Goal: Task Accomplishment & Management: Manage account settings

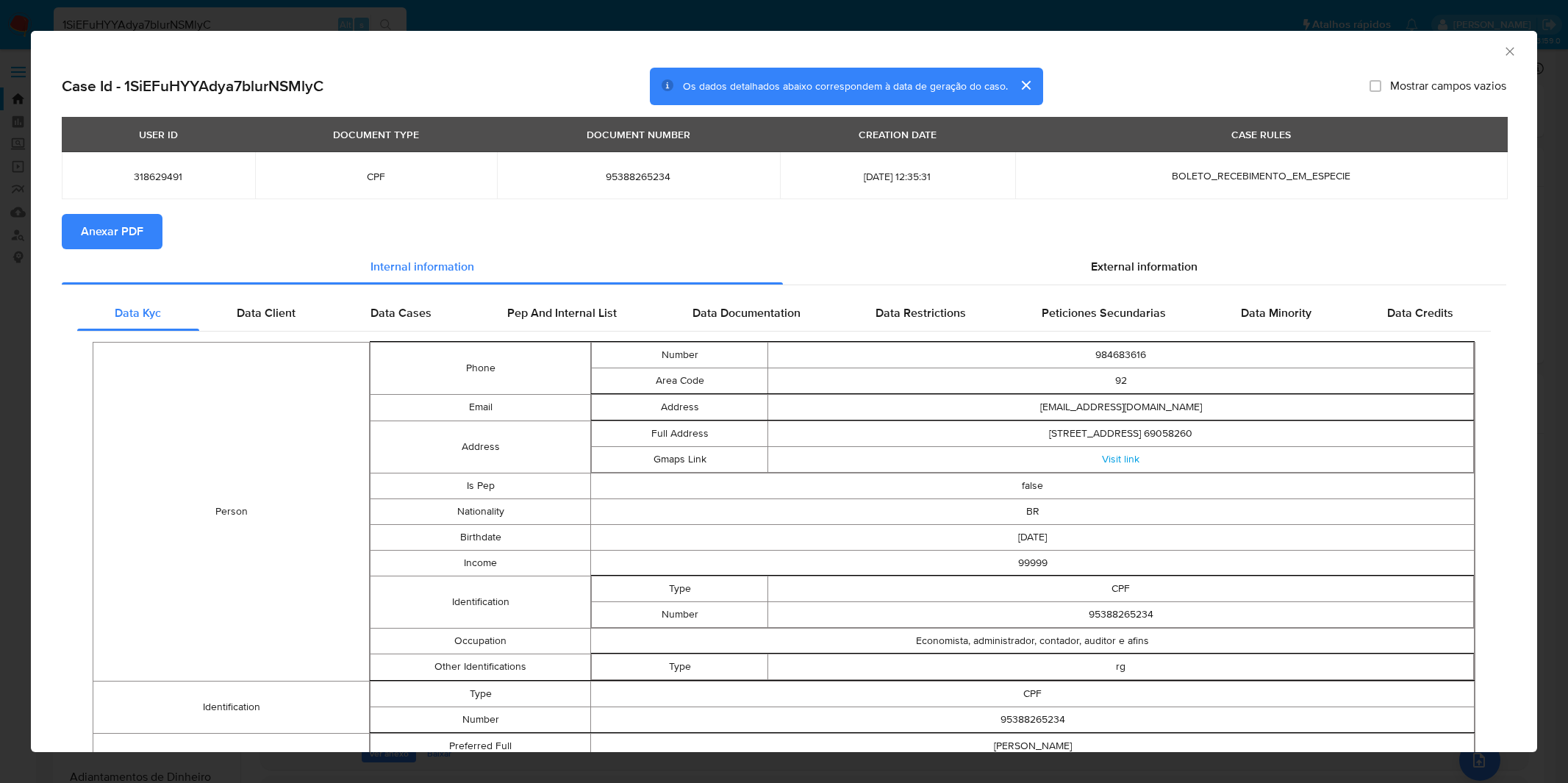
select select "10"
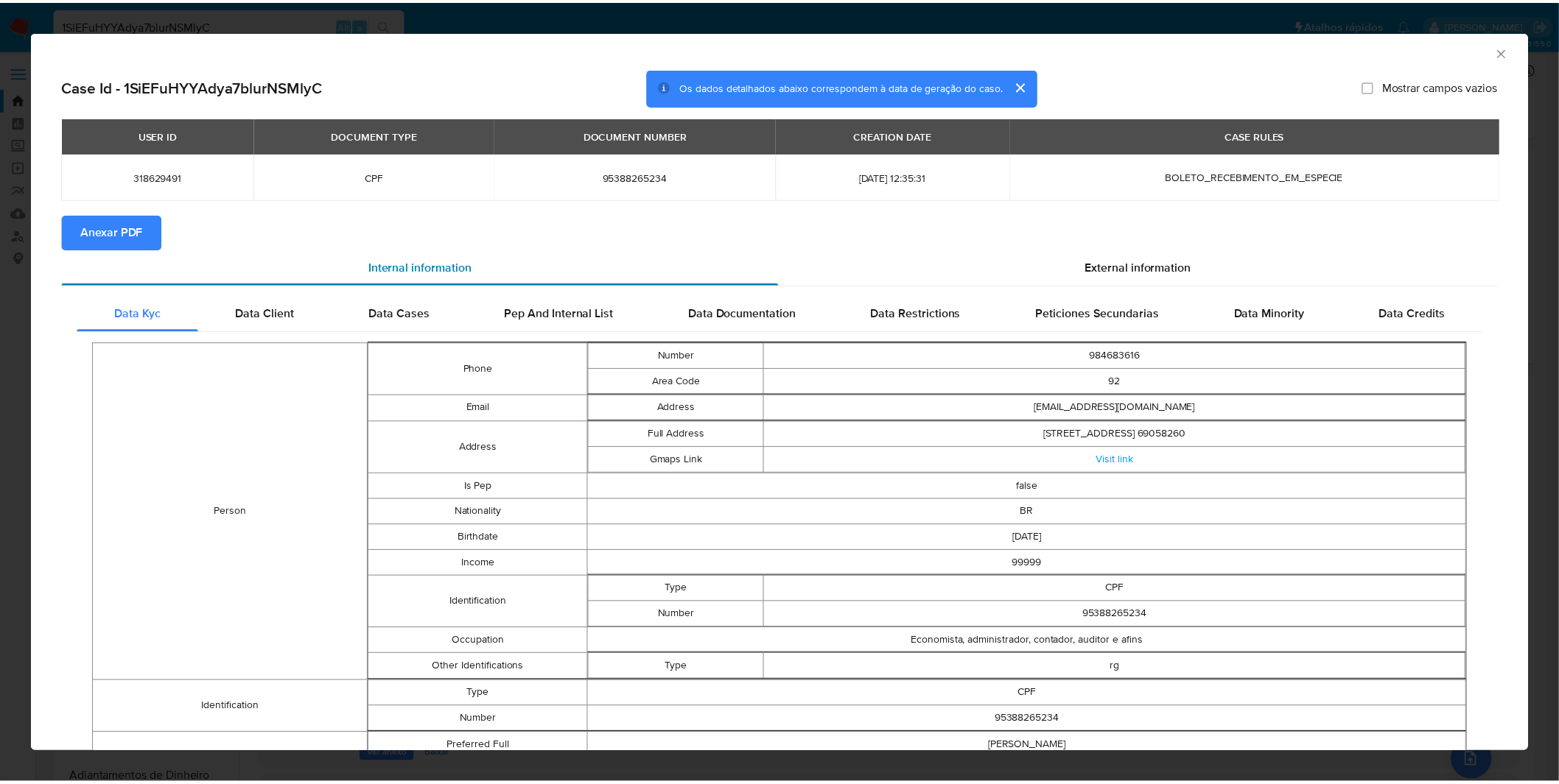
scroll to position [163, 0]
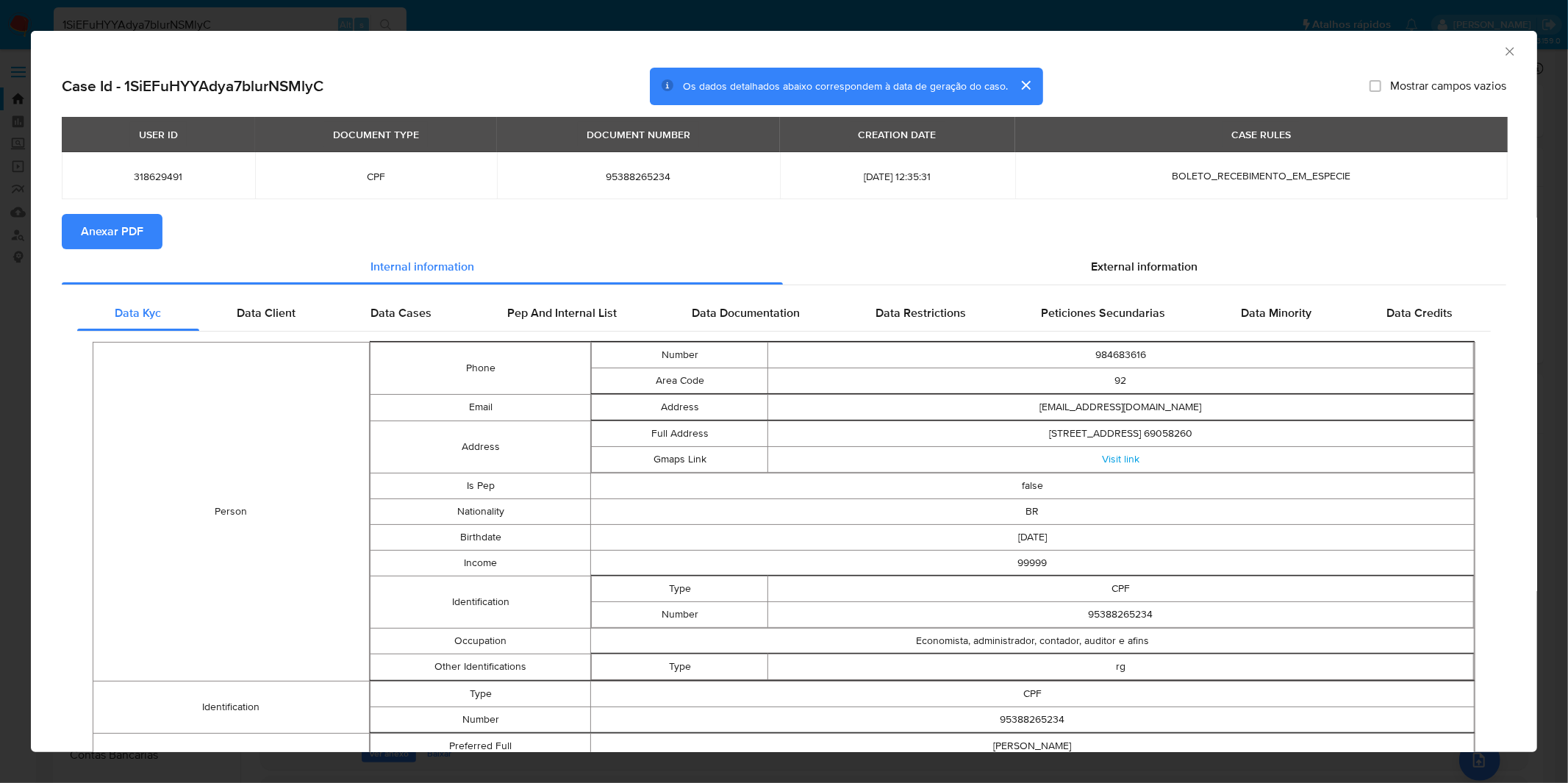
click at [471, 19] on div "AML Data Collector Case Id - 1SiEFuHYYAdya7blurNSMlyC Os dados detalhados abaix…" at bounding box center [784, 391] width 1568 height 783
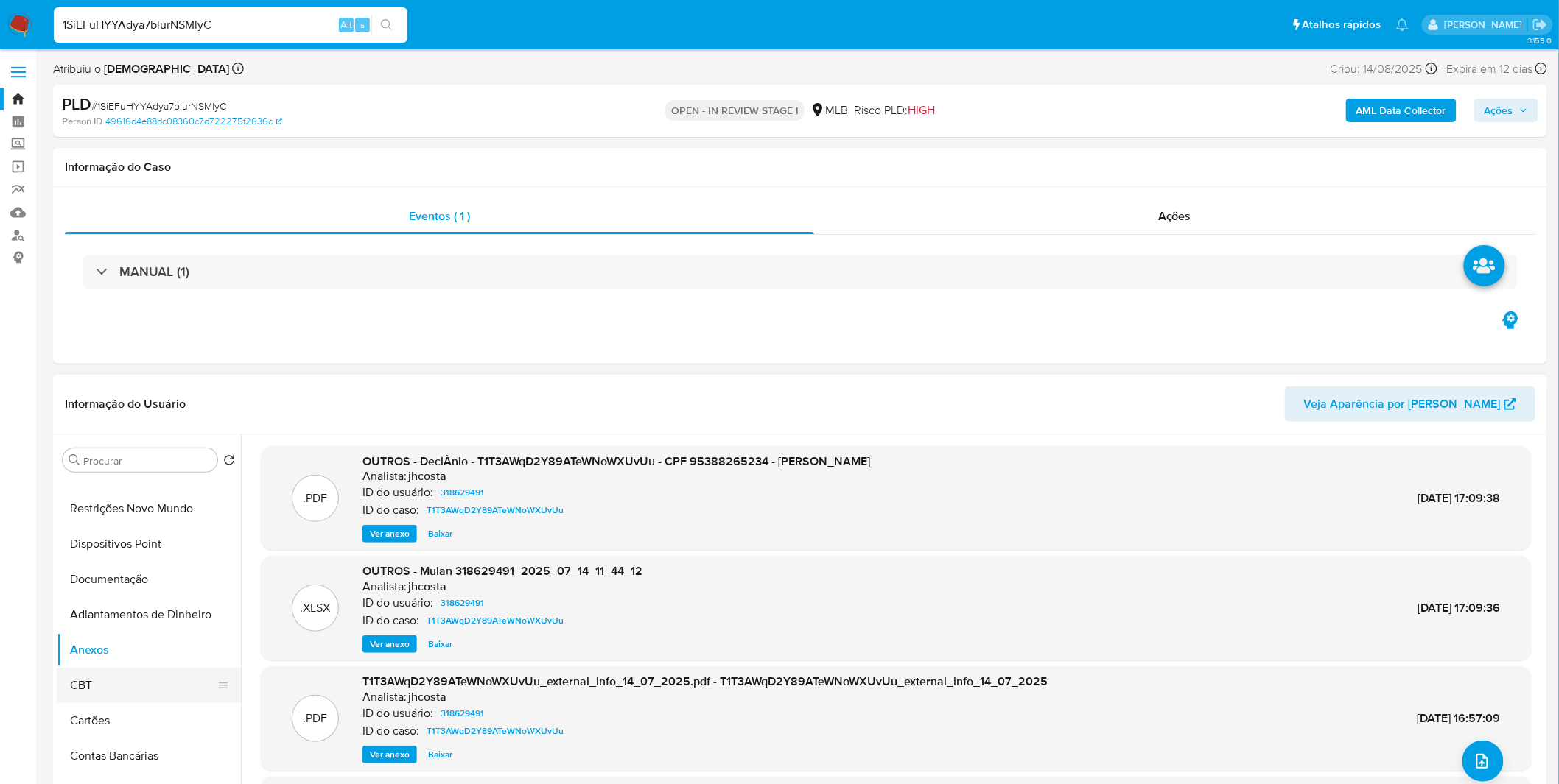
click at [148, 676] on button "CBT" at bounding box center [143, 685] width 173 height 35
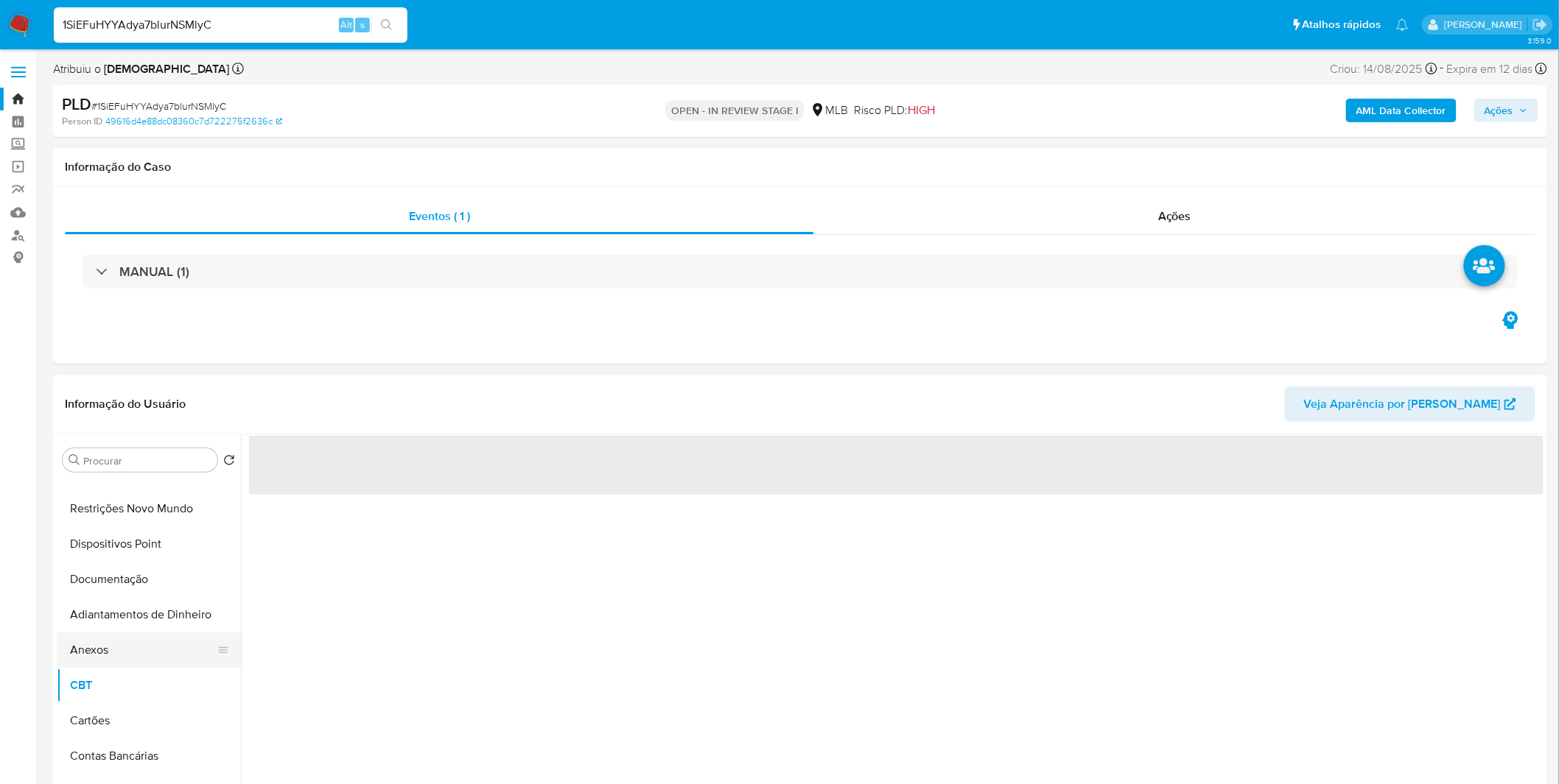
click at [145, 665] on button "Anexos" at bounding box center [143, 650] width 173 height 35
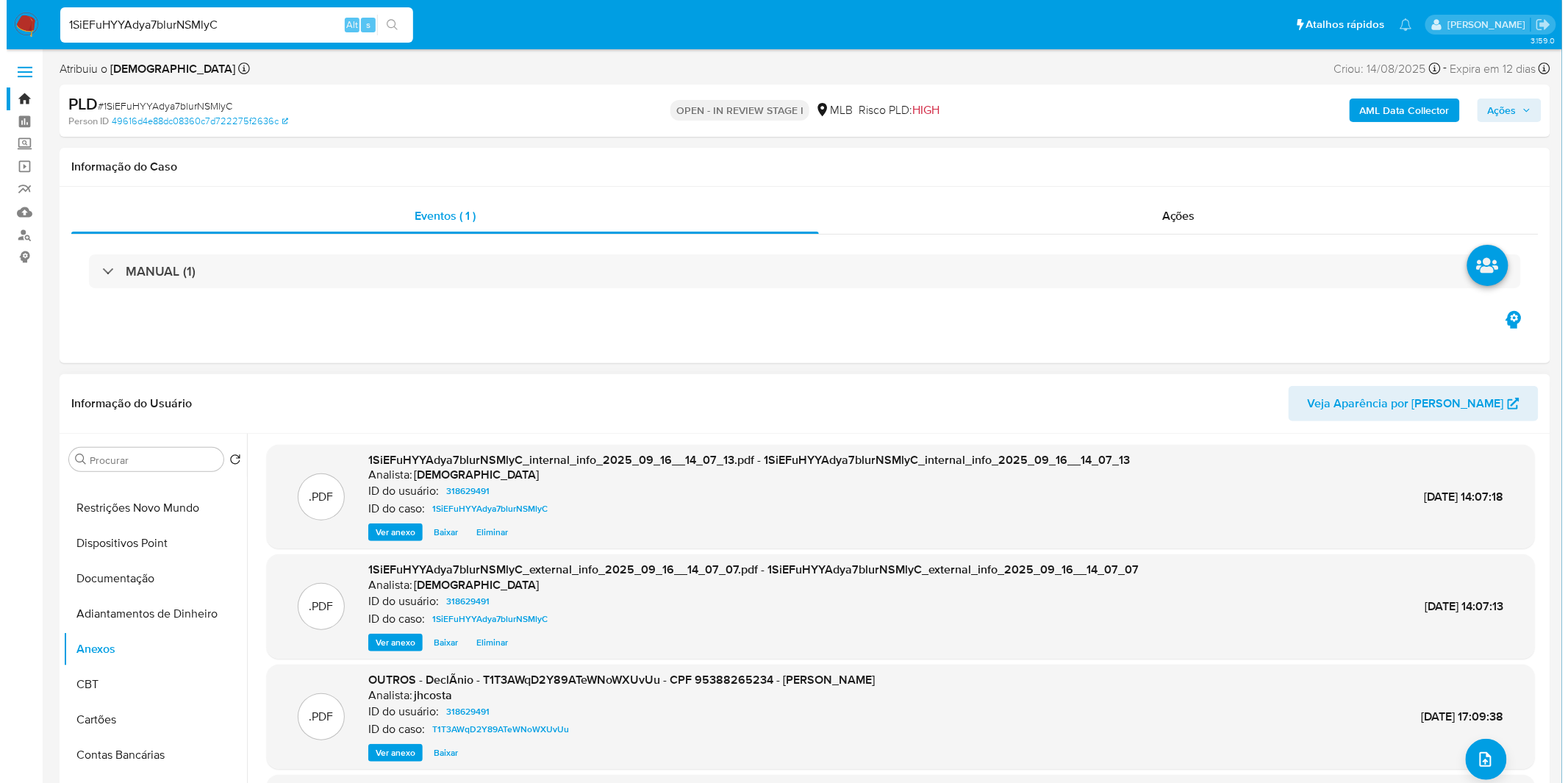
scroll to position [0, 0]
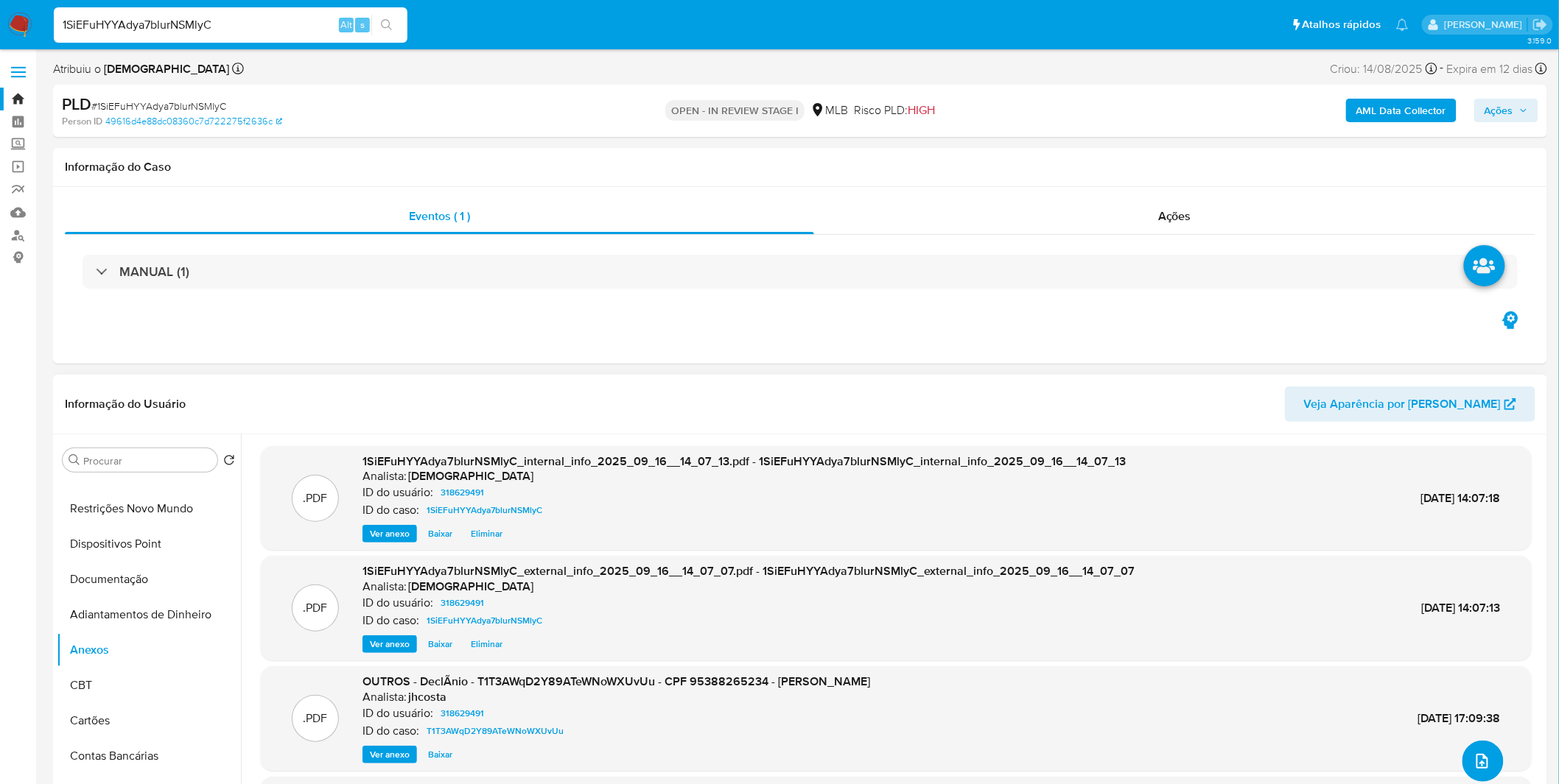
click at [1493, 749] on button "upload-file" at bounding box center [1483, 762] width 41 height 41
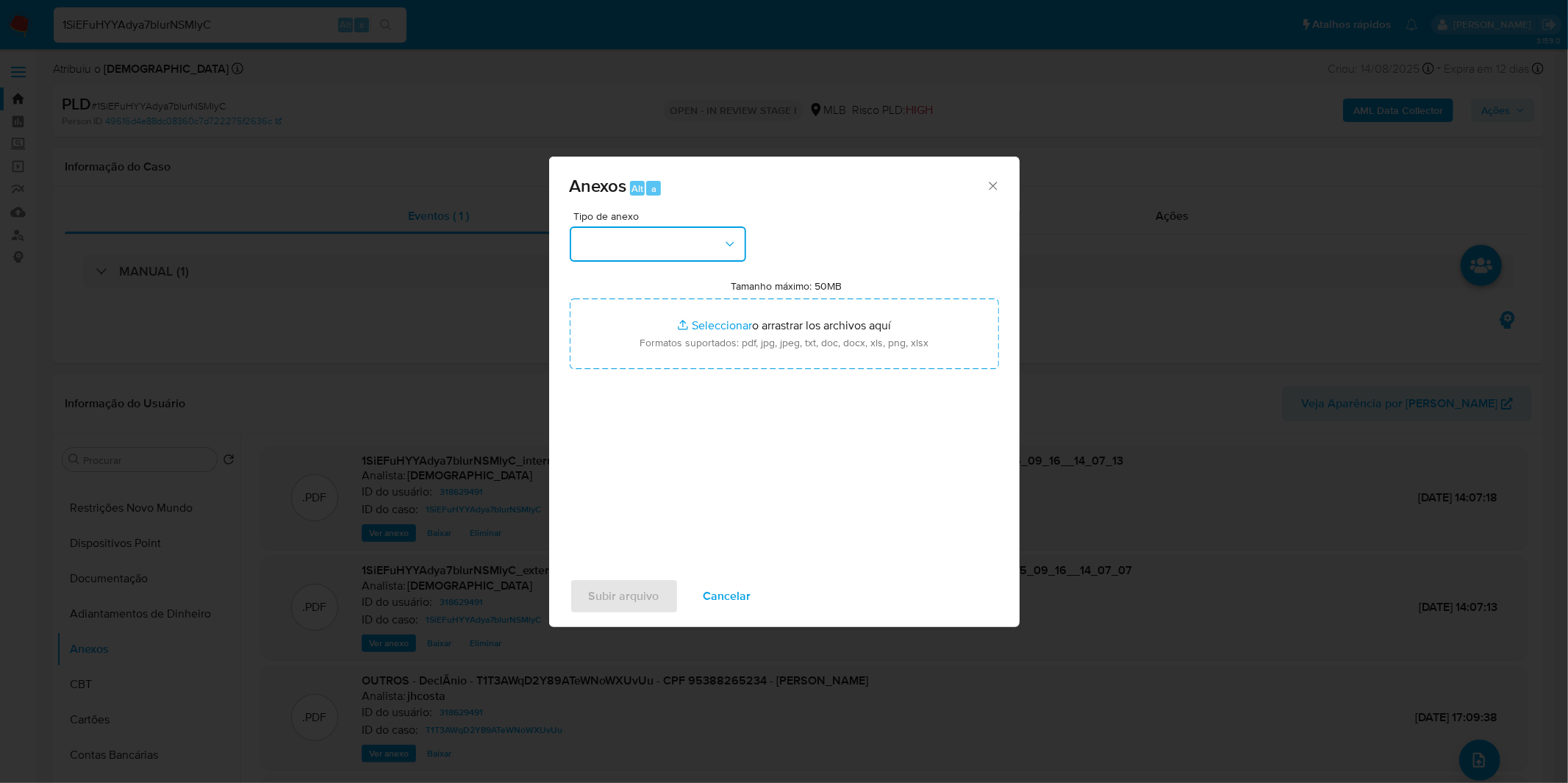
click at [669, 255] on button "button" at bounding box center [658, 244] width 177 height 35
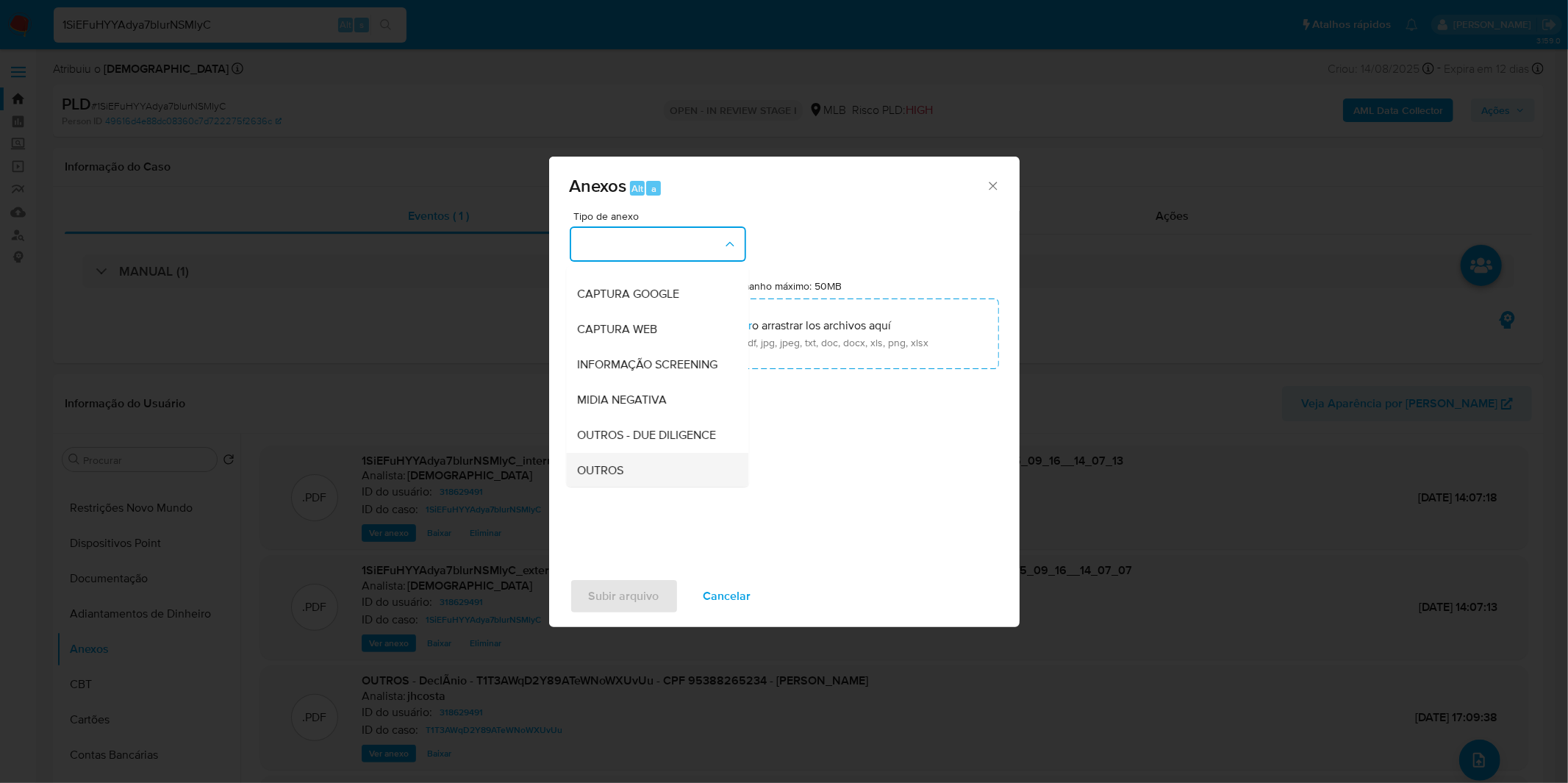
scroll to position [163, 0]
click at [663, 414] on div "DOSSIÊ ANÁLISE" at bounding box center [652, 402] width 150 height 35
click at [663, 414] on div "Tipo de anexo CAPTURA BUREAU CAPTURA DOWJONES CAPTURA GOOGLE CAPTURA WEB INFORM…" at bounding box center [784, 384] width 430 height 347
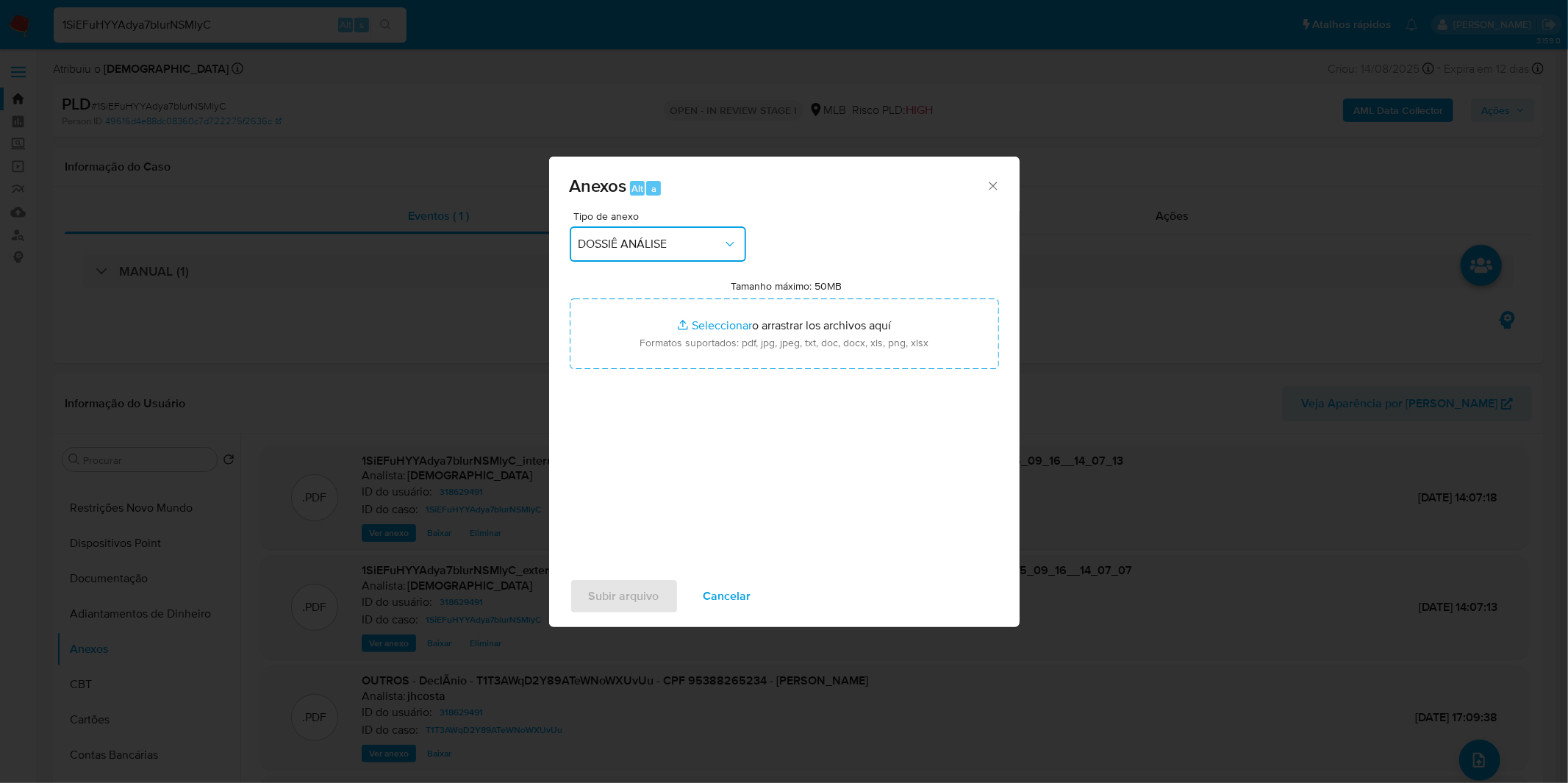
click at [658, 237] on span "DOSSIÊ ANÁLISE" at bounding box center [651, 244] width 144 height 15
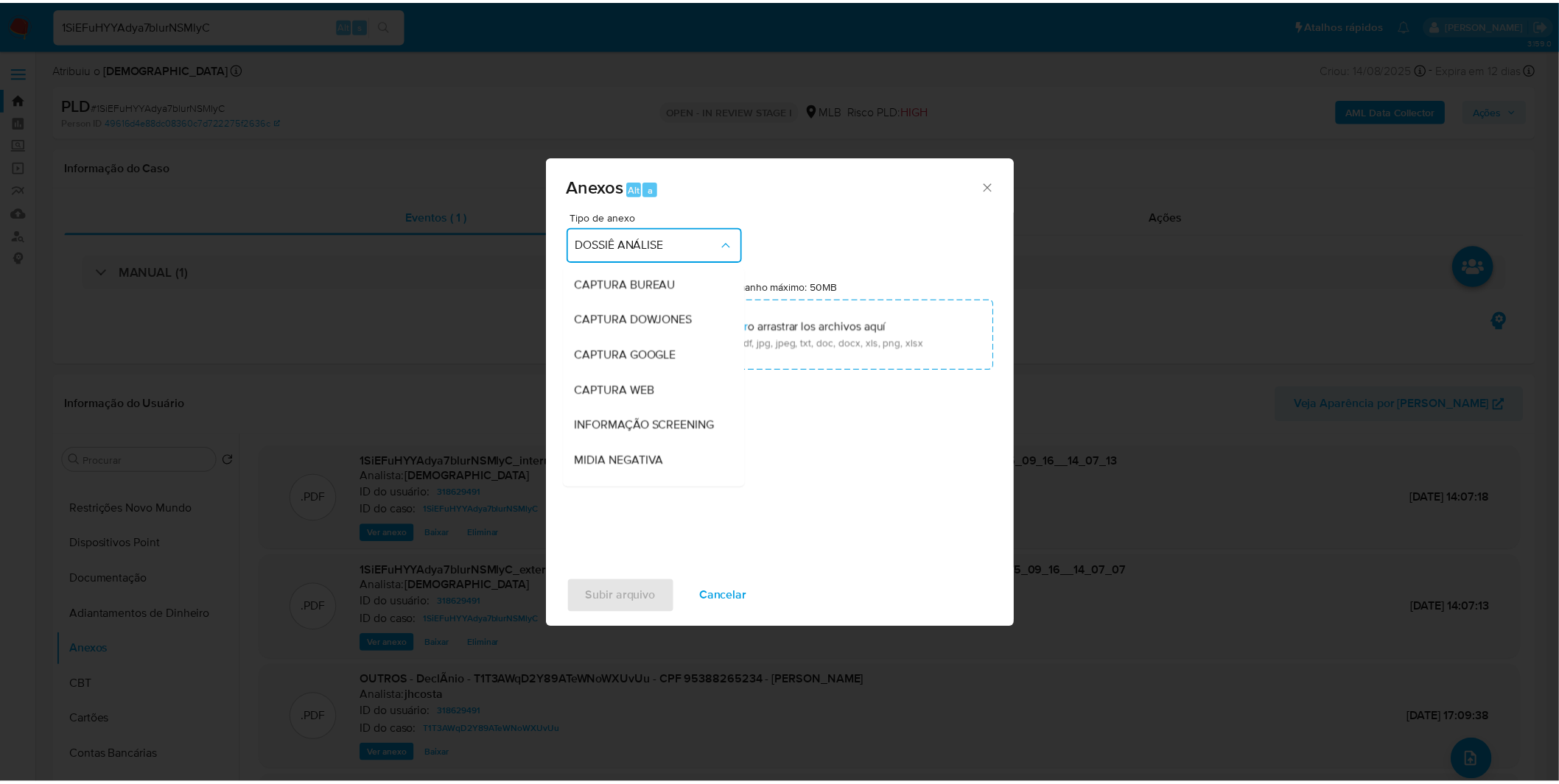
scroll to position [219, 0]
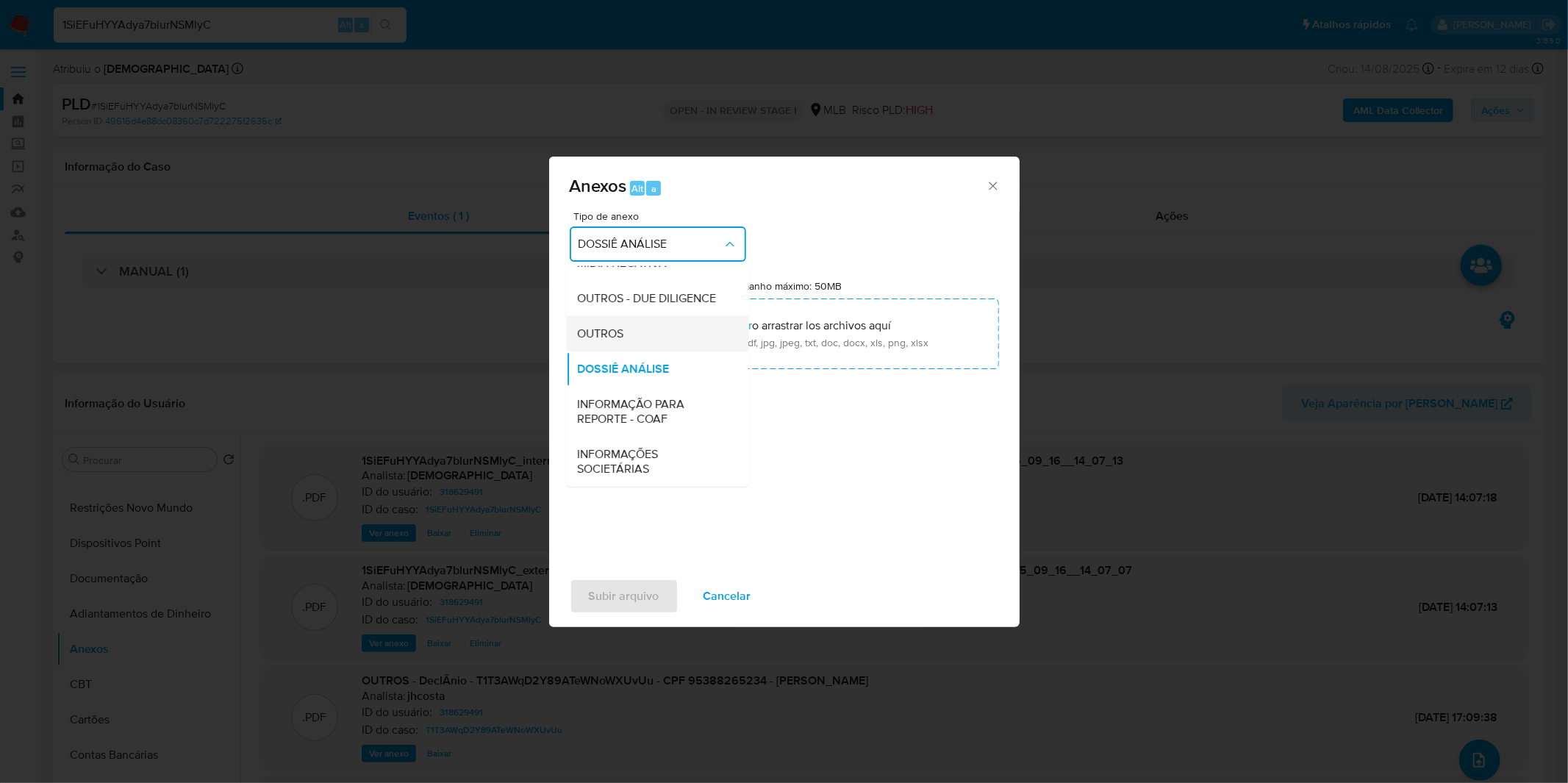
click at [650, 344] on div "OUTROS" at bounding box center [652, 334] width 150 height 35
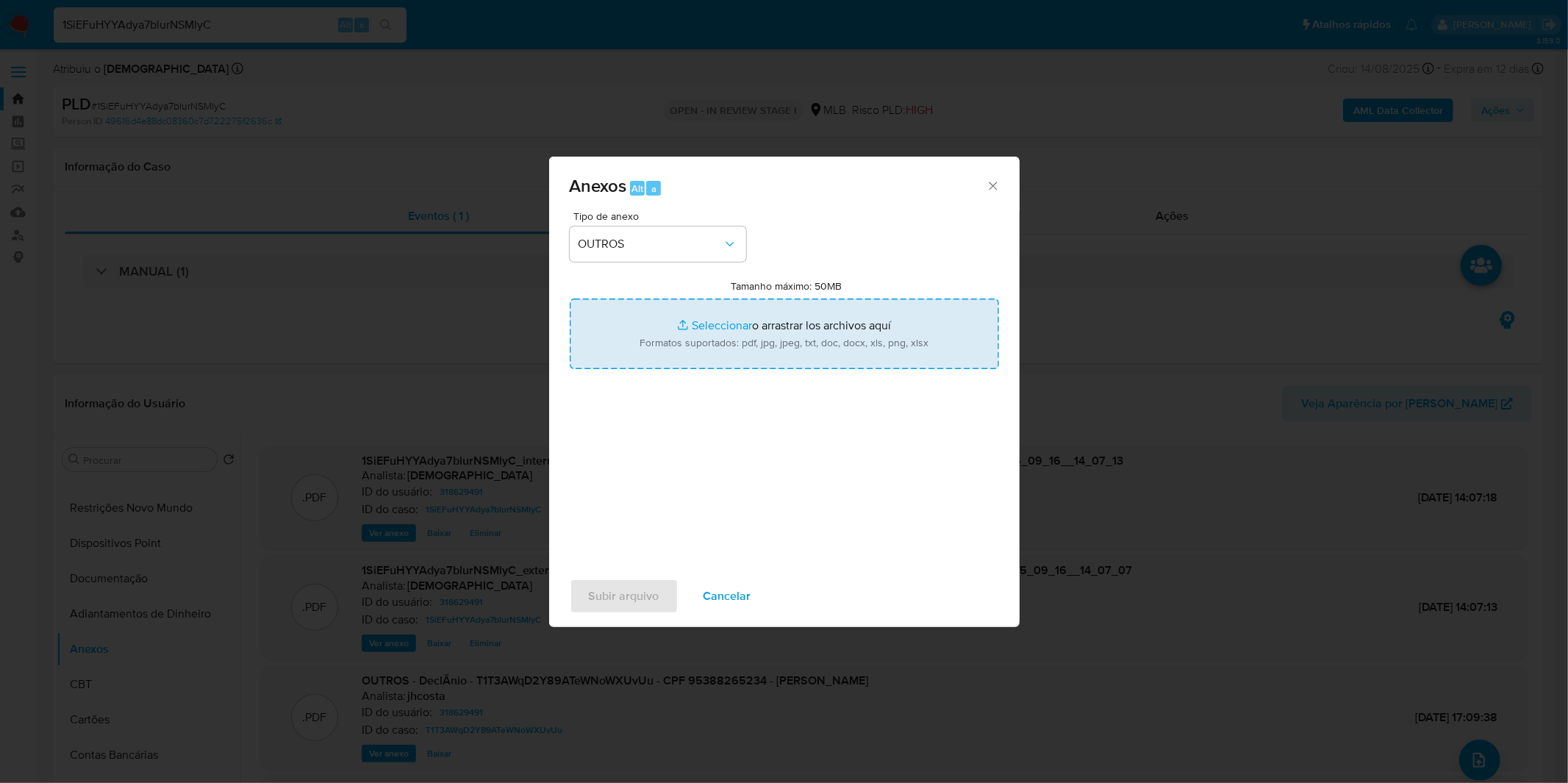
click at [674, 331] on input "Tamanho máximo: 50MB Seleccionar archivos" at bounding box center [784, 334] width 430 height 70
type input "C:\fakepath\2º SAR - XXXX_XX - CPF 95388265234 - FRANCISCA MARCLEIDE ALMEIDA DE…"
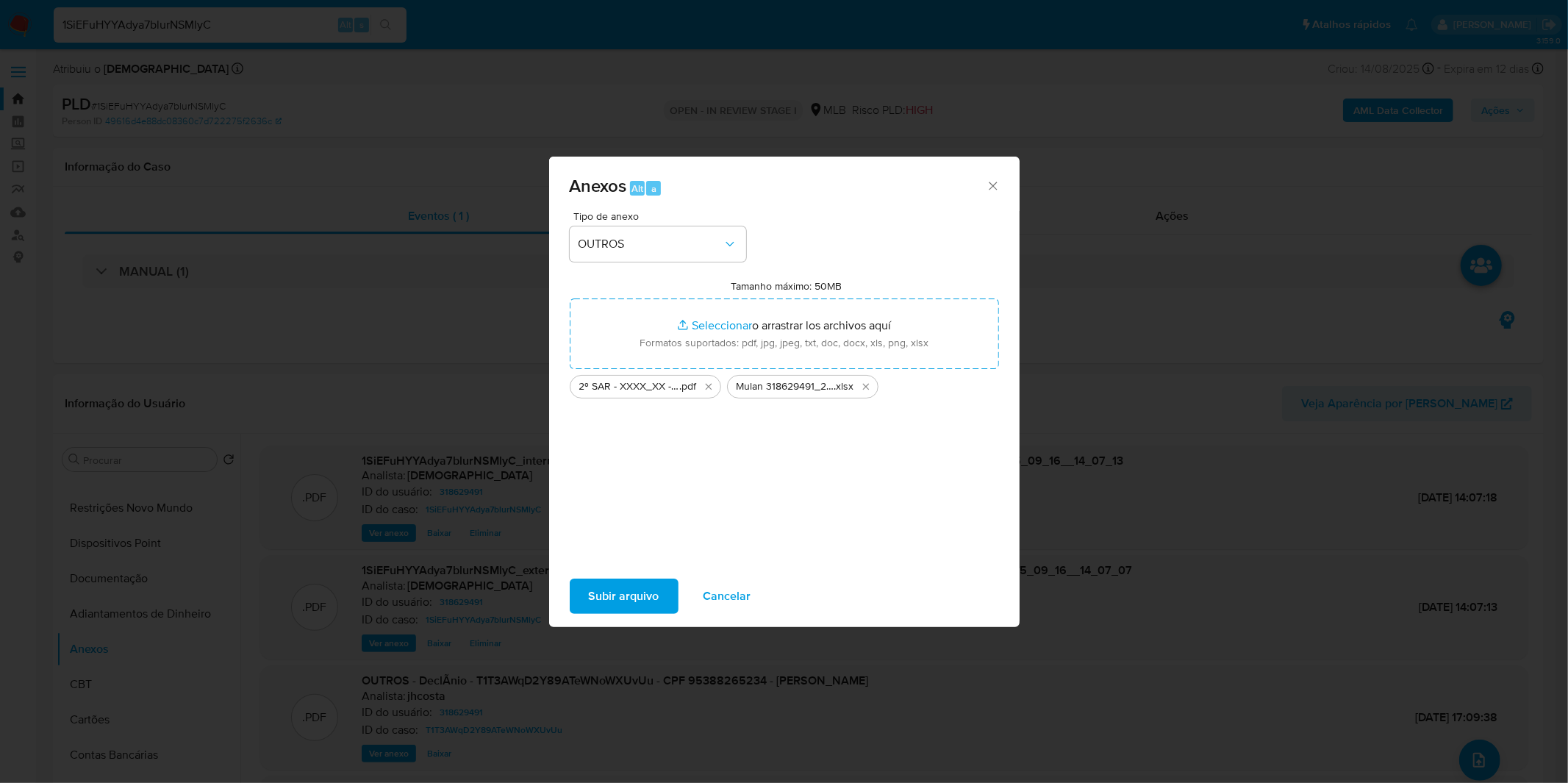
click at [649, 607] on span "Subir arquivo" at bounding box center [624, 597] width 70 height 33
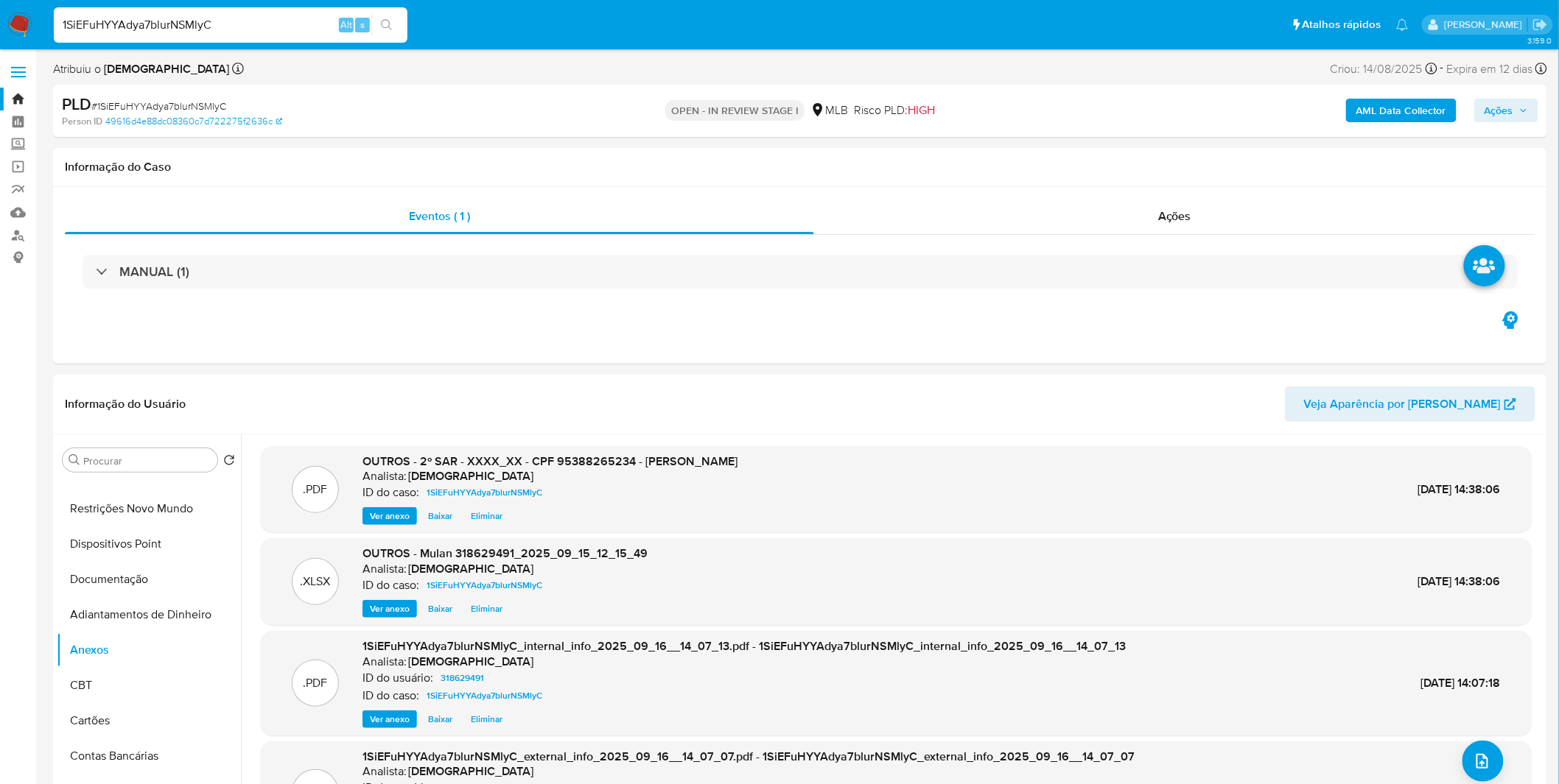
click at [1494, 103] on span "Ações" at bounding box center [1498, 110] width 28 height 23
click at [1500, 101] on span "Ações" at bounding box center [1498, 110] width 28 height 23
click at [1099, 163] on span "Resolução do caso" at bounding box center [1078, 157] width 100 height 17
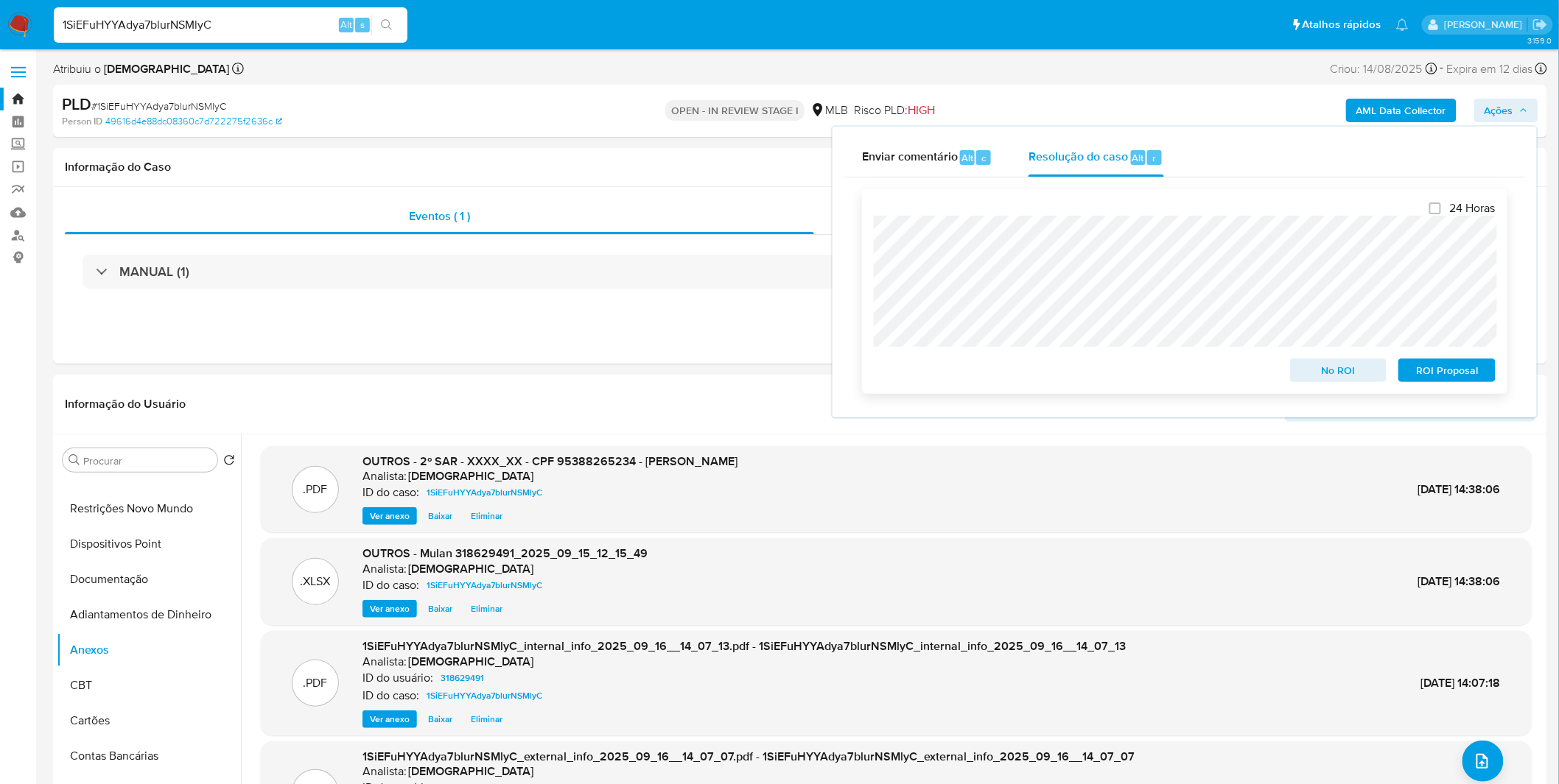
click at [1432, 370] on span "ROI Proposal" at bounding box center [1446, 370] width 76 height 21
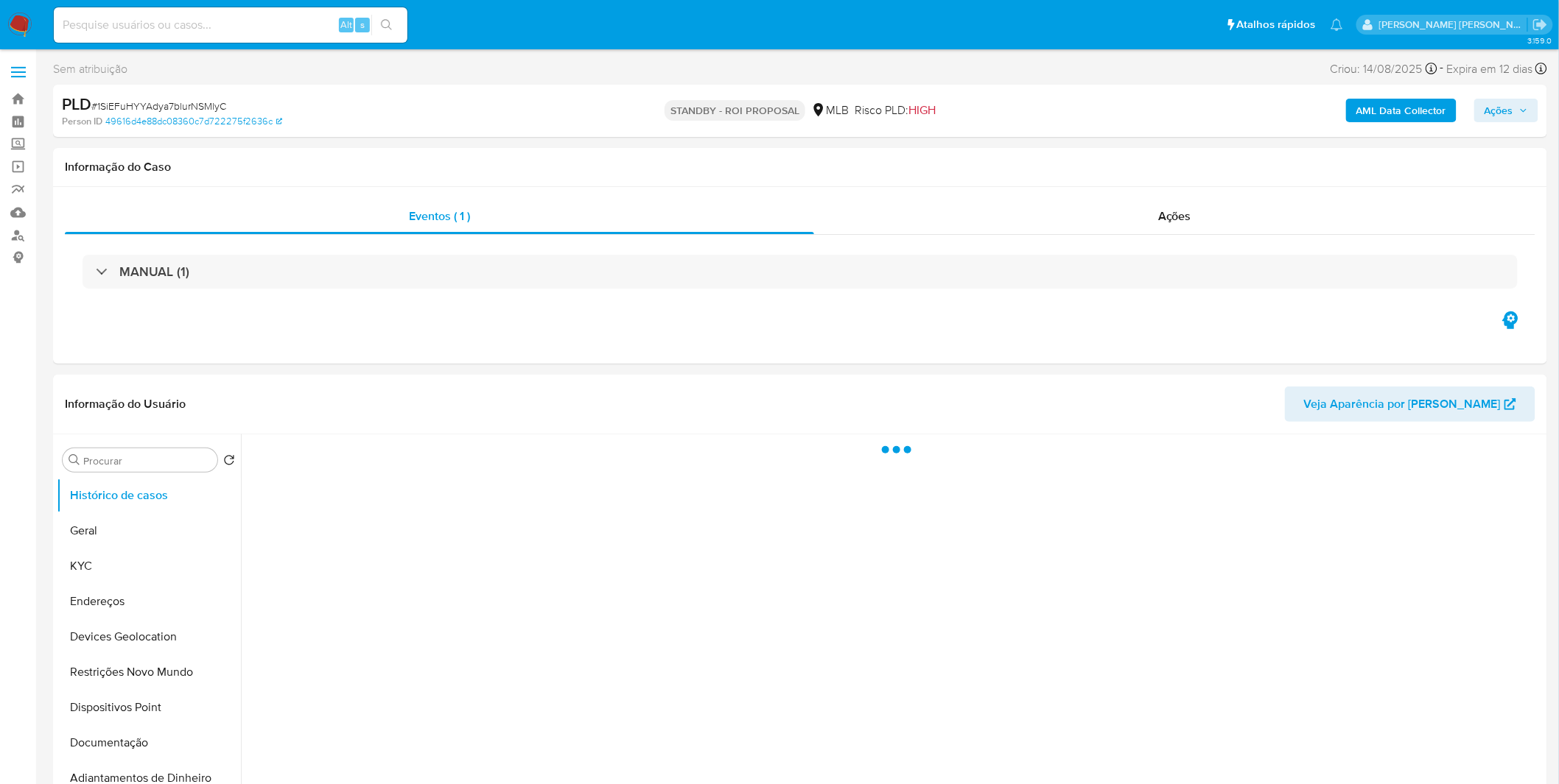
select select "10"
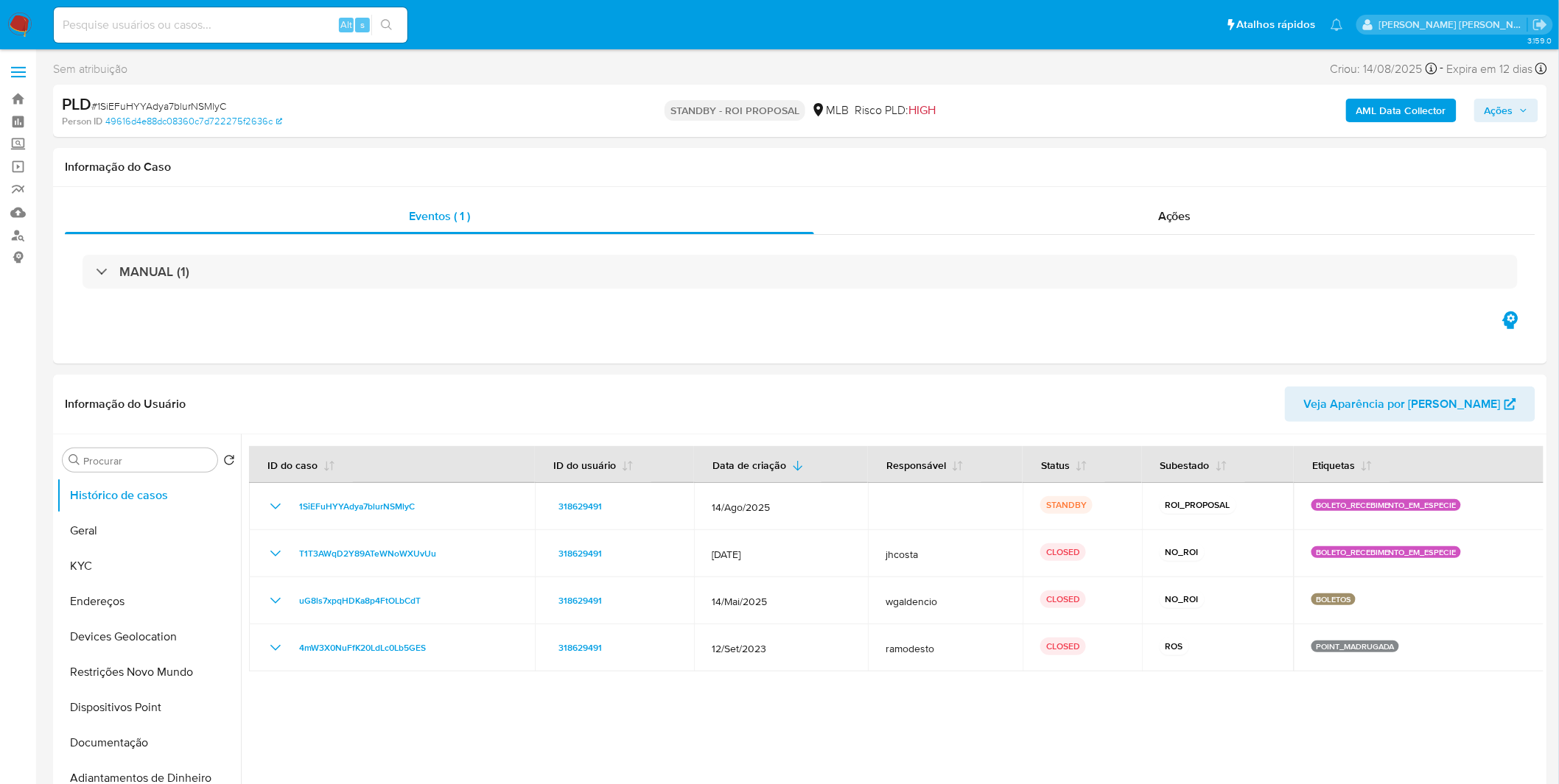
click at [30, 33] on img at bounding box center [20, 25] width 25 height 25
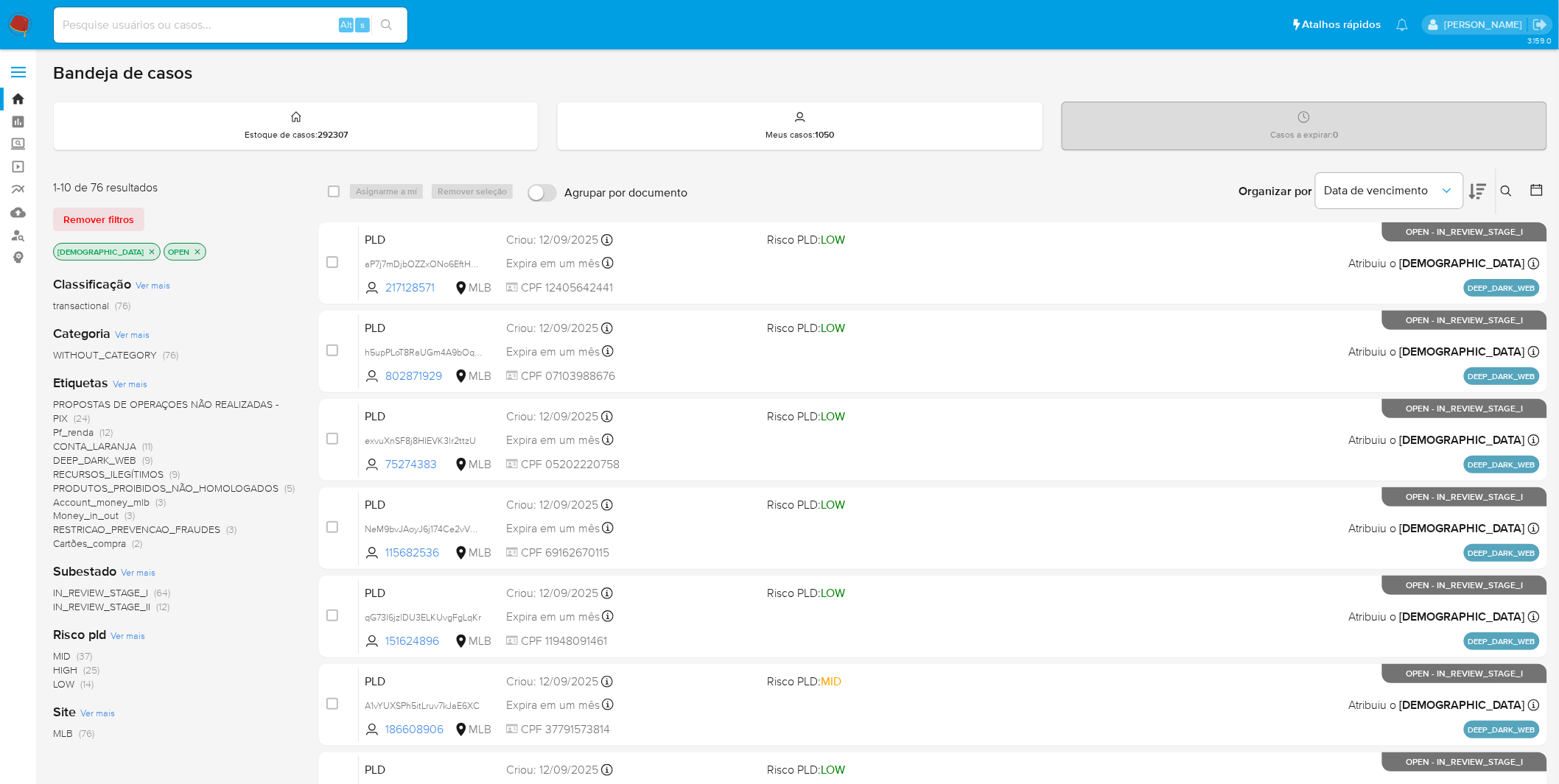
click at [25, 34] on img at bounding box center [20, 25] width 25 height 25
click at [26, 22] on img at bounding box center [20, 25] width 25 height 25
click at [189, 27] on input at bounding box center [231, 25] width 354 height 19
paste input "cUcTnjDm5hTELMgJUgmhOKFd"
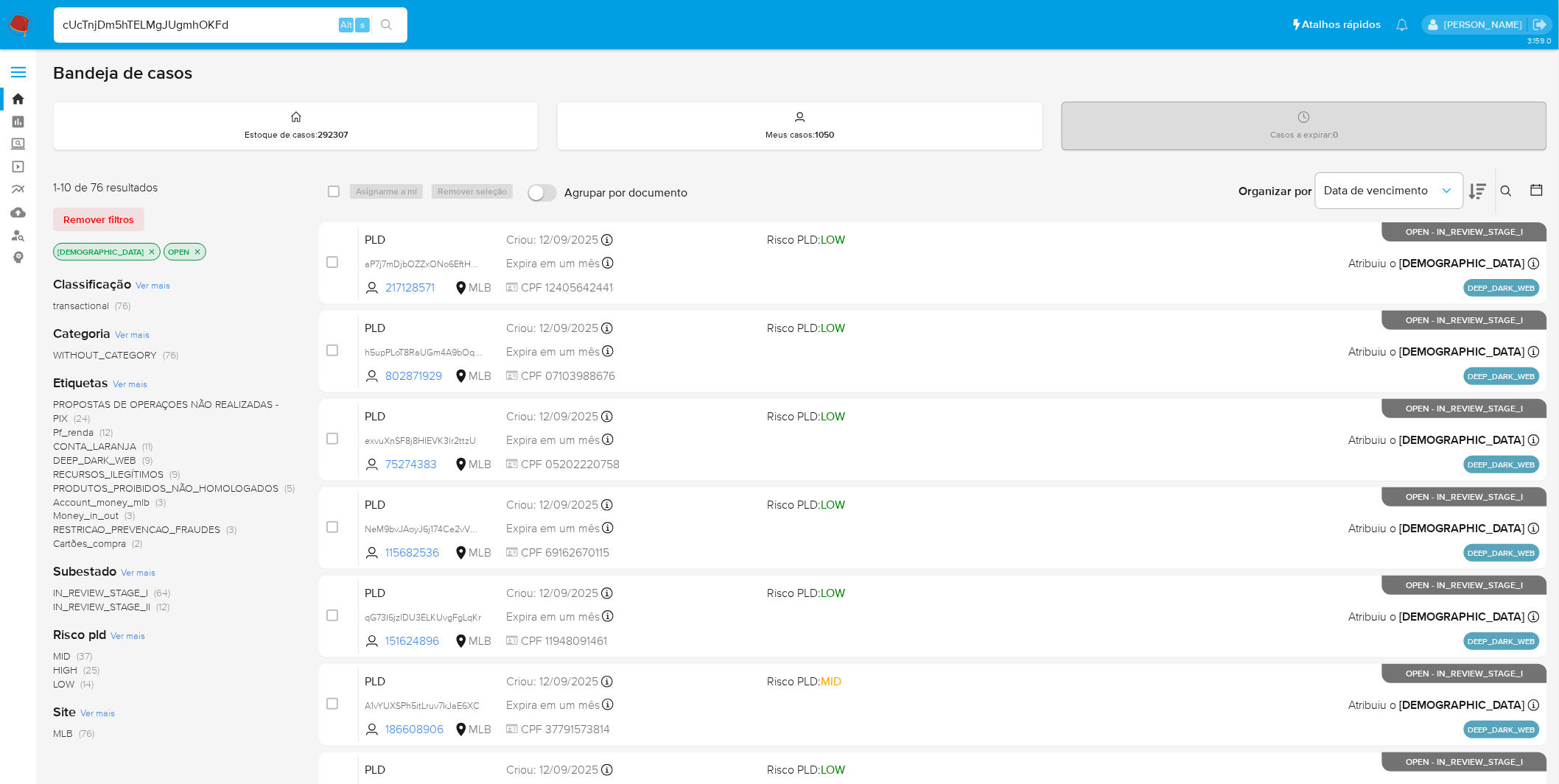
type input "cUcTnjDm5hTELMgJUgmhOKFd"
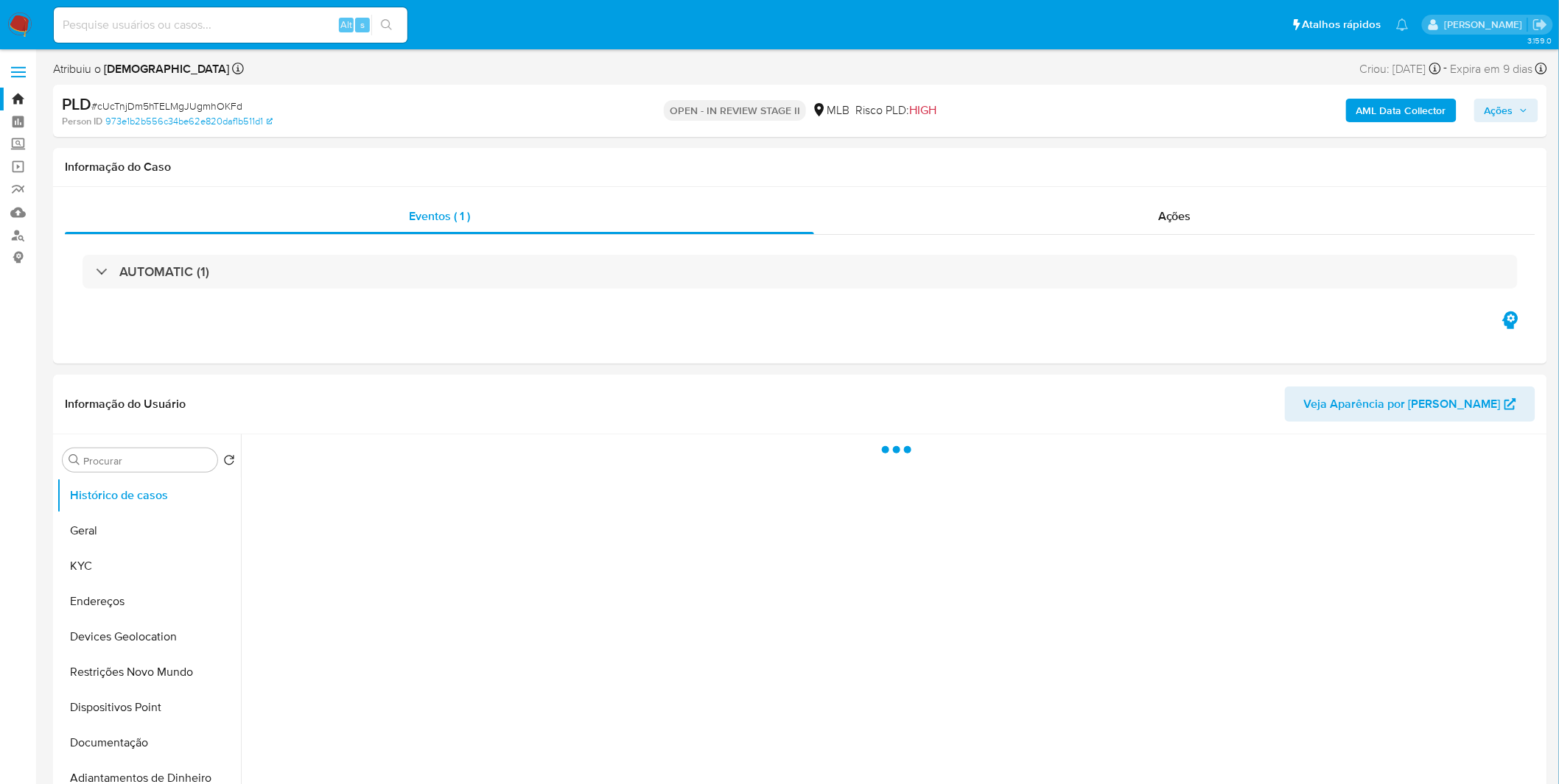
select select "10"
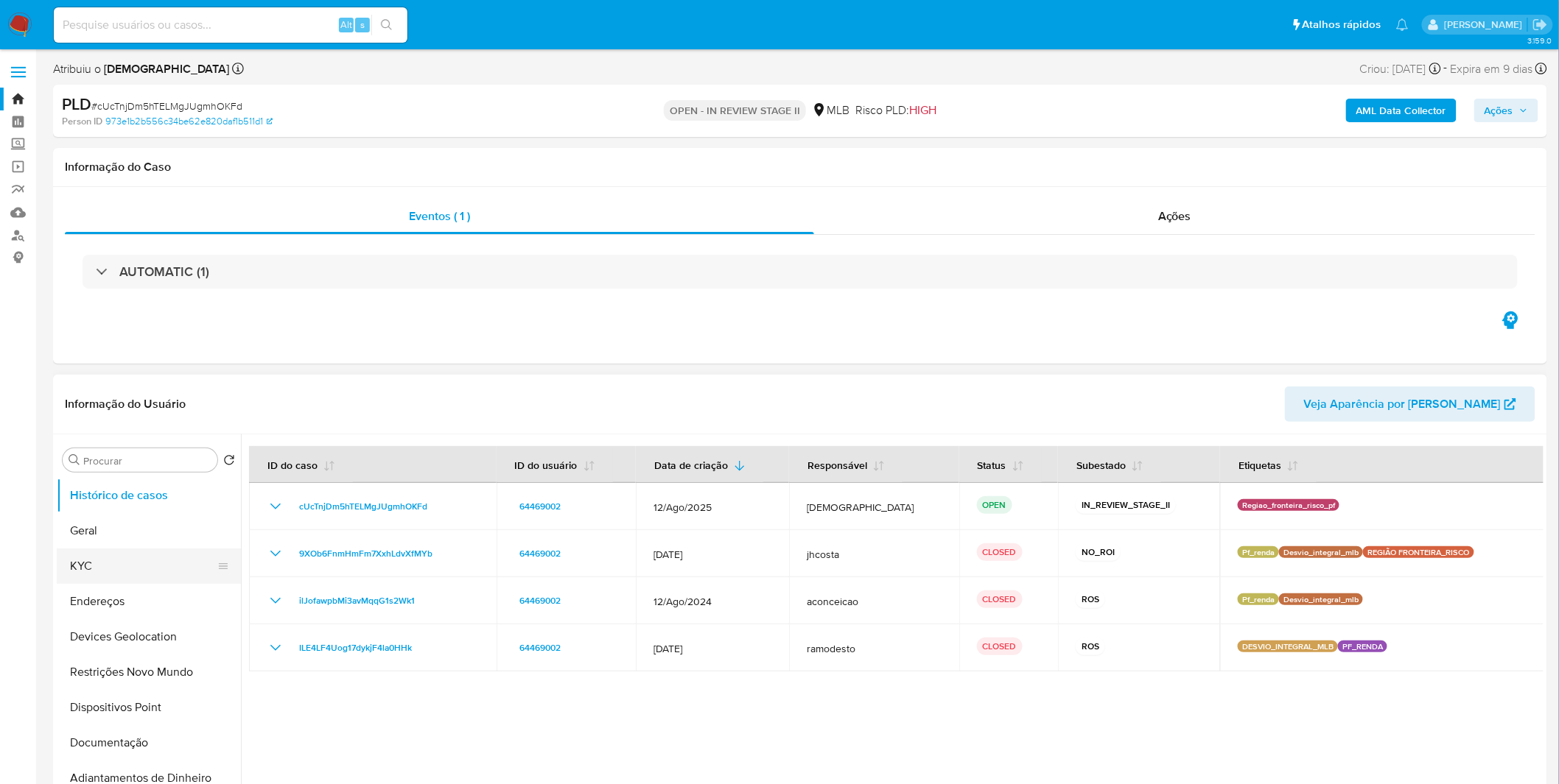
click at [161, 568] on button "KYC" at bounding box center [143, 566] width 173 height 35
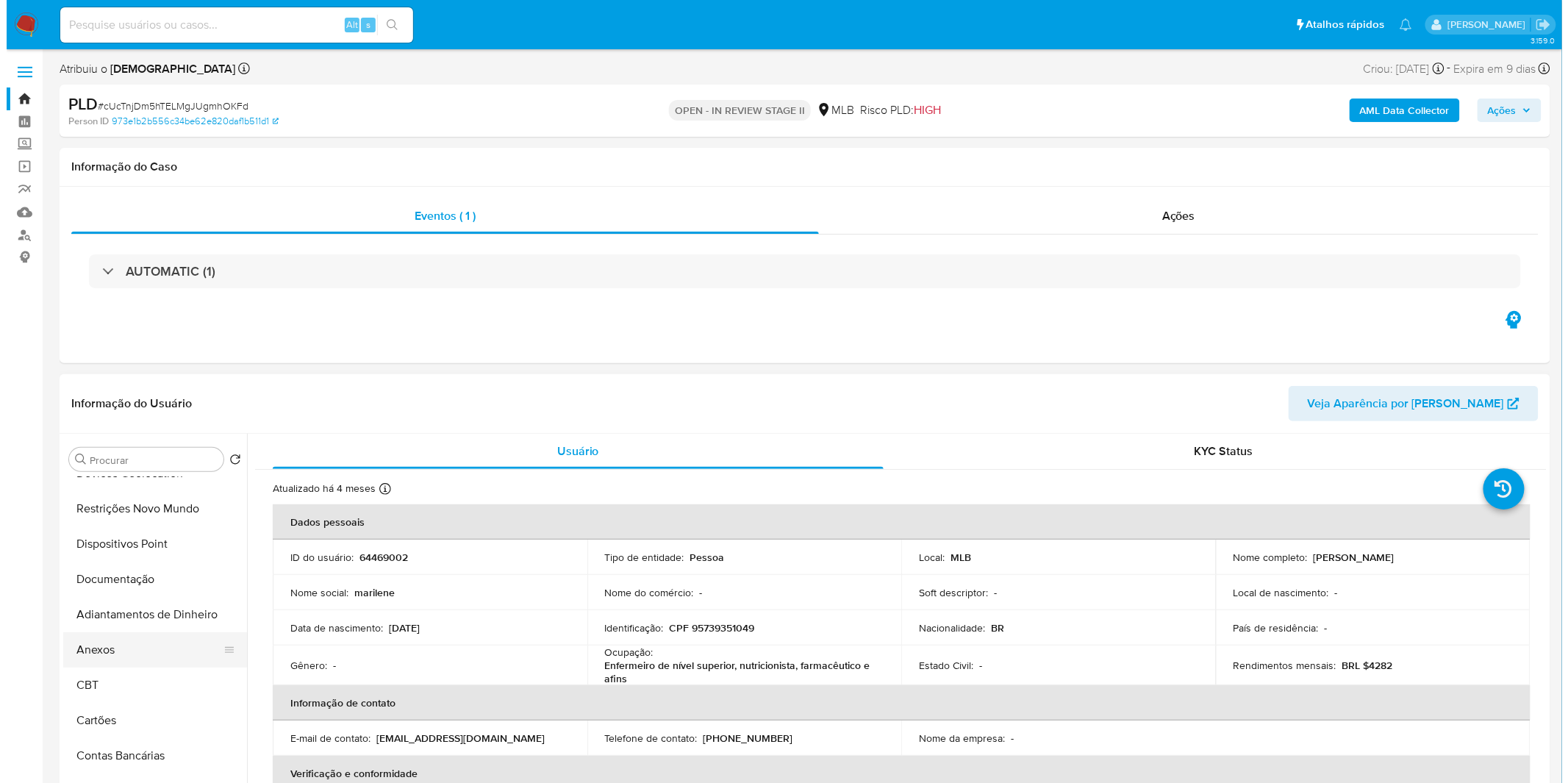
scroll to position [163, 0]
click at [129, 658] on button "Anexos" at bounding box center [142, 649] width 172 height 35
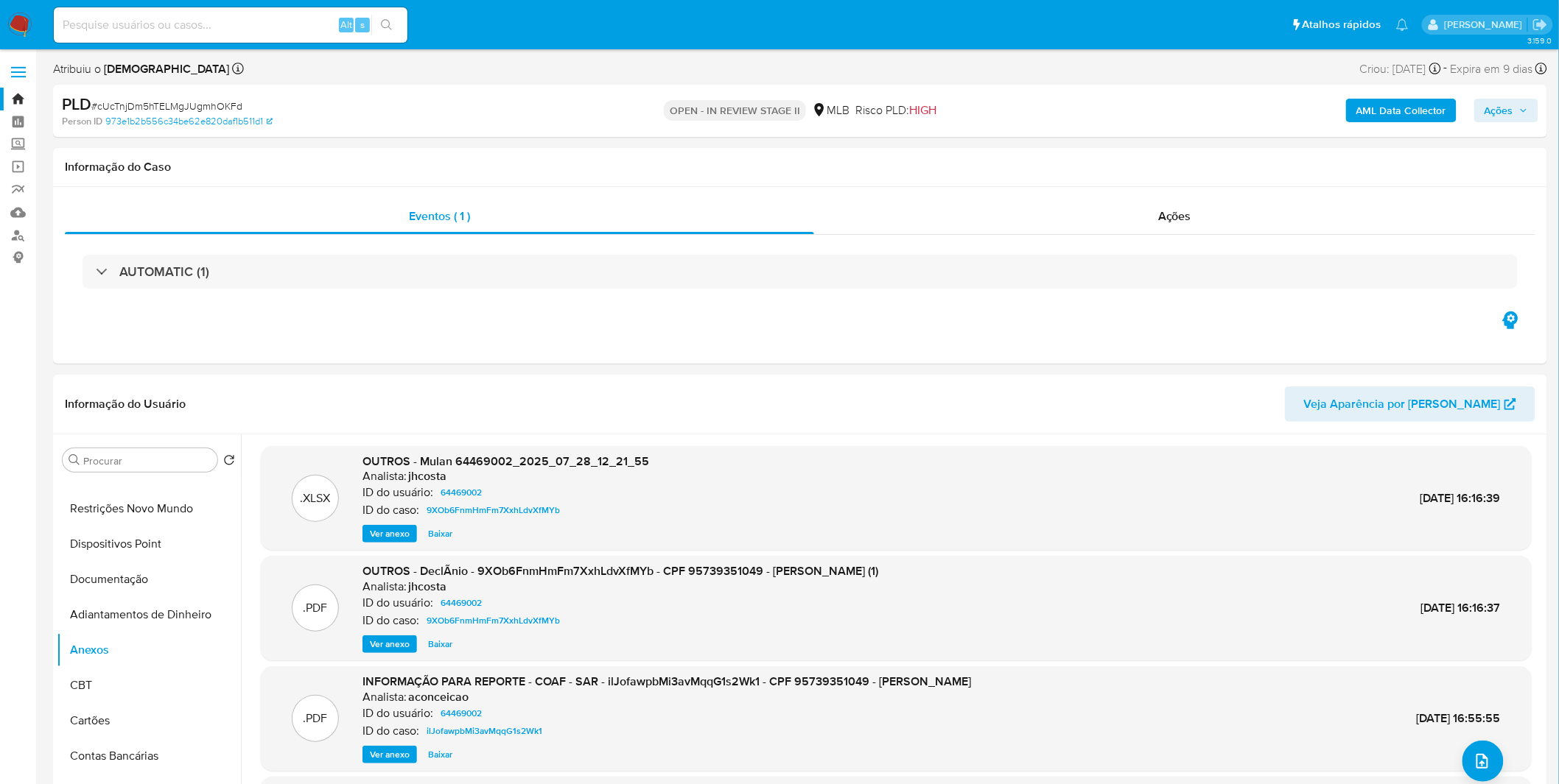
click at [1429, 104] on b "AML Data Collector" at bounding box center [1401, 110] width 90 height 23
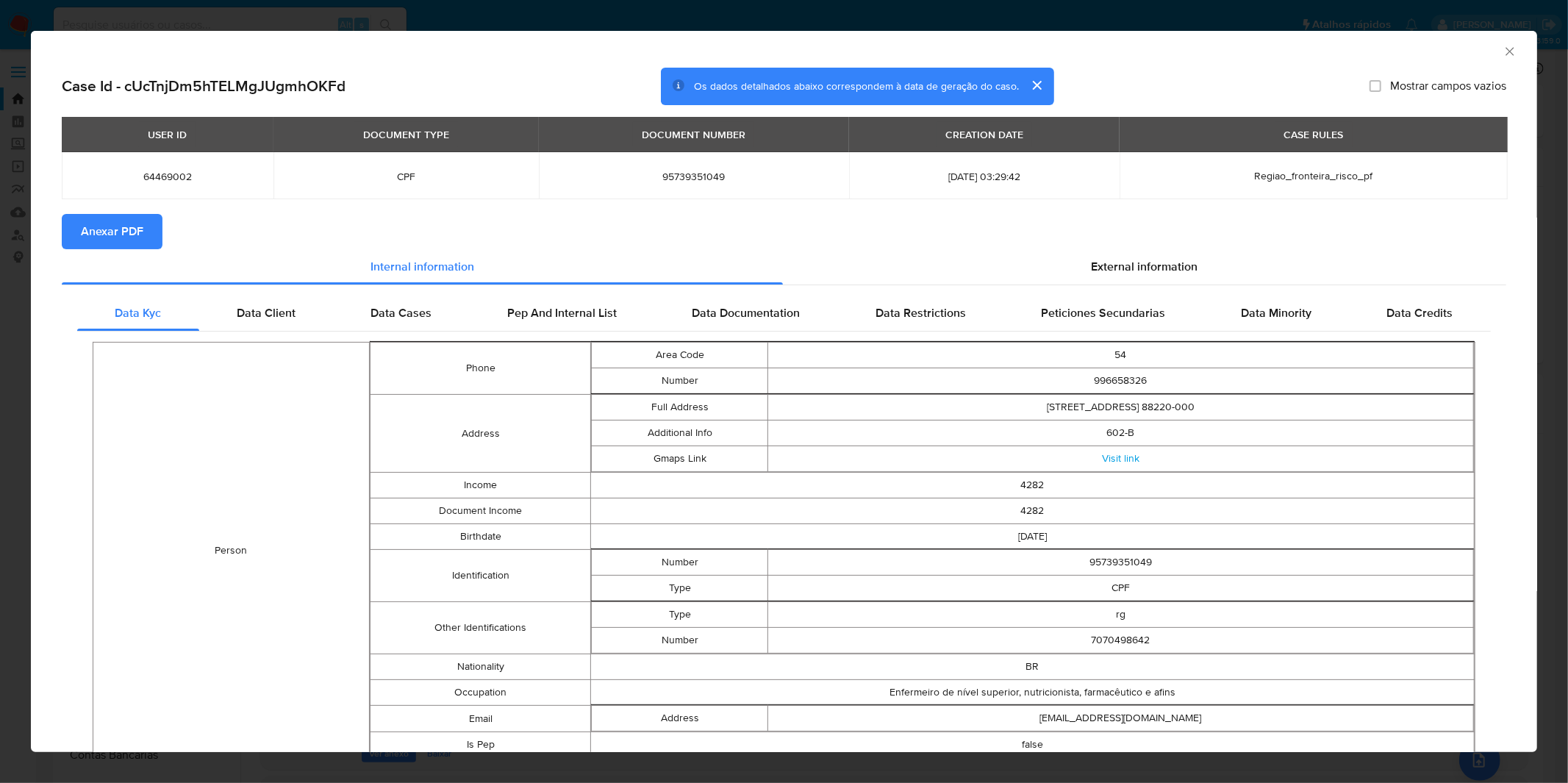
click at [115, 217] on span "Anexar PDF" at bounding box center [111, 232] width 63 height 33
click at [532, 33] on div "AML Data Collector" at bounding box center [784, 49] width 1506 height 37
click at [532, 27] on div "AML Data Collector Case Id - cUcTnjDm5hTELMgJUgmhOKFd Os dados detalhados abaix…" at bounding box center [784, 391] width 1568 height 783
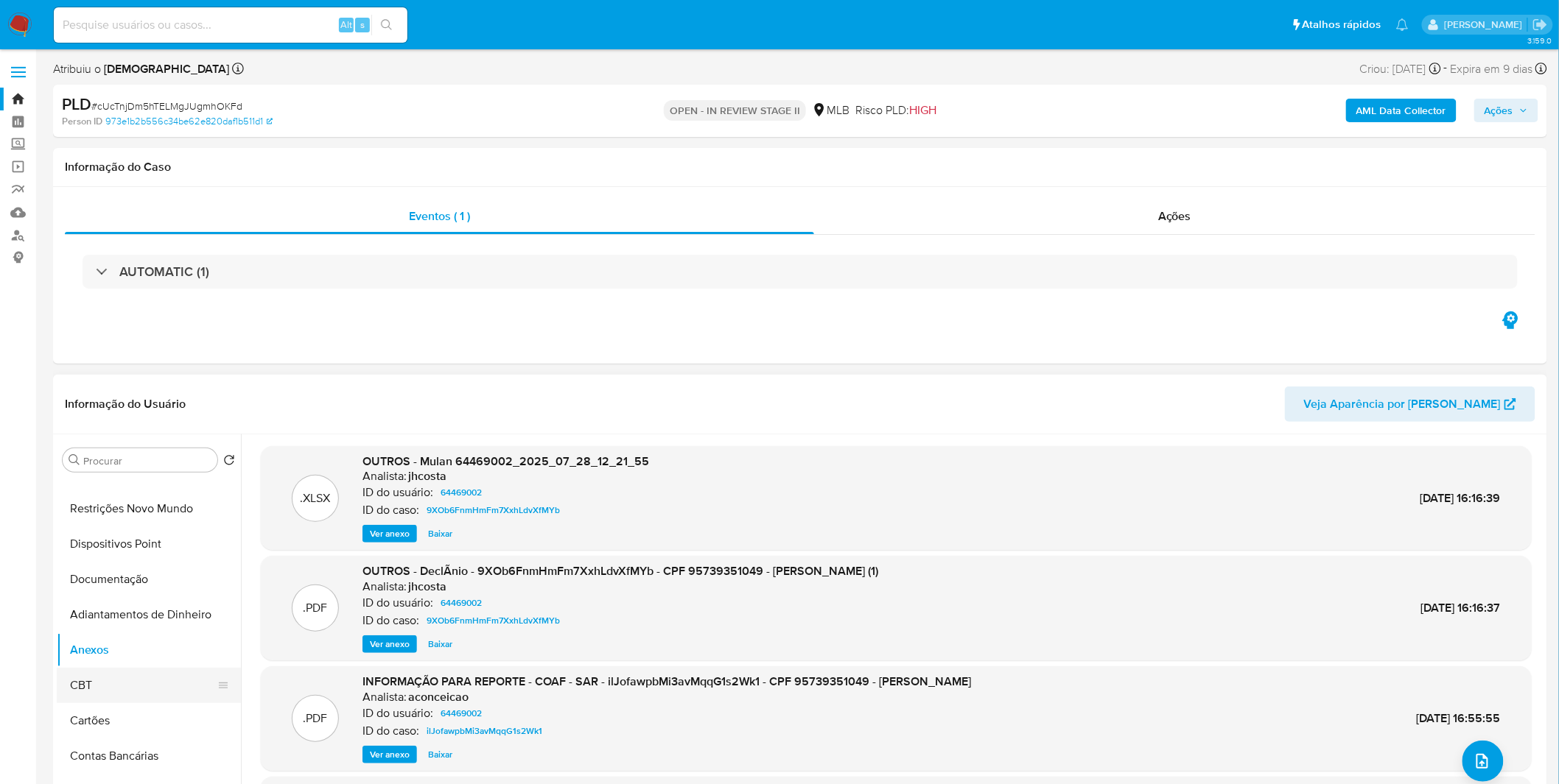
click at [107, 681] on button "CBT" at bounding box center [143, 685] width 173 height 35
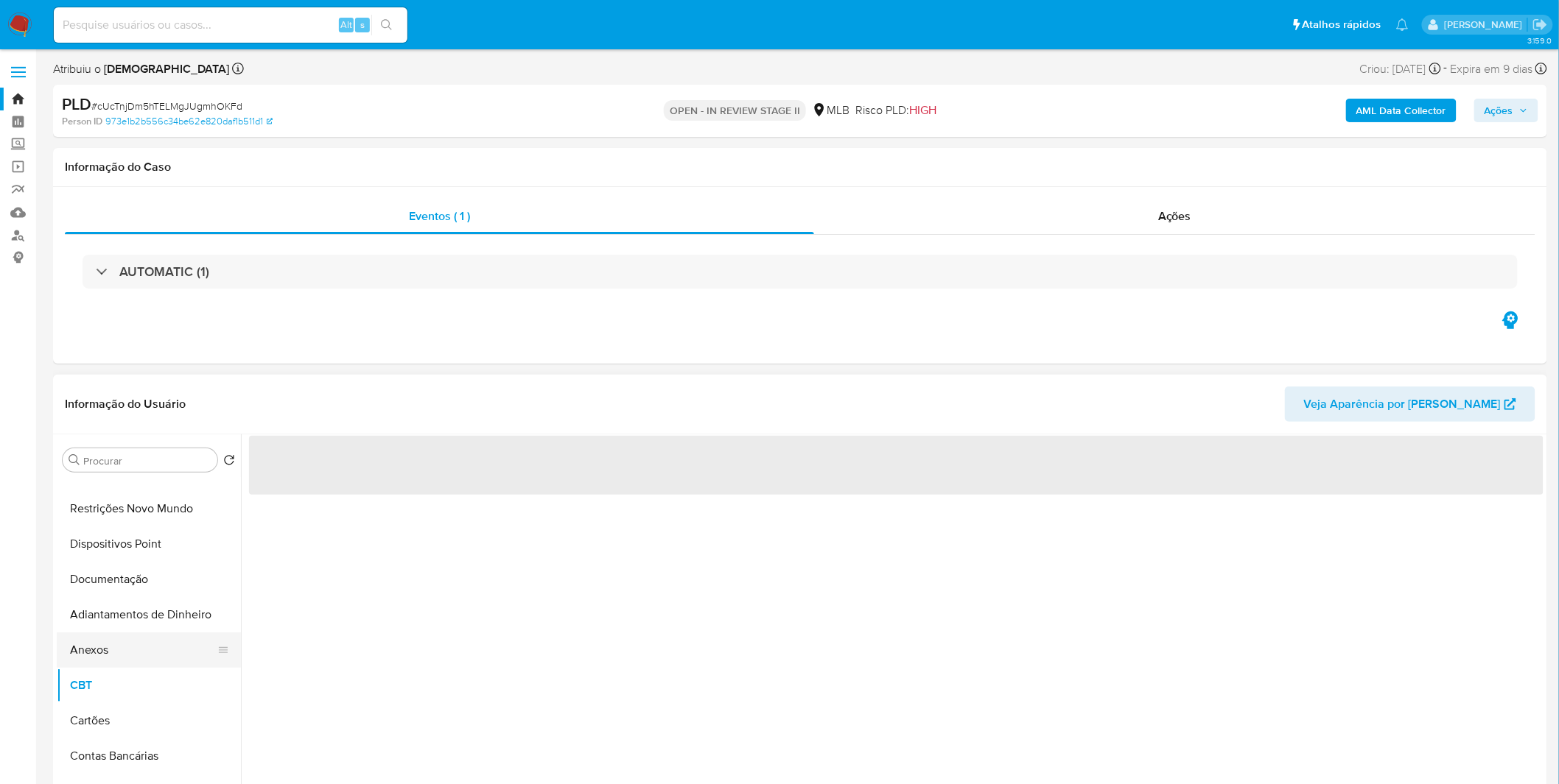
click at [109, 659] on button "Anexos" at bounding box center [143, 650] width 173 height 35
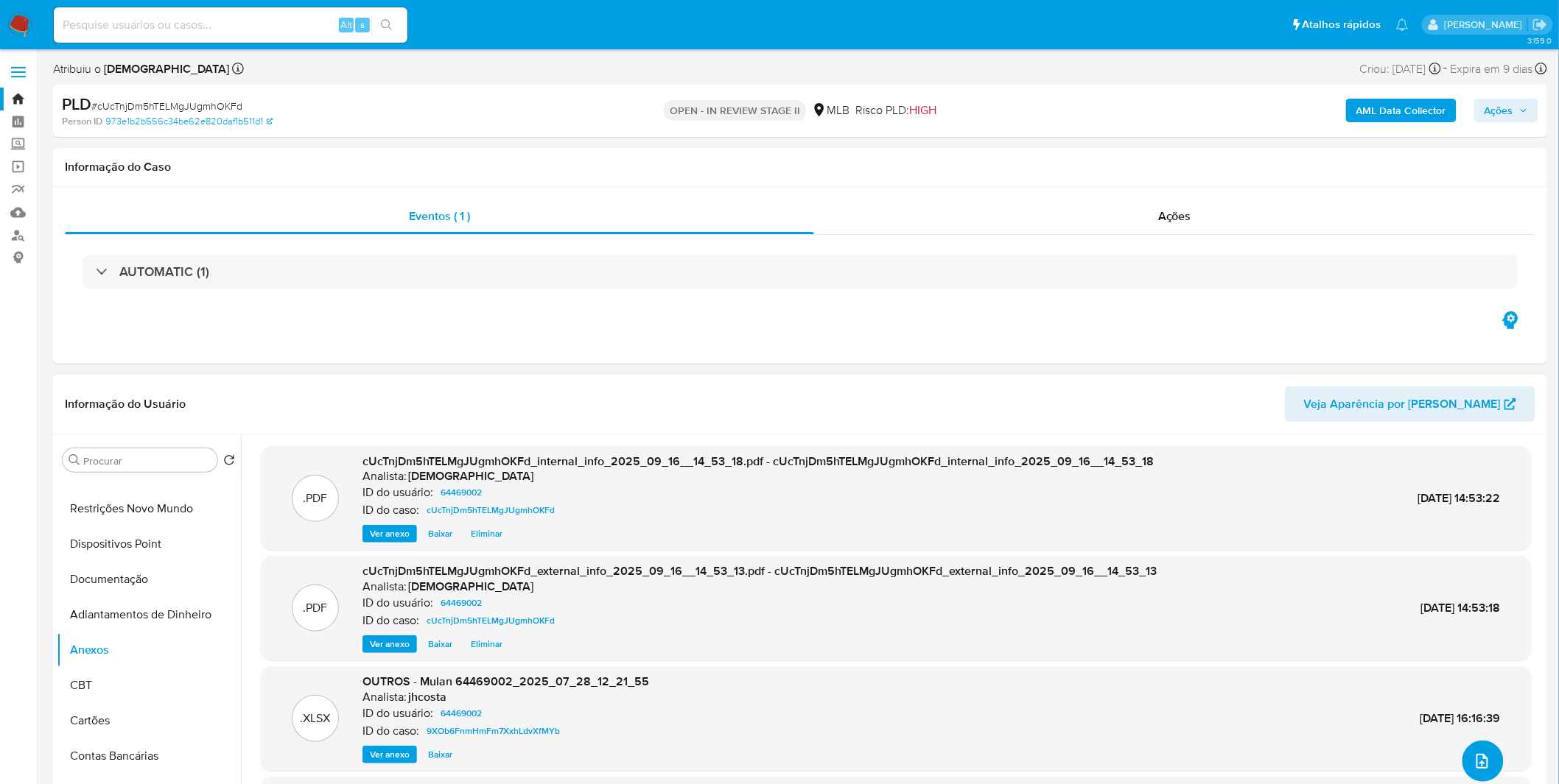
click at [1468, 744] on button "upload-file" at bounding box center [1483, 762] width 41 height 41
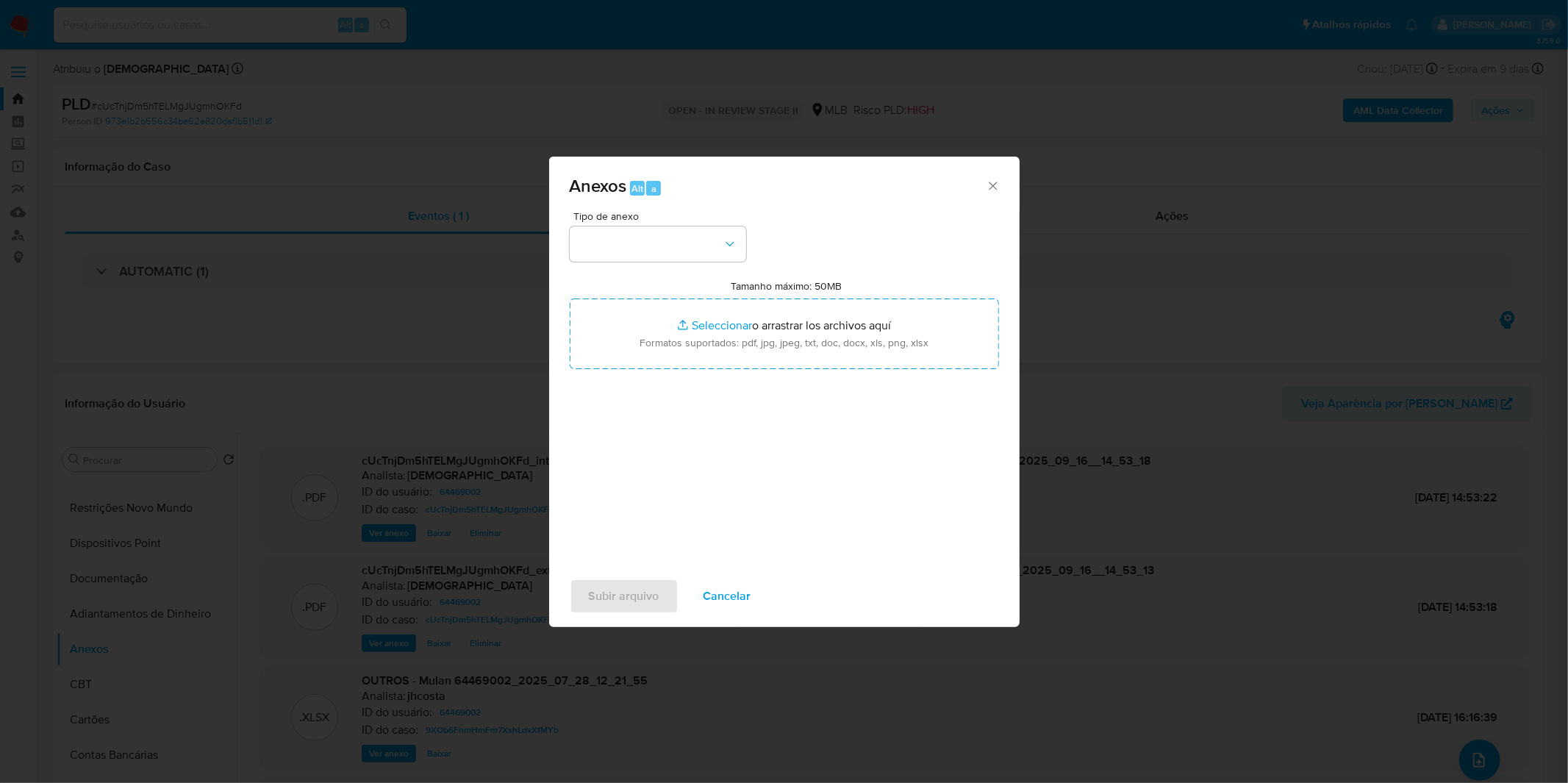
click at [640, 262] on div "Tipo de anexo Tamanho máximo: 50MB Seleccionar archivos Seleccionar o arrastrar…" at bounding box center [784, 384] width 430 height 347
click at [635, 253] on button "button" at bounding box center [658, 244] width 177 height 35
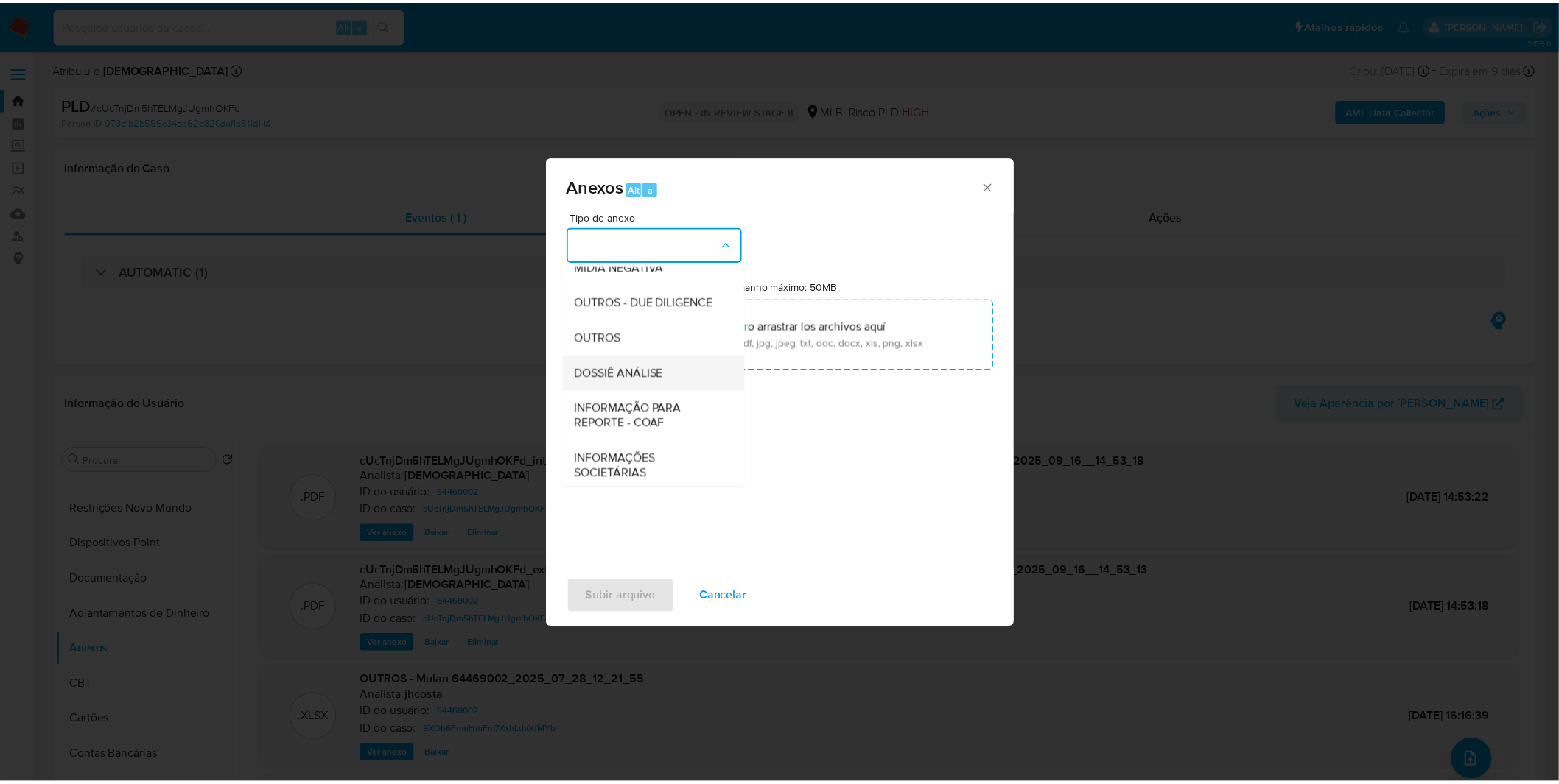
scroll to position [226, 0]
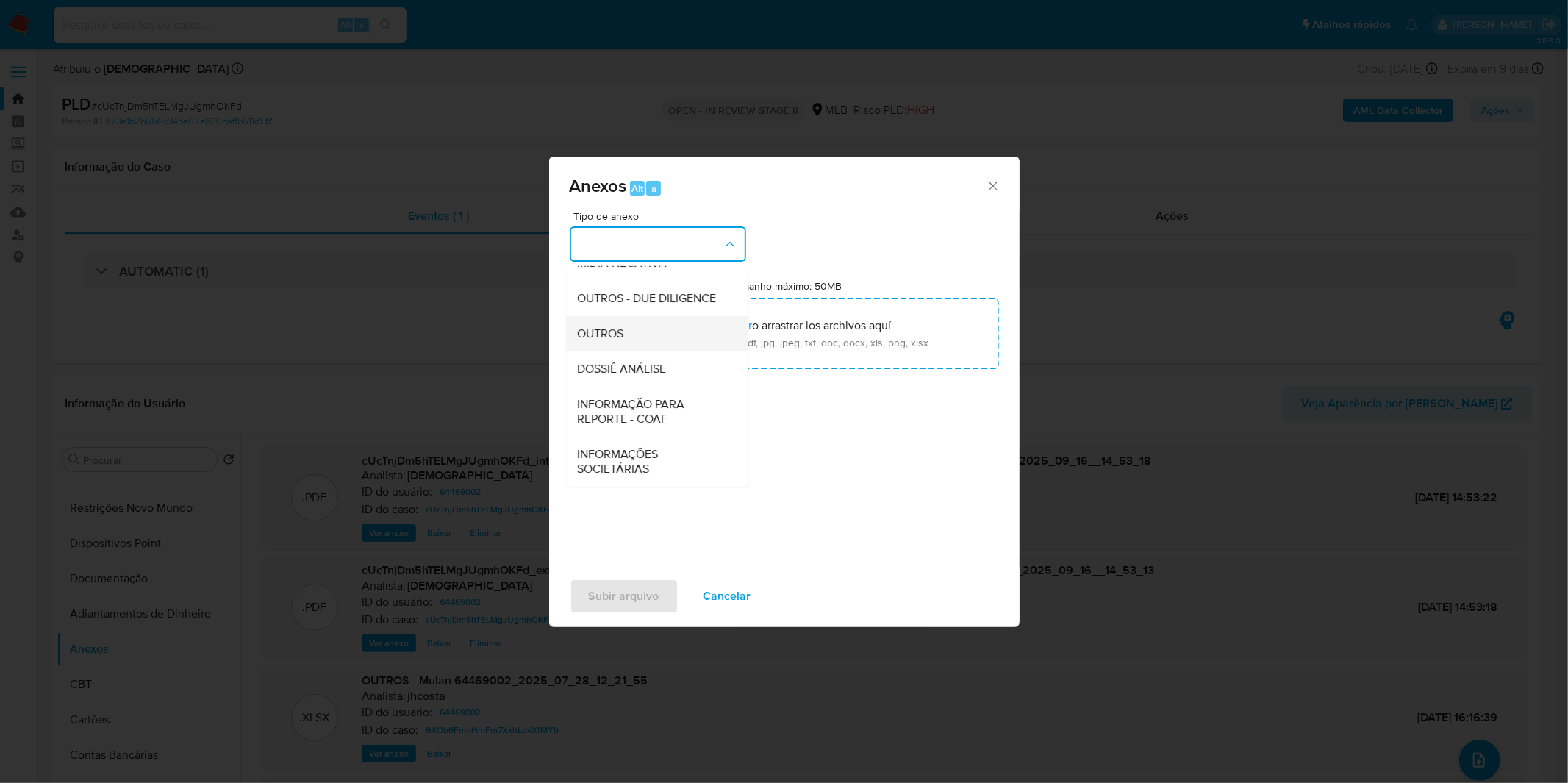
click at [629, 334] on div "OUTROS" at bounding box center [652, 334] width 150 height 35
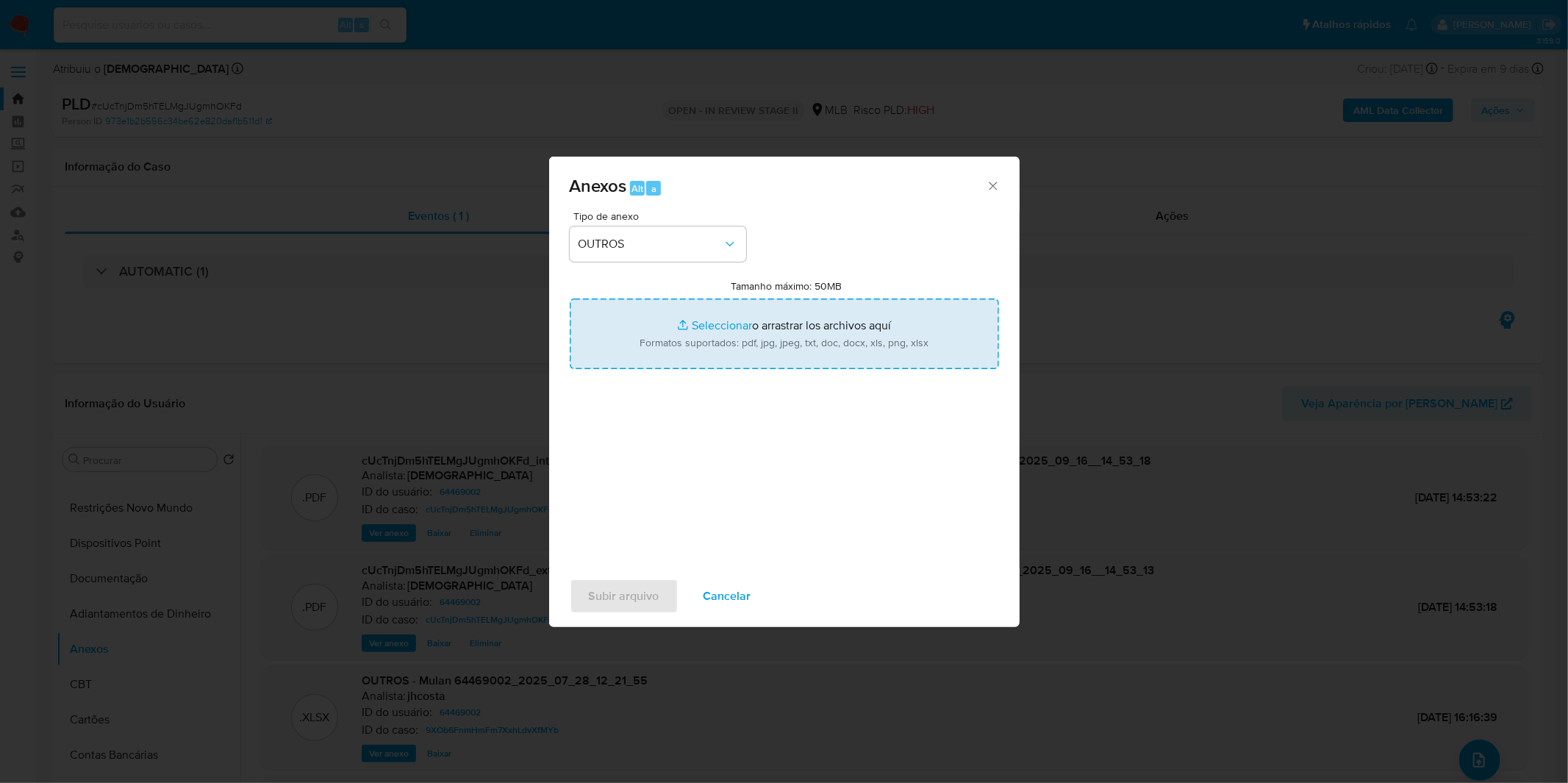
click at [633, 344] on input "Tamanho máximo: 50MB Seleccionar archivos" at bounding box center [784, 334] width 430 height 70
type input "C:\fakepath\3º SAR - XXXX_XX - CPF 95739351049 - MARILENE MEDEIROS BARBOSA.pdf"
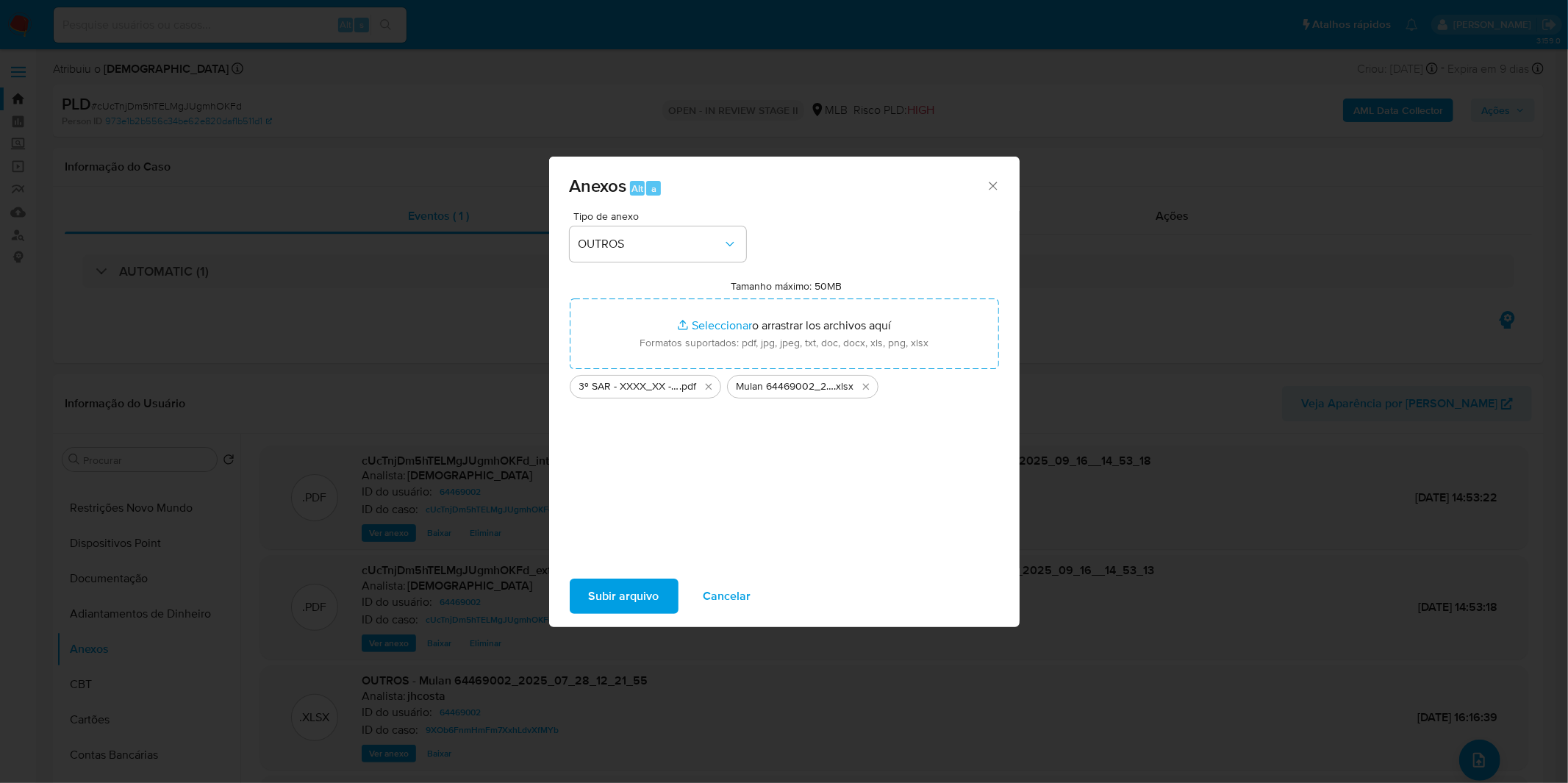
click at [649, 605] on span "Subir arquivo" at bounding box center [624, 597] width 70 height 33
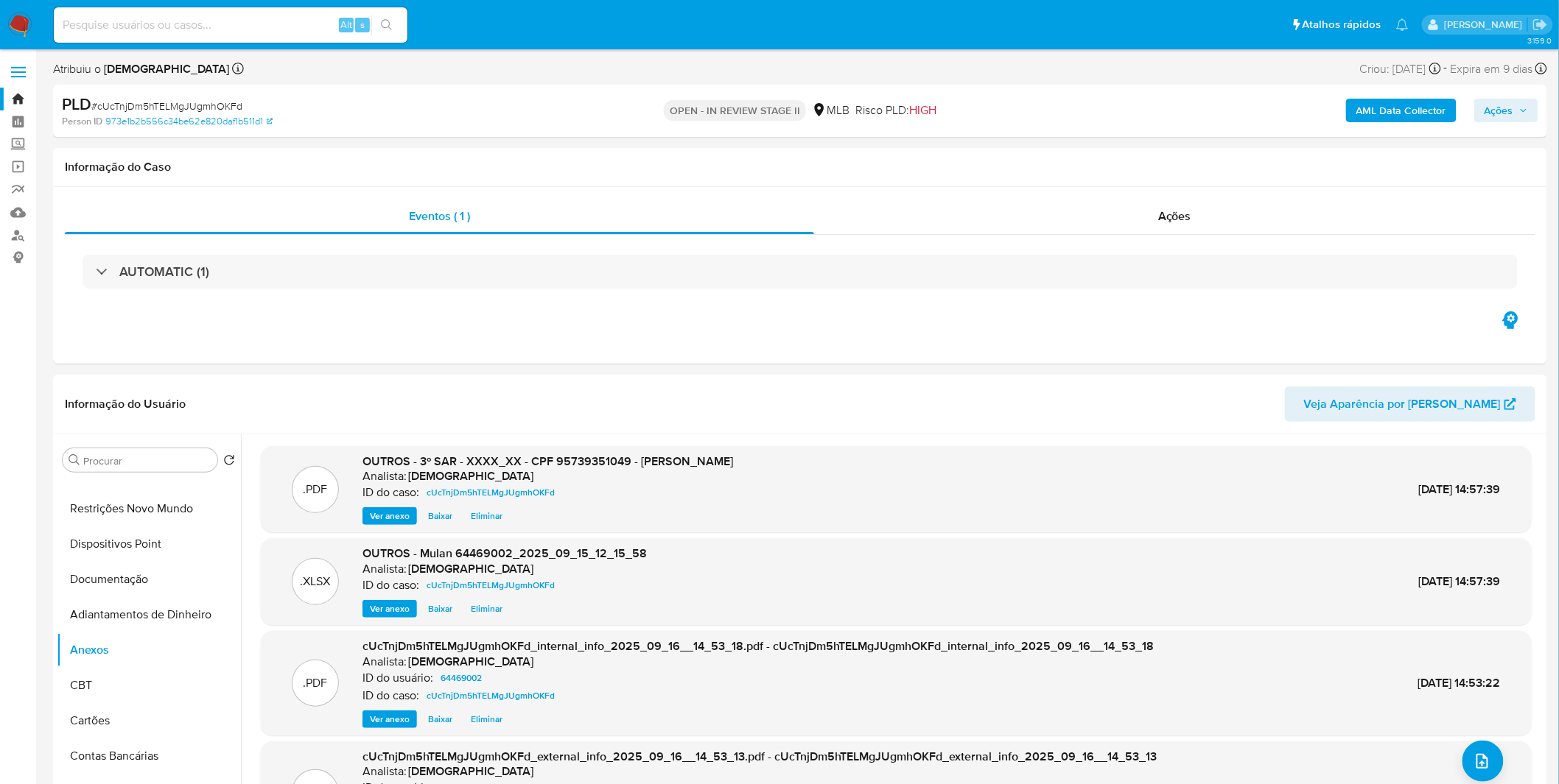
click at [1508, 117] on span "Ações" at bounding box center [1498, 110] width 28 height 23
click at [1107, 173] on div "Resolução do caso Alt r" at bounding box center [1095, 157] width 135 height 39
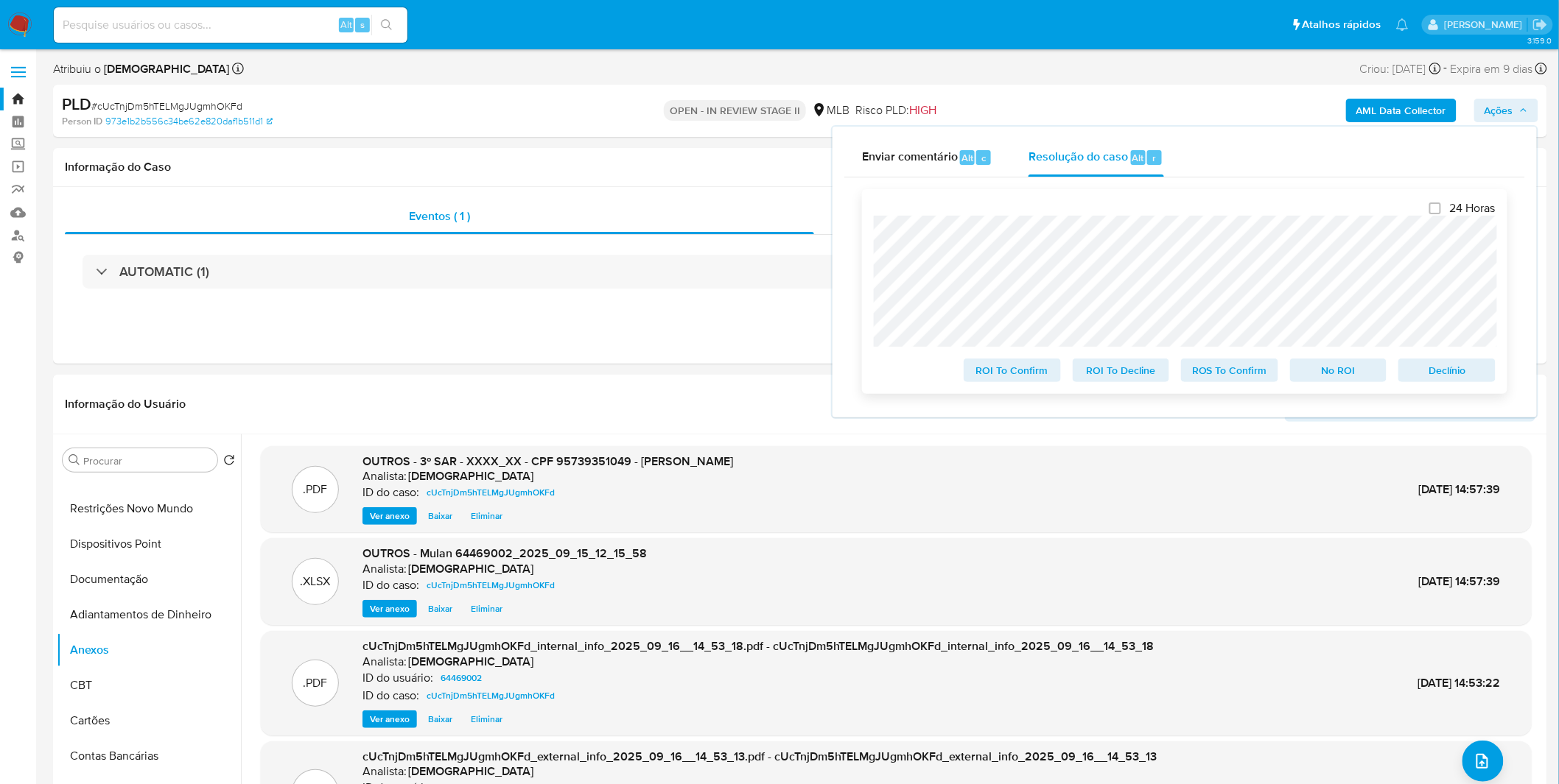
click at [1217, 377] on span "ROS To Confirm" at bounding box center [1229, 370] width 76 height 21
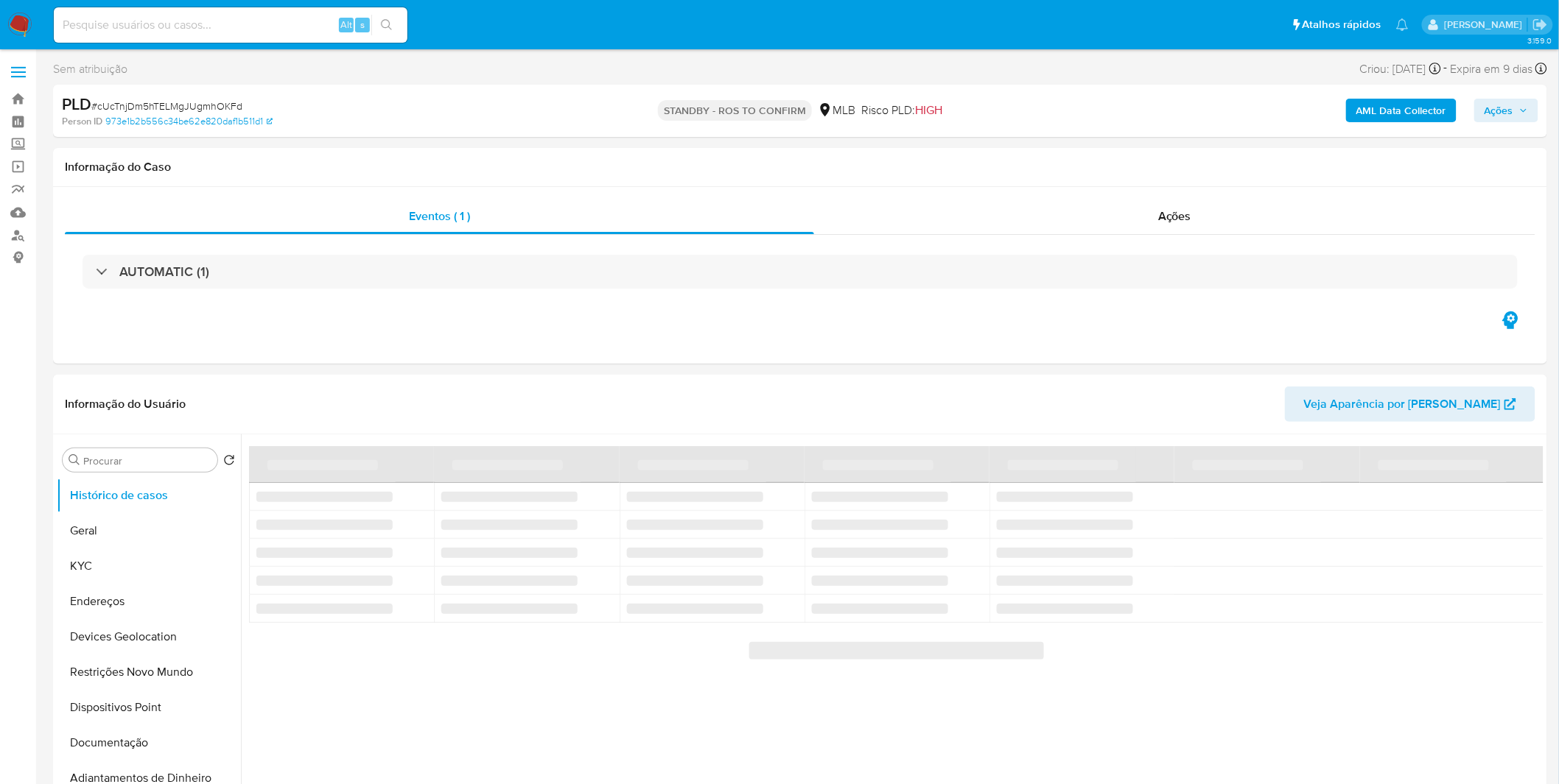
select select "10"
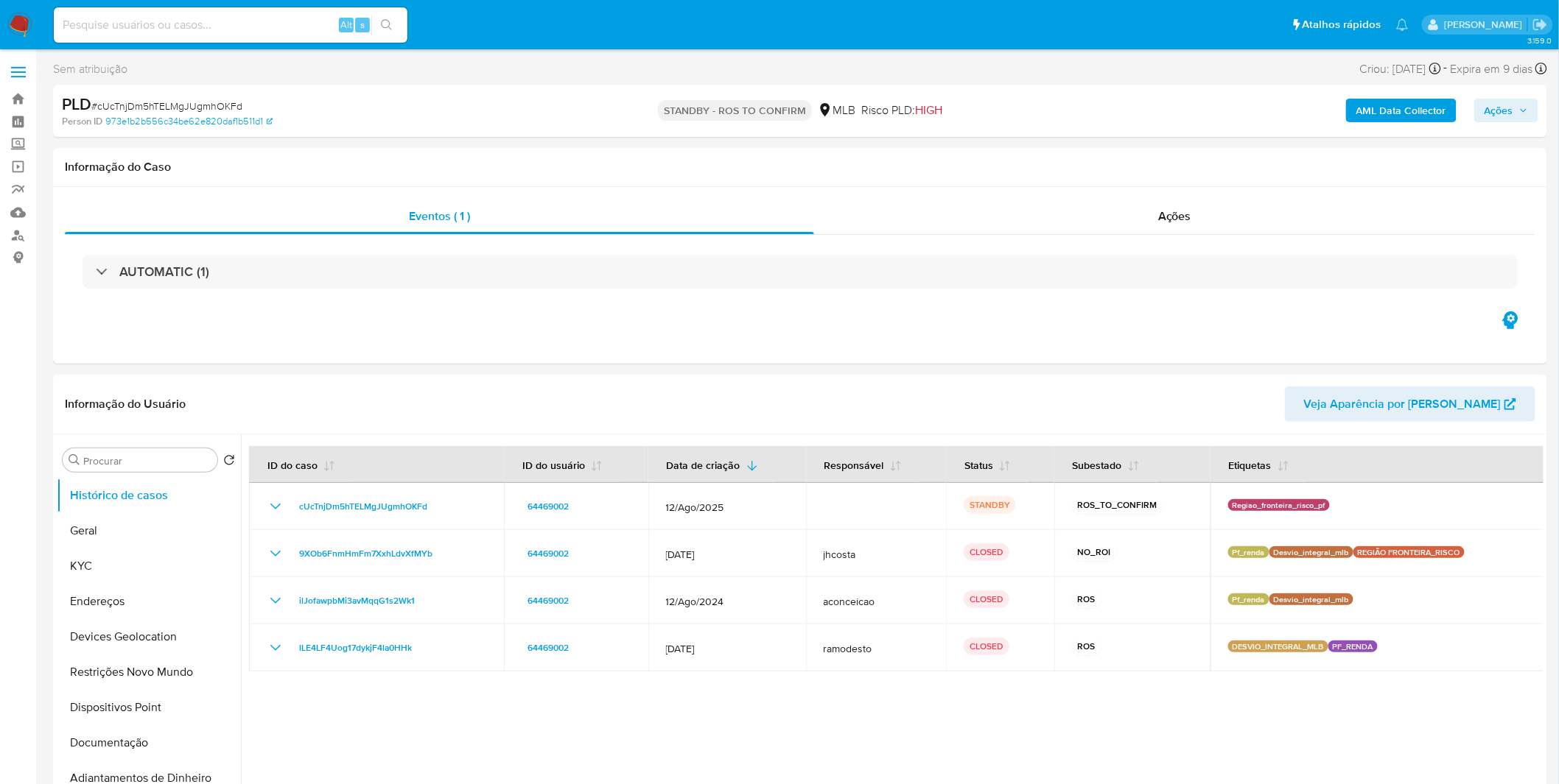
click at [144, 33] on div "Alt s" at bounding box center [231, 25] width 354 height 35
click at [143, 28] on input at bounding box center [231, 25] width 354 height 19
paste input "FUpsHyiKmaCGrvoUs9XDtVU6"
type input "FUpsHyiKmaCGrvoUs9XDtVU6"
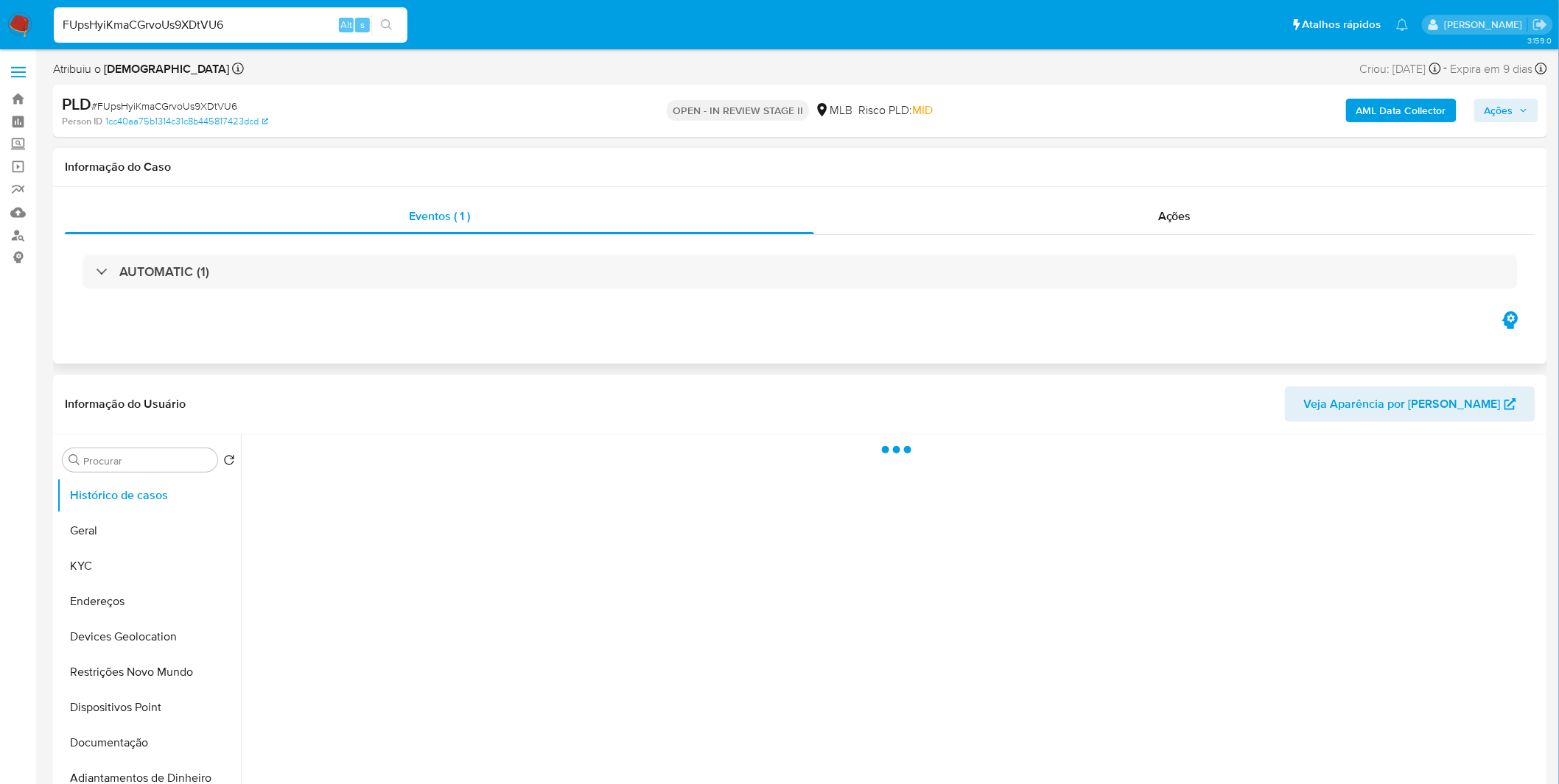
select select "10"
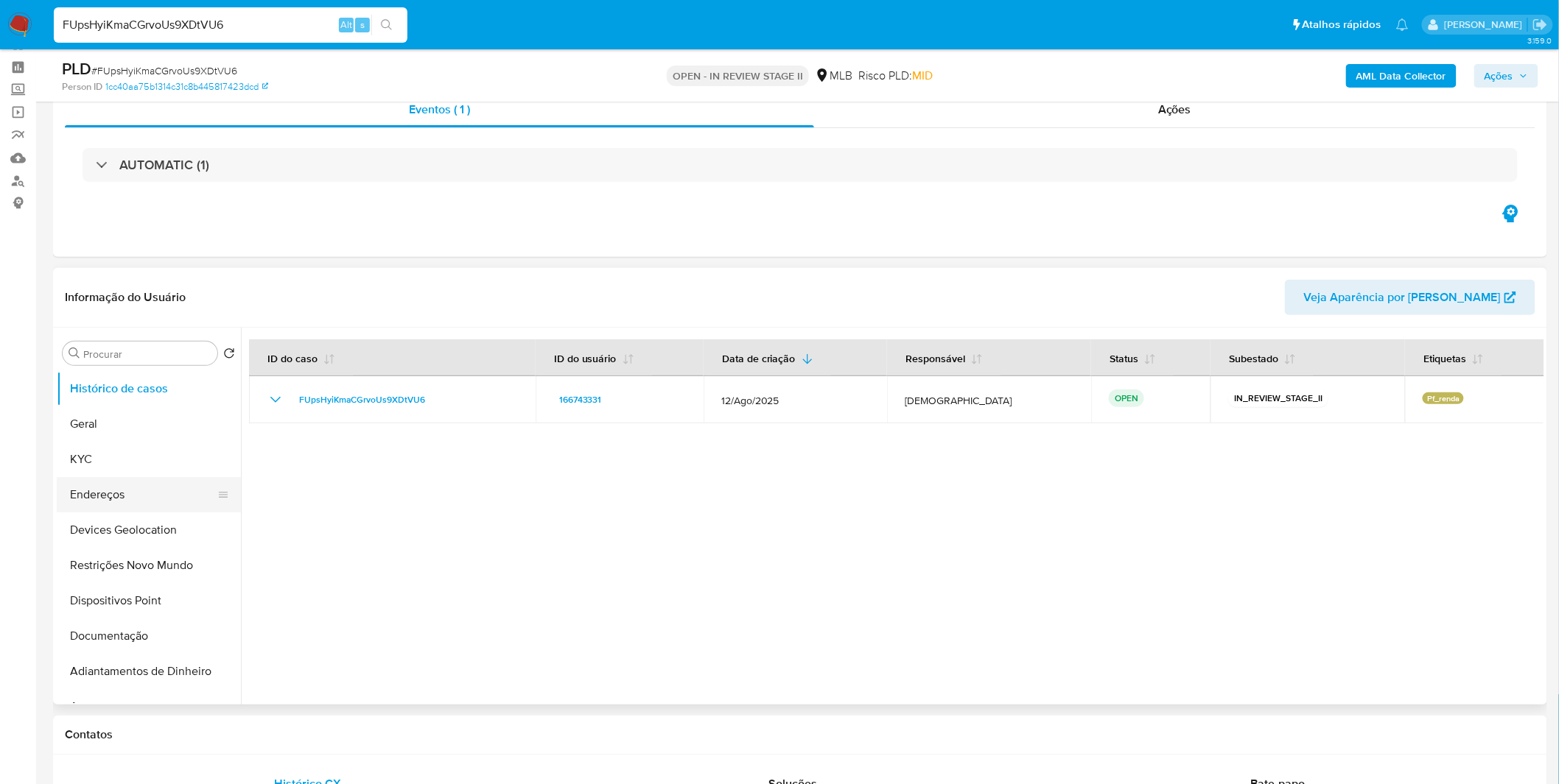
scroll to position [82, 0]
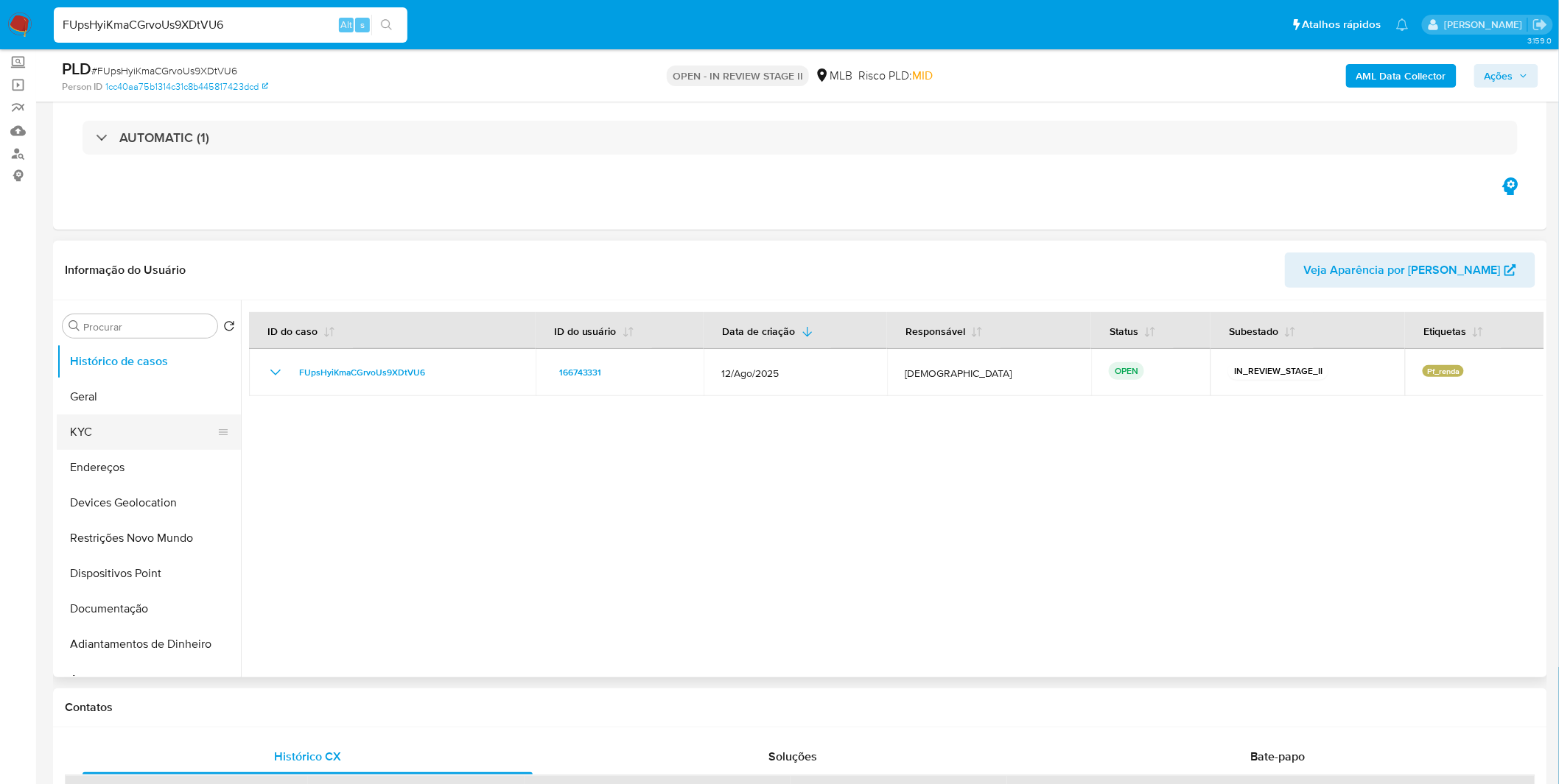
click at [127, 417] on button "KYC" at bounding box center [143, 432] width 173 height 35
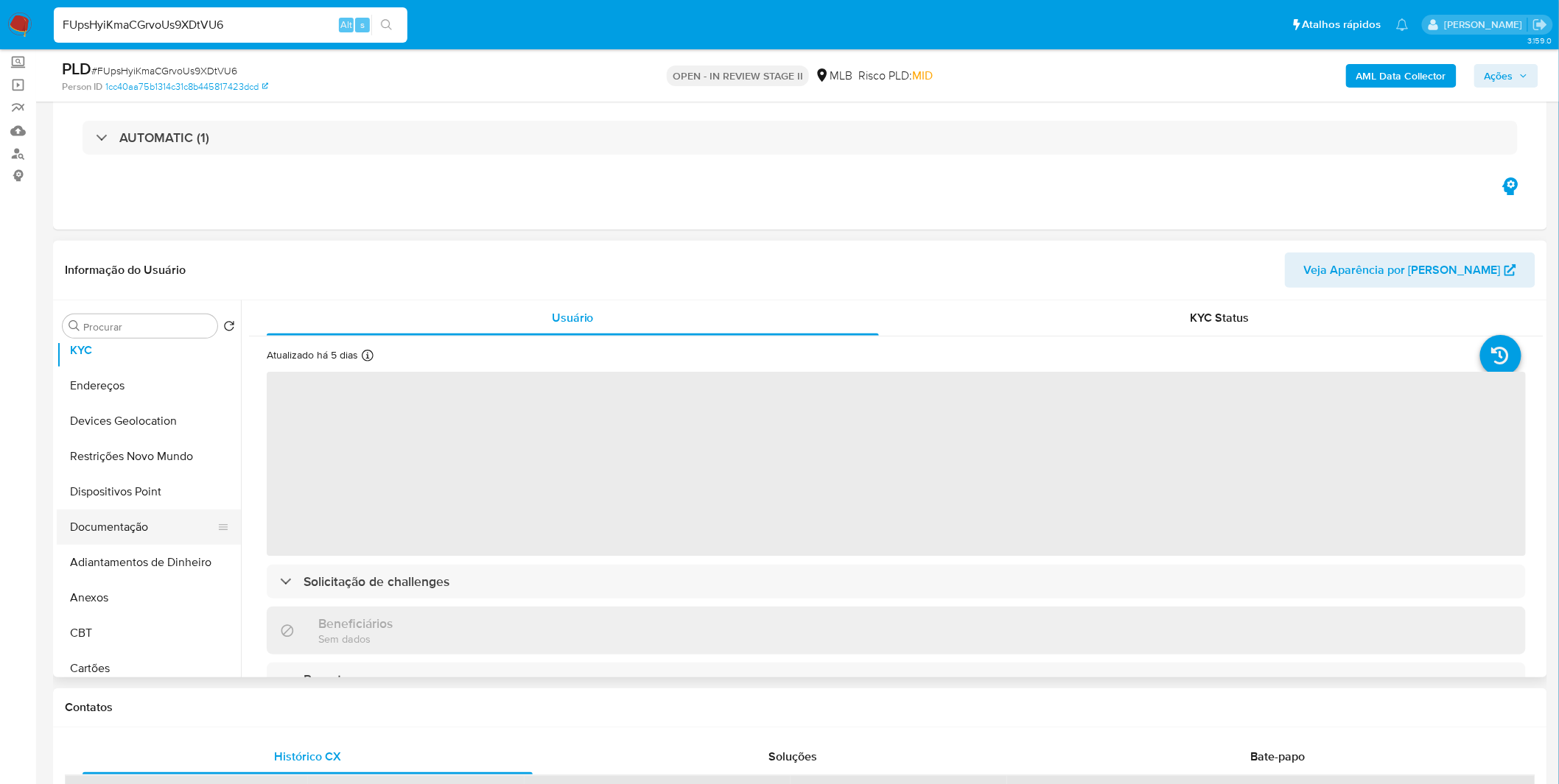
click at [142, 526] on button "Documentação" at bounding box center [143, 527] width 173 height 35
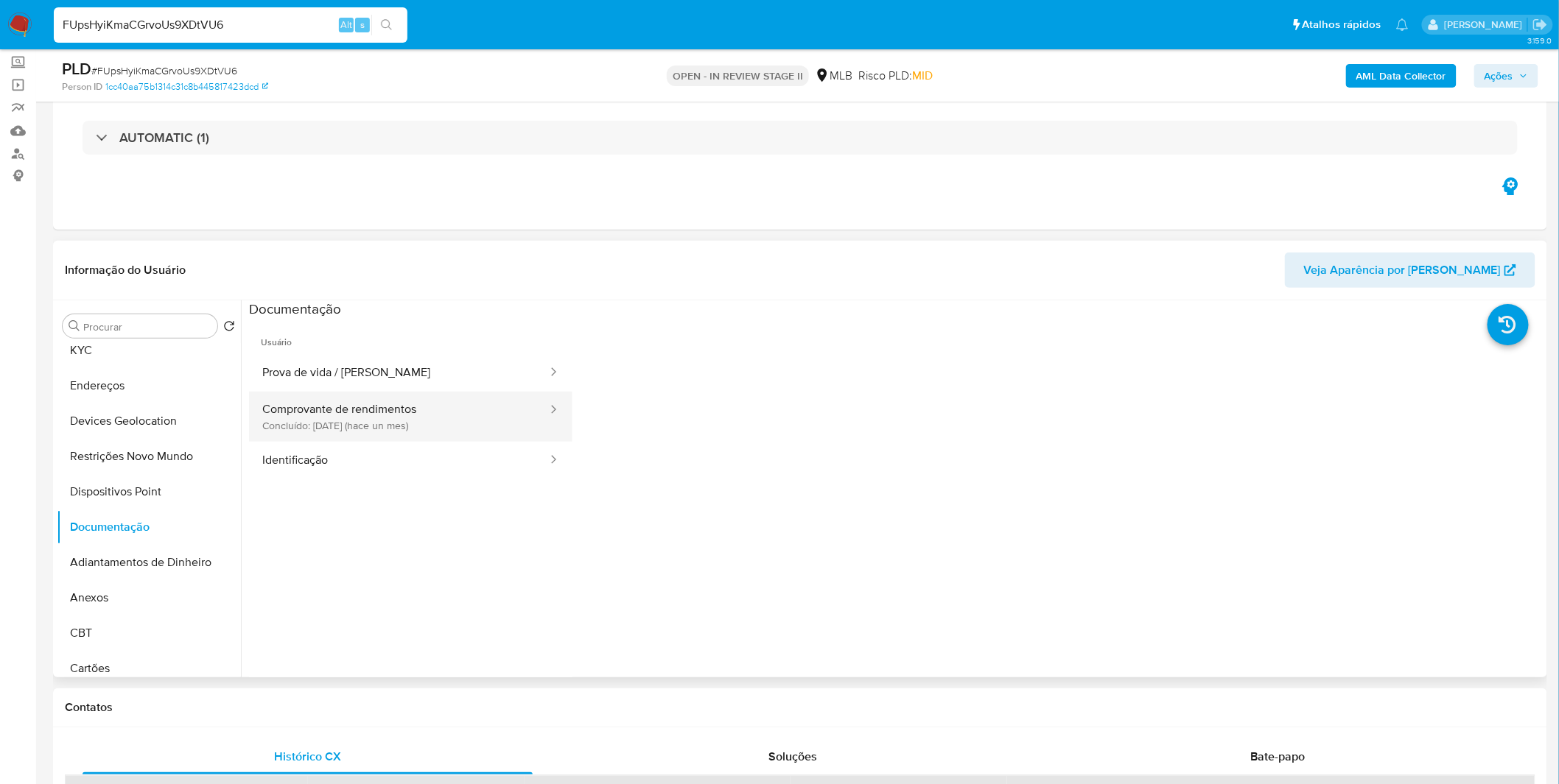
click at [439, 418] on button "Comprovante de rendimentos Concluído: 19/08/2025 (hace un mes)" at bounding box center [399, 416] width 300 height 50
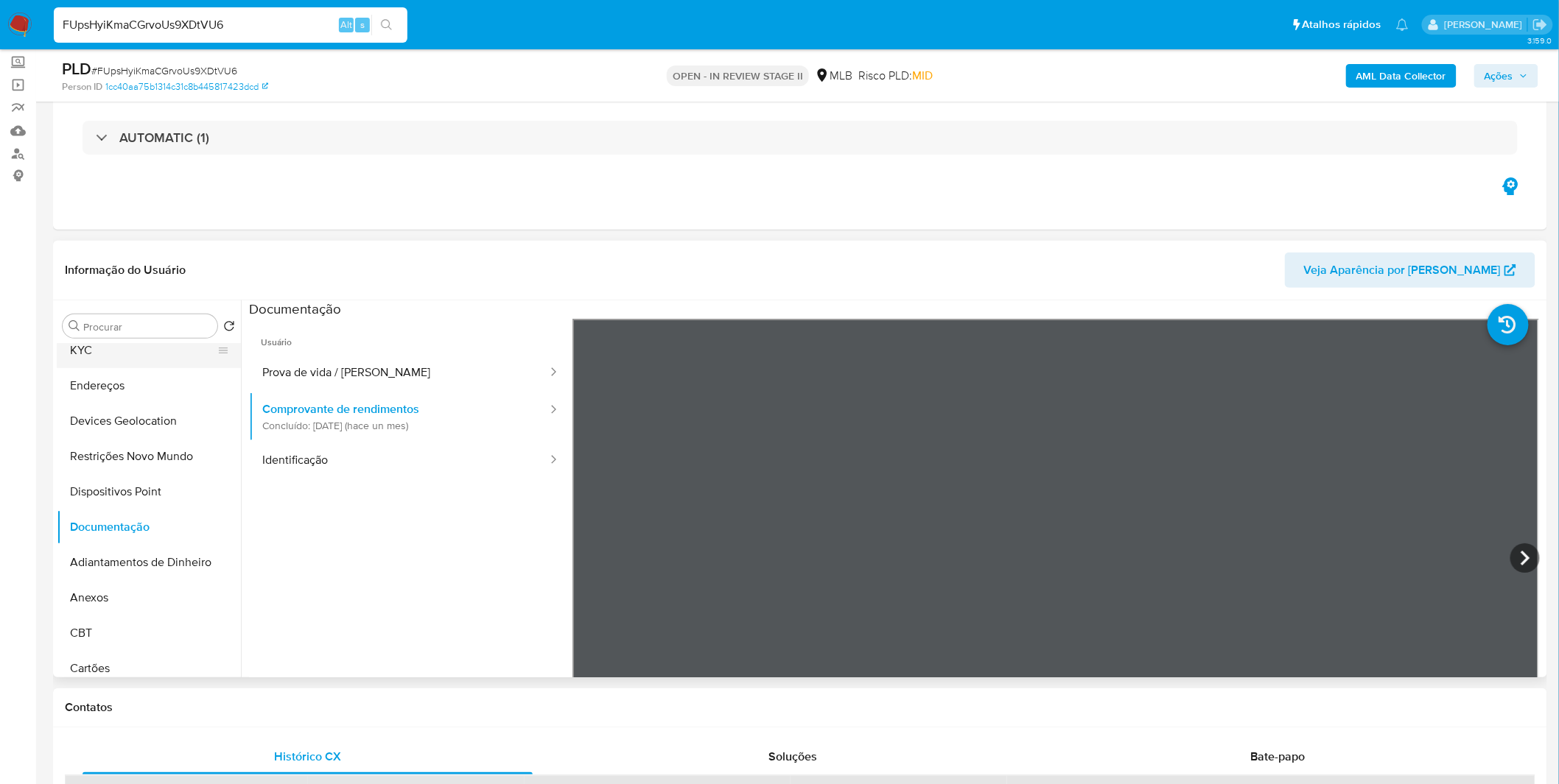
click at [119, 361] on button "KYC" at bounding box center [143, 350] width 173 height 35
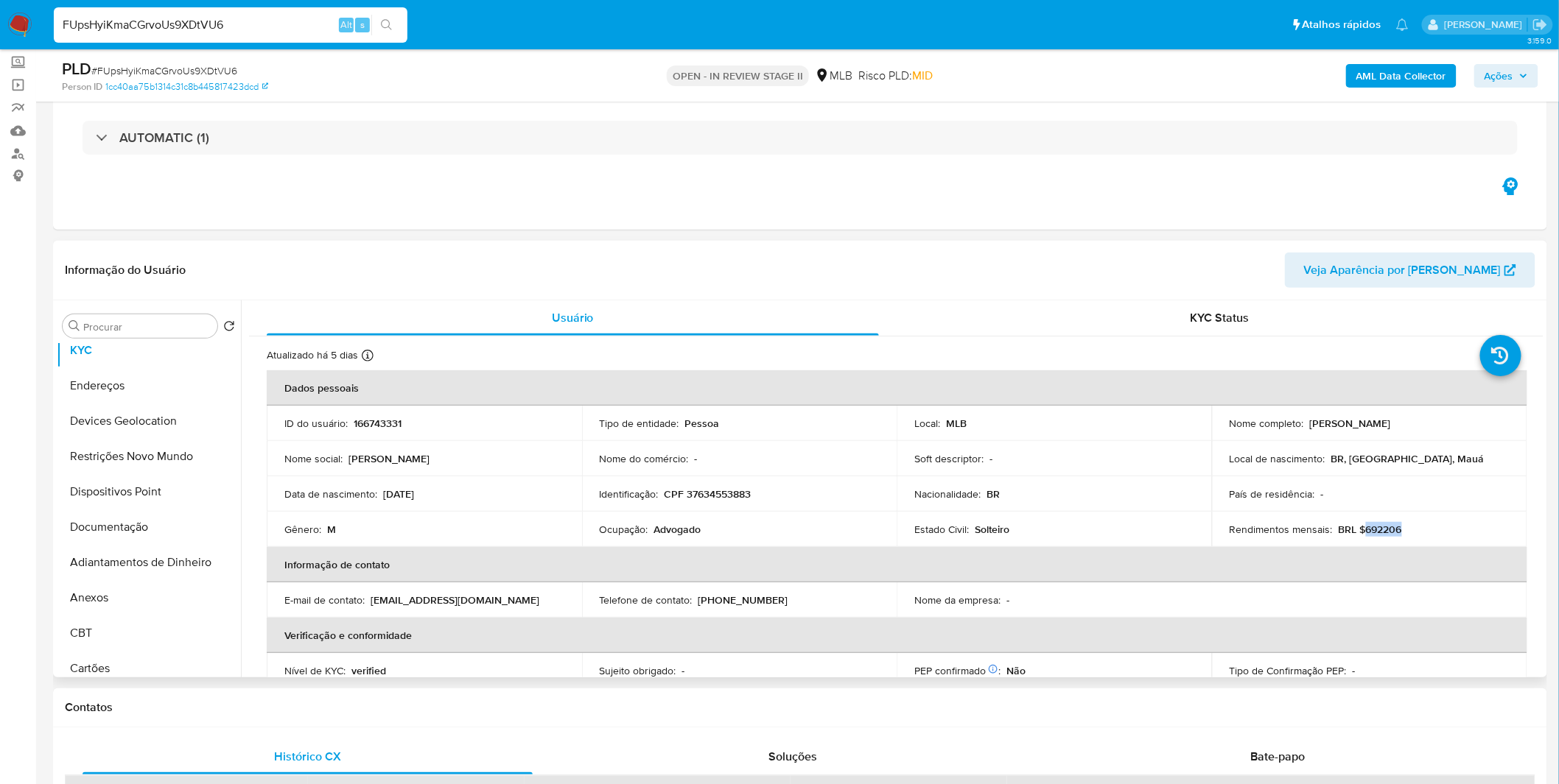
drag, startPoint x: 1404, startPoint y: 536, endPoint x: 1361, endPoint y: 531, distance: 43.3
click at [1361, 531] on div "Rendimentos mensais : BRL $692206" at bounding box center [1369, 529] width 280 height 13
click at [1361, 531] on p "BRL $692206" at bounding box center [1370, 529] width 64 height 13
drag, startPoint x: 712, startPoint y: 427, endPoint x: 696, endPoint y: 433, distance: 17.1
click at [697, 428] on p "Pessoa" at bounding box center [703, 422] width 34 height 13
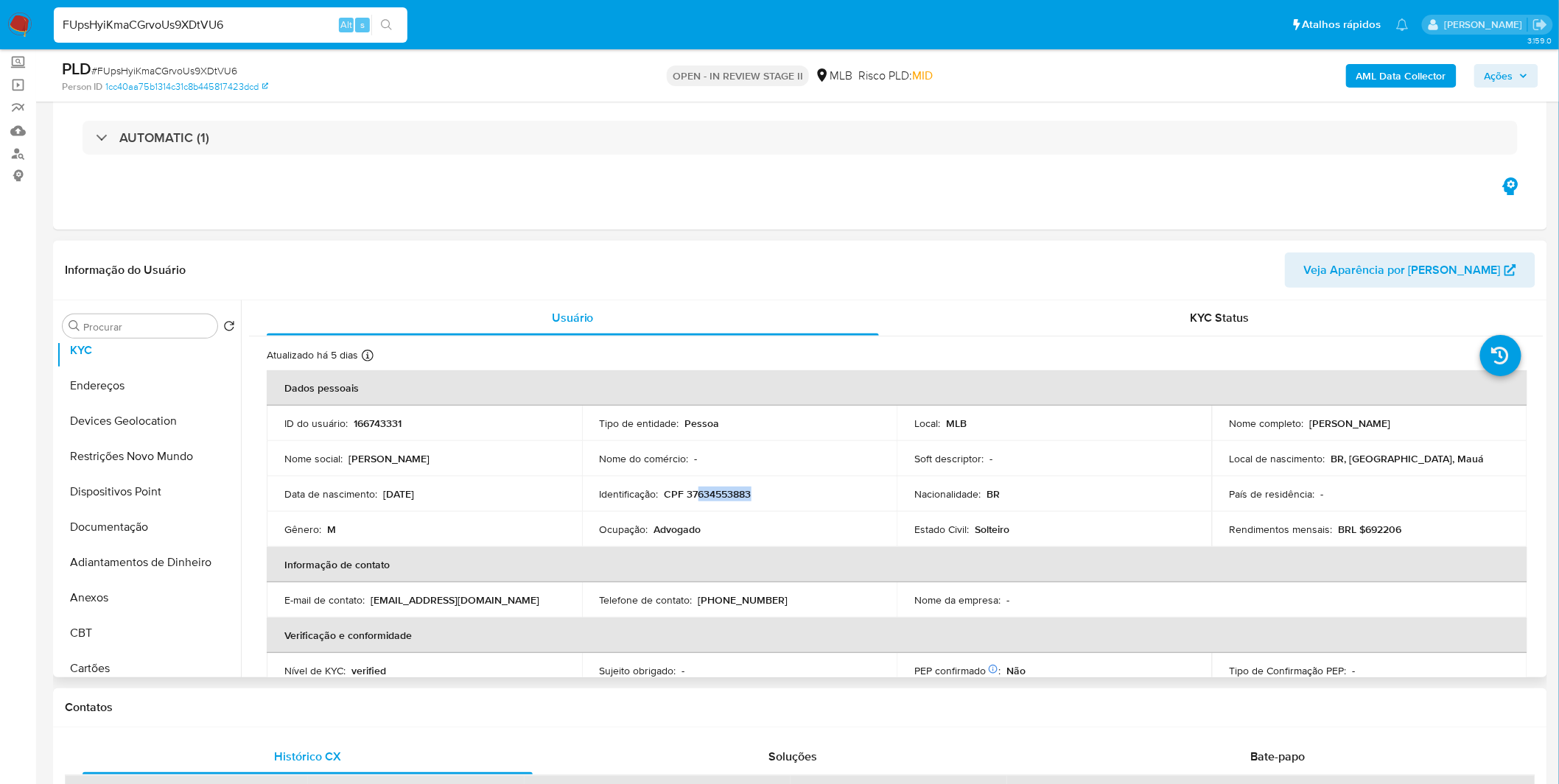
drag, startPoint x: 697, startPoint y: 501, endPoint x: 754, endPoint y: 502, distance: 57.0
click at [754, 502] on td "Identificação : CPF 37634553883" at bounding box center [740, 494] width 315 height 35
click at [137, 529] on button "Documentação" at bounding box center [143, 527] width 173 height 35
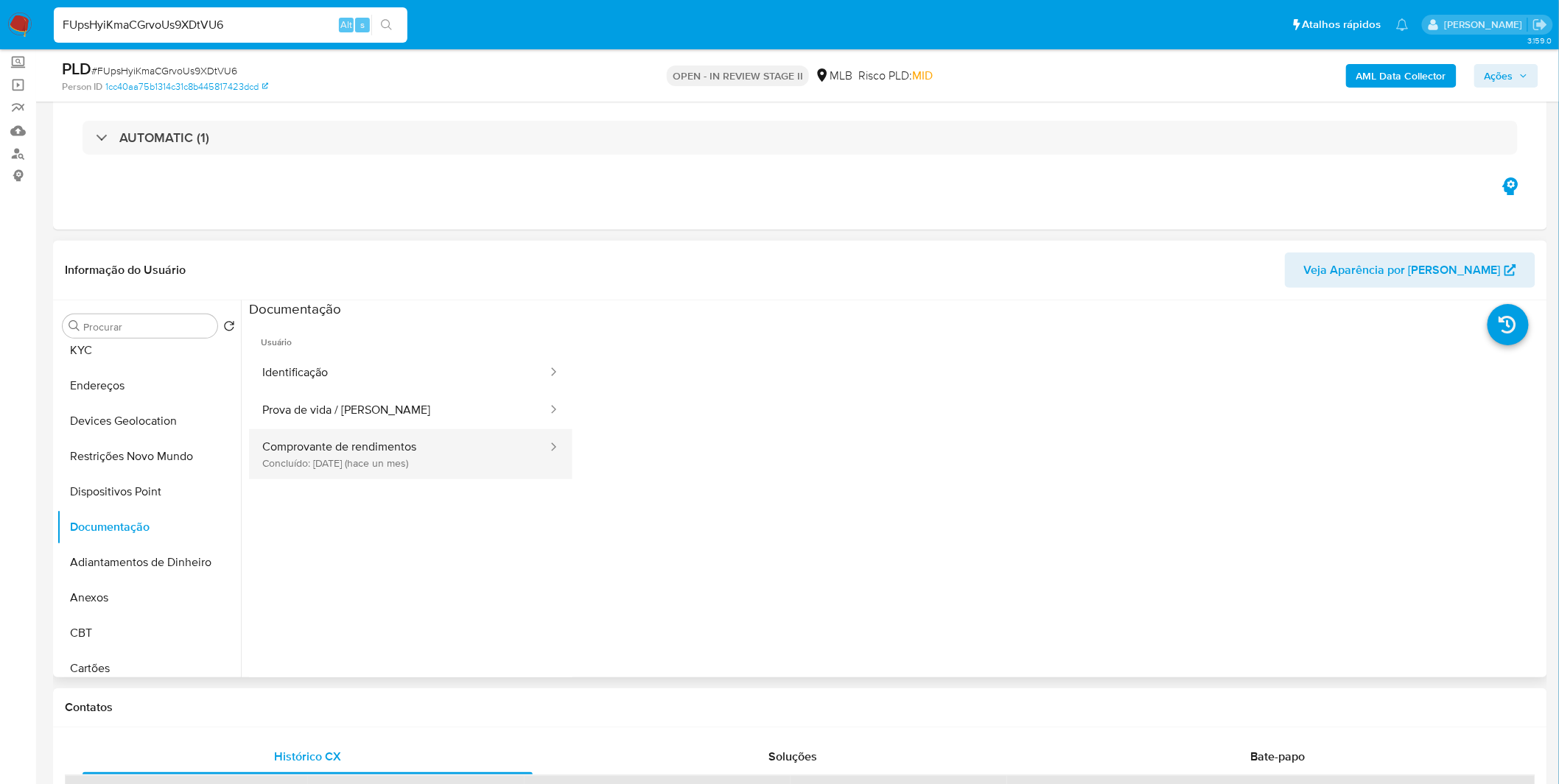
click at [422, 451] on button "Comprovante de rendimentos Concluído: 19/08/2025 (hace un mes)" at bounding box center [399, 454] width 300 height 50
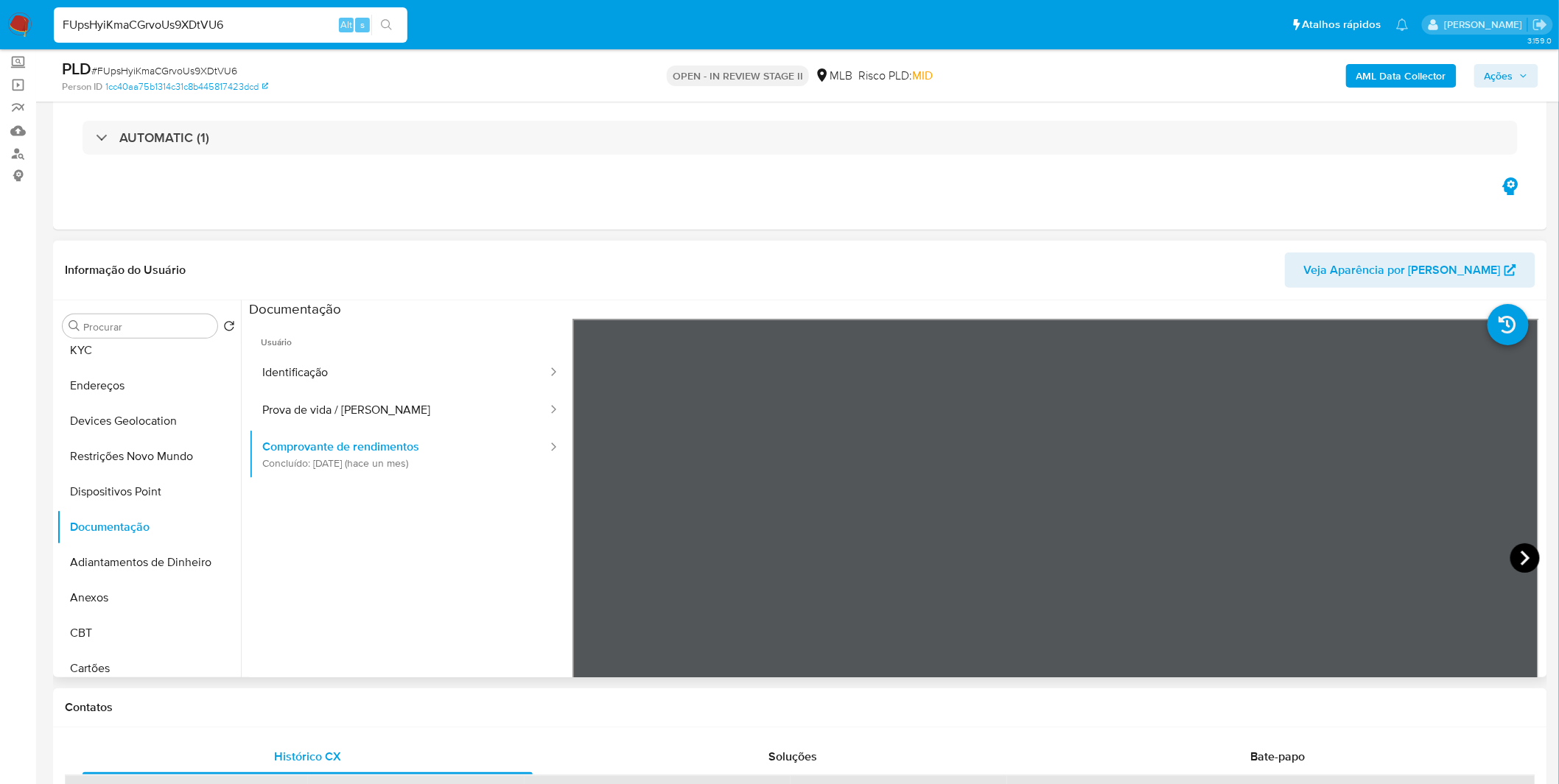
click at [1519, 550] on icon at bounding box center [1525, 558] width 29 height 29
click at [593, 545] on icon at bounding box center [591, 558] width 29 height 29
click at [1533, 564] on icon at bounding box center [1525, 558] width 29 height 29
click at [189, 23] on input "FUpsHyiKmaCGrvoUs9XDtVU6" at bounding box center [231, 25] width 354 height 19
click at [1376, 83] on b "AML Data Collector" at bounding box center [1401, 76] width 90 height 23
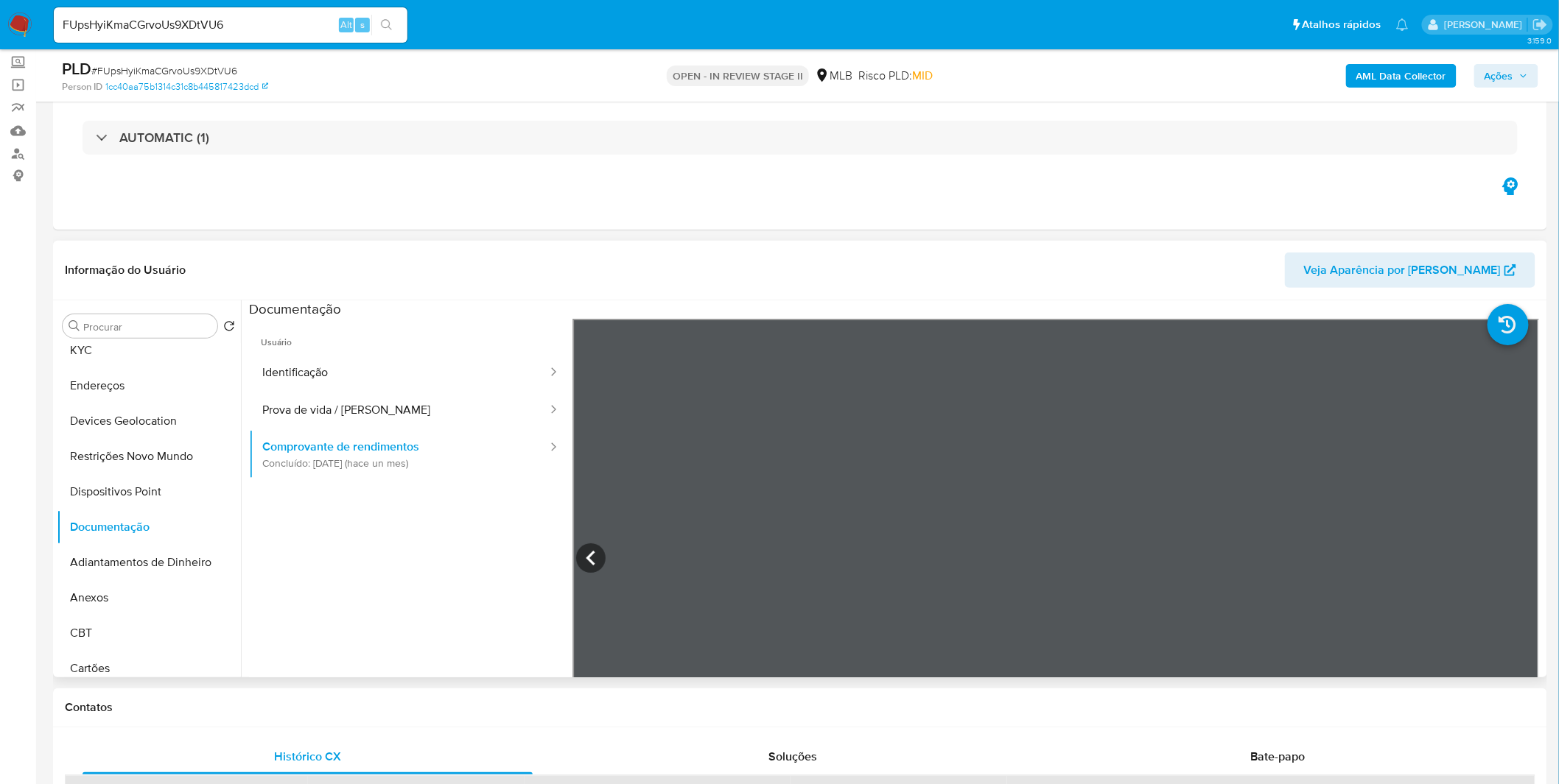
click at [1376, 83] on b "AML Data Collector" at bounding box center [1401, 76] width 90 height 23
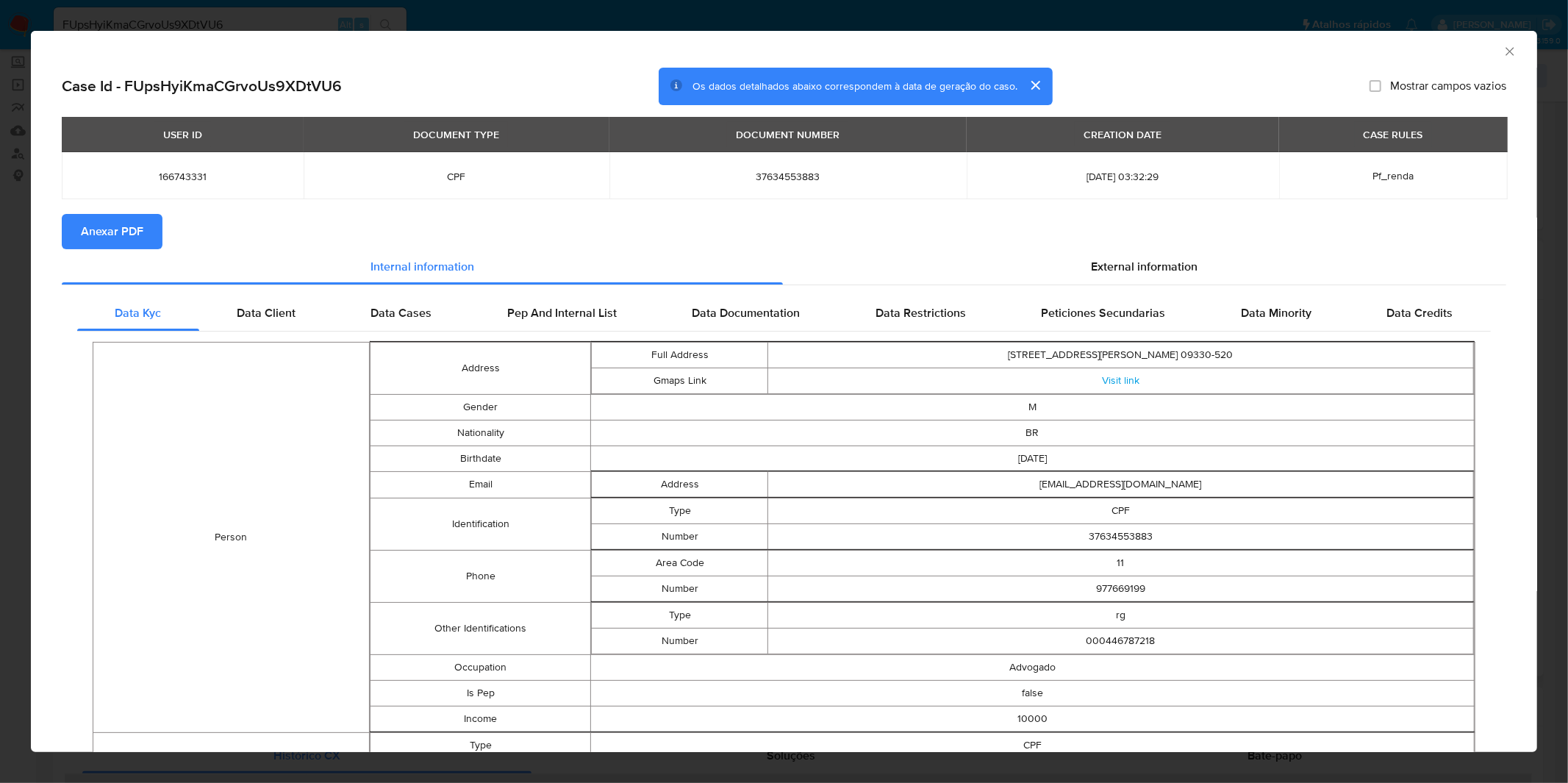
click at [81, 239] on span "Anexar PDF" at bounding box center [111, 232] width 63 height 33
click at [898, 20] on div "AML Data Collector Case Id - FUpsHyiKmaCGrvoUs9XDtVU6 Os dados detalhados abaix…" at bounding box center [784, 391] width 1568 height 783
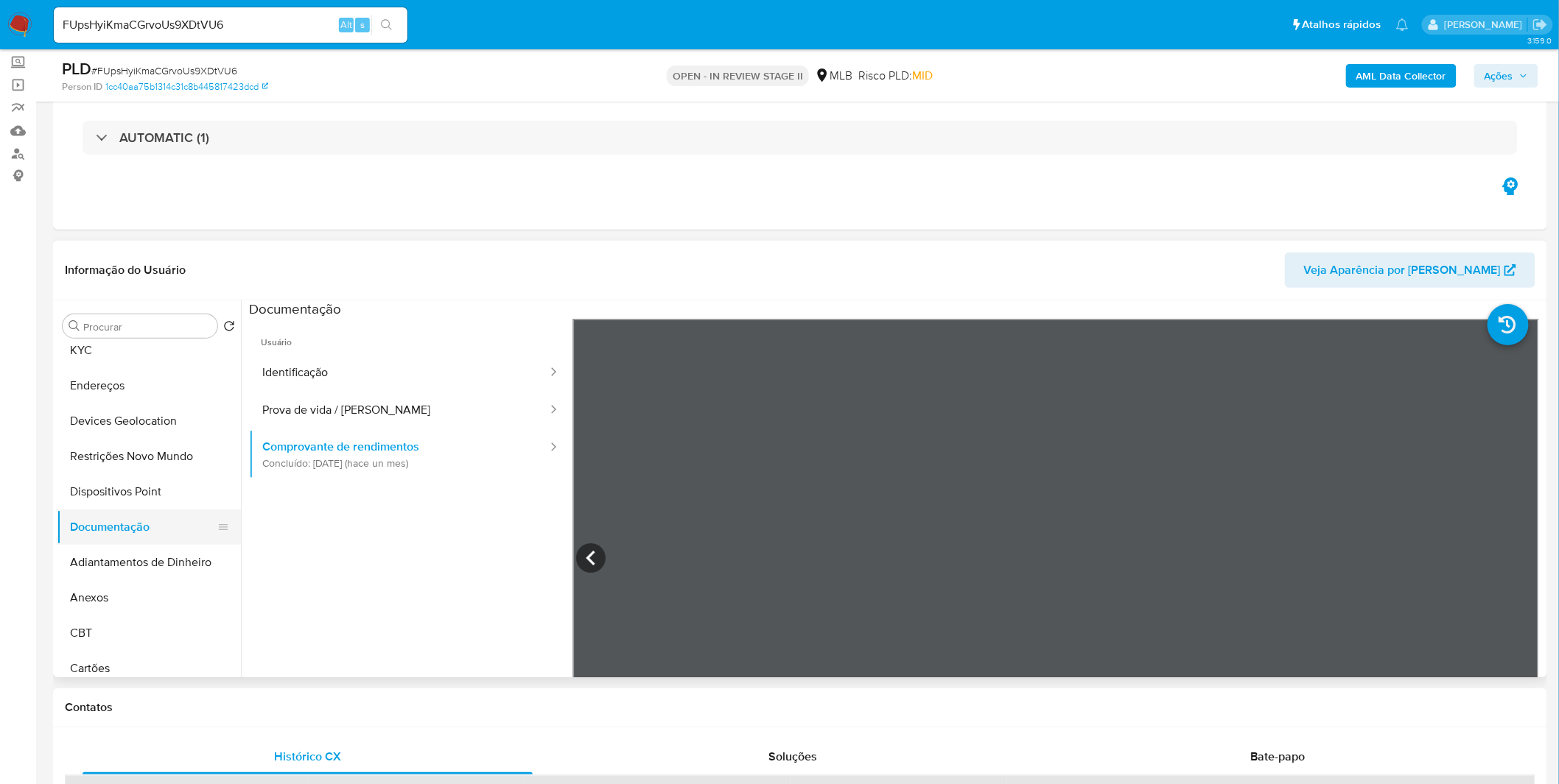
drag, startPoint x: 138, startPoint y: 562, endPoint x: 142, endPoint y: 542, distance: 20.4
click at [140, 562] on button "Adiantamentos de Dinheiro" at bounding box center [149, 562] width 184 height 35
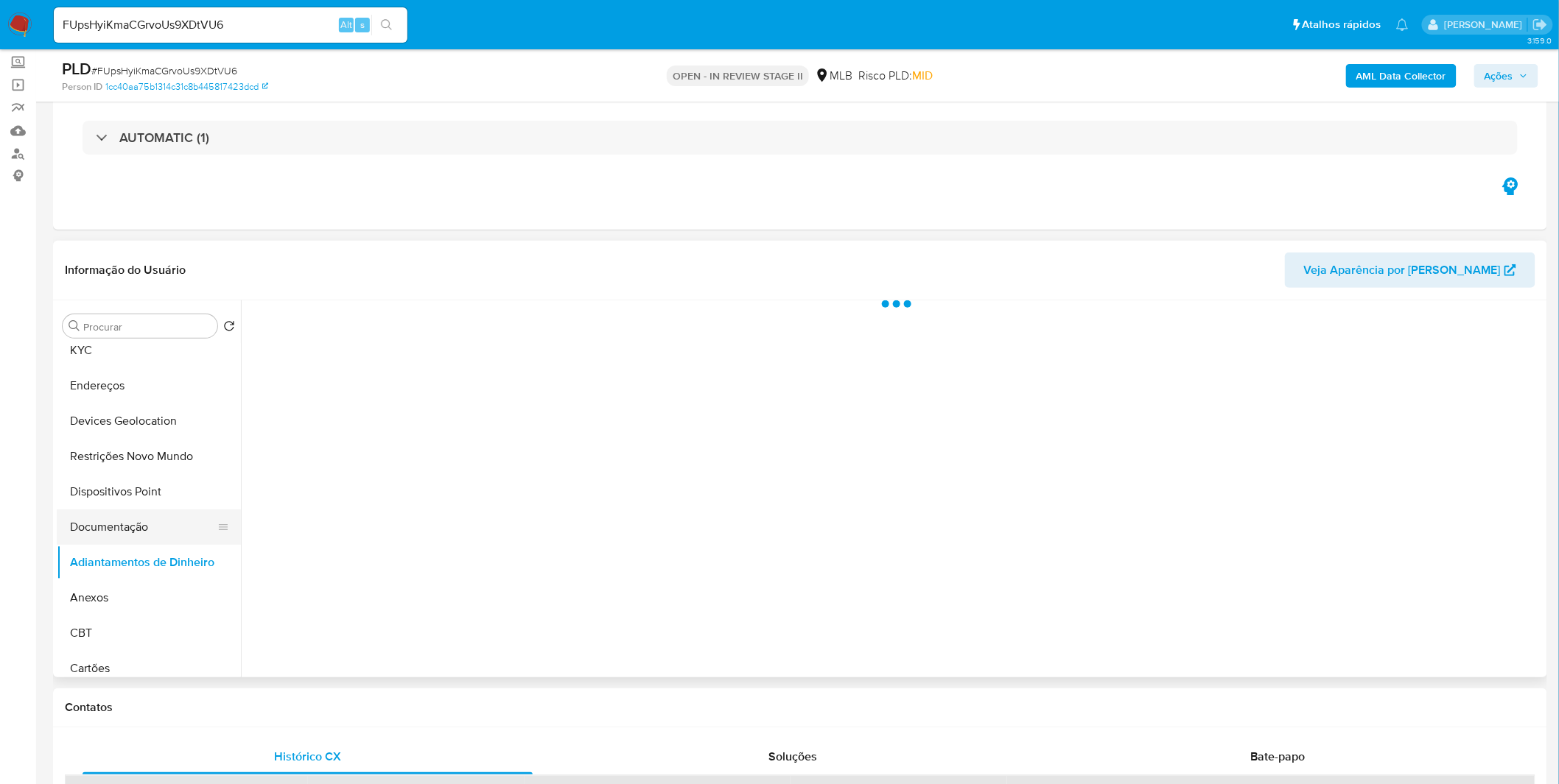
click at [143, 510] on button "Documentação" at bounding box center [143, 527] width 173 height 35
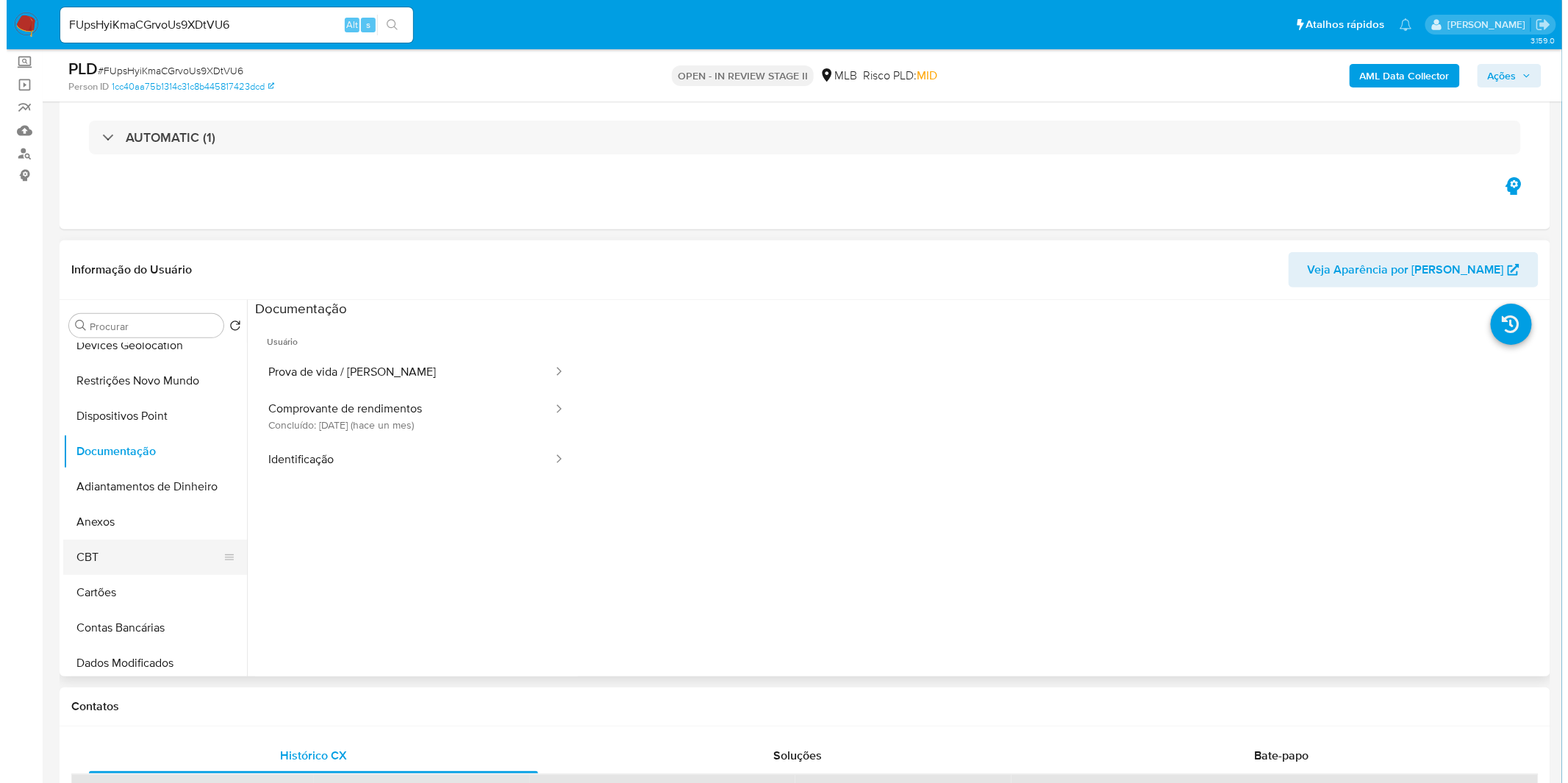
scroll to position [163, 0]
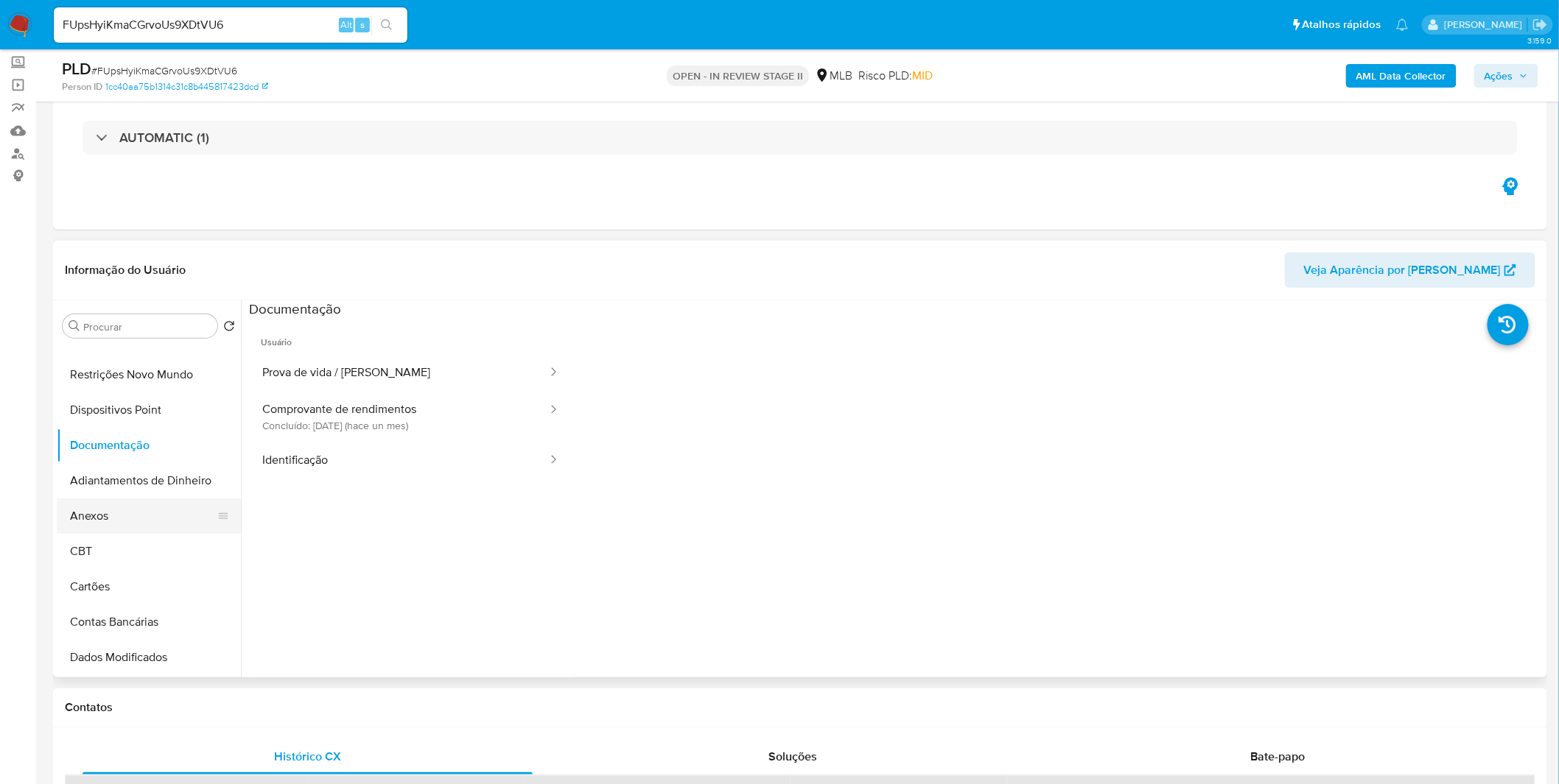
click at [135, 532] on button "Anexos" at bounding box center [143, 516] width 173 height 35
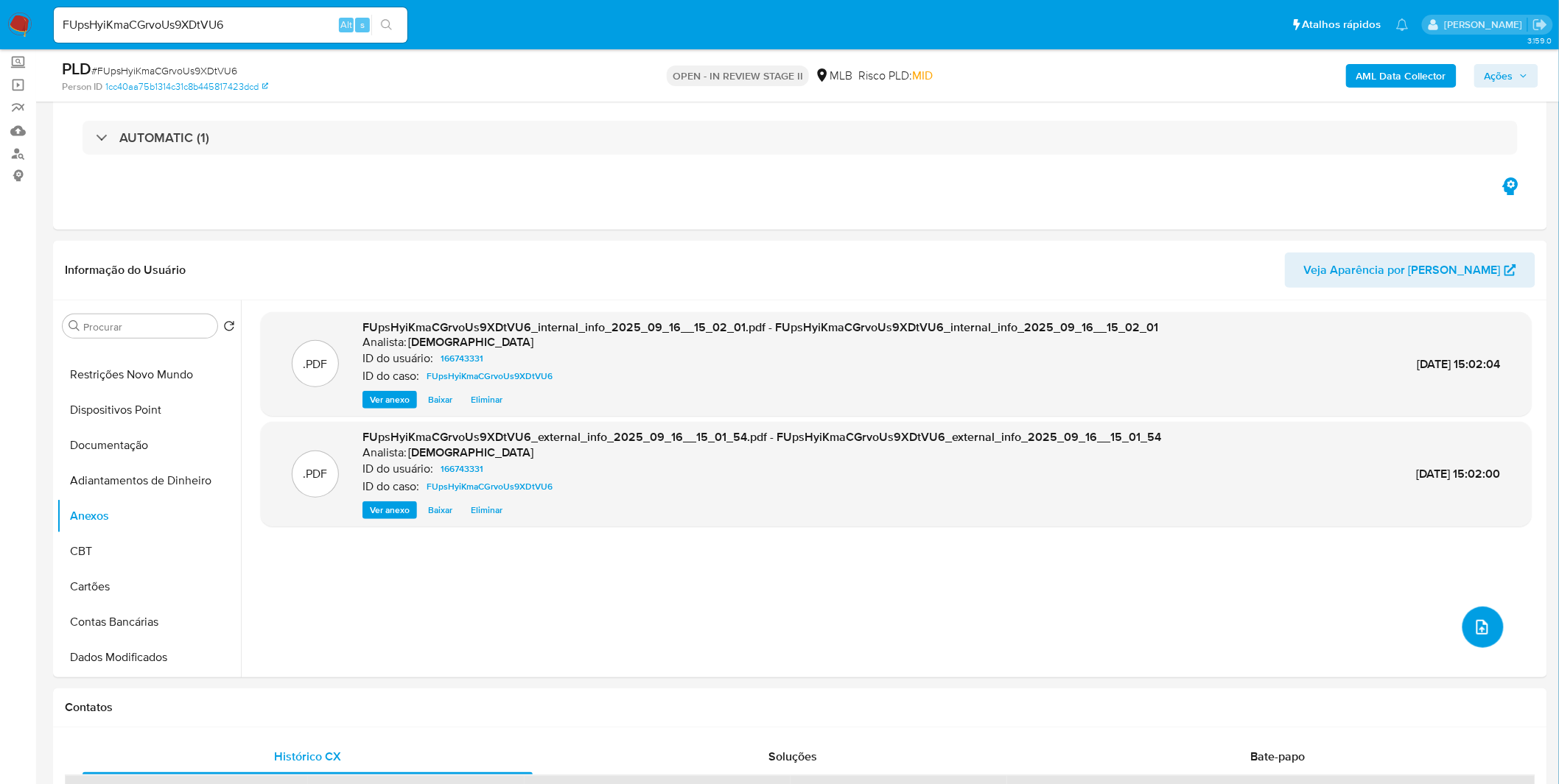
click at [1483, 641] on button "upload-file" at bounding box center [1483, 628] width 41 height 41
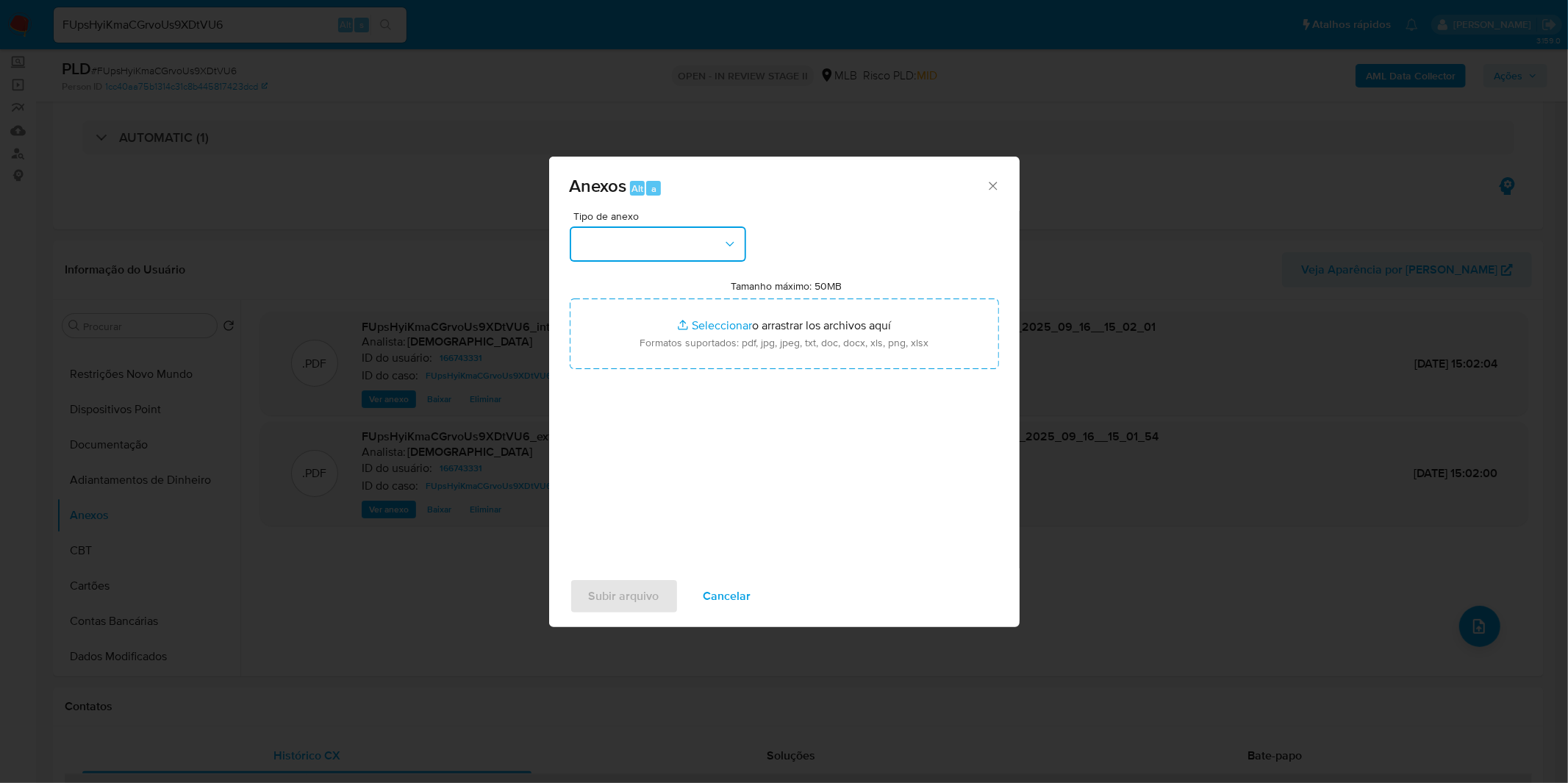
click at [654, 243] on button "button" at bounding box center [658, 244] width 177 height 35
click at [633, 385] on div "OUTROS" at bounding box center [652, 367] width 150 height 35
click at [633, 388] on div "Tipo de anexo CAPTURA BUREAU CAPTURA DOWJONES CAPTURA GOOGLE CAPTURA WEB INFORM…" at bounding box center [784, 384] width 430 height 347
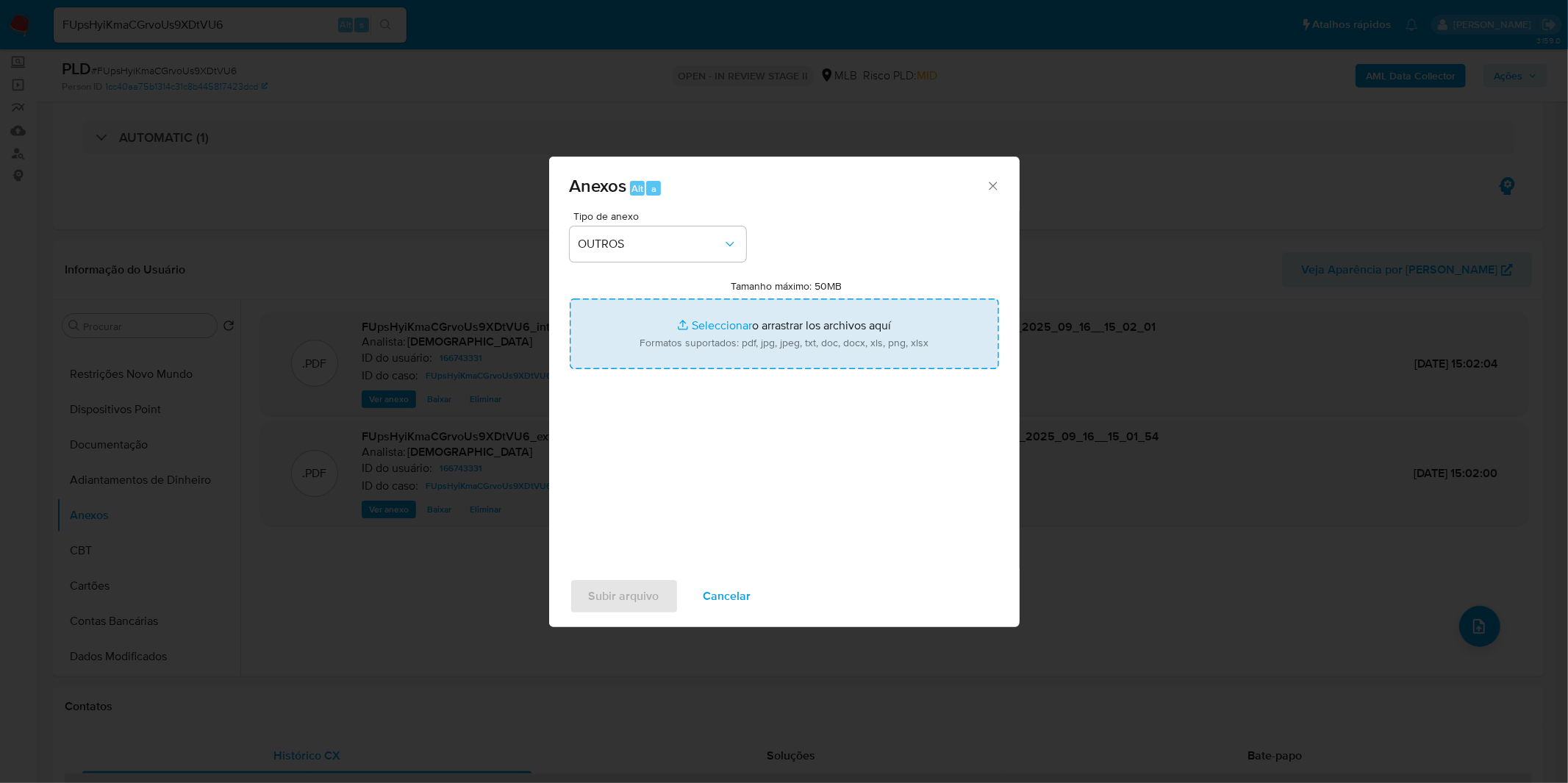
click at [646, 347] on input "Tamanho máximo: 50MB Seleccionar archivos" at bounding box center [784, 334] width 430 height 70
type input "C:\fakepath\Mulan 166743331_2025_09_15_13_15_59.xlsx"
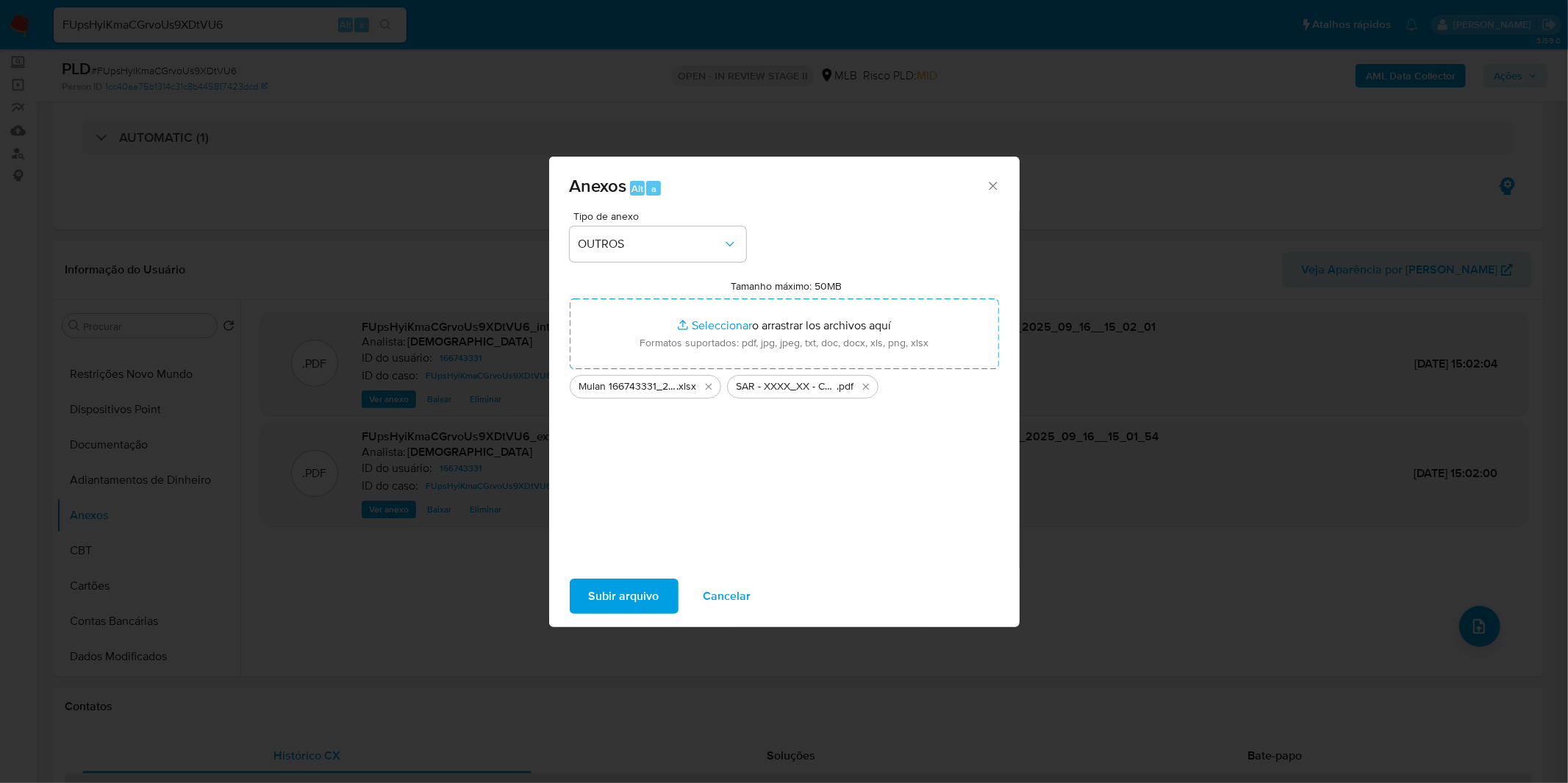
click at [671, 592] on button "Subir arquivo" at bounding box center [624, 596] width 109 height 35
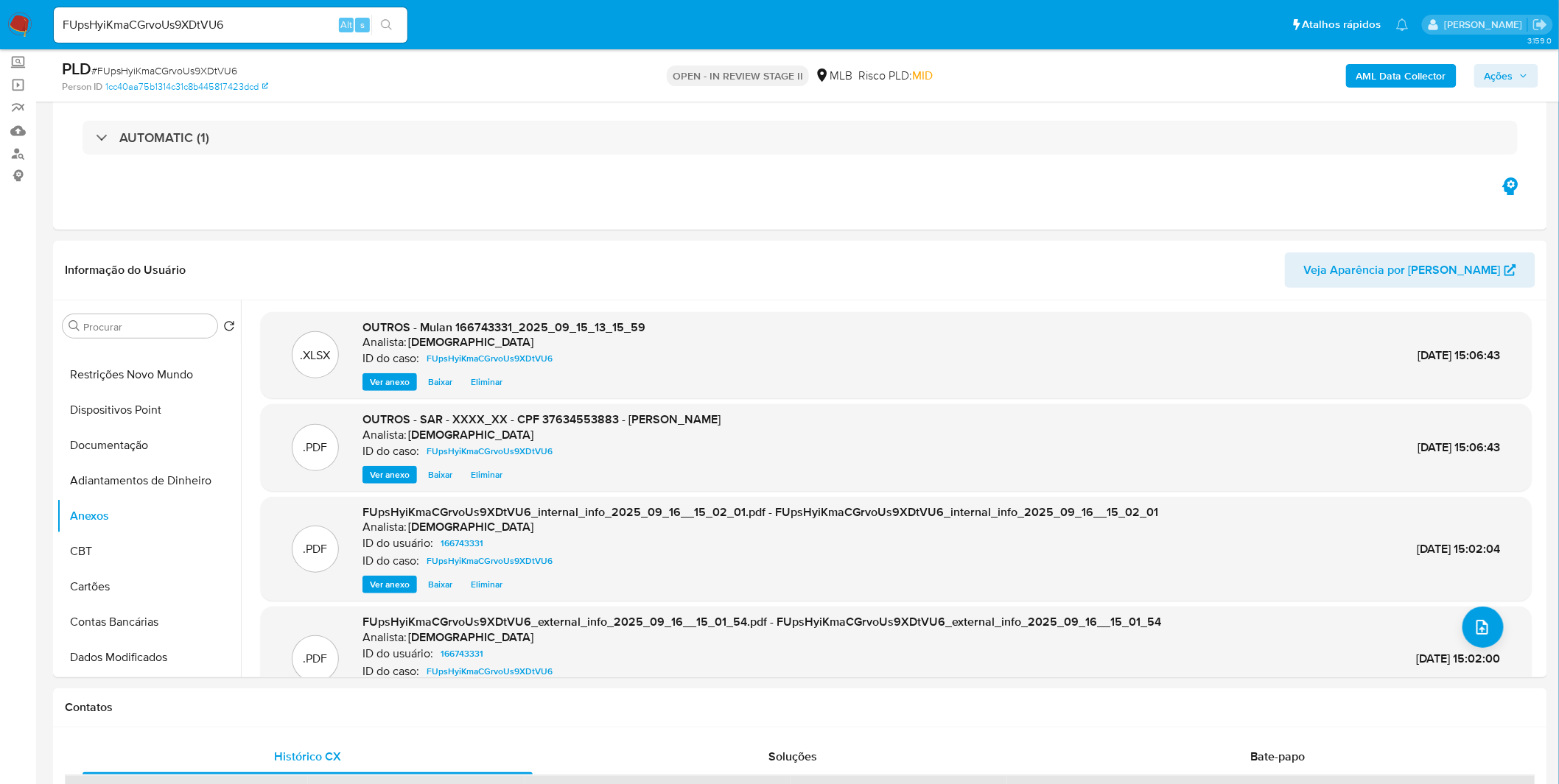
click at [1479, 76] on button "Ações" at bounding box center [1506, 76] width 64 height 23
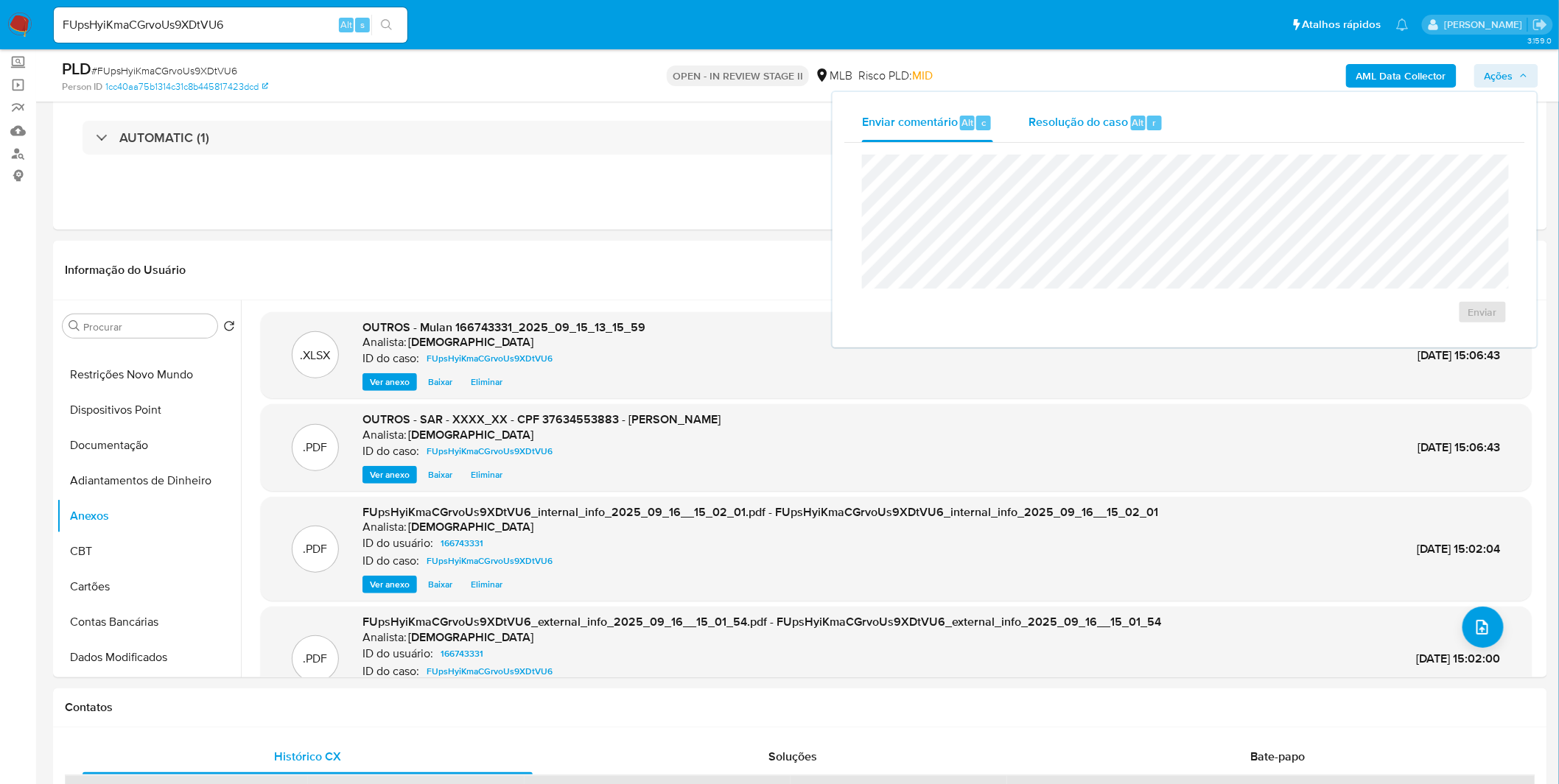
click at [1152, 133] on div "Resolução do caso Alt r" at bounding box center [1095, 123] width 135 height 39
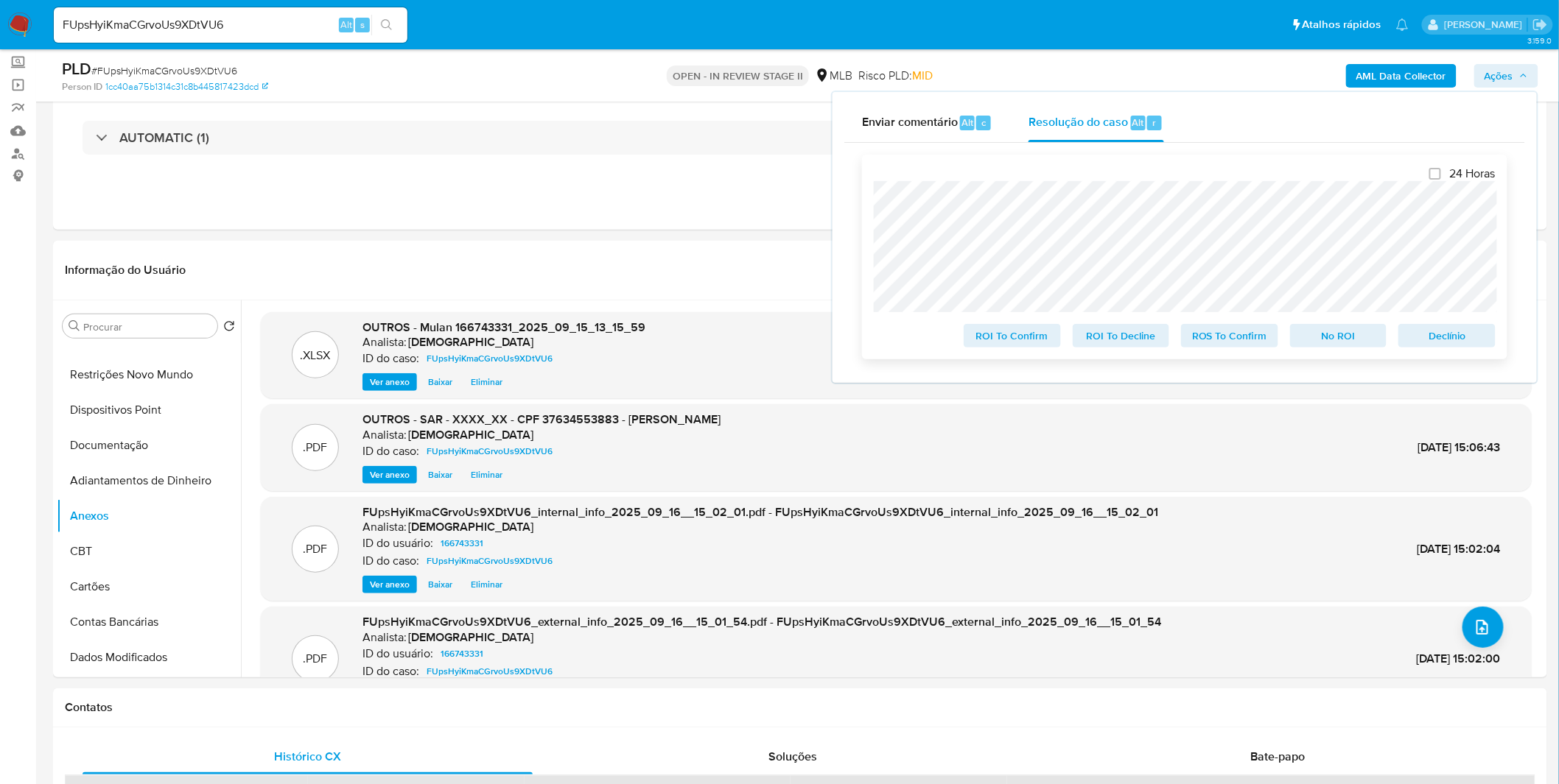
click at [1214, 335] on span "ROS To Confirm" at bounding box center [1229, 336] width 76 height 21
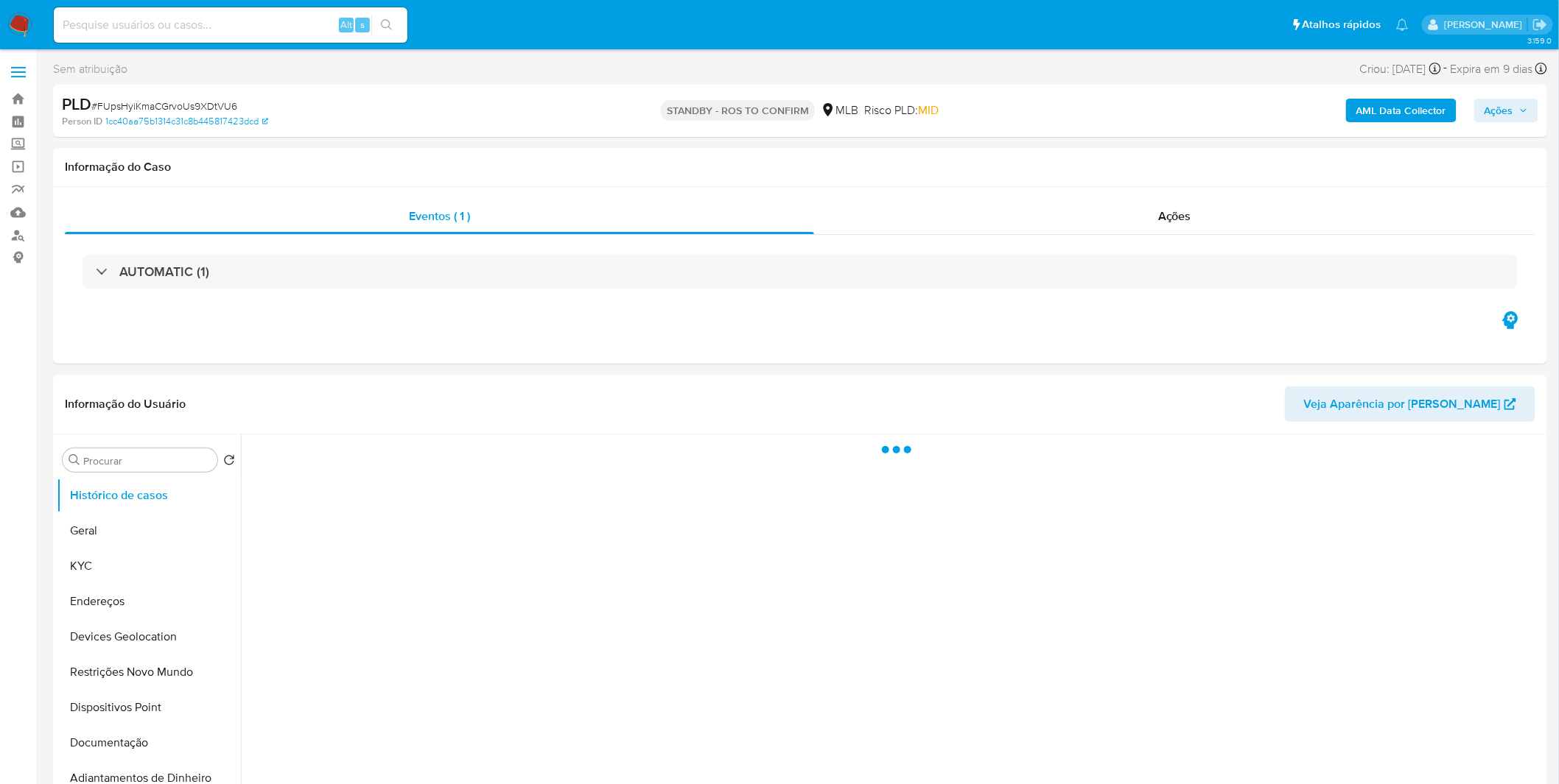
select select "10"
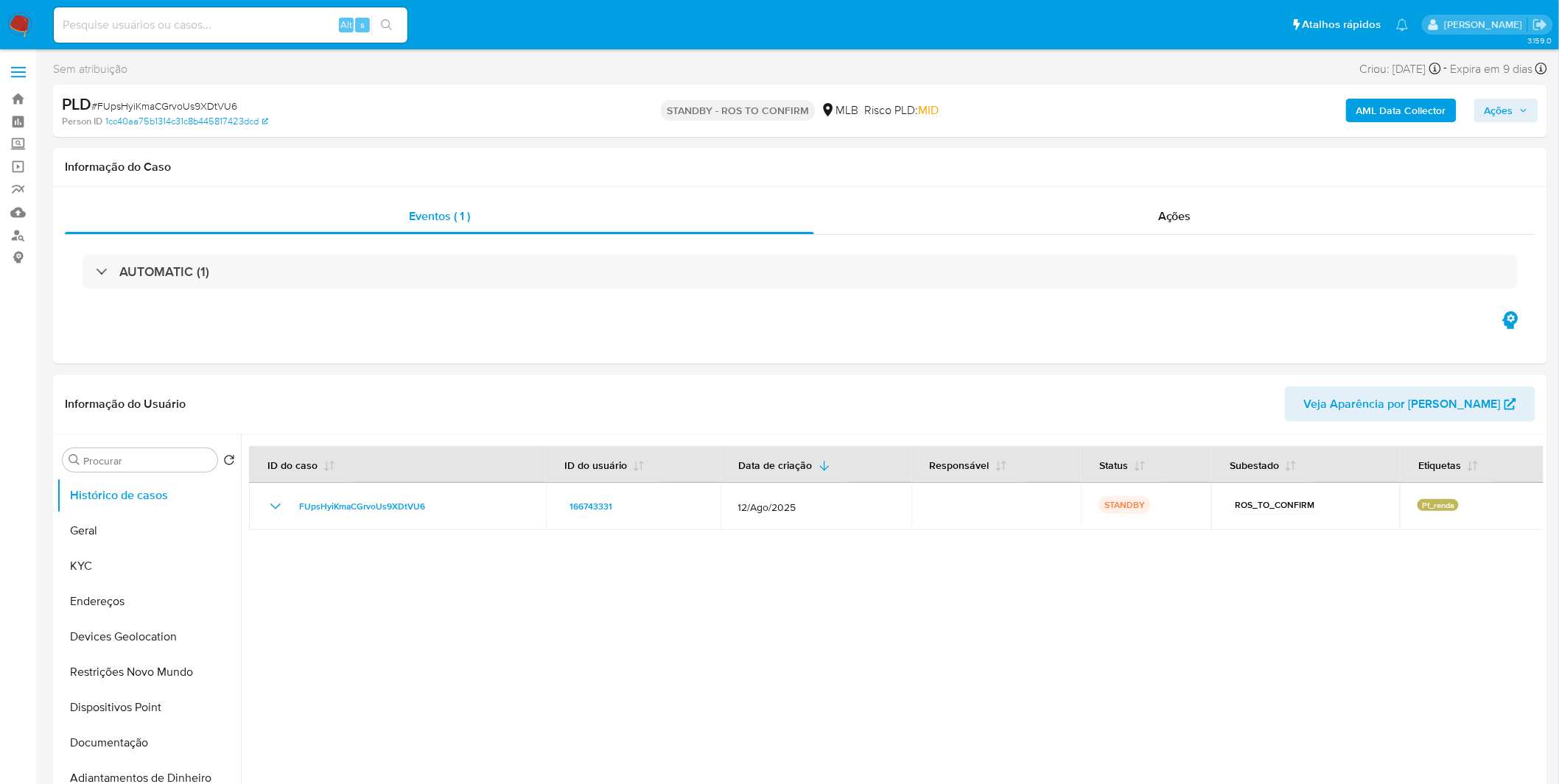
click at [33, 25] on nav "Pausado Ver notificaciones Alt s Atalhos rápidos Presiona las siguientes teclas…" at bounding box center [779, 24] width 1559 height 49
click at [29, 26] on img at bounding box center [20, 25] width 25 height 25
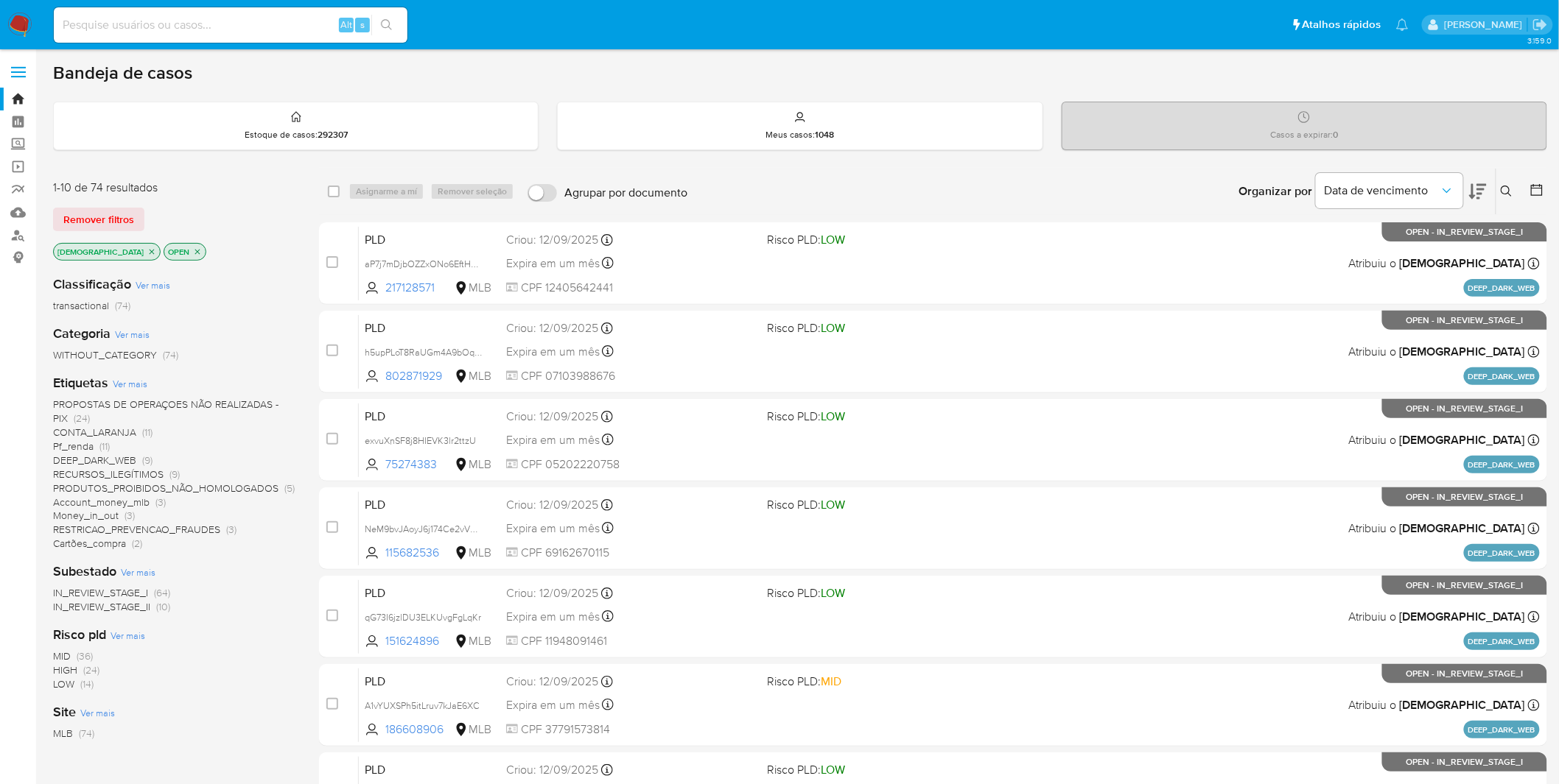
click at [27, 17] on img at bounding box center [20, 25] width 25 height 25
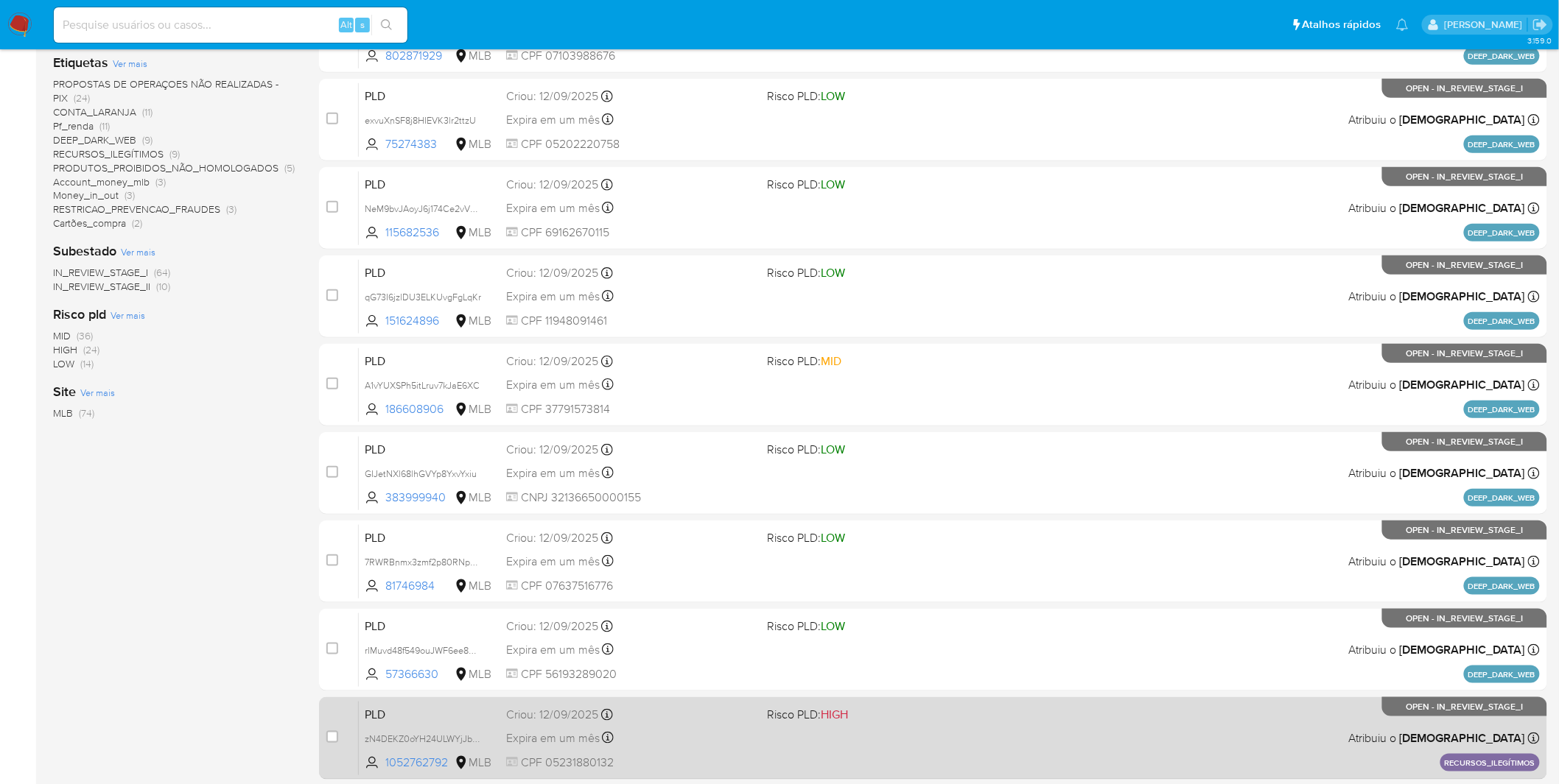
scroll to position [430, 0]
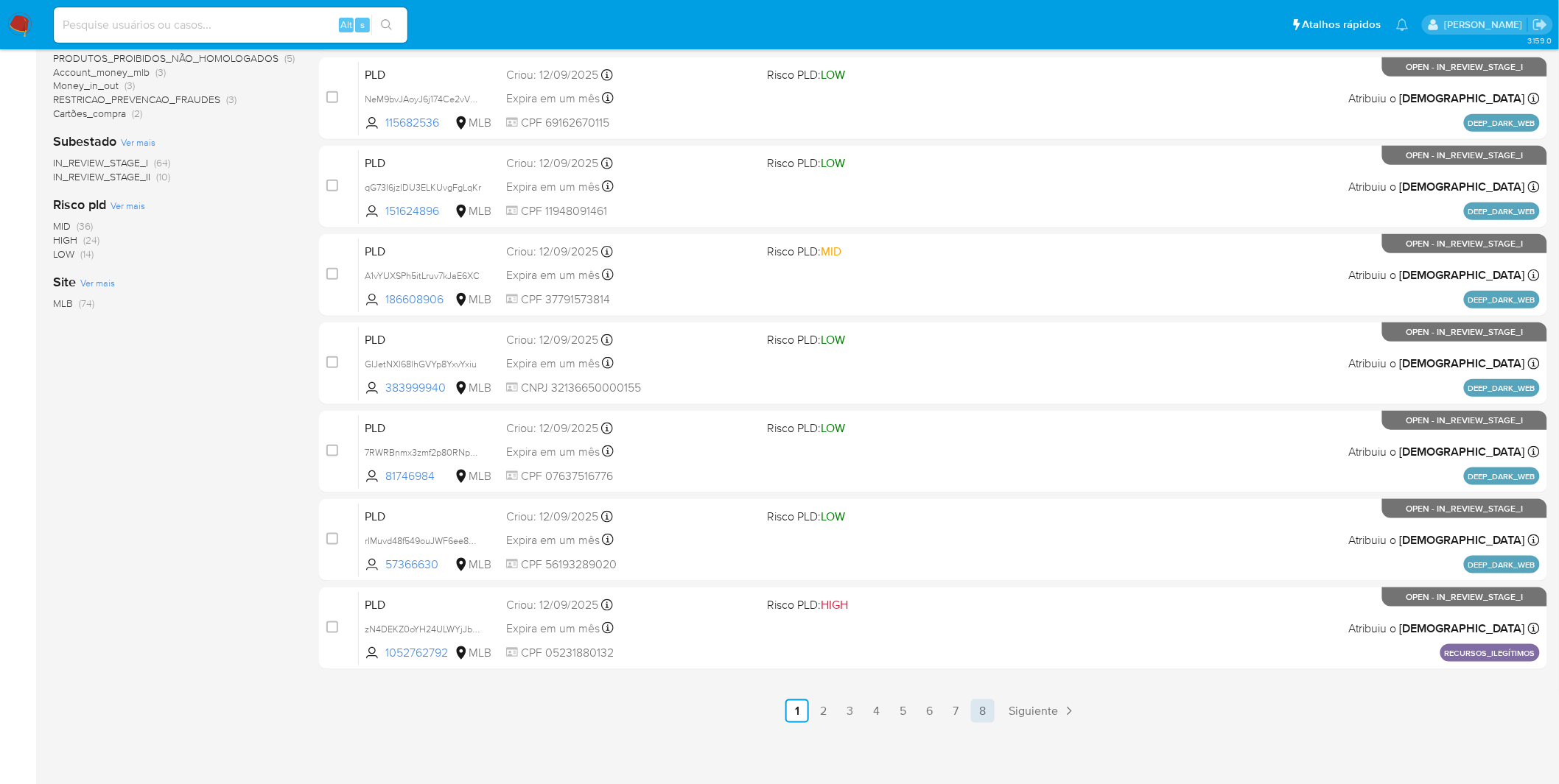
click at [992, 710] on link "8" at bounding box center [982, 711] width 23 height 23
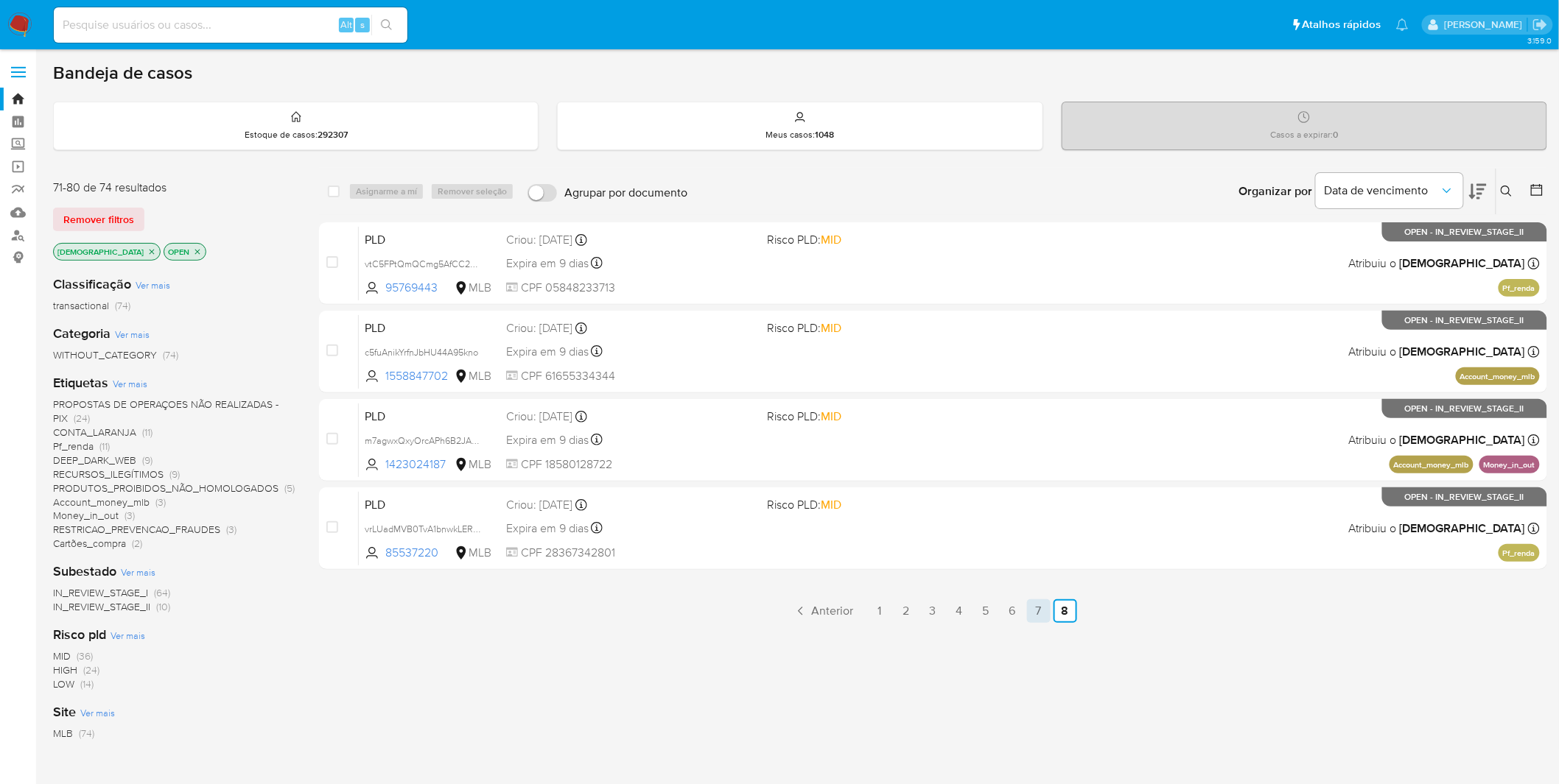
click at [1034, 602] on link "7" at bounding box center [1038, 611] width 23 height 23
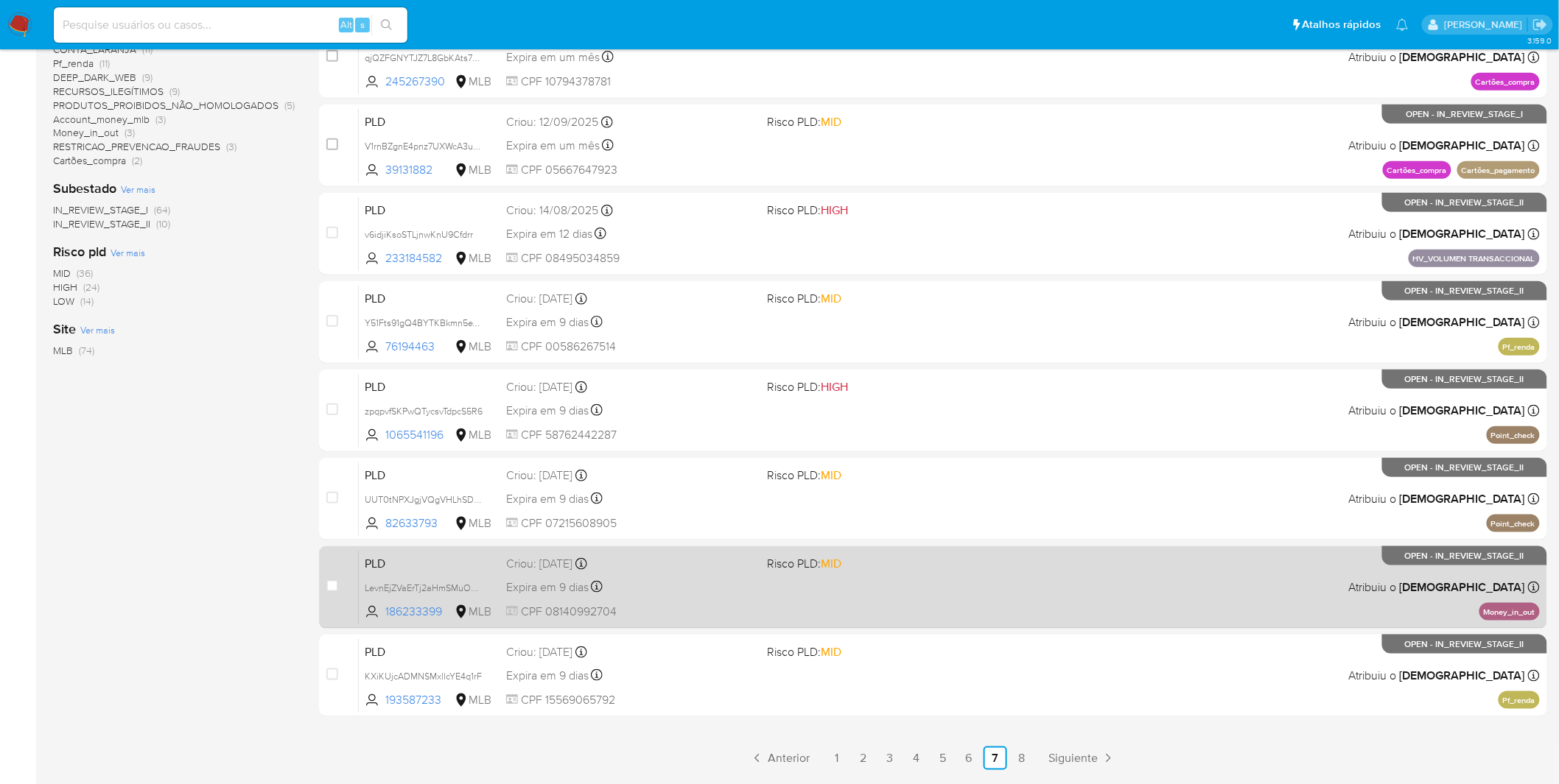
scroll to position [409, 0]
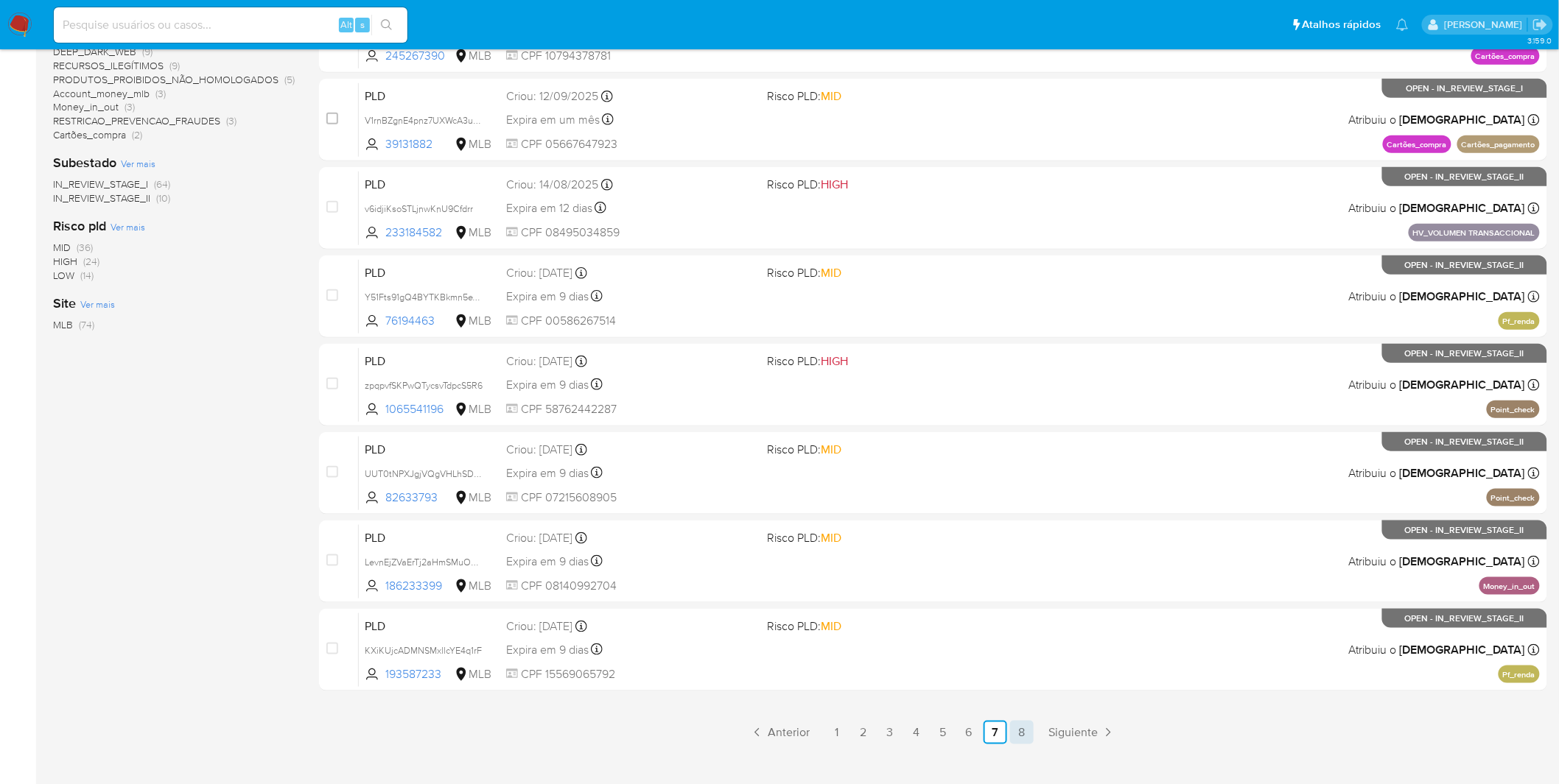
click at [1014, 729] on link "8" at bounding box center [1021, 732] width 23 height 23
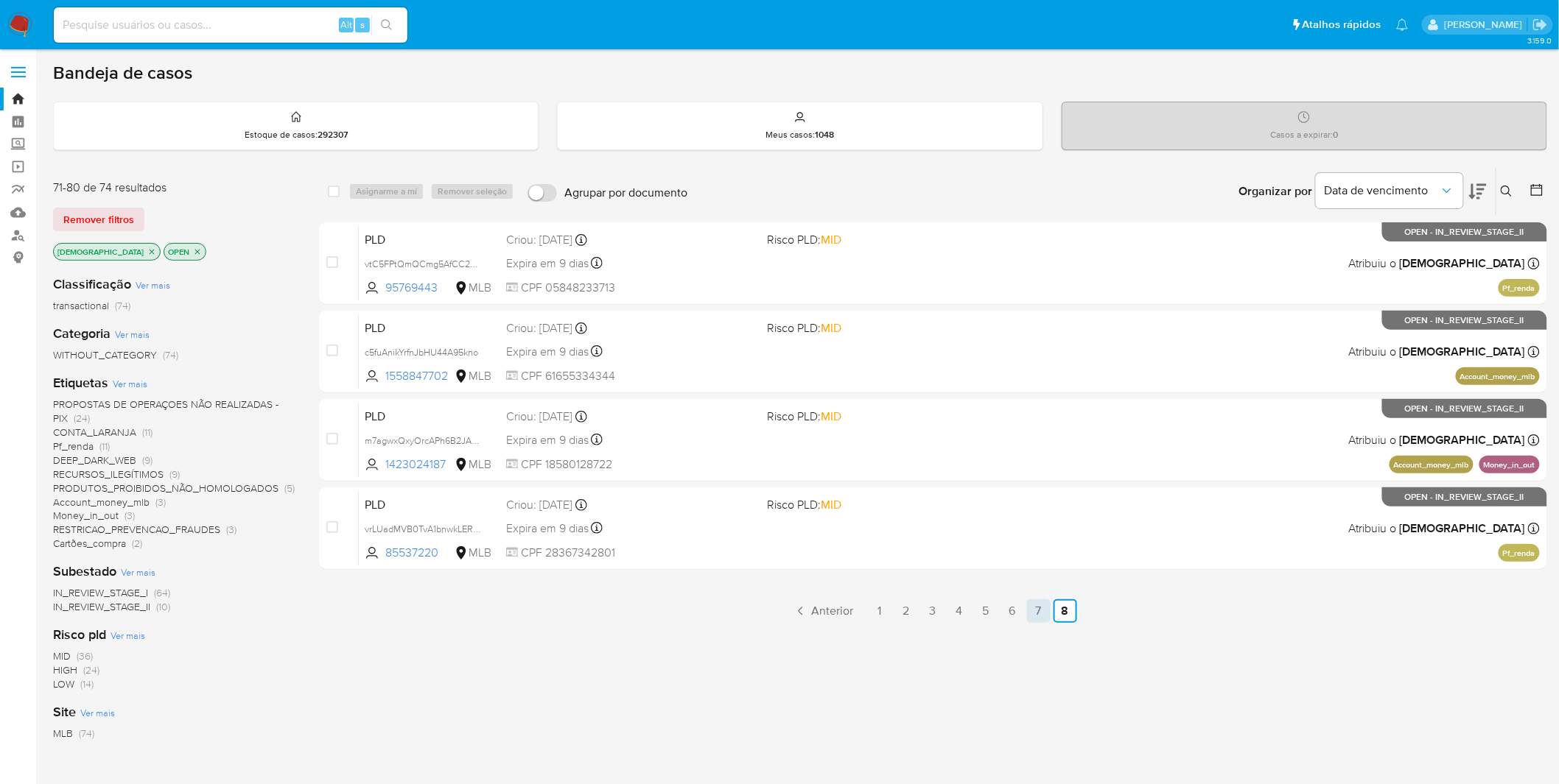
click at [1043, 607] on link "7" at bounding box center [1038, 611] width 23 height 23
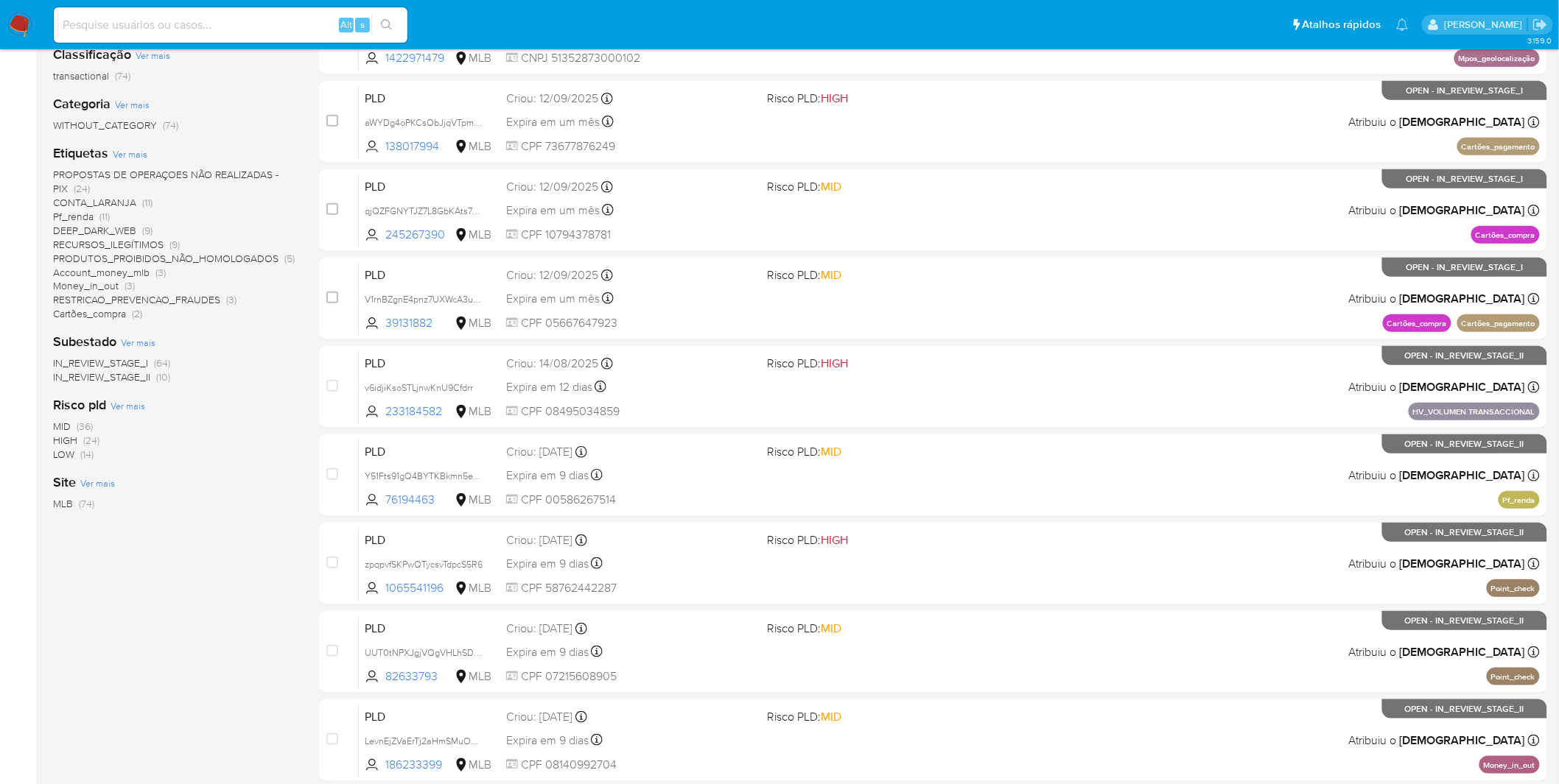
scroll to position [82, 0]
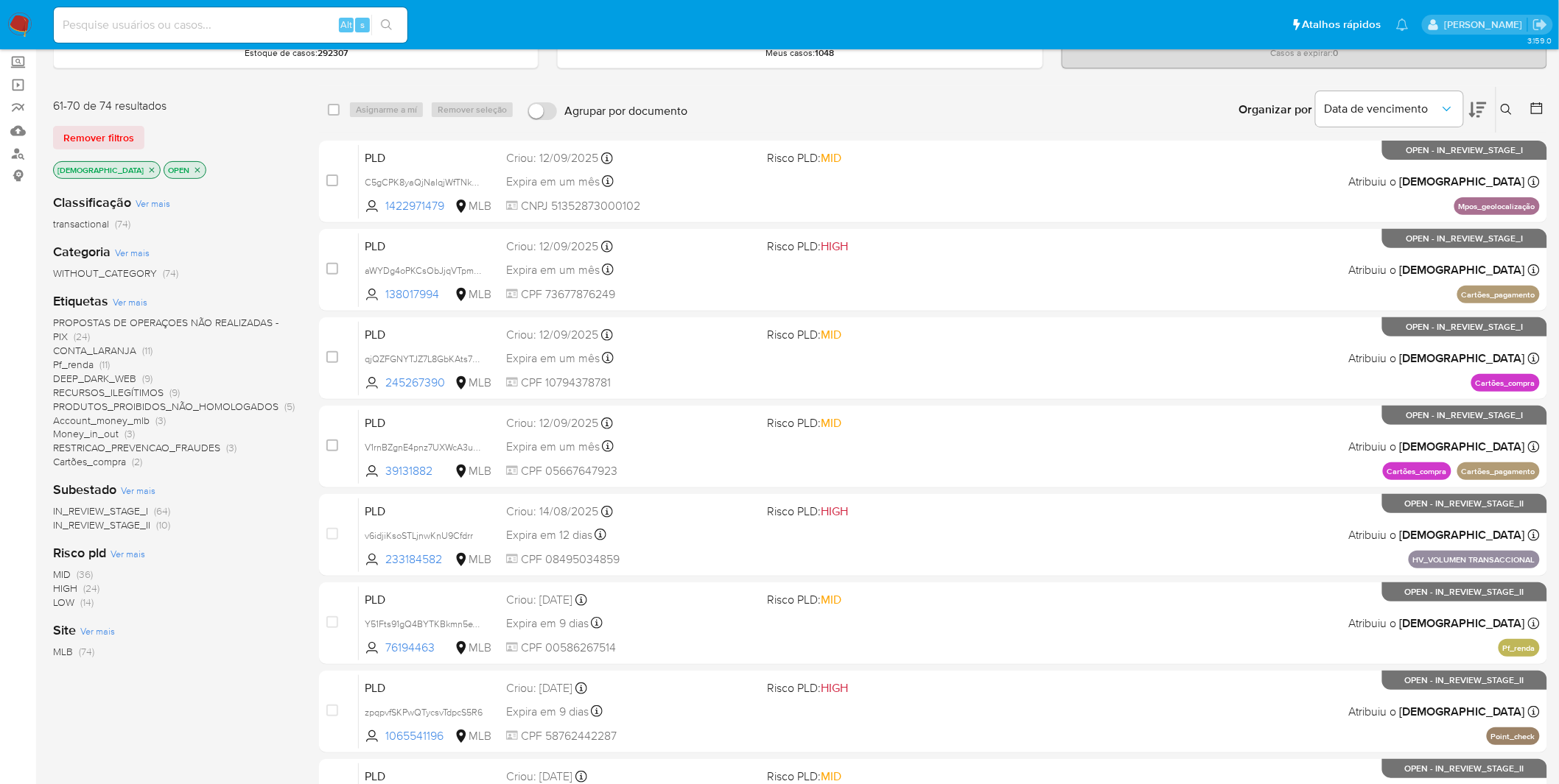
click at [100, 527] on span "IN_REVIEW_STAGE_II" at bounding box center [101, 525] width 97 height 15
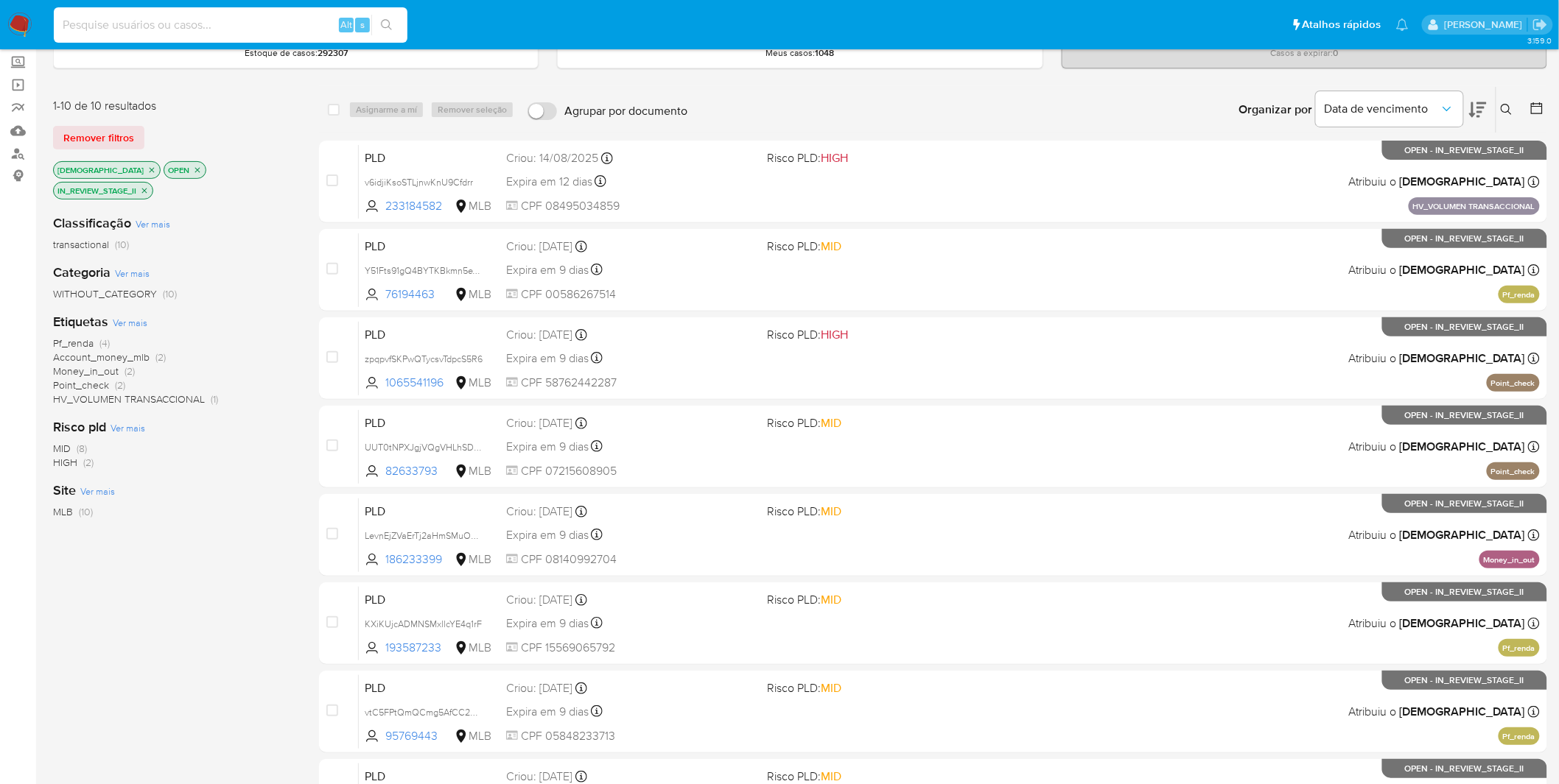
click at [282, 26] on input at bounding box center [231, 25] width 354 height 19
paste input "m7agwxQxyOrcAPh6B2JASkJl"
type input "m7agwxQxyOrcAPh6B2JASkJl"
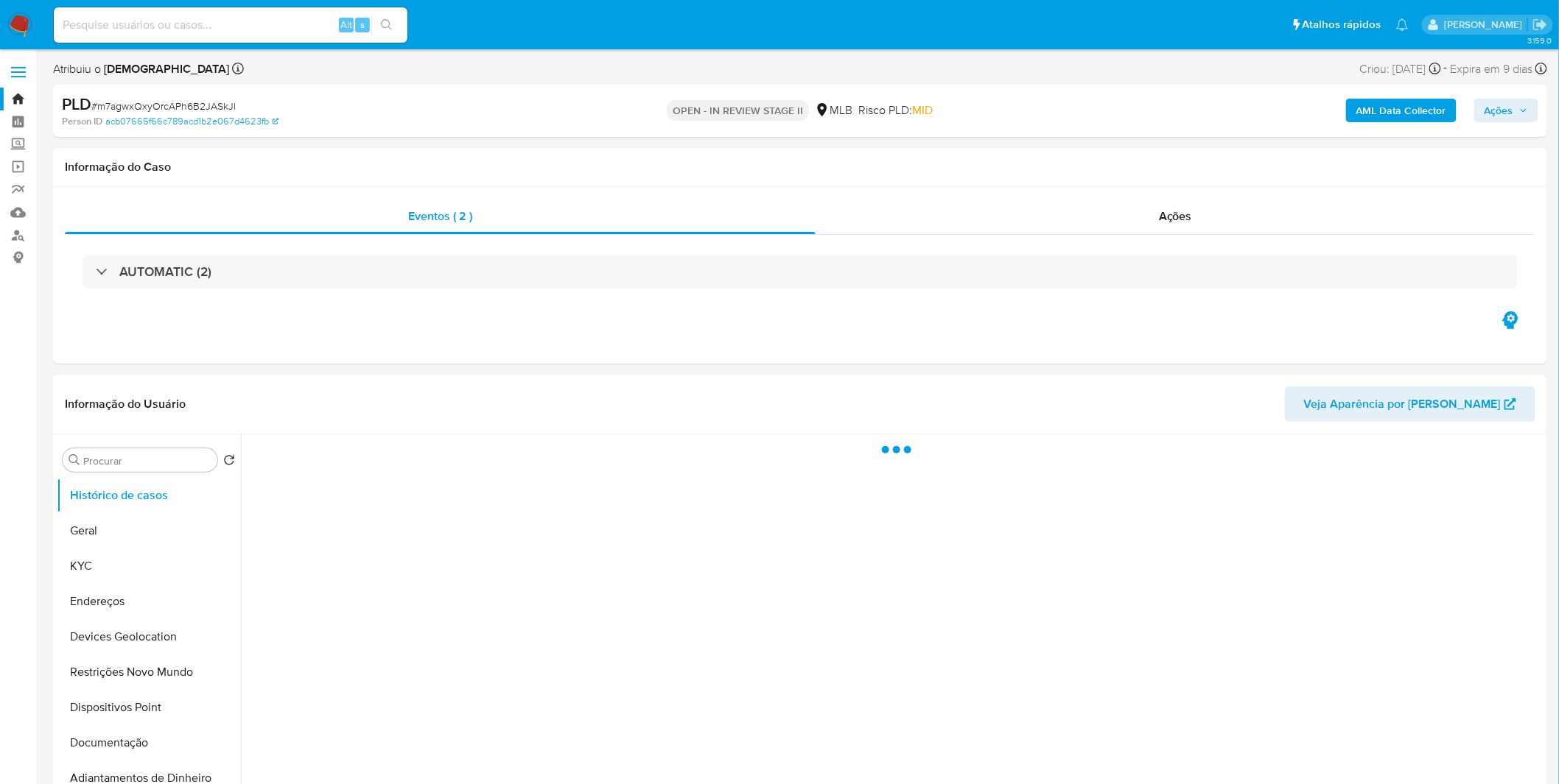
select select "10"
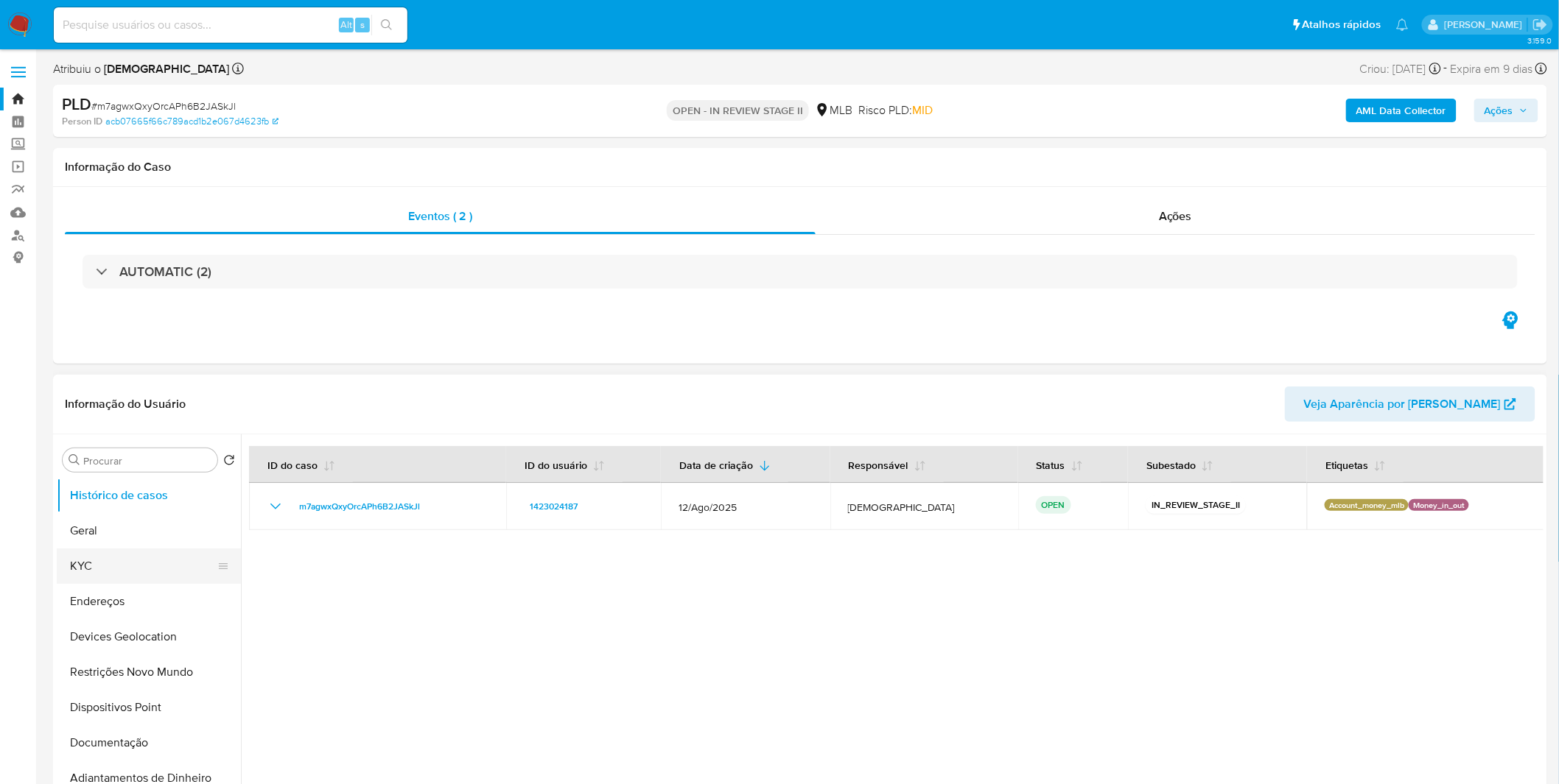
click at [107, 550] on button "KYC" at bounding box center [143, 566] width 173 height 35
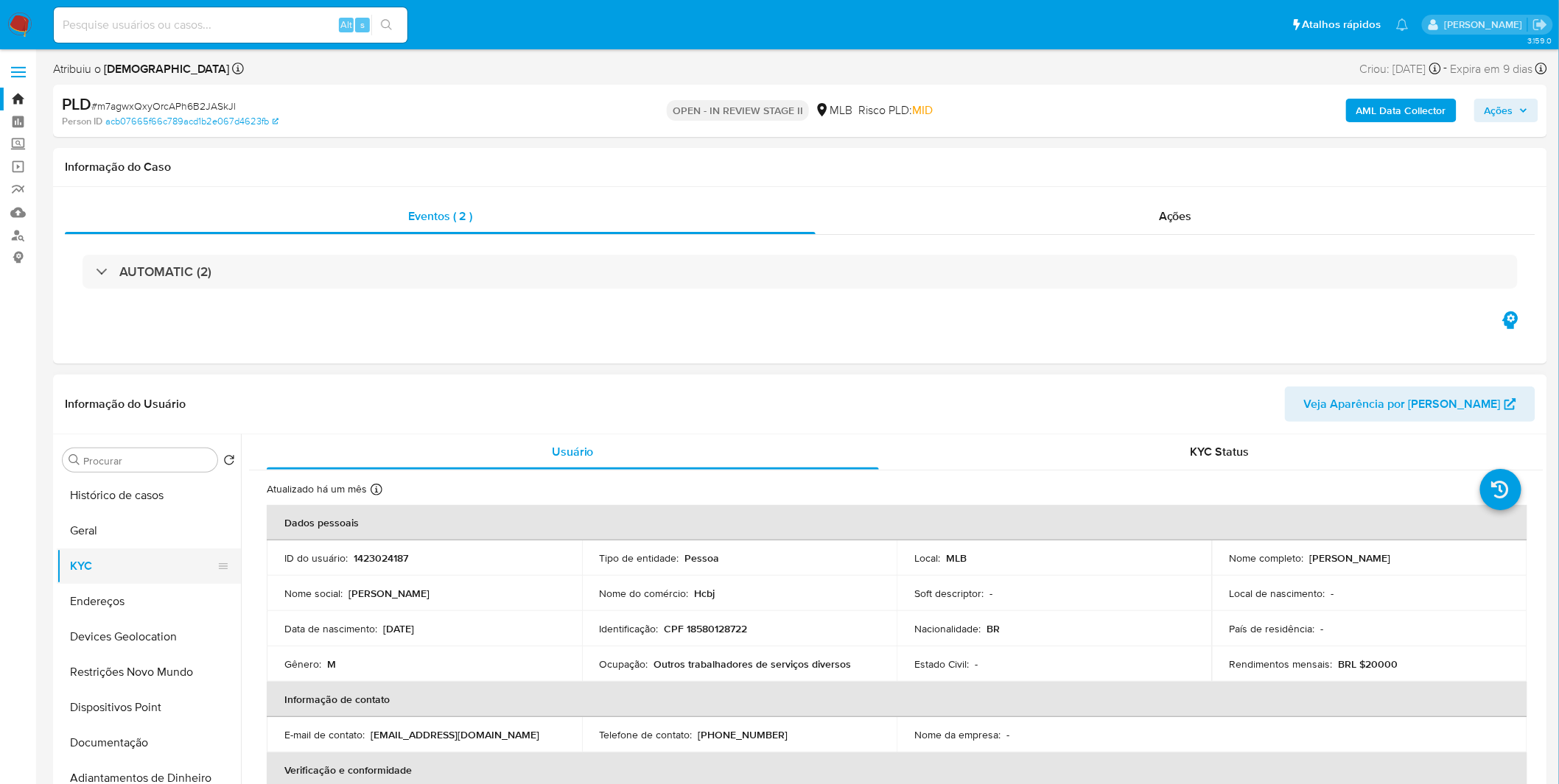
click at [162, 563] on button "KYC" at bounding box center [143, 566] width 173 height 35
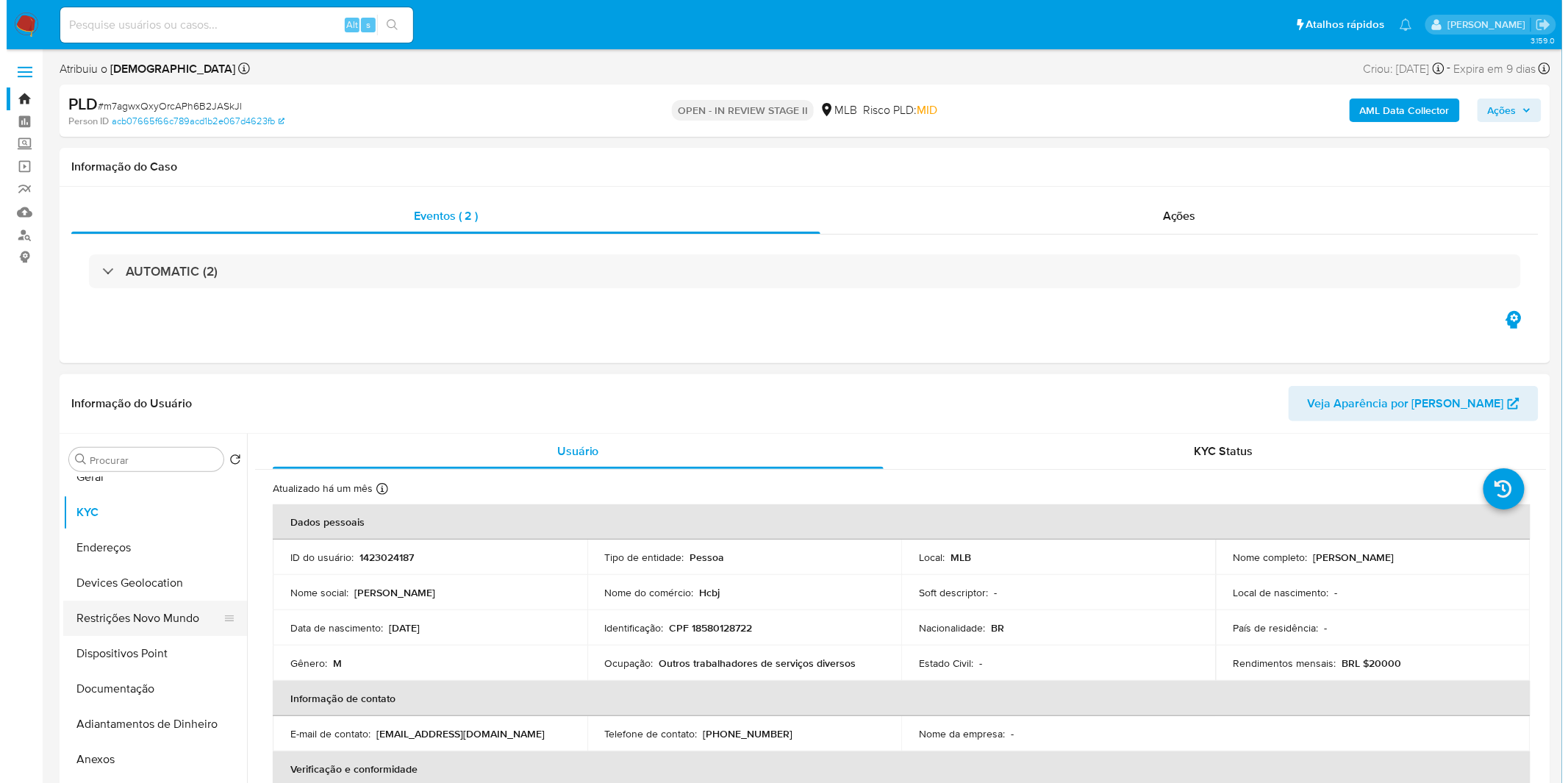
scroll to position [81, 0]
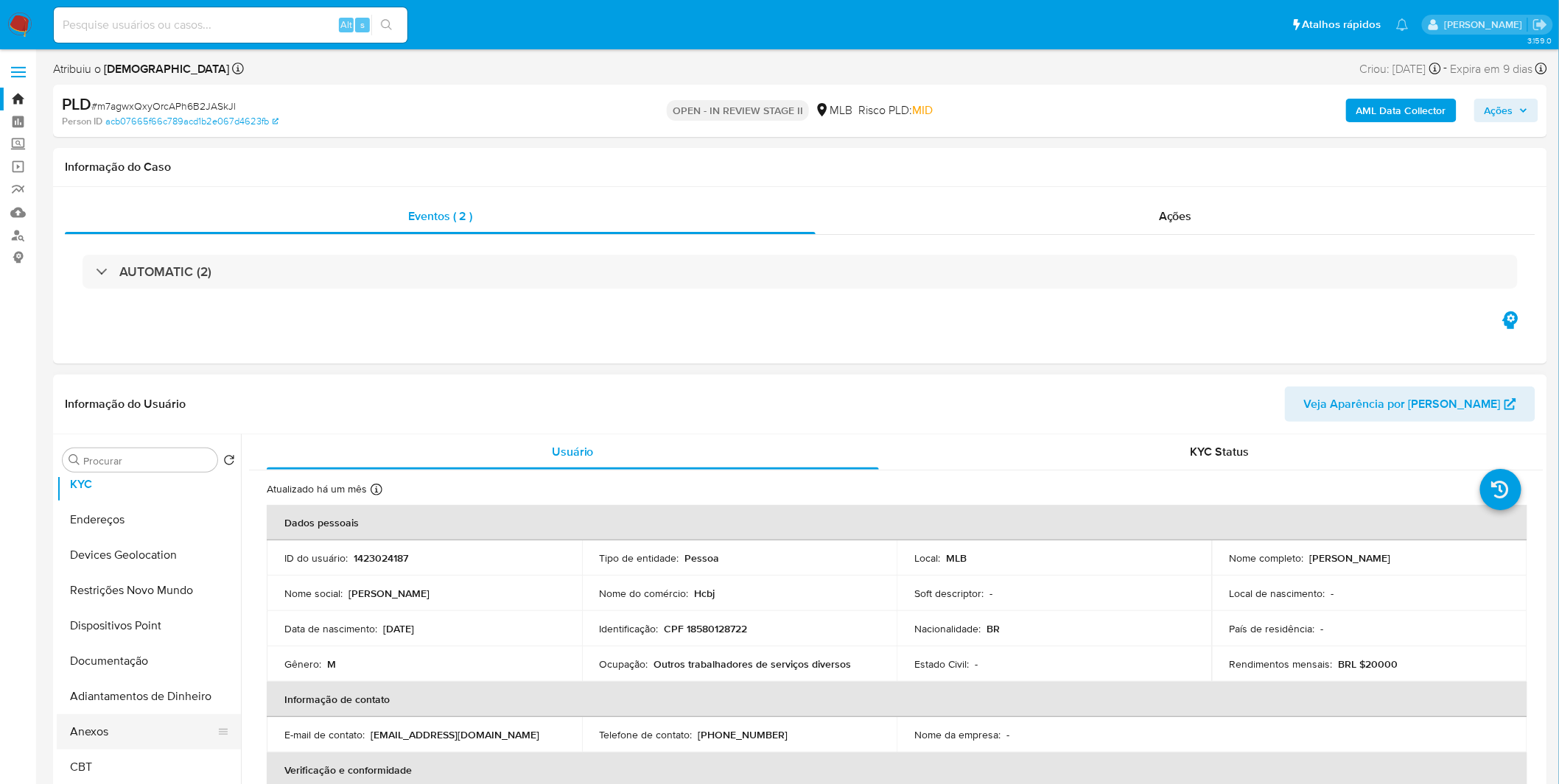
click at [106, 730] on button "Anexos" at bounding box center [143, 732] width 173 height 35
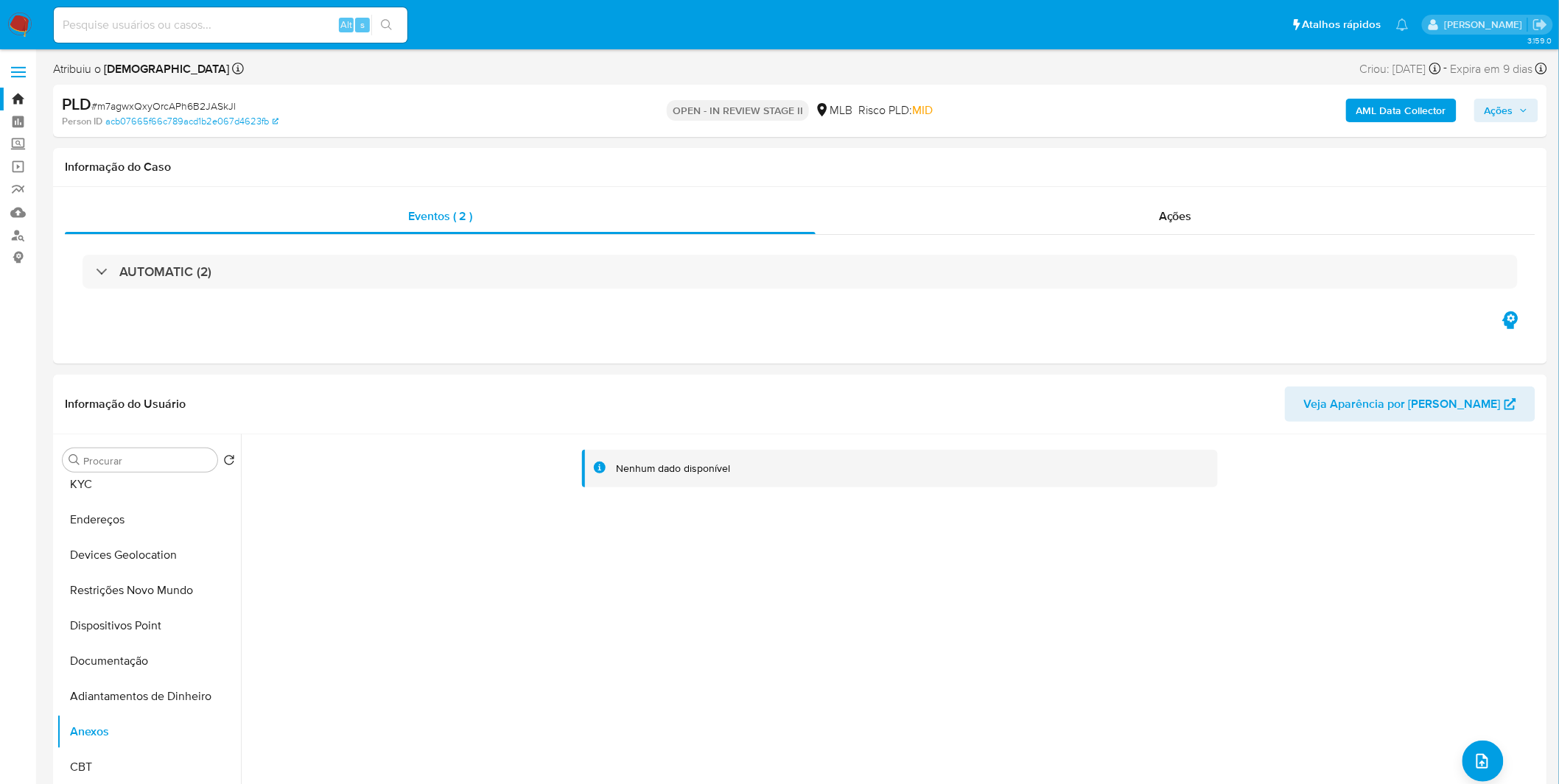
click at [1379, 107] on b "AML Data Collector" at bounding box center [1401, 110] width 90 height 23
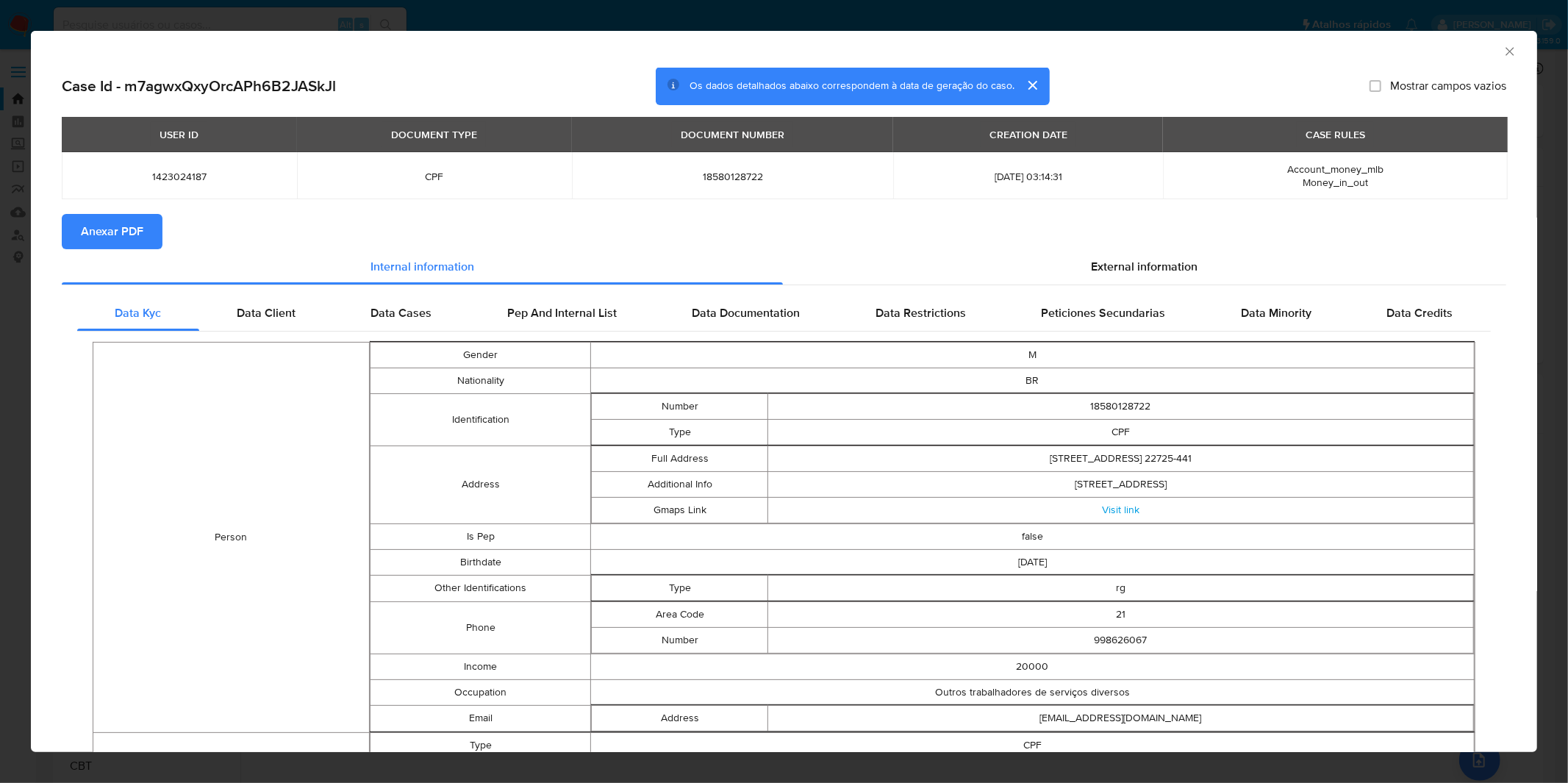
click at [690, 5] on div "AML Data Collector Case Id - m7agwxQxyOrcAPh6B2JASkJl Os dados detalhados abaix…" at bounding box center [784, 391] width 1568 height 783
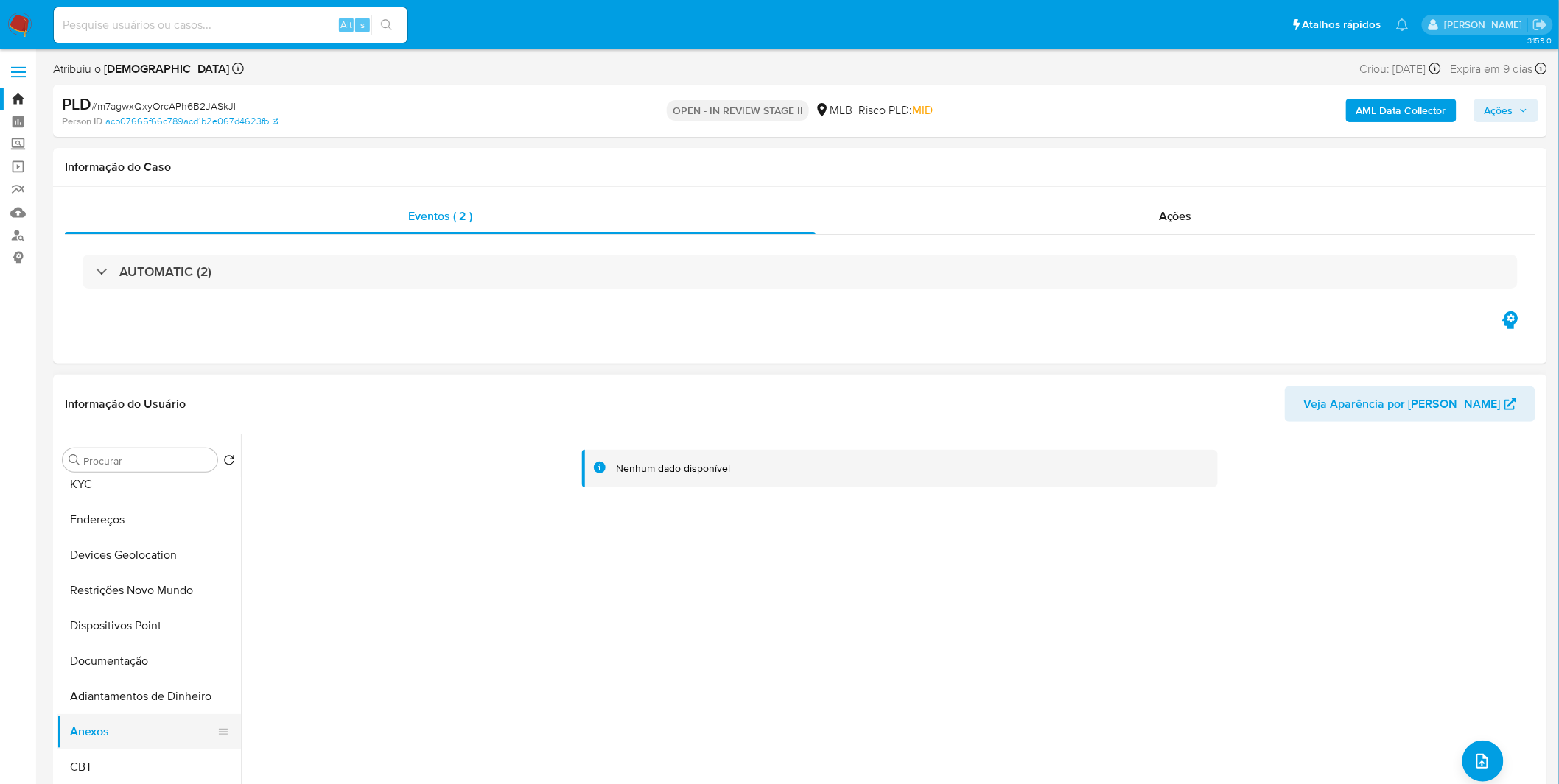
click at [118, 714] on button "Anexos" at bounding box center [143, 732] width 173 height 35
click at [123, 706] on button "Adiantamentos de Dinheiro" at bounding box center [143, 696] width 173 height 35
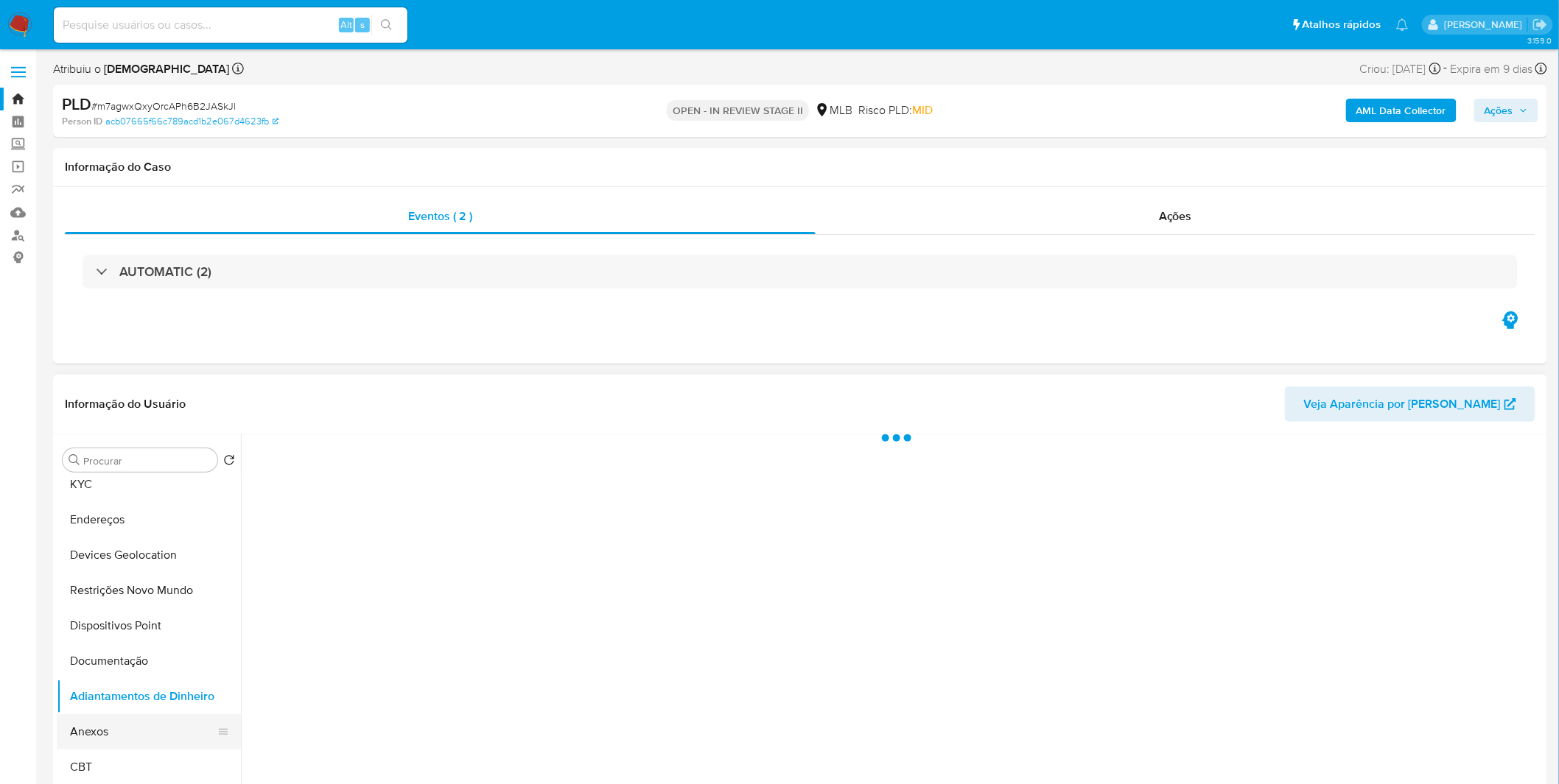
click at [119, 724] on button "Anexos" at bounding box center [143, 732] width 173 height 35
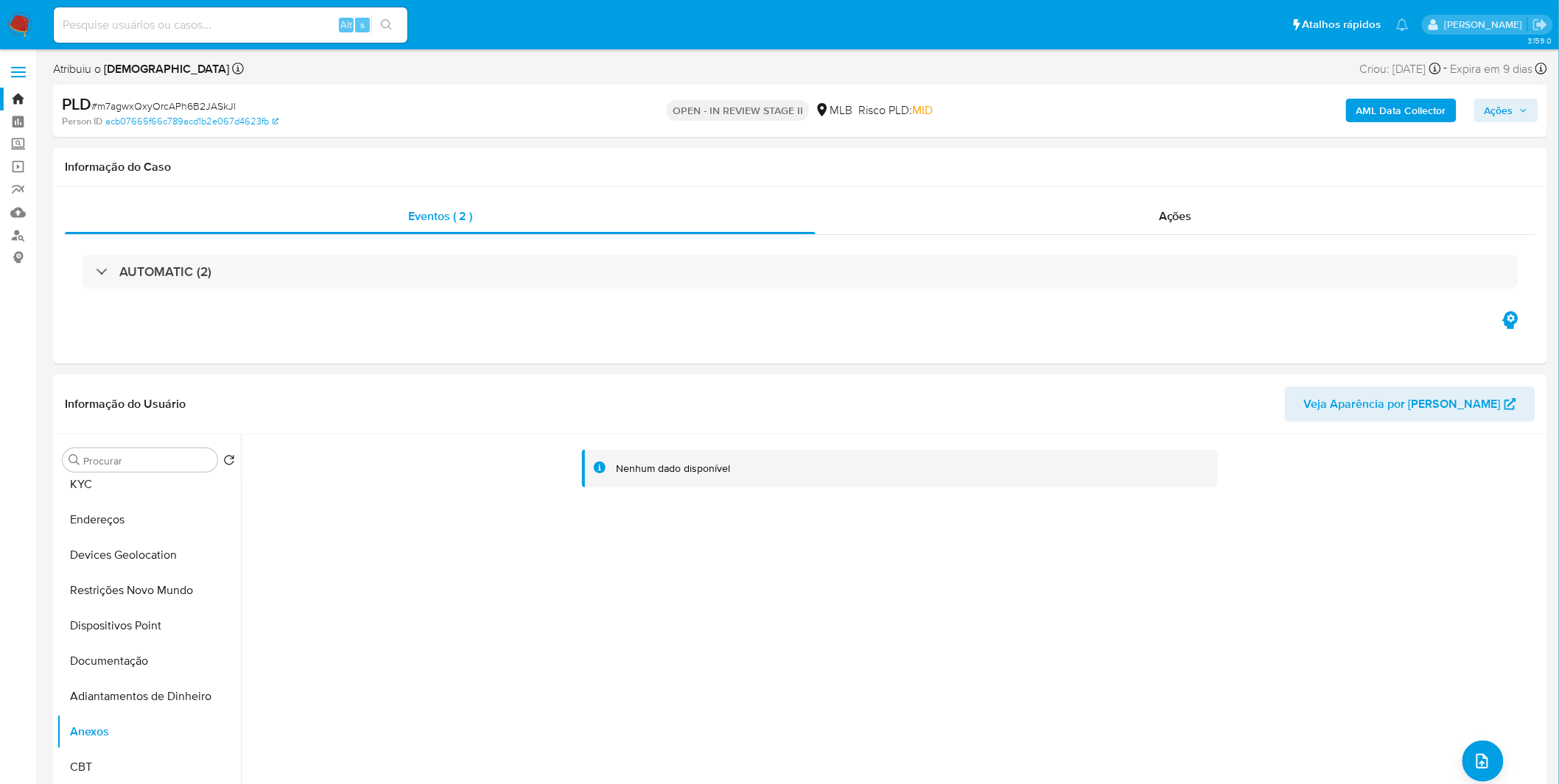
click at [1419, 111] on b "AML Data Collector" at bounding box center [1401, 110] width 90 height 23
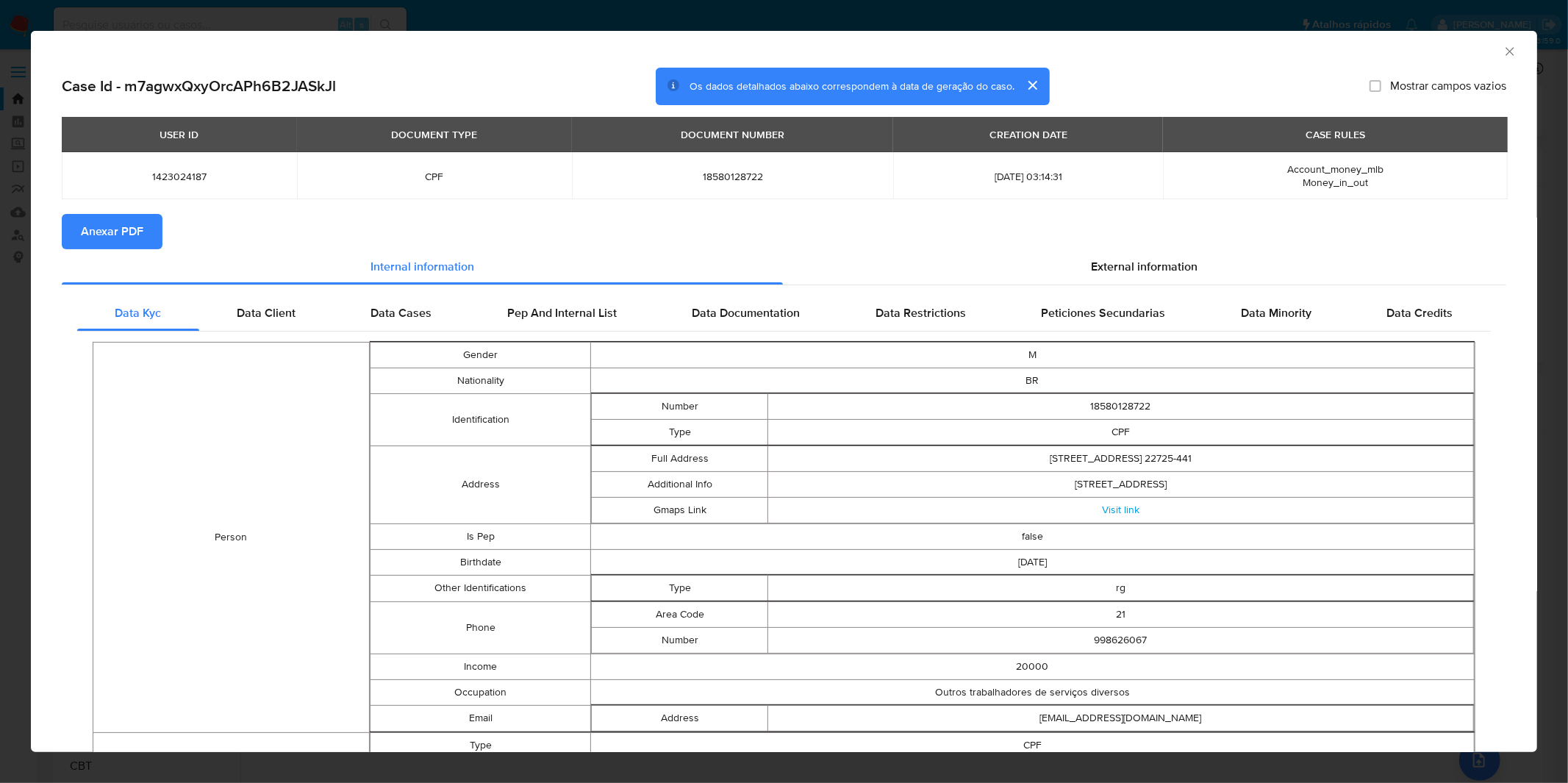
click at [116, 225] on span "Anexar PDF" at bounding box center [111, 232] width 63 height 33
click at [568, 15] on div "AML Data Collector Case Id - m7agwxQxyOrcAPh6B2JASkJl Os dados detalhados abaix…" at bounding box center [784, 391] width 1568 height 783
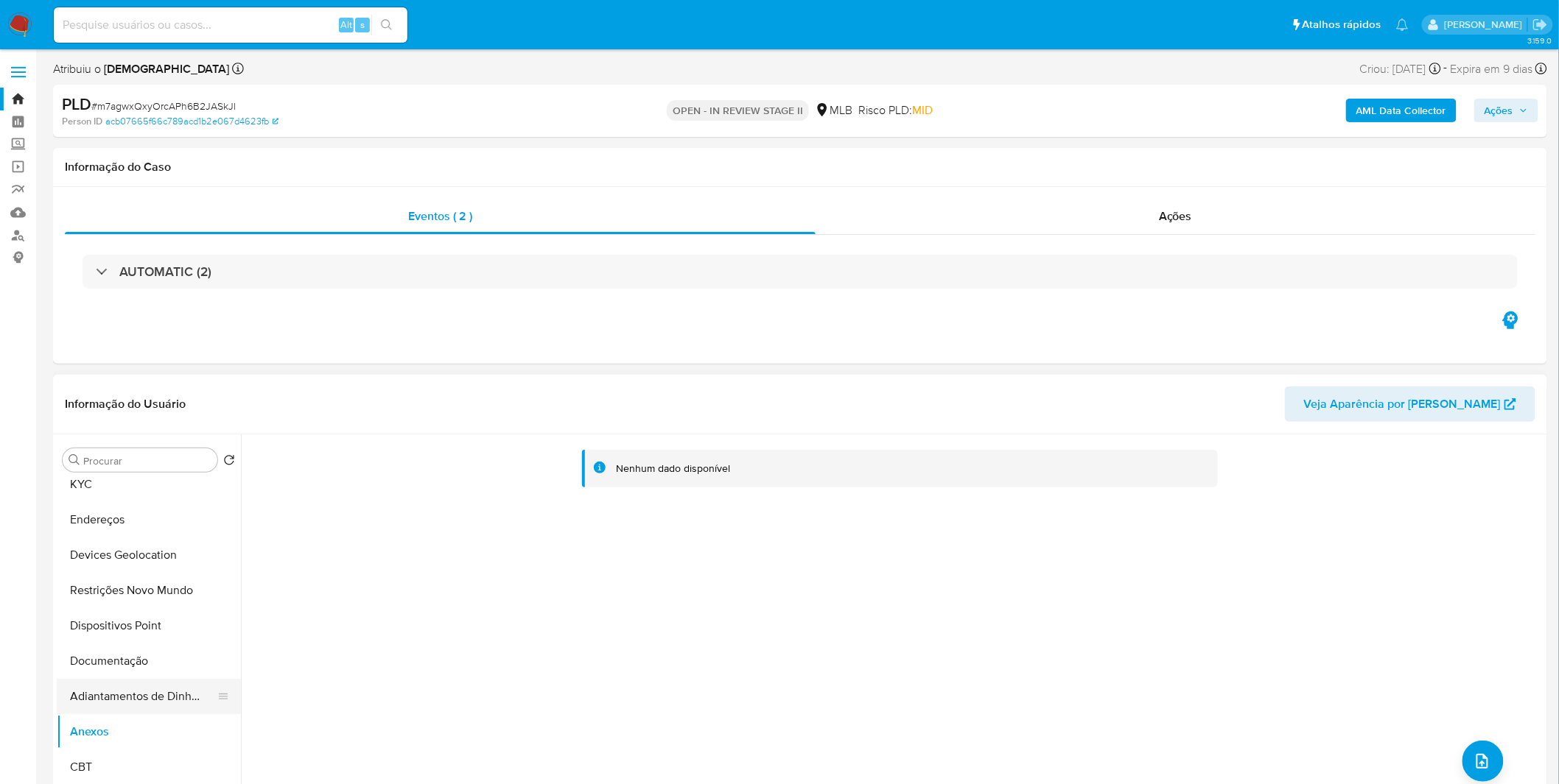
drag, startPoint x: 82, startPoint y: 696, endPoint x: 87, endPoint y: 707, distance: 12.1
click at [84, 696] on button "Adiantamentos de Dinheiro" at bounding box center [143, 696] width 173 height 35
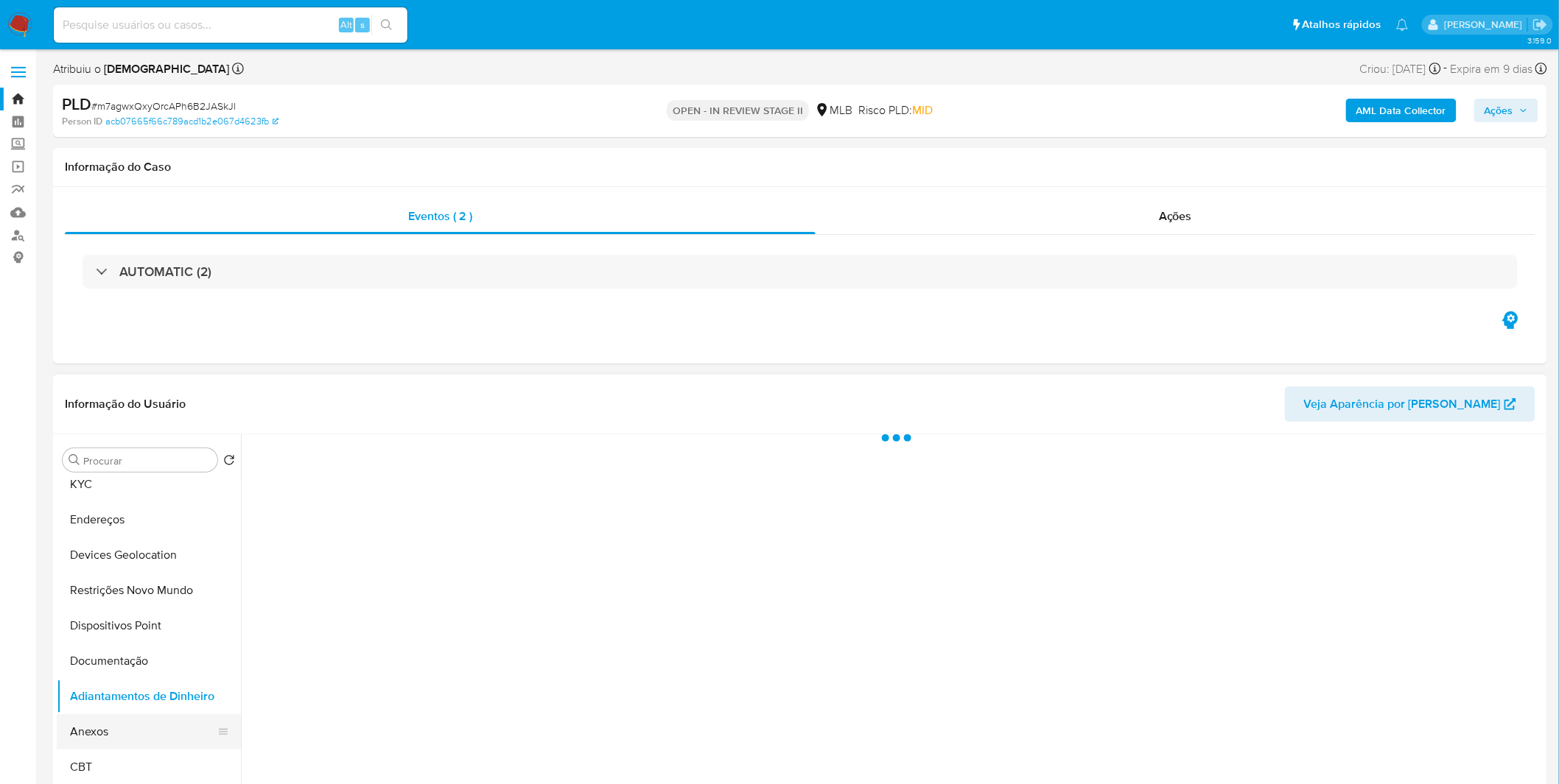
click at [91, 720] on button "Anexos" at bounding box center [143, 732] width 173 height 35
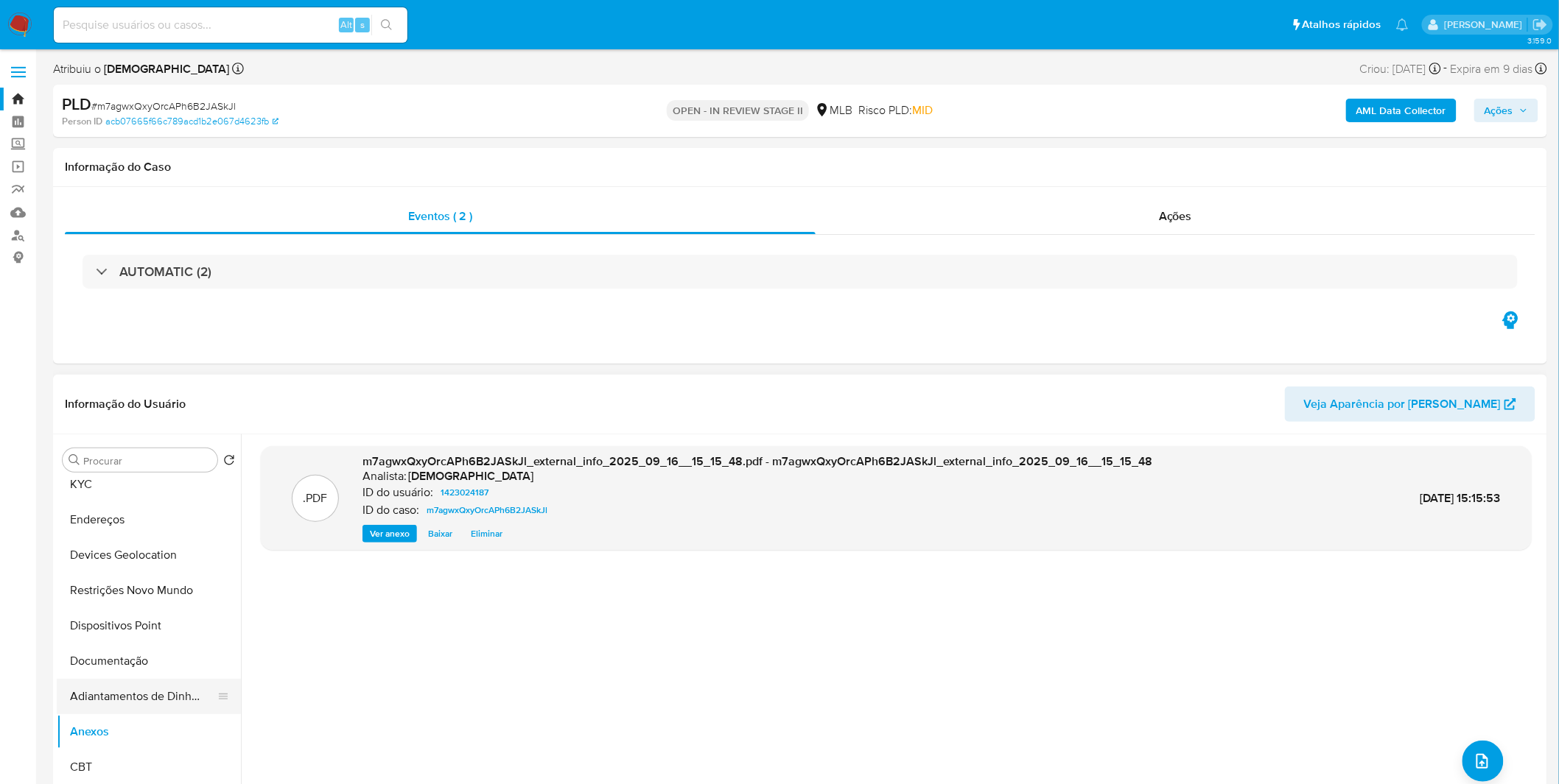
click at [94, 696] on button "Adiantamentos de Dinheiro" at bounding box center [143, 696] width 173 height 35
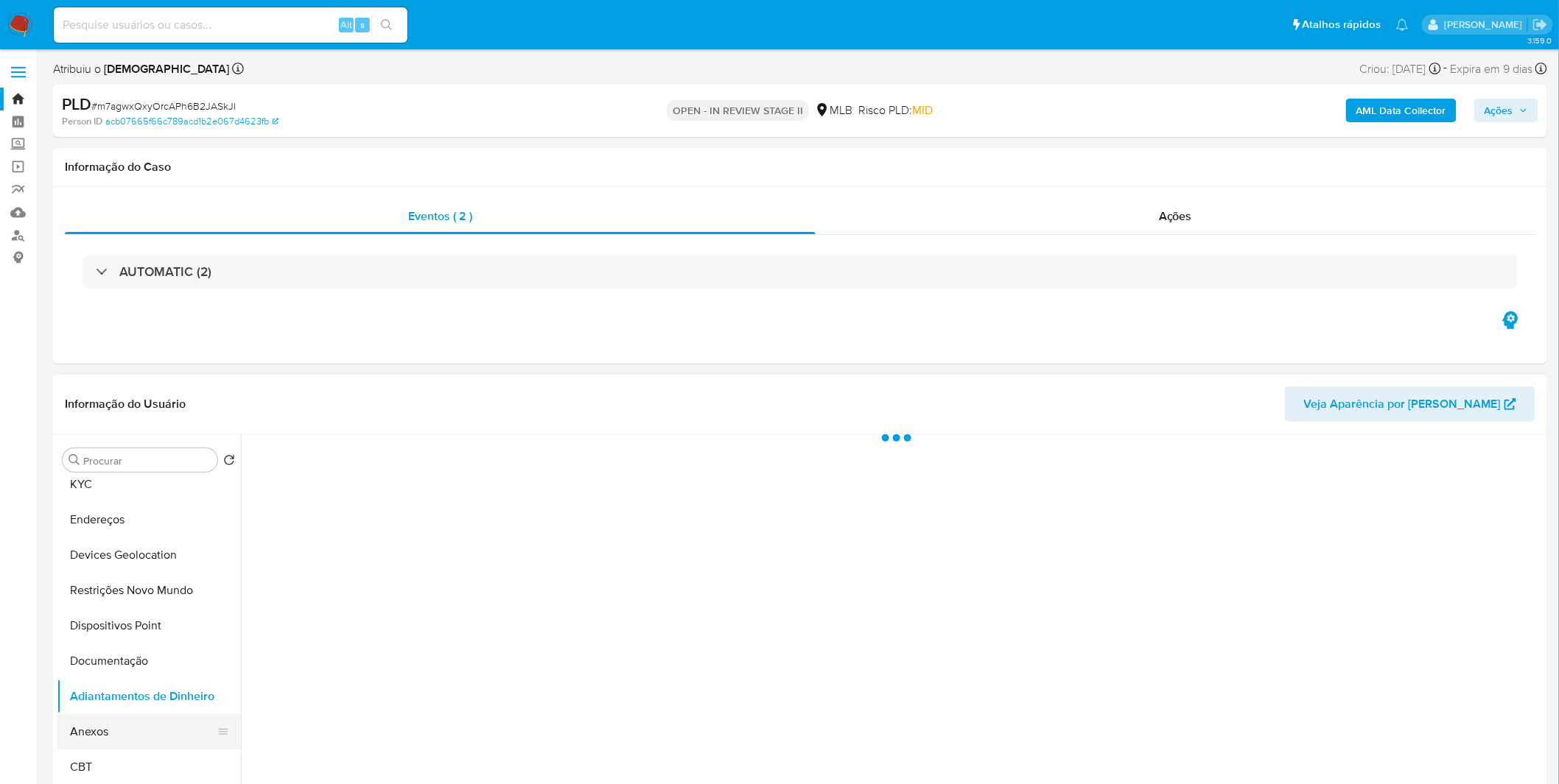
click at [97, 723] on button "Anexos" at bounding box center [143, 732] width 173 height 35
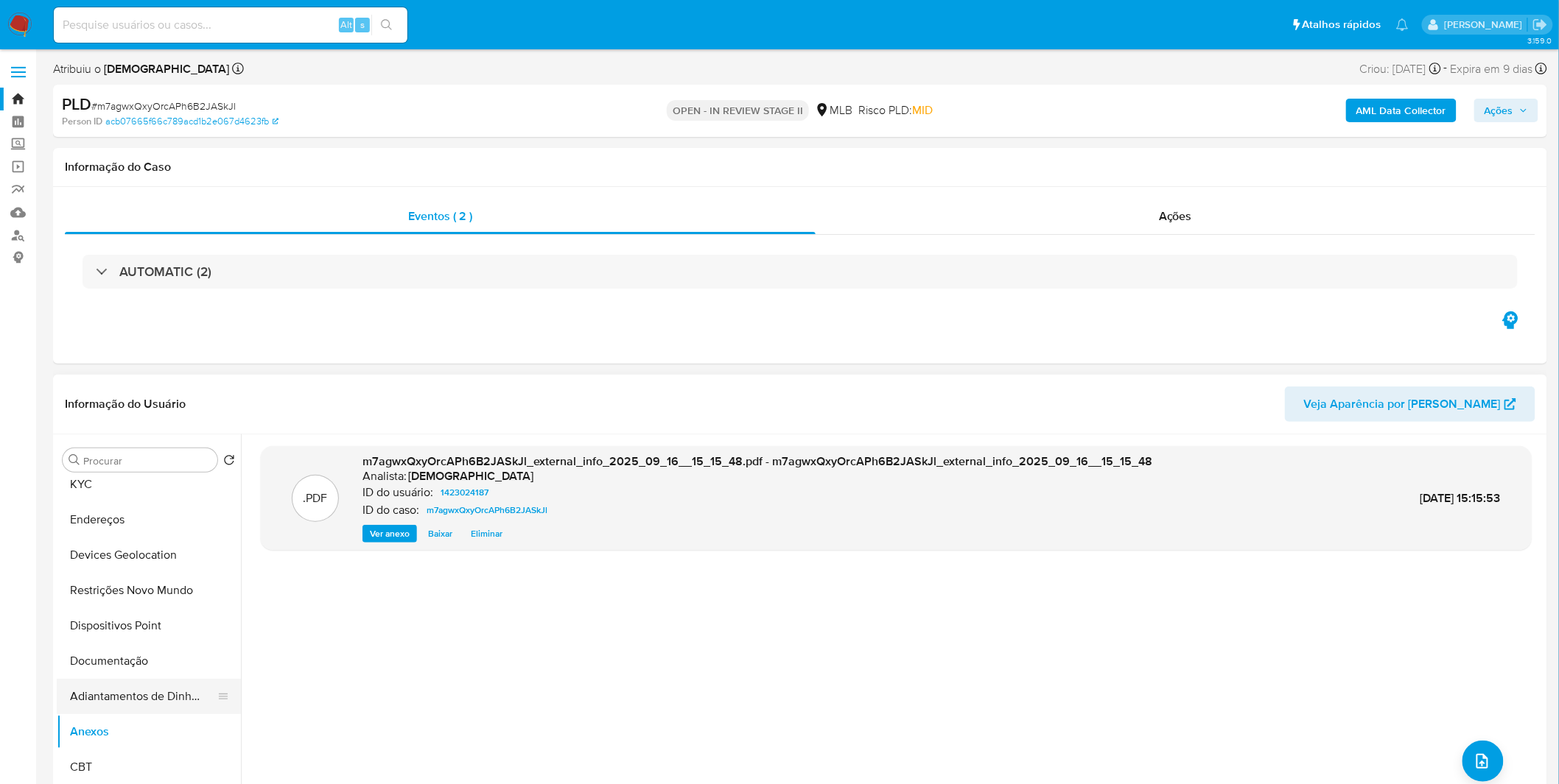
click at [119, 702] on button "Adiantamentos de Dinheiro" at bounding box center [143, 696] width 173 height 35
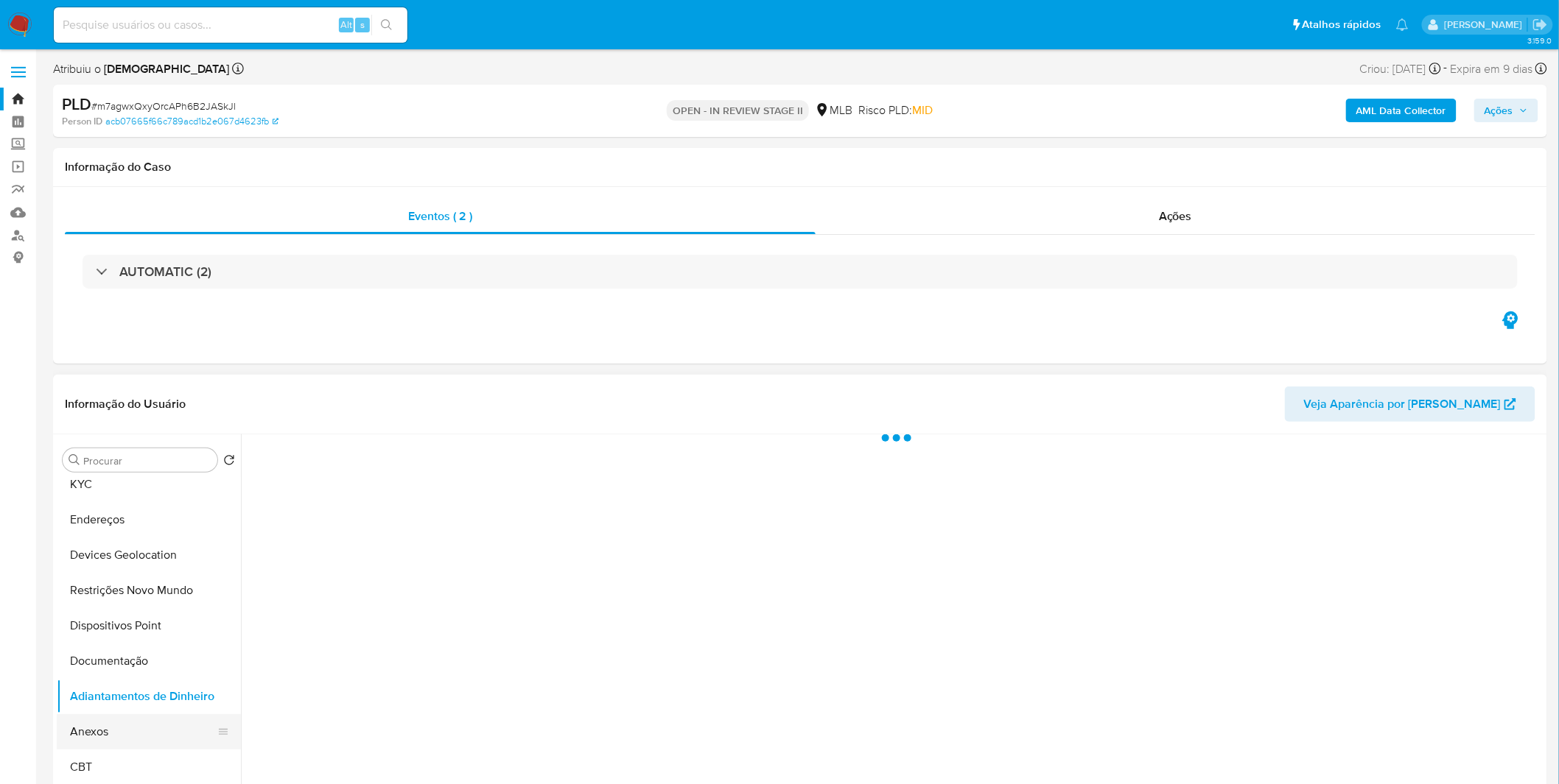
click at [107, 720] on button "Anexos" at bounding box center [143, 732] width 173 height 35
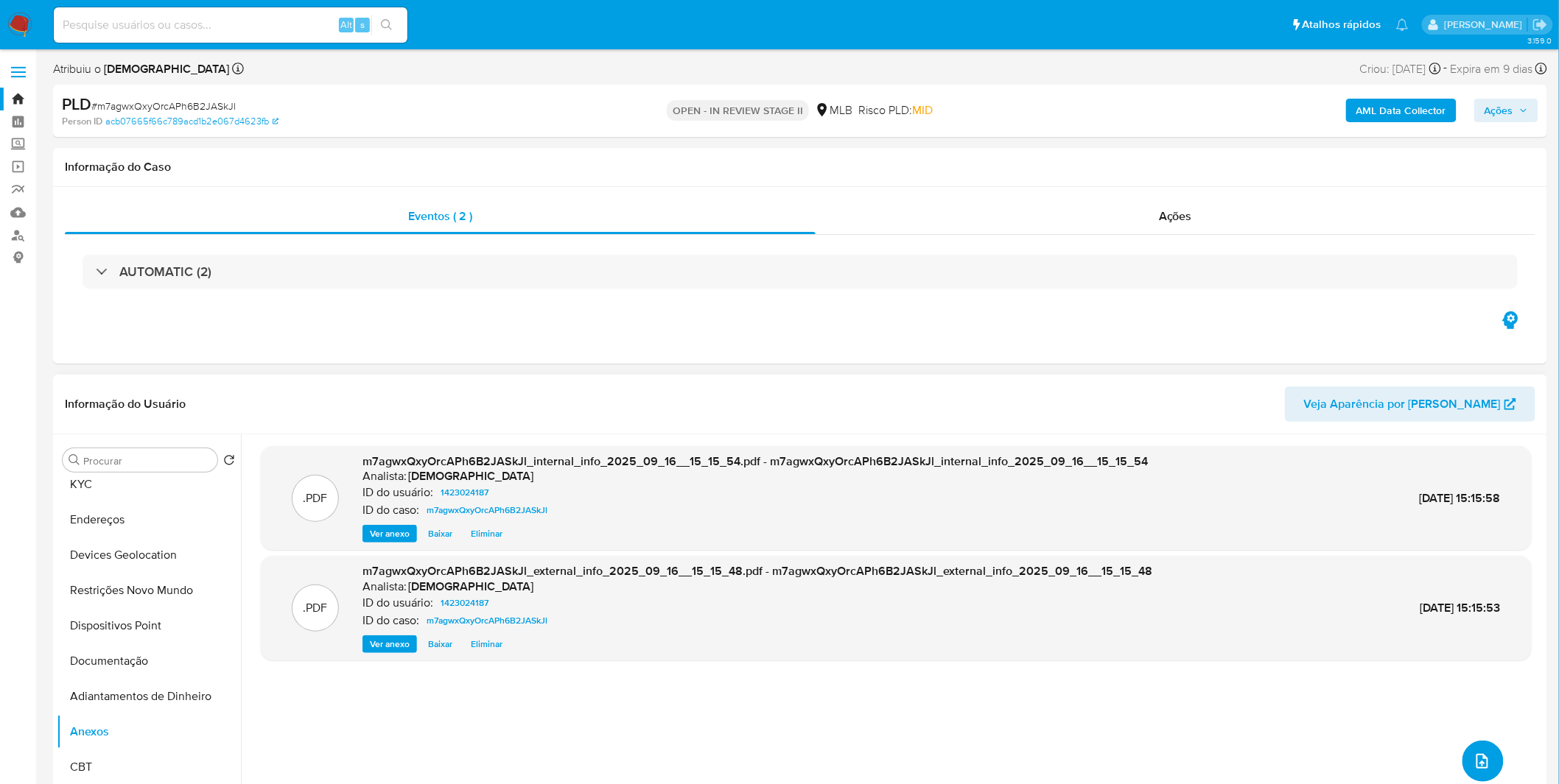
click at [1494, 767] on button "upload-file" at bounding box center [1483, 762] width 41 height 41
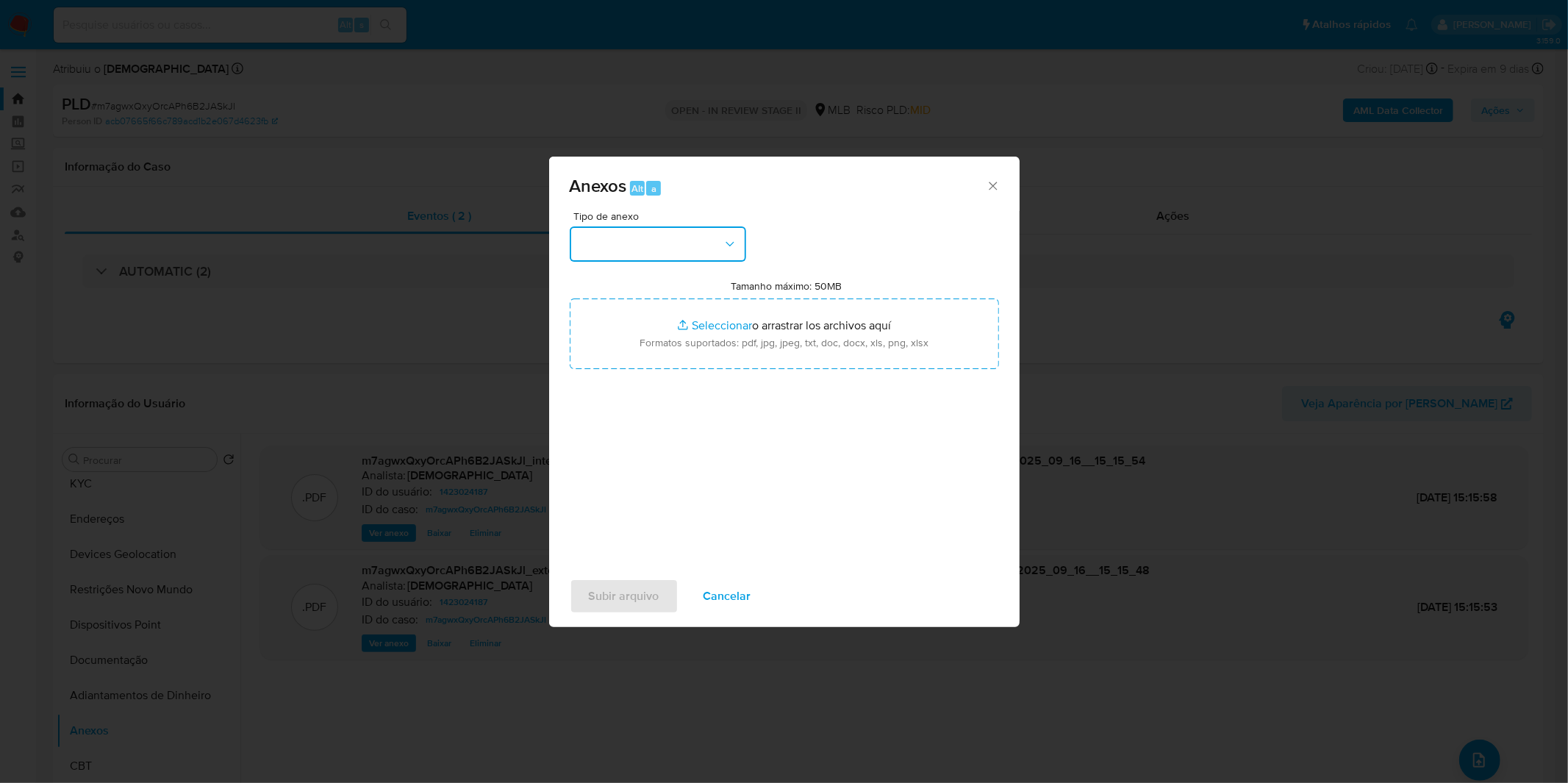
click at [695, 255] on button "button" at bounding box center [658, 244] width 177 height 35
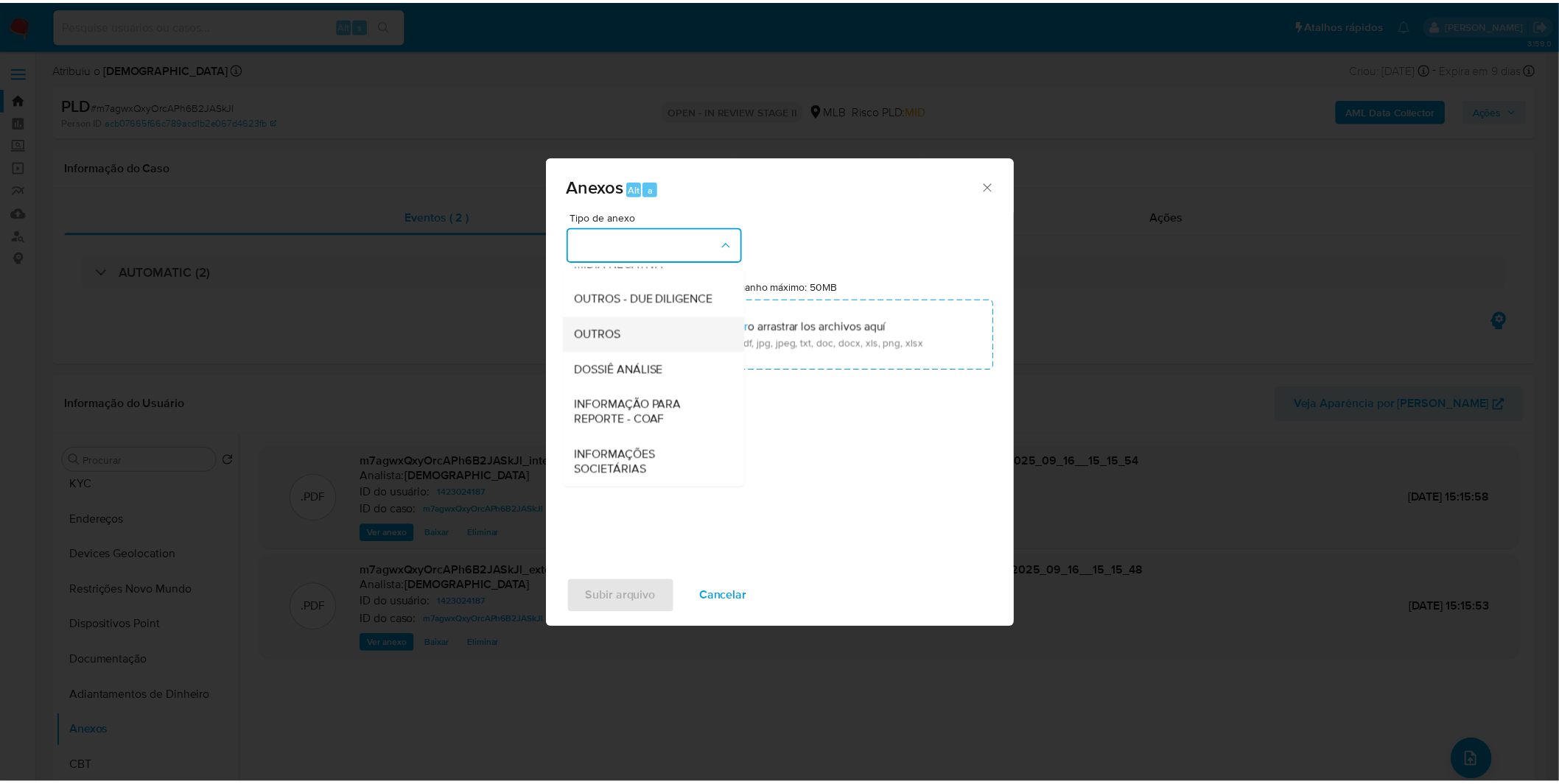
scroll to position [226, 0]
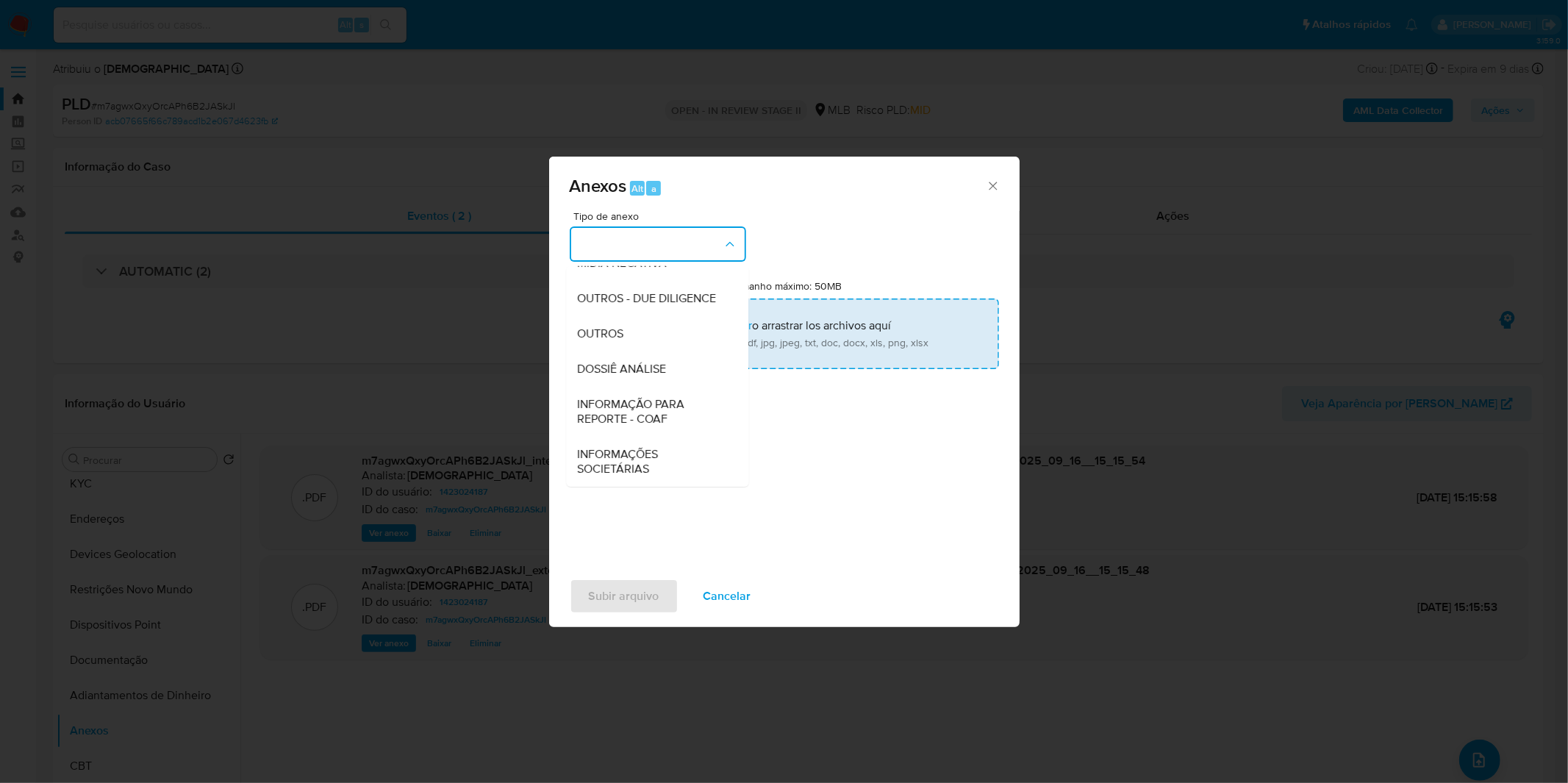
click at [631, 343] on div "OUTROS" at bounding box center [652, 334] width 150 height 35
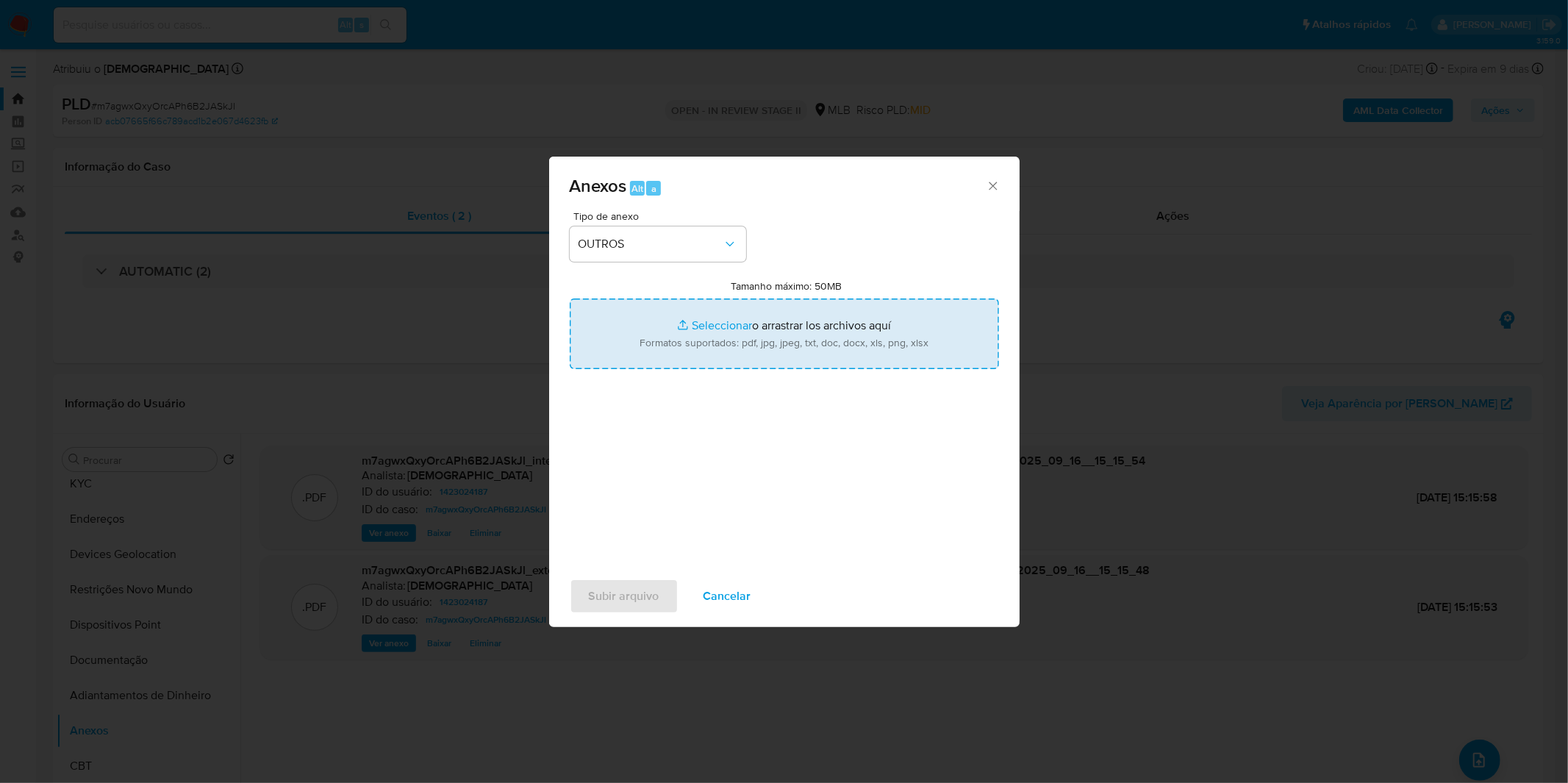
click at [633, 340] on input "Tamanho máximo: 50MB Seleccionar archivos" at bounding box center [784, 334] width 430 height 70
type input "C:\fakepath\Mulan 1423024187_2025_09_08_08_45_46.xlsx"
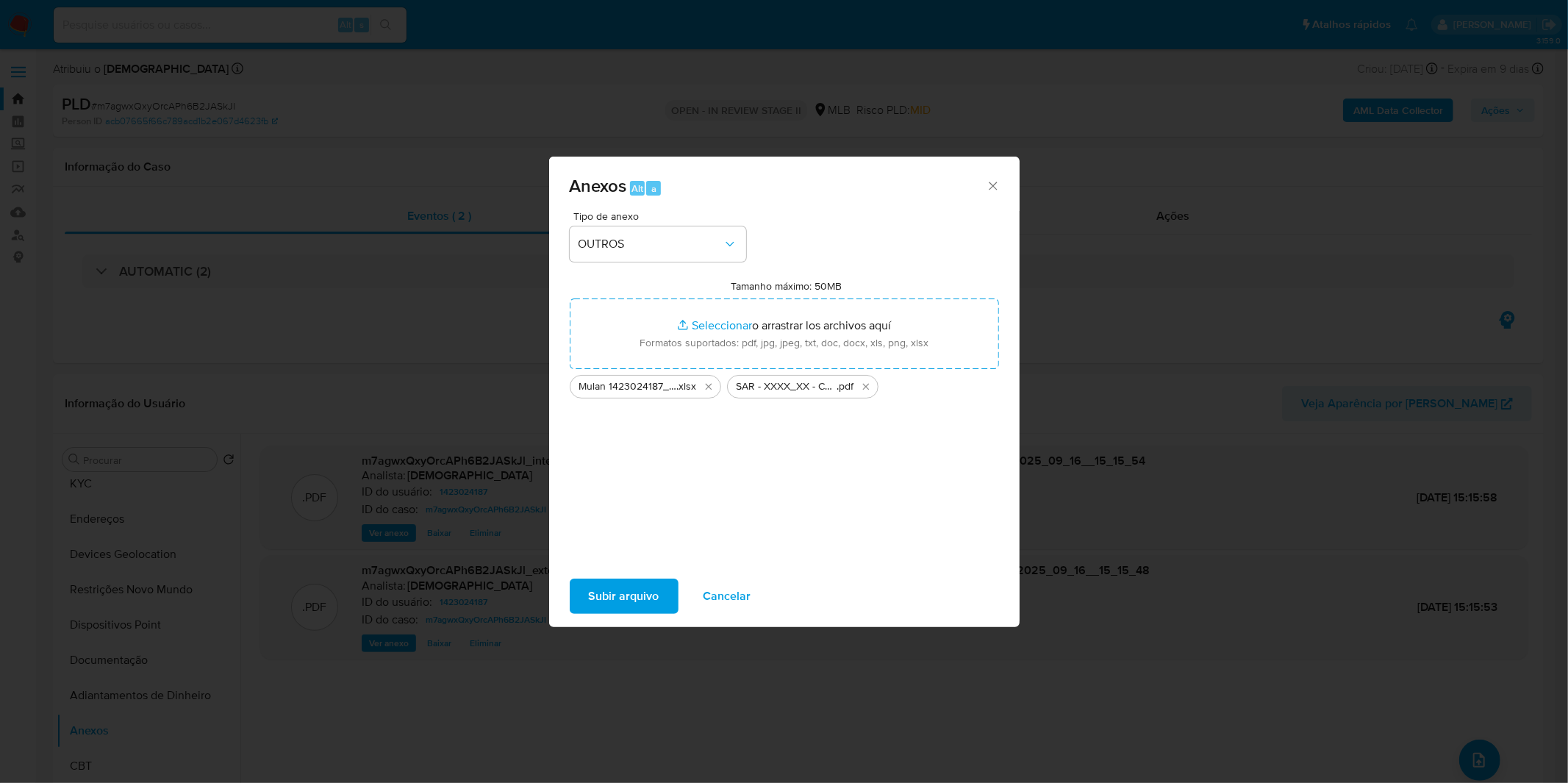
click at [616, 587] on span "Subir arquivo" at bounding box center [624, 597] width 70 height 33
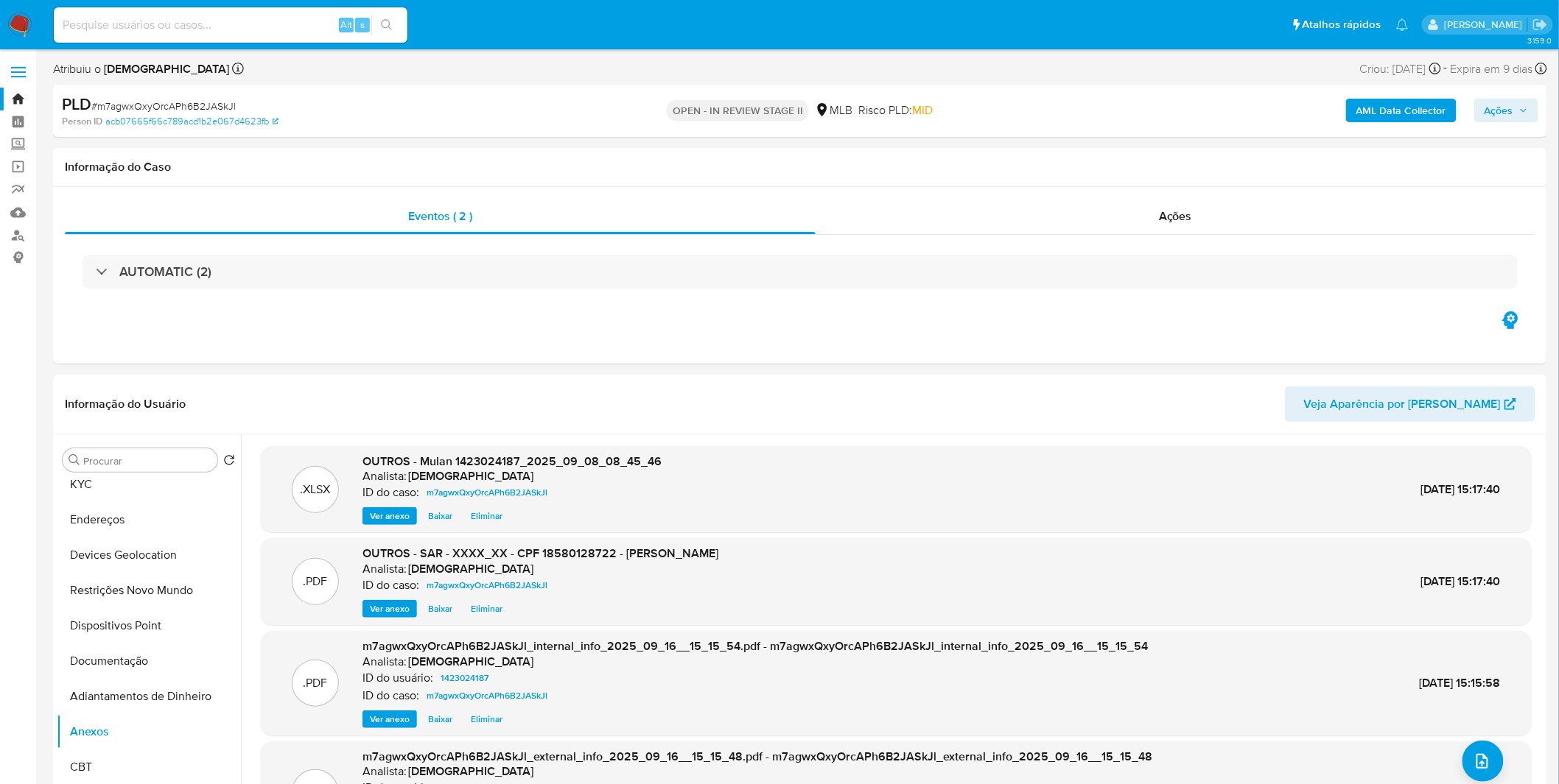
click at [1520, 100] on span "Ações" at bounding box center [1506, 111] width 44 height 21
click at [1137, 167] on div "Resolução do caso Alt r" at bounding box center [1095, 157] width 135 height 39
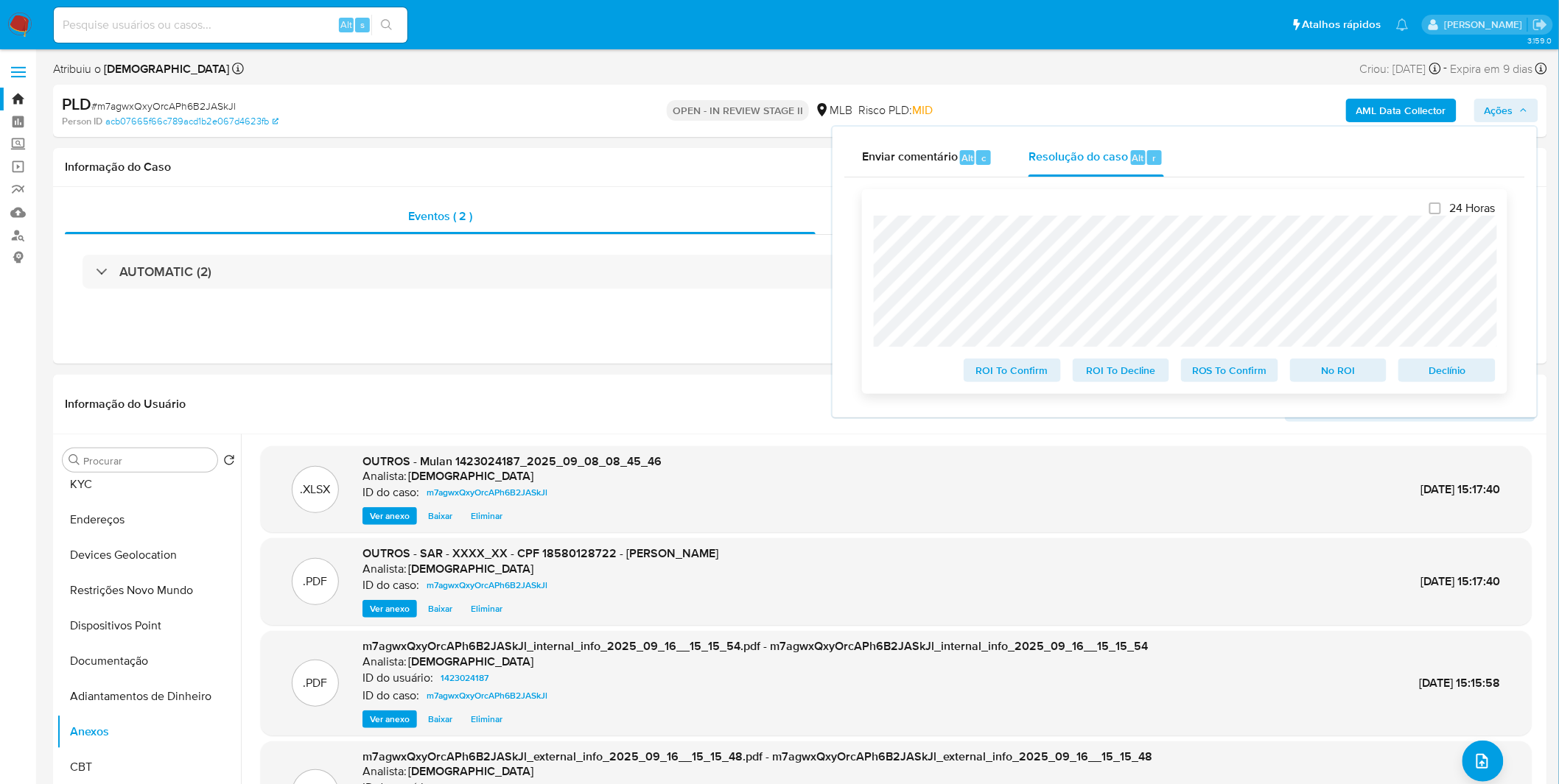
click at [1233, 370] on span "ROS To Confirm" at bounding box center [1229, 370] width 76 height 21
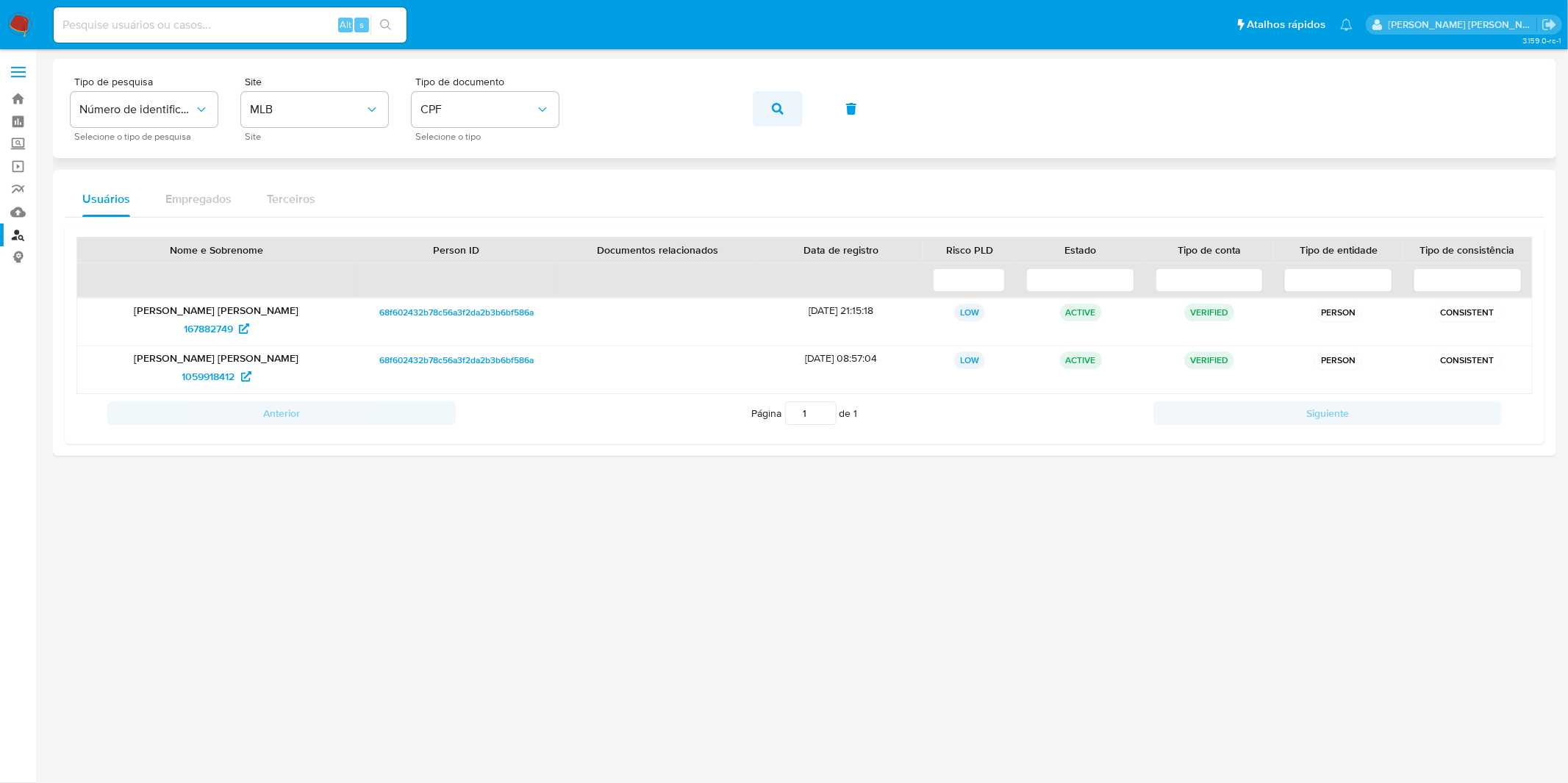
click at [790, 109] on button "button" at bounding box center [778, 108] width 50 height 35
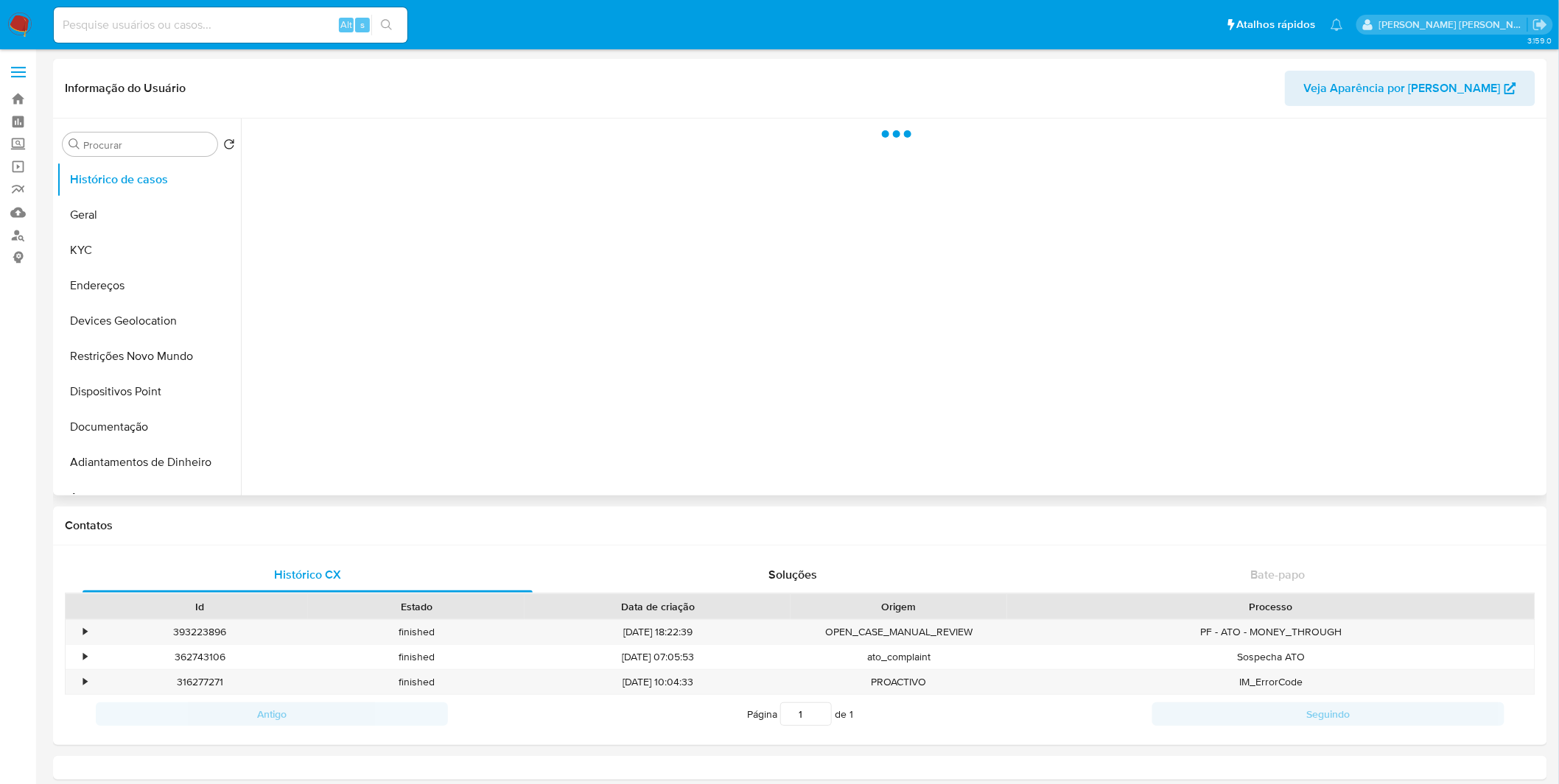
select select "10"
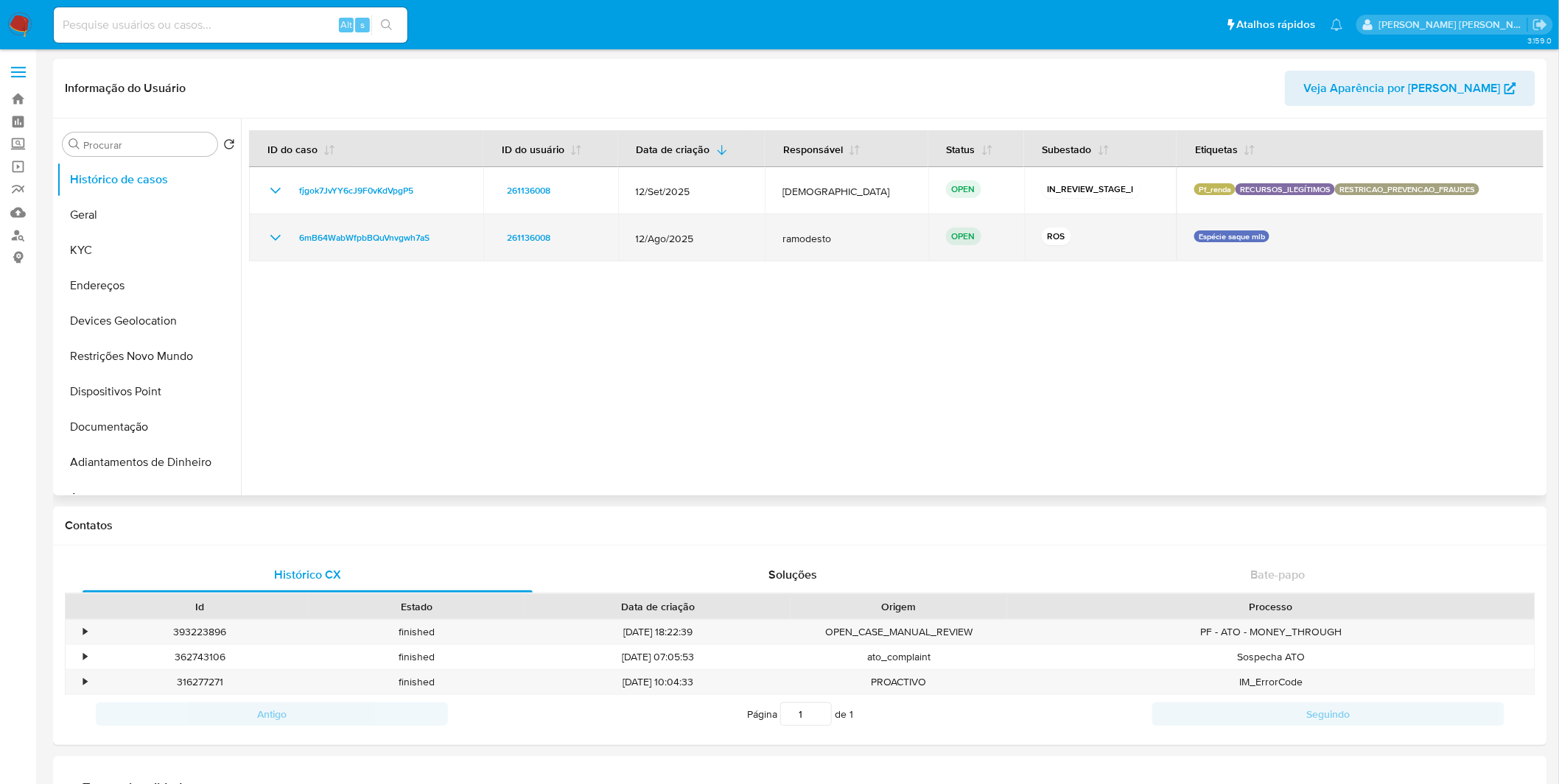
click at [283, 240] on icon "Mostrar/Ocultar" at bounding box center [275, 238] width 18 height 18
click at [284, 239] on div "6mB64WabWfpbBQuVnvgwh7aS" at bounding box center [366, 238] width 199 height 18
click at [269, 237] on icon "Mostrar/Ocultar" at bounding box center [275, 238] width 18 height 18
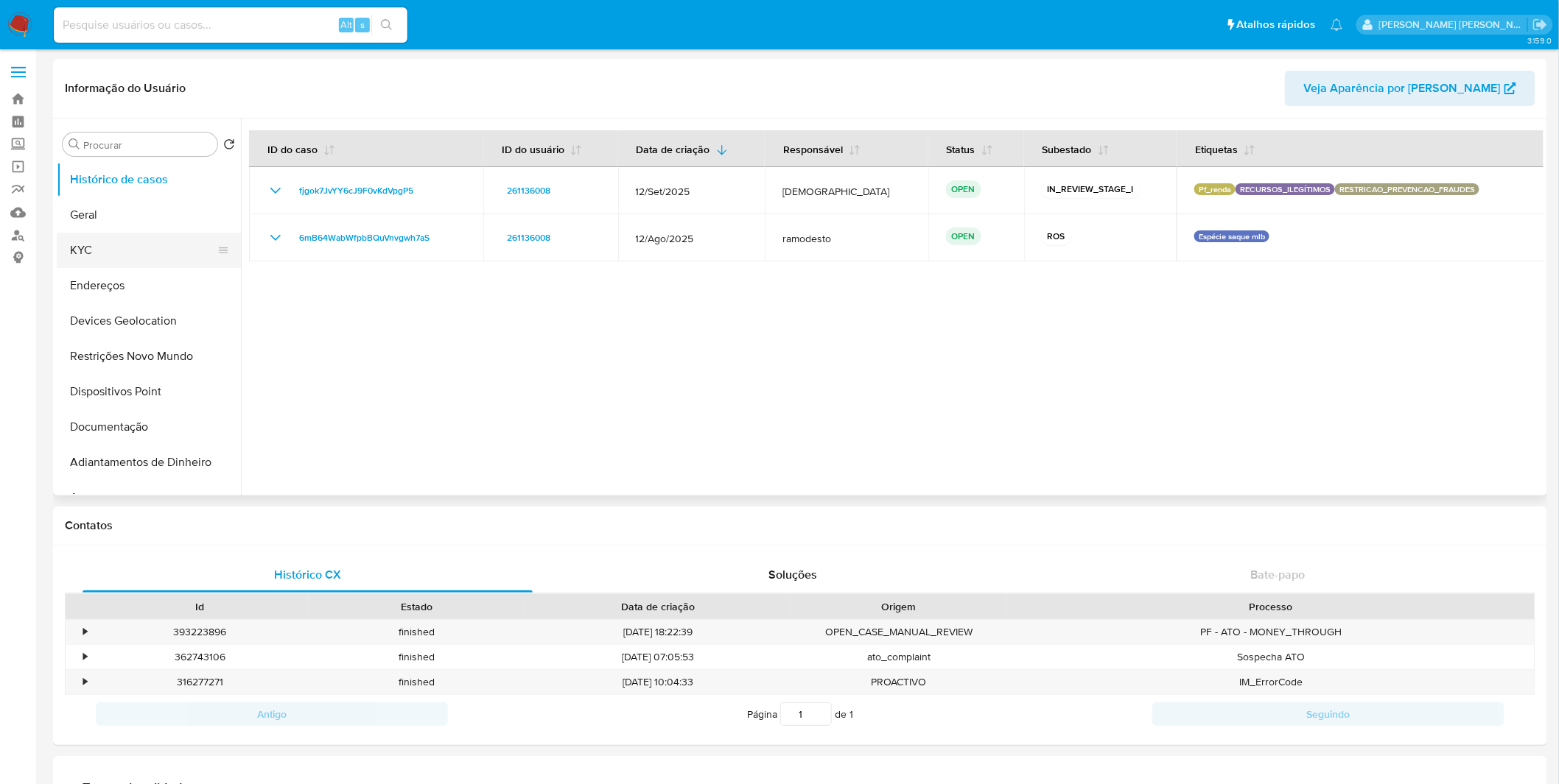
click at [106, 236] on button "KYC" at bounding box center [143, 250] width 173 height 35
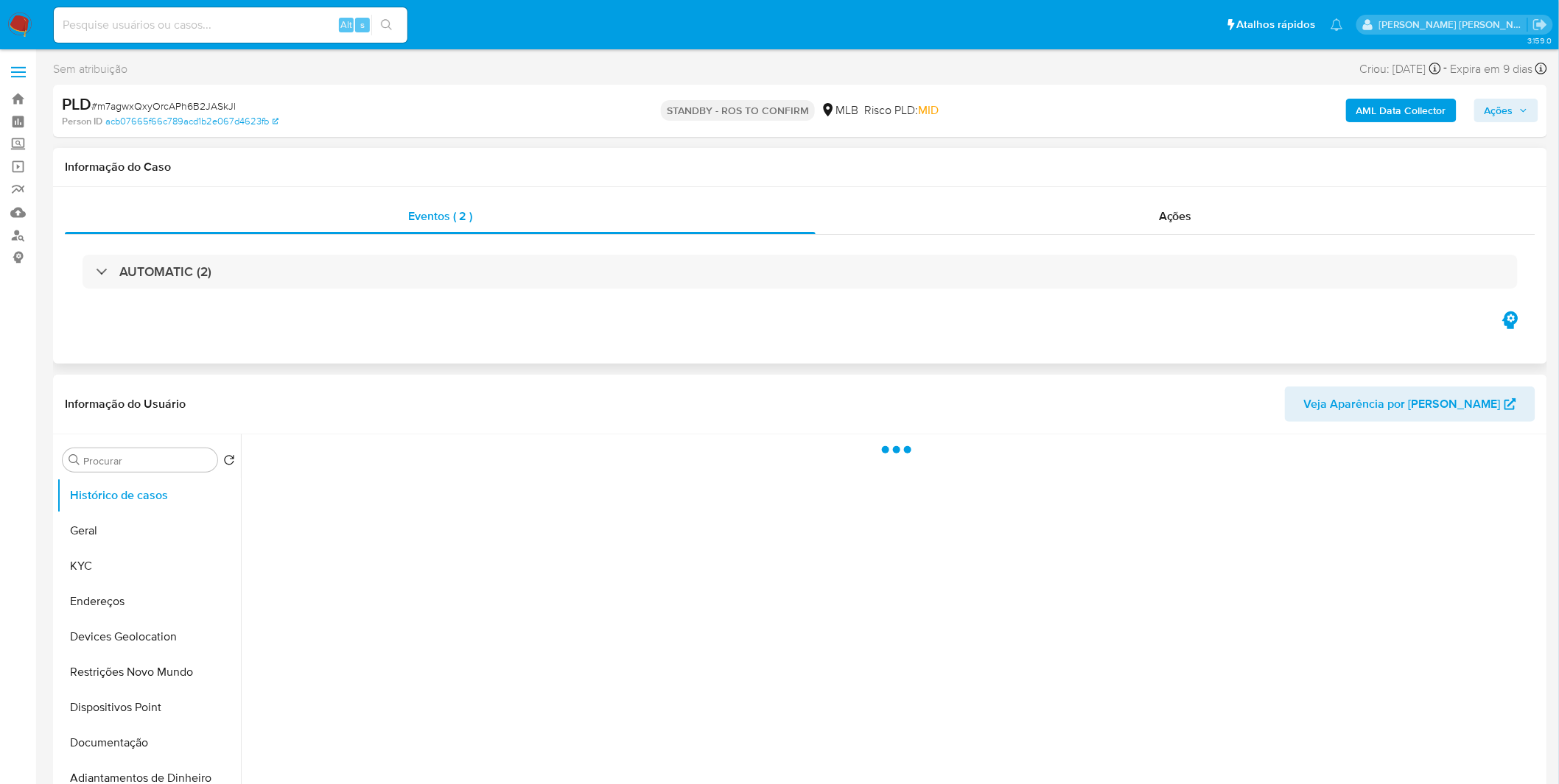
select select "10"
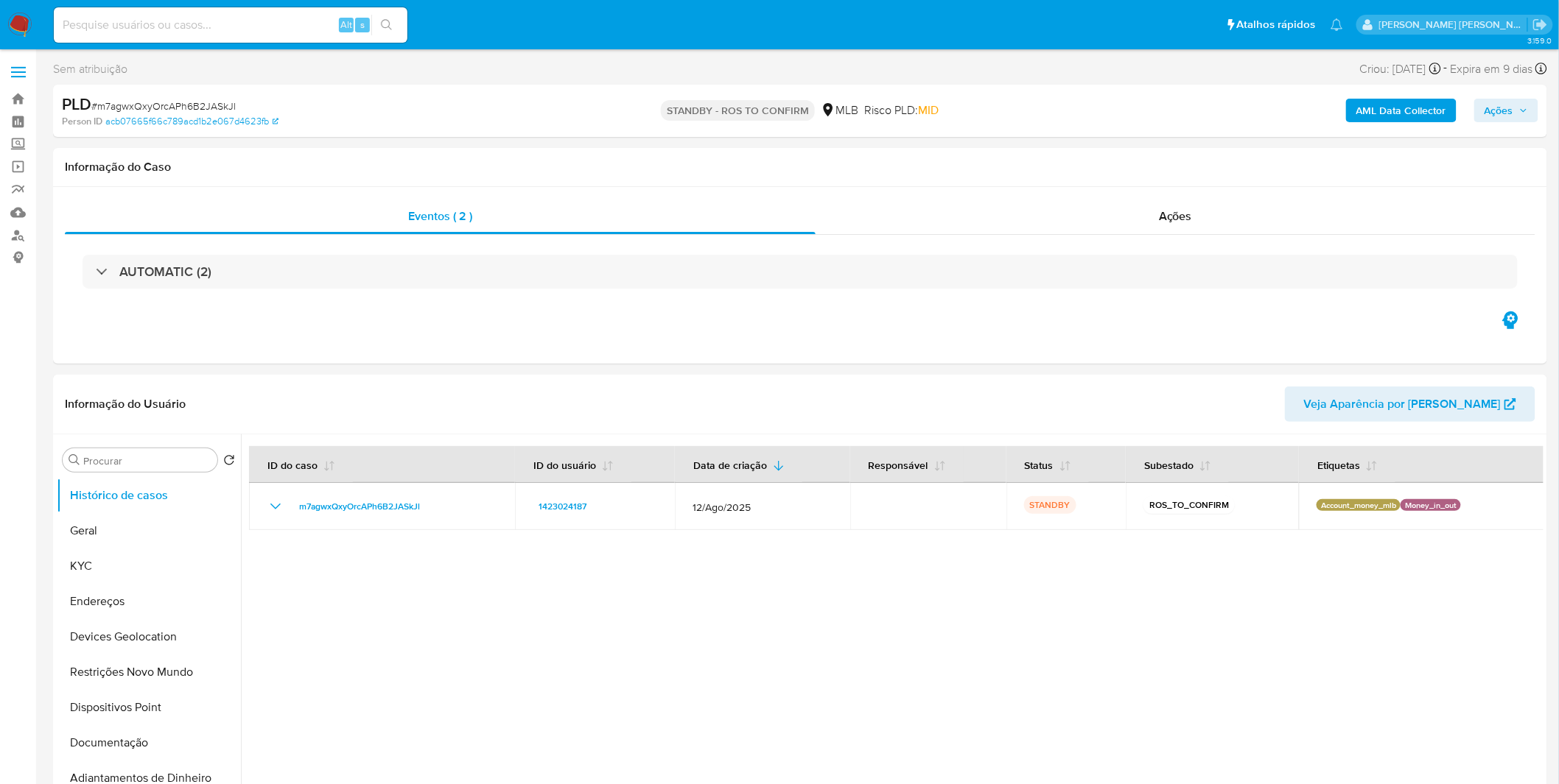
click at [15, 18] on img at bounding box center [20, 25] width 25 height 25
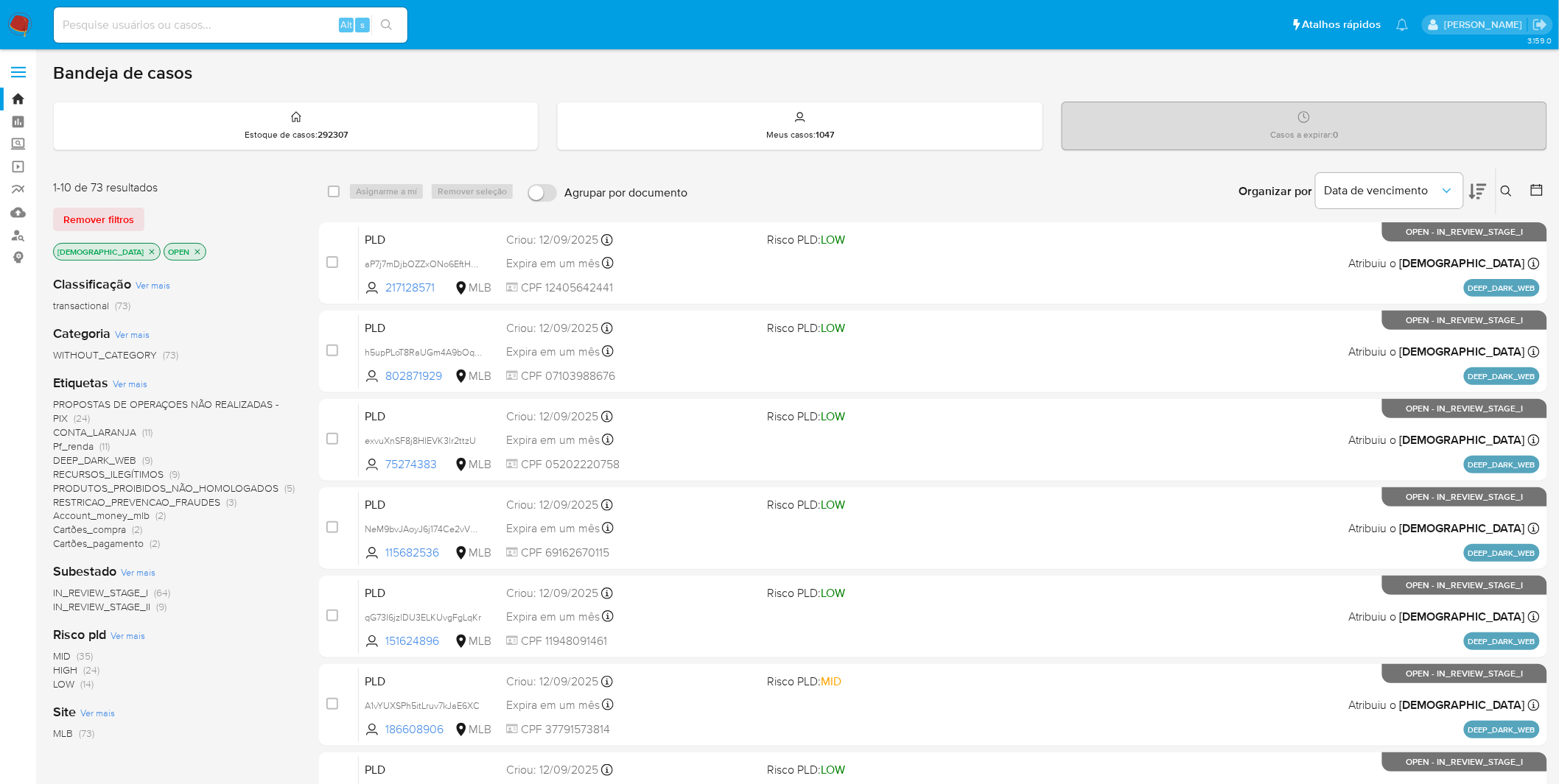
click at [131, 18] on input at bounding box center [231, 25] width 354 height 19
paste input "qjQZFGNYTJZ7L8GbKAts7RIV"
type input "qjQZFGNYTJZ7L8GbKAts7RIV"
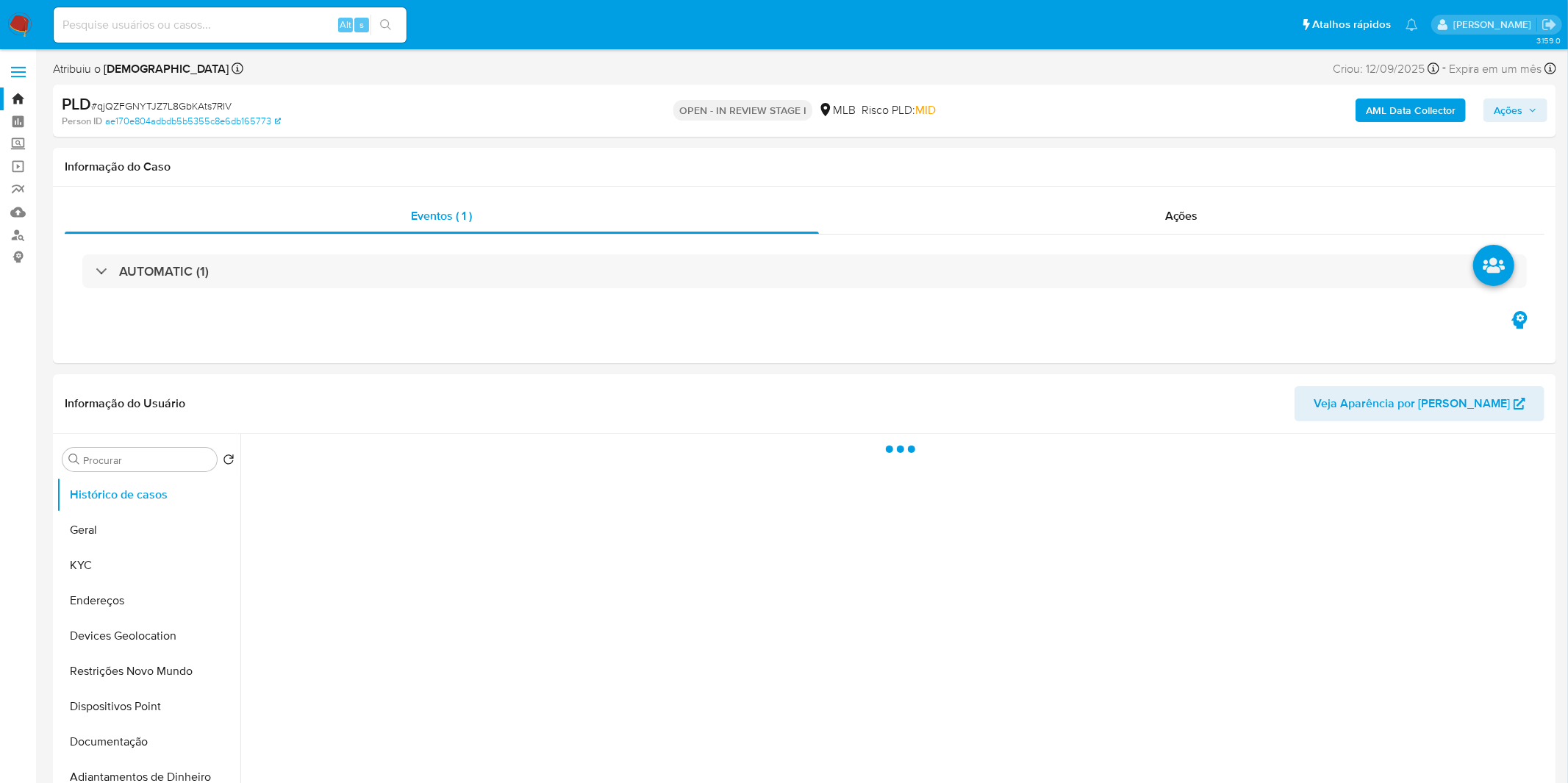
select select "10"
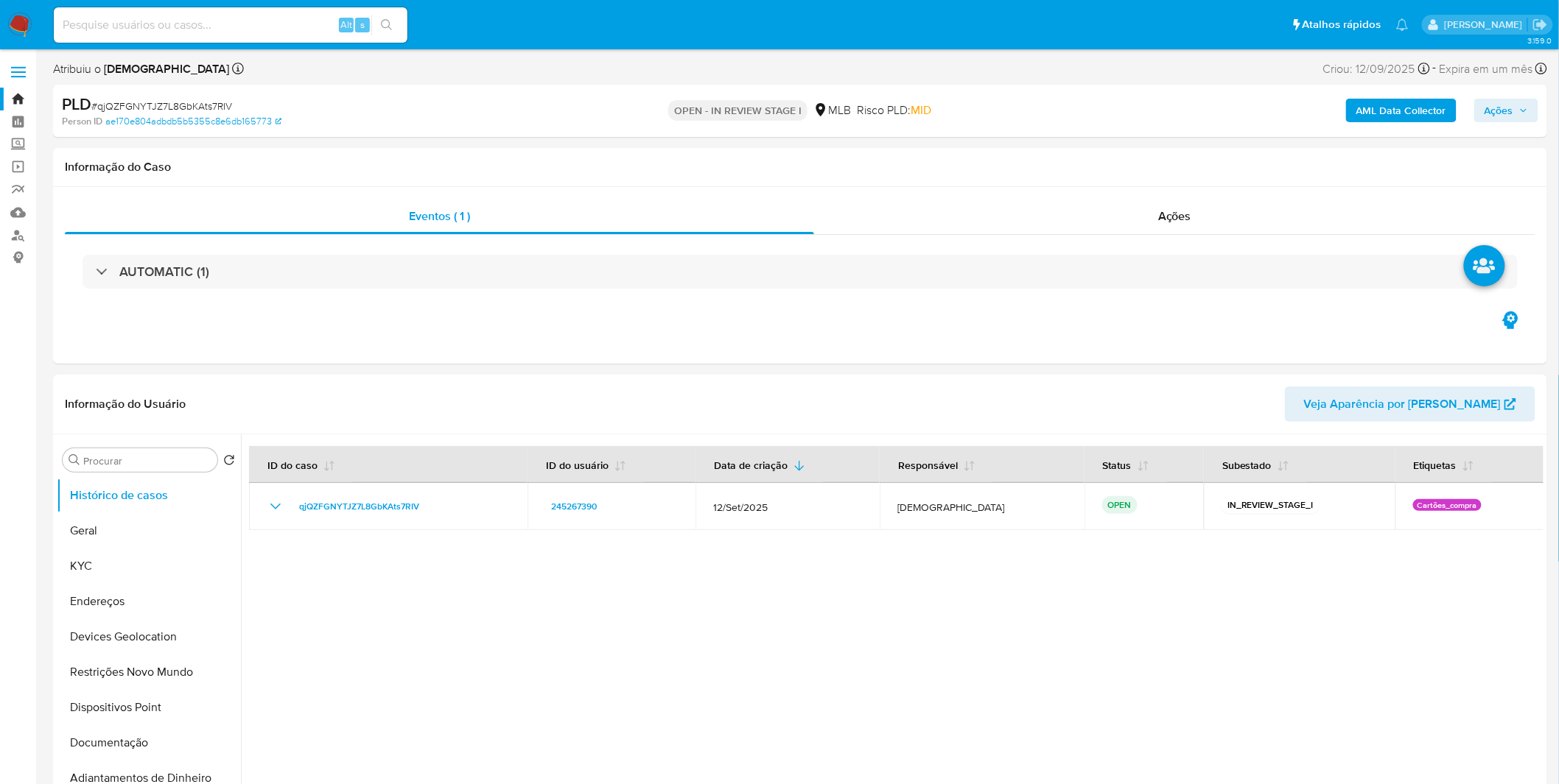
click at [13, 23] on img at bounding box center [20, 25] width 25 height 25
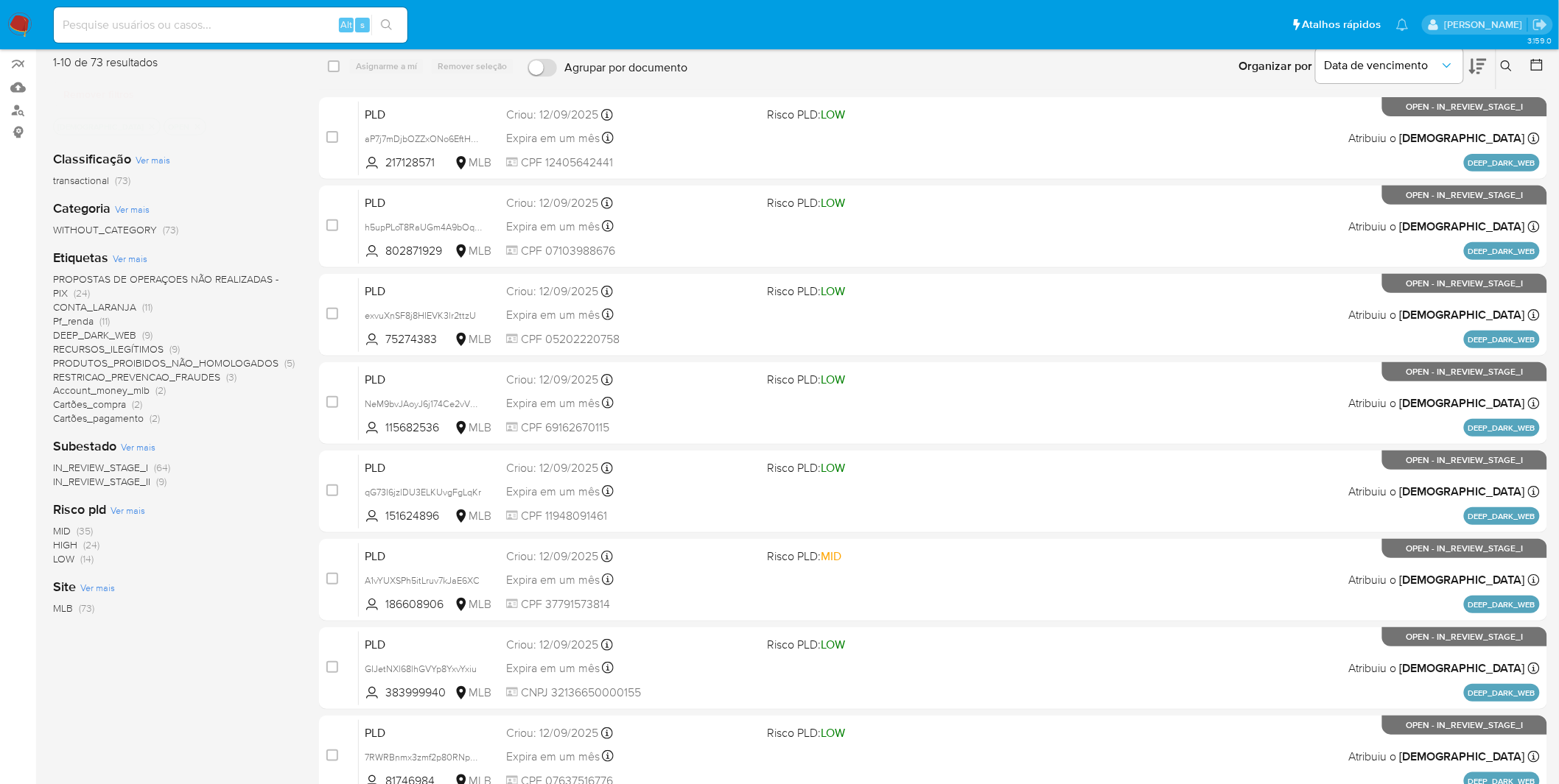
scroll to position [163, 0]
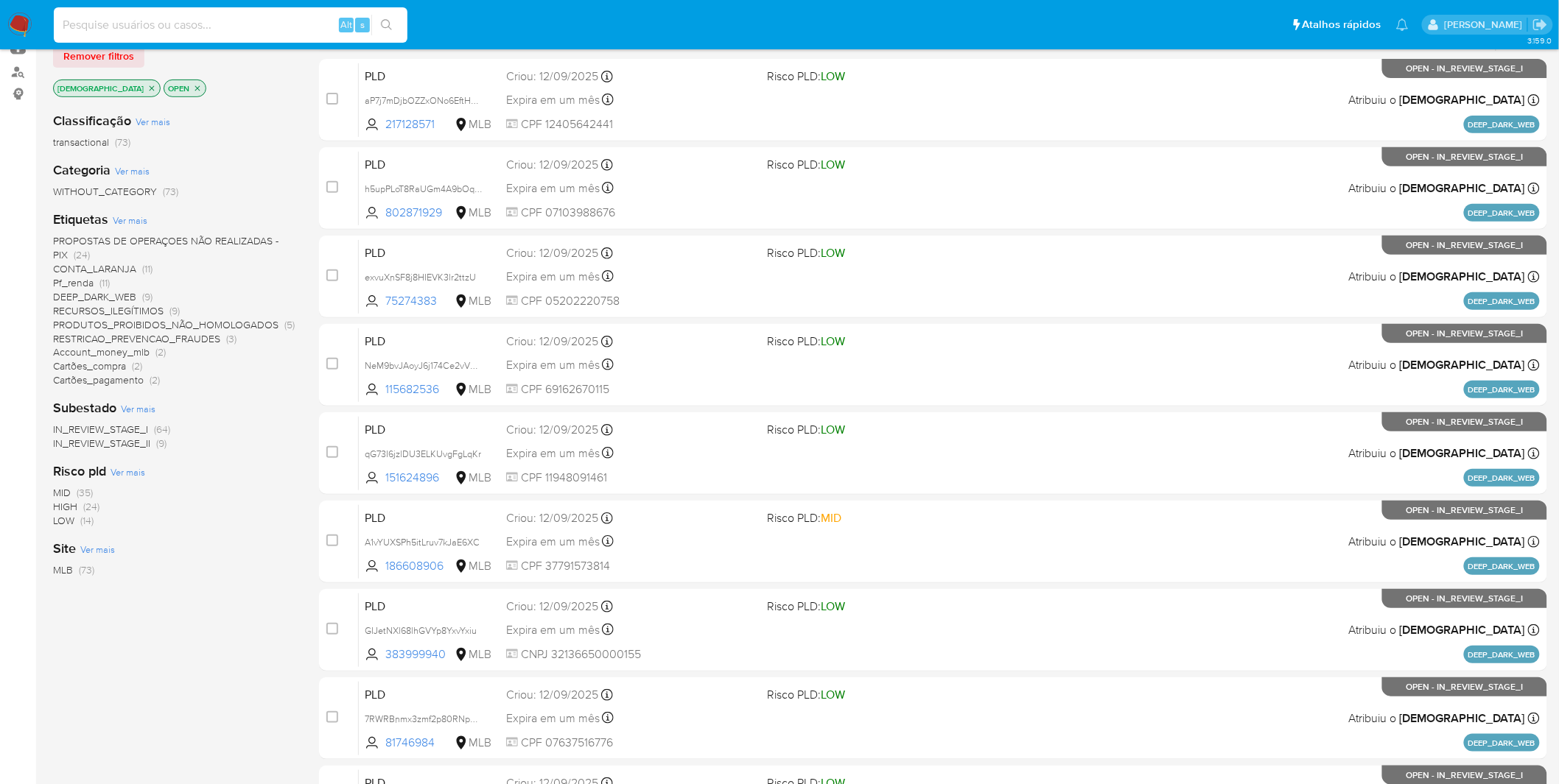
click at [174, 18] on input at bounding box center [231, 25] width 354 height 19
paste input "qjQZFGNYTJZ7L8GbKAts7RIV"
type input "qjQZFGNYTJZ7L8GbKAts7RIV"
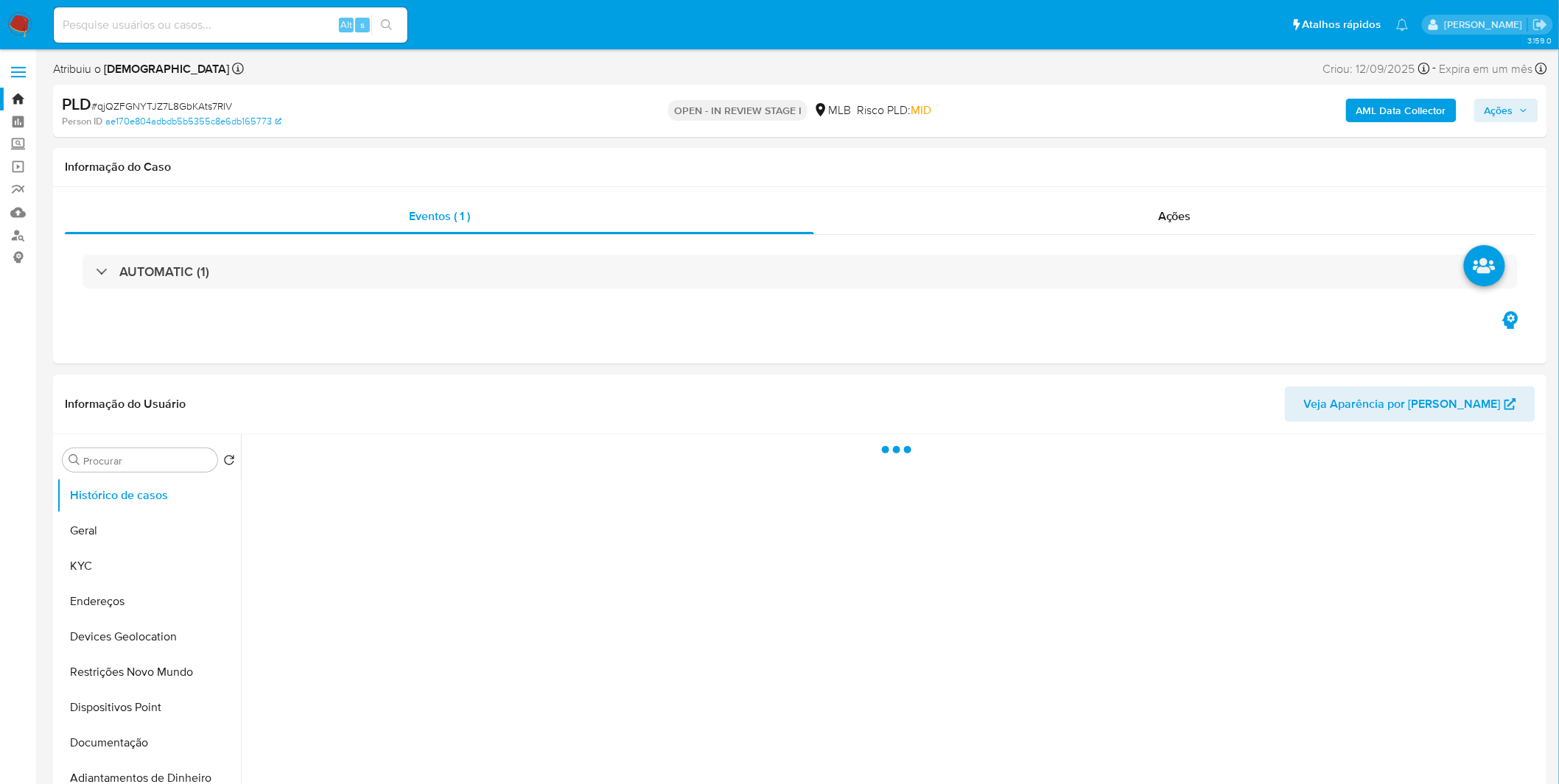
select select "10"
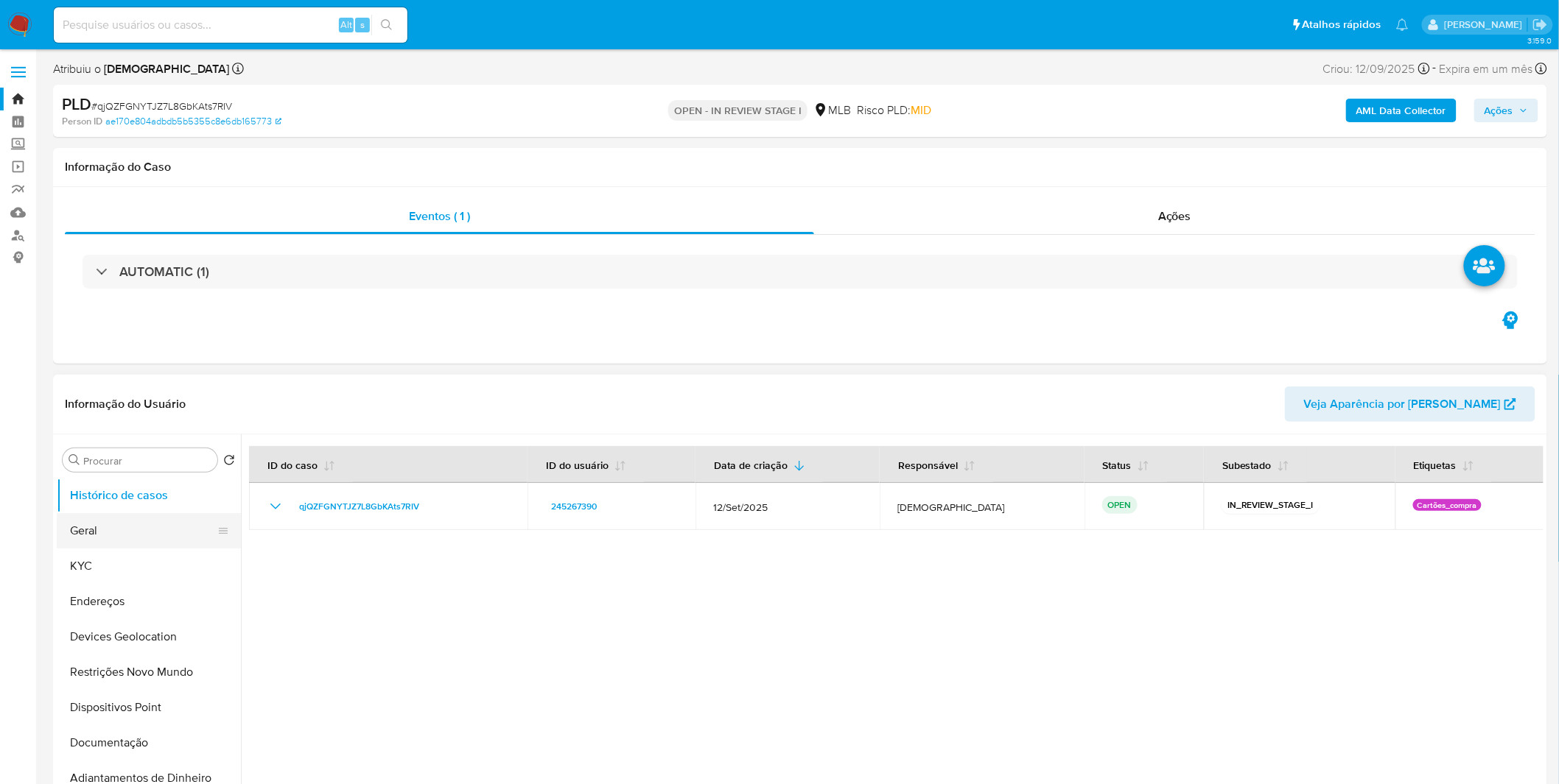
click at [142, 531] on button "Geral" at bounding box center [143, 531] width 173 height 35
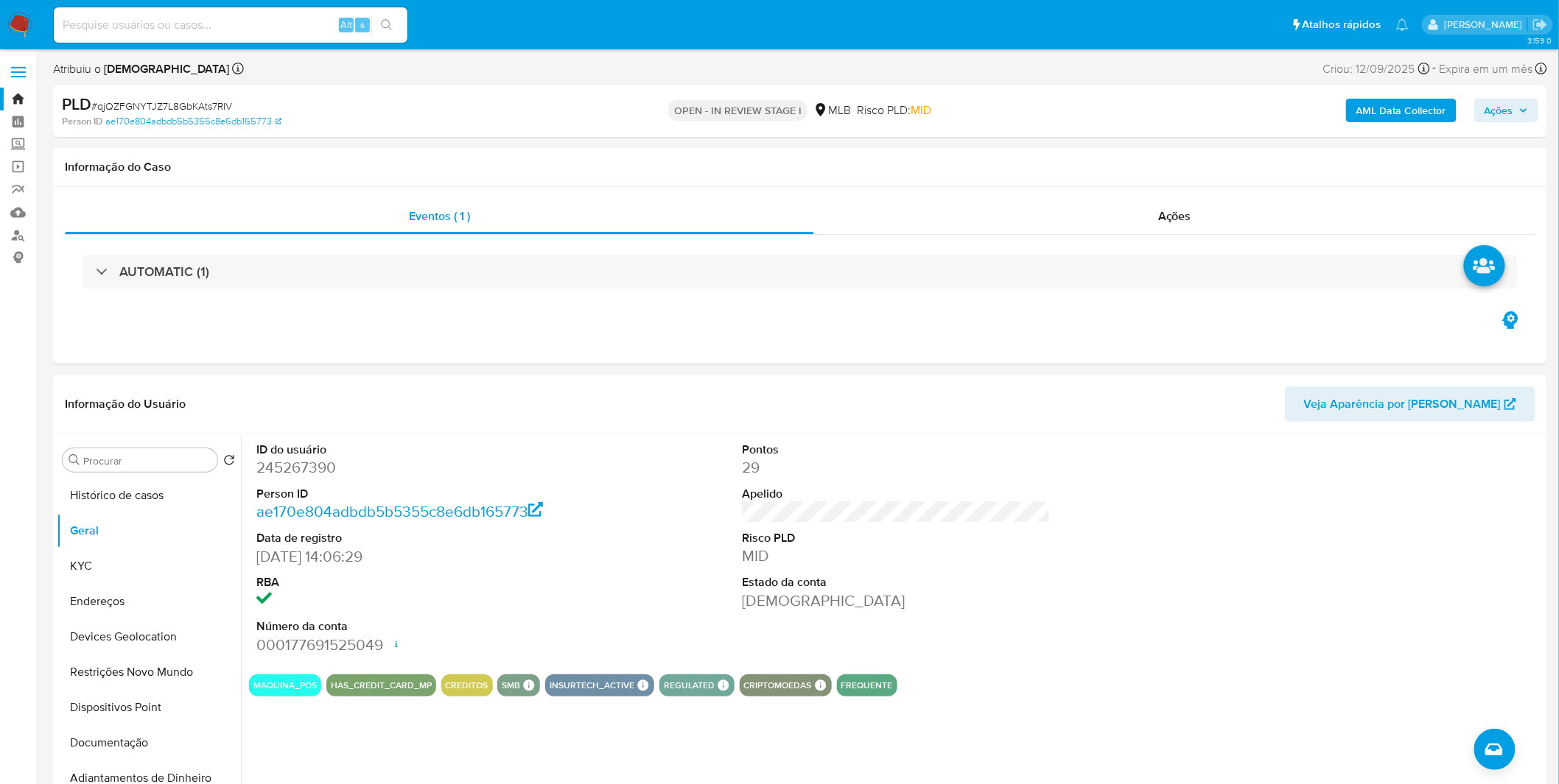
click at [362, 719] on div "ID do usuário 245267390 Person ID ae170e804adbdb5b5355c8e6db165773 Data de regi…" at bounding box center [892, 623] width 1302 height 377
click at [153, 726] on button "Documentação" at bounding box center [143, 743] width 173 height 35
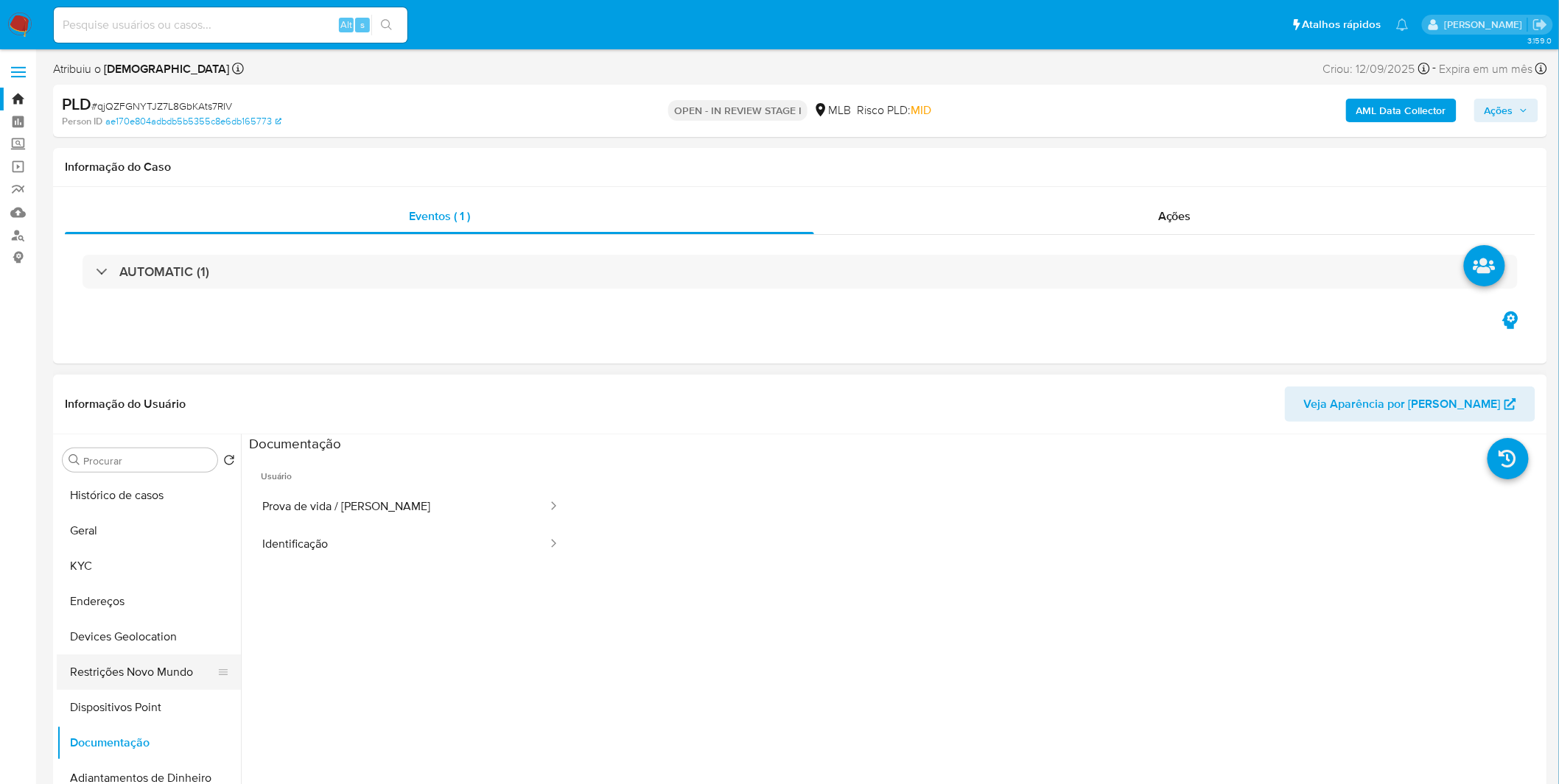
click at [156, 676] on button "Restrições Novo Mundo" at bounding box center [143, 672] width 173 height 35
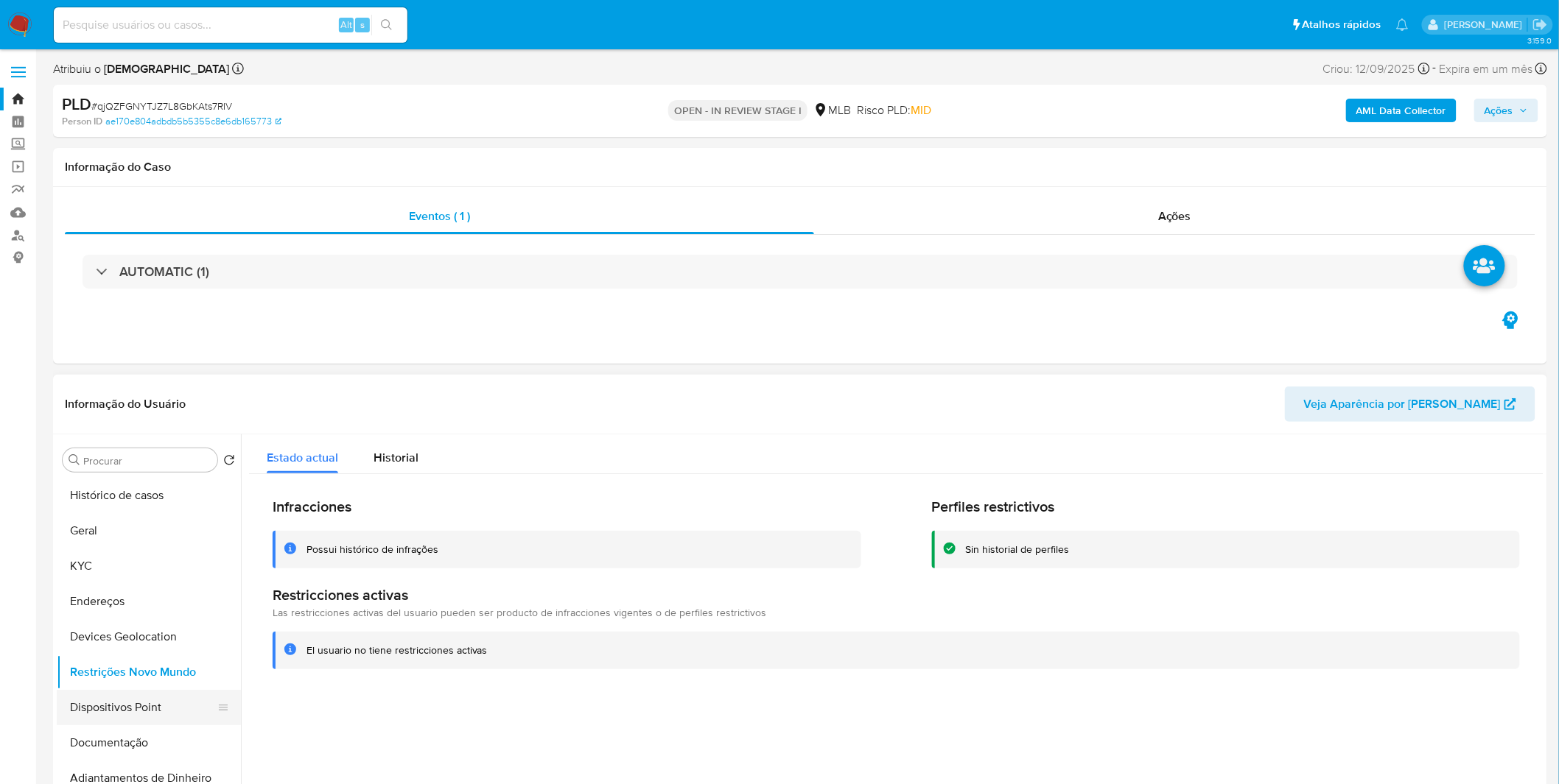
click at [108, 723] on button "Dispositivos Point" at bounding box center [143, 708] width 173 height 35
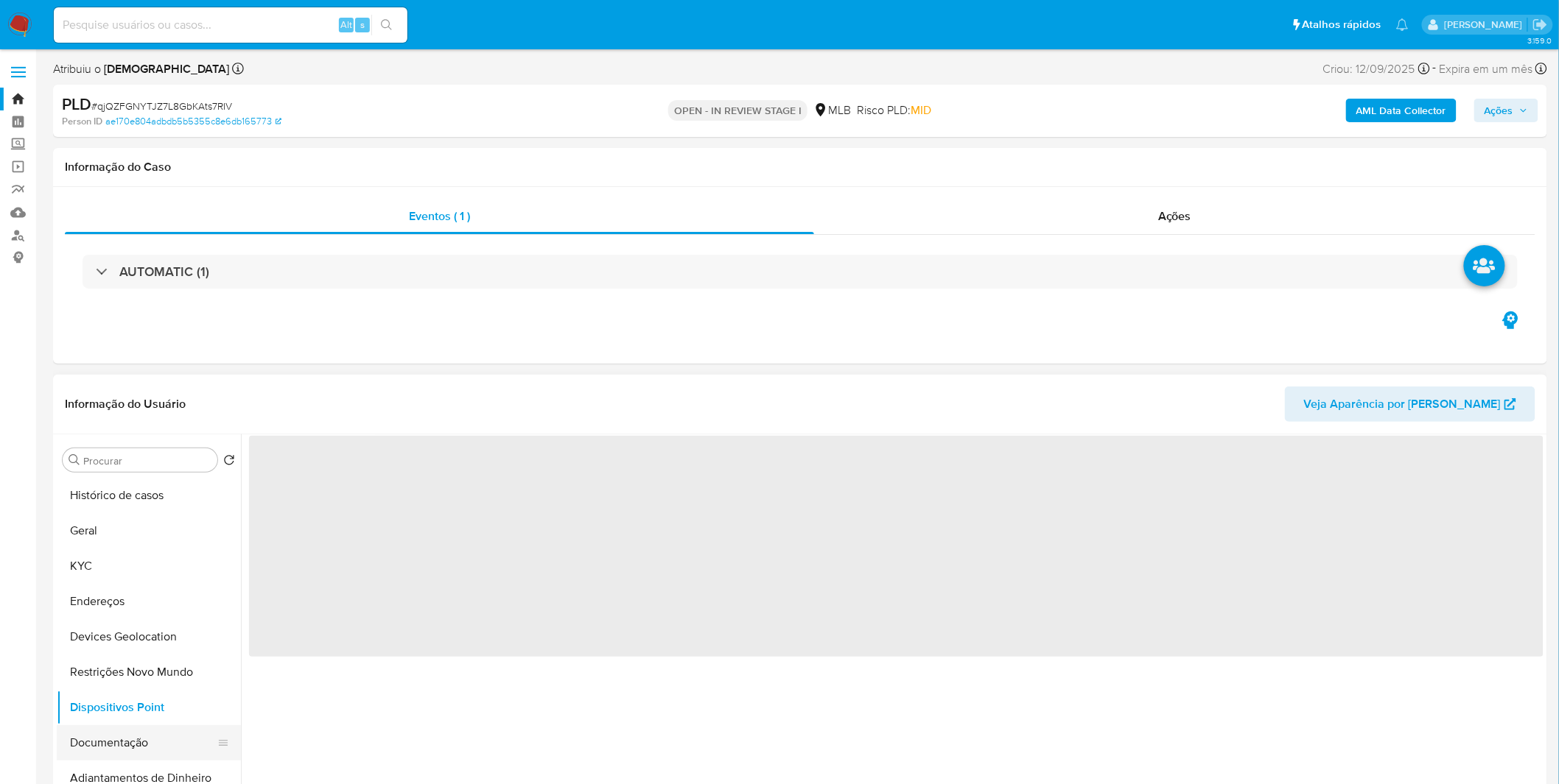
click at [112, 727] on button "Documentação" at bounding box center [143, 743] width 173 height 35
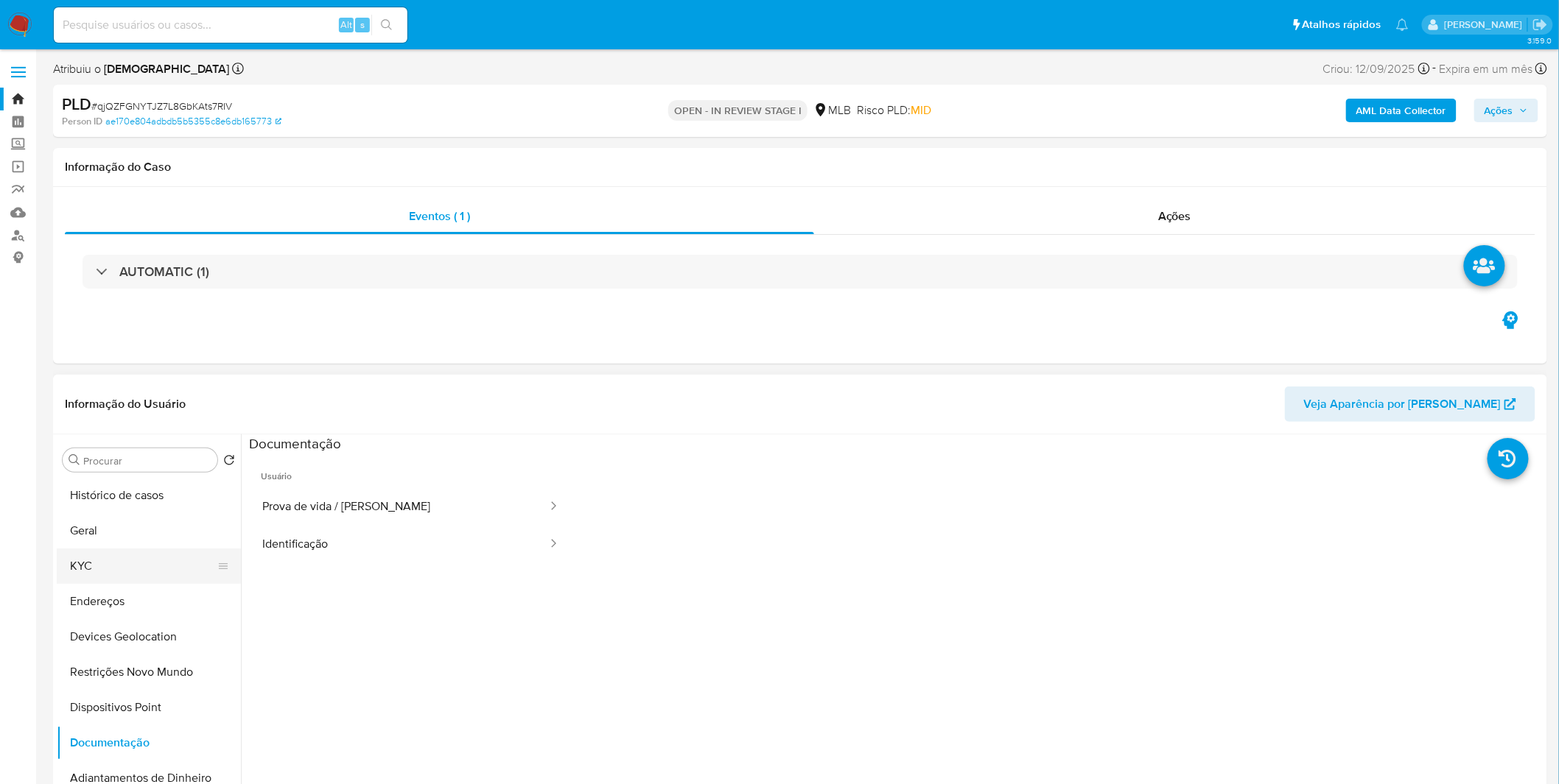
click at [173, 566] on button "KYC" at bounding box center [143, 566] width 173 height 35
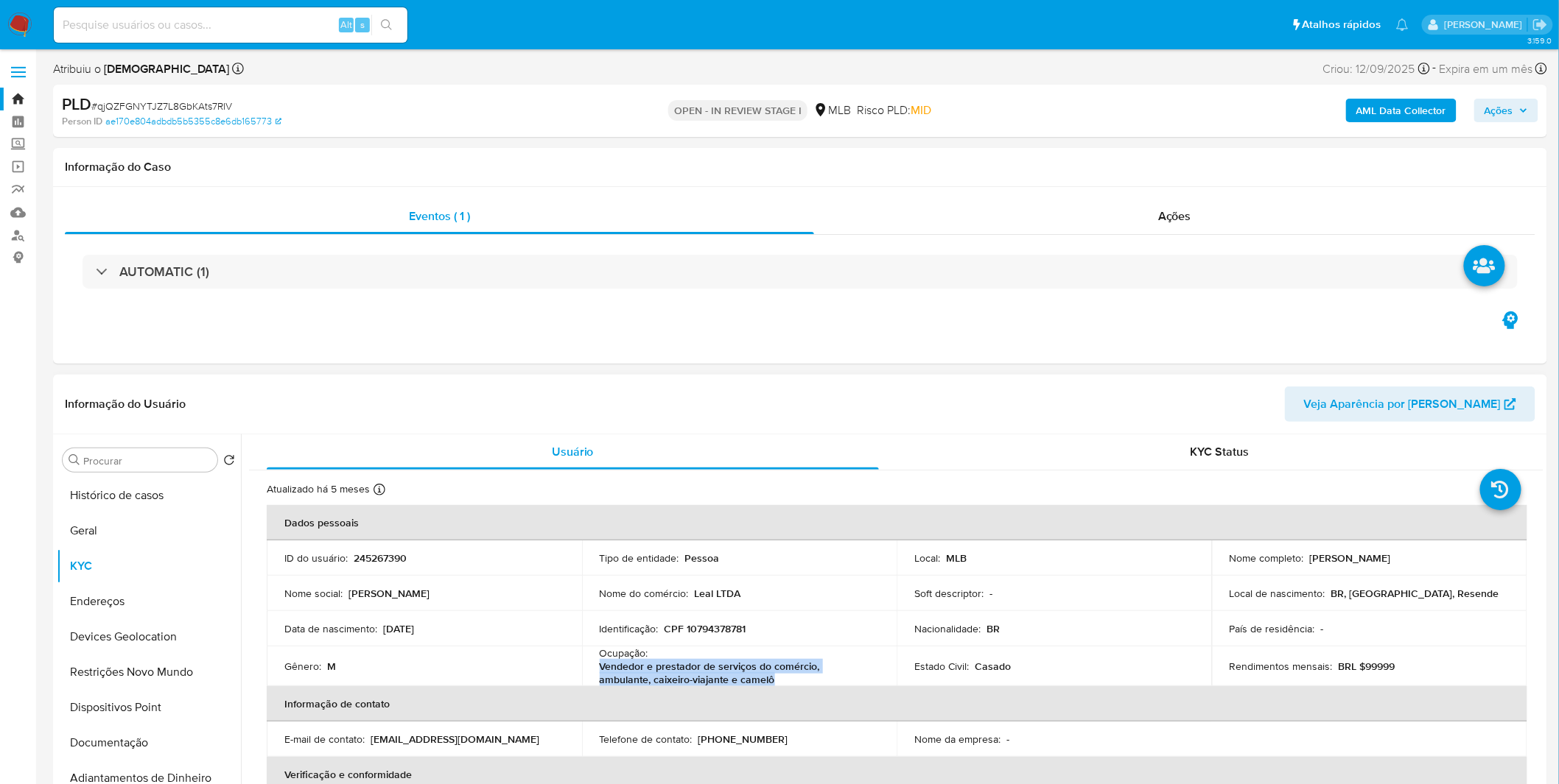
copy p "Vendedor e prestador de serviços do comércio, ambulante, caixeiro-viajante e ca…"
drag, startPoint x: 726, startPoint y: 679, endPoint x: 588, endPoint y: 664, distance: 138.8
click at [588, 664] on td "Ocupação : Vendedor e prestador de serviços do comércio, ambulante, caixeiro-vi…" at bounding box center [740, 666] width 315 height 40
click at [174, 31] on input at bounding box center [231, 25] width 354 height 19
paste input "10794378781"
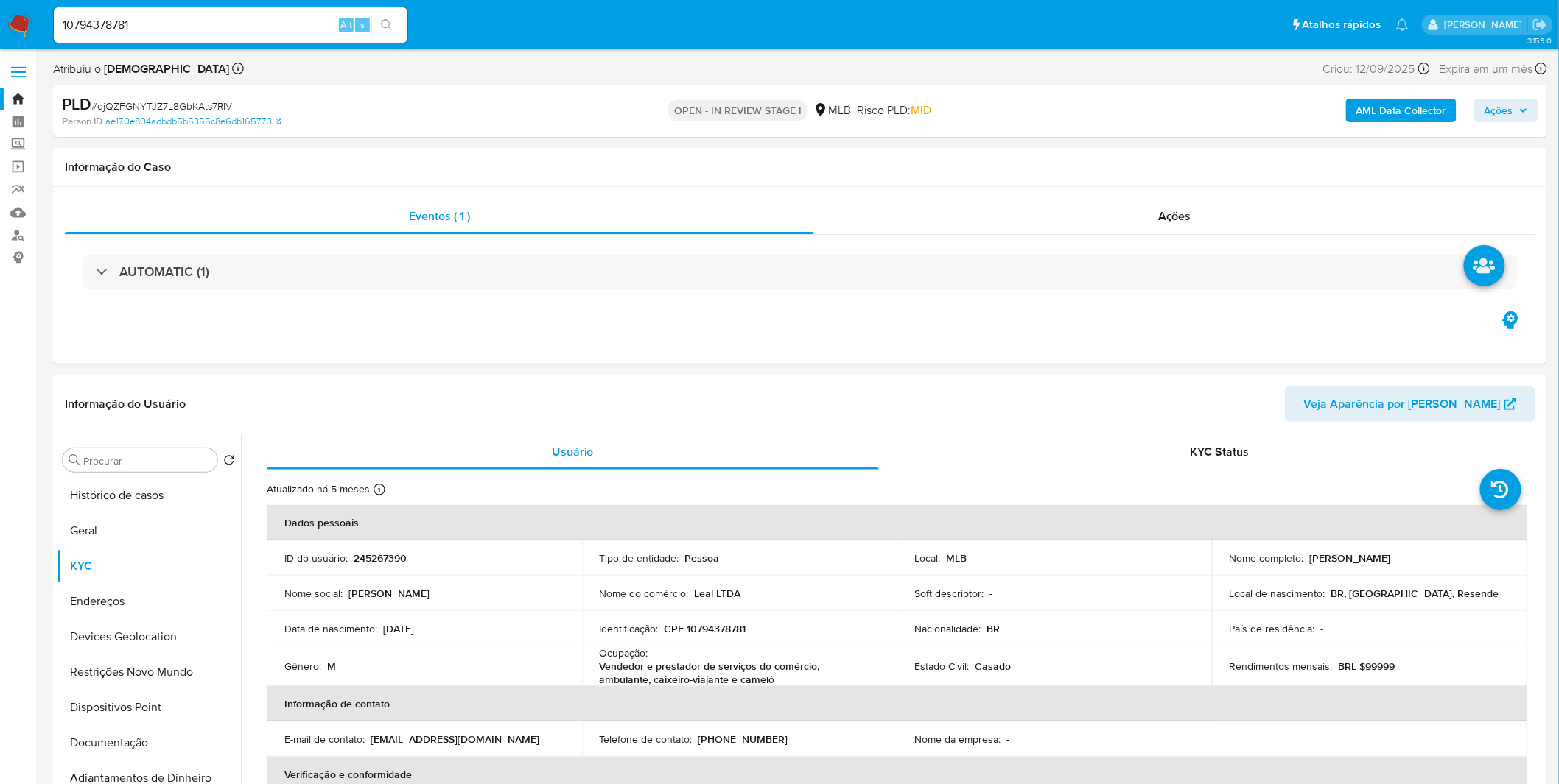
click at [189, 9] on div "10794378781 Alt s" at bounding box center [231, 25] width 354 height 35
click at [188, 22] on input "10794378781" at bounding box center [231, 25] width 354 height 19
paste input "qjQZFGNYTJZ7L8GbKAts7RIV"
type input "qjQZFGNYTJZ7L8GbKAts7RIV"
click at [166, 534] on button "Geral" at bounding box center [143, 531] width 173 height 35
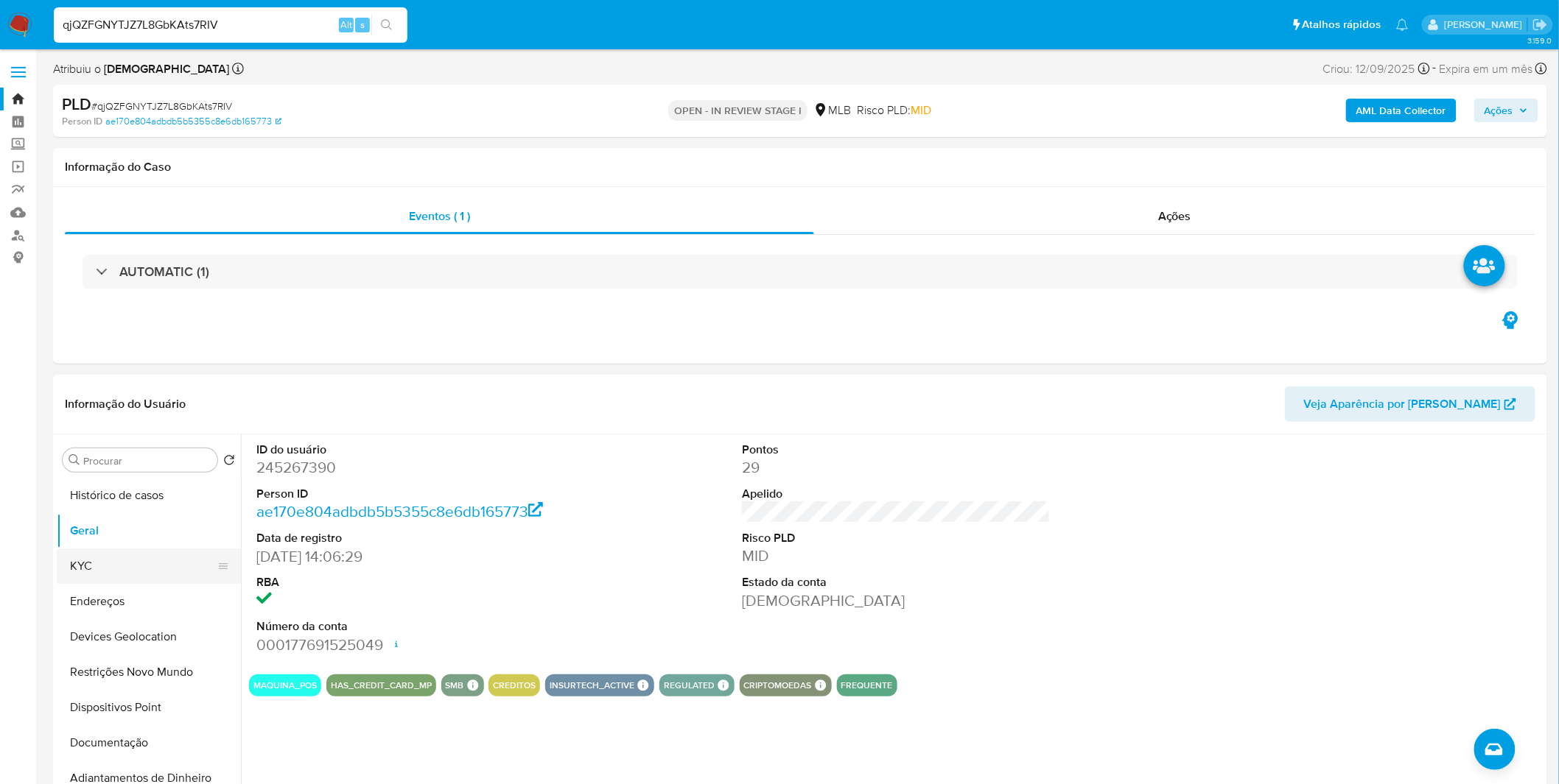
click at [134, 570] on button "KYC" at bounding box center [143, 566] width 173 height 35
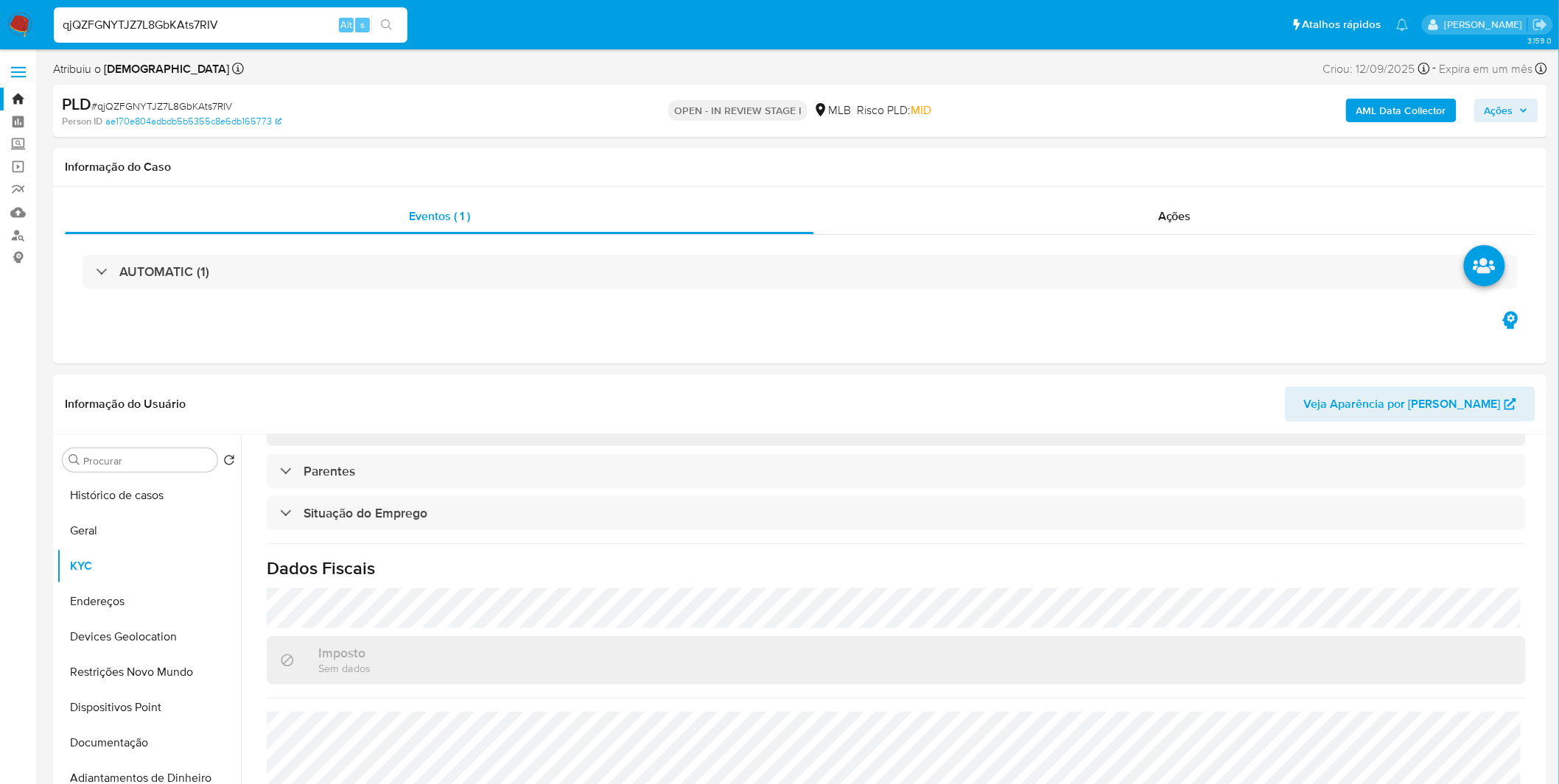
scroll to position [631, 0]
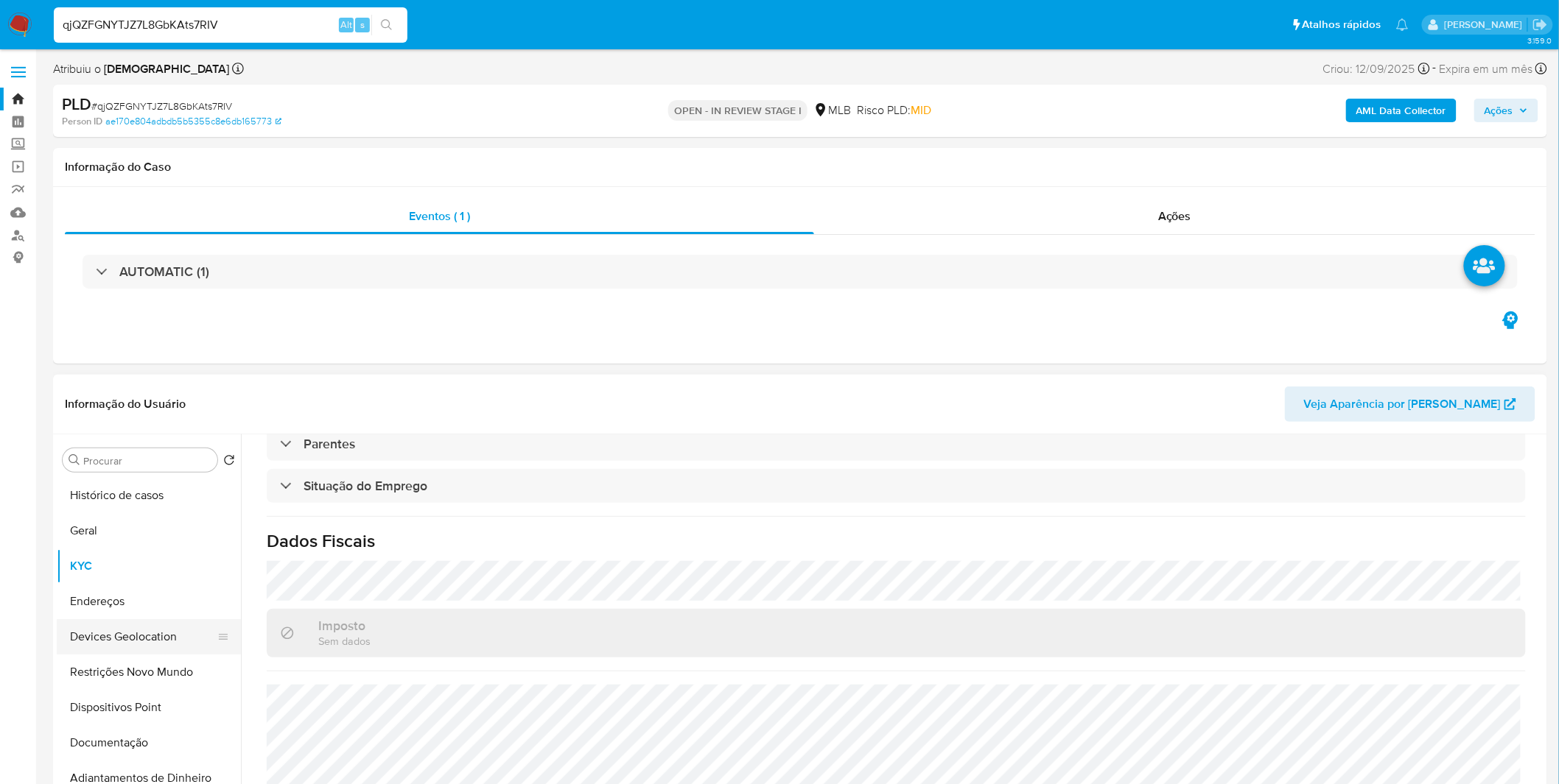
click at [107, 619] on button "Devices Geolocation" at bounding box center [143, 636] width 173 height 35
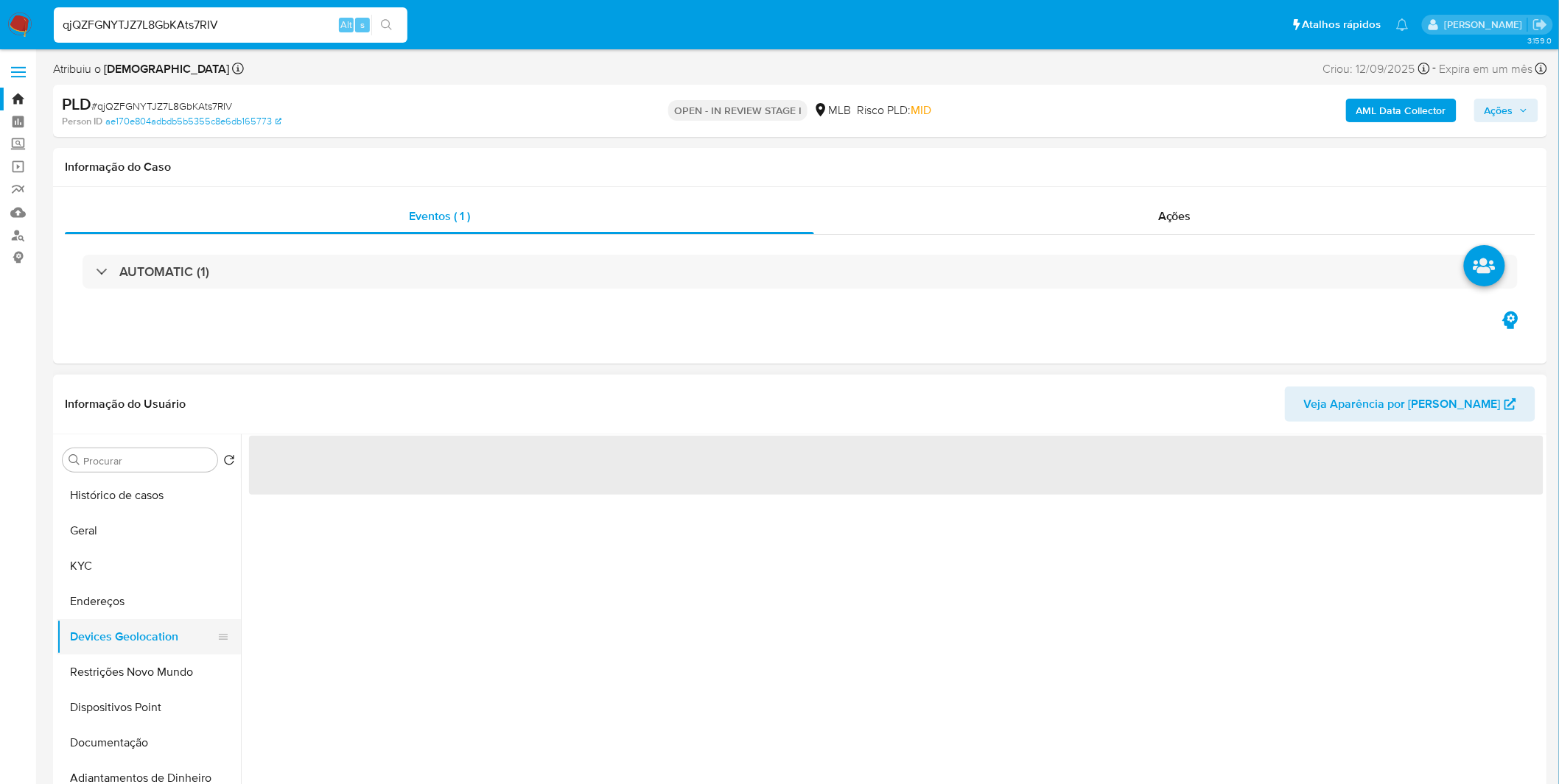
scroll to position [0, 0]
click at [111, 617] on button "Endereços" at bounding box center [143, 601] width 173 height 35
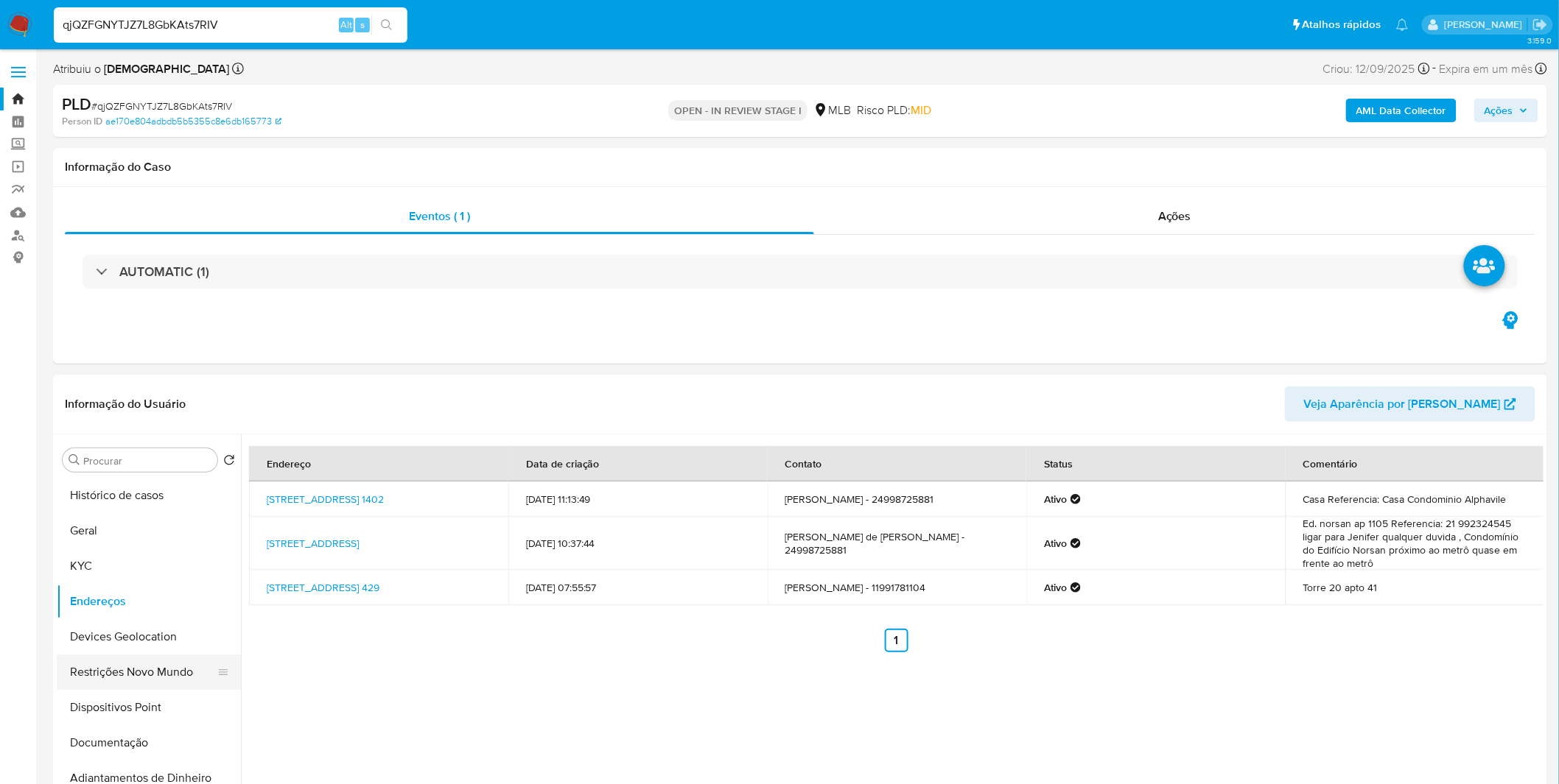
click at [157, 653] on button "Devices Geolocation" at bounding box center [149, 636] width 184 height 35
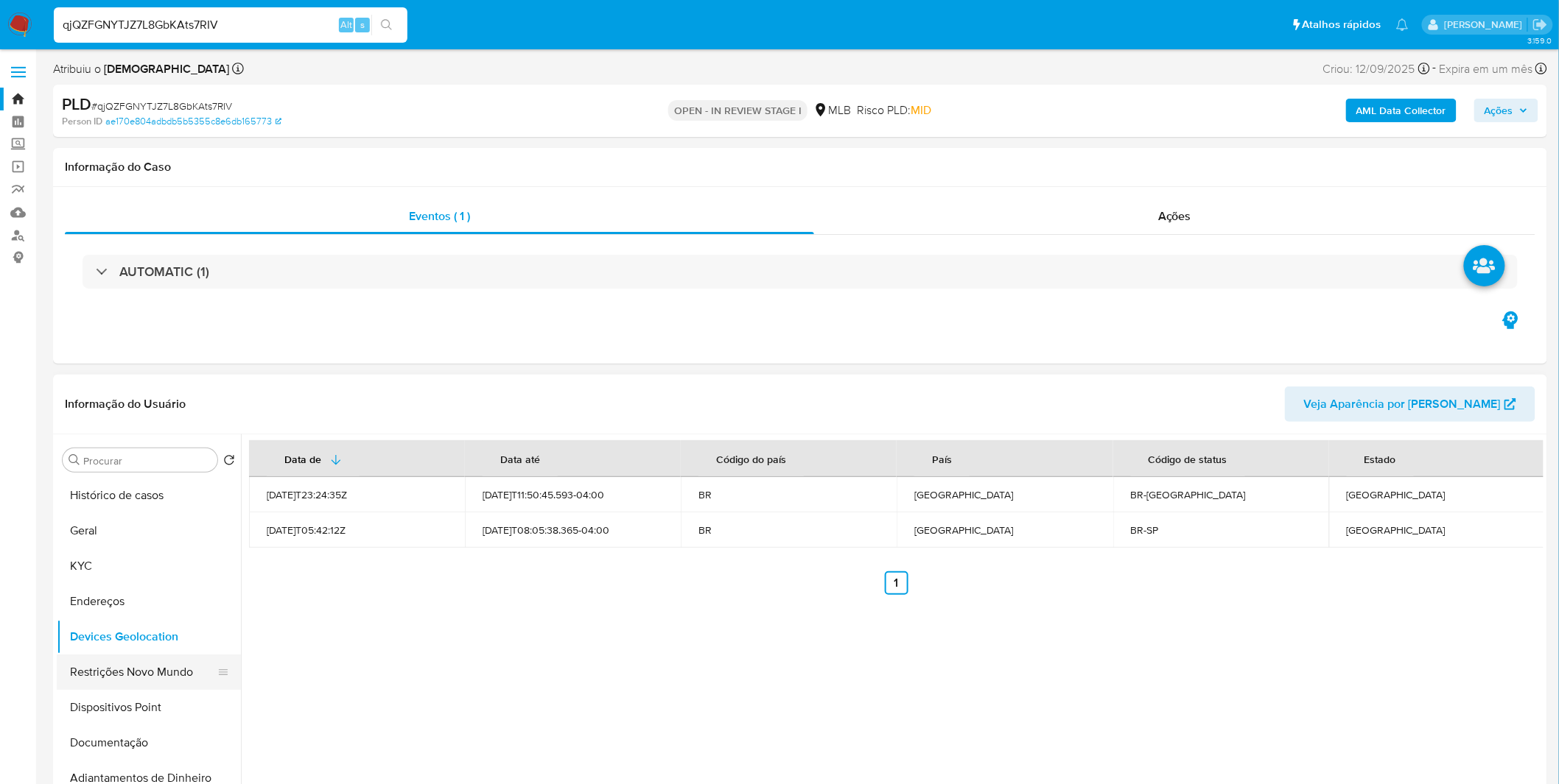
click at [172, 667] on button "Restrições Novo Mundo" at bounding box center [143, 672] width 173 height 35
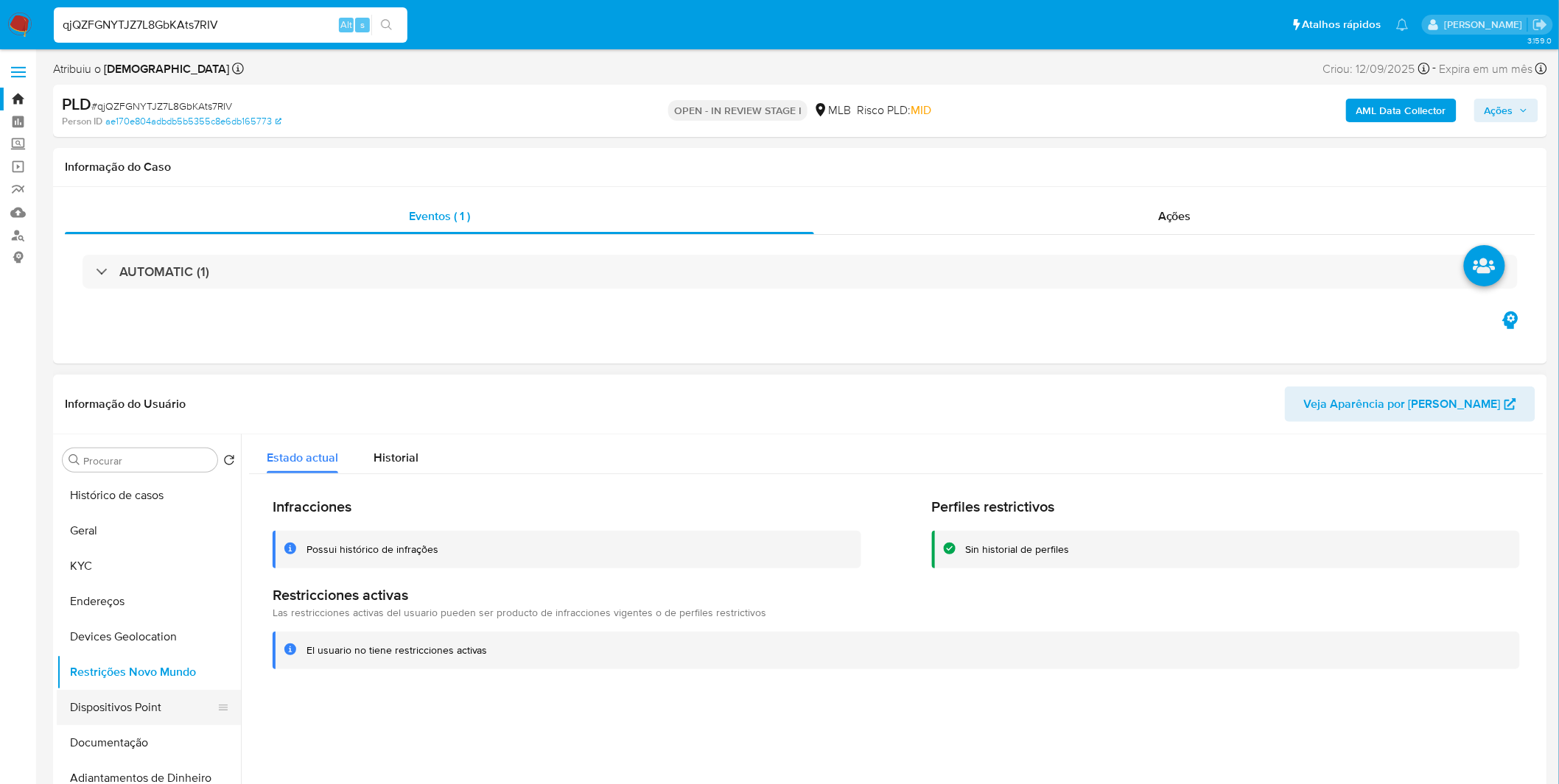
click at [123, 717] on button "Dispositivos Point" at bounding box center [143, 708] width 173 height 35
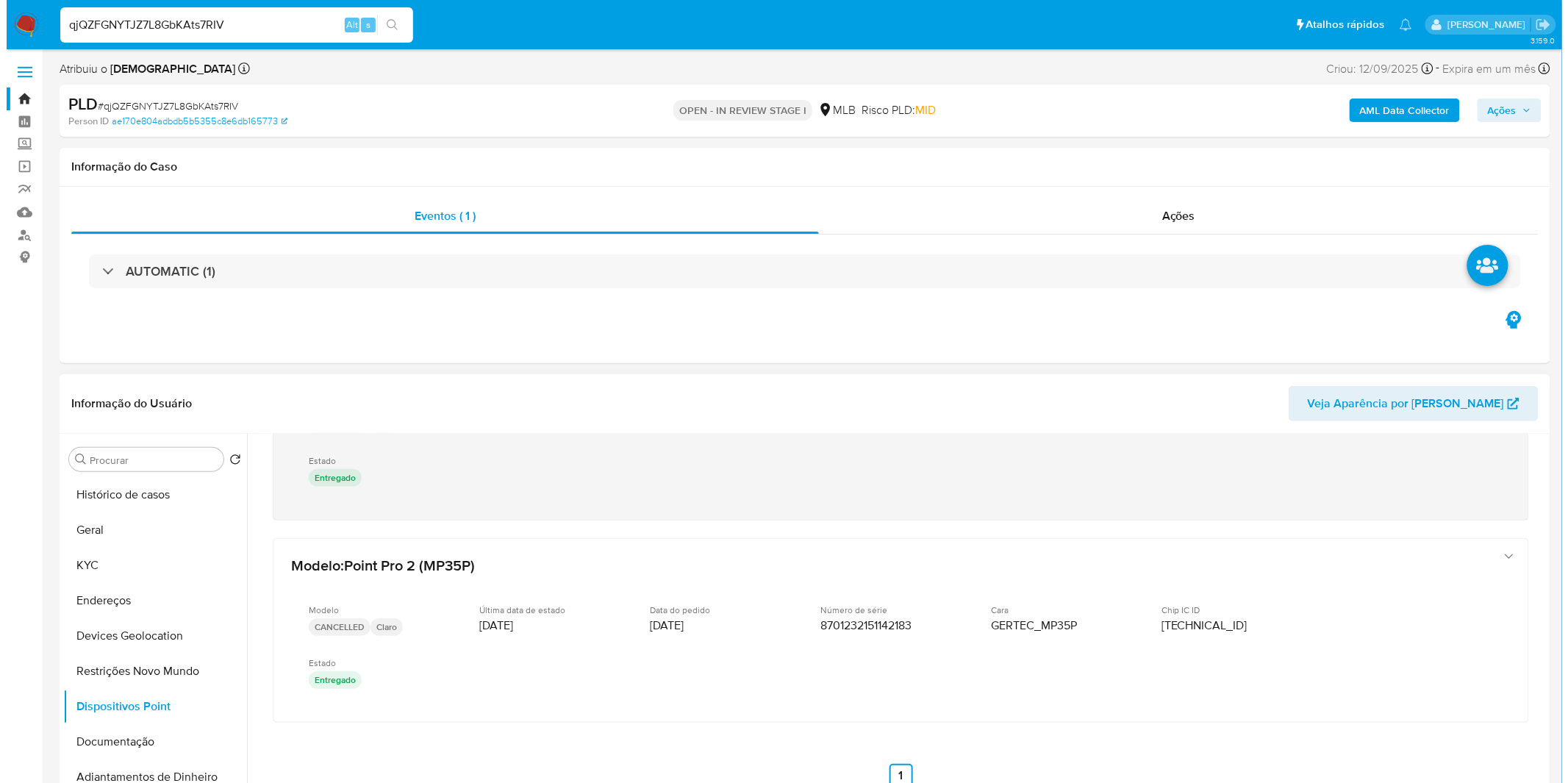
scroll to position [33, 0]
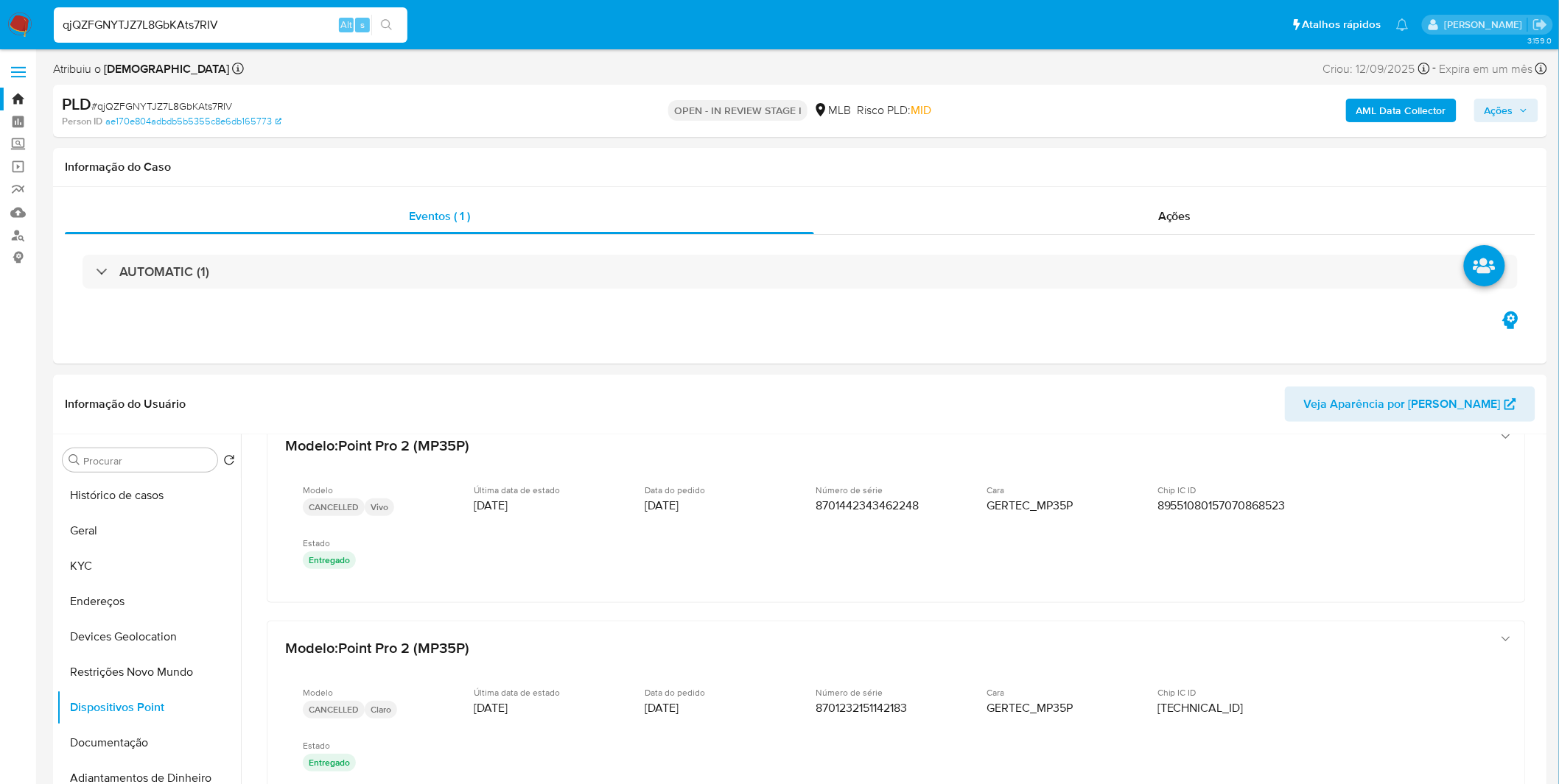
click at [1382, 101] on b "AML Data Collector" at bounding box center [1401, 110] width 90 height 23
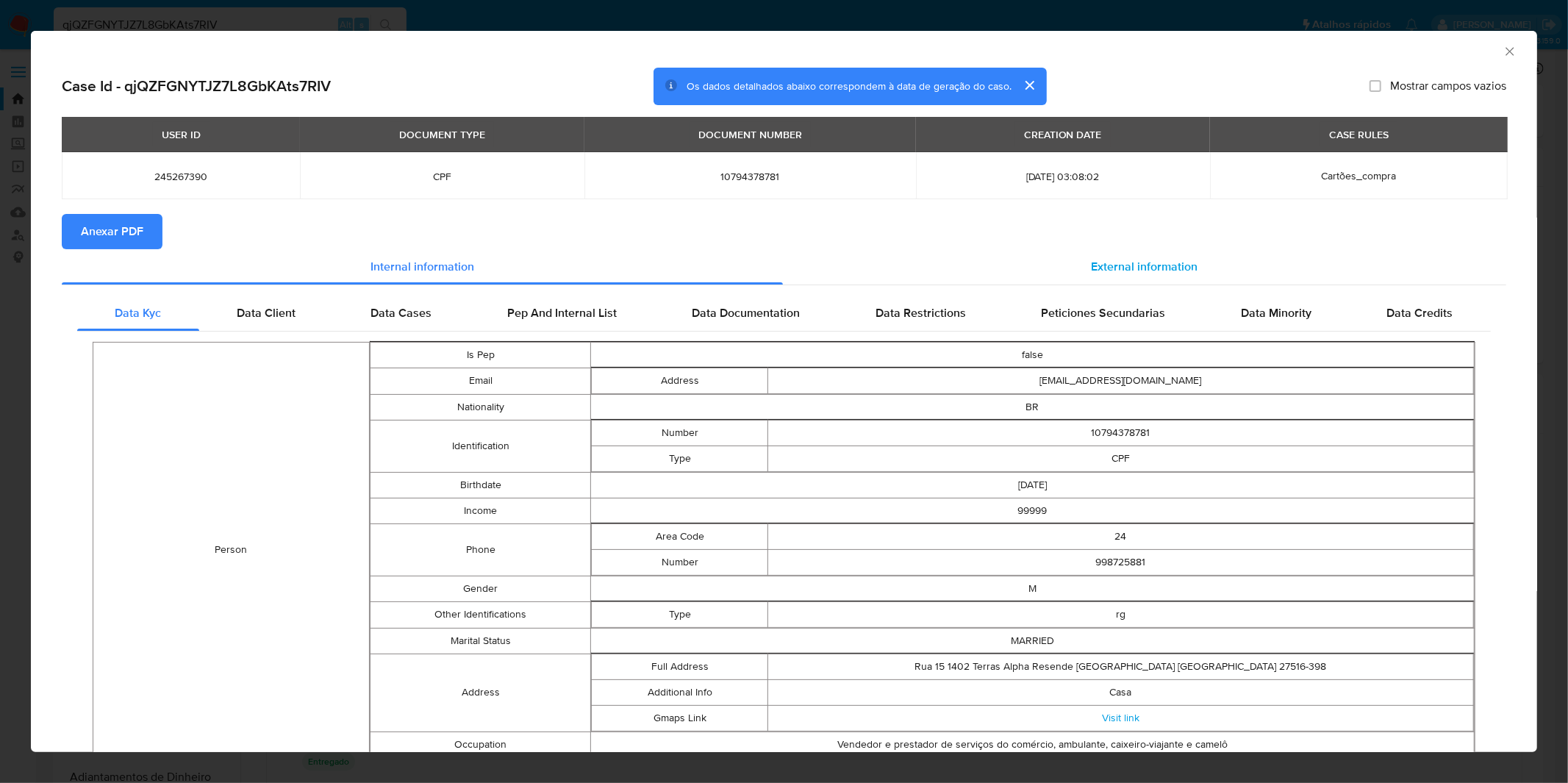
click at [1181, 265] on span "External information" at bounding box center [1144, 267] width 106 height 17
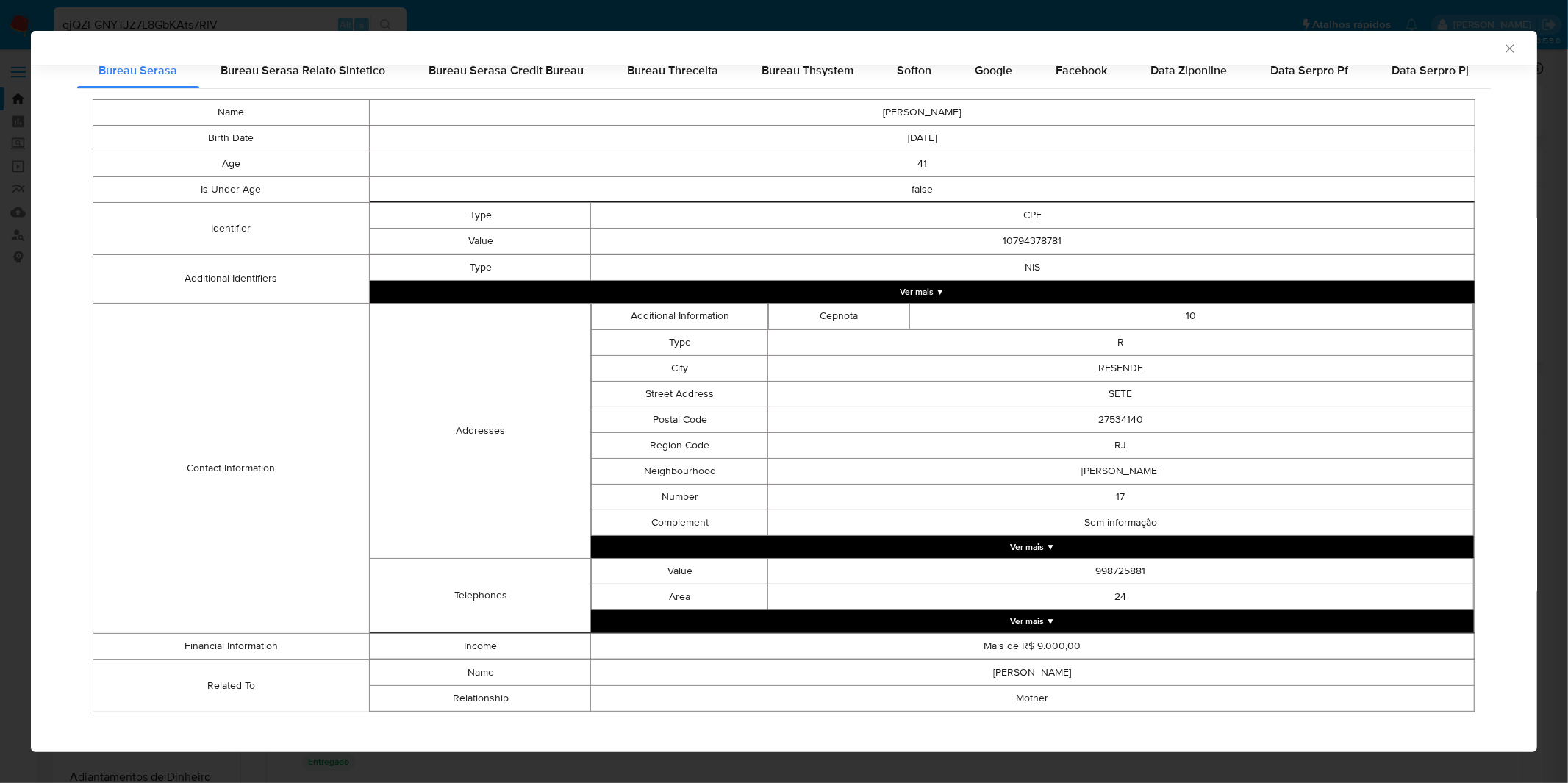
scroll to position [241, 0]
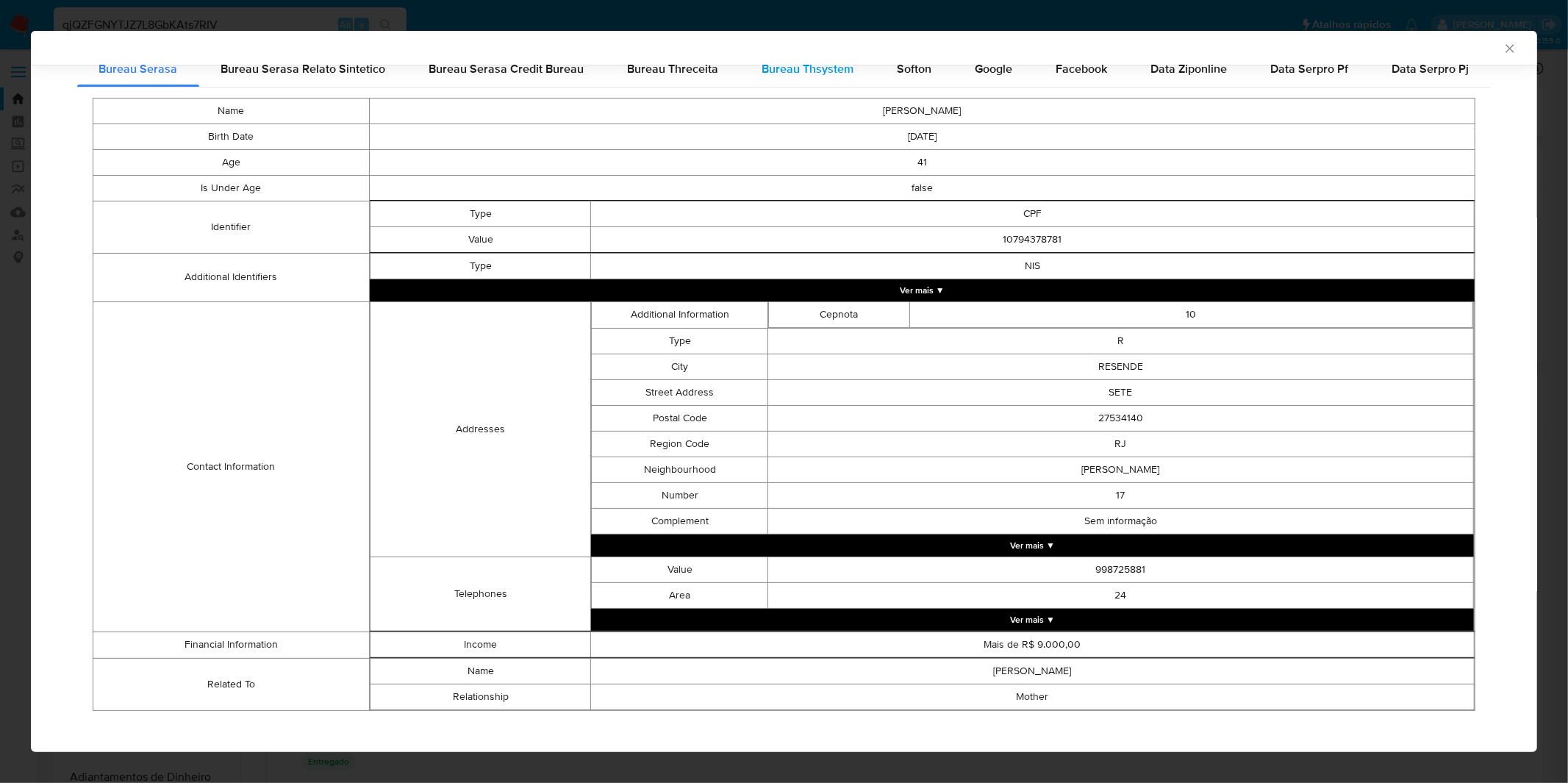
click at [820, 74] on span "Bureau Thsystem" at bounding box center [808, 69] width 92 height 17
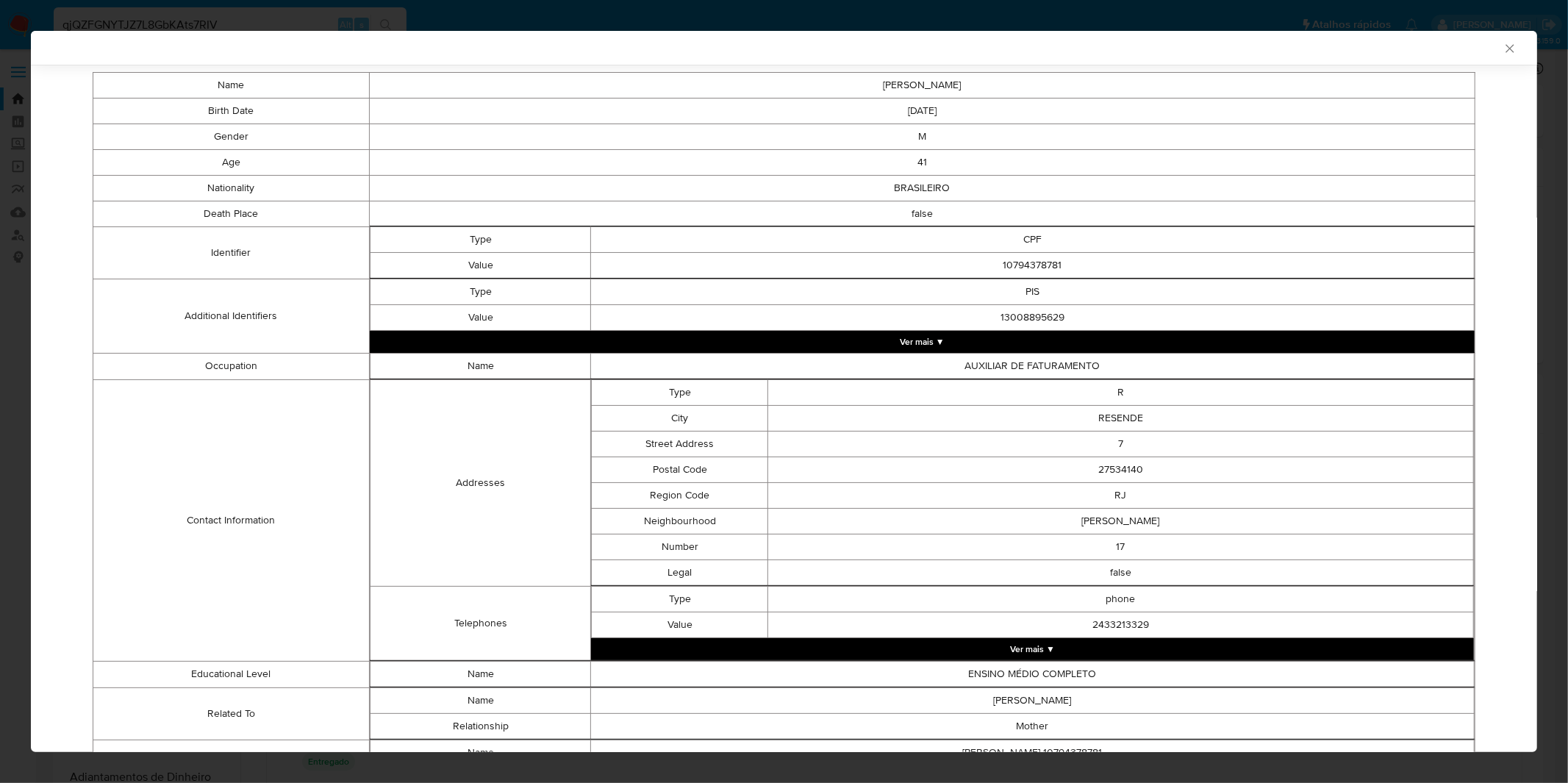
scroll to position [467, 0]
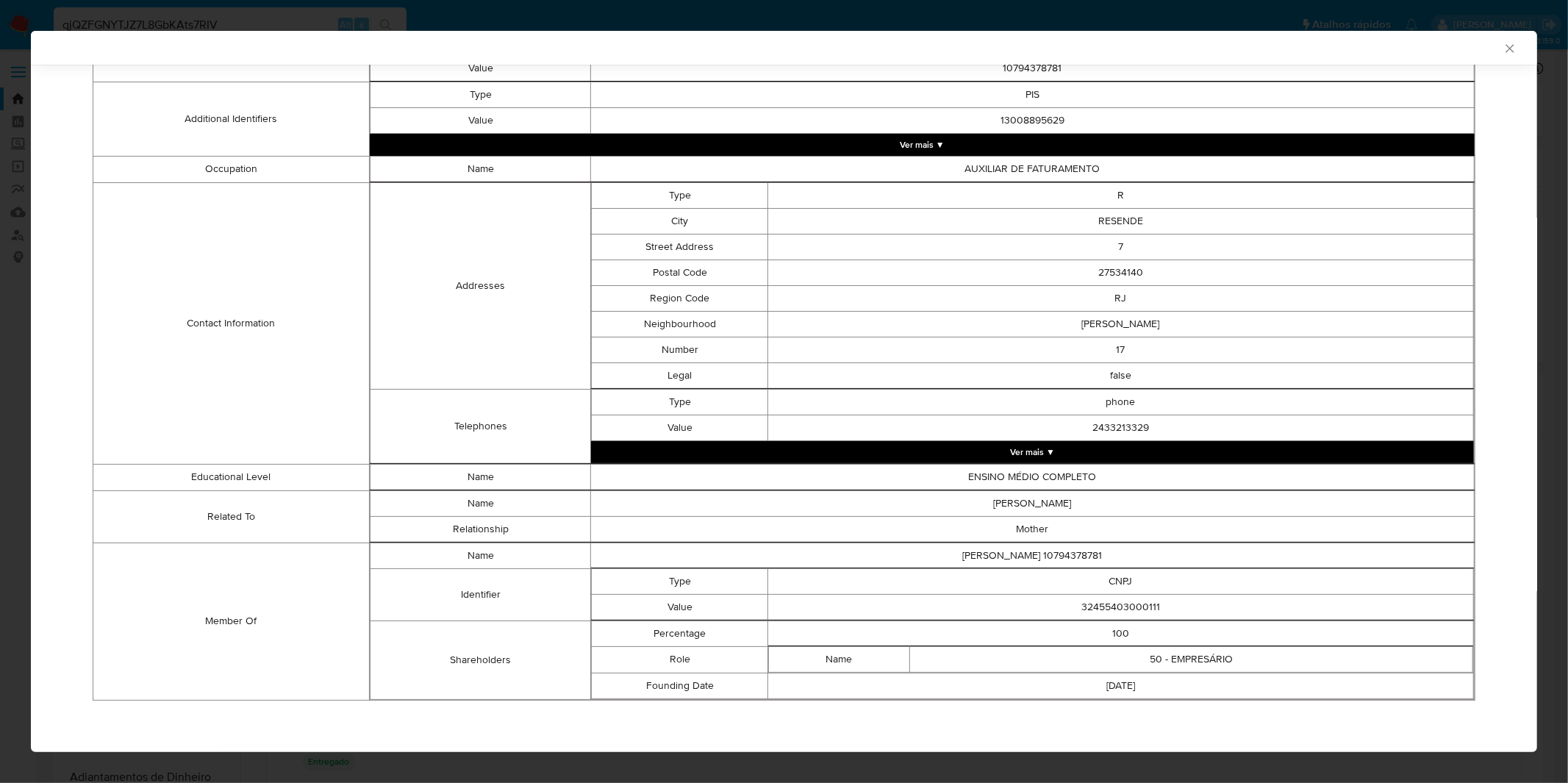
click at [1125, 611] on td "32455403000111" at bounding box center [1120, 607] width 706 height 26
copy td "32455403000111"
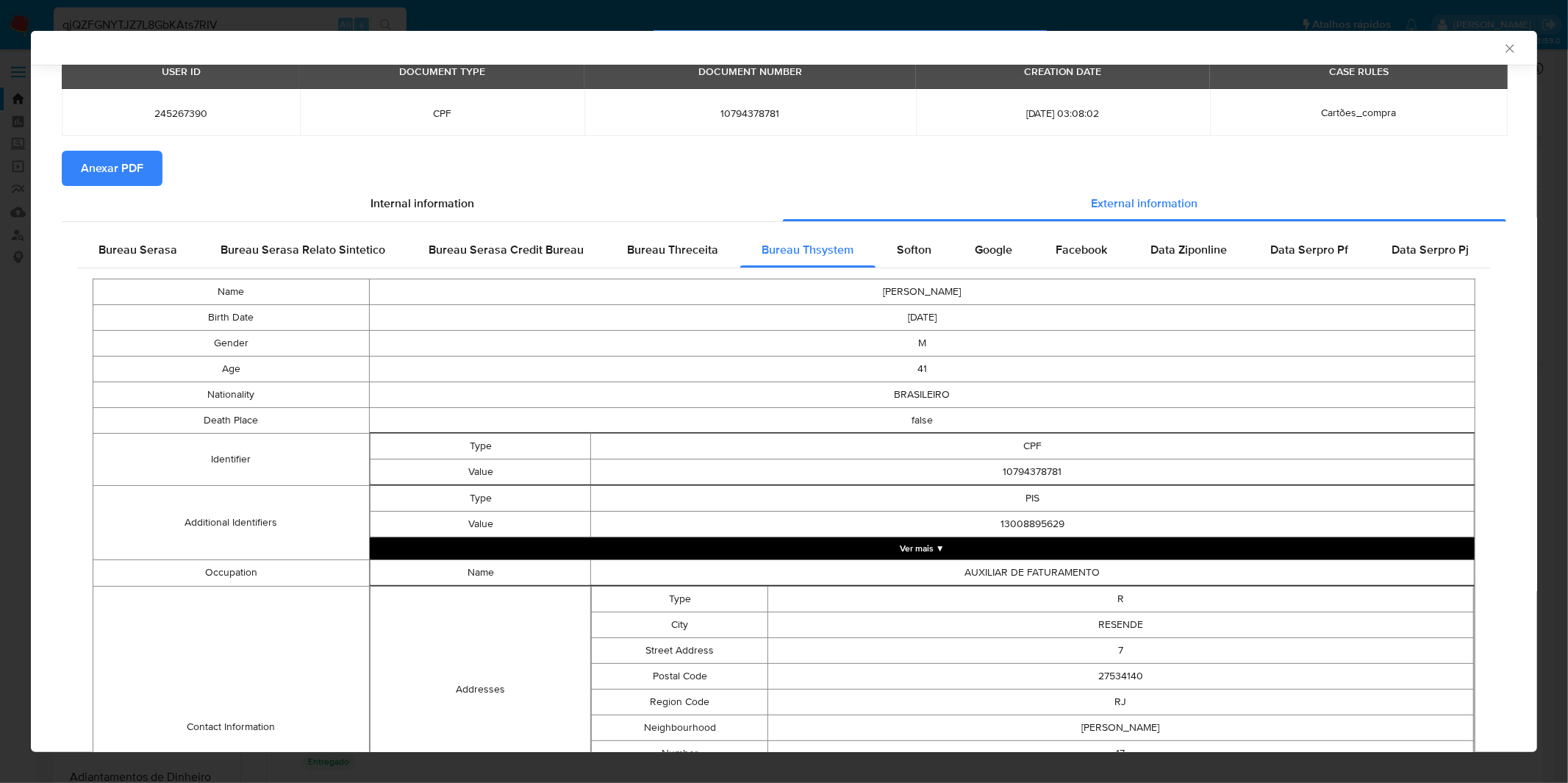
scroll to position [0, 0]
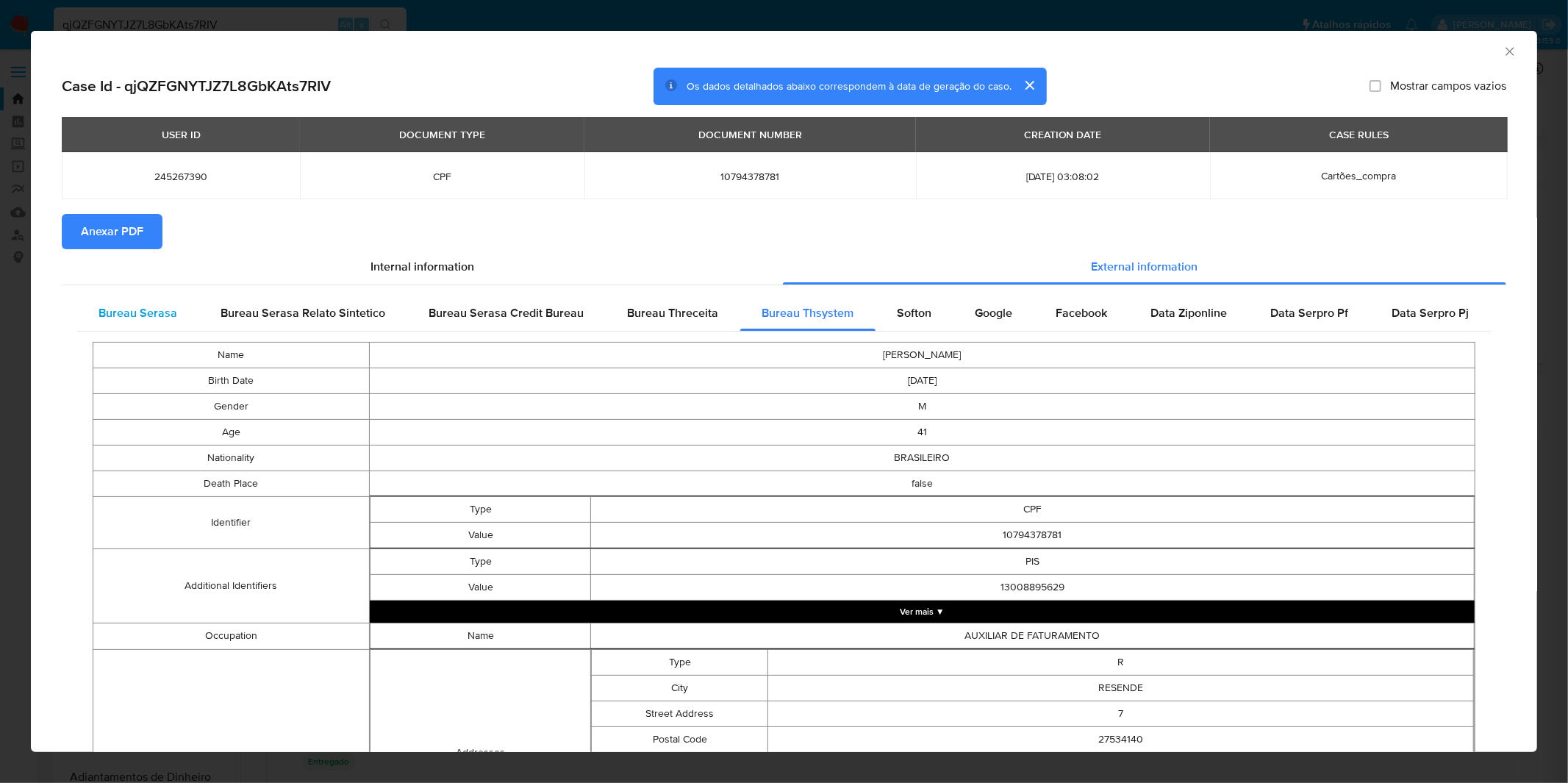
click at [182, 311] on div "Bureau Serasa" at bounding box center [138, 313] width 122 height 35
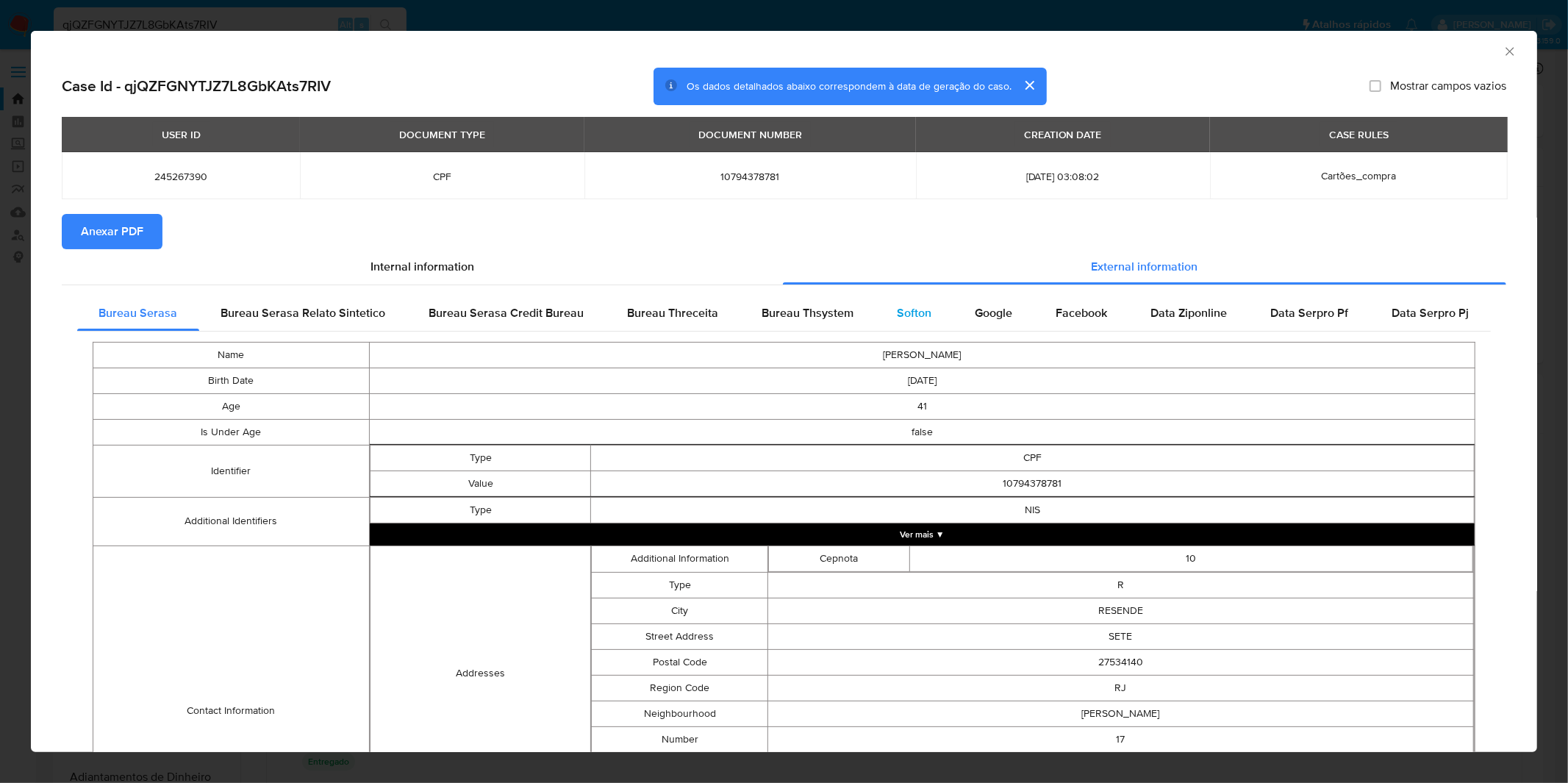
click at [904, 315] on span "Softon" at bounding box center [915, 313] width 34 height 17
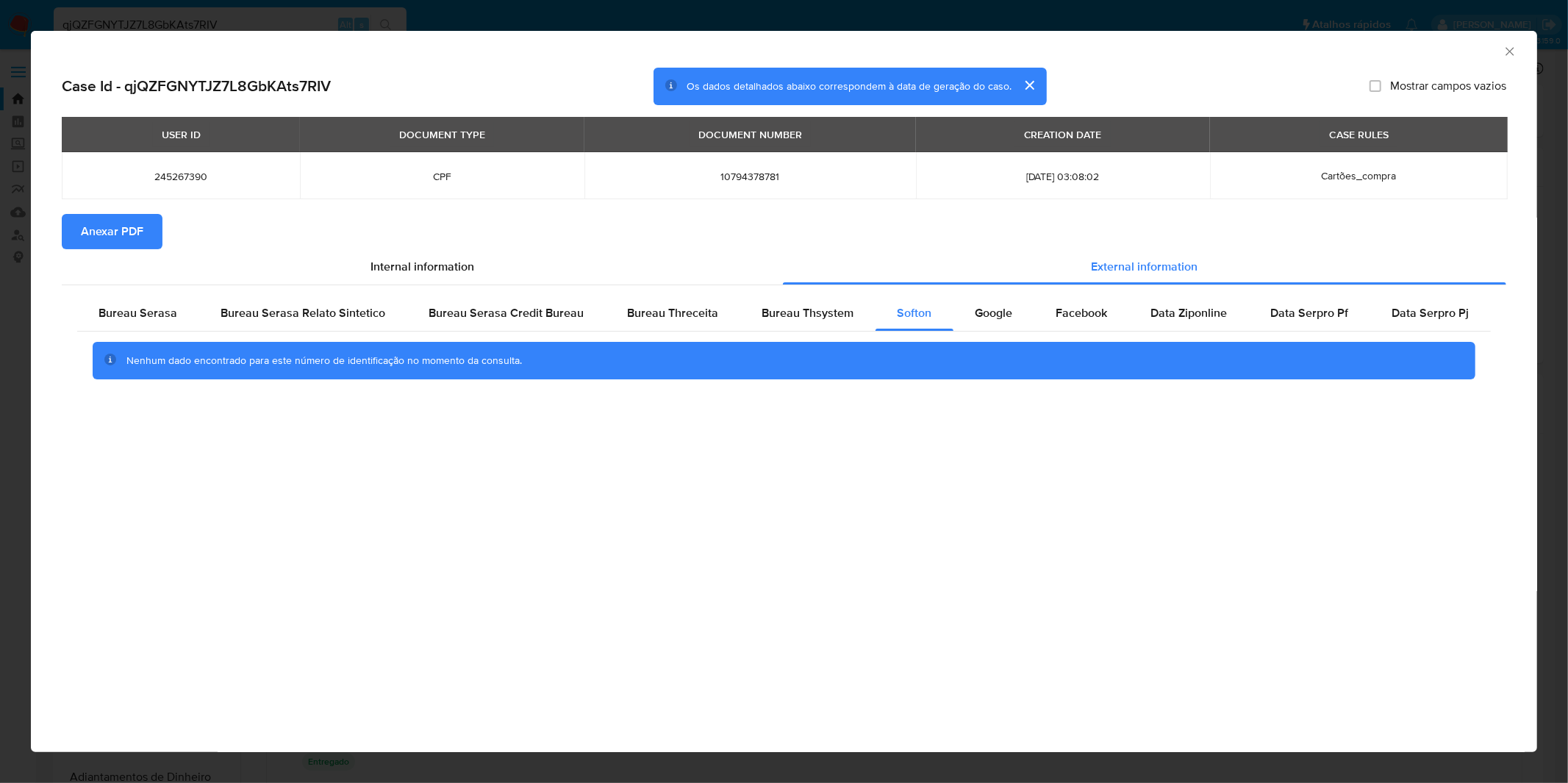
click at [461, 10] on div "AML Data Collector Case Id - qjQZFGNYTJZ7L8GbKAts7RIV Os dados detalhados abaix…" at bounding box center [784, 391] width 1568 height 783
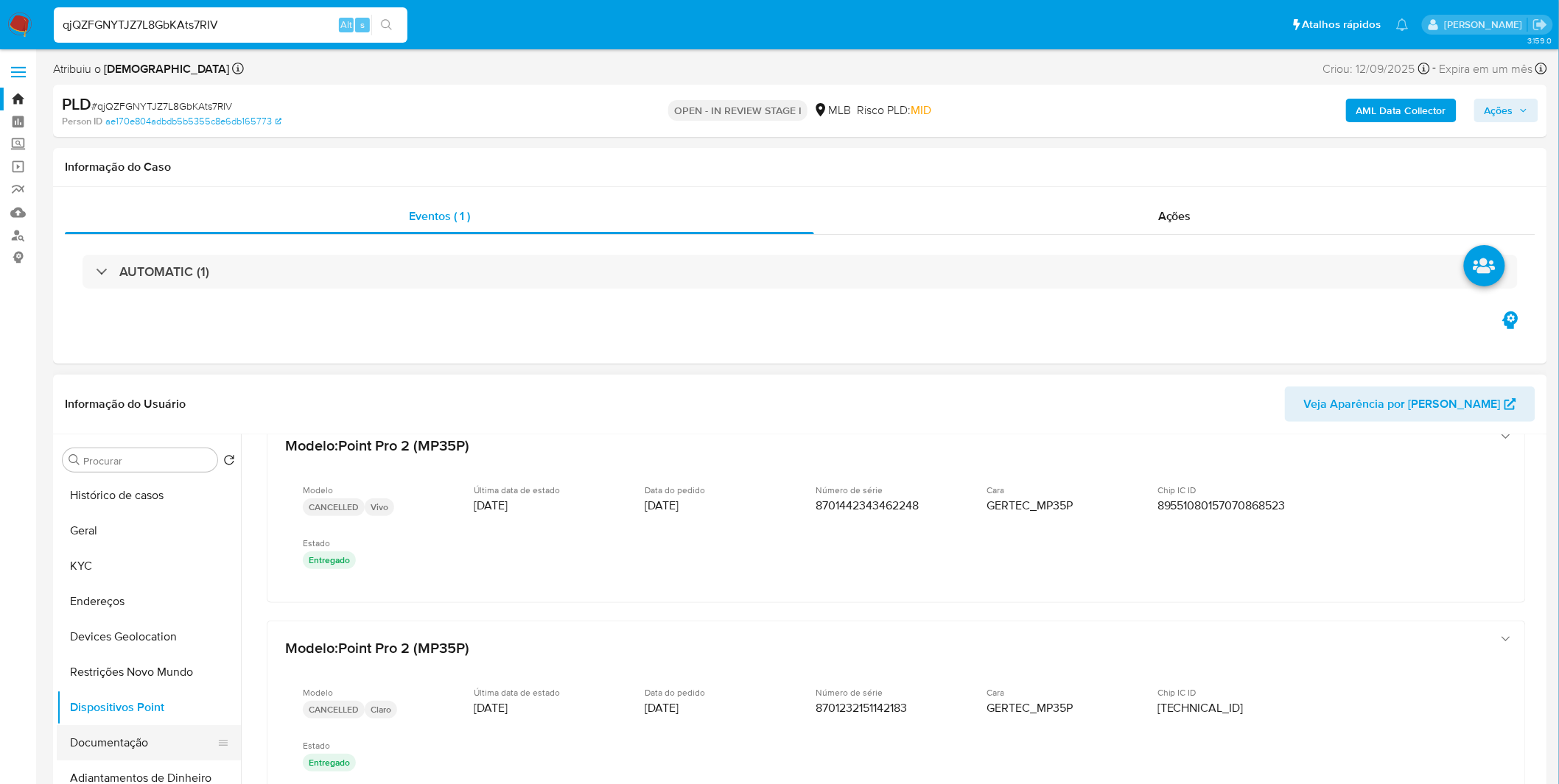
click at [98, 756] on button "Documentação" at bounding box center [143, 743] width 173 height 35
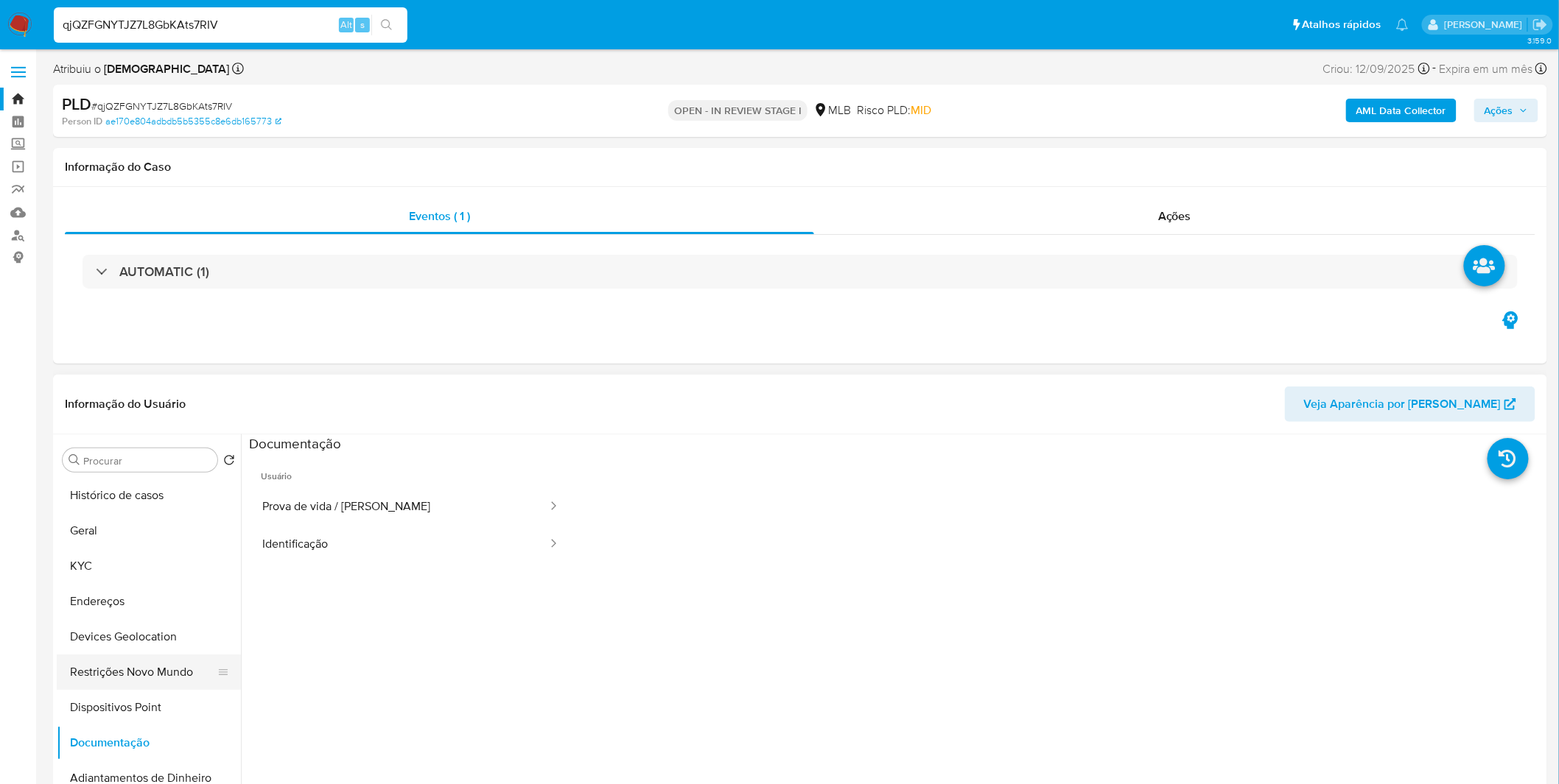
click at [123, 682] on button "Restrições Novo Mundo" at bounding box center [143, 672] width 173 height 35
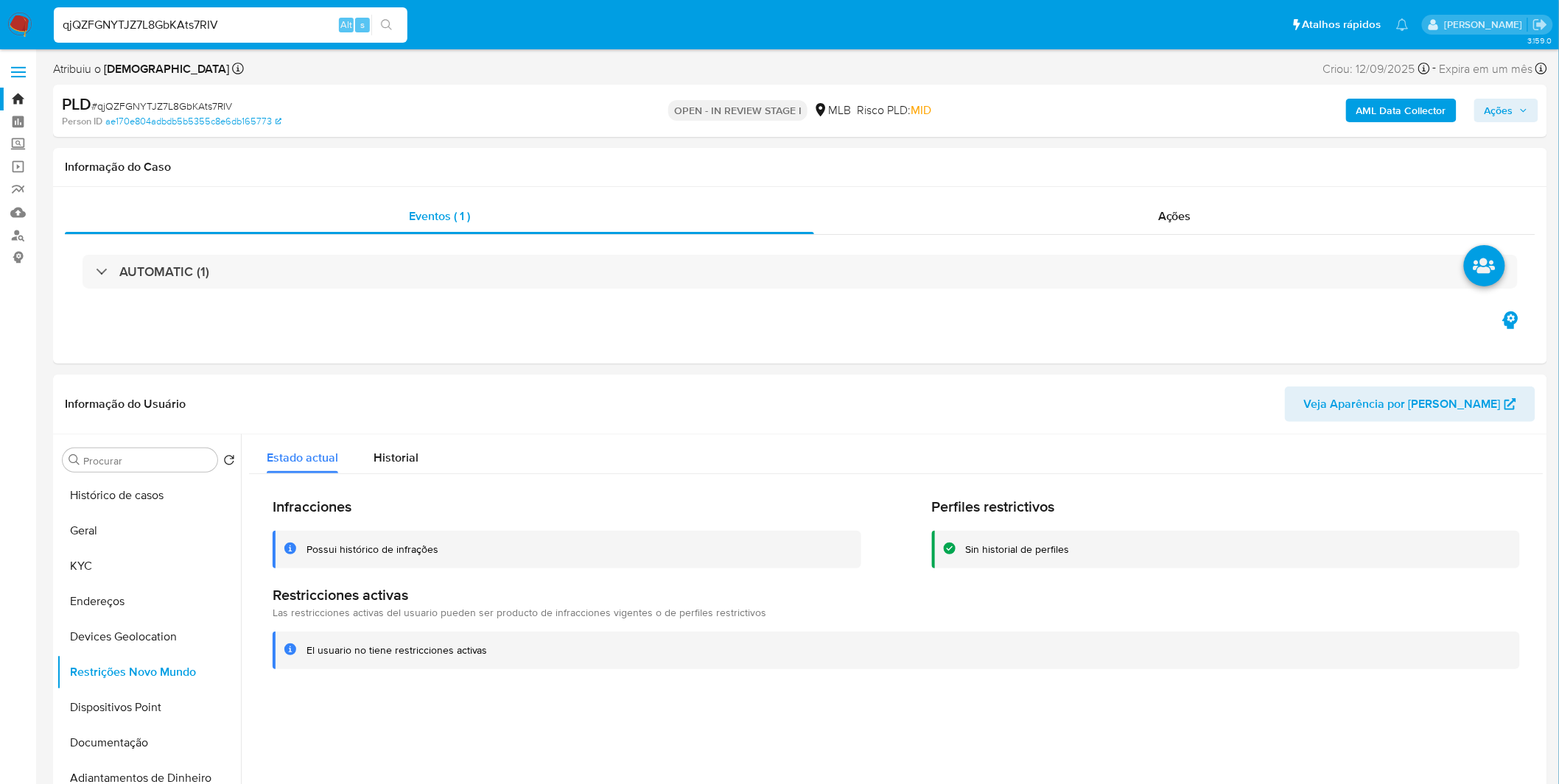
click at [197, 18] on input "qjQZFGNYTJZ7L8GbKAts7RIV" at bounding box center [231, 25] width 354 height 19
paste input "aWYDg4oPKCsObJjqVTpmzDhT"
type input "aWYDg4oPKCsObJjqVTpmzDhT"
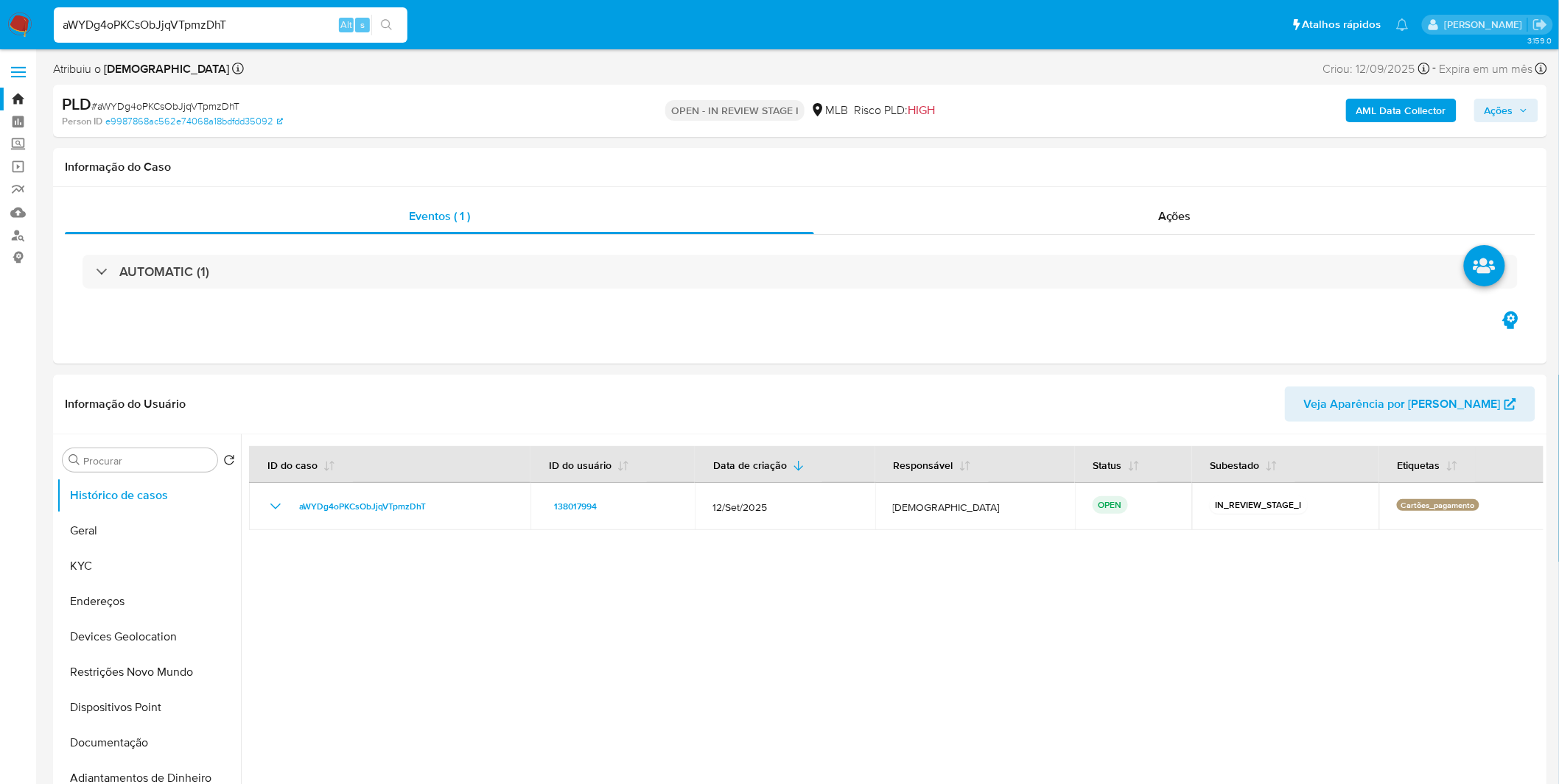
select select "10"
click at [97, 527] on button "Geral" at bounding box center [143, 531] width 173 height 35
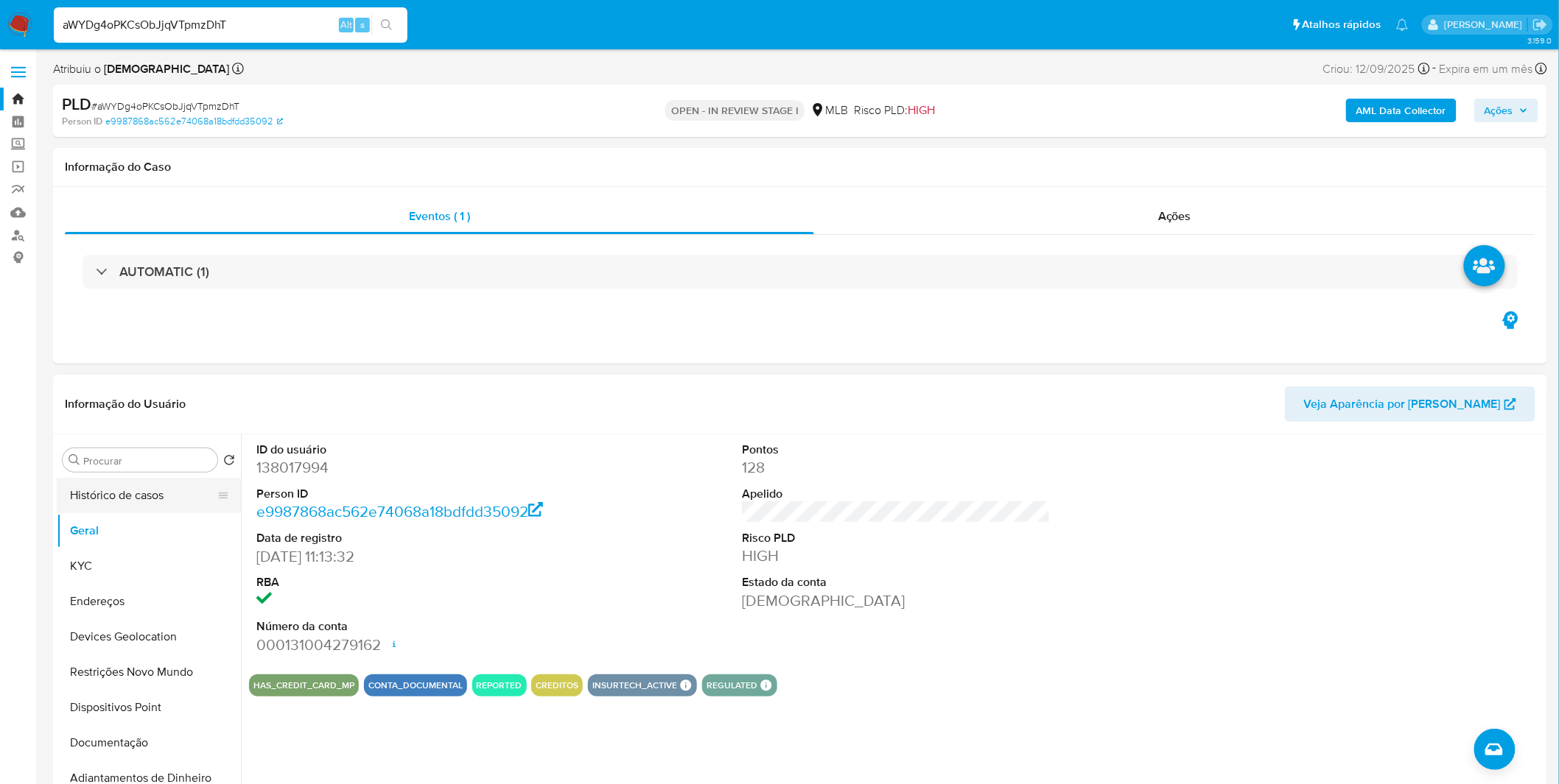
click at [117, 511] on button "Histórico de casos" at bounding box center [143, 495] width 173 height 35
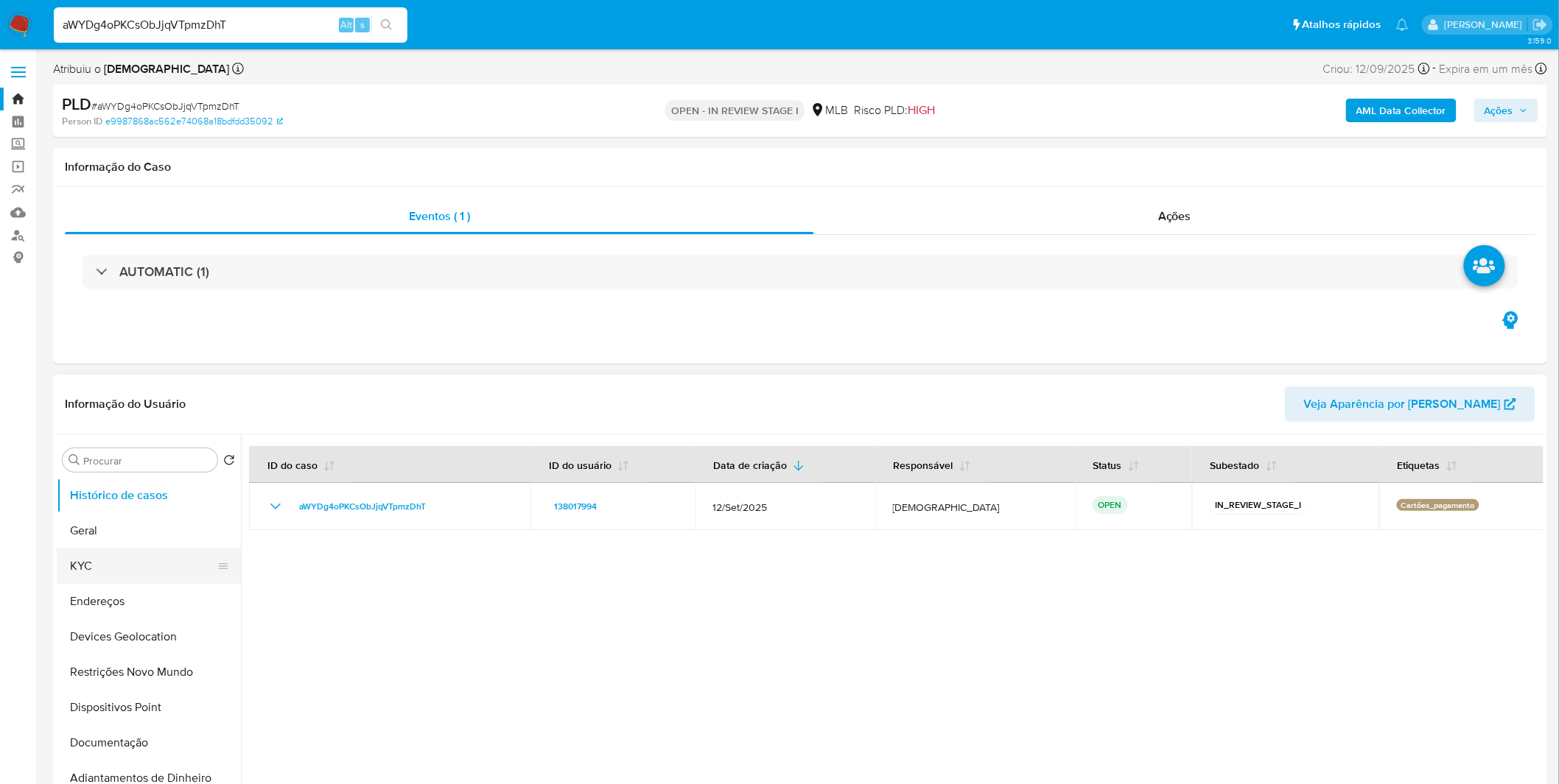
click at [100, 560] on button "KYC" at bounding box center [143, 566] width 173 height 35
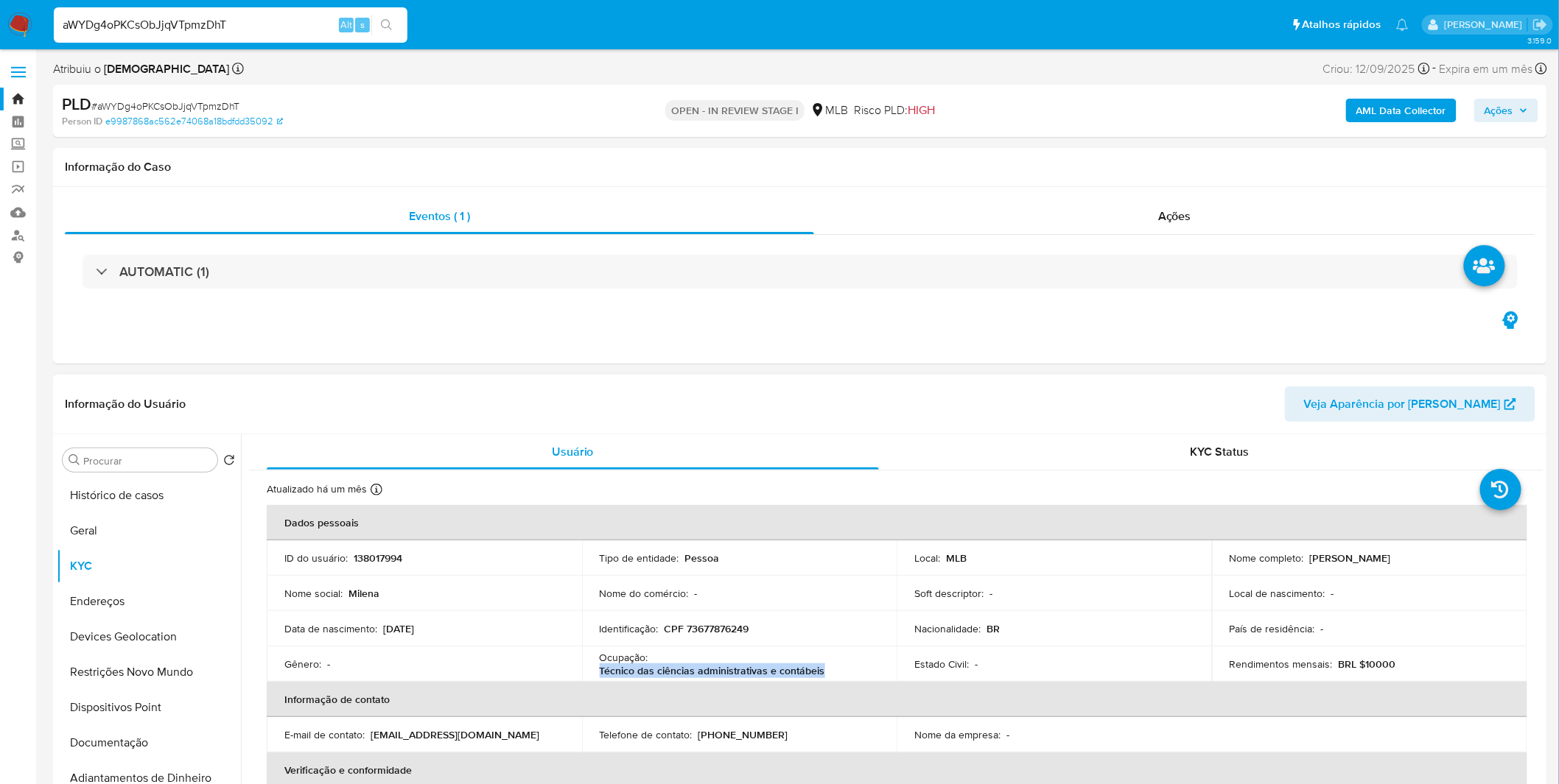
drag, startPoint x: 822, startPoint y: 669, endPoint x: 598, endPoint y: 674, distance: 224.1
click at [600, 674] on div "Ocupação : Técnico das ciências administrativas e contábeis" at bounding box center [740, 664] width 280 height 27
copy p "Técnico das ciências administrativas e contábeis"
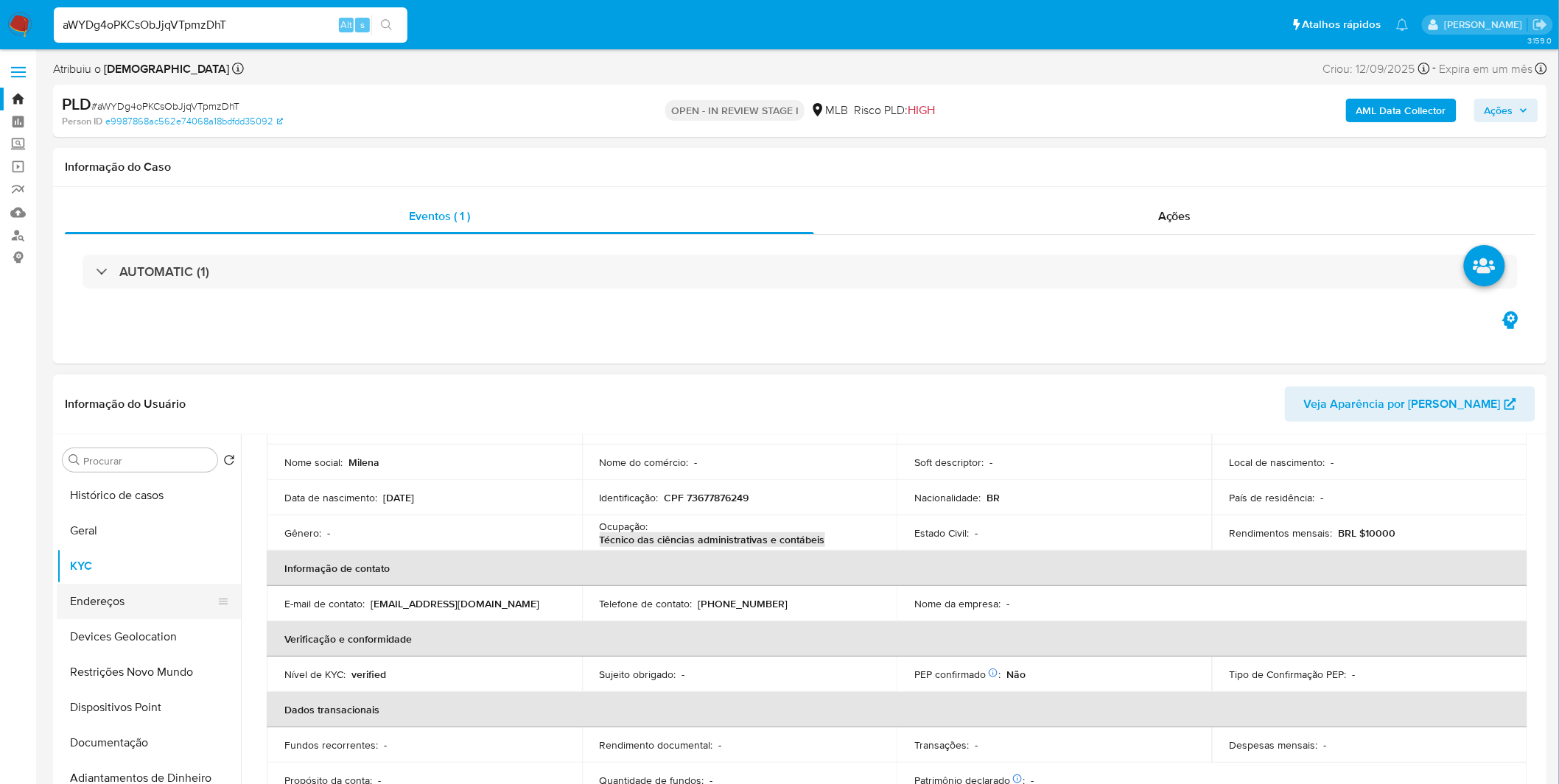
scroll to position [163, 0]
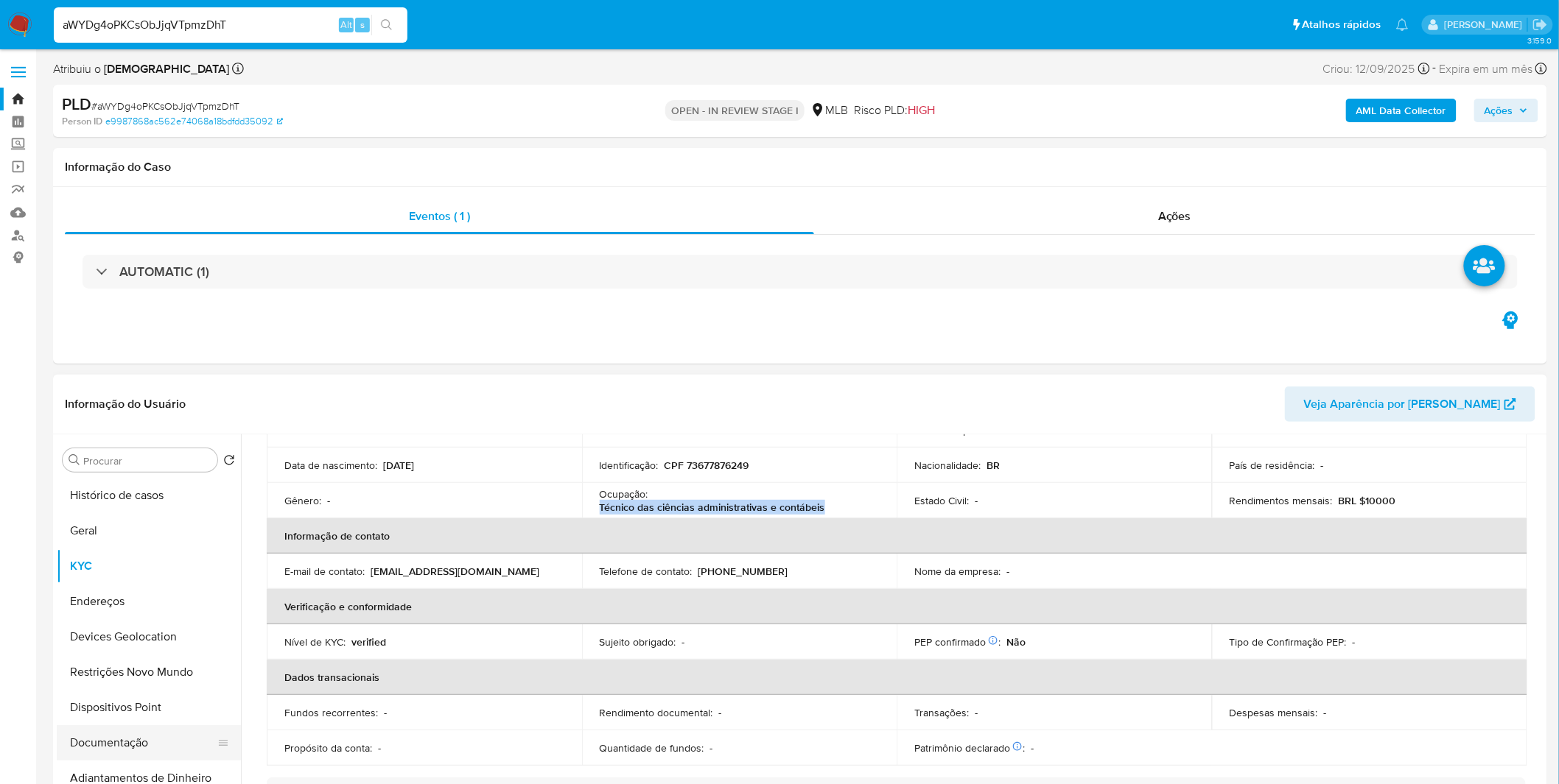
click at [166, 744] on button "Documentação" at bounding box center [143, 743] width 173 height 35
click at [167, 744] on button "Documentação" at bounding box center [143, 743] width 173 height 35
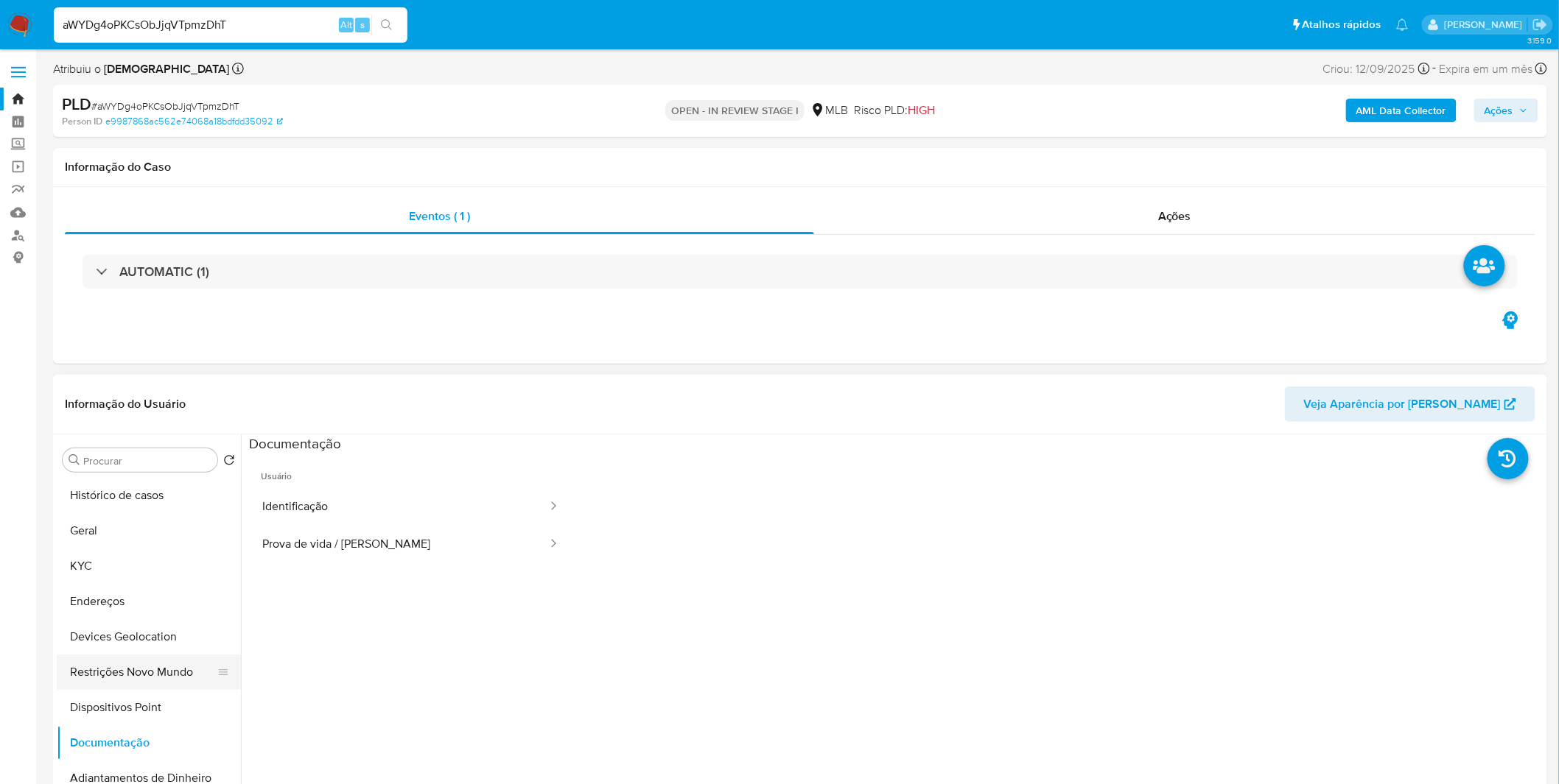
click at [158, 686] on button "Restrições Novo Mundo" at bounding box center [143, 672] width 173 height 35
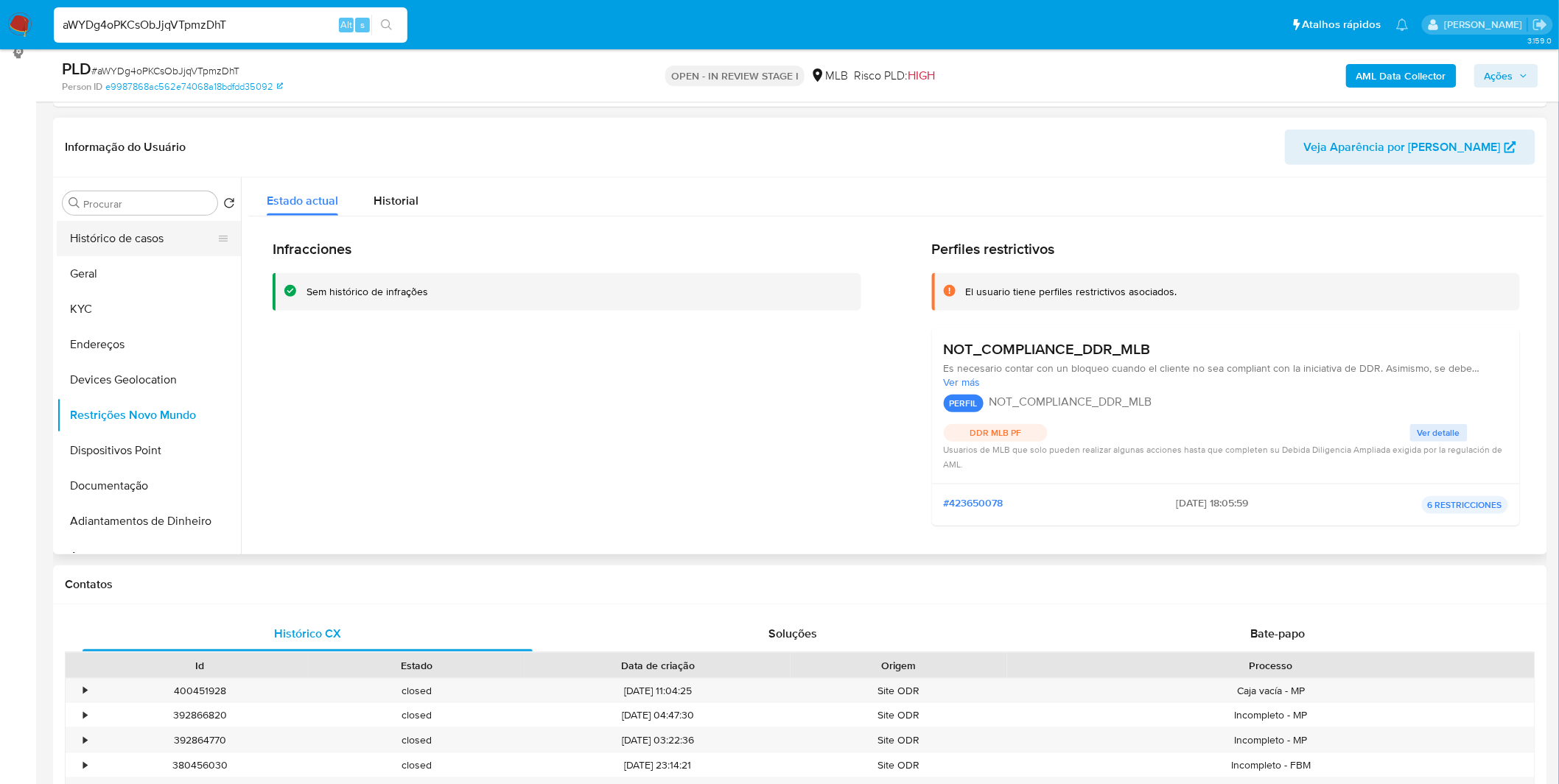
scroll to position [82, 0]
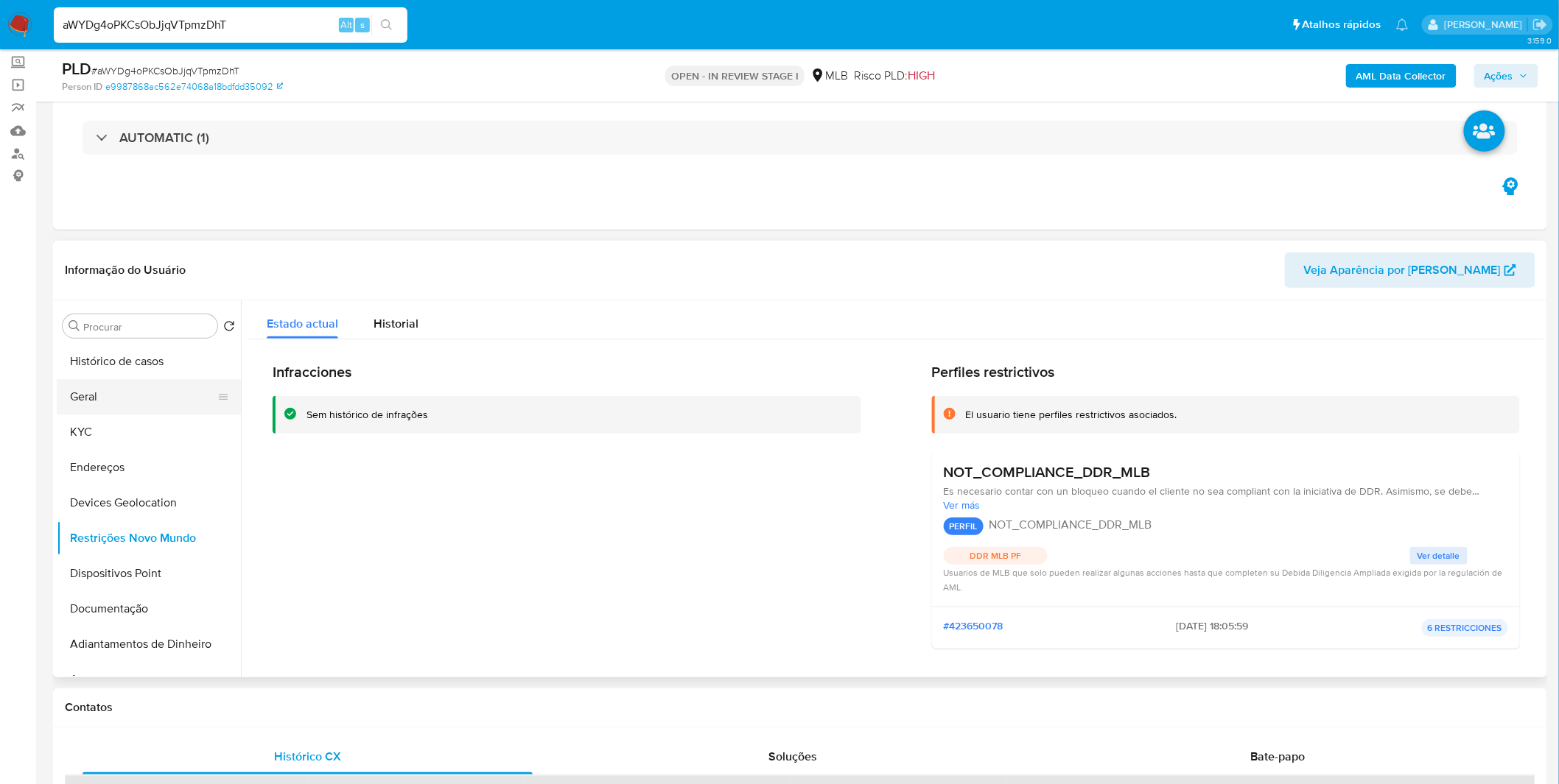
click at [158, 386] on button "Geral" at bounding box center [143, 397] width 173 height 35
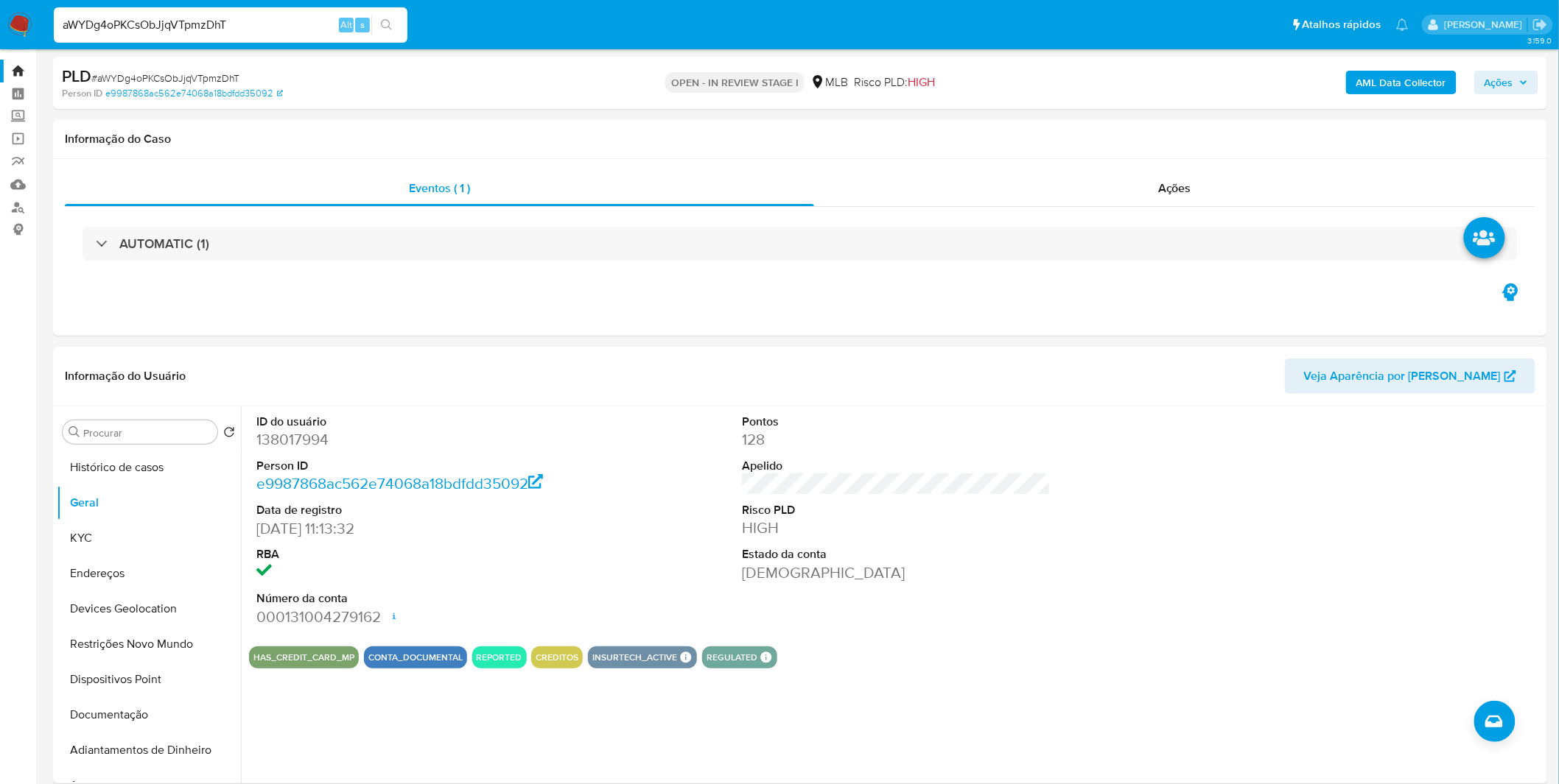
scroll to position [0, 0]
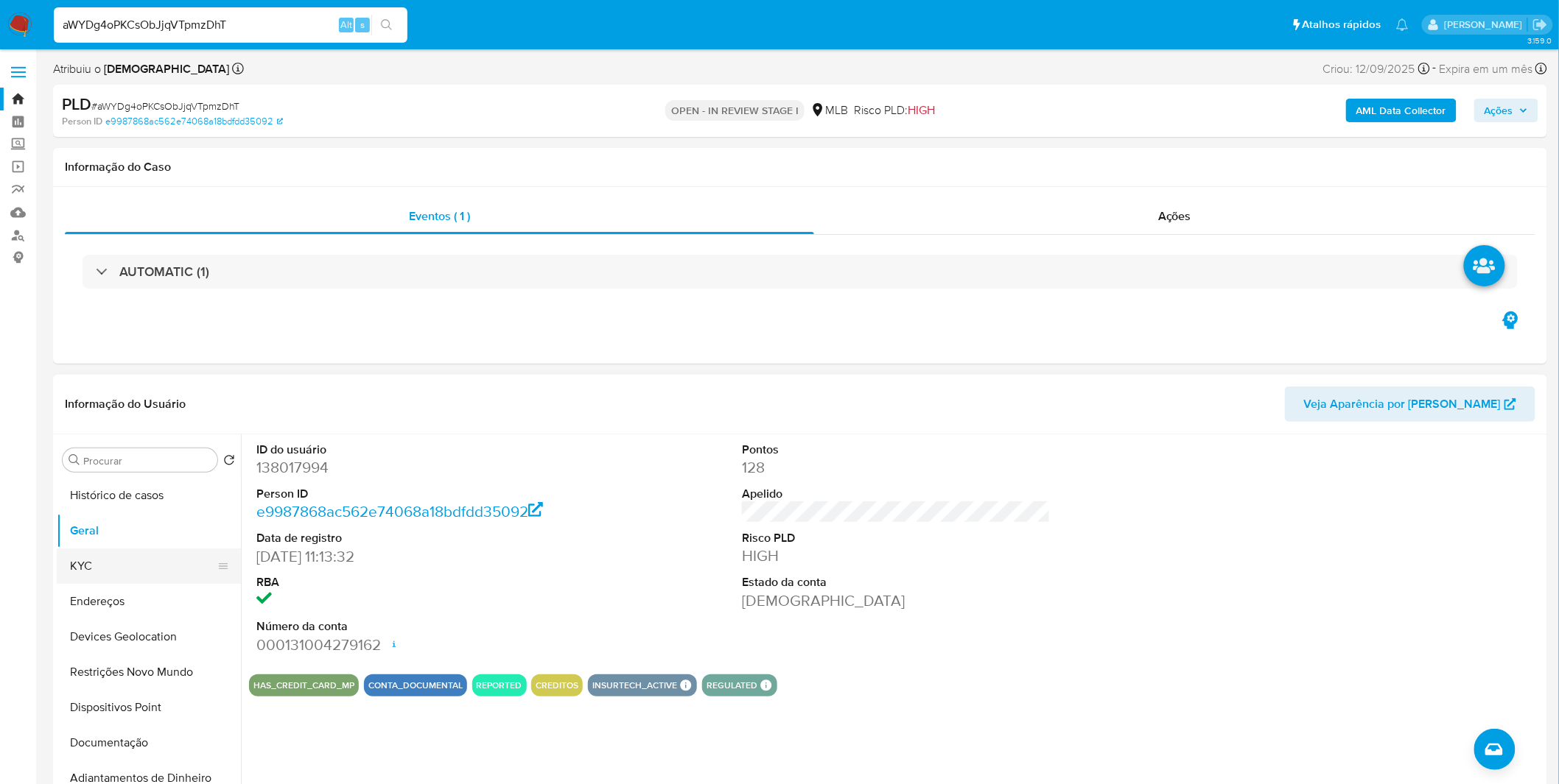
click at [113, 573] on button "KYC" at bounding box center [143, 566] width 173 height 35
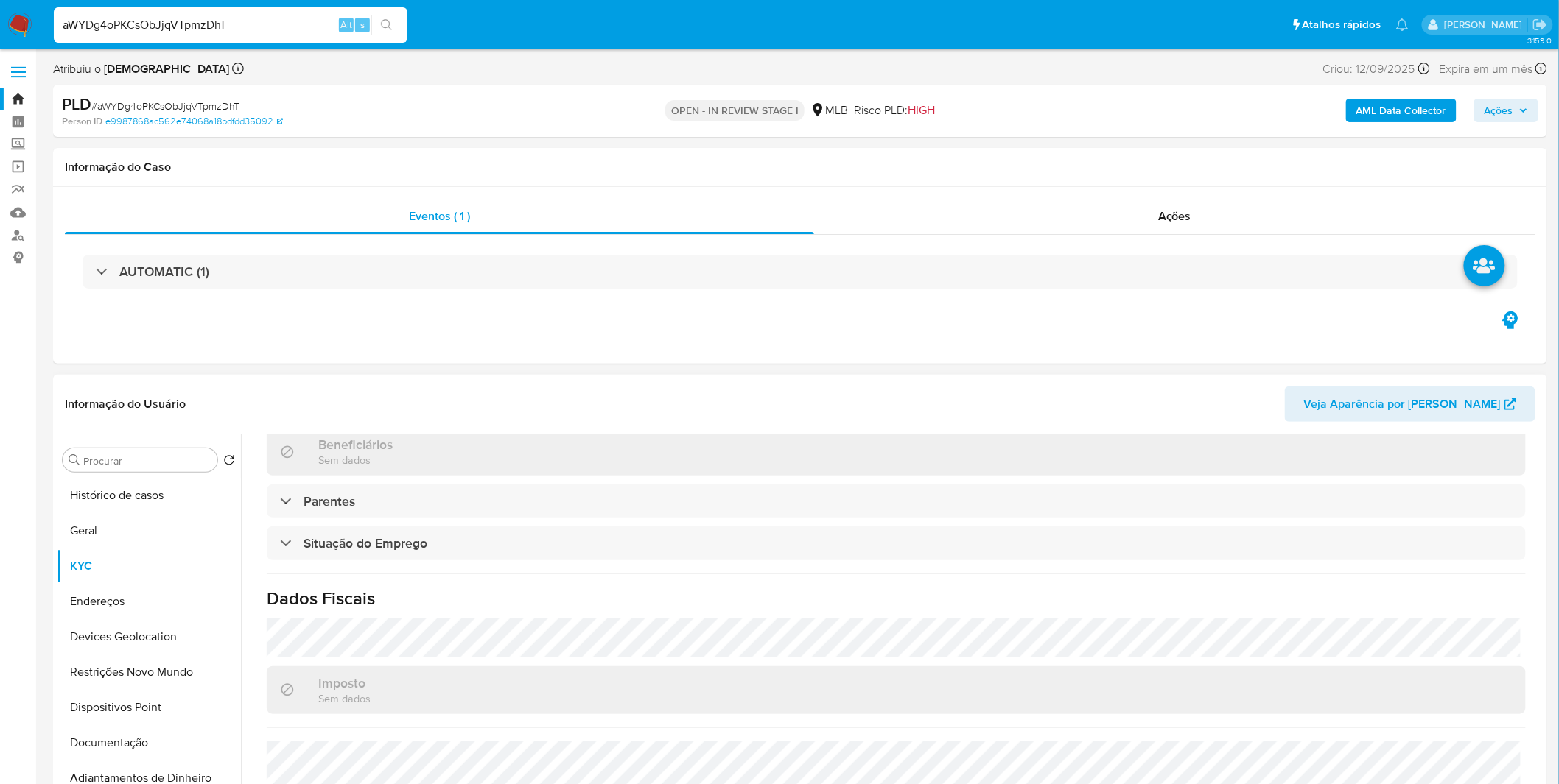
scroll to position [613, 0]
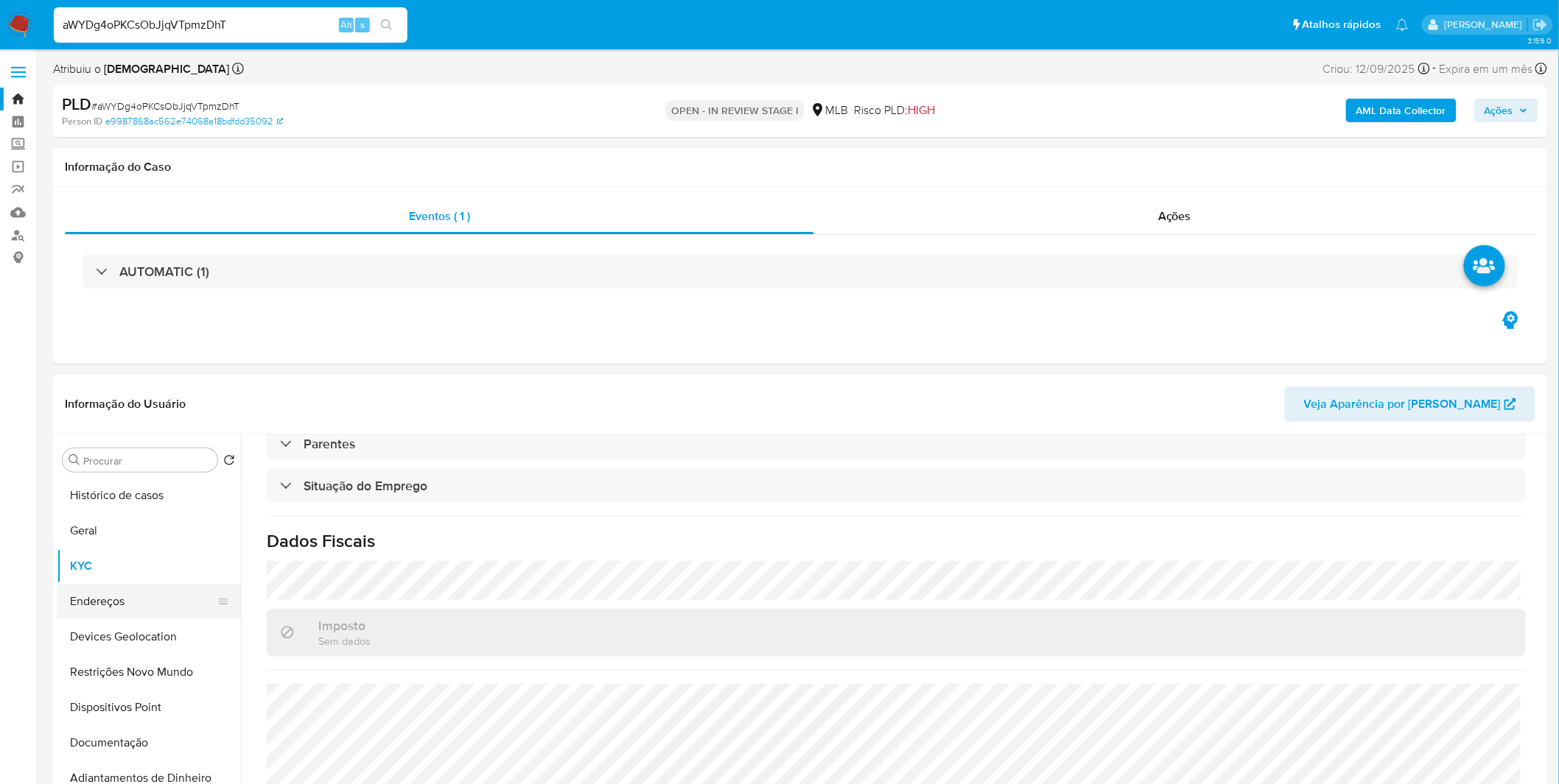
click at [134, 600] on button "Endereços" at bounding box center [143, 601] width 173 height 35
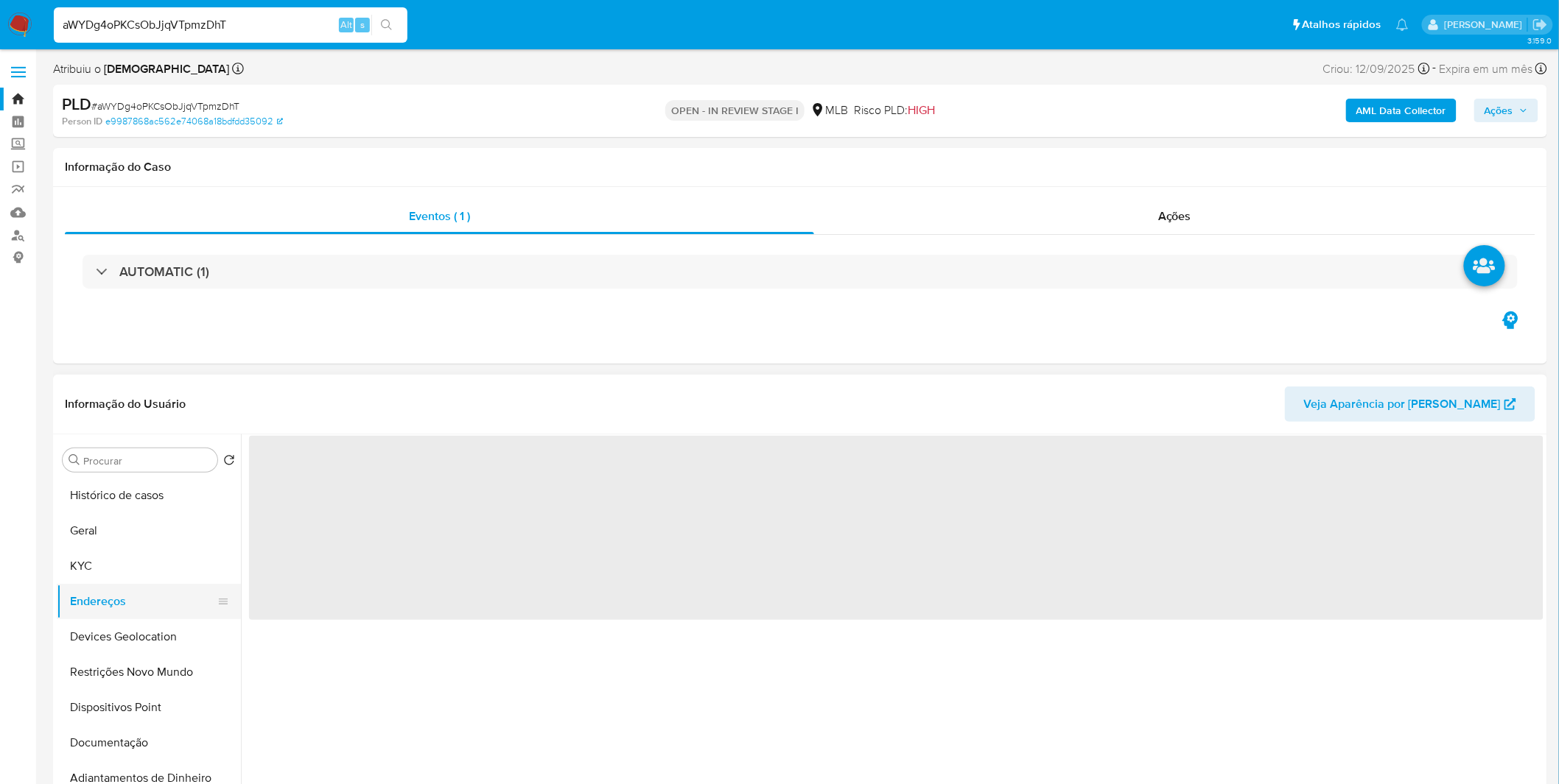
scroll to position [0, 0]
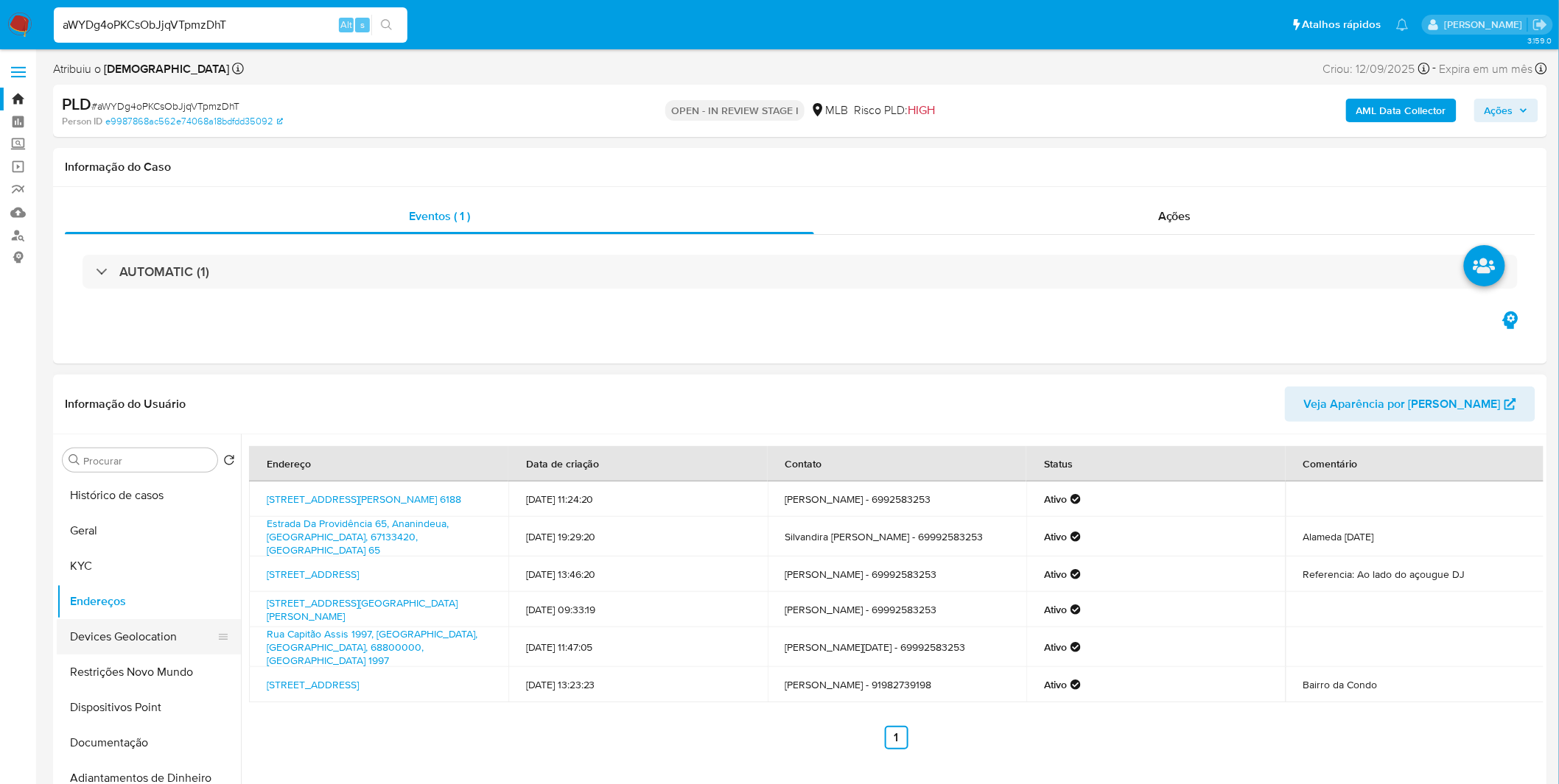
click at [77, 637] on button "Devices Geolocation" at bounding box center [143, 636] width 173 height 35
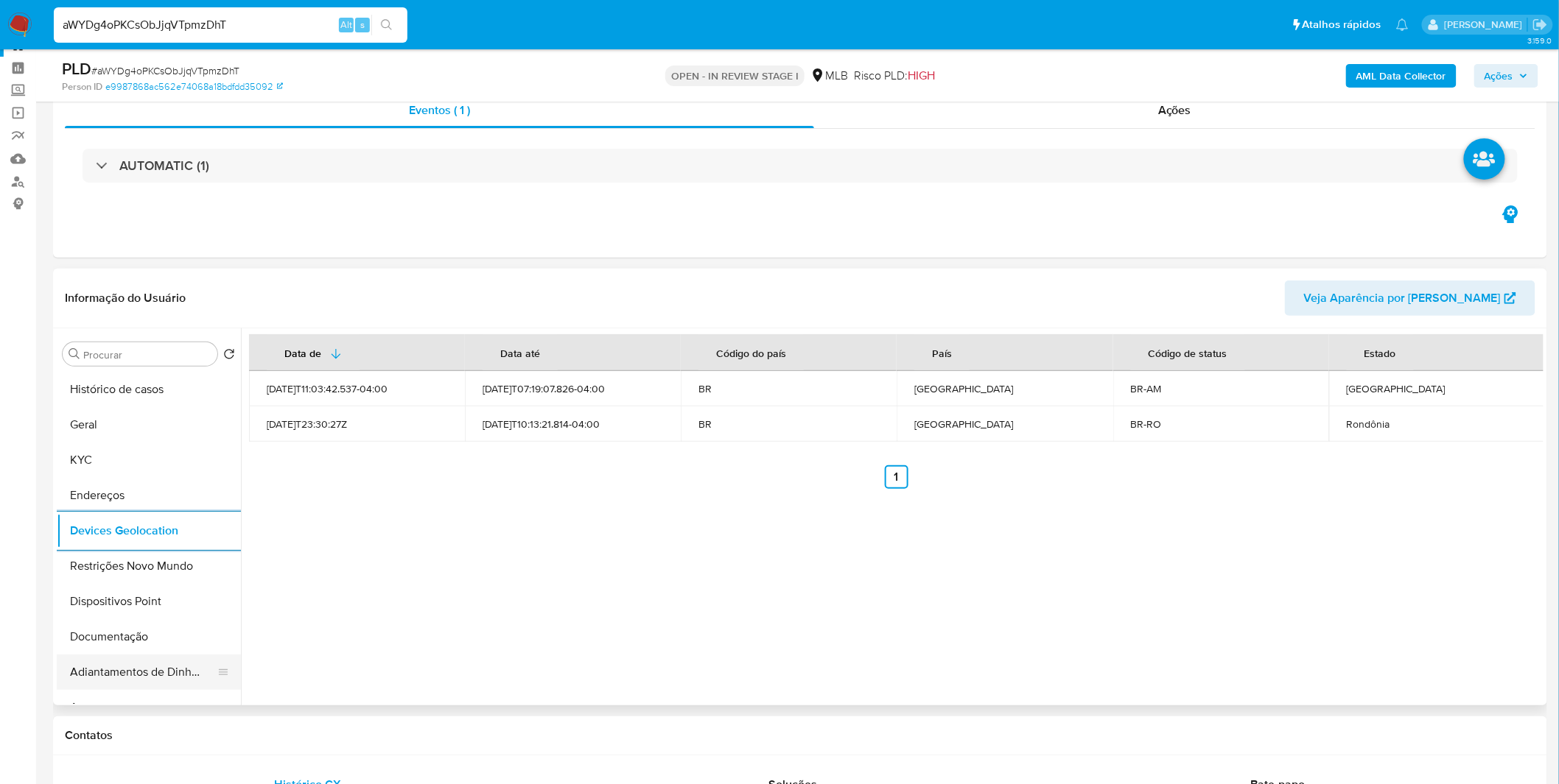
scroll to position [82, 0]
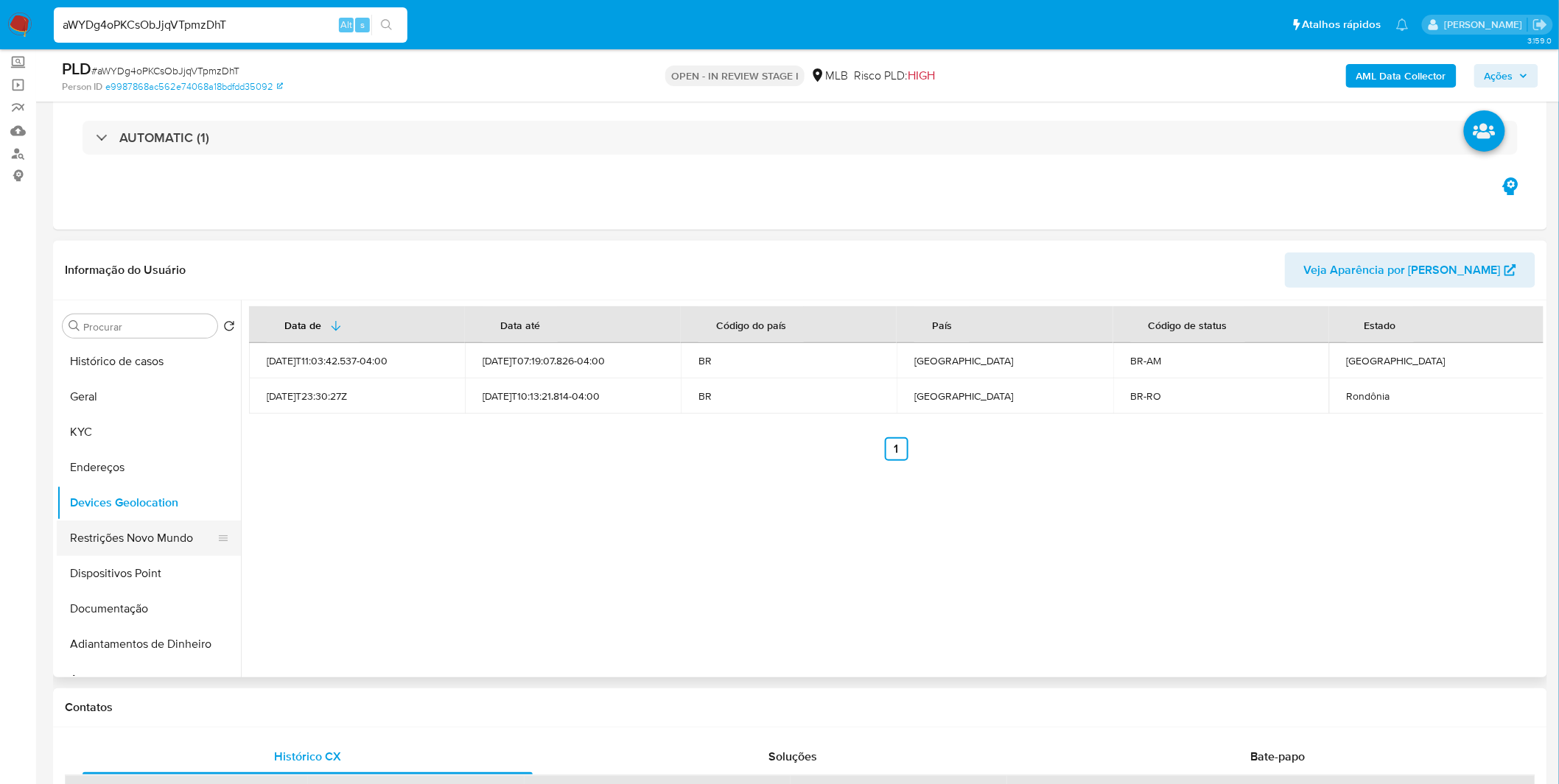
click at [141, 543] on button "Restrições Novo Mundo" at bounding box center [143, 538] width 173 height 35
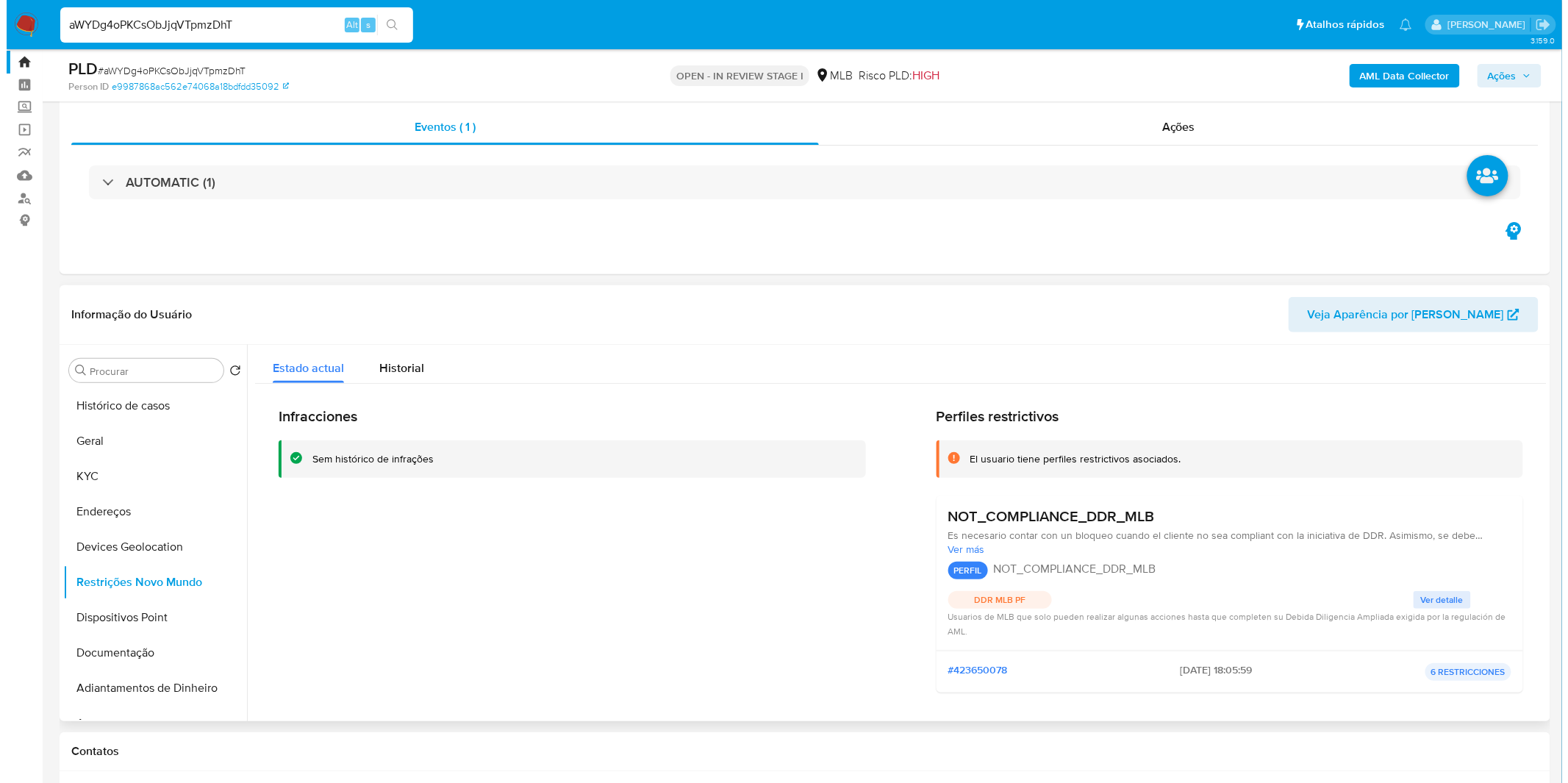
scroll to position [0, 0]
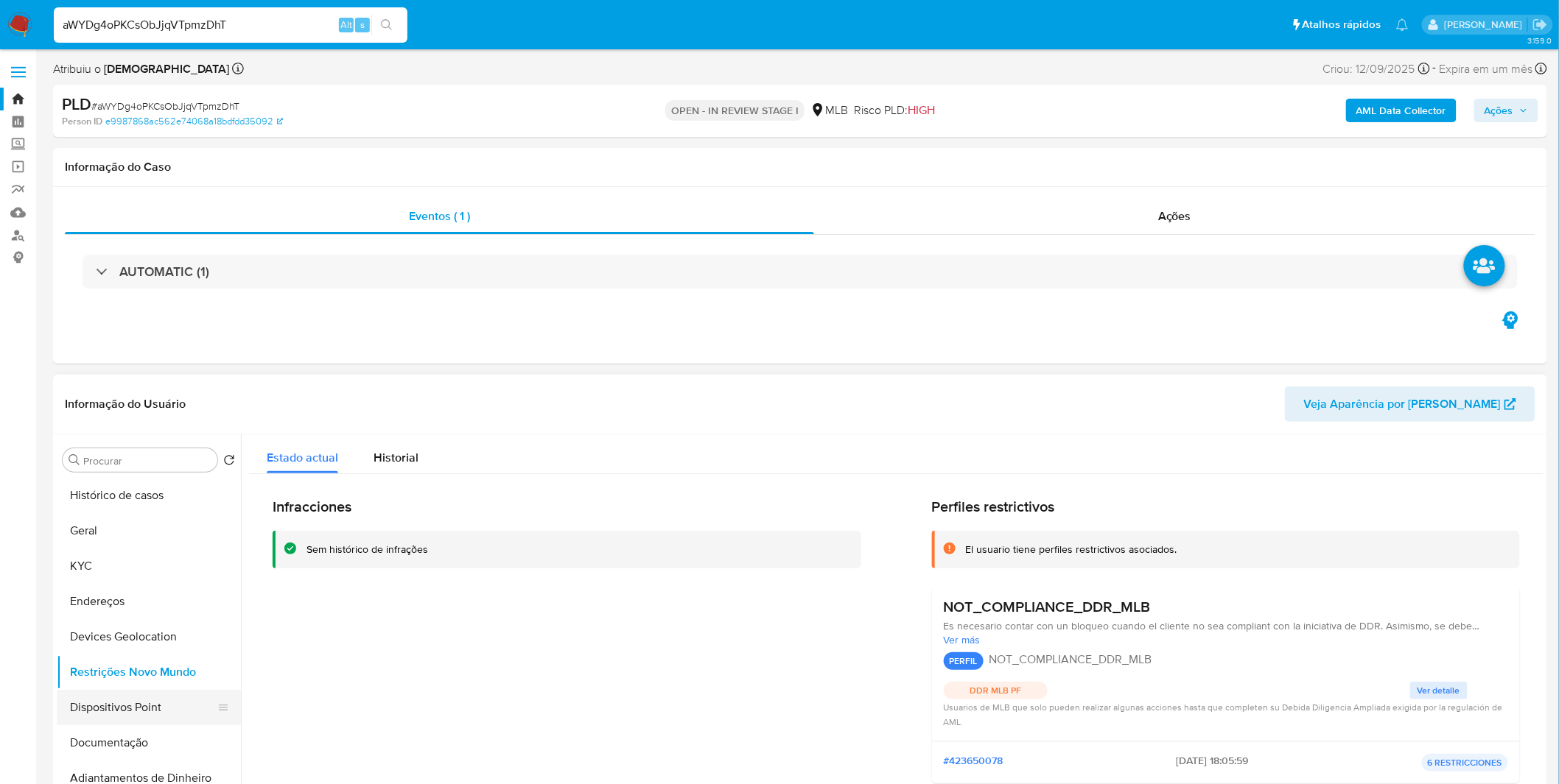
click at [137, 719] on button "Dispositivos Point" at bounding box center [143, 708] width 173 height 35
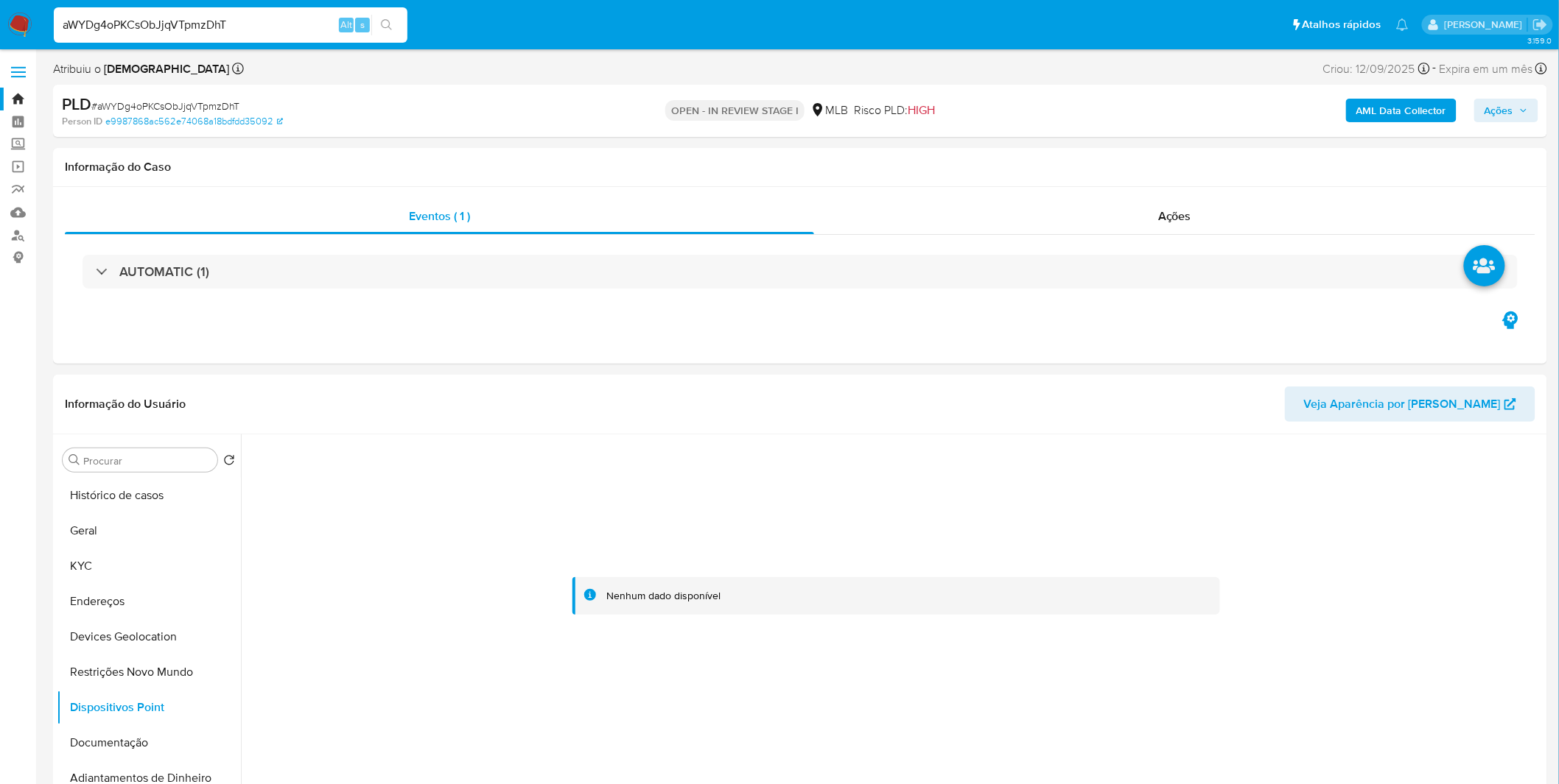
click at [1375, 116] on b "AML Data Collector" at bounding box center [1401, 110] width 90 height 23
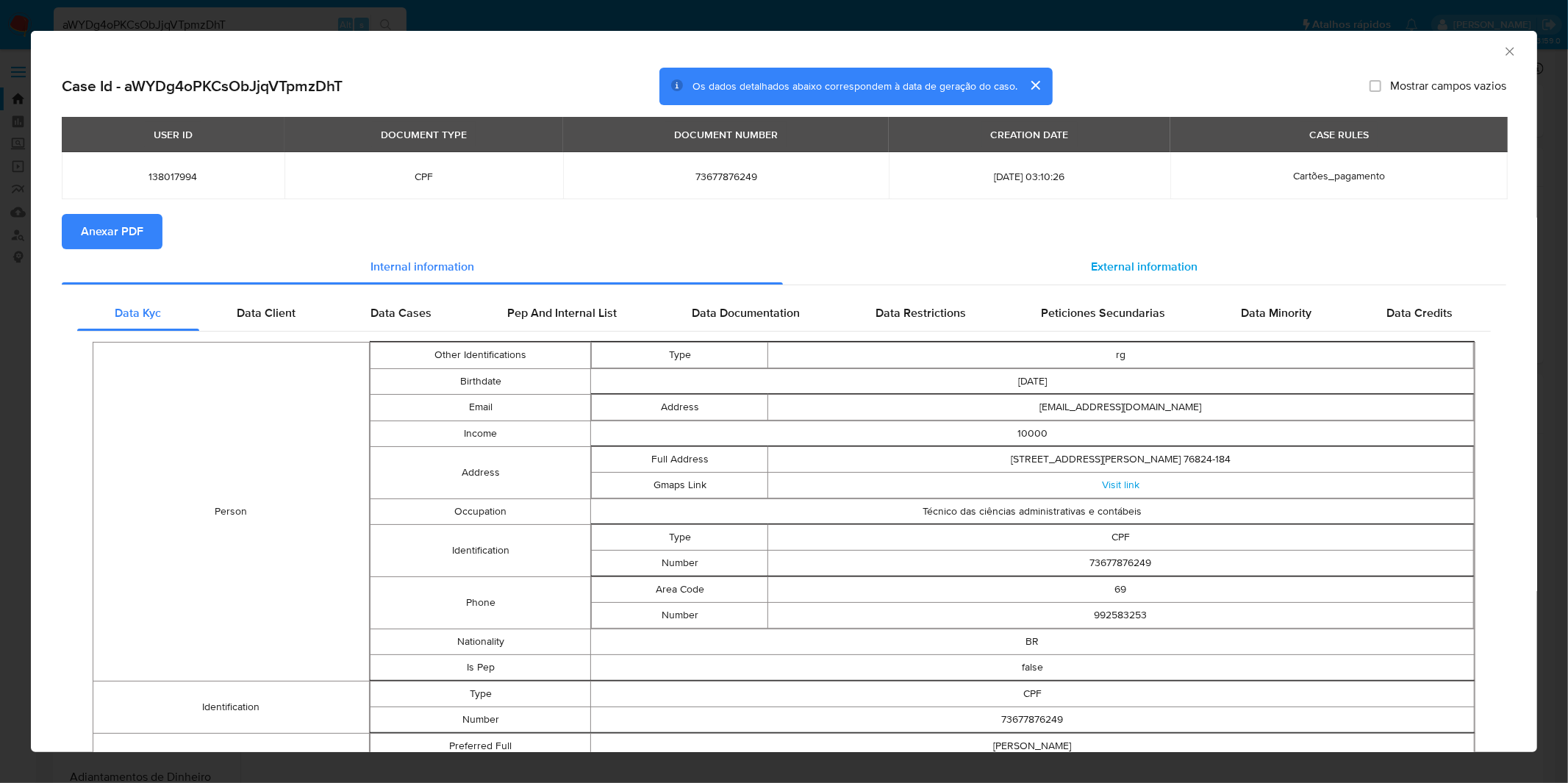
click at [1134, 250] on div "External information" at bounding box center [1144, 267] width 724 height 35
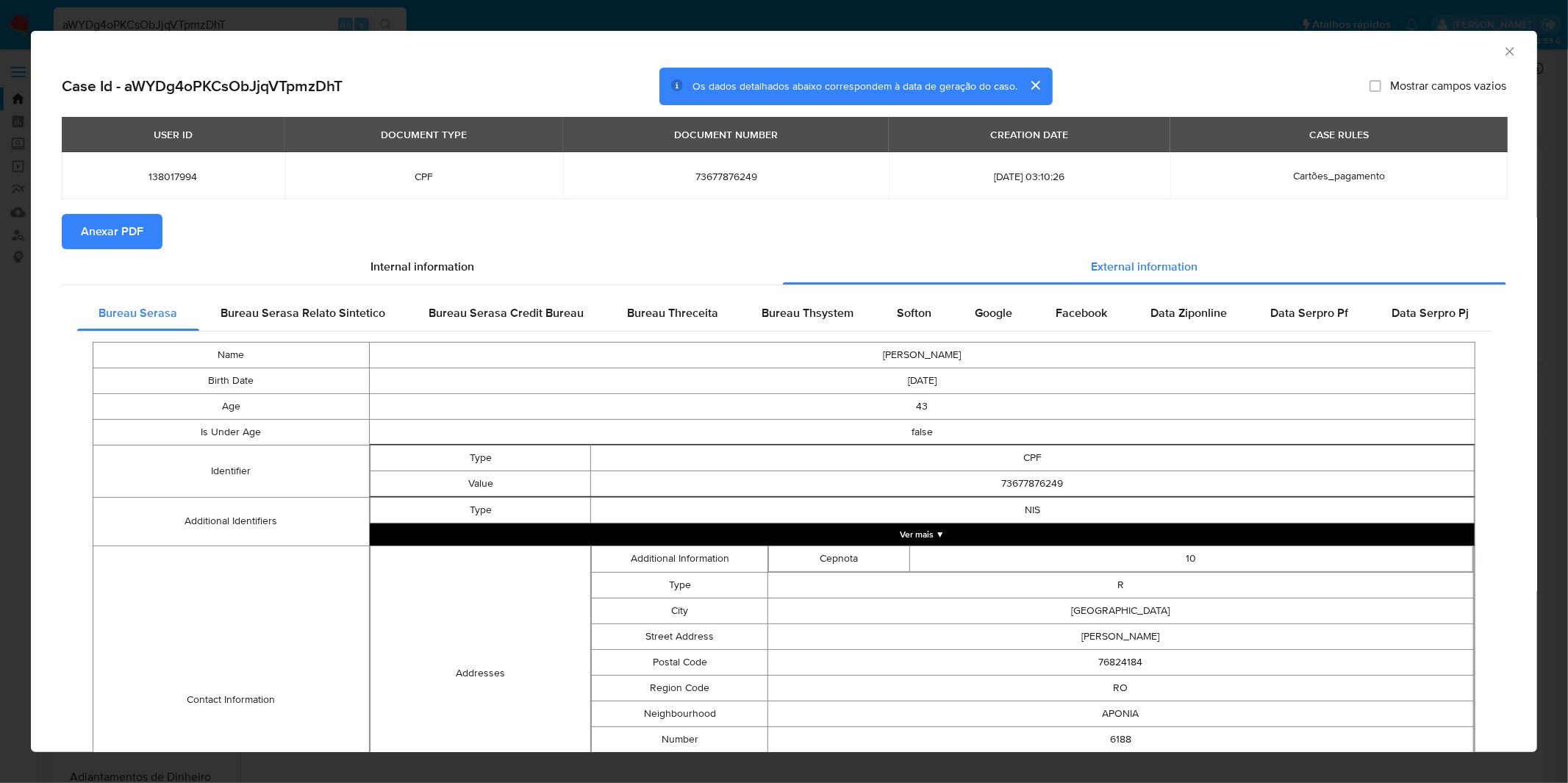
click at [788, 335] on div "Name MILENA DIAS FIALHO Birth Date 1982-04-07 Age 43 Is Under Age false Identif…" at bounding box center [784, 638] width 1414 height 612
click at [794, 315] on span "Bureau Thsystem" at bounding box center [808, 313] width 92 height 17
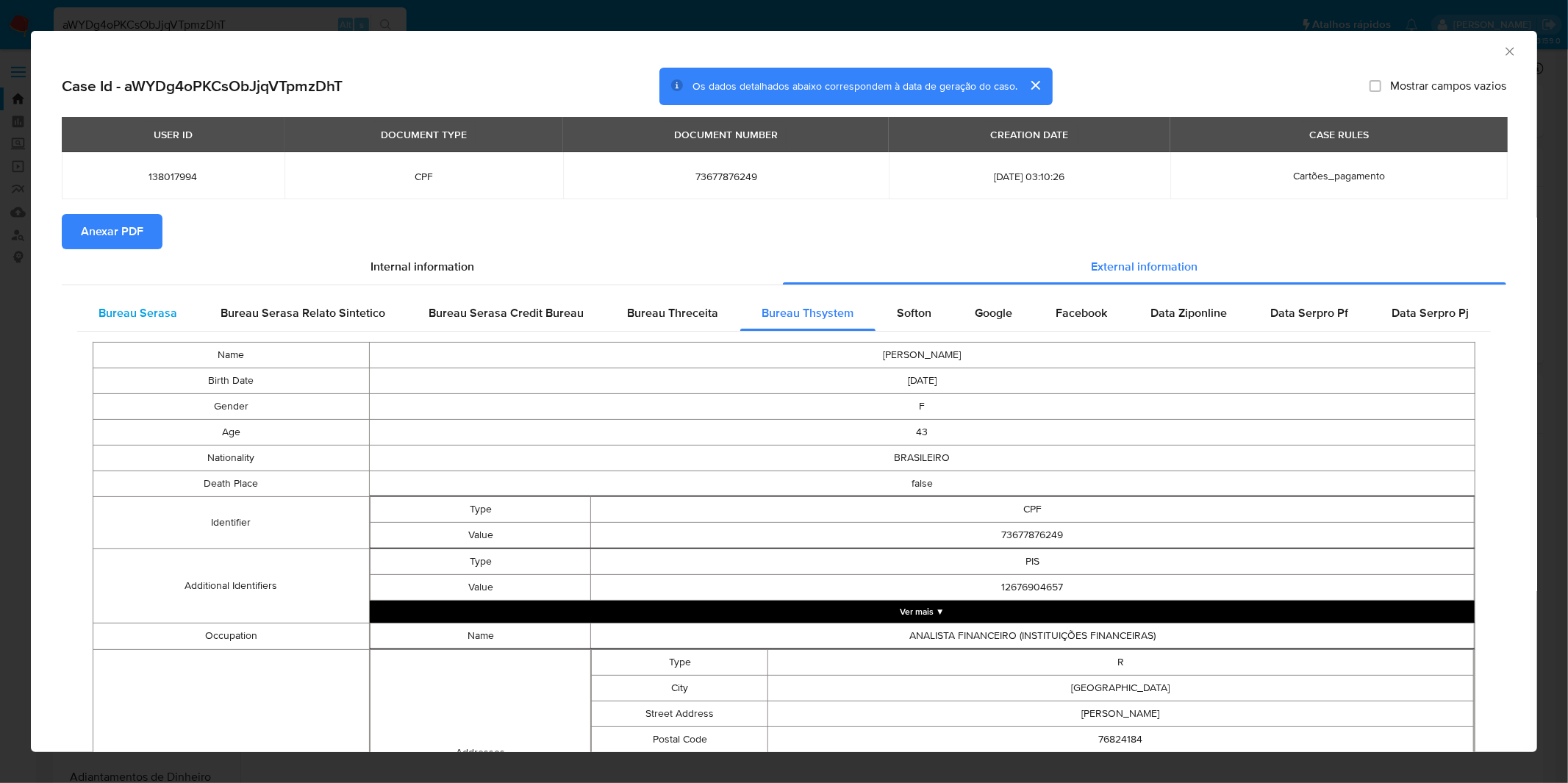
click at [135, 317] on span "Bureau Serasa" at bounding box center [139, 313] width 79 height 17
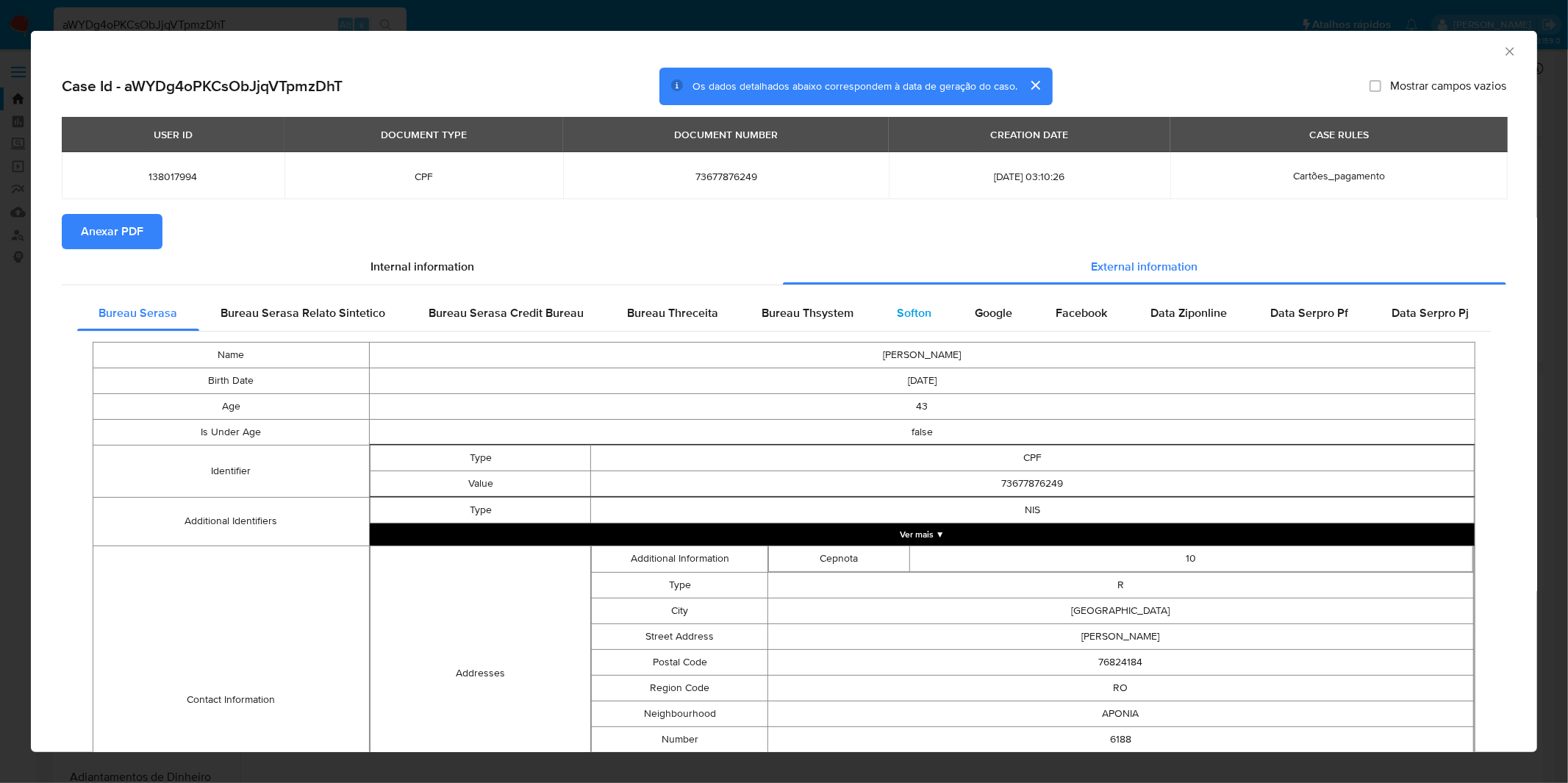
click at [912, 300] on div "Softon" at bounding box center [915, 313] width 78 height 35
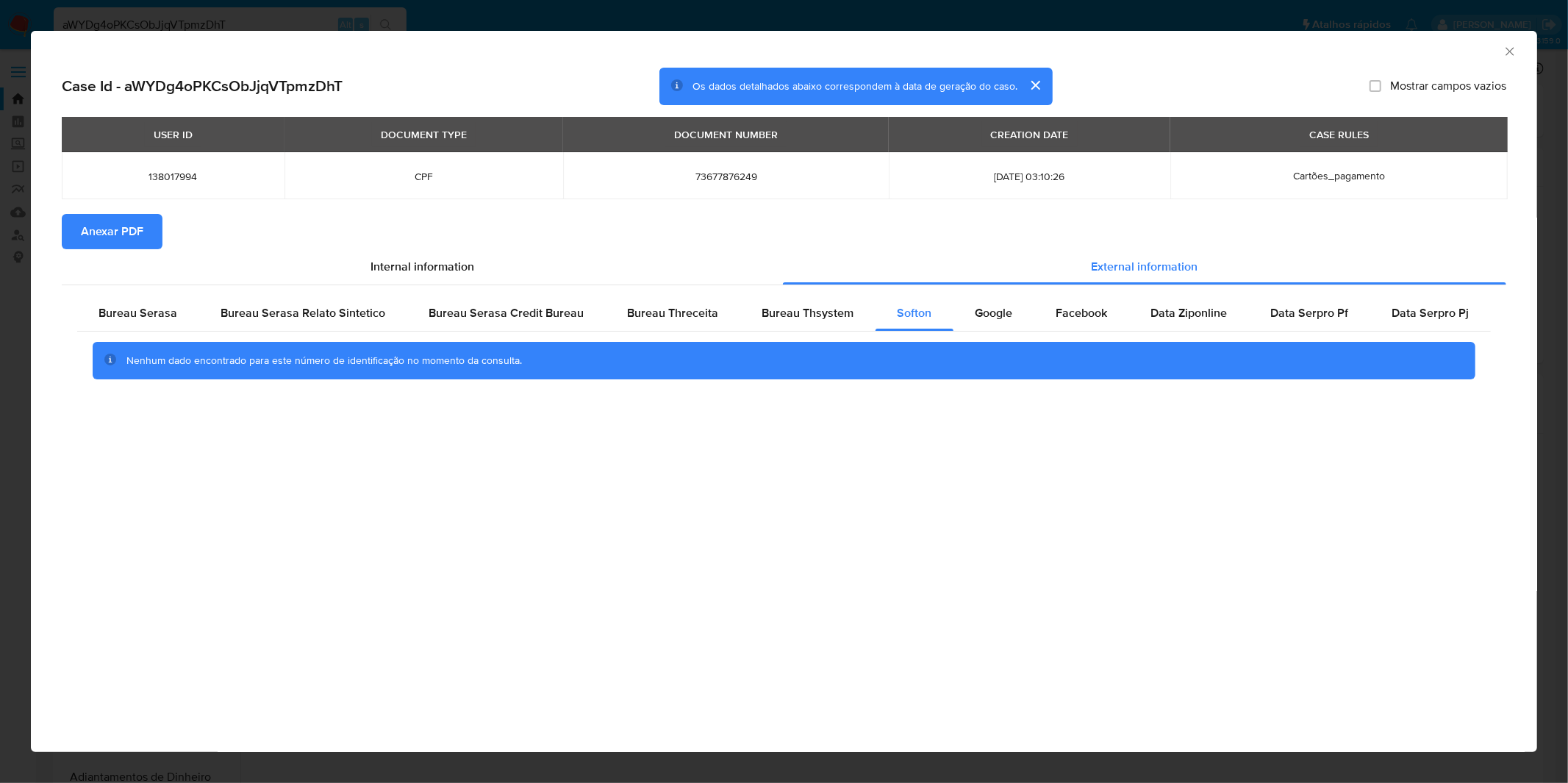
click at [846, 27] on div "AML Data Collector Case Id - aWYDg4oPKCsObJjqVTpmzDhT Os dados detalhados abaix…" at bounding box center [784, 391] width 1568 height 783
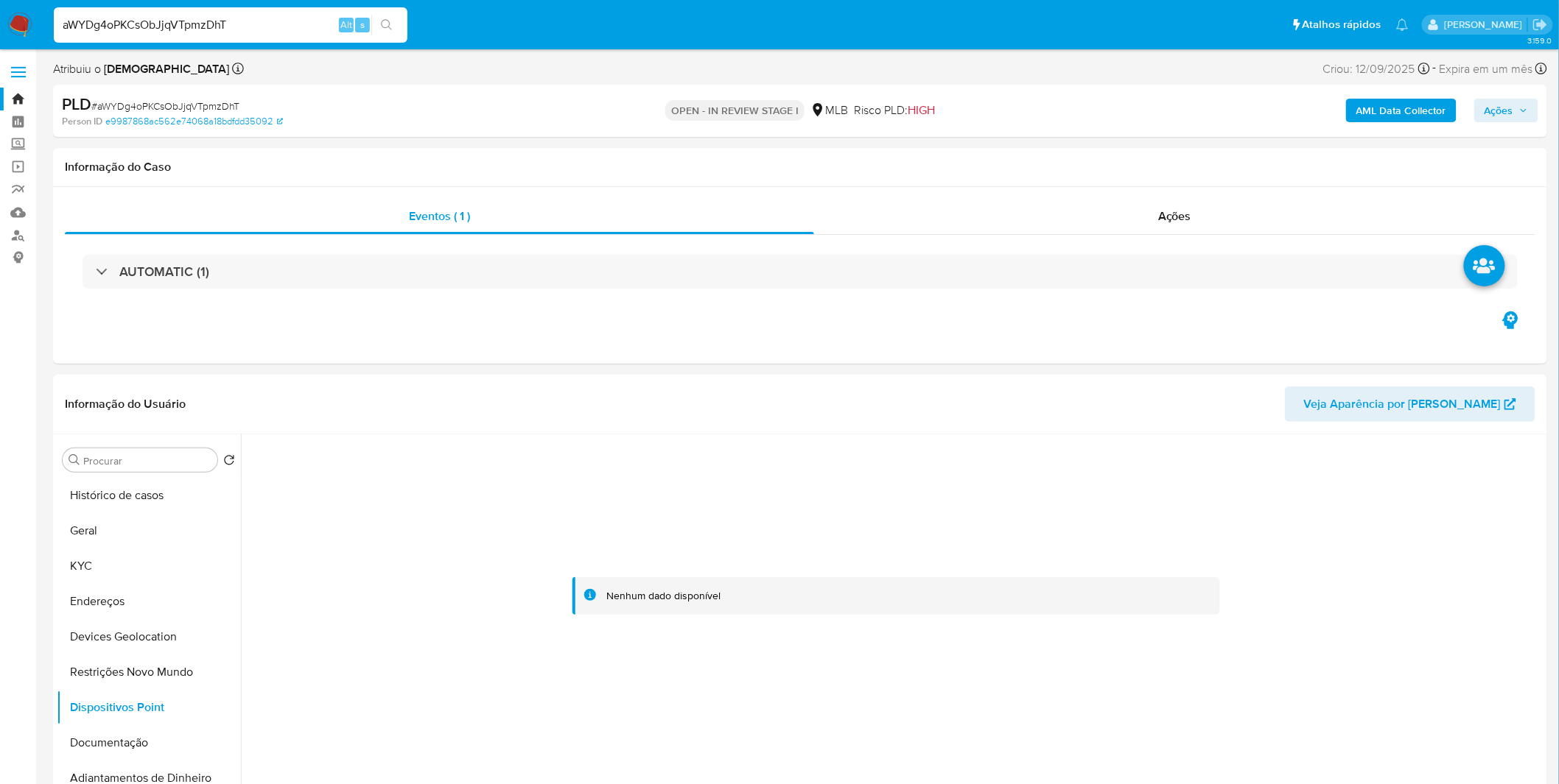
click at [288, 33] on div "aWYDg4oPKCsObJjqVTpmzDhT Alt s" at bounding box center [231, 25] width 354 height 35
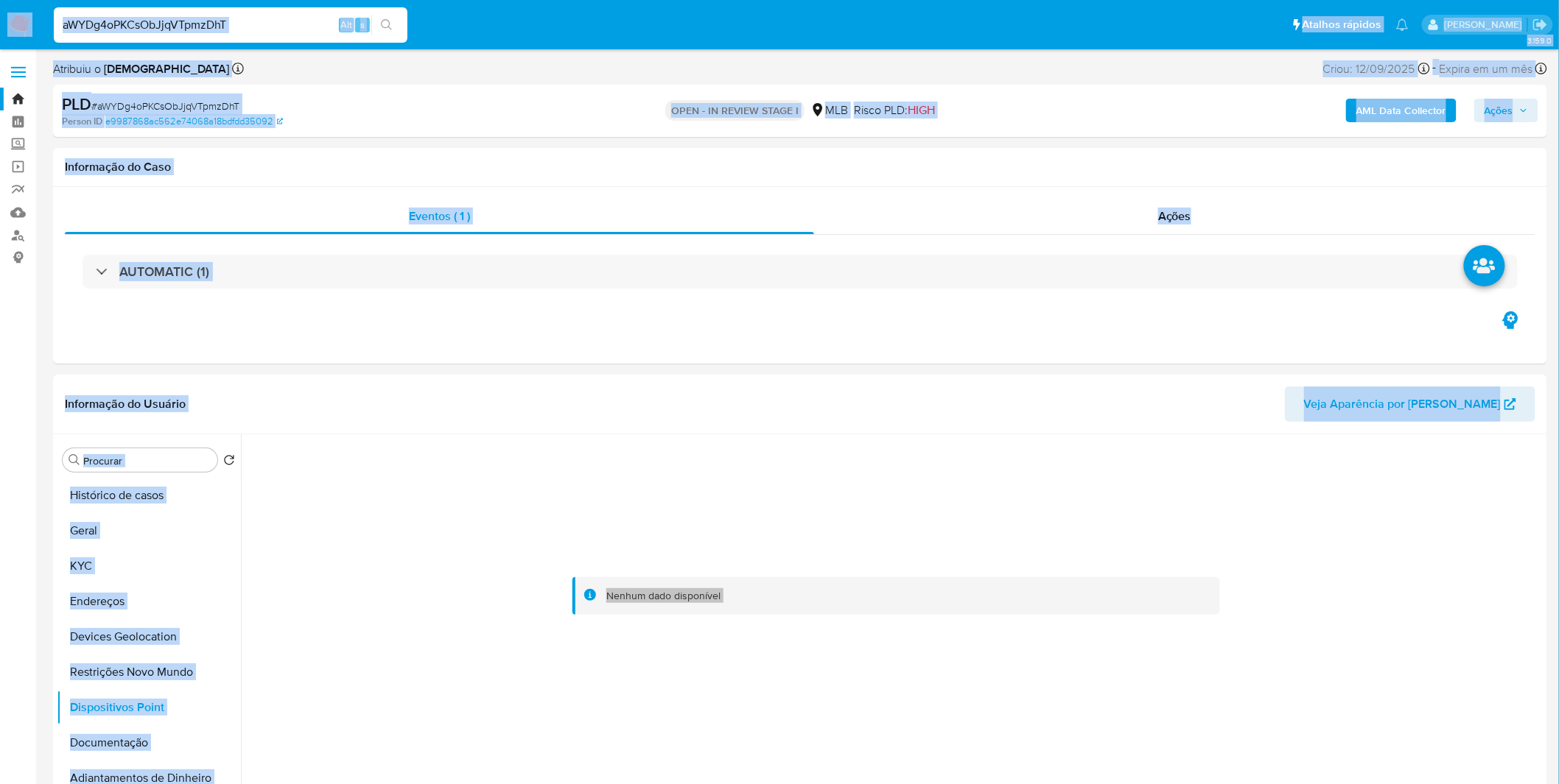
click at [280, 22] on input "aWYDg4oPKCsObJjqVTpmzDhT" at bounding box center [231, 25] width 354 height 19
click at [278, 22] on input "aWYDg4oPKCsObJjqVTpmzDhT" at bounding box center [231, 25] width 354 height 19
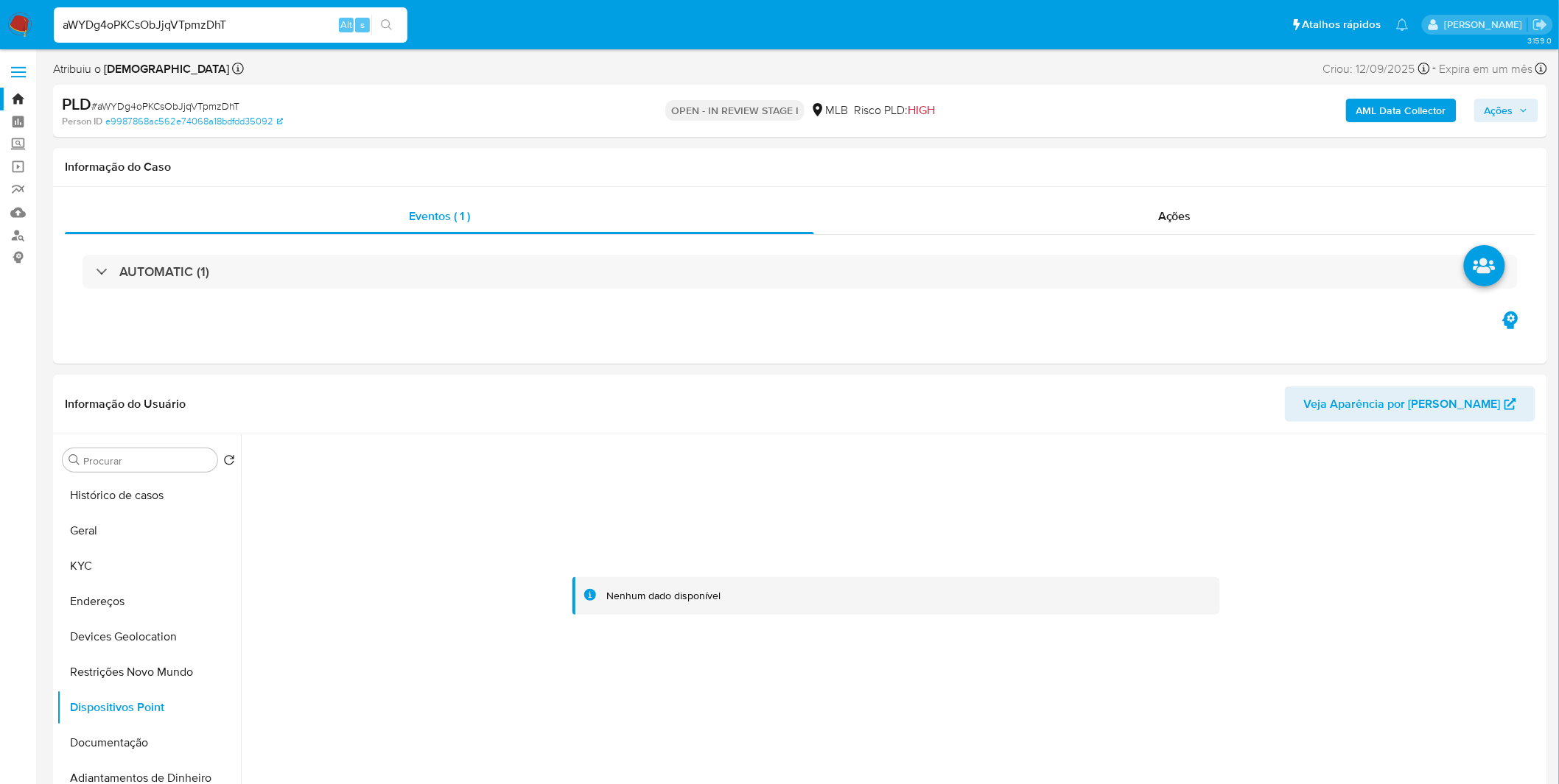
paste input "bv39R0Uo4ssB8XhGXNFKtWQK"
type input "bv39R0Uo4ssB8XhGXNFKtWQK"
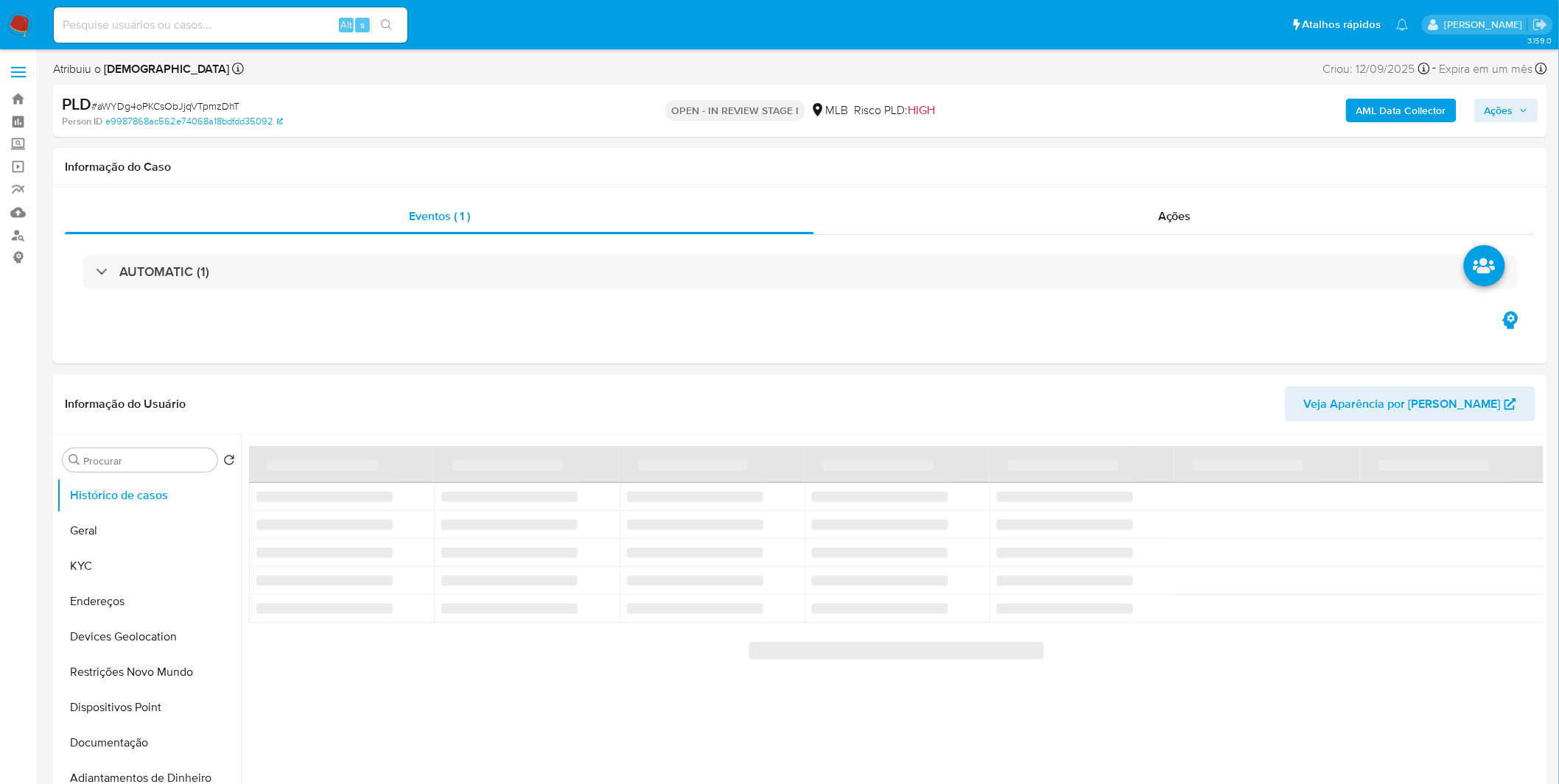
select select "10"
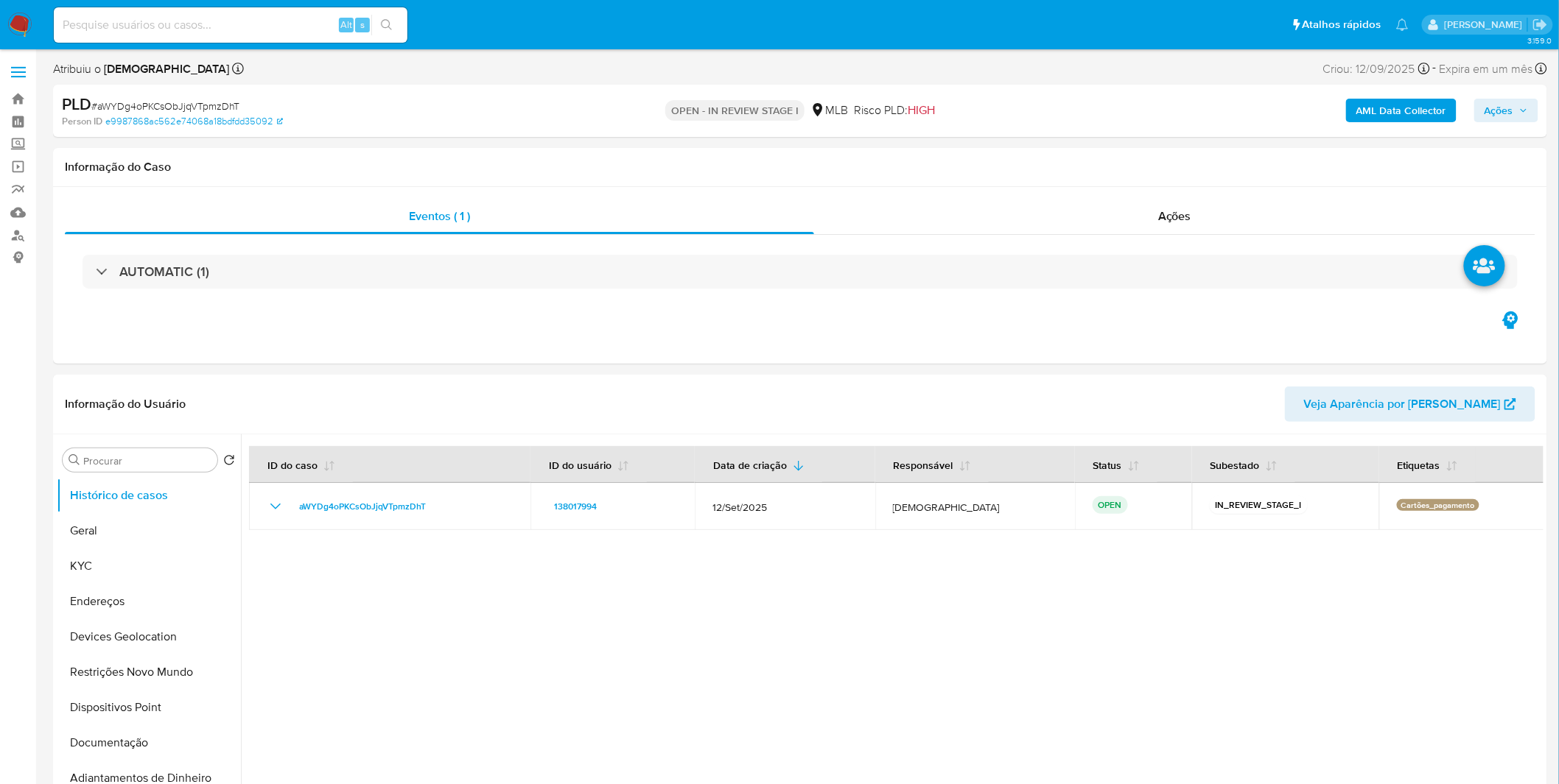
click at [192, 22] on input at bounding box center [231, 25] width 354 height 19
paste input "bv39R0Uo4ssB8XhGXNFKtWQK"
type input "bv39R0Uo4ssB8XhGXNFKtWQK"
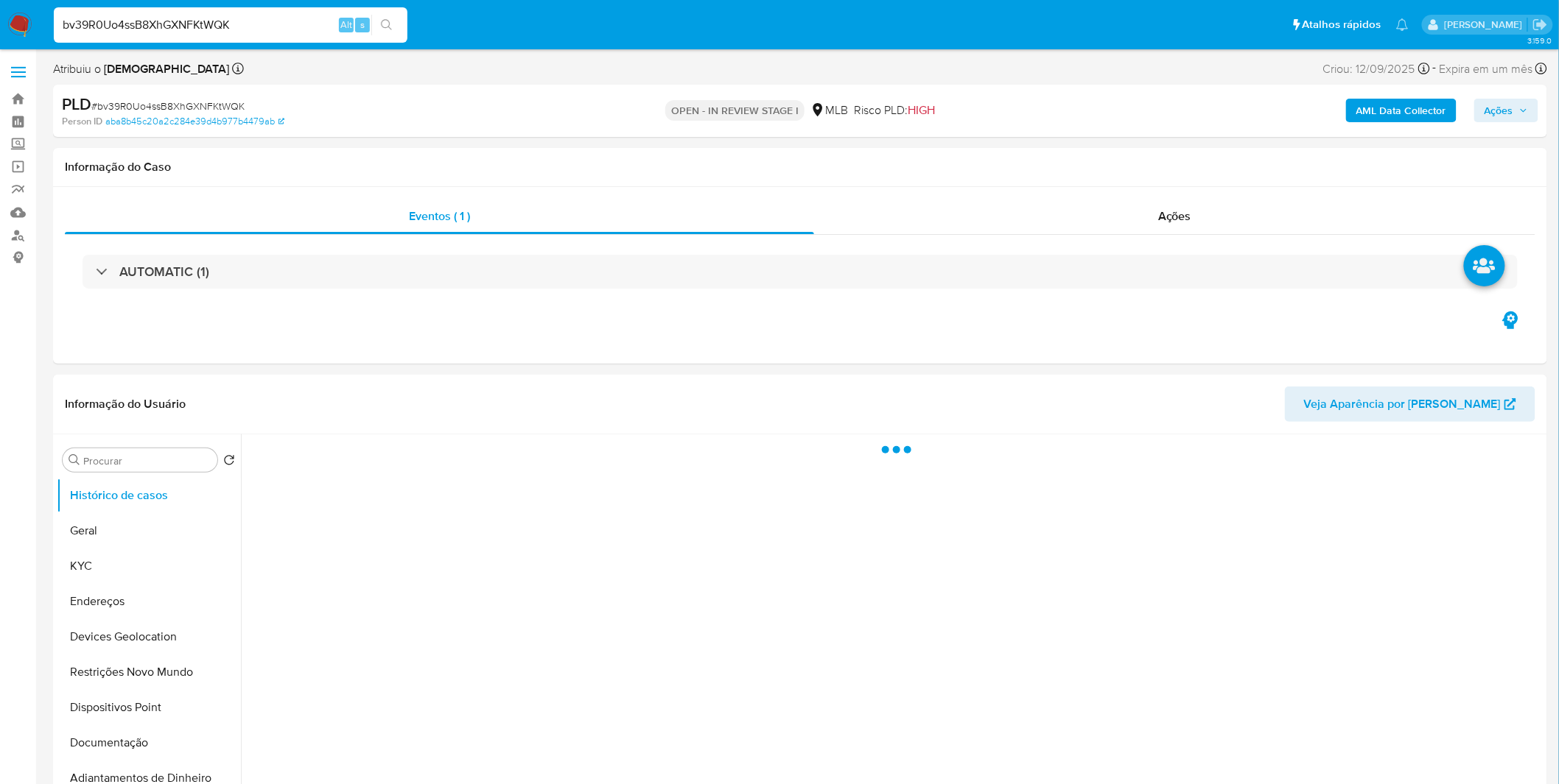
select select "10"
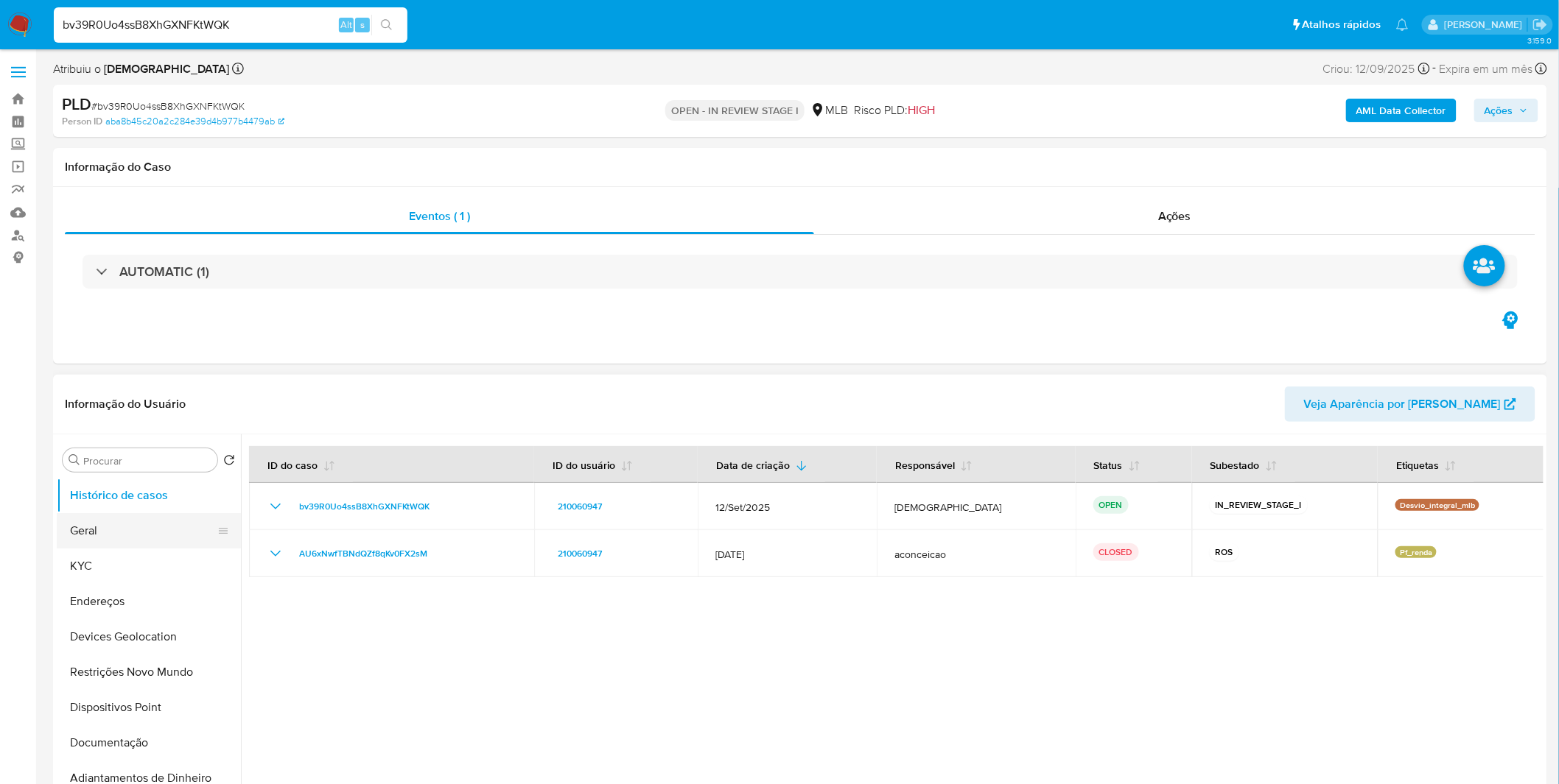
click at [114, 538] on button "Geral" at bounding box center [143, 531] width 173 height 35
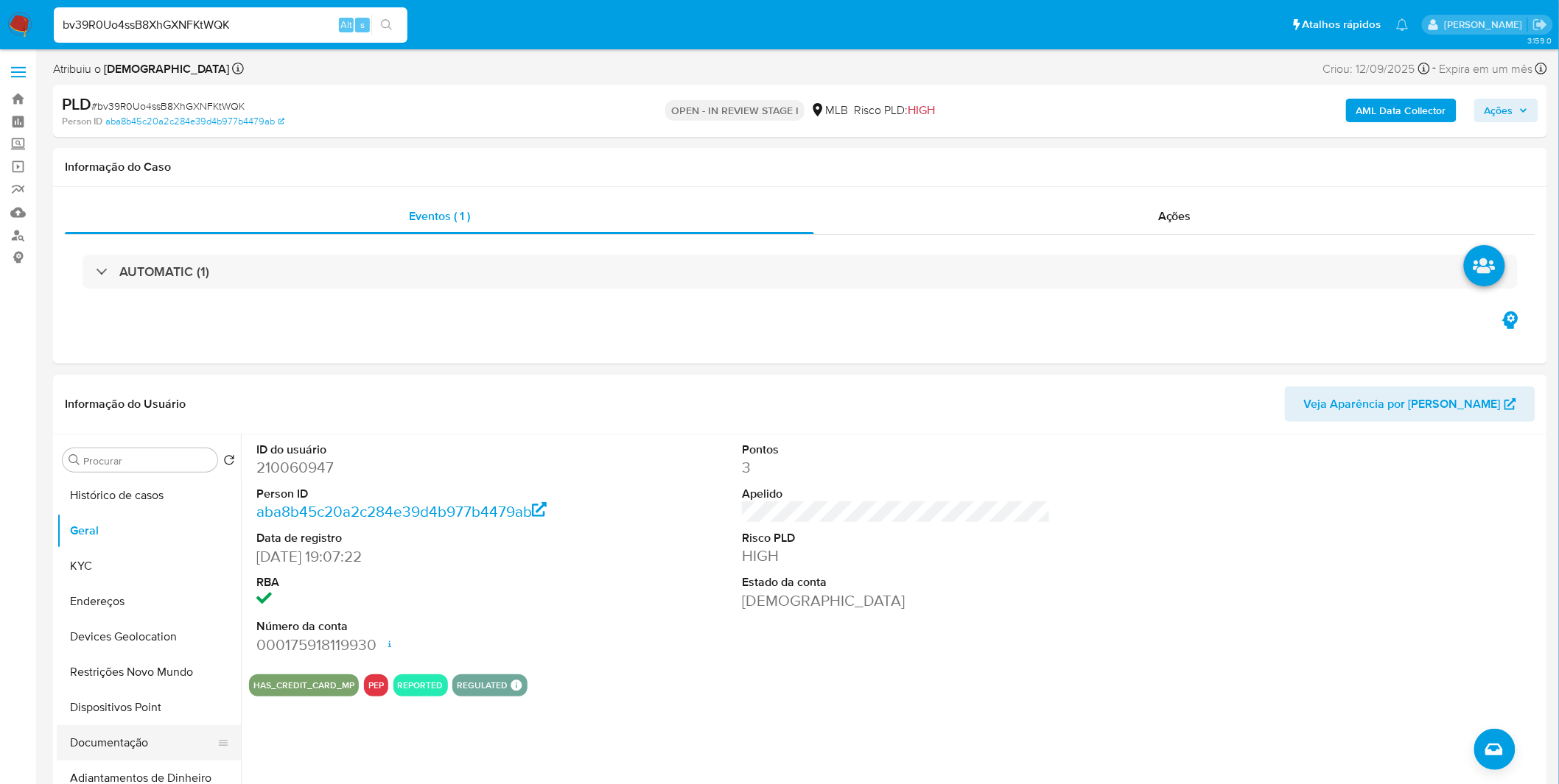
click at [107, 730] on button "Documentação" at bounding box center [143, 743] width 173 height 35
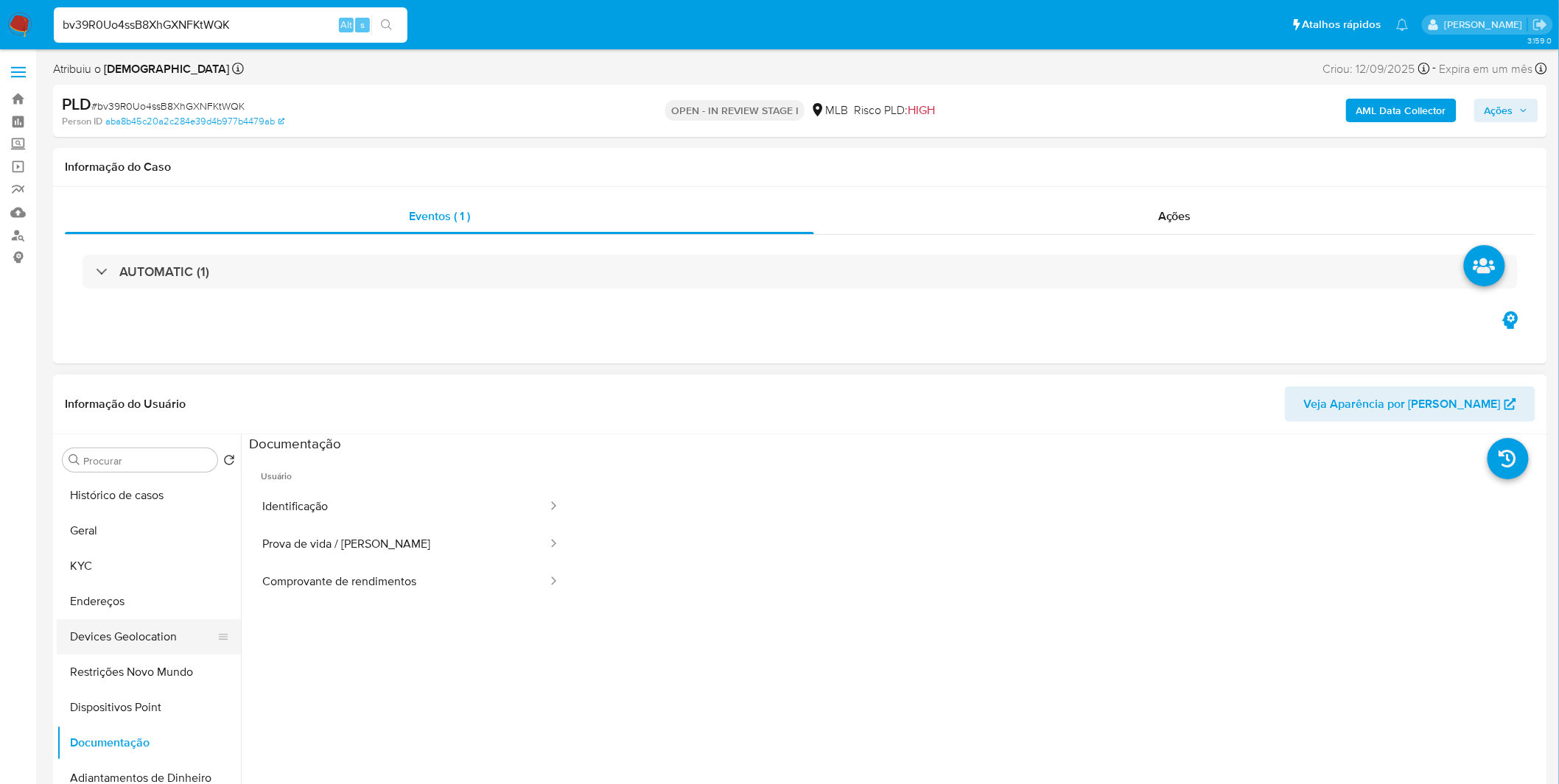
click at [134, 653] on button "Devices Geolocation" at bounding box center [143, 636] width 173 height 35
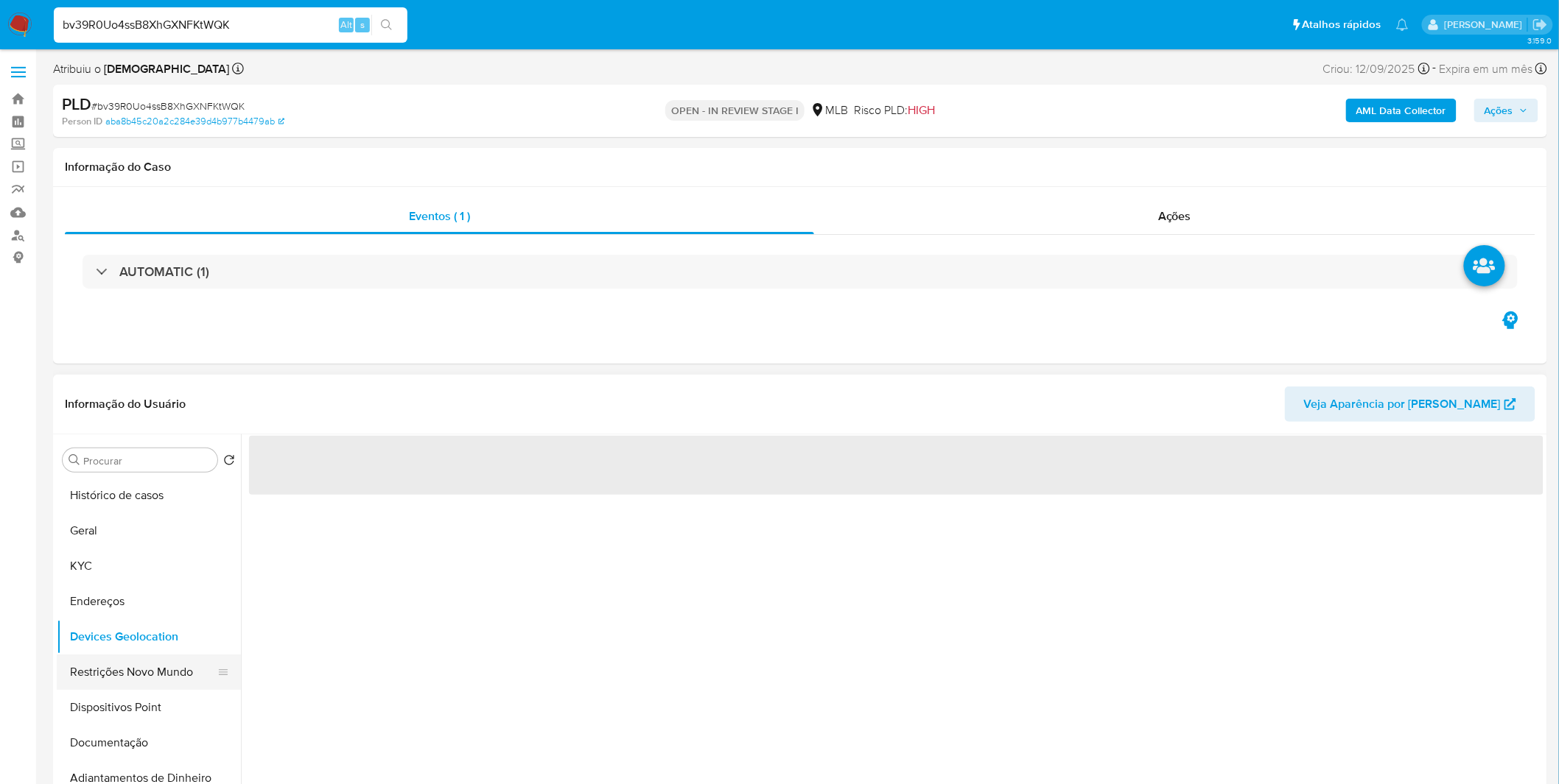
click at [127, 667] on button "Restrições Novo Mundo" at bounding box center [143, 672] width 173 height 35
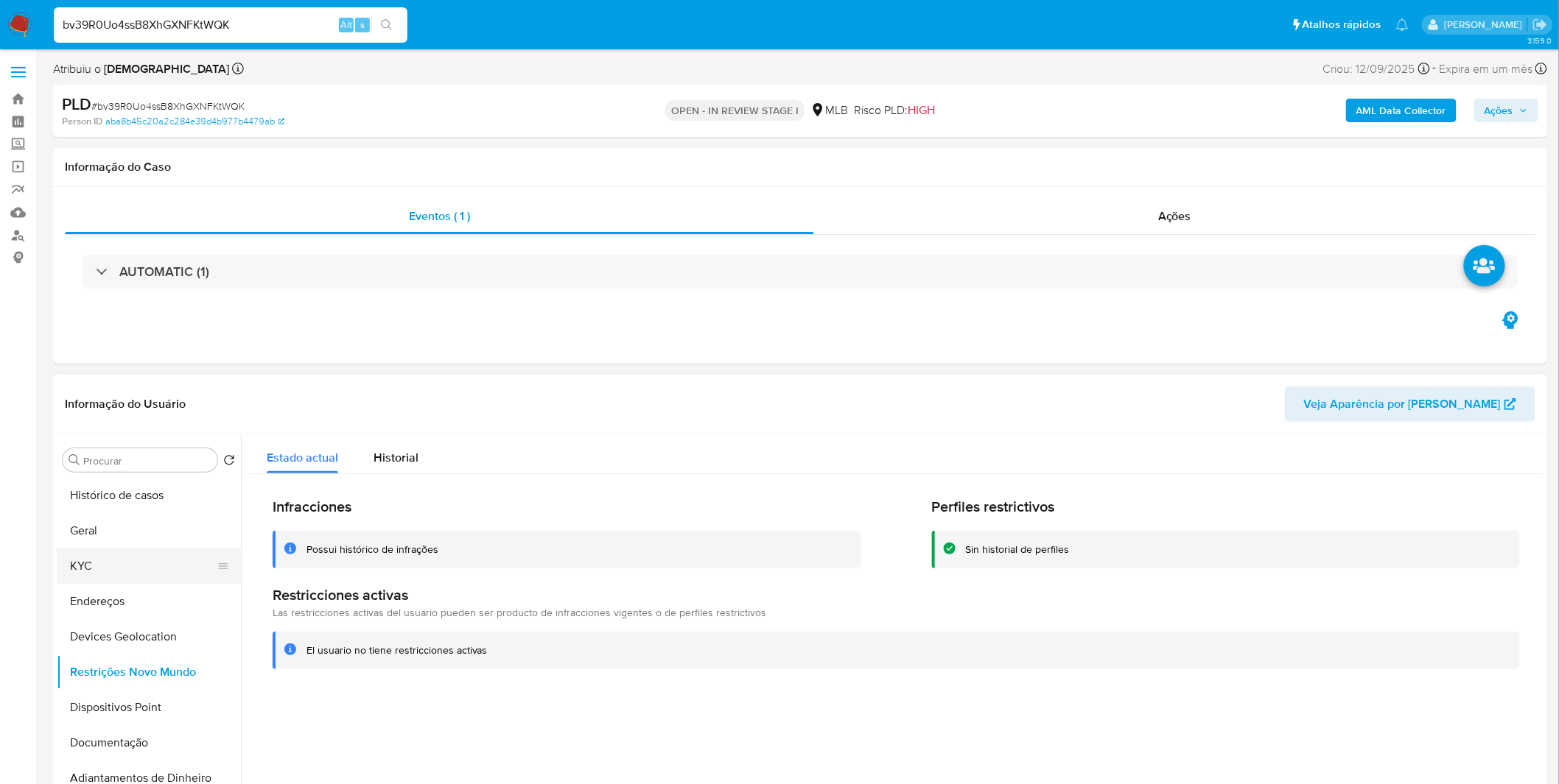
click at [101, 573] on button "KYC" at bounding box center [143, 566] width 173 height 35
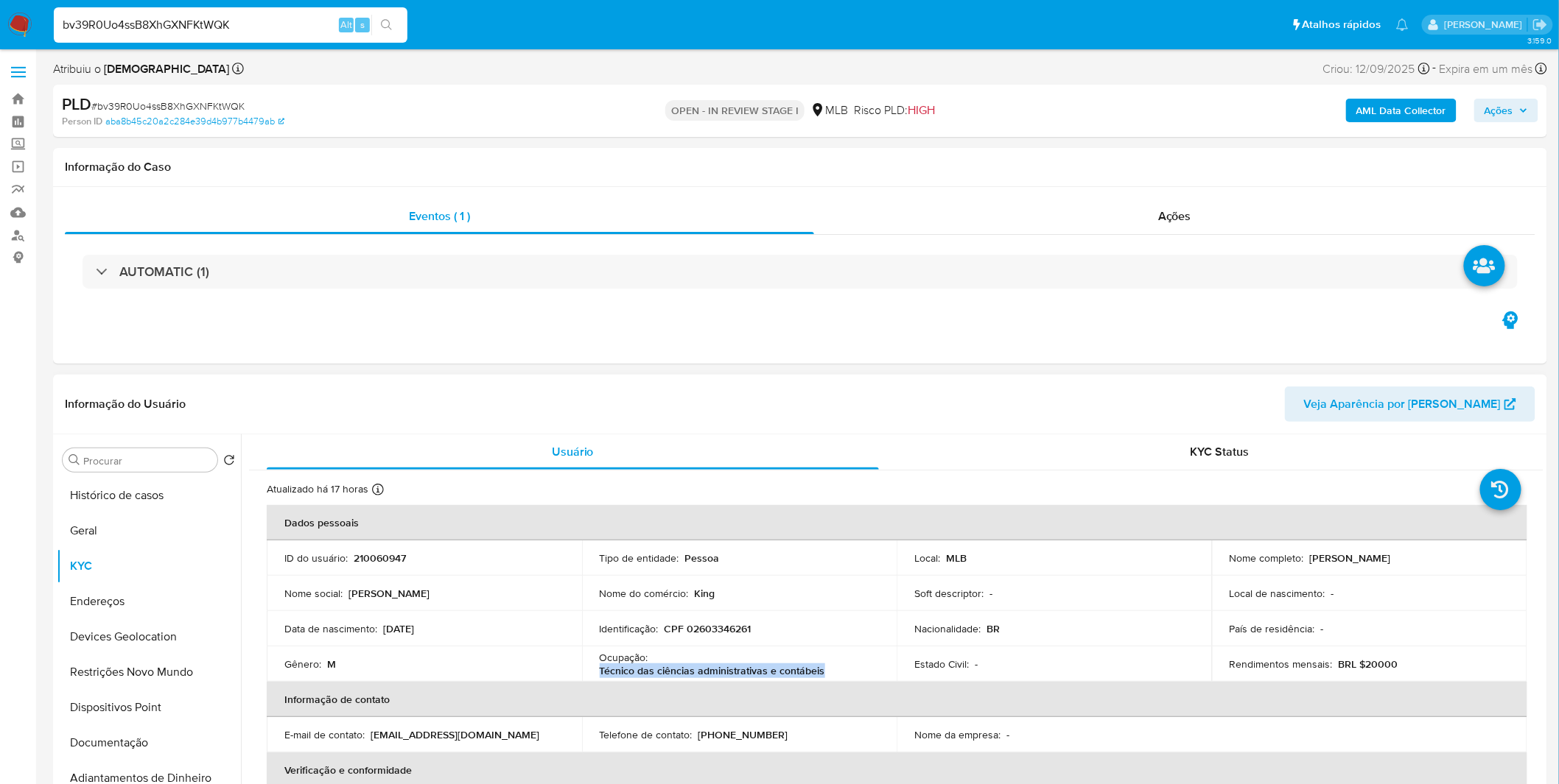
copy p "Técnico das ciências administrativas e contábeis"
drag, startPoint x: 769, startPoint y: 660, endPoint x: 598, endPoint y: 672, distance: 171.4
click at [600, 672] on div "Ocupação : Técnico das ciências administrativas e contábeis" at bounding box center [740, 664] width 280 height 27
click at [152, 678] on button "Restrições Novo Mundo" at bounding box center [143, 672] width 173 height 35
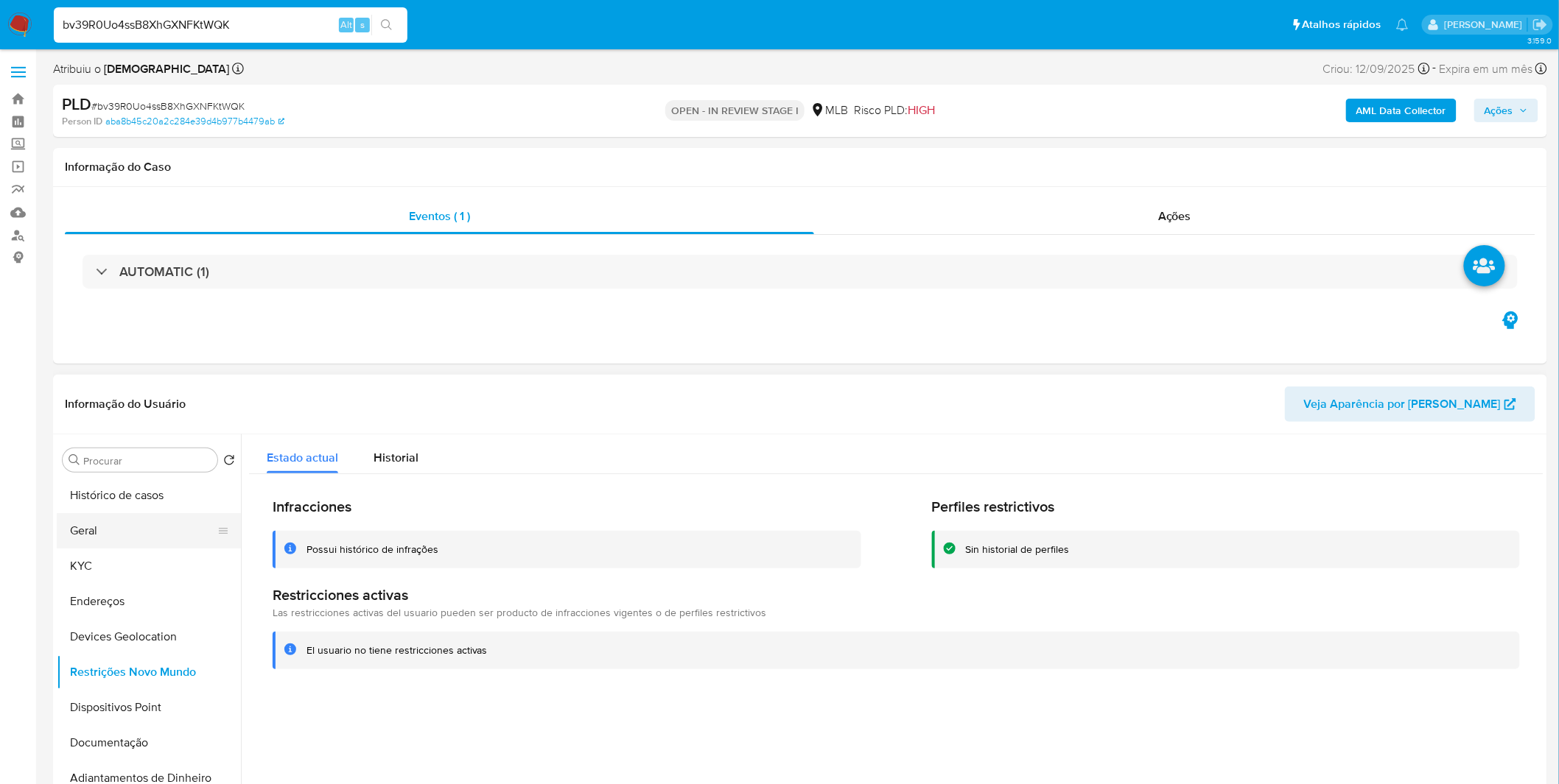
click at [127, 531] on button "Geral" at bounding box center [143, 531] width 173 height 35
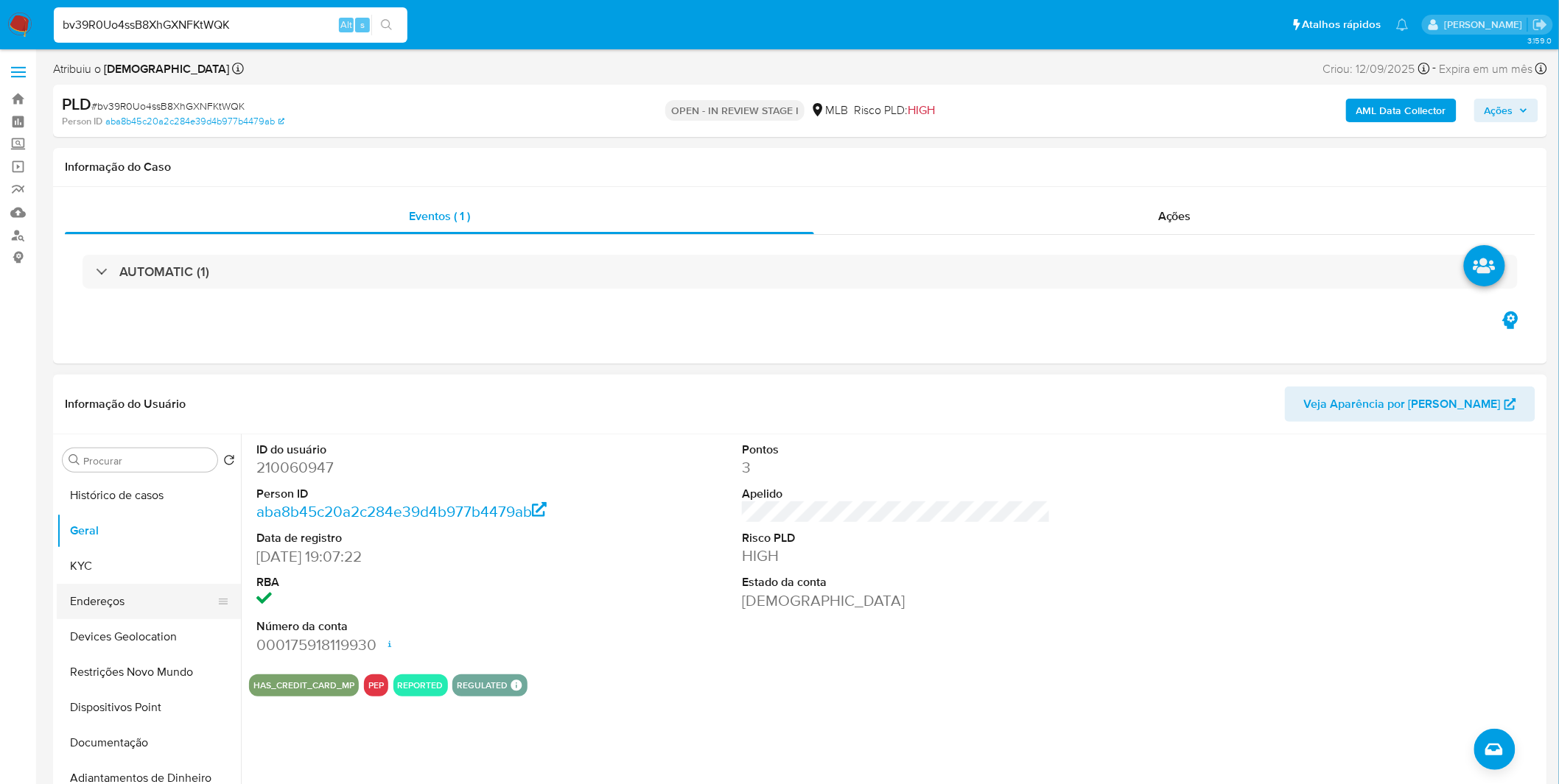
click at [91, 598] on button "Endereços" at bounding box center [143, 601] width 173 height 35
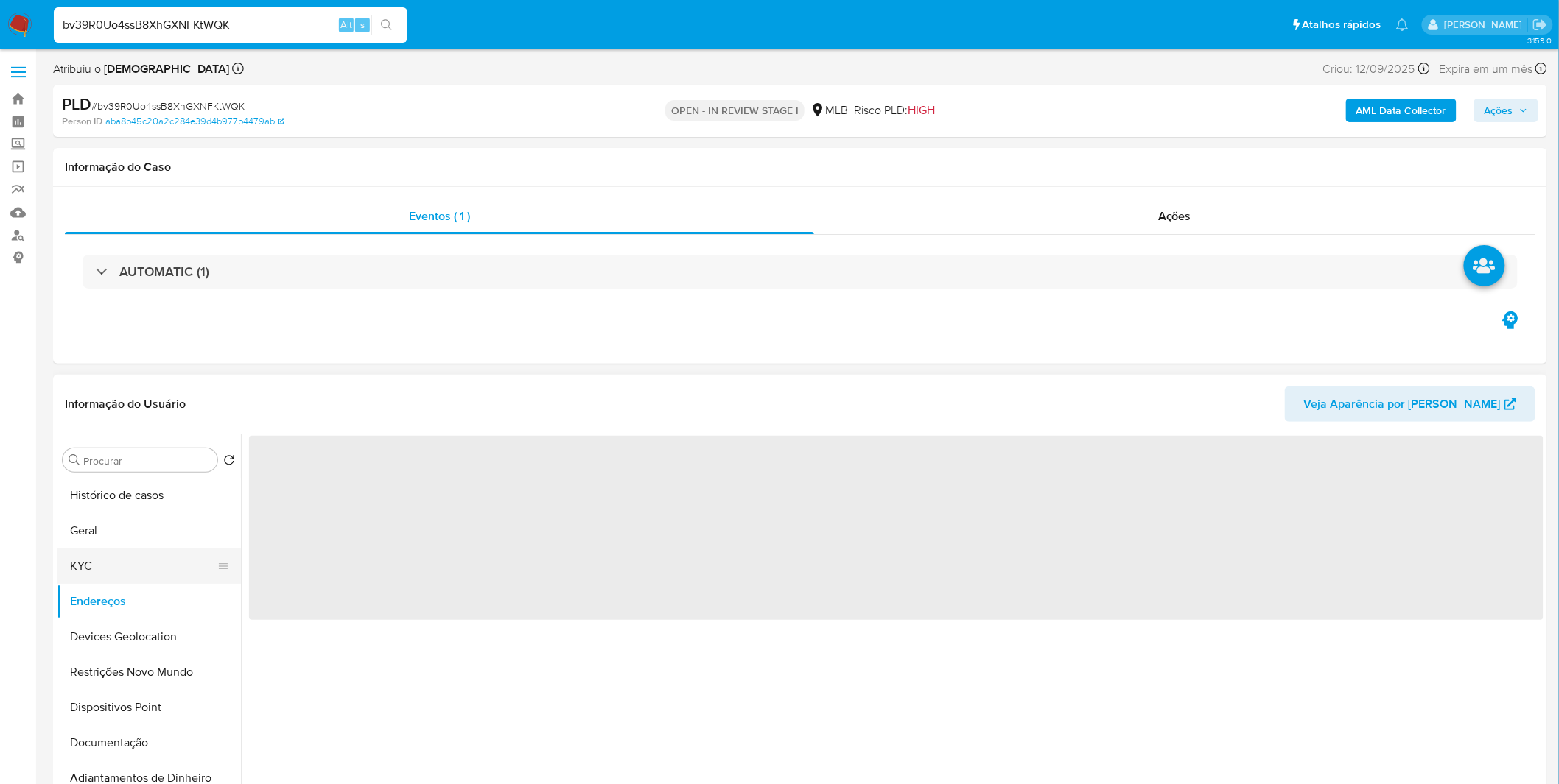
click at [96, 580] on button "KYC" at bounding box center [143, 566] width 173 height 35
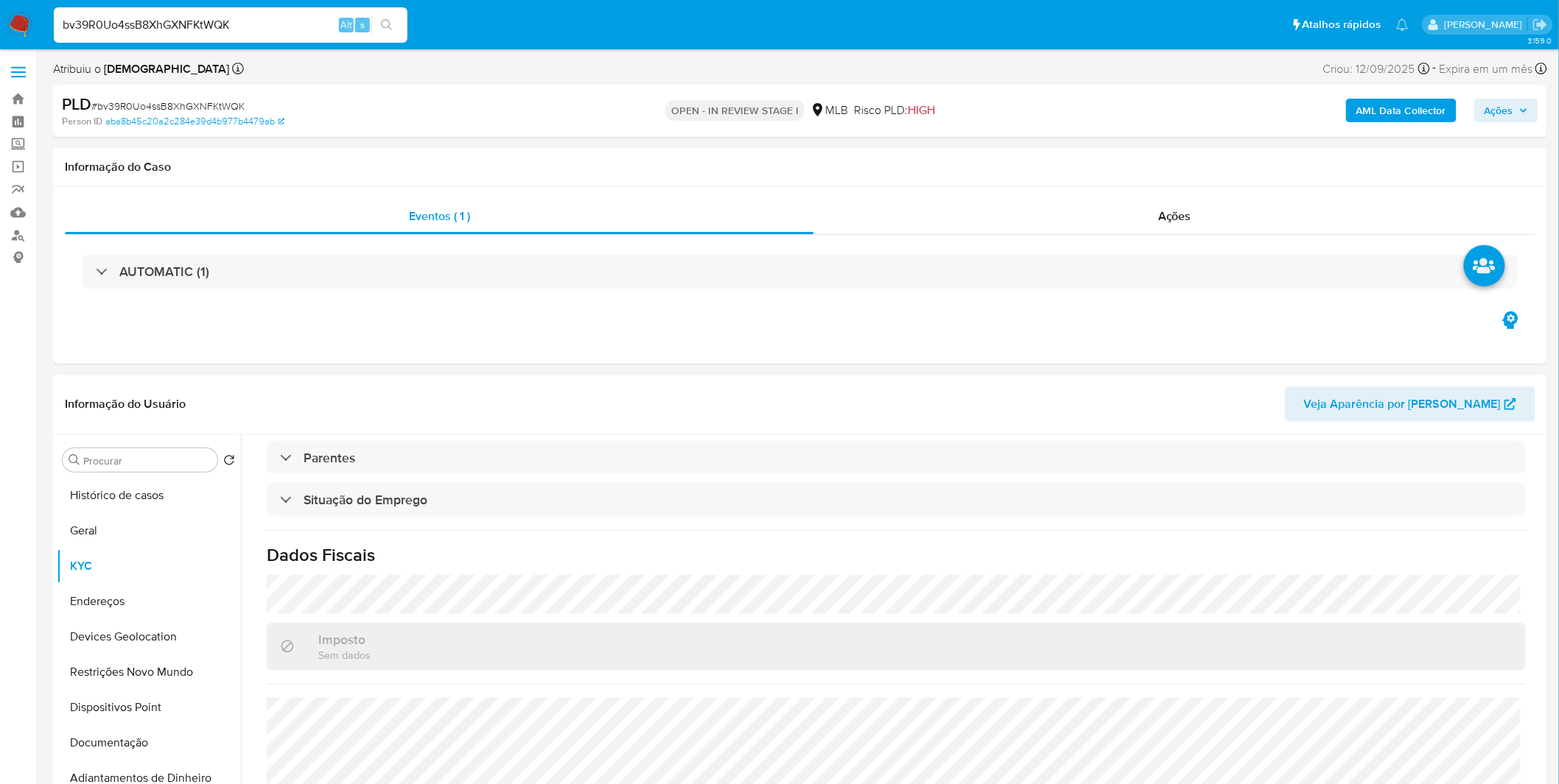
scroll to position [613, 0]
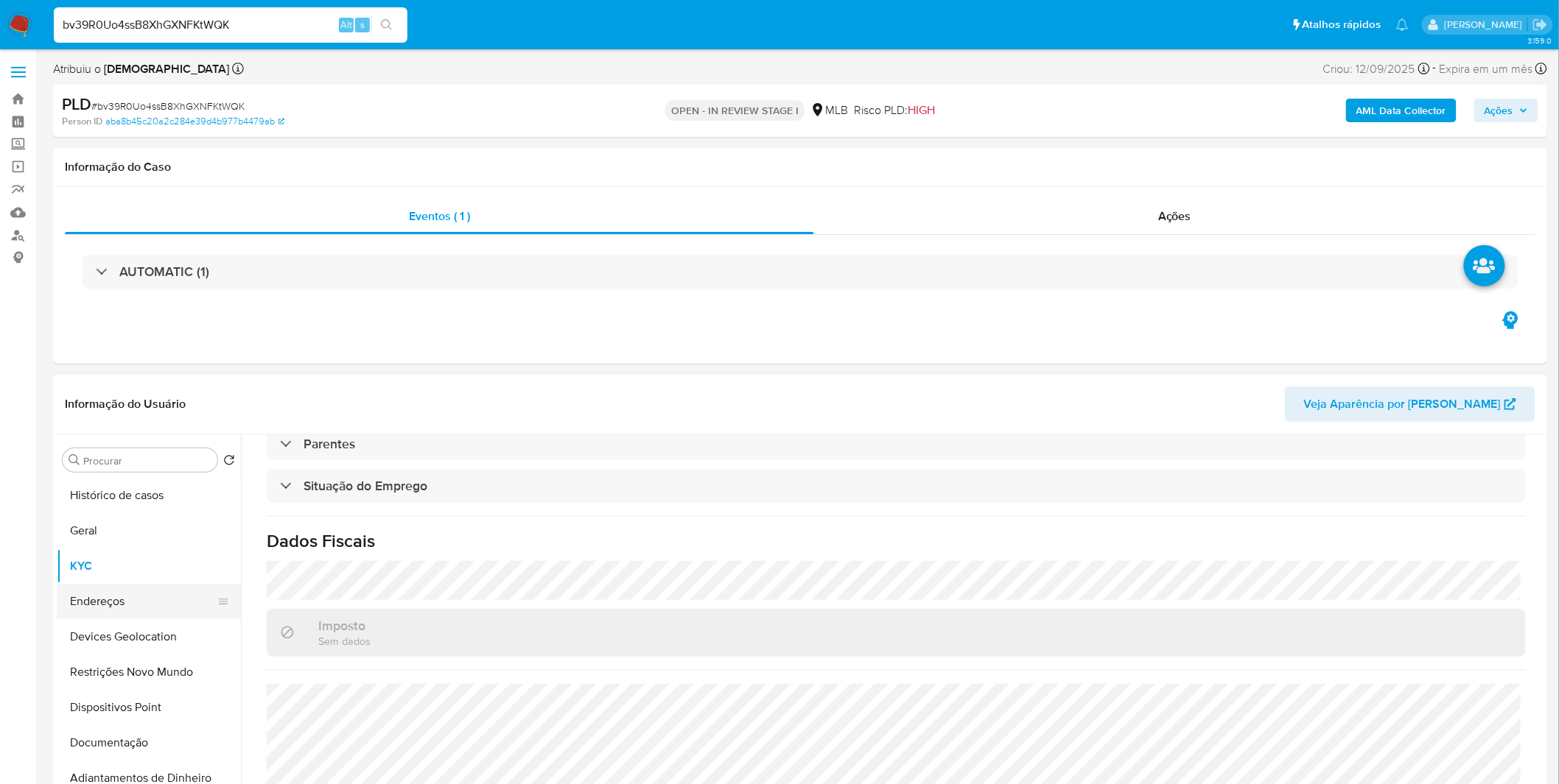
click at [83, 602] on button "Endereços" at bounding box center [143, 601] width 173 height 35
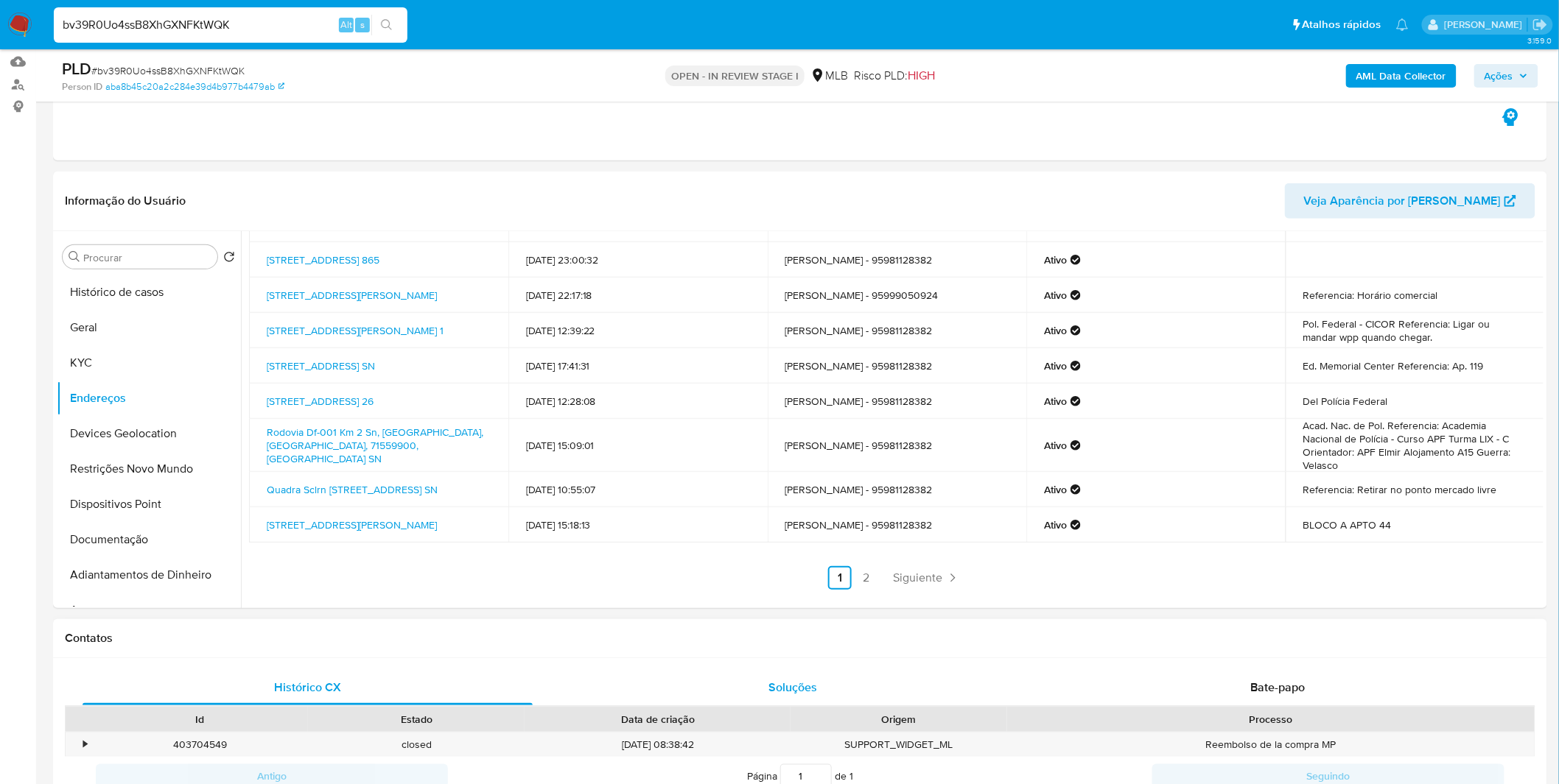
scroll to position [163, 0]
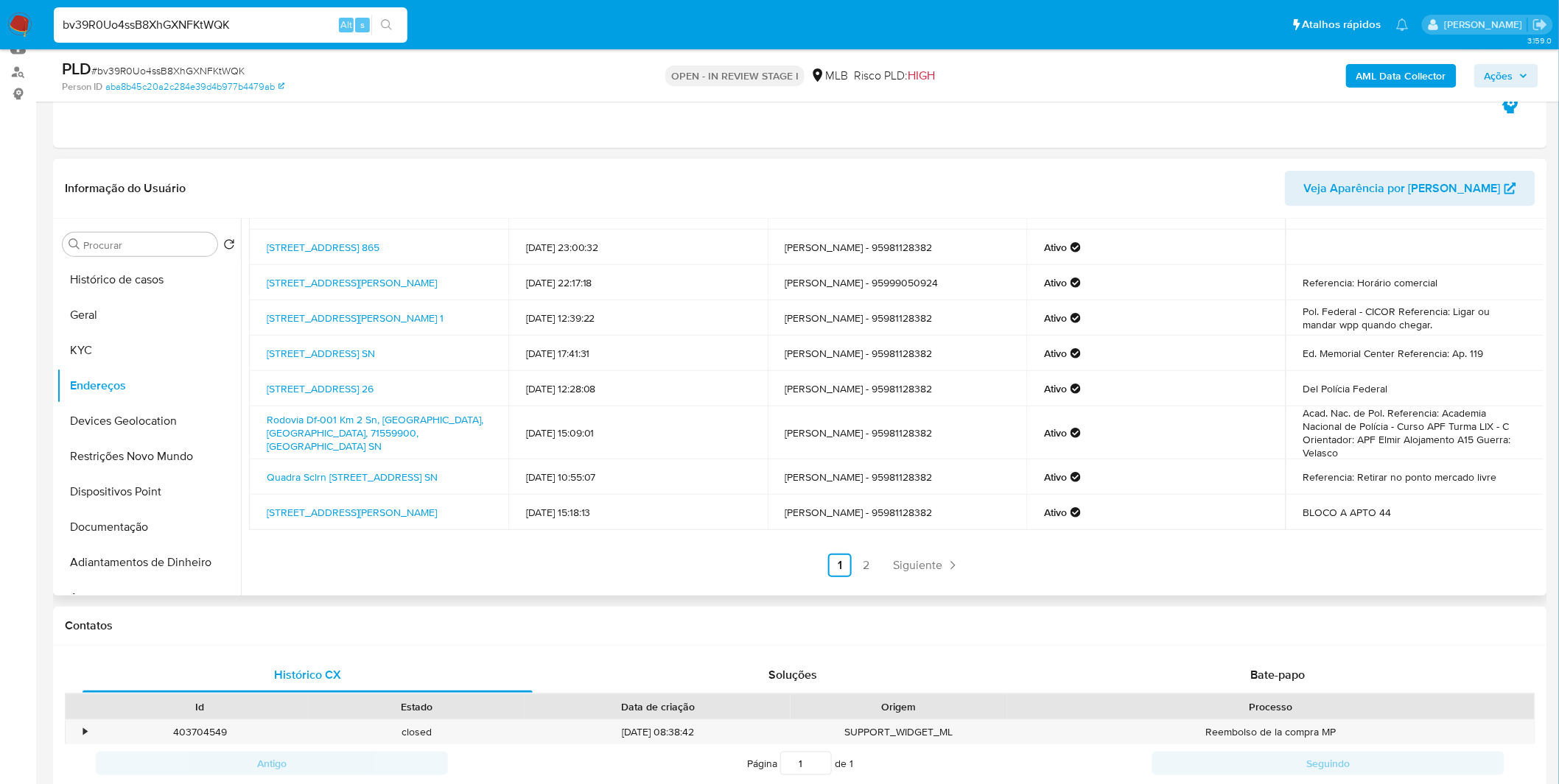
click at [867, 563] on link "2" at bounding box center [866, 565] width 23 height 23
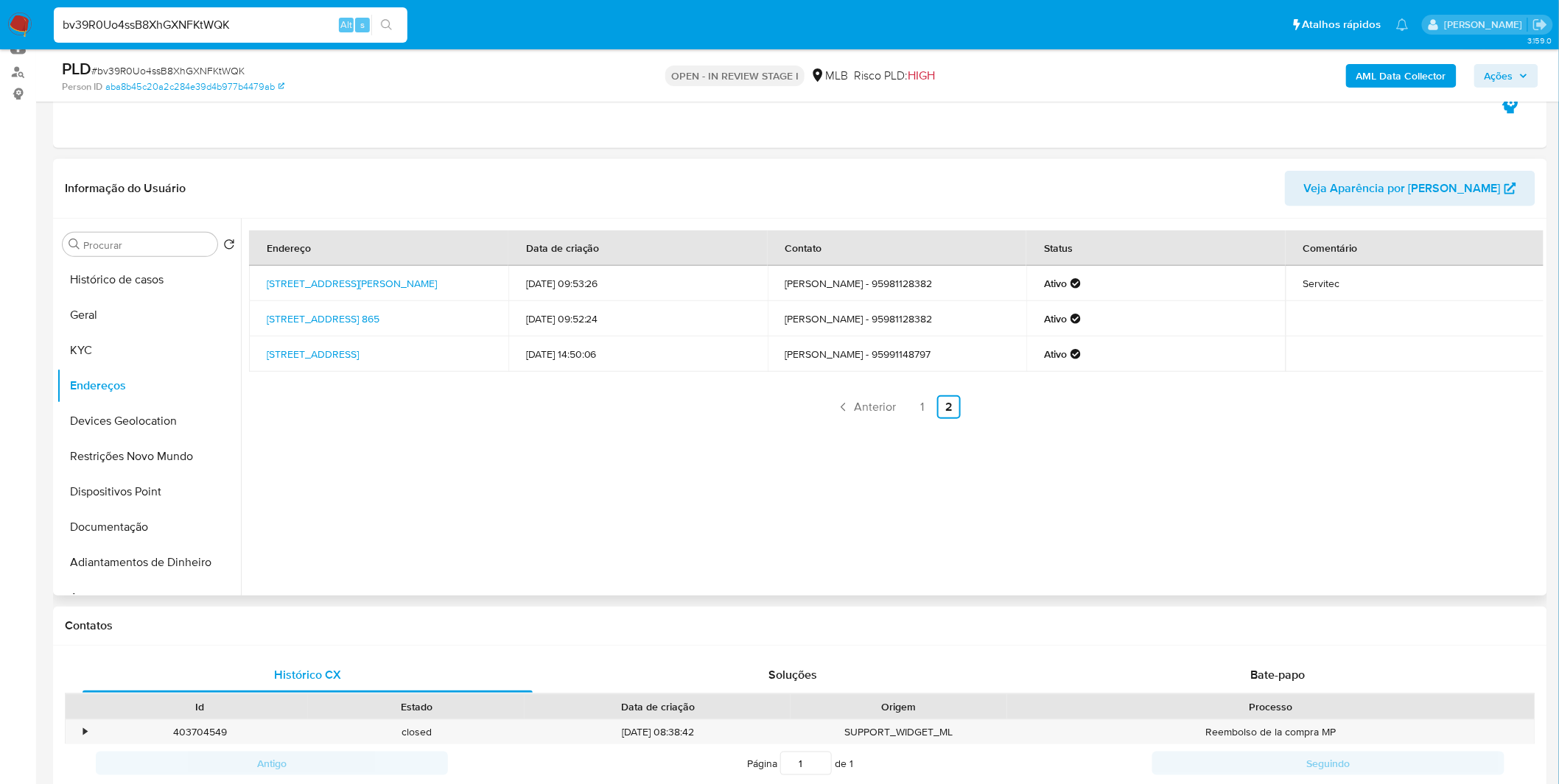
scroll to position [0, 0]
click at [125, 423] on button "Devices Geolocation" at bounding box center [143, 421] width 173 height 35
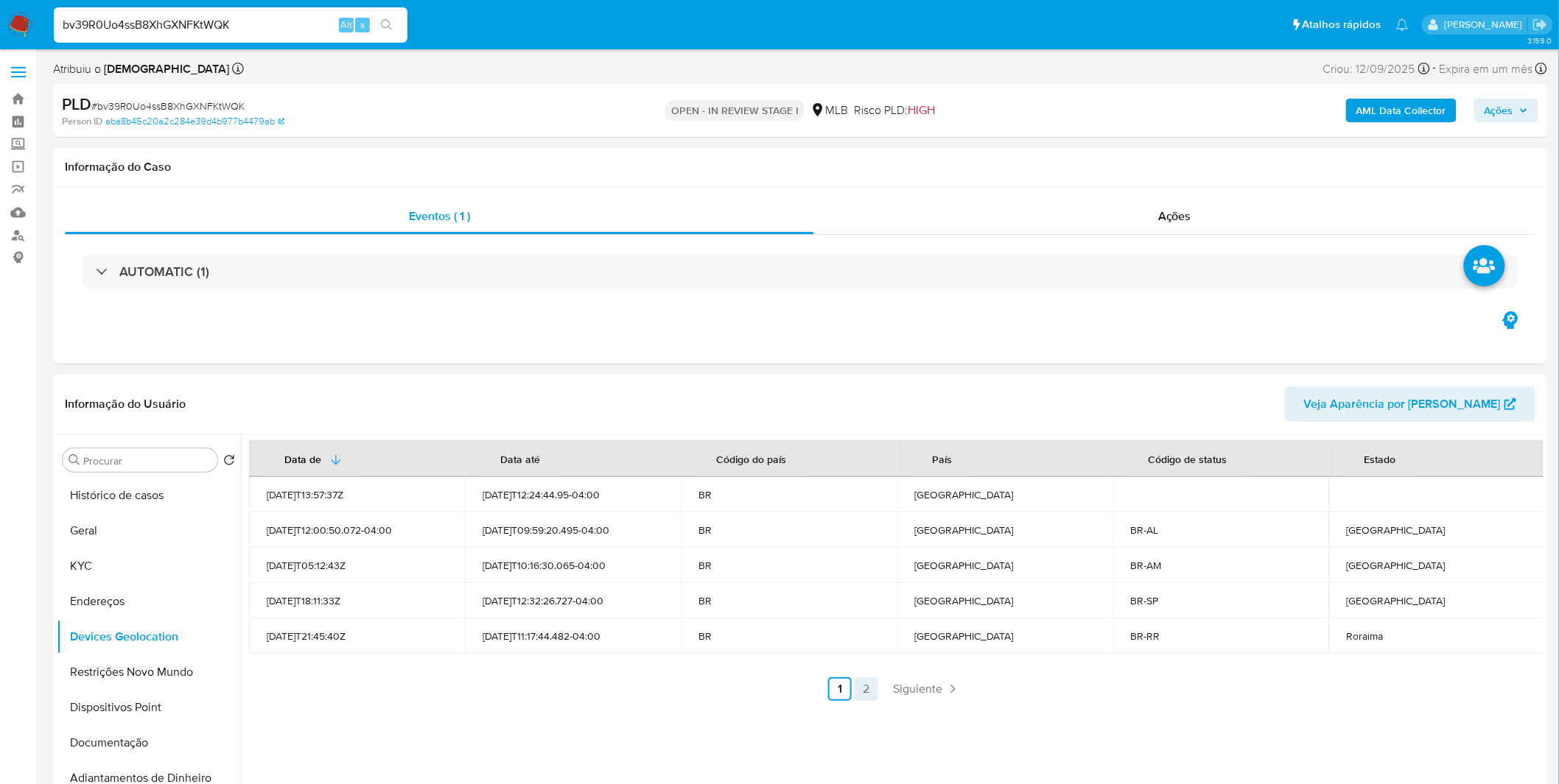
click at [874, 694] on link "2" at bounding box center [866, 689] width 23 height 23
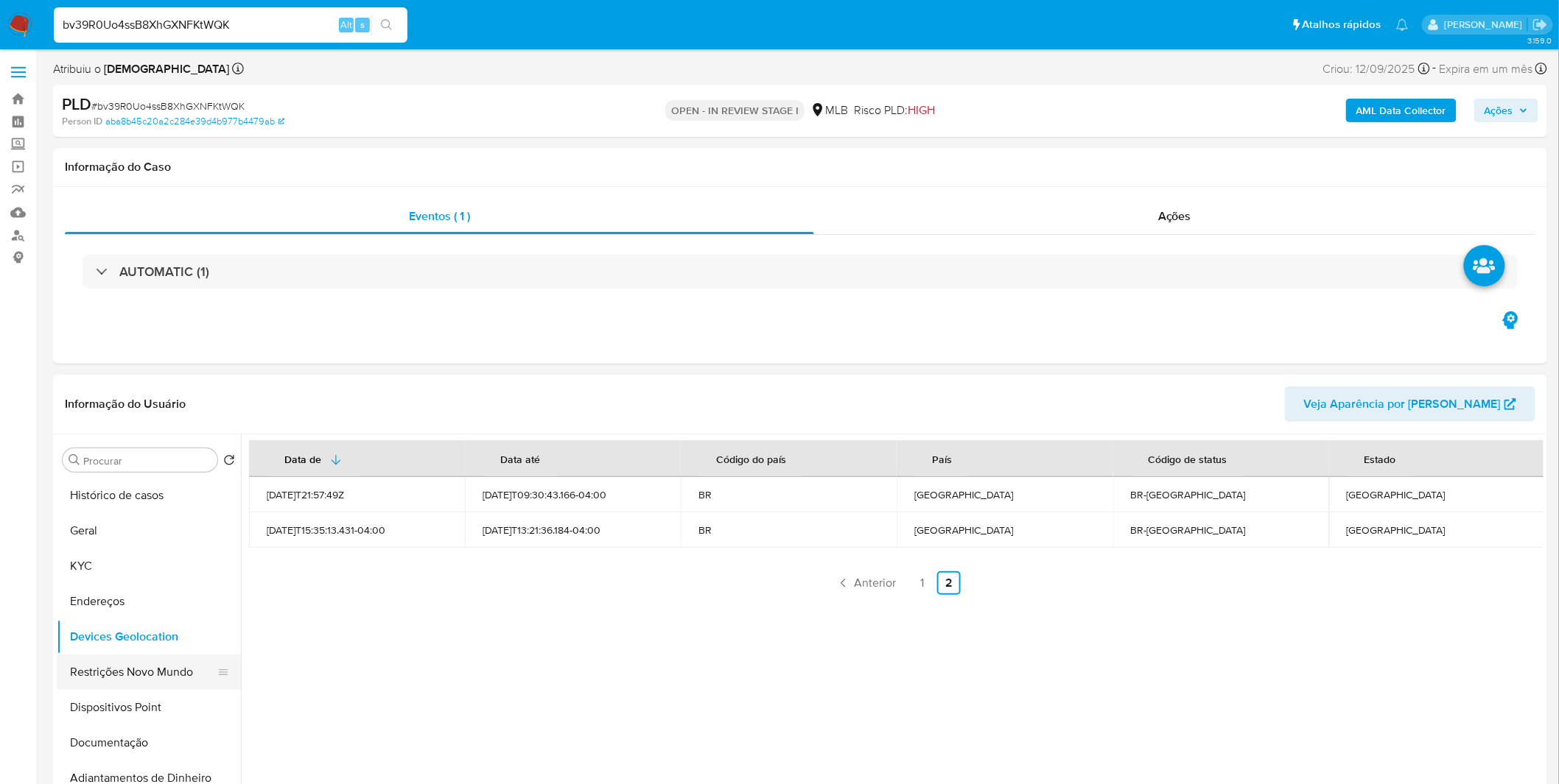
click at [123, 672] on button "Restrições Novo Mundo" at bounding box center [143, 672] width 173 height 35
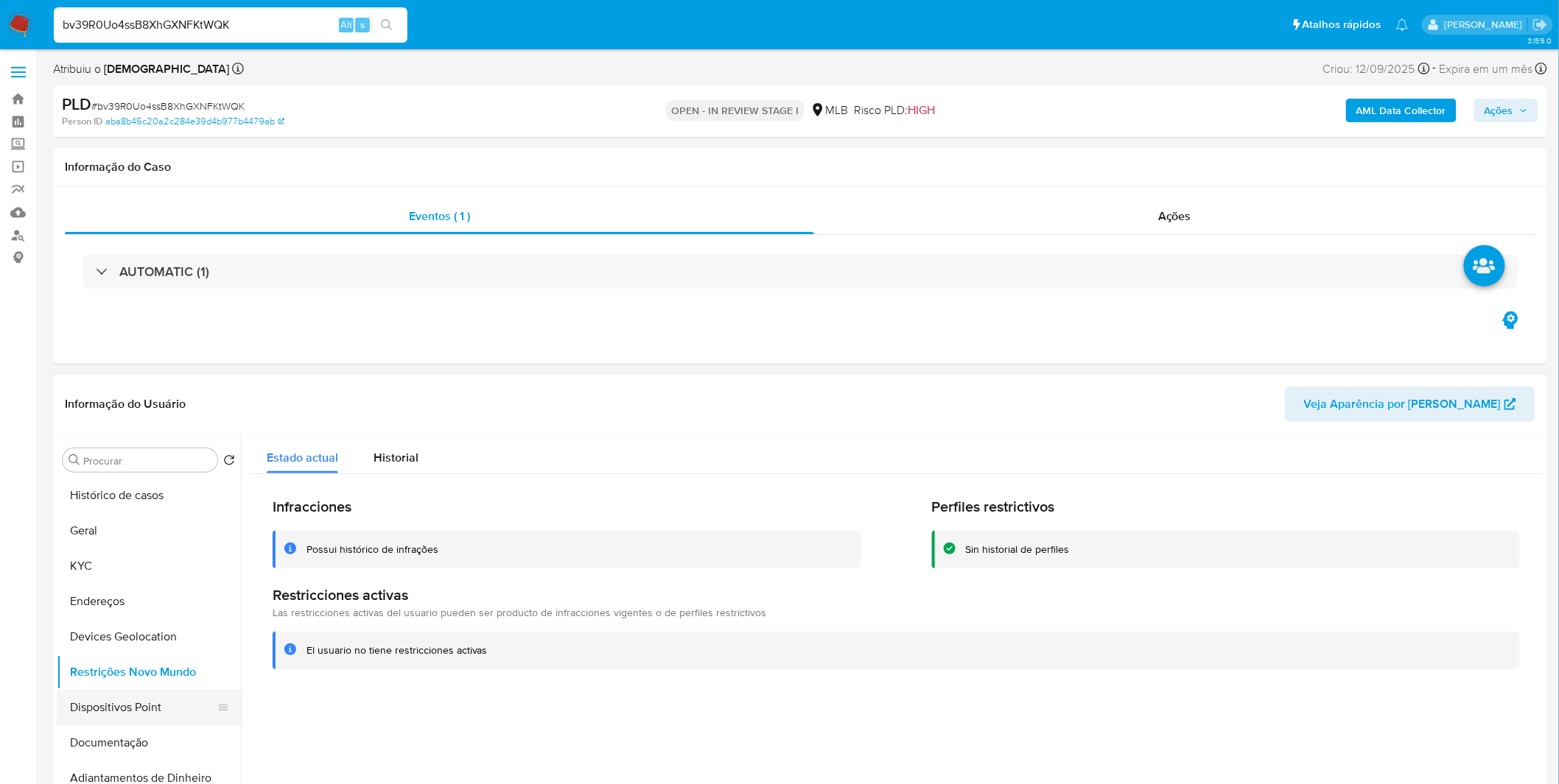
click at [116, 712] on button "Dispositivos Point" at bounding box center [143, 708] width 173 height 35
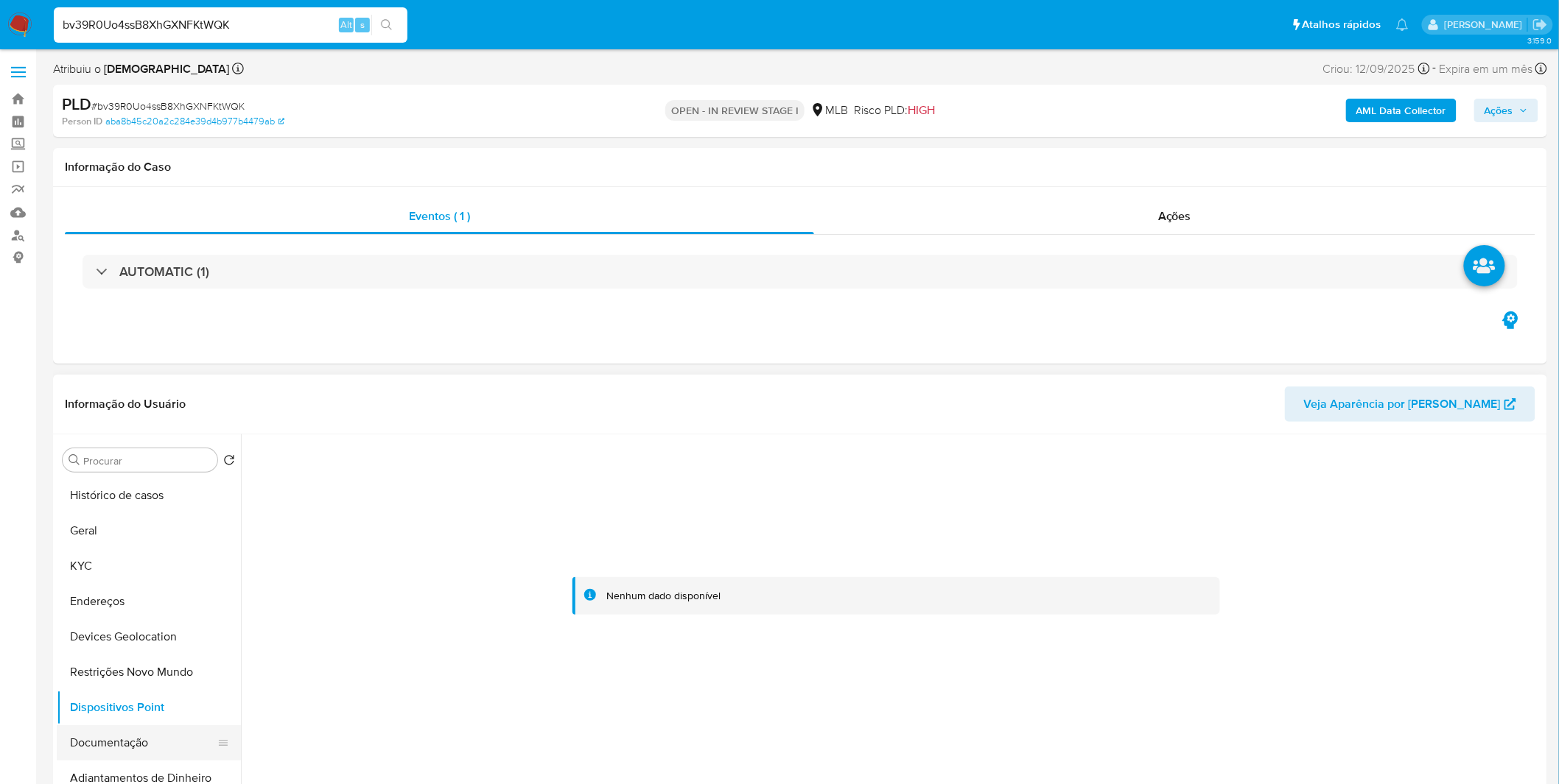
click at [131, 753] on button "Documentação" at bounding box center [143, 743] width 173 height 35
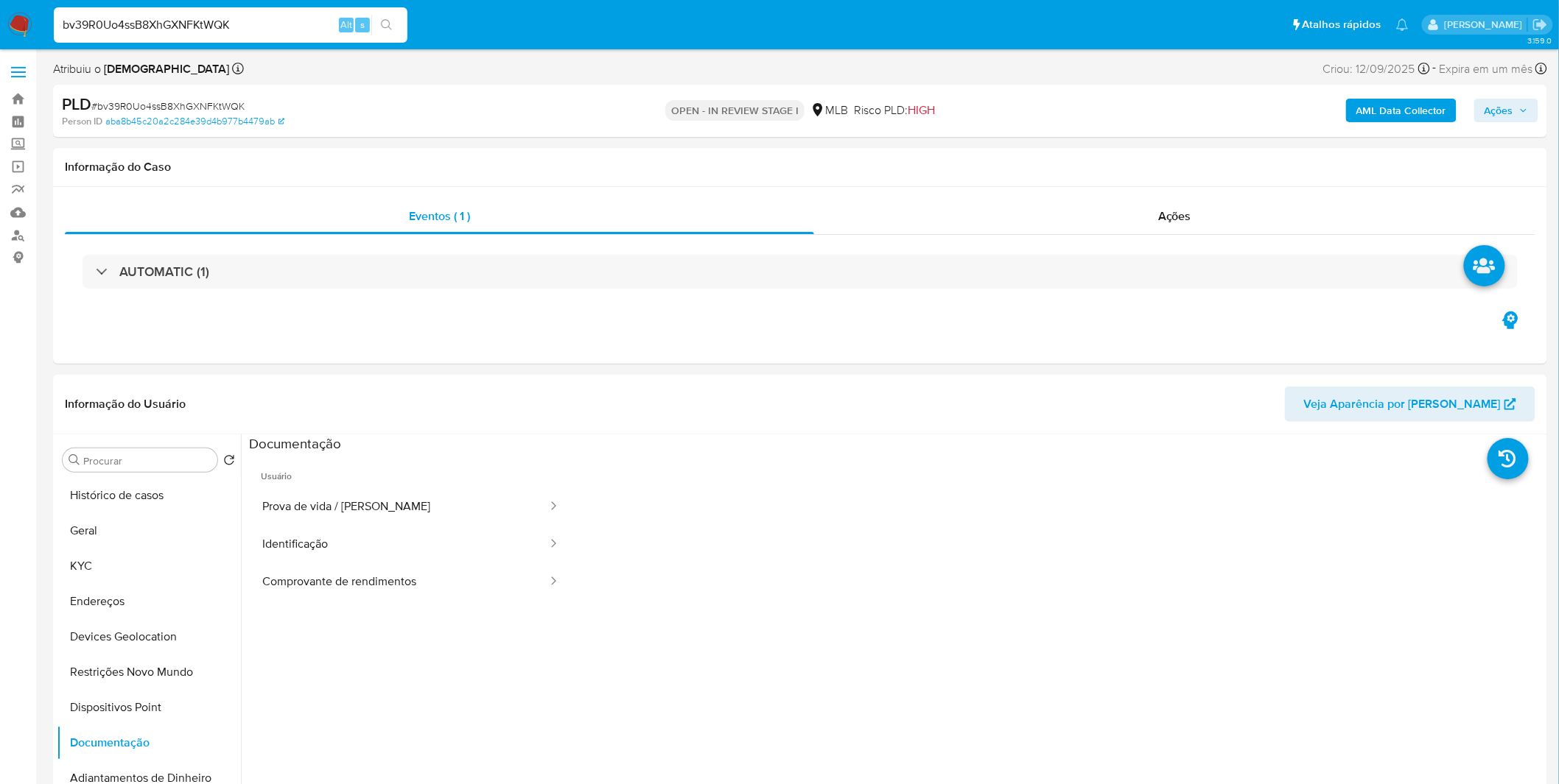
click at [1364, 113] on b "AML Data Collector" at bounding box center [1401, 110] width 90 height 23
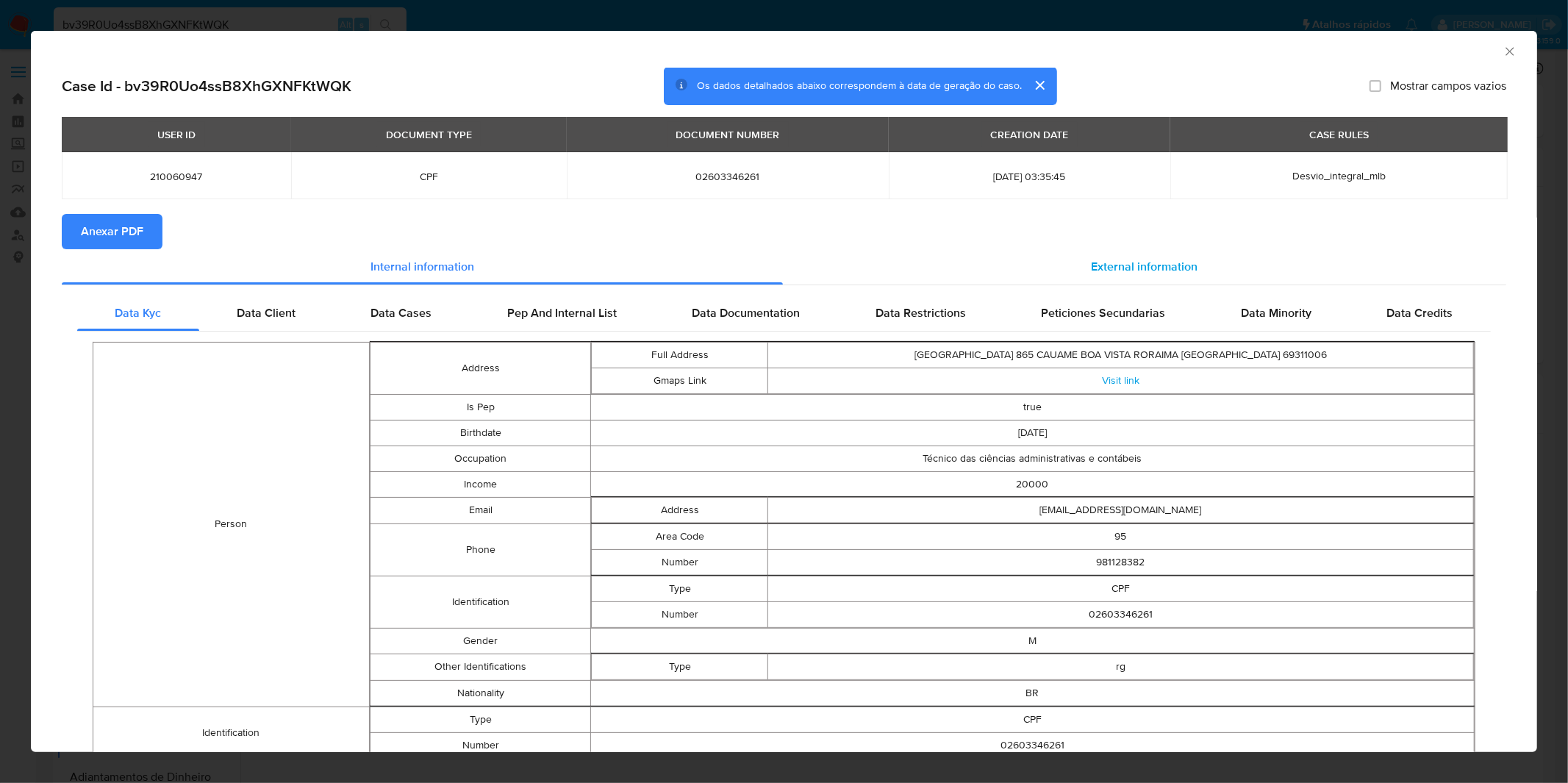
click at [1100, 261] on span "External information" at bounding box center [1144, 267] width 106 height 17
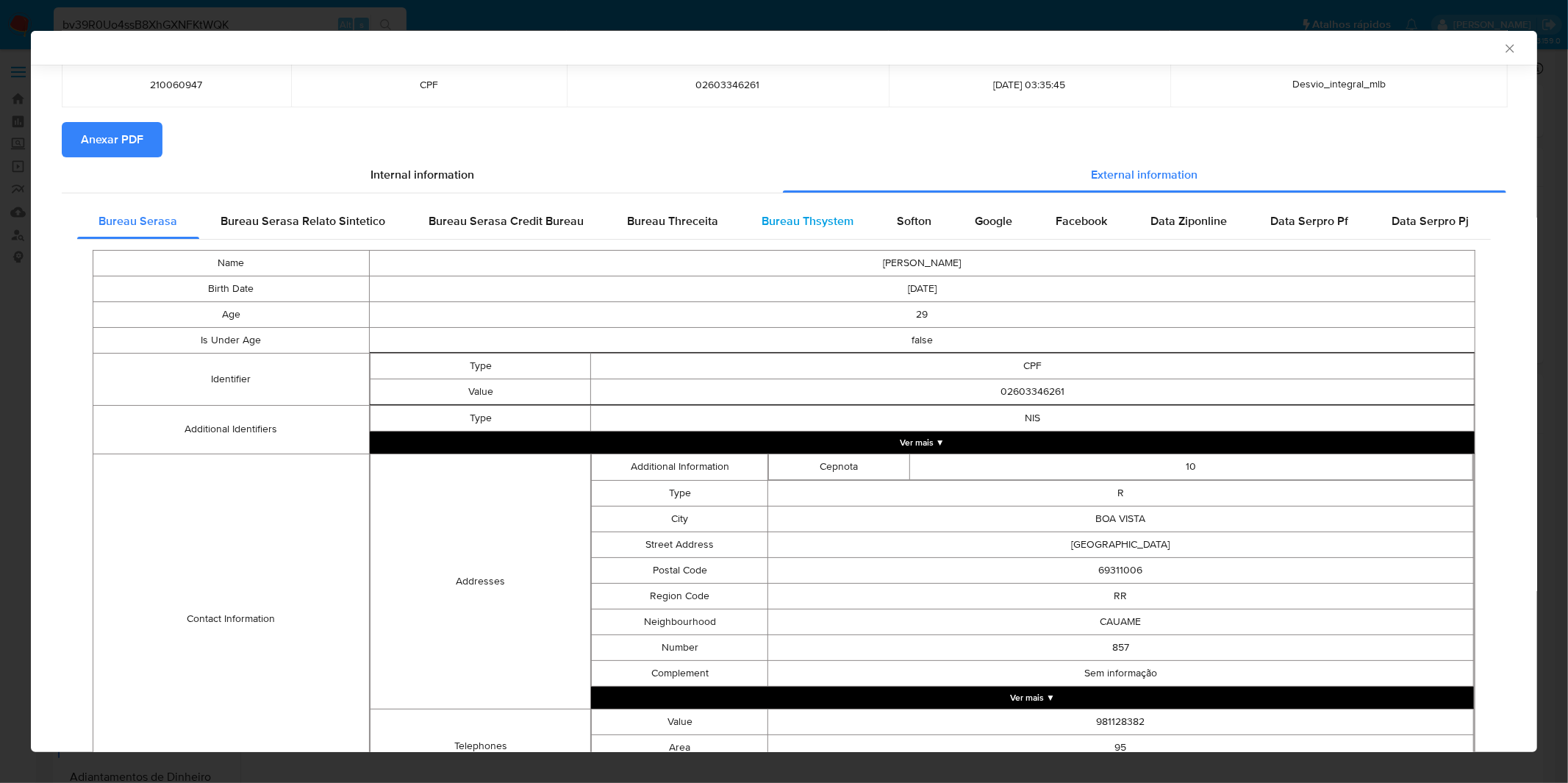
click at [807, 221] on span "Bureau Thsystem" at bounding box center [808, 221] width 92 height 17
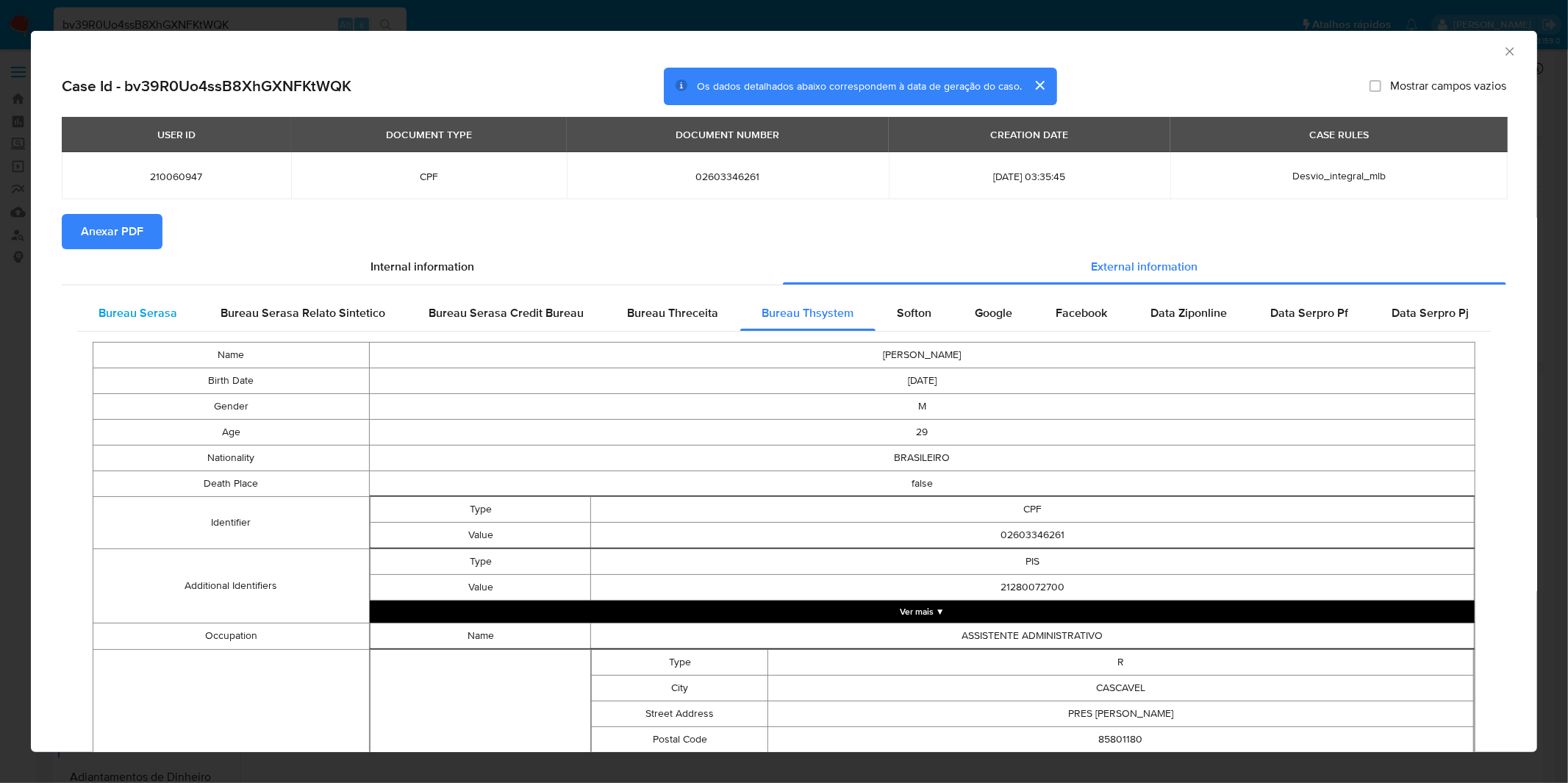
click at [140, 314] on span "Bureau Serasa" at bounding box center [139, 313] width 79 height 17
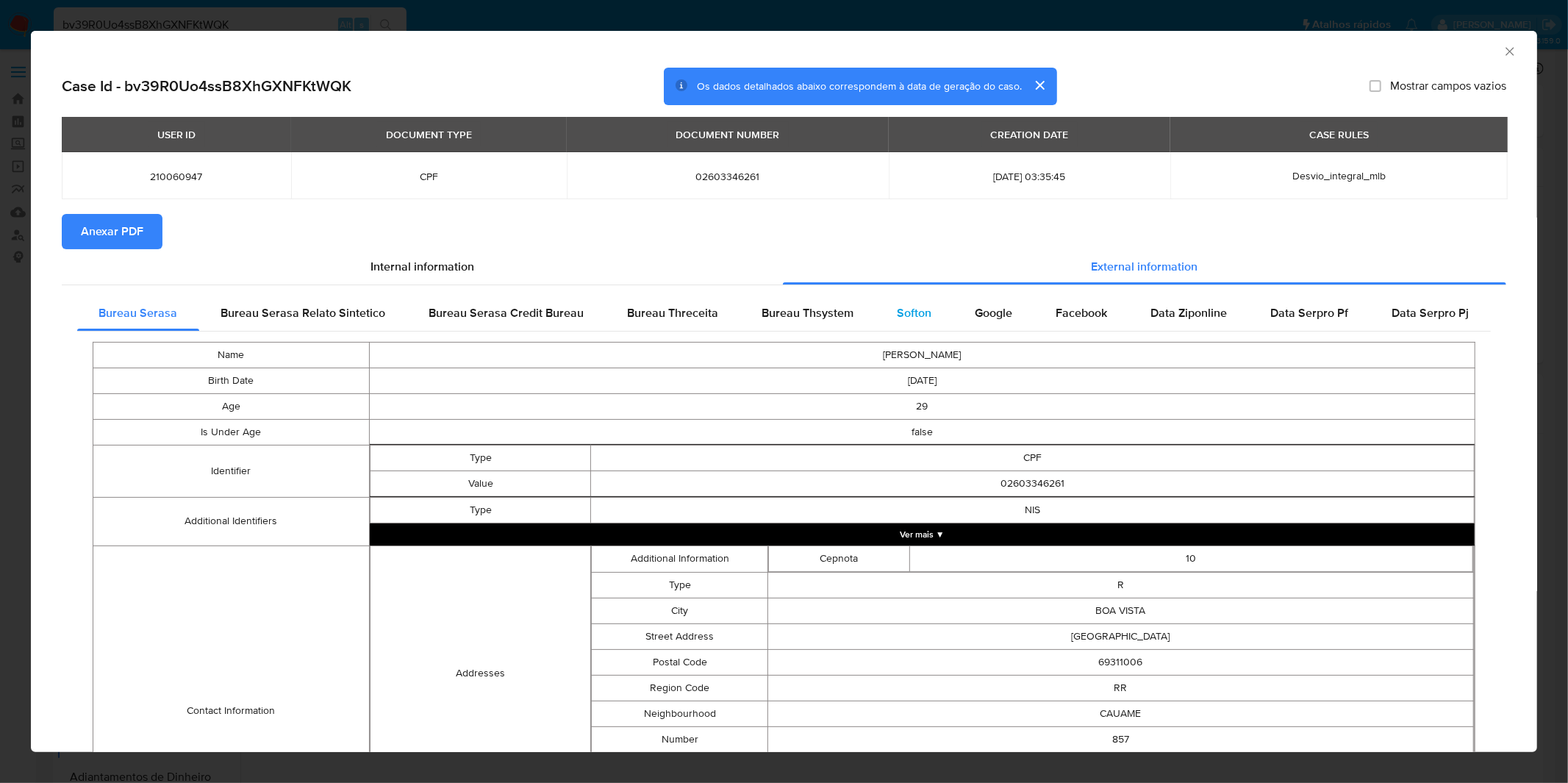
click at [886, 310] on div "Softon" at bounding box center [915, 313] width 78 height 35
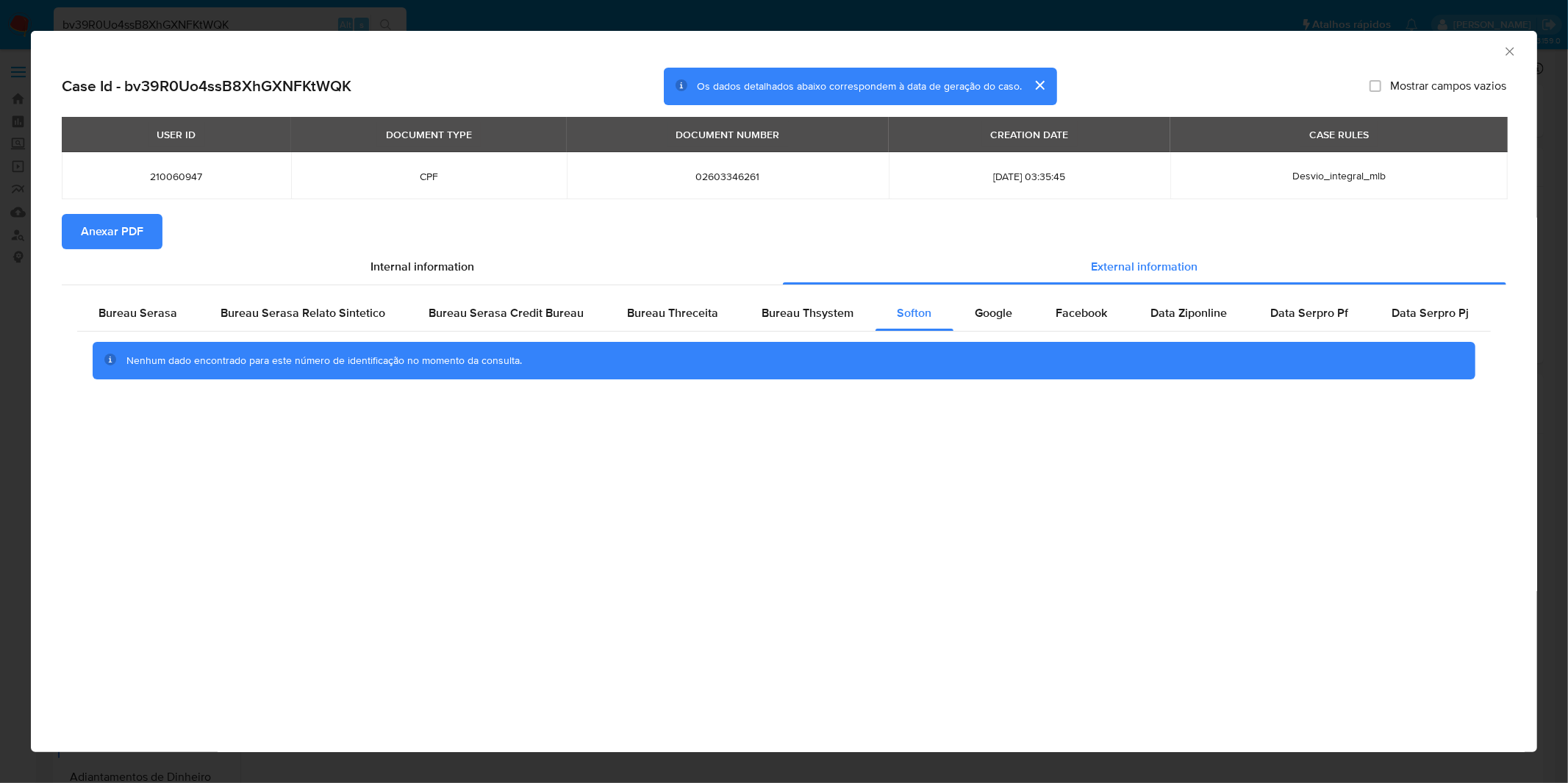
click at [319, 16] on div "AML Data Collector Case Id - bv39R0Uo4ssB8XhGXNFKtWQK Os dados detalhados abaix…" at bounding box center [784, 391] width 1568 height 783
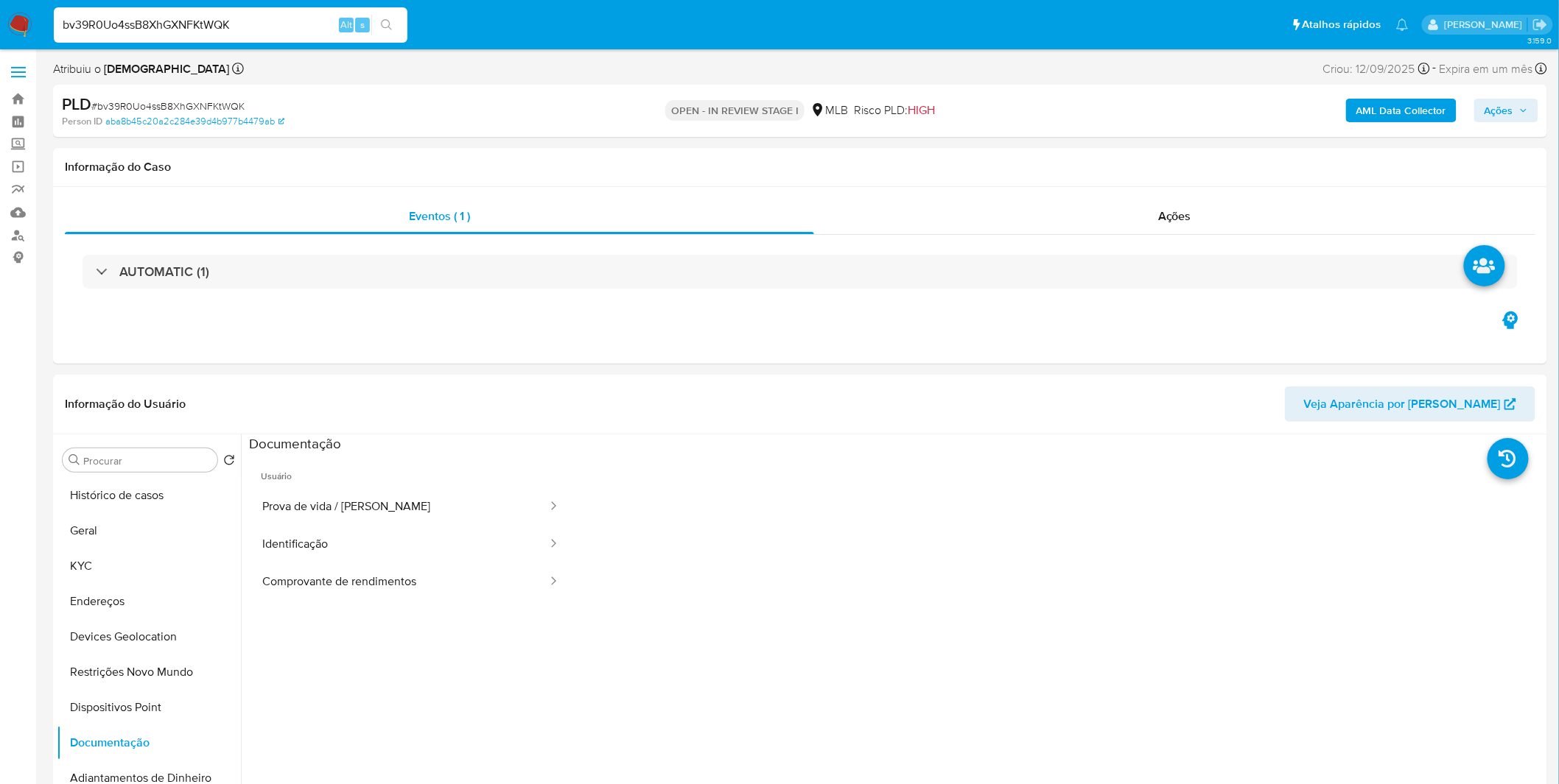
click at [245, 40] on div "bv39R0Uo4ssB8XhGXNFKtWQK Alt s" at bounding box center [231, 25] width 354 height 35
click at [238, 29] on input "bv39R0Uo4ssB8XhGXNFKtWQK" at bounding box center [231, 25] width 354 height 19
paste input "vcBHwtUImgeTsBfBZat58JaQ"
type input "vcBHwtUImgeTsBfBZat58JaQ"
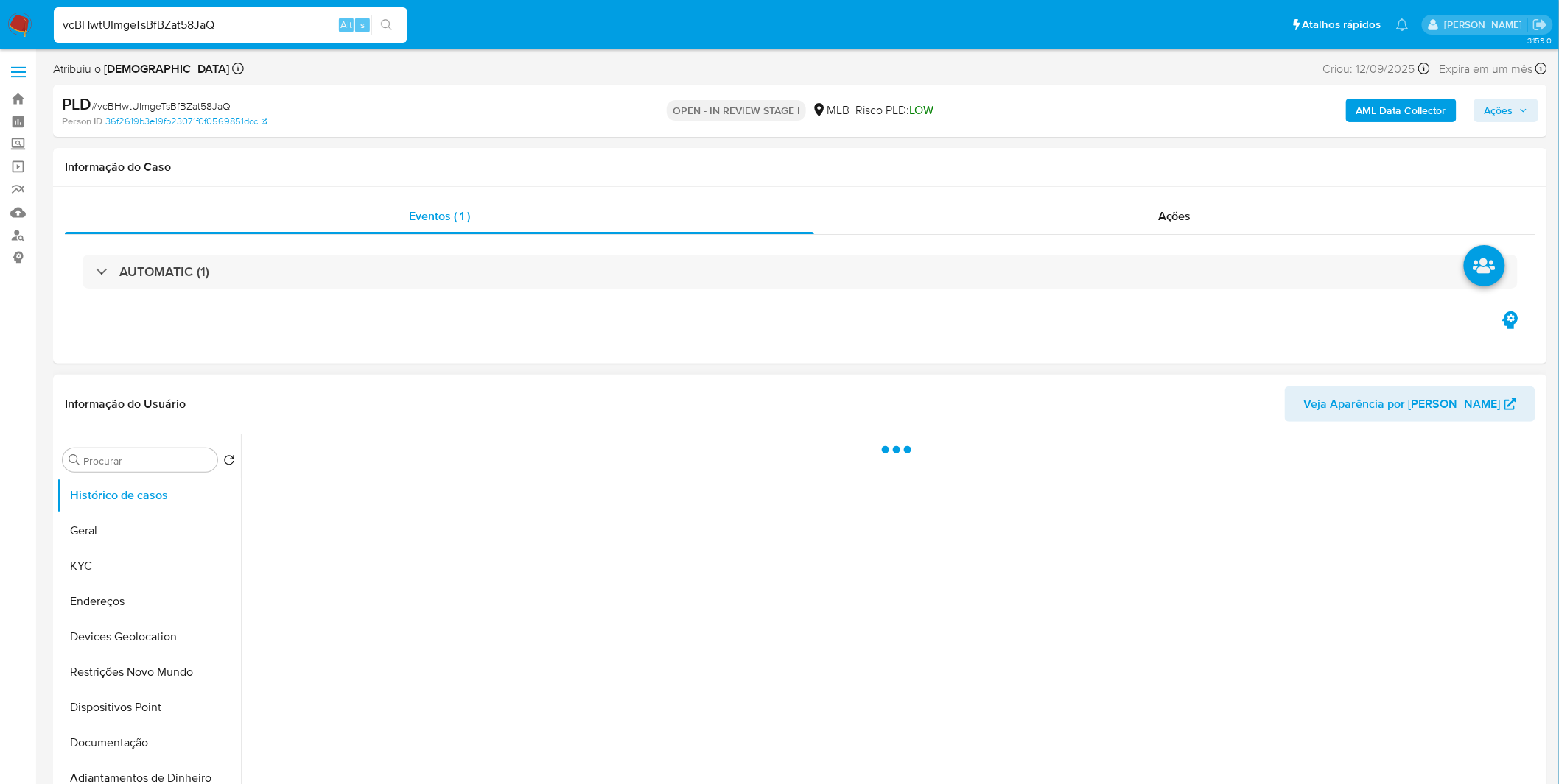
select select "10"
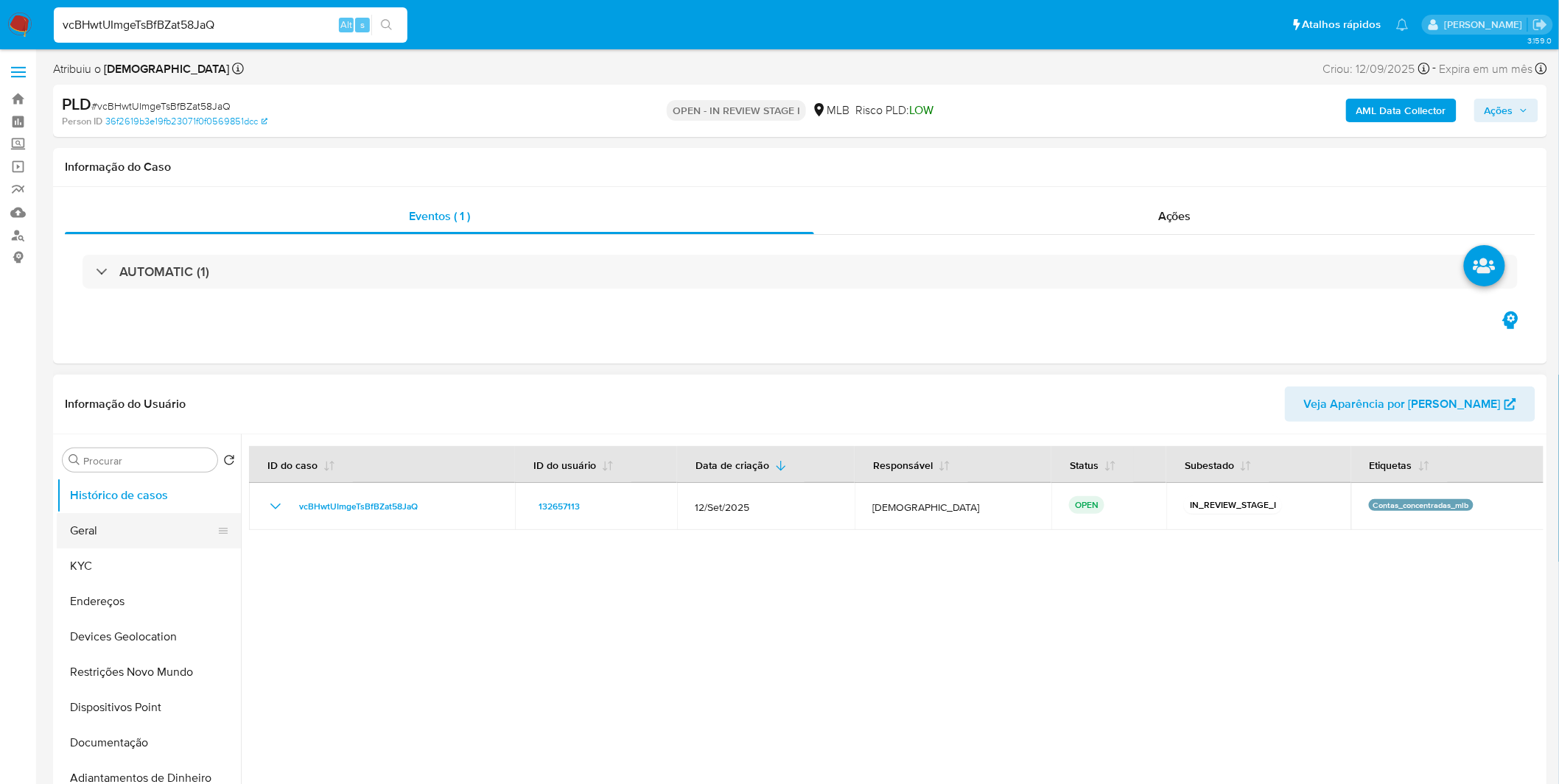
click at [173, 531] on button "Geral" at bounding box center [143, 531] width 173 height 35
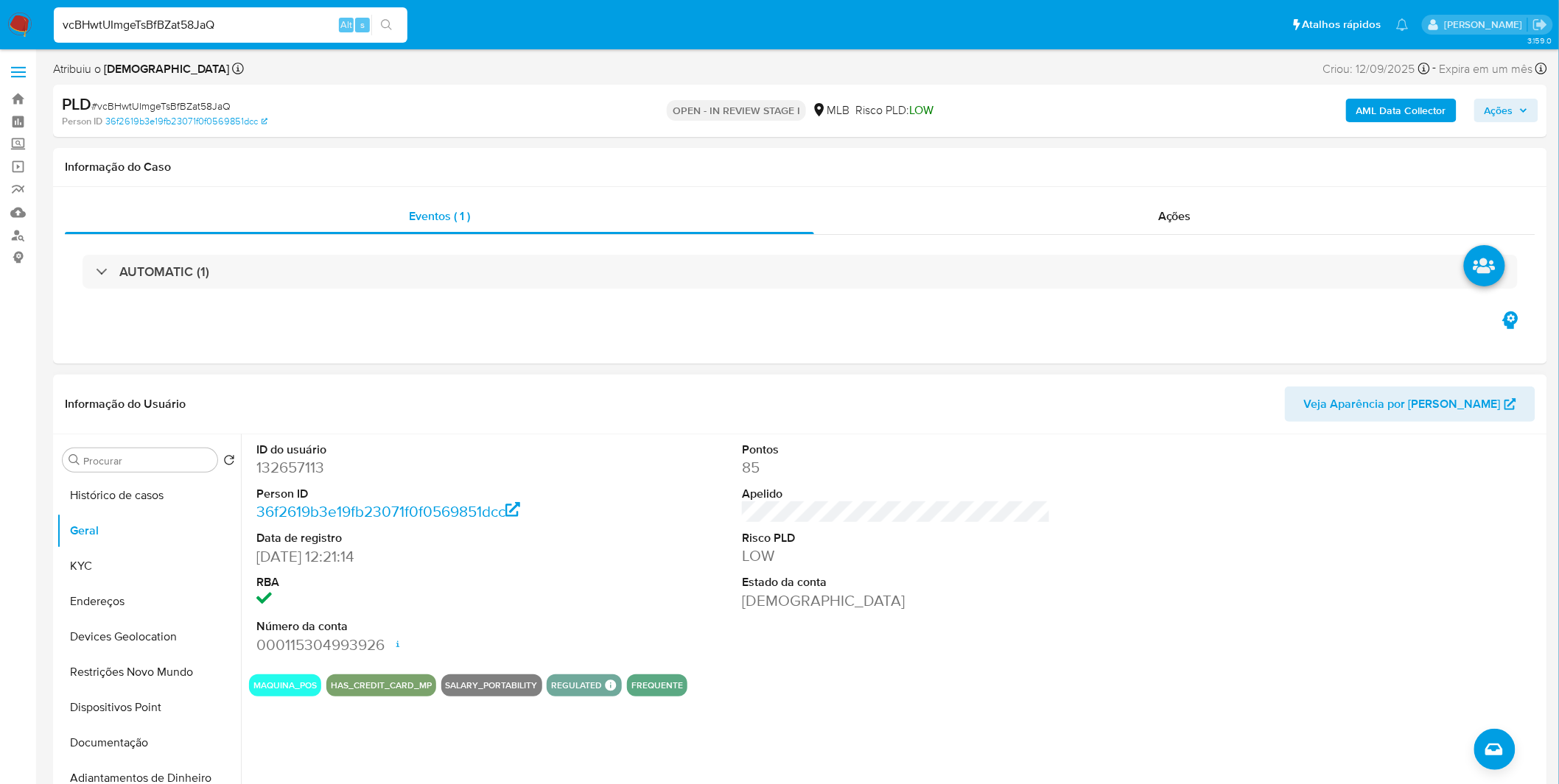
click at [363, 720] on div "ID do usuário 132657113 Person ID 36f2619b3e19fb23071f0f0569851dcc Data de regi…" at bounding box center [892, 623] width 1302 height 377
click at [94, 732] on button "Documentação" at bounding box center [143, 743] width 173 height 35
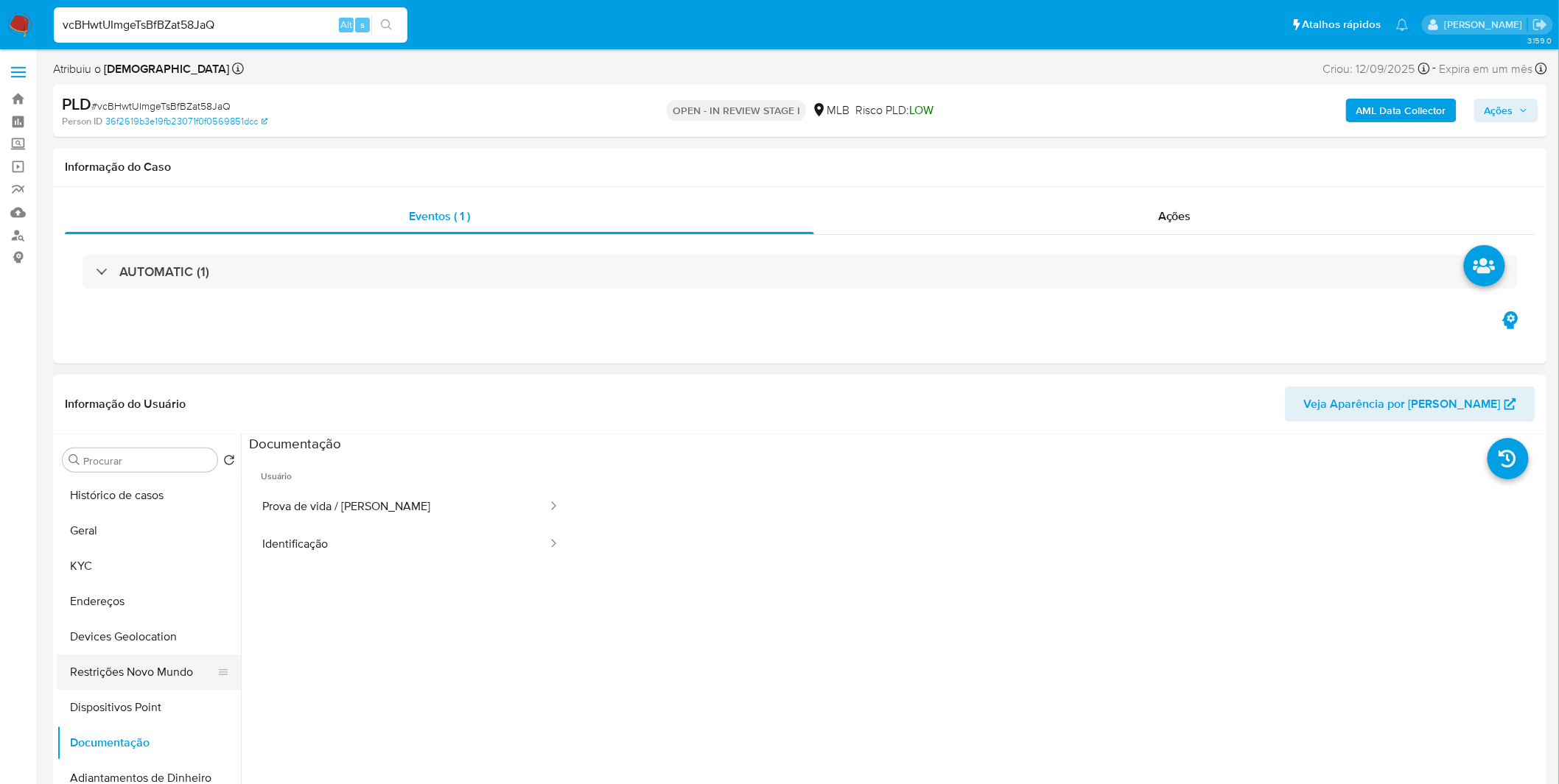
click at [112, 676] on button "Restrições Novo Mundo" at bounding box center [143, 672] width 173 height 35
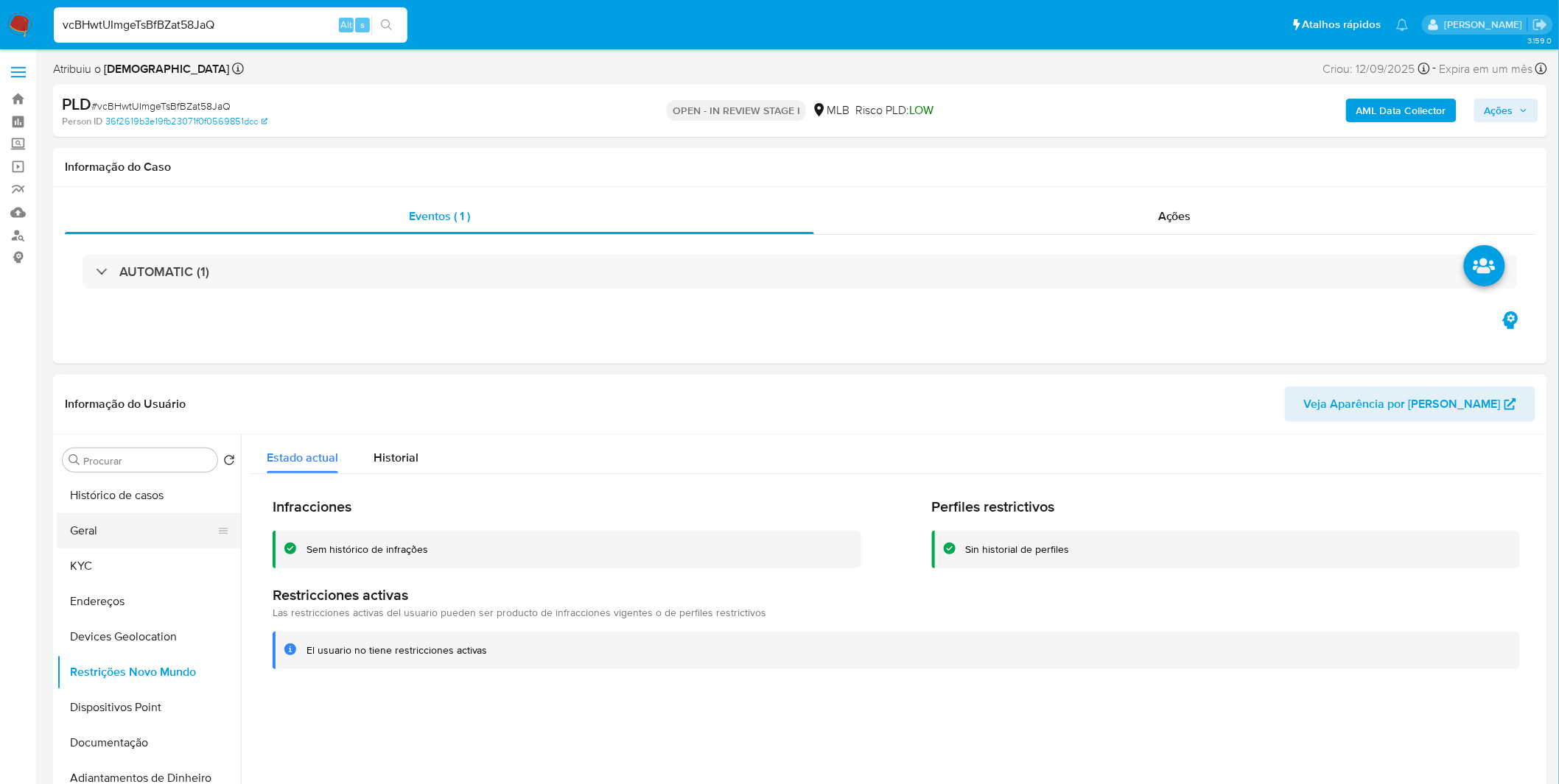
click at [112, 546] on button "Geral" at bounding box center [143, 531] width 173 height 35
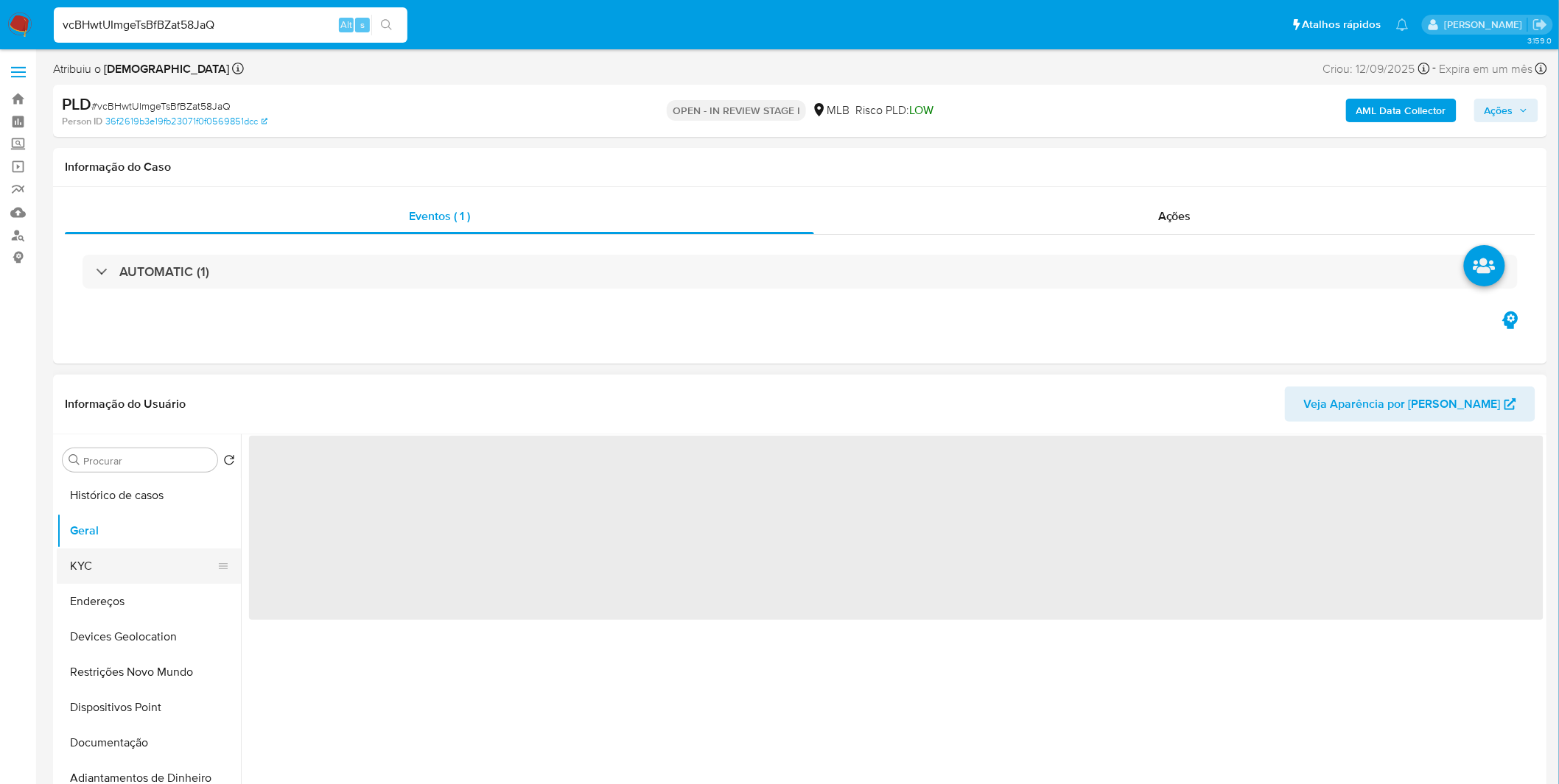
click at [107, 550] on button "KYC" at bounding box center [143, 566] width 173 height 35
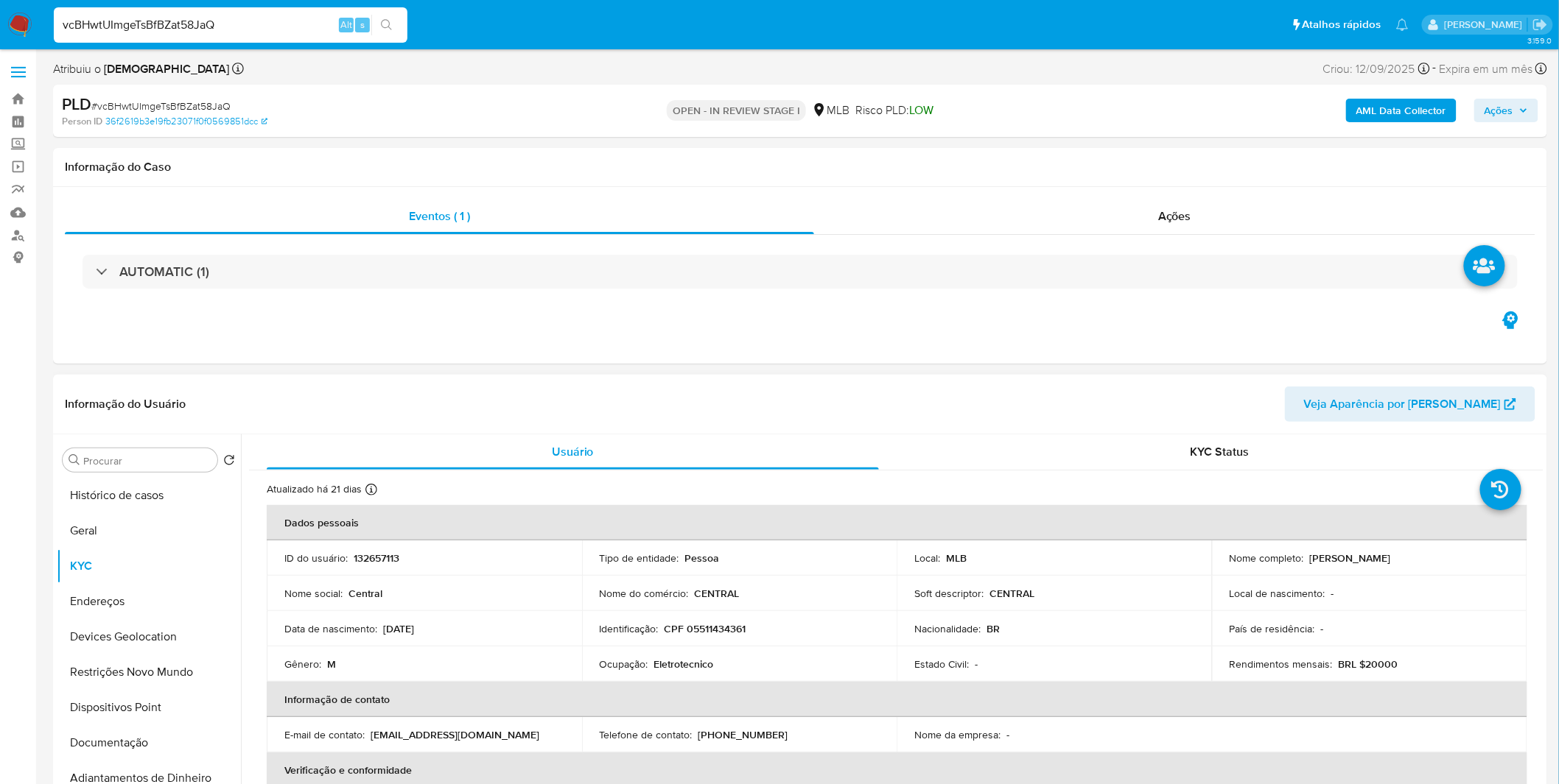
click at [701, 653] on td "Ocupação : Eletrotecnico" at bounding box center [740, 664] width 315 height 35
click at [698, 658] on p "Eletrotecnico" at bounding box center [684, 664] width 59 height 13
copy p "Eletrotecnico"
click at [148, 532] on button "Geral" at bounding box center [143, 531] width 173 height 35
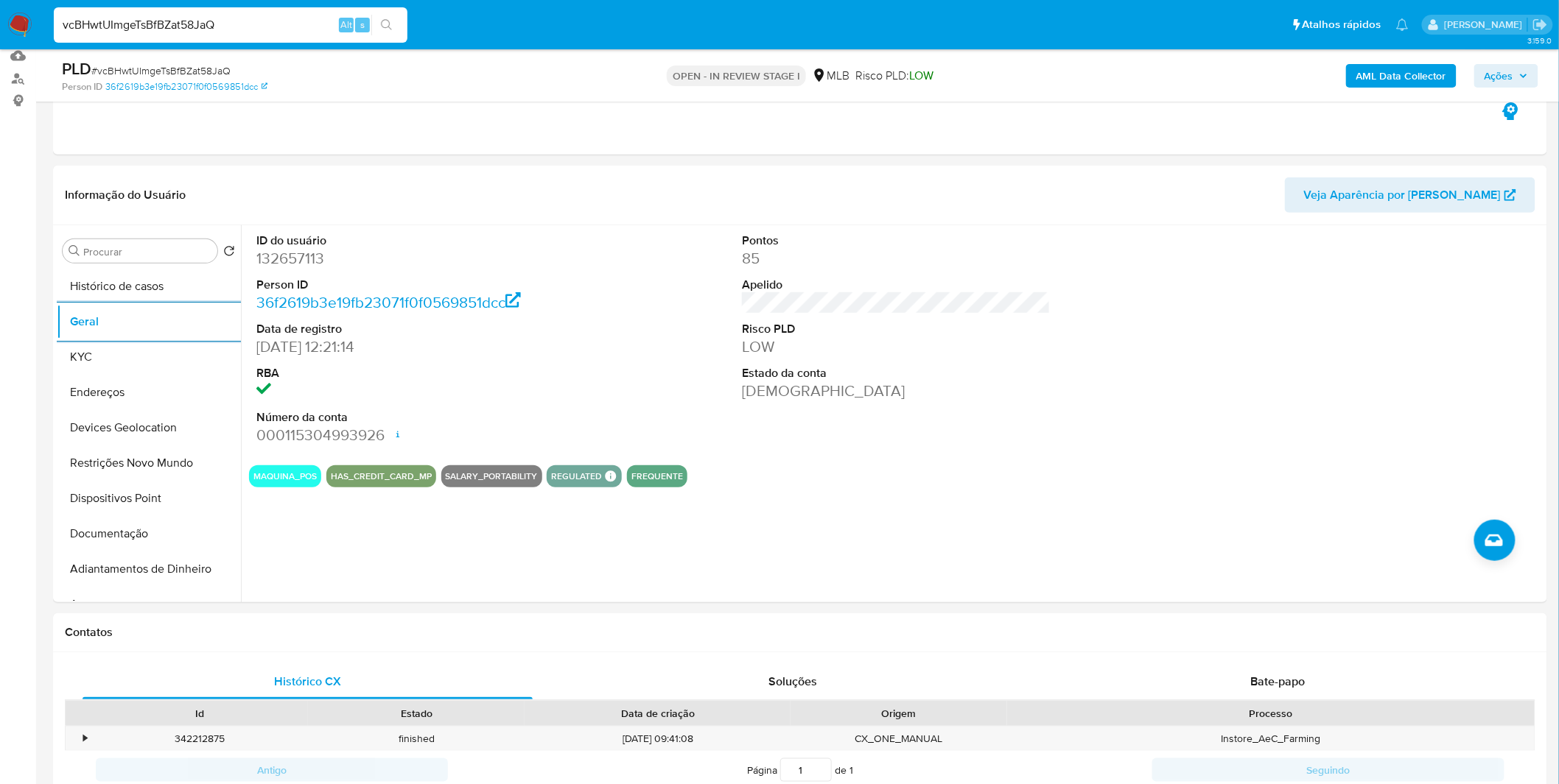
scroll to position [163, 0]
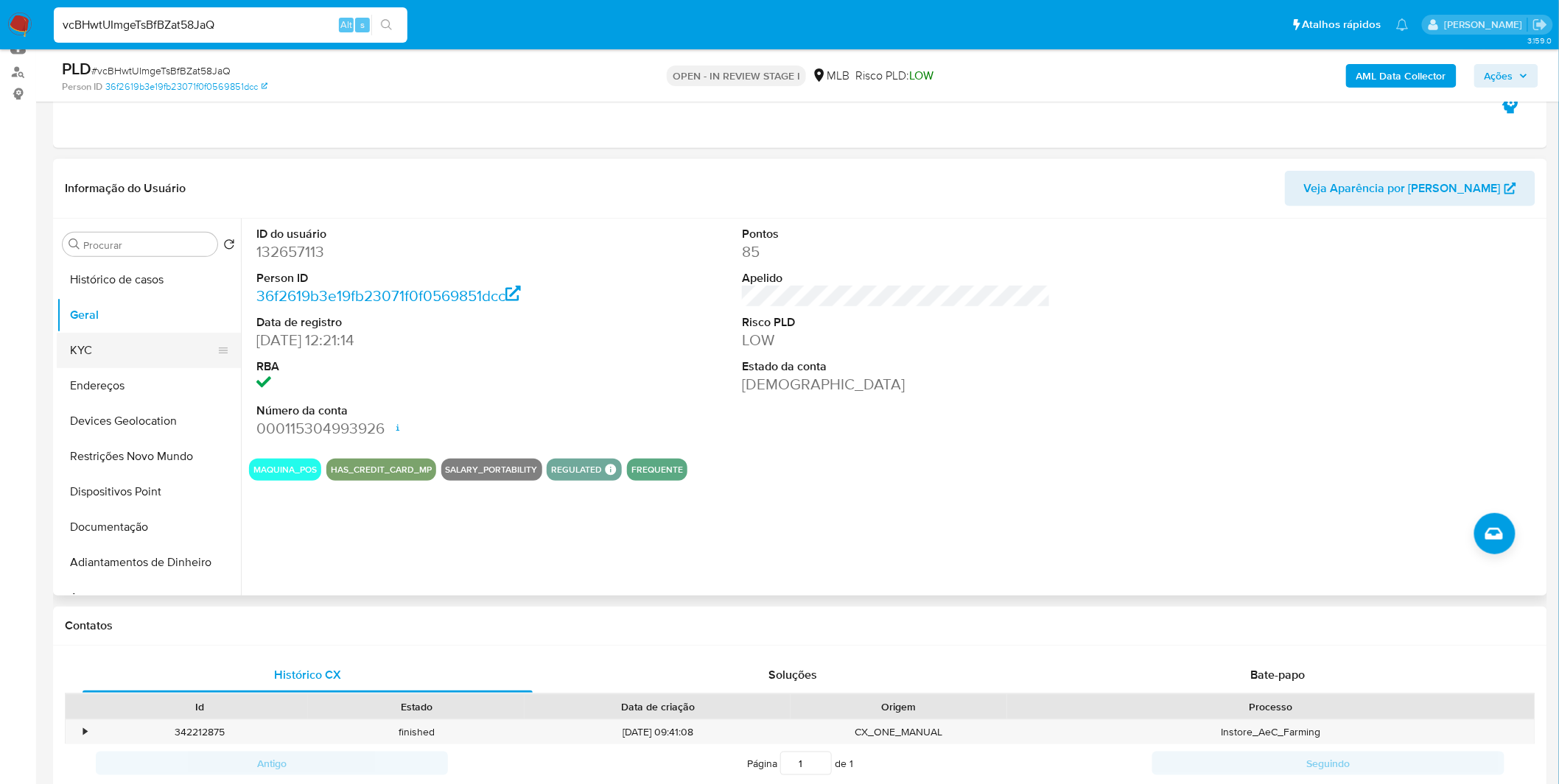
click at [143, 357] on button "KYC" at bounding box center [143, 350] width 173 height 35
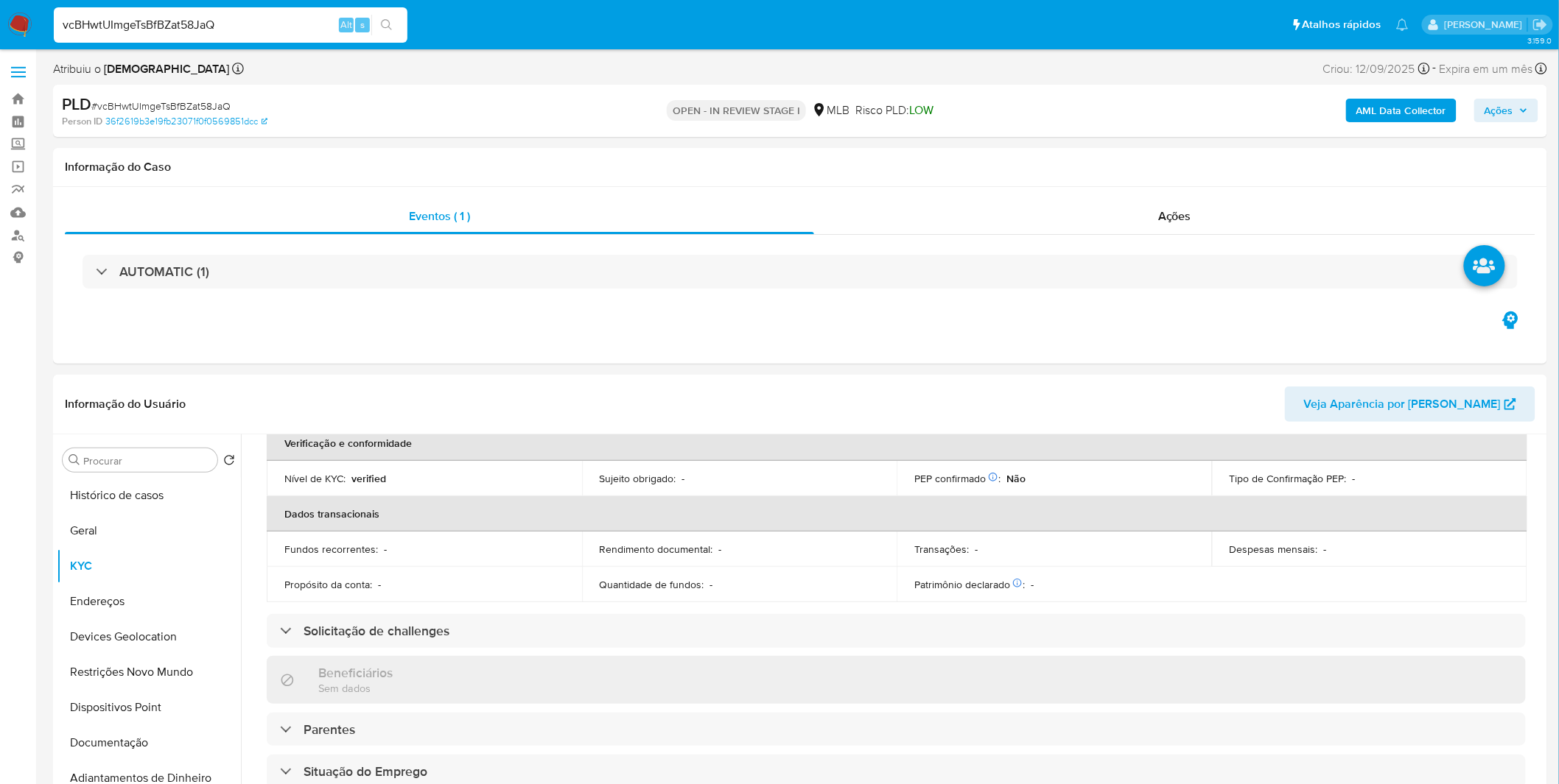
scroll to position [613, 0]
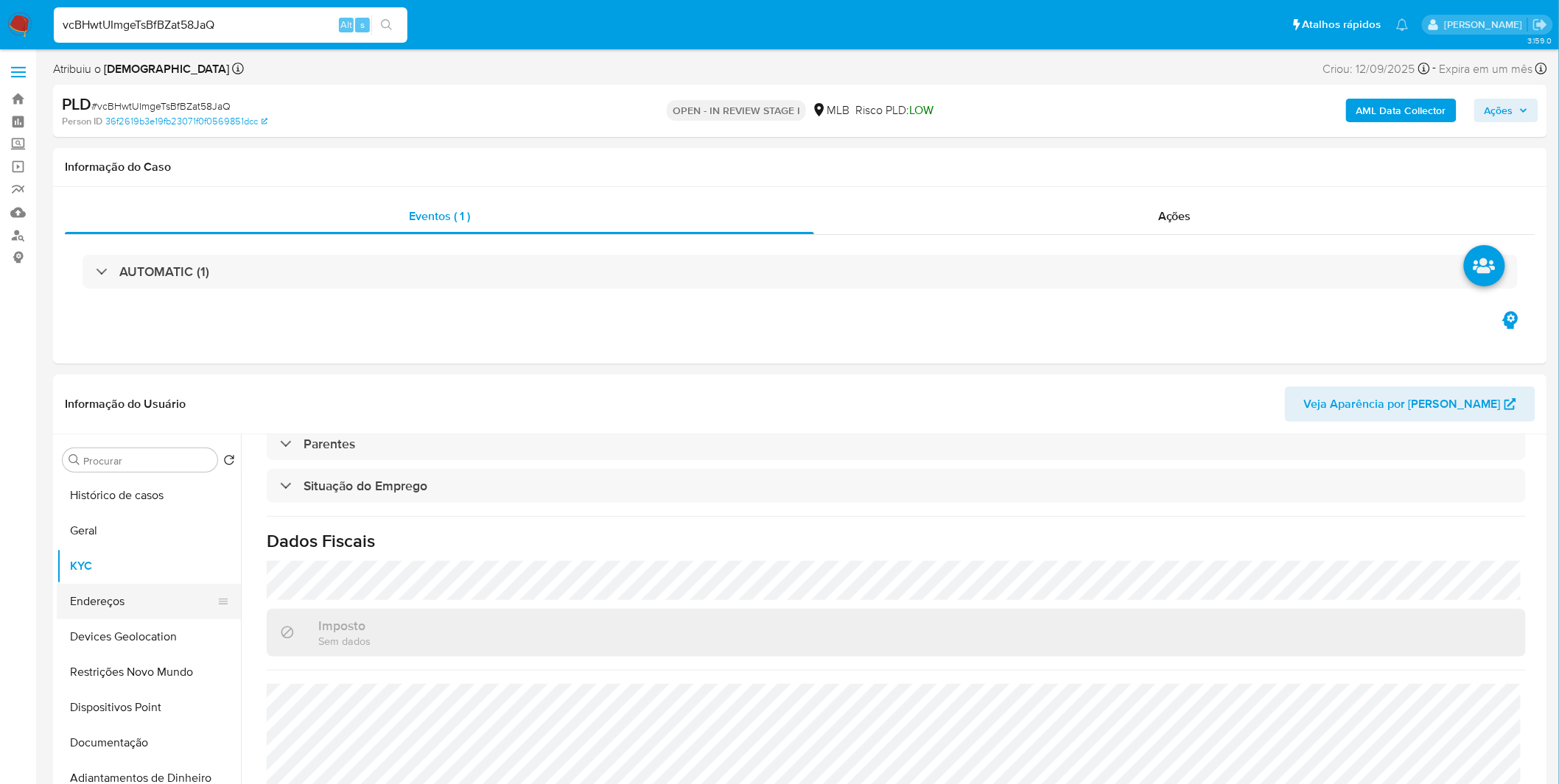
click at [206, 595] on button "Endereços" at bounding box center [143, 601] width 173 height 35
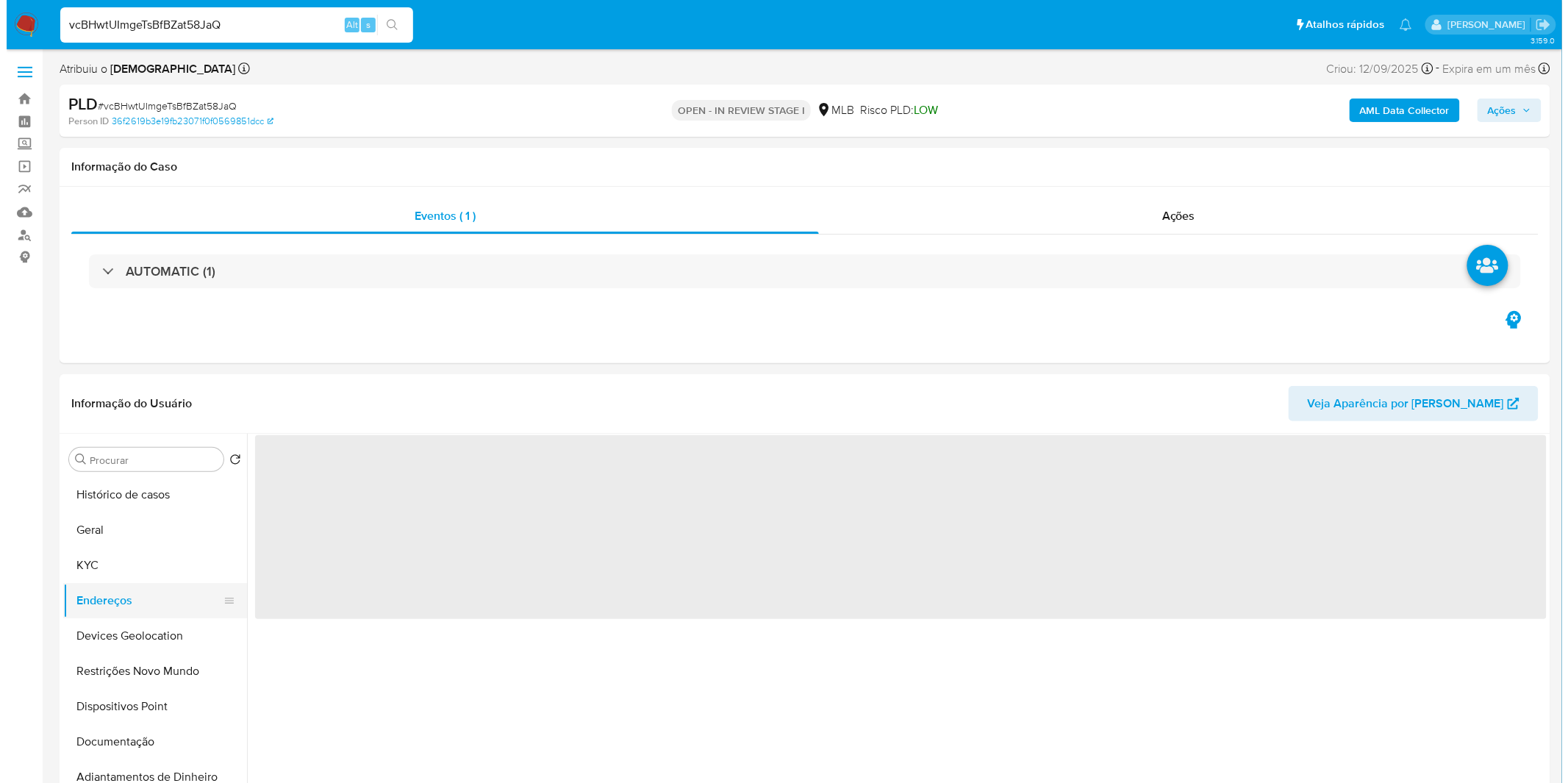
scroll to position [0, 0]
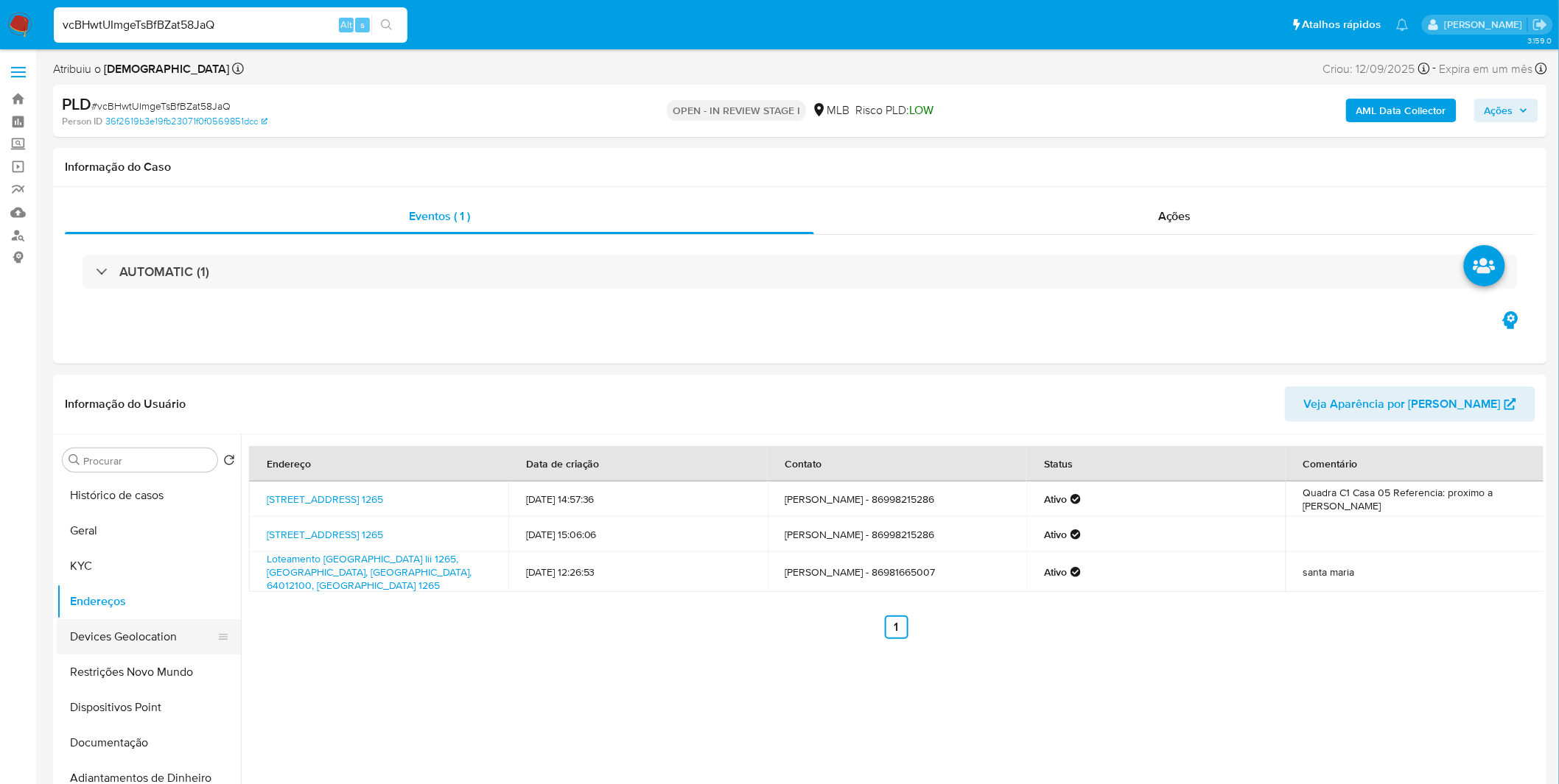
click at [155, 639] on button "Devices Geolocation" at bounding box center [143, 636] width 173 height 35
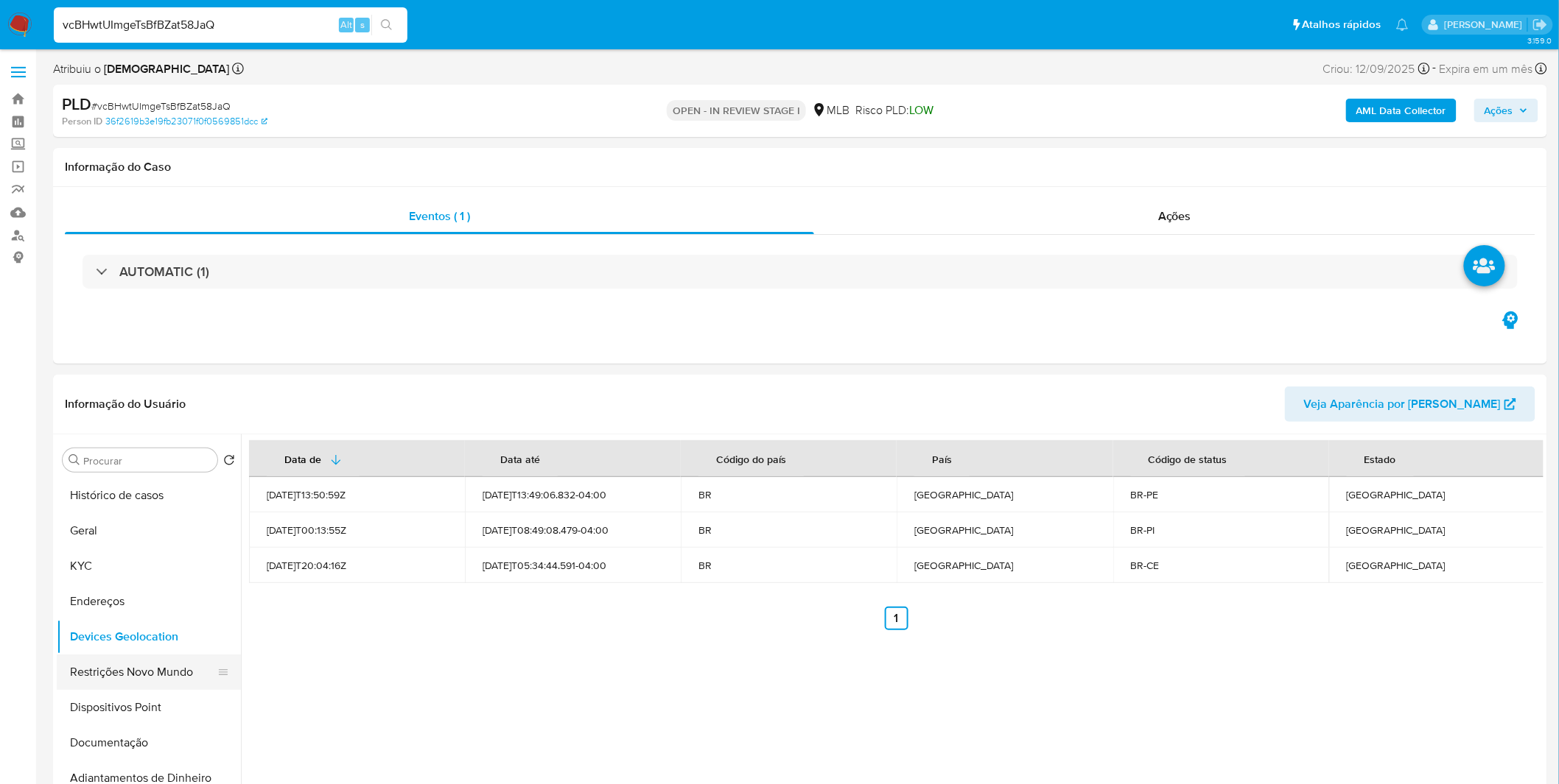
click at [168, 675] on button "Restrições Novo Mundo" at bounding box center [143, 672] width 173 height 35
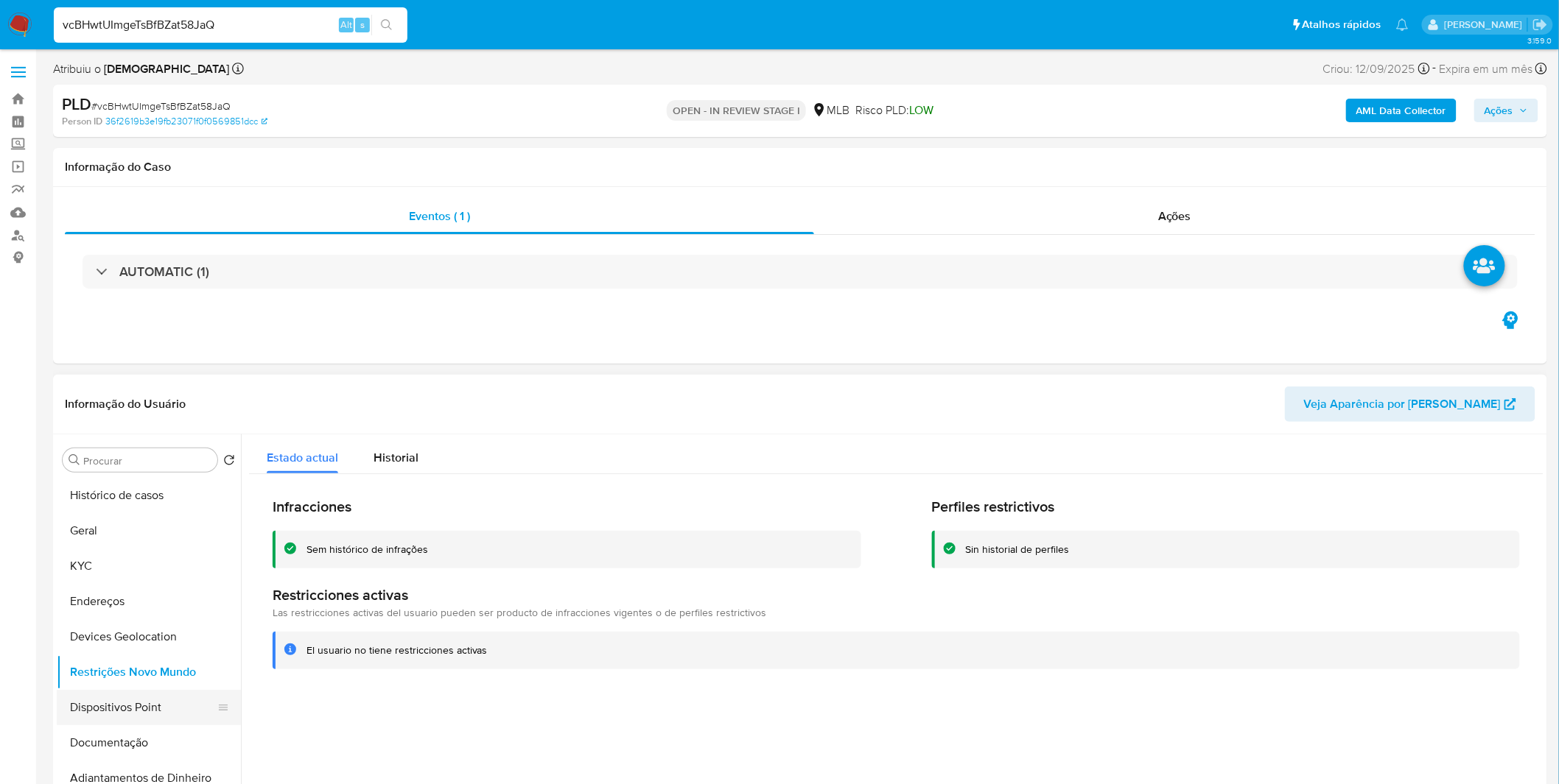
click at [131, 701] on button "Dispositivos Point" at bounding box center [143, 708] width 173 height 35
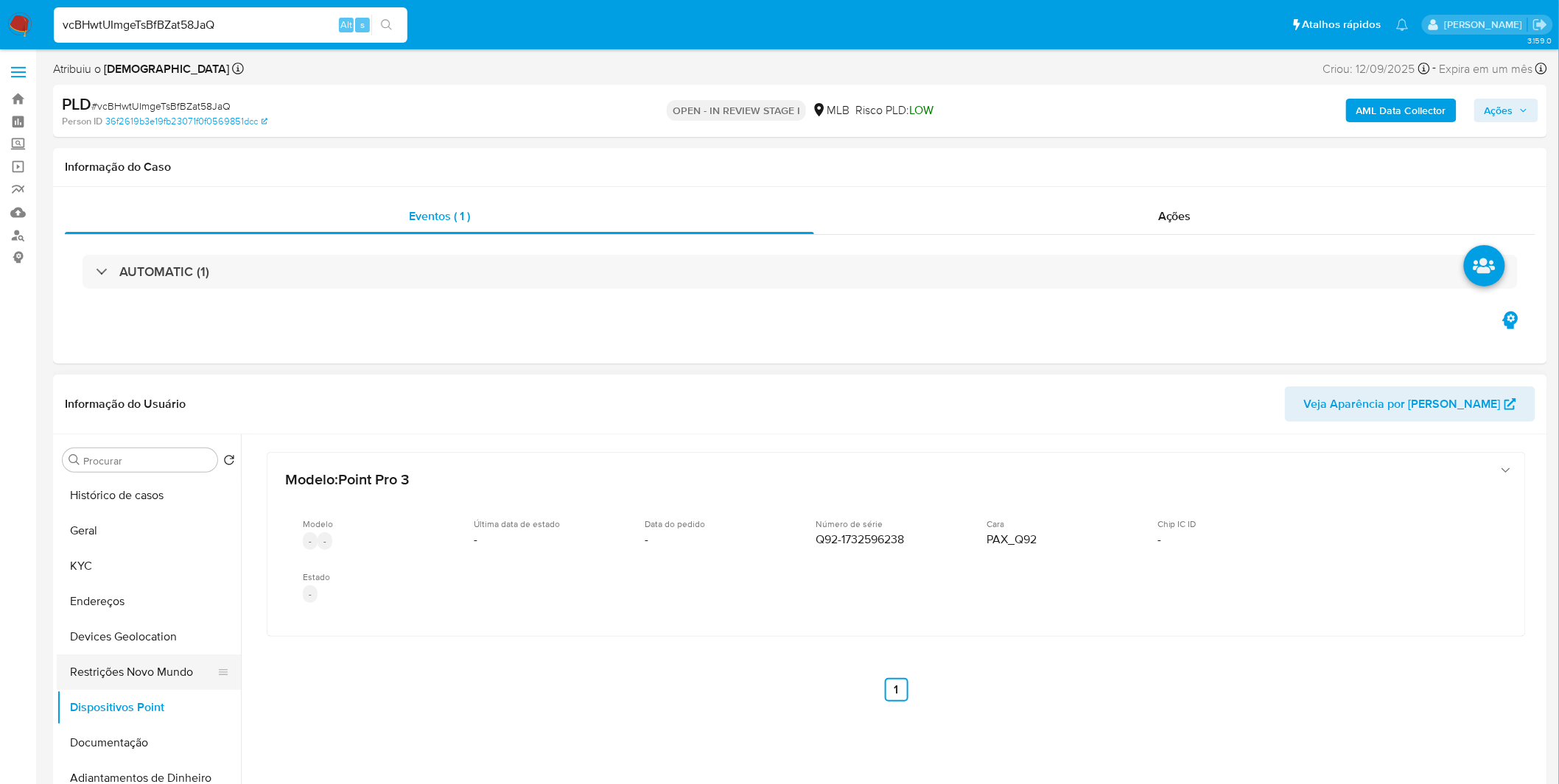
click at [113, 672] on button "Restrições Novo Mundo" at bounding box center [143, 672] width 173 height 35
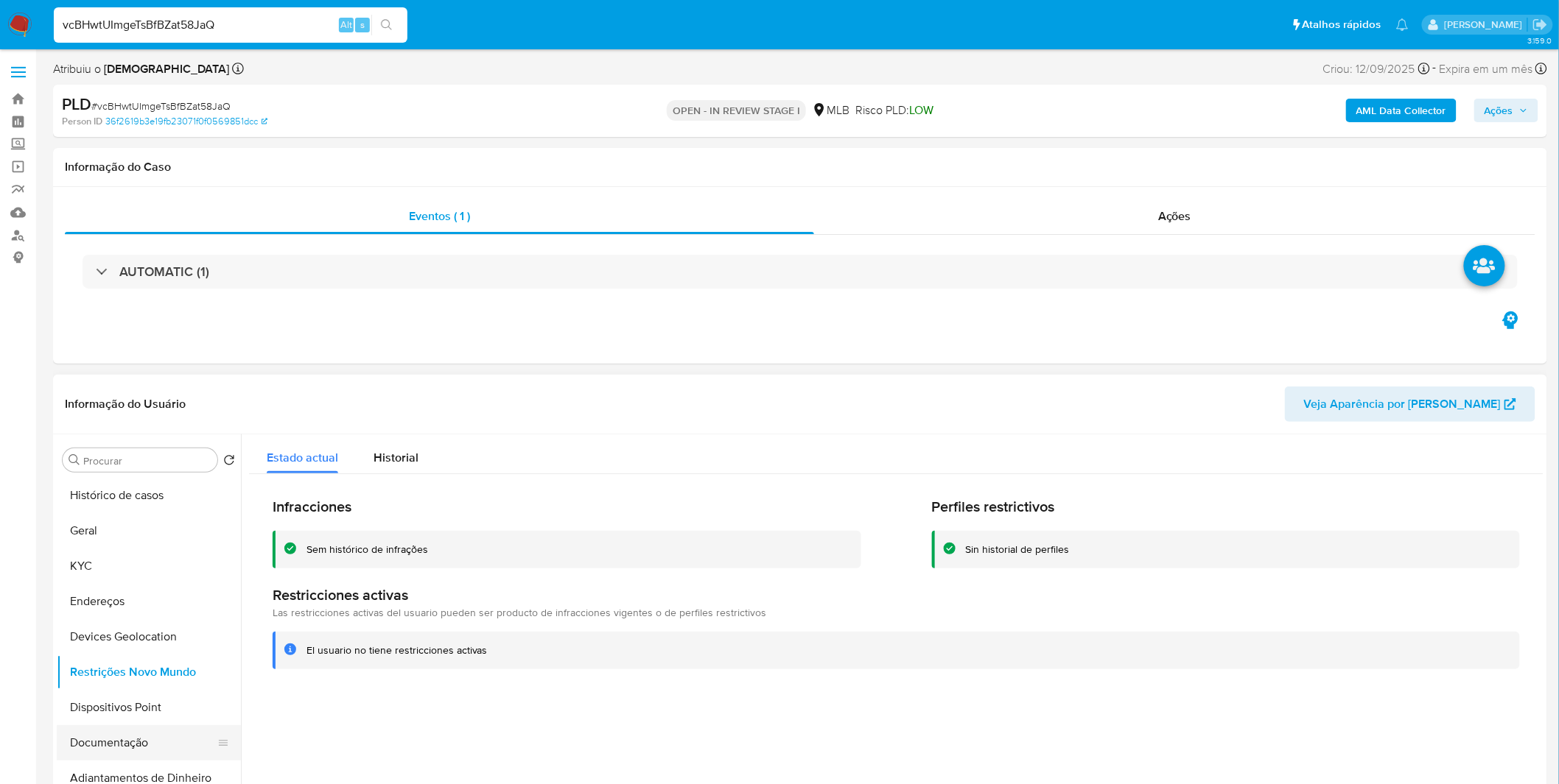
click at [165, 735] on button "Documentação" at bounding box center [143, 743] width 173 height 35
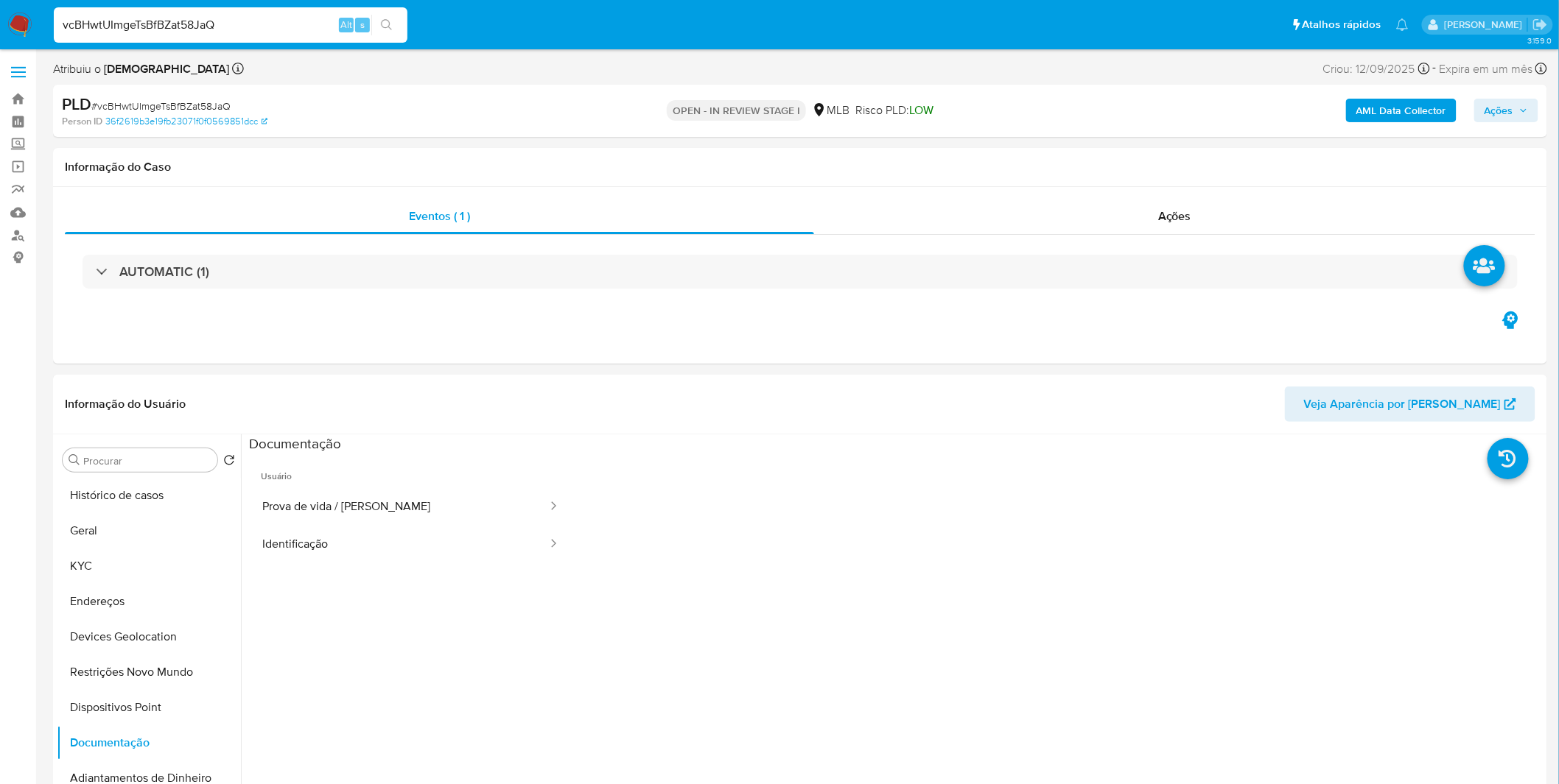
click at [1361, 118] on b "AML Data Collector" at bounding box center [1401, 110] width 90 height 23
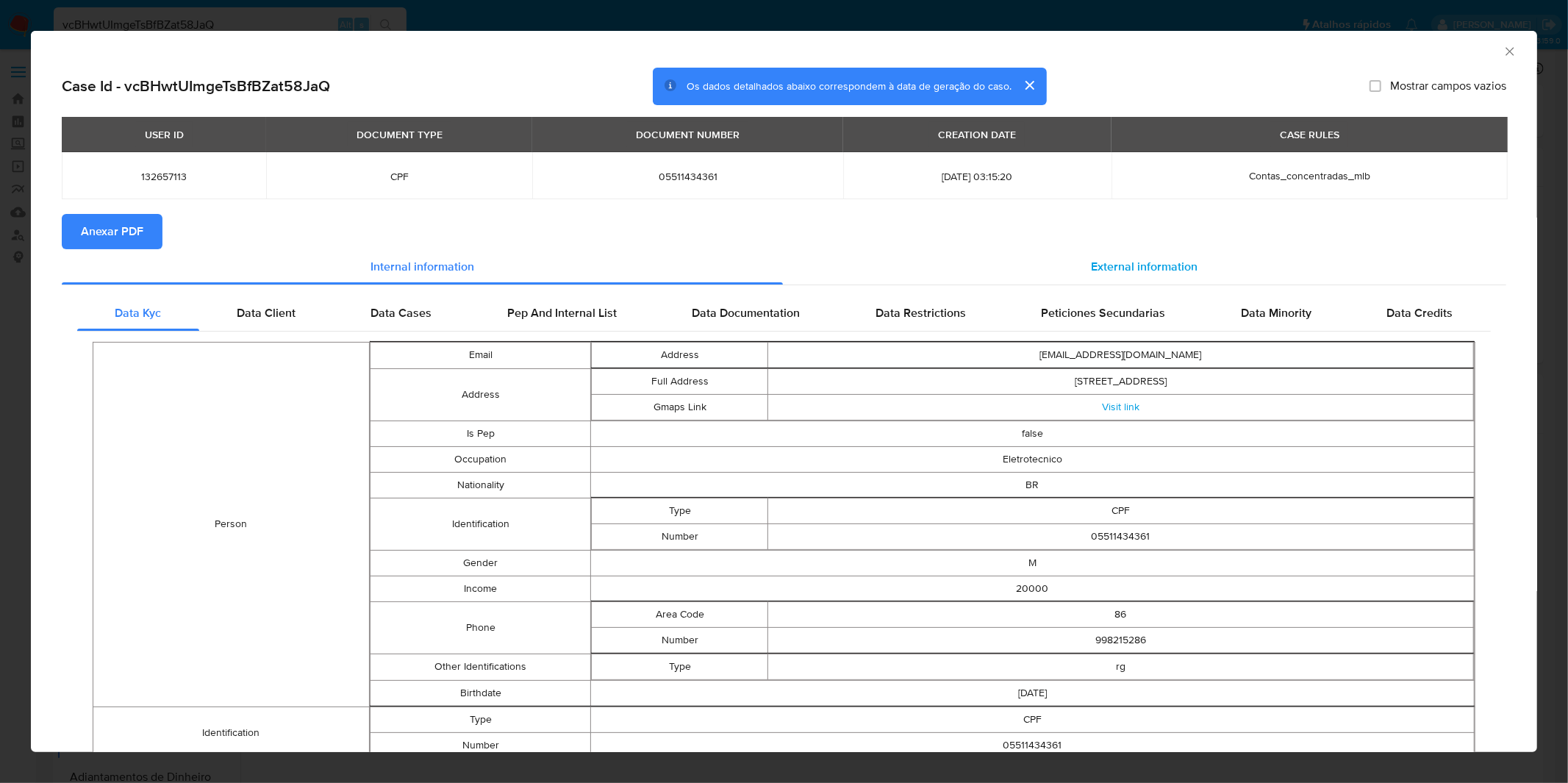
click at [1166, 262] on span "External information" at bounding box center [1144, 267] width 106 height 17
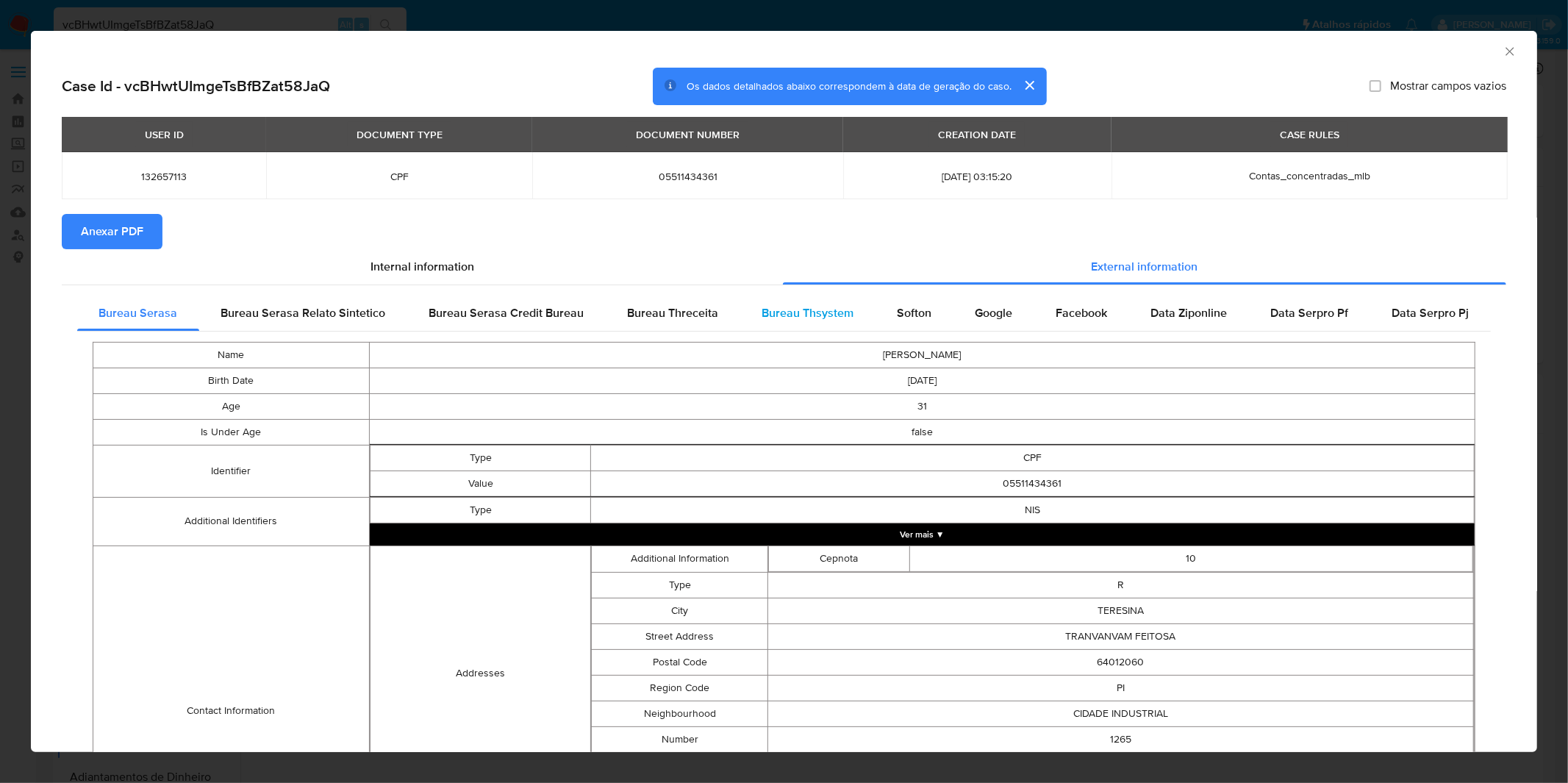
click at [853, 304] on div "Bureau Thsystem" at bounding box center [808, 313] width 135 height 35
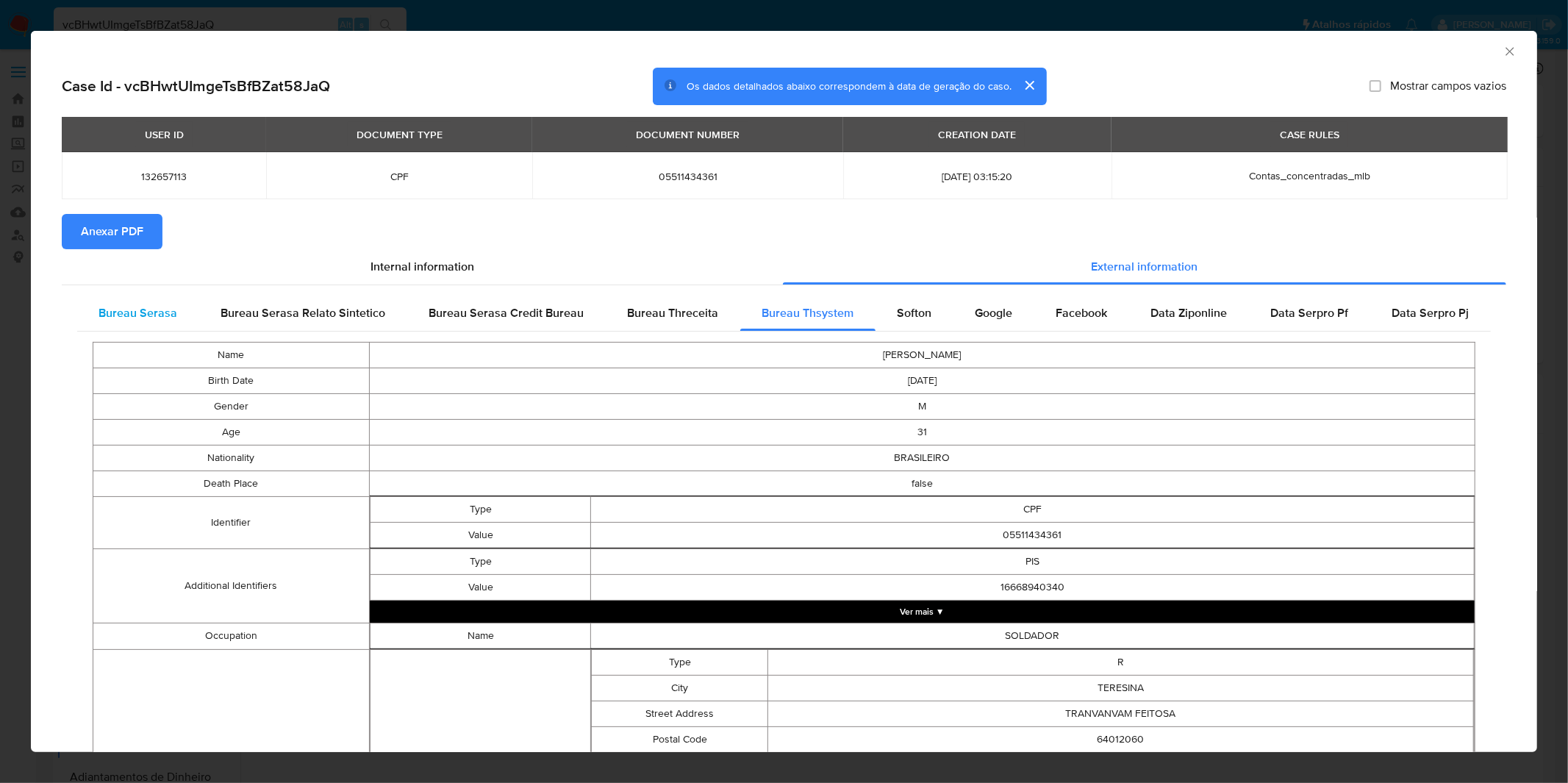
click at [123, 317] on span "Bureau Serasa" at bounding box center [139, 313] width 79 height 17
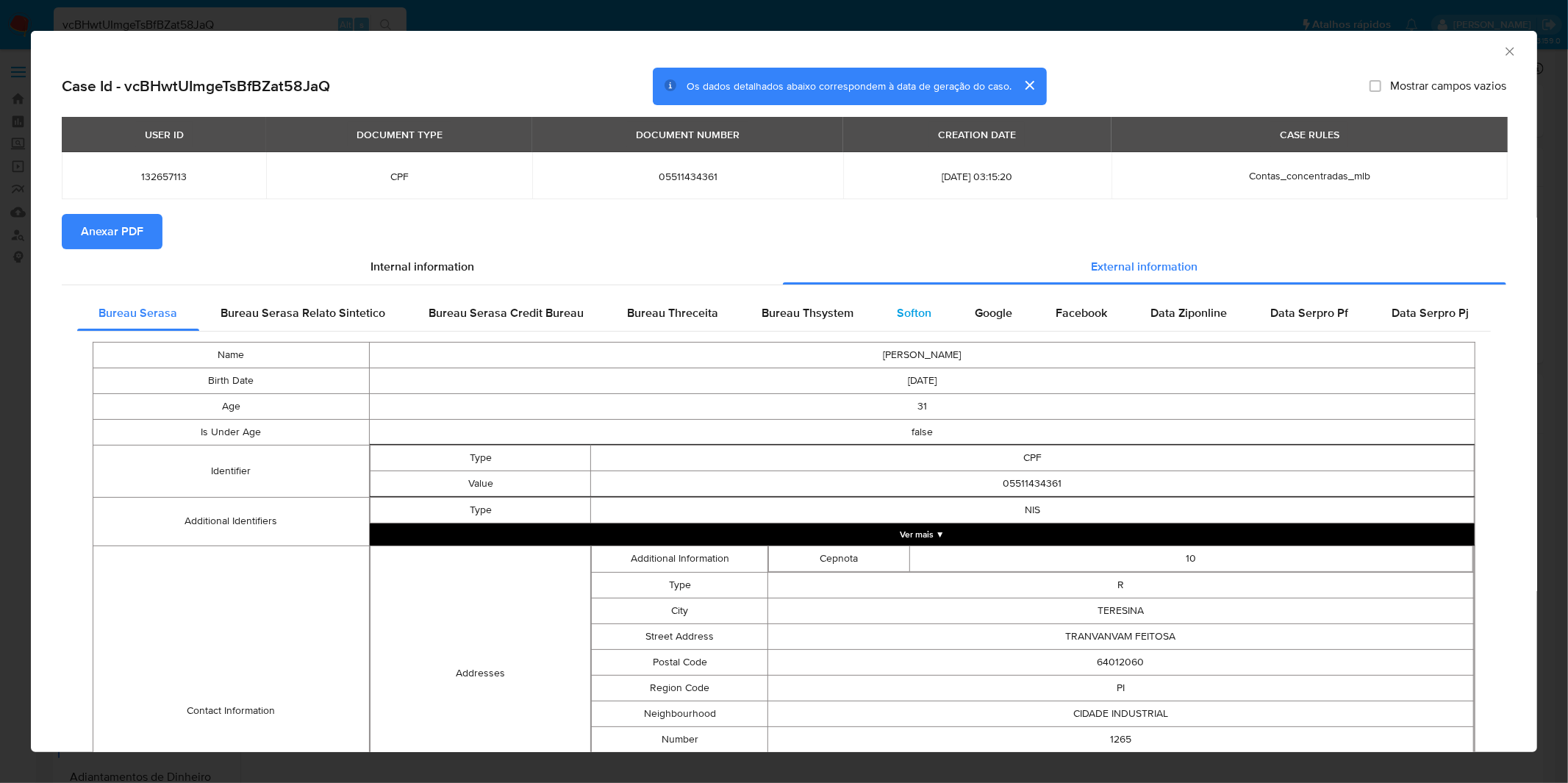
click at [886, 310] on div "Softon" at bounding box center [915, 313] width 78 height 35
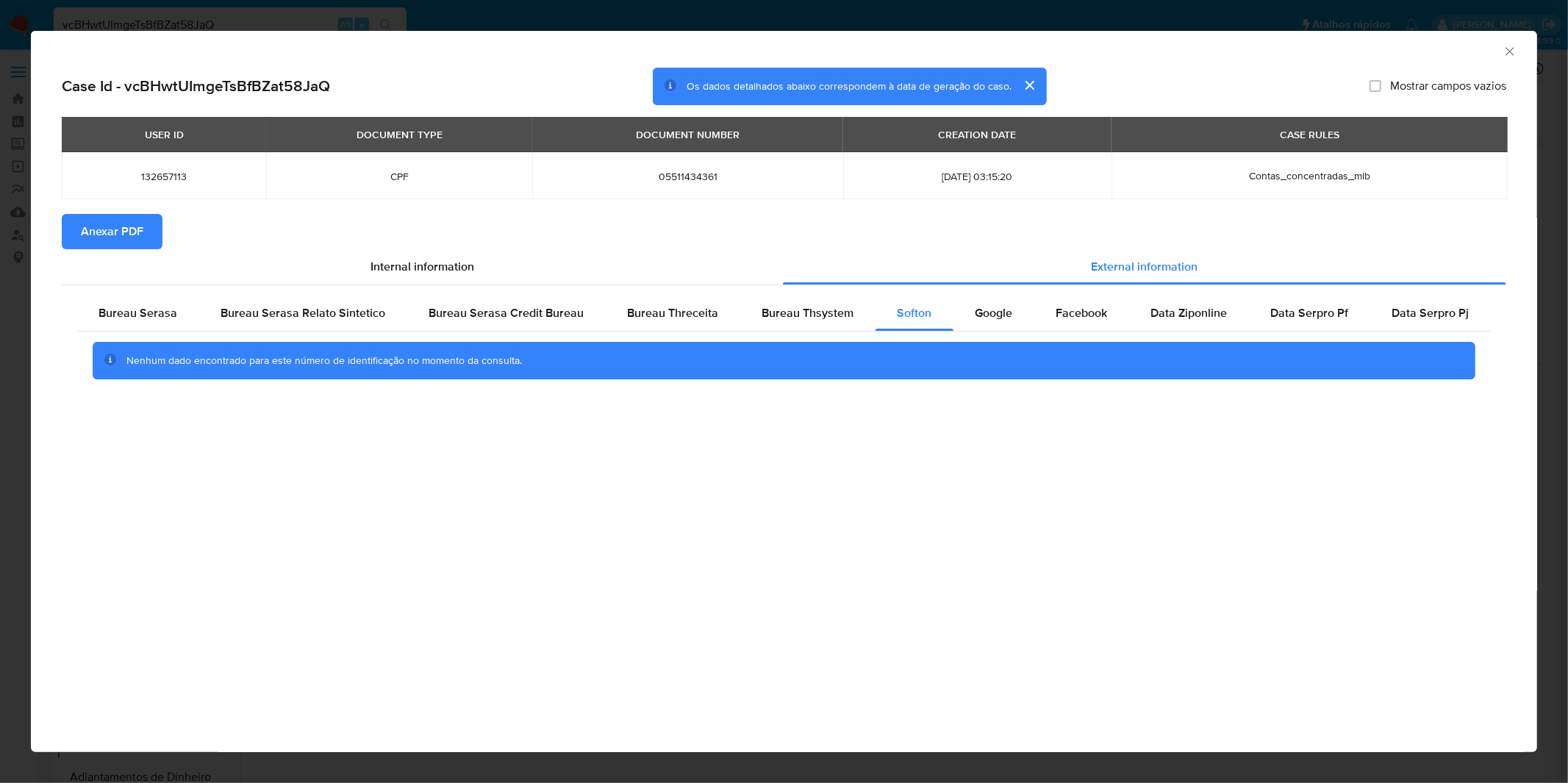
click at [1275, 13] on div "AML Data Collector Case Id - vcBHwtUImgeTsBfBZat58JaQ Os dados detalhados abaix…" at bounding box center [784, 391] width 1568 height 783
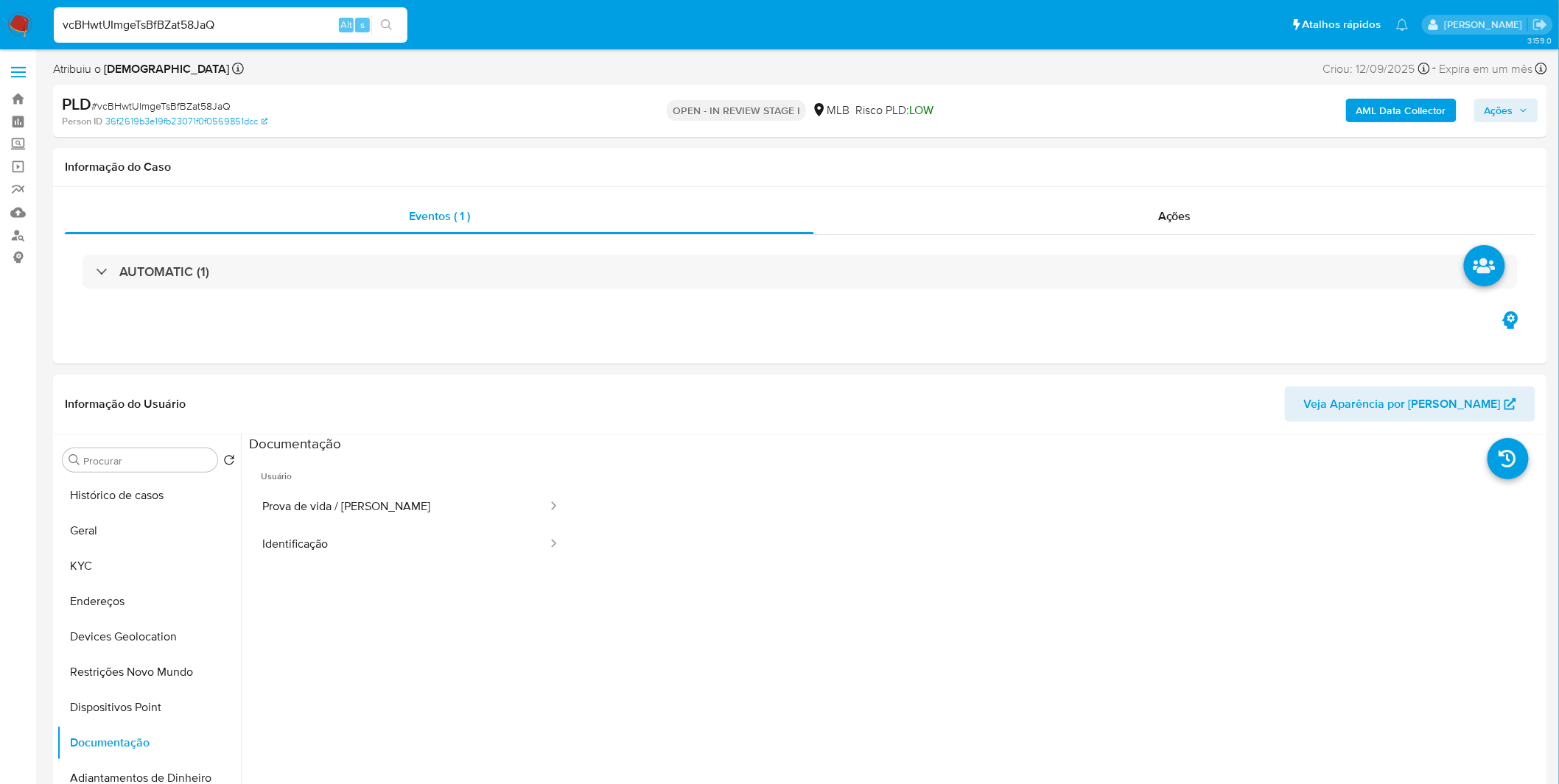
click at [271, 32] on input "vcBHwtUImgeTsBfBZat58JaQ" at bounding box center [231, 25] width 354 height 19
paste input "C5gCPK8yaQjNaIqjWfTNkqwX"
type input "C5gCPK8yaQjNaIqjWfTNkqwX"
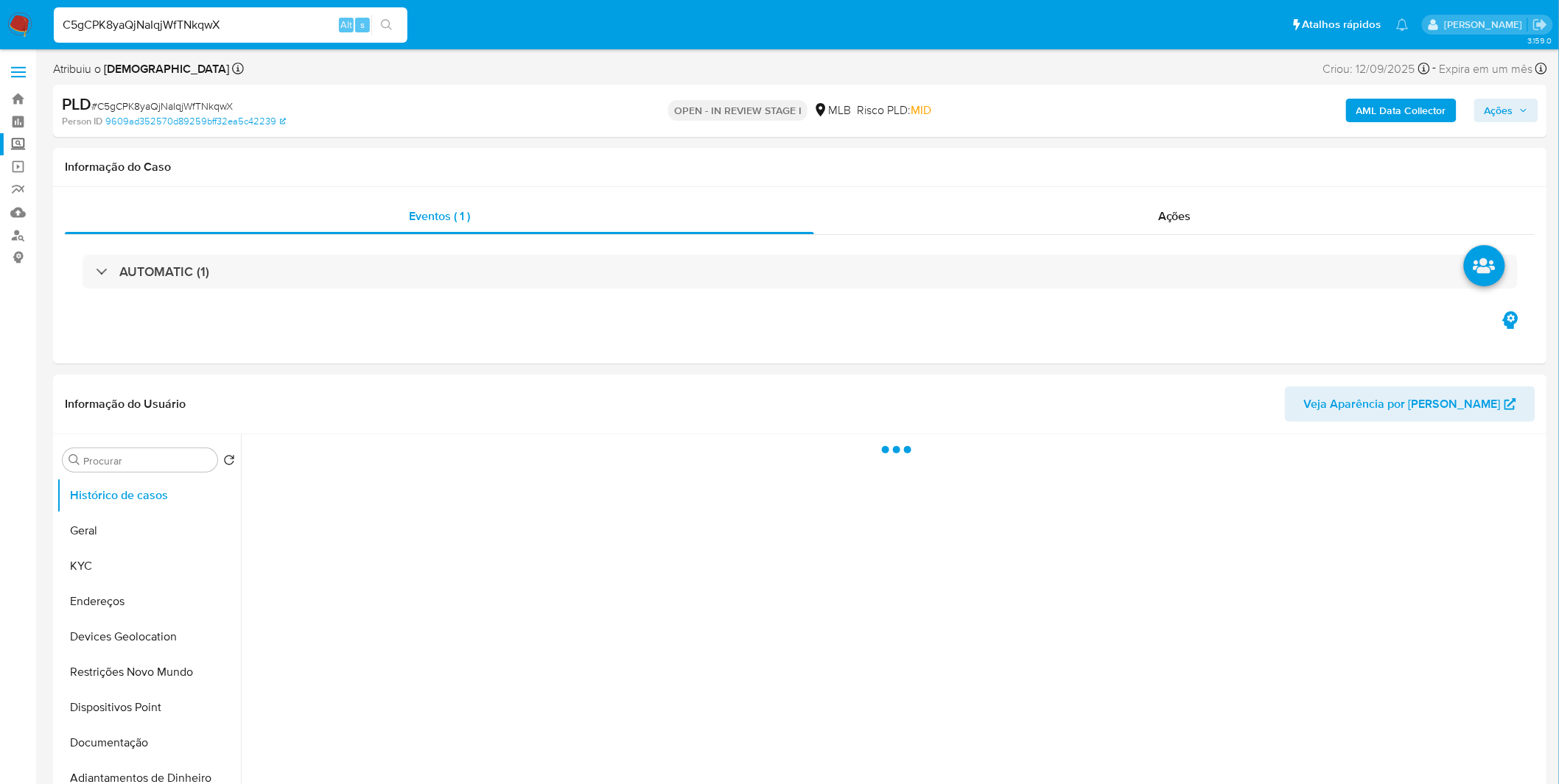
select select "10"
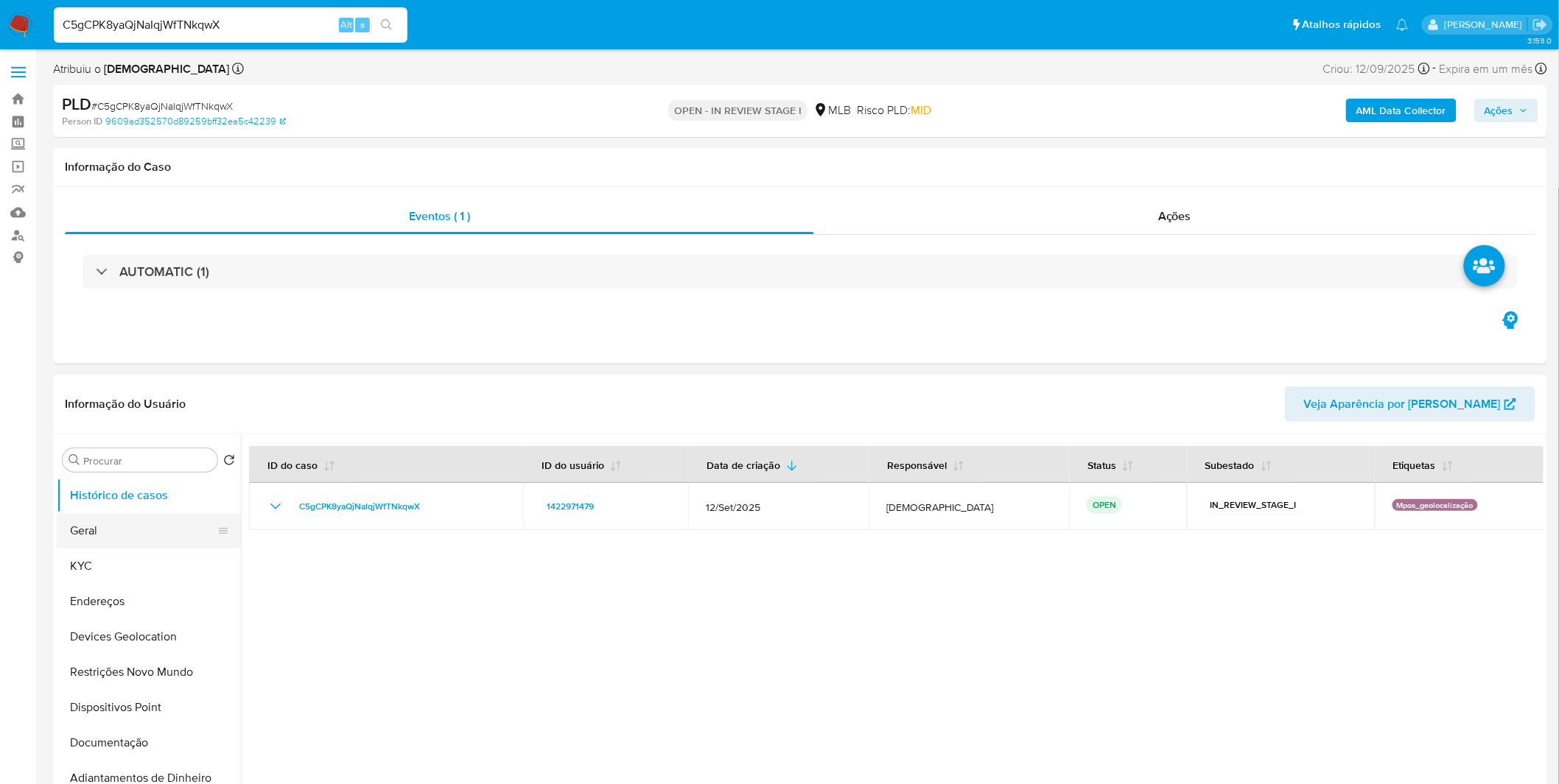
click at [77, 538] on button "Geral" at bounding box center [143, 531] width 173 height 35
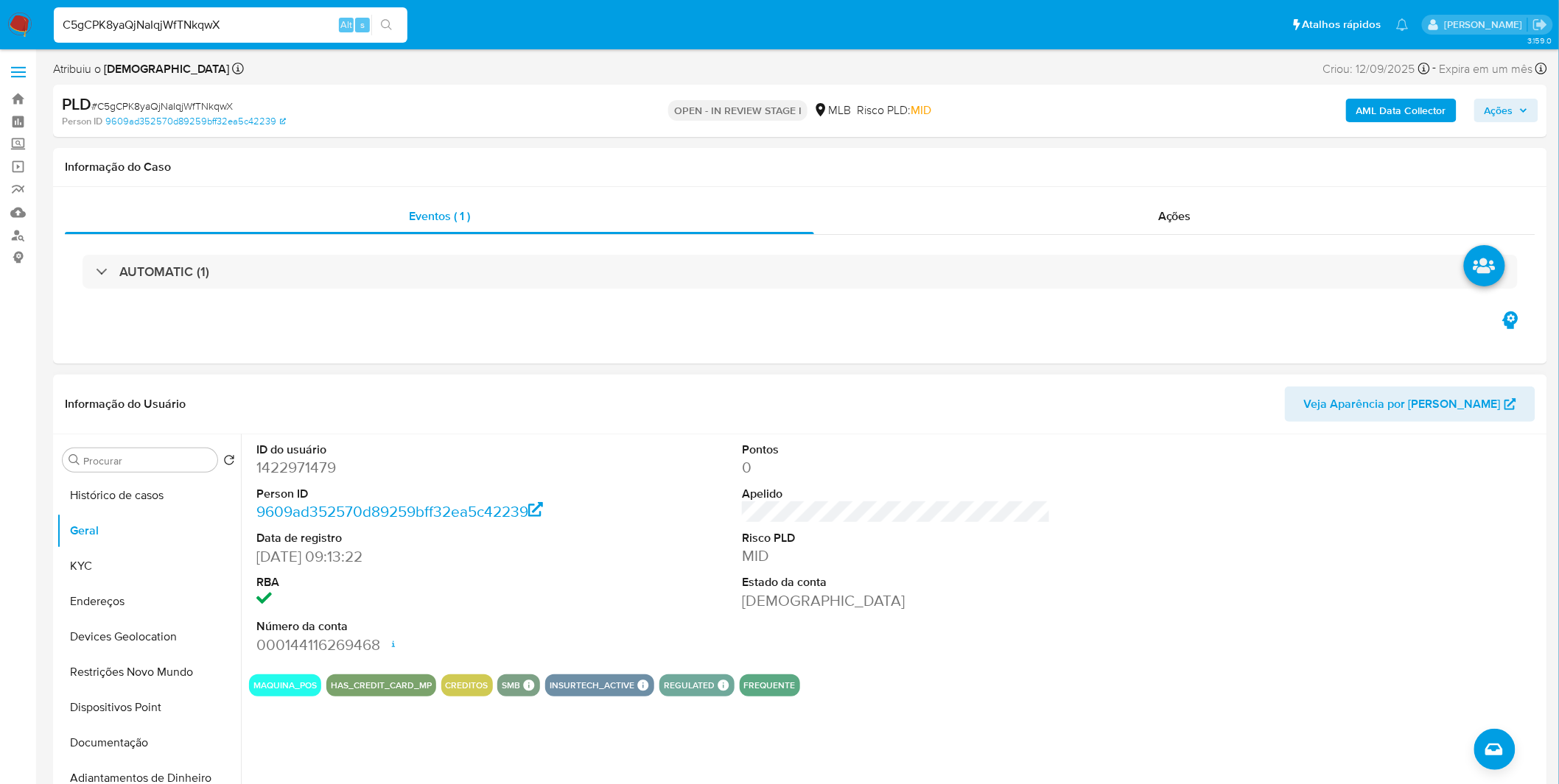
click at [381, 739] on div "ID do usuário 1422971479 Person ID 9609ad352570d89259bff32ea5c42239 Data de reg…" at bounding box center [892, 623] width 1302 height 377
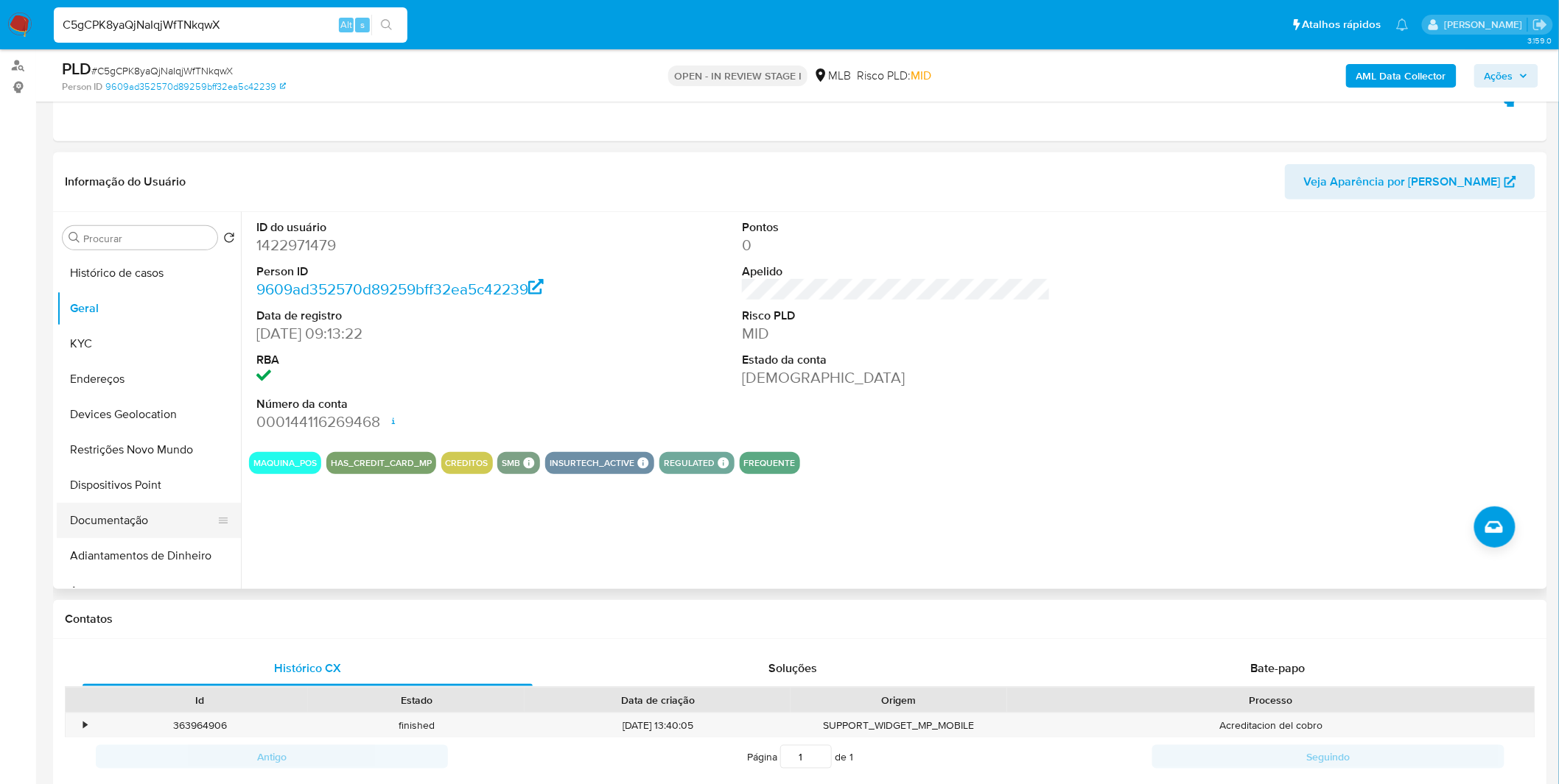
scroll to position [163, 0]
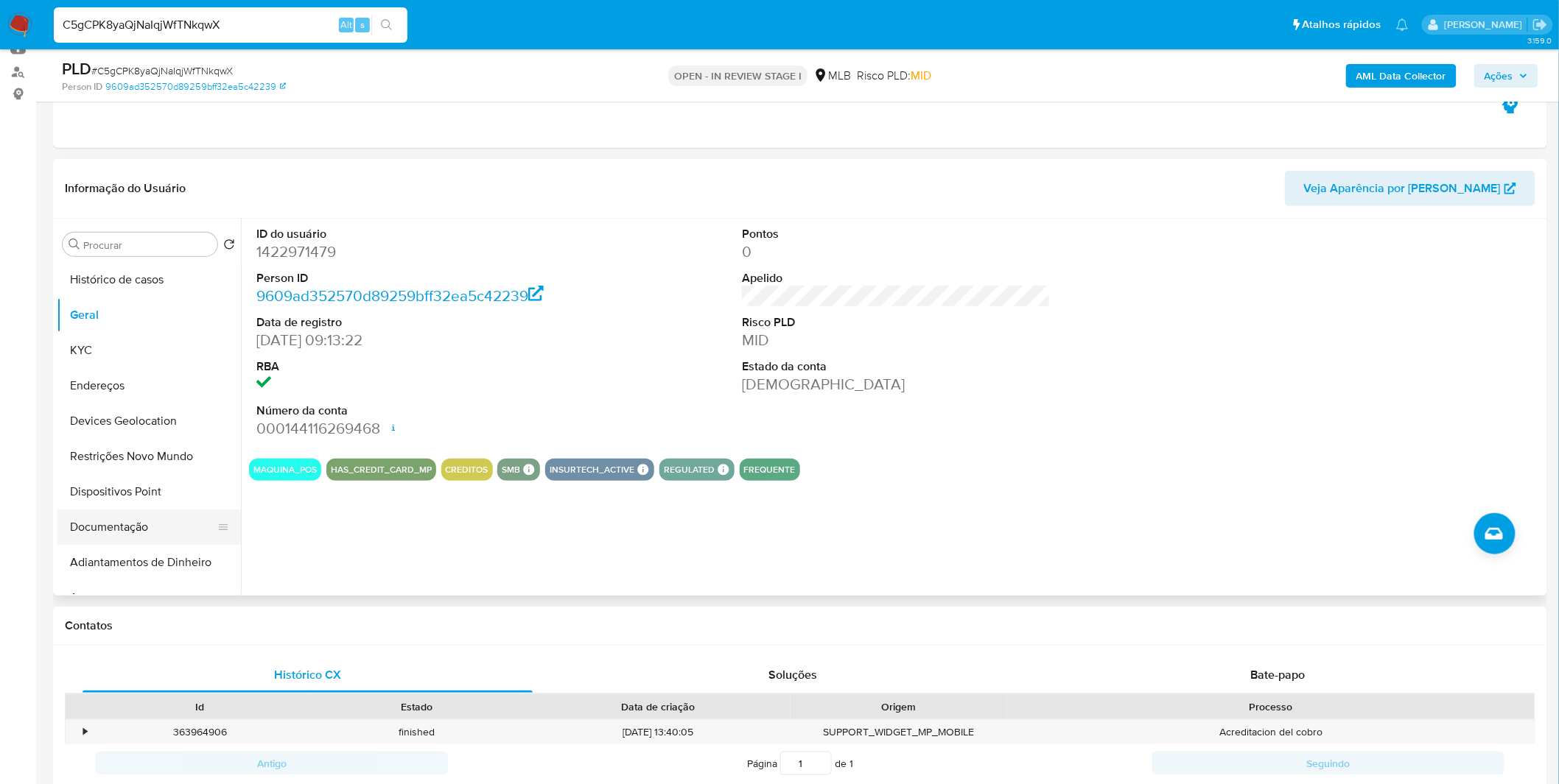
click at [137, 531] on button "Documentação" at bounding box center [143, 527] width 173 height 35
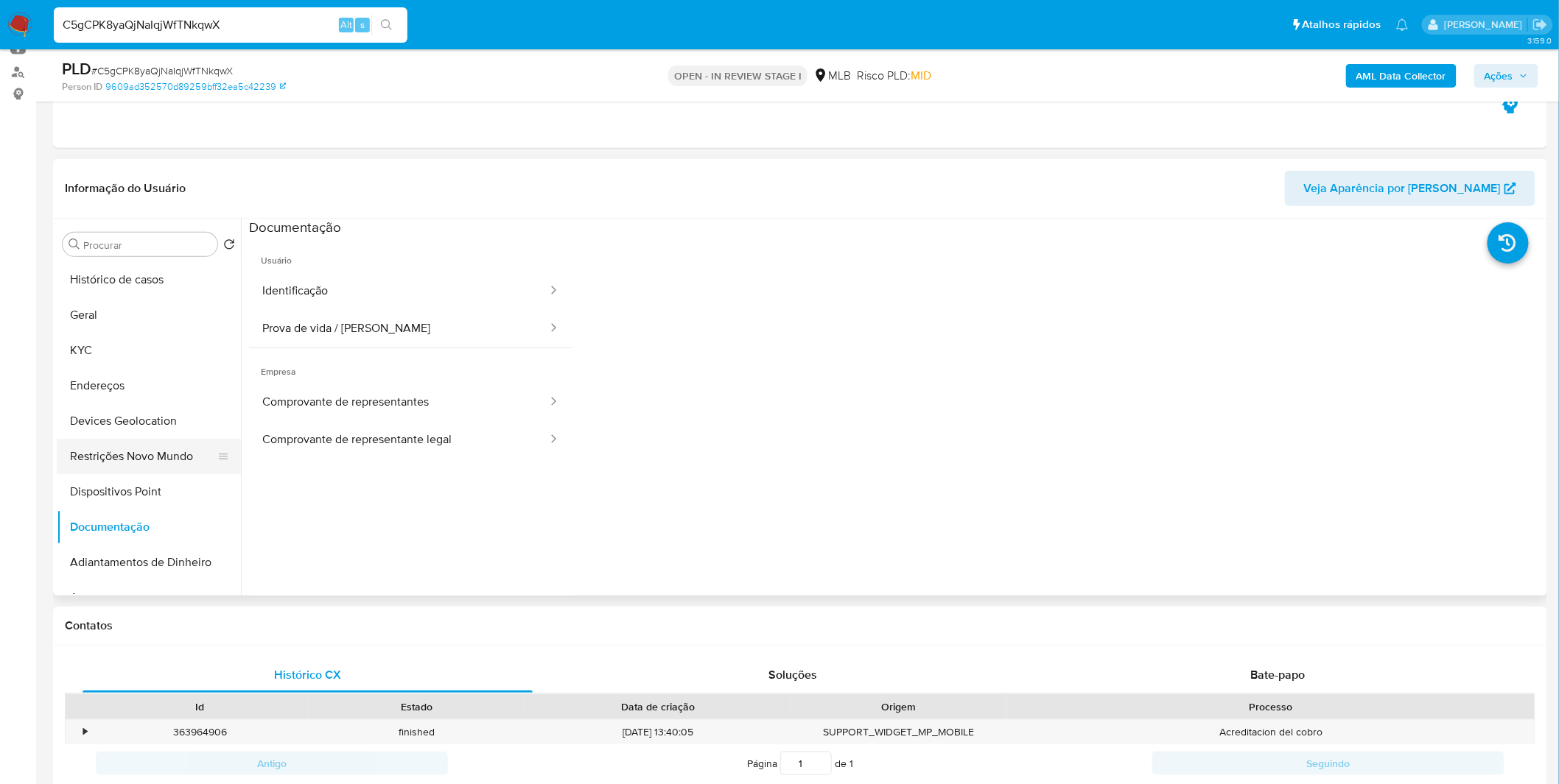
click at [156, 462] on button "Restrições Novo Mundo" at bounding box center [143, 456] width 173 height 35
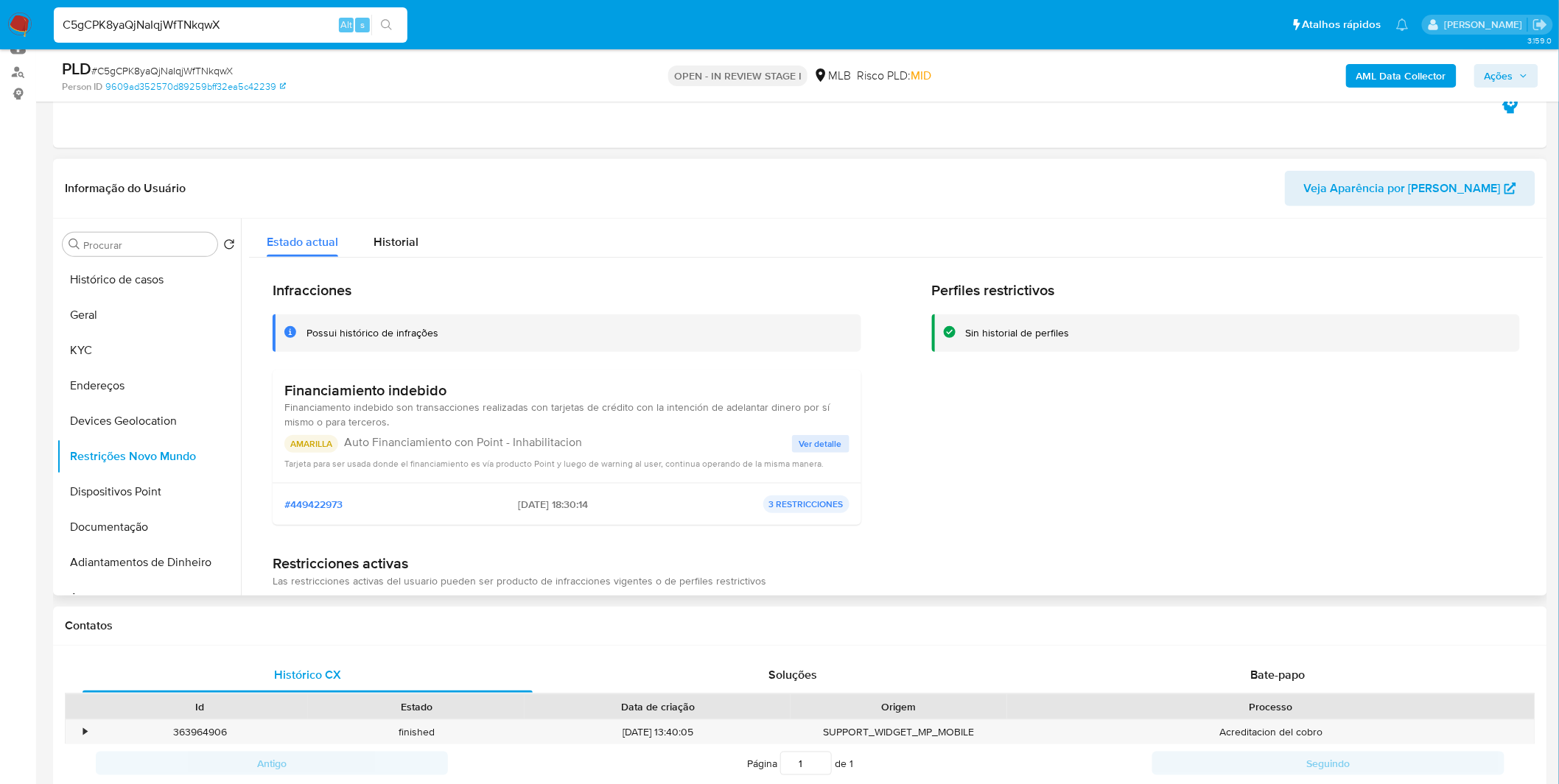
drag, startPoint x: 465, startPoint y: 399, endPoint x: 339, endPoint y: 404, distance: 126.1
click at [339, 404] on div "Financiamiento indebido Financiamento indebido son transacciones realizadas con…" at bounding box center [567, 405] width 565 height 48
click at [339, 404] on span "Financiamento indebido son transacciones realizadas con tarjetas de crédito con…" at bounding box center [557, 415] width 545 height 29
click at [339, 394] on h3 "Financiamiento indebido" at bounding box center [567, 390] width 565 height 18
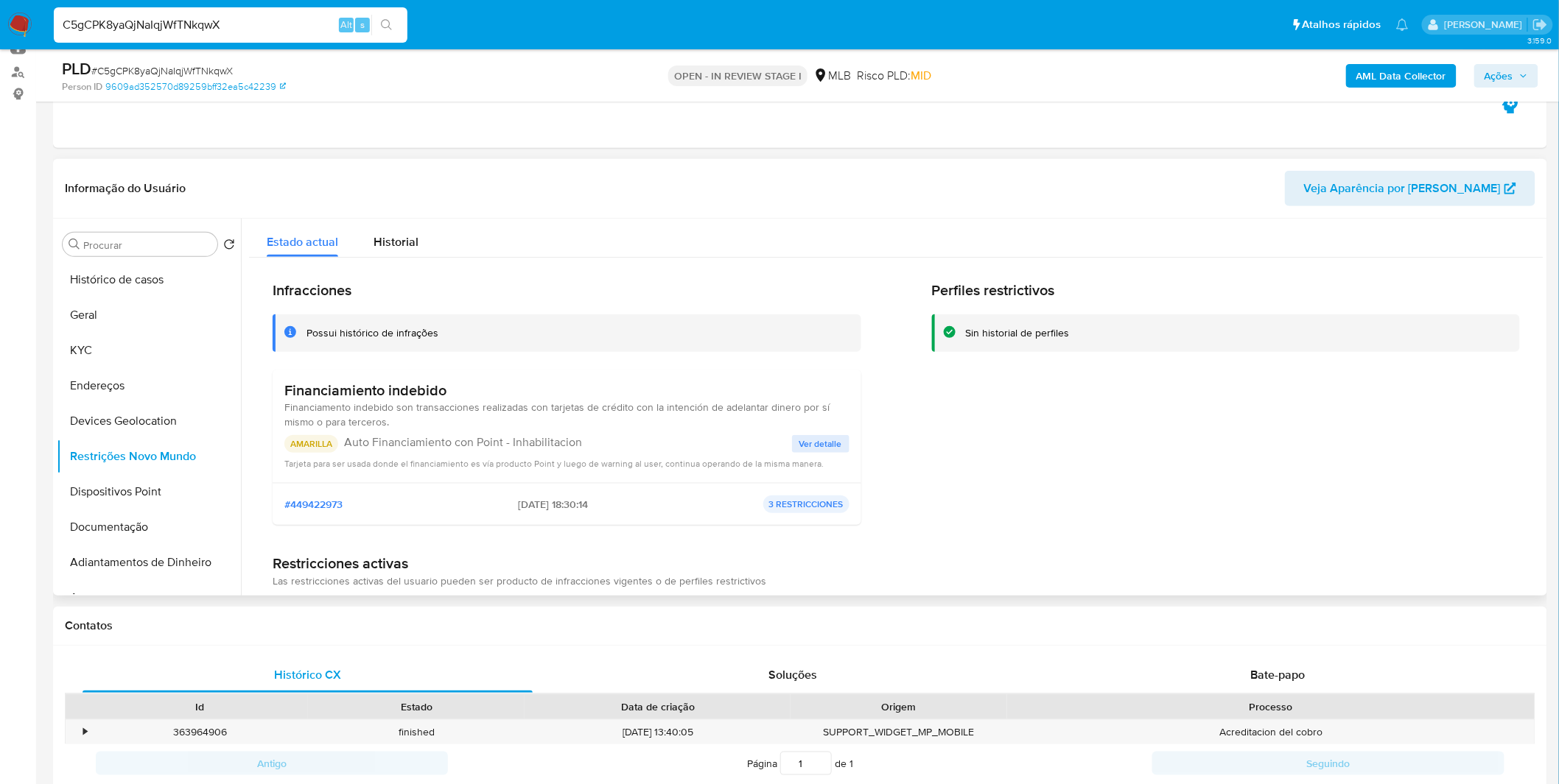
click at [339, 394] on h3 "Financiamiento indebido" at bounding box center [567, 390] width 565 height 18
drag, startPoint x: 496, startPoint y: 501, endPoint x: 557, endPoint y: 510, distance: 61.7
click at [557, 510] on div "#449422973 08/08/2025 - 18:30:14 3 RESTRICCIONES" at bounding box center [567, 504] width 565 height 18
click at [122, 284] on button "Histórico de casos" at bounding box center [143, 279] width 173 height 35
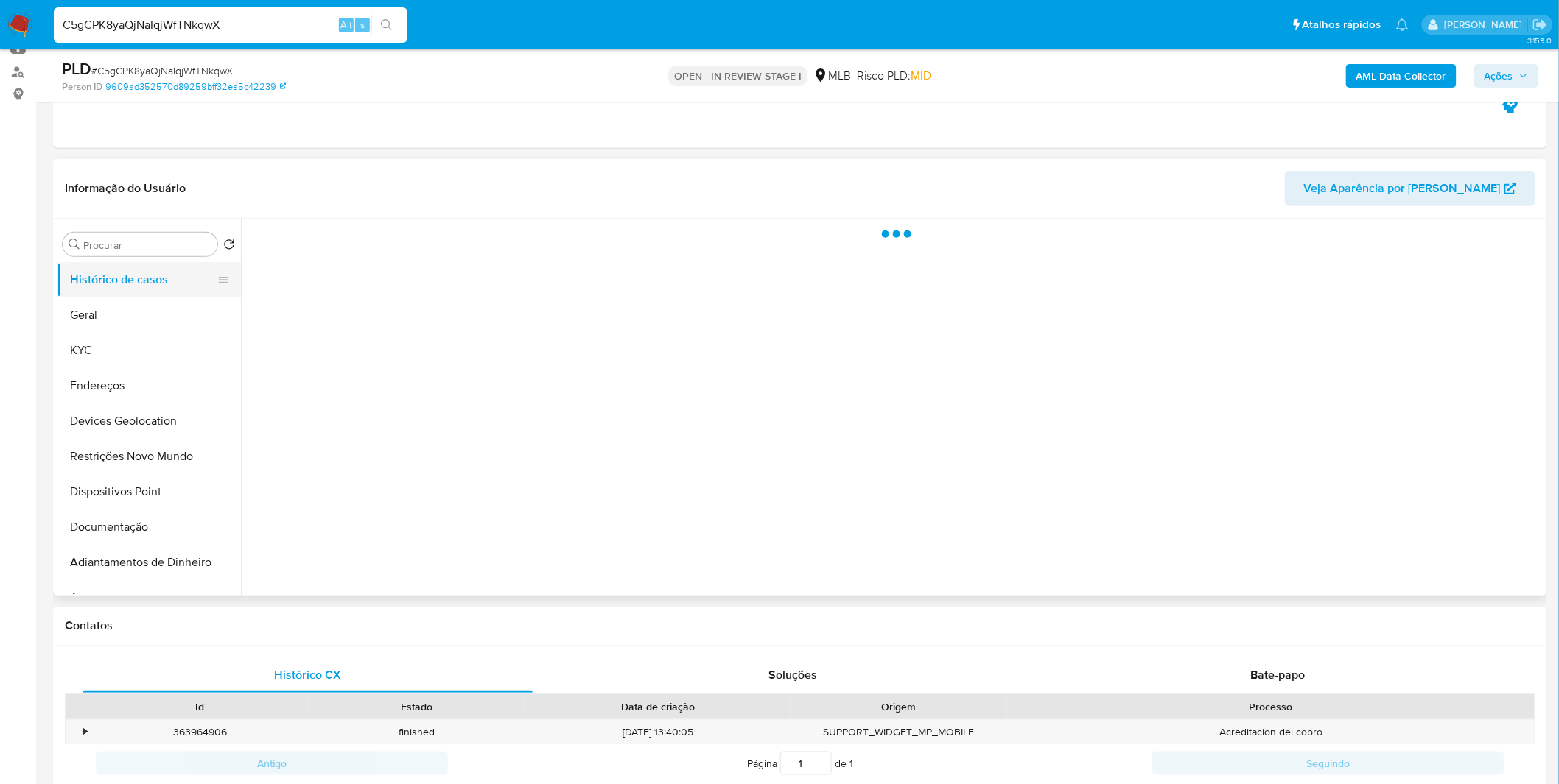
click at [123, 296] on button "Histórico de casos" at bounding box center [143, 279] width 173 height 35
click at [127, 320] on button "Geral" at bounding box center [143, 315] width 173 height 35
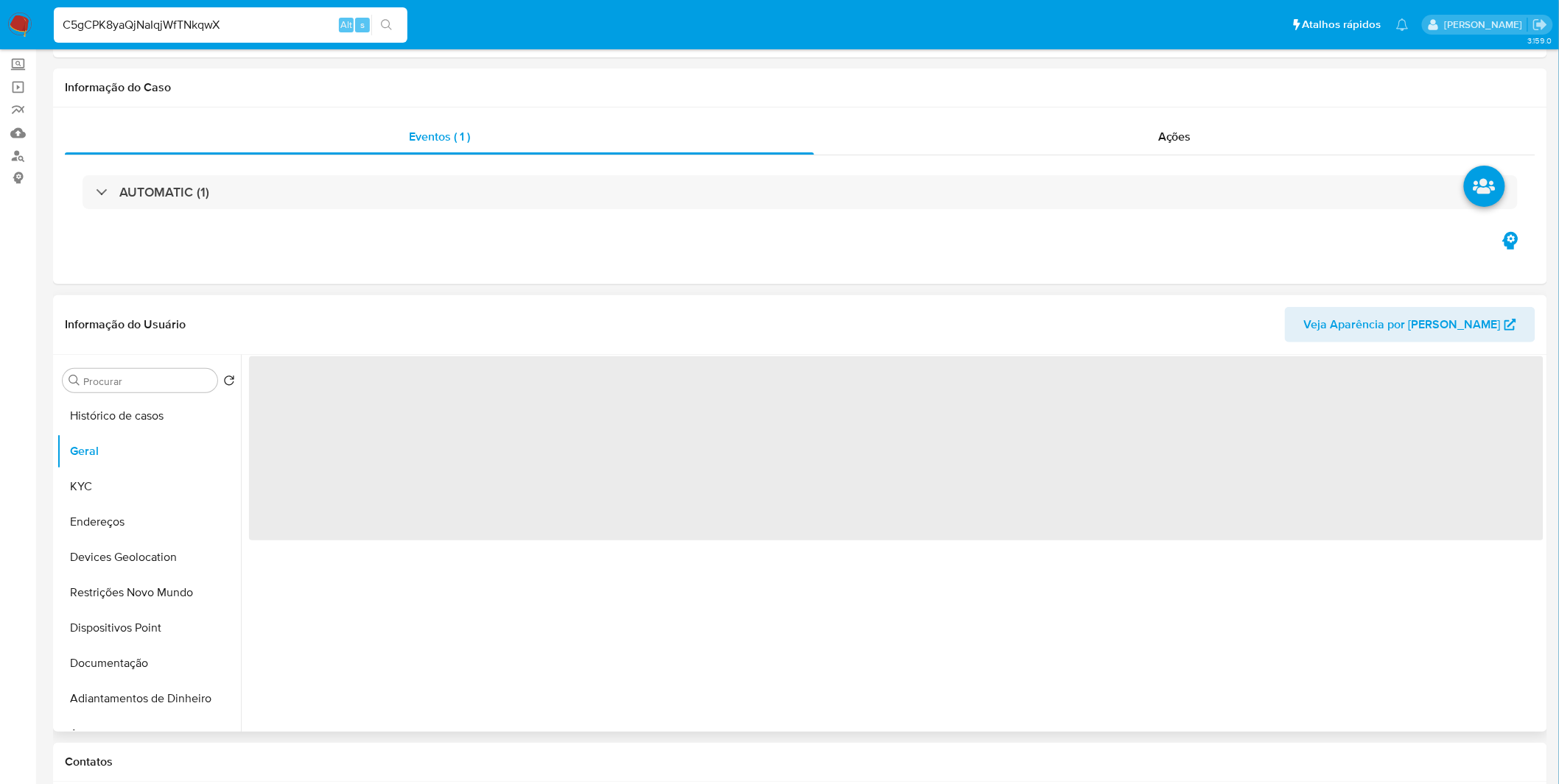
scroll to position [0, 0]
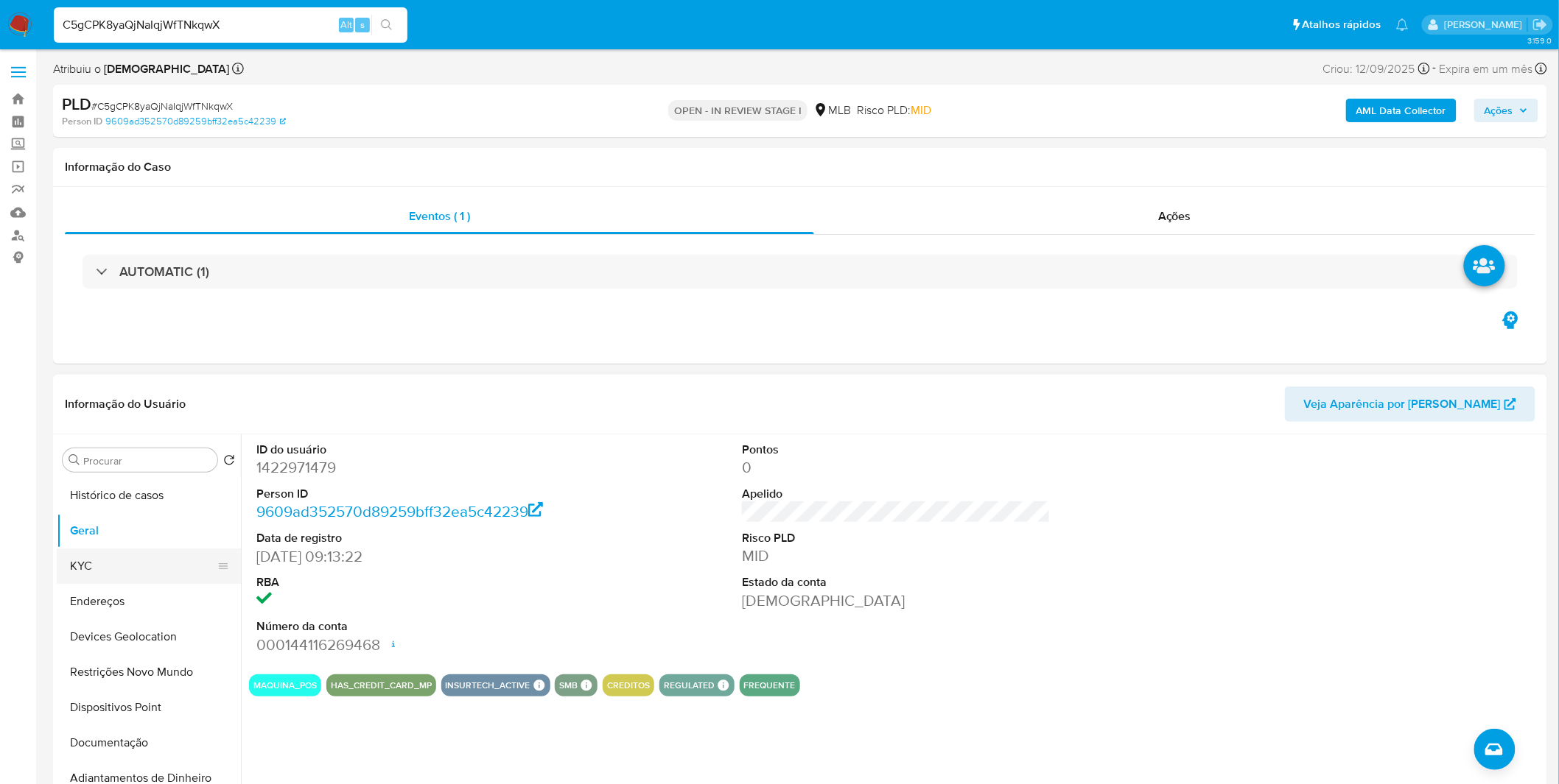
click at [152, 575] on button "KYC" at bounding box center [143, 566] width 173 height 35
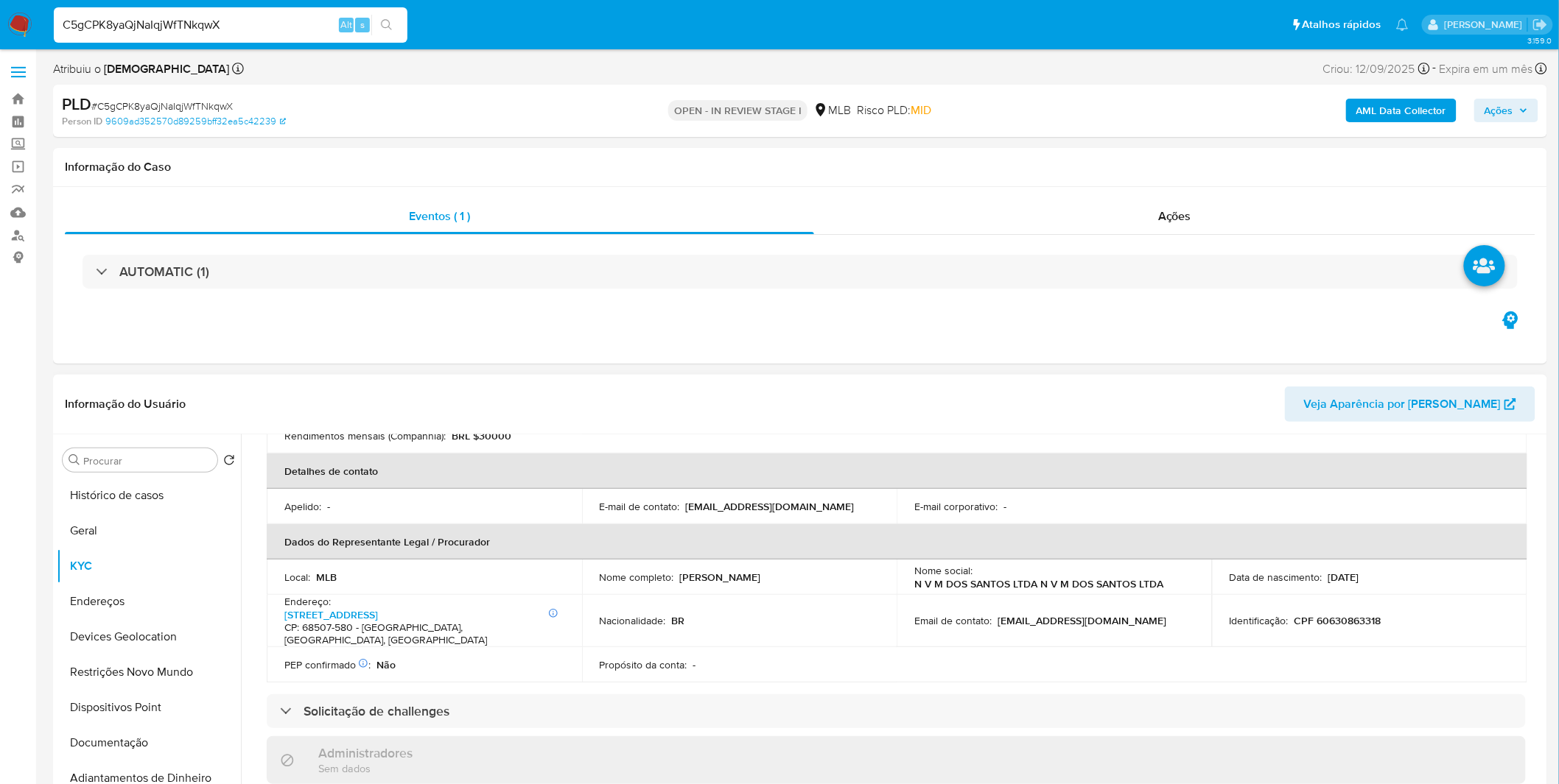
scroll to position [327, 0]
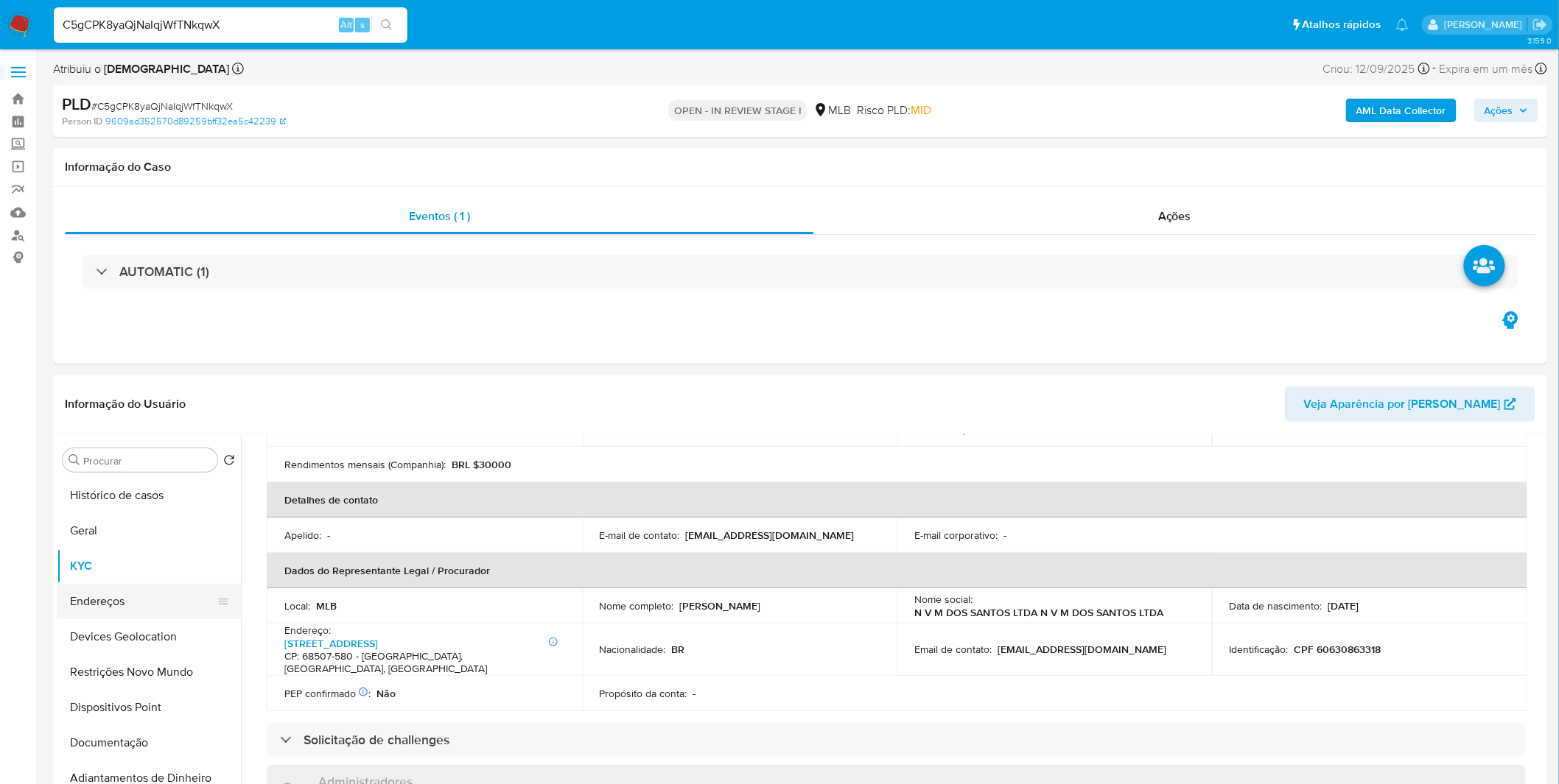
click at [125, 607] on button "Endereços" at bounding box center [143, 601] width 173 height 35
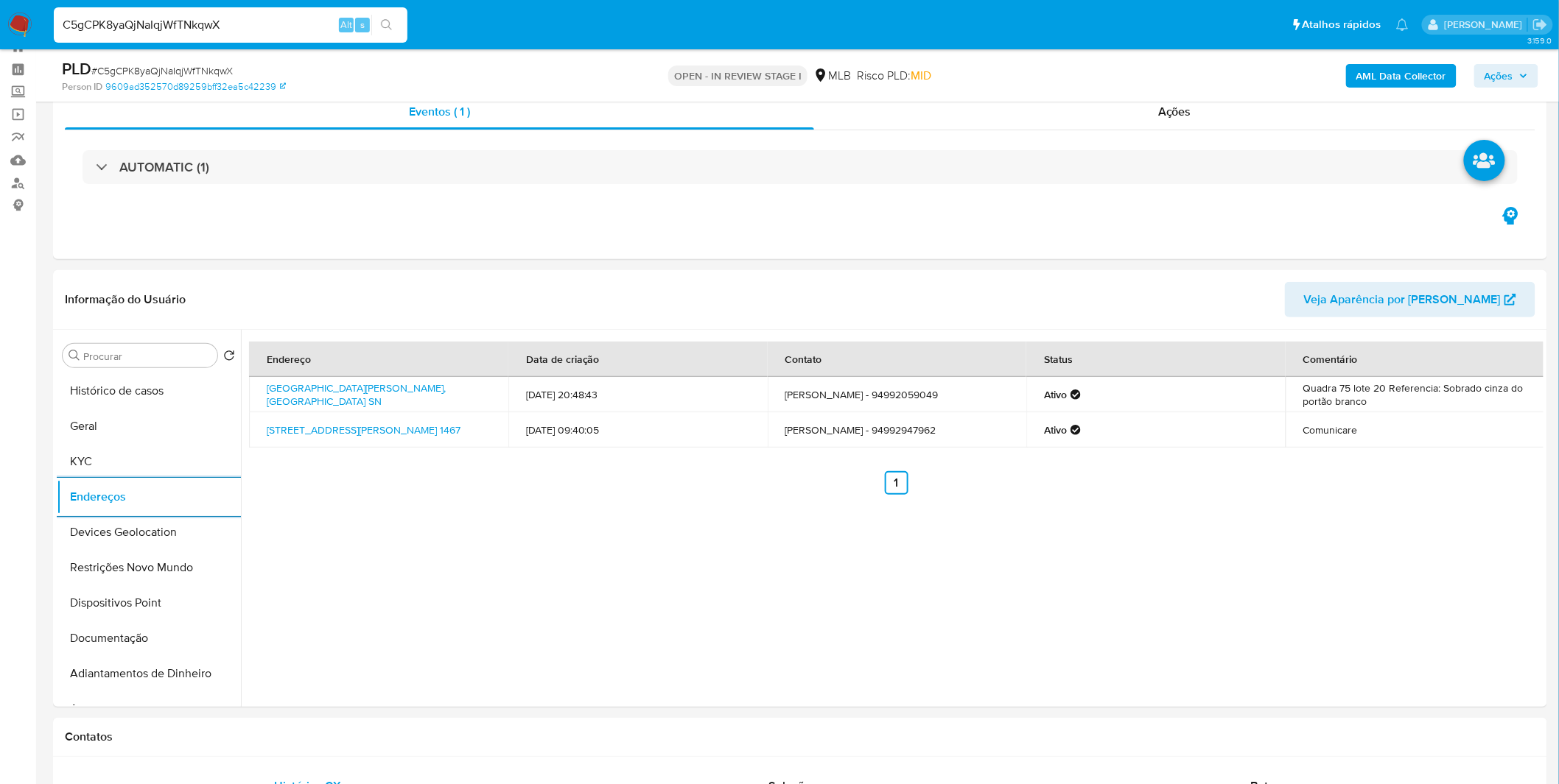
scroll to position [82, 0]
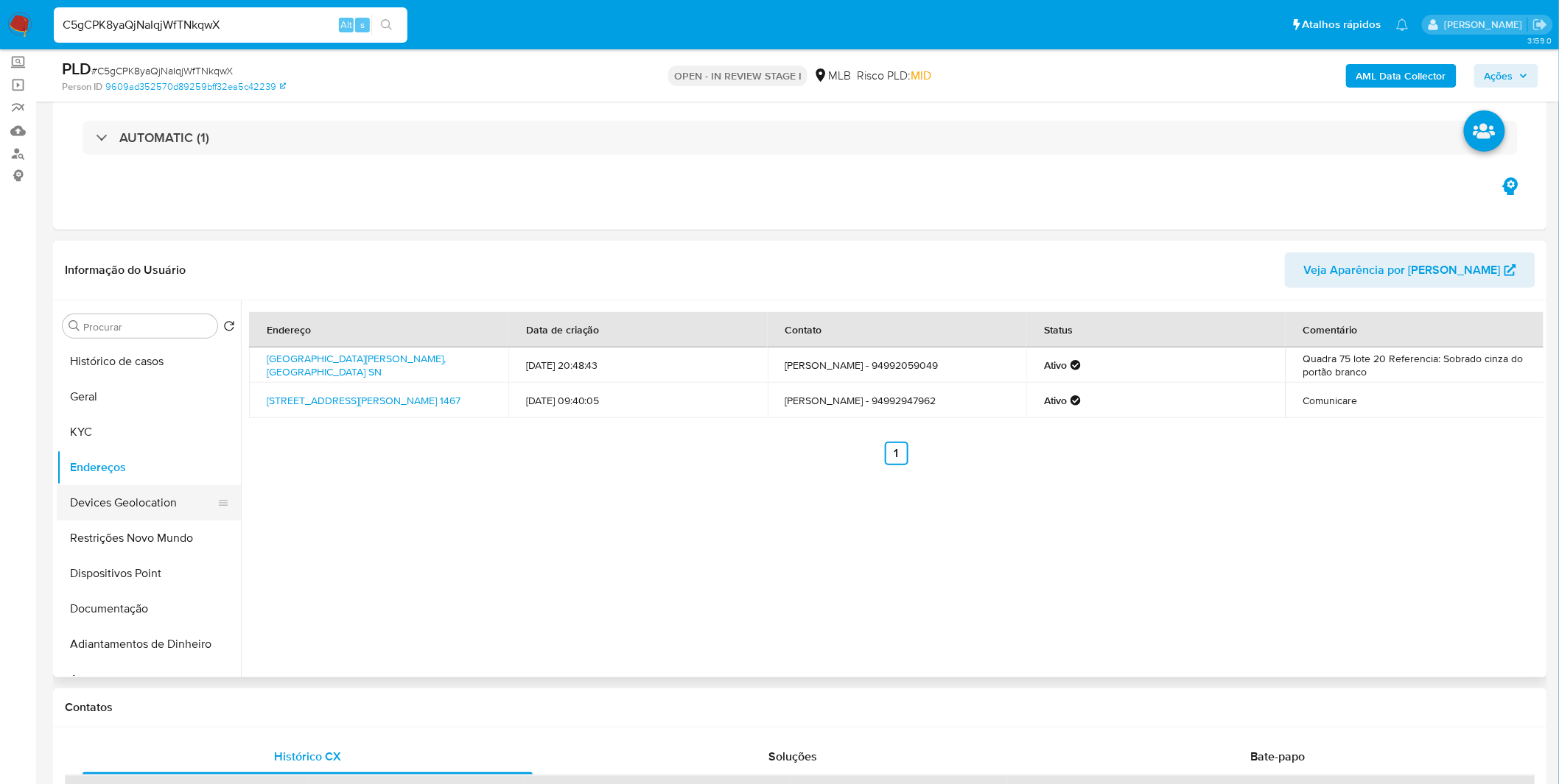
click at [162, 516] on button "Devices Geolocation" at bounding box center [143, 502] width 173 height 35
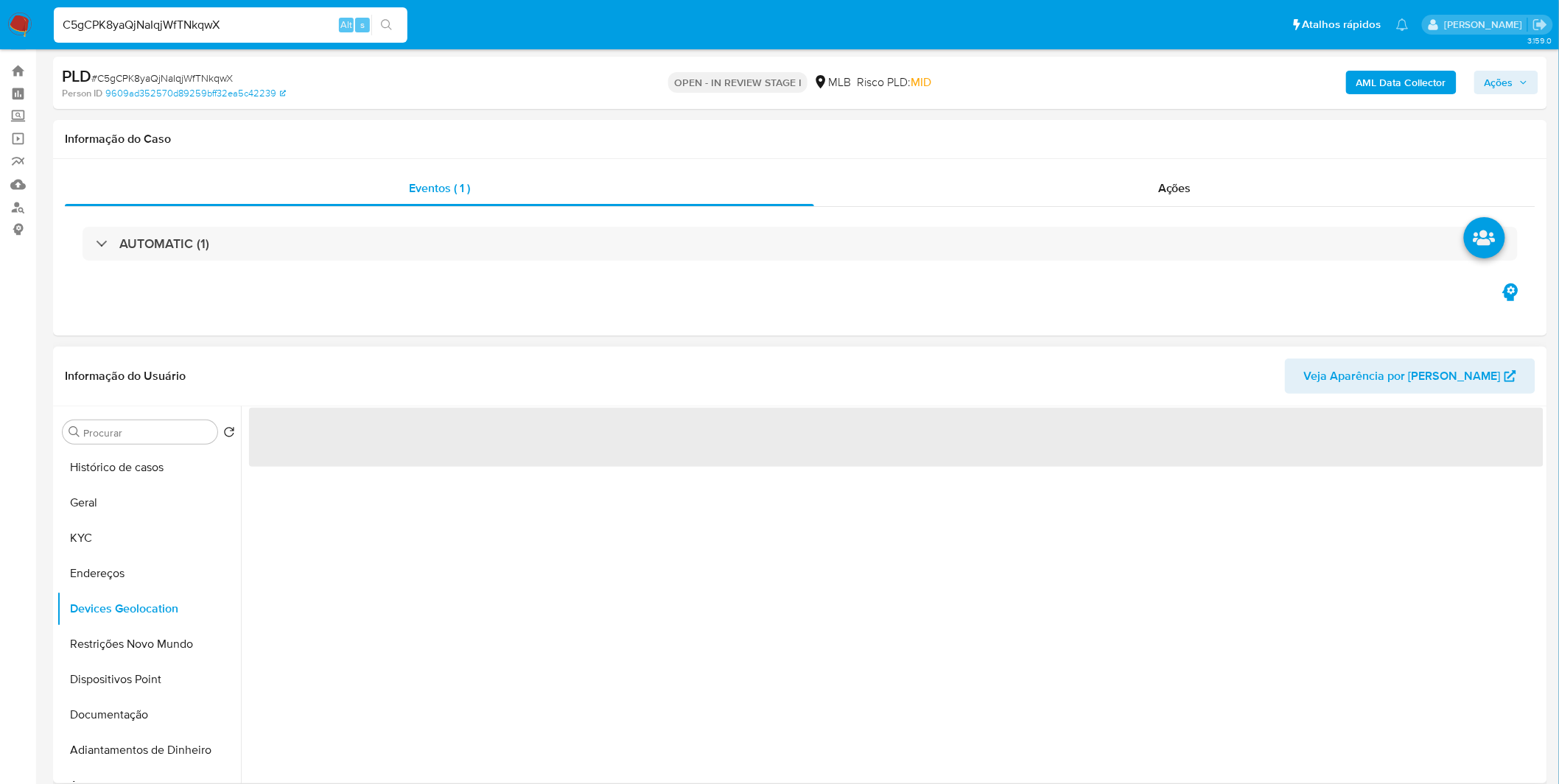
scroll to position [0, 0]
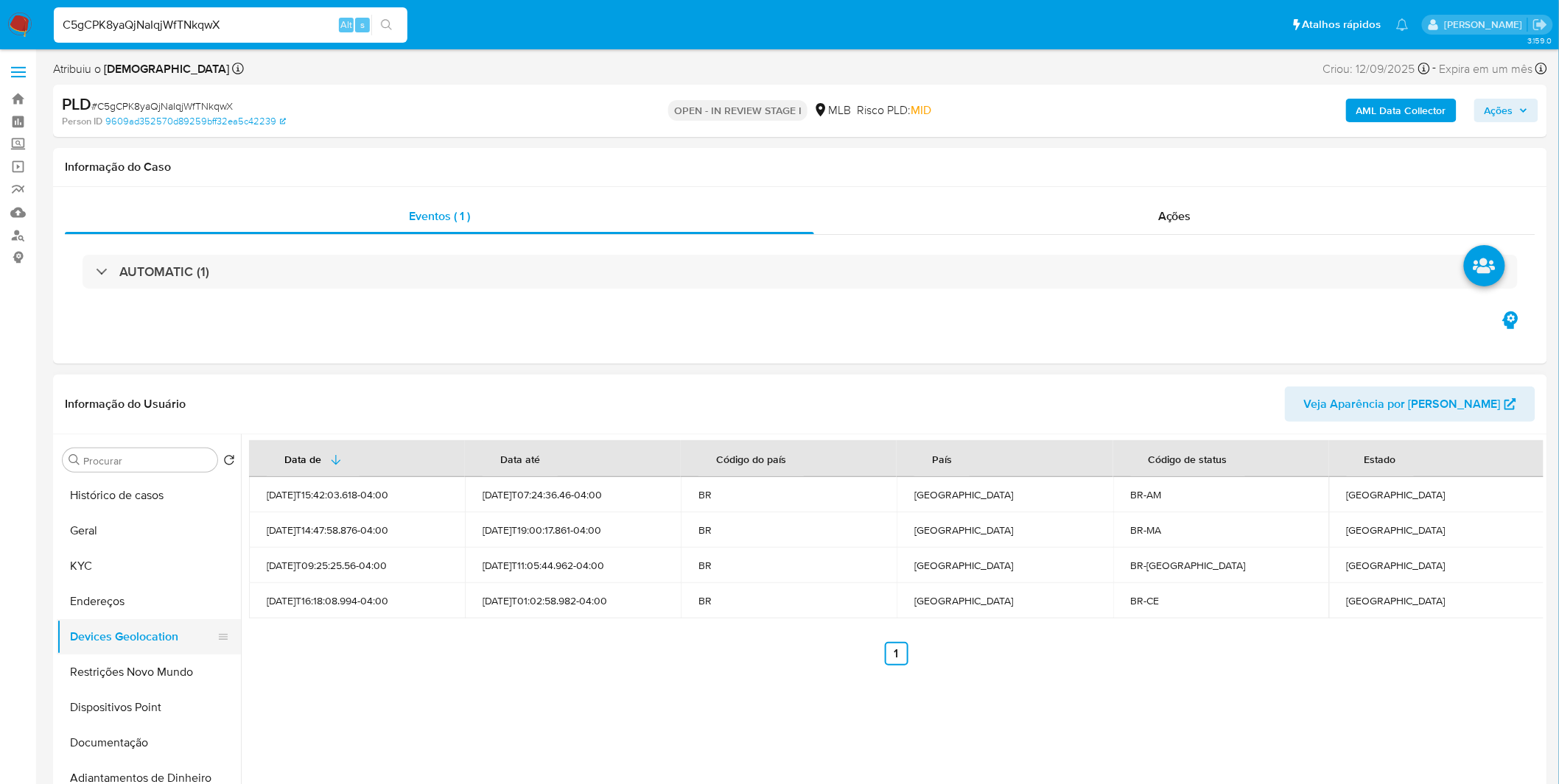
click at [126, 653] on button "Devices Geolocation" at bounding box center [143, 636] width 173 height 35
click at [122, 668] on button "Restrições Novo Mundo" at bounding box center [143, 672] width 173 height 35
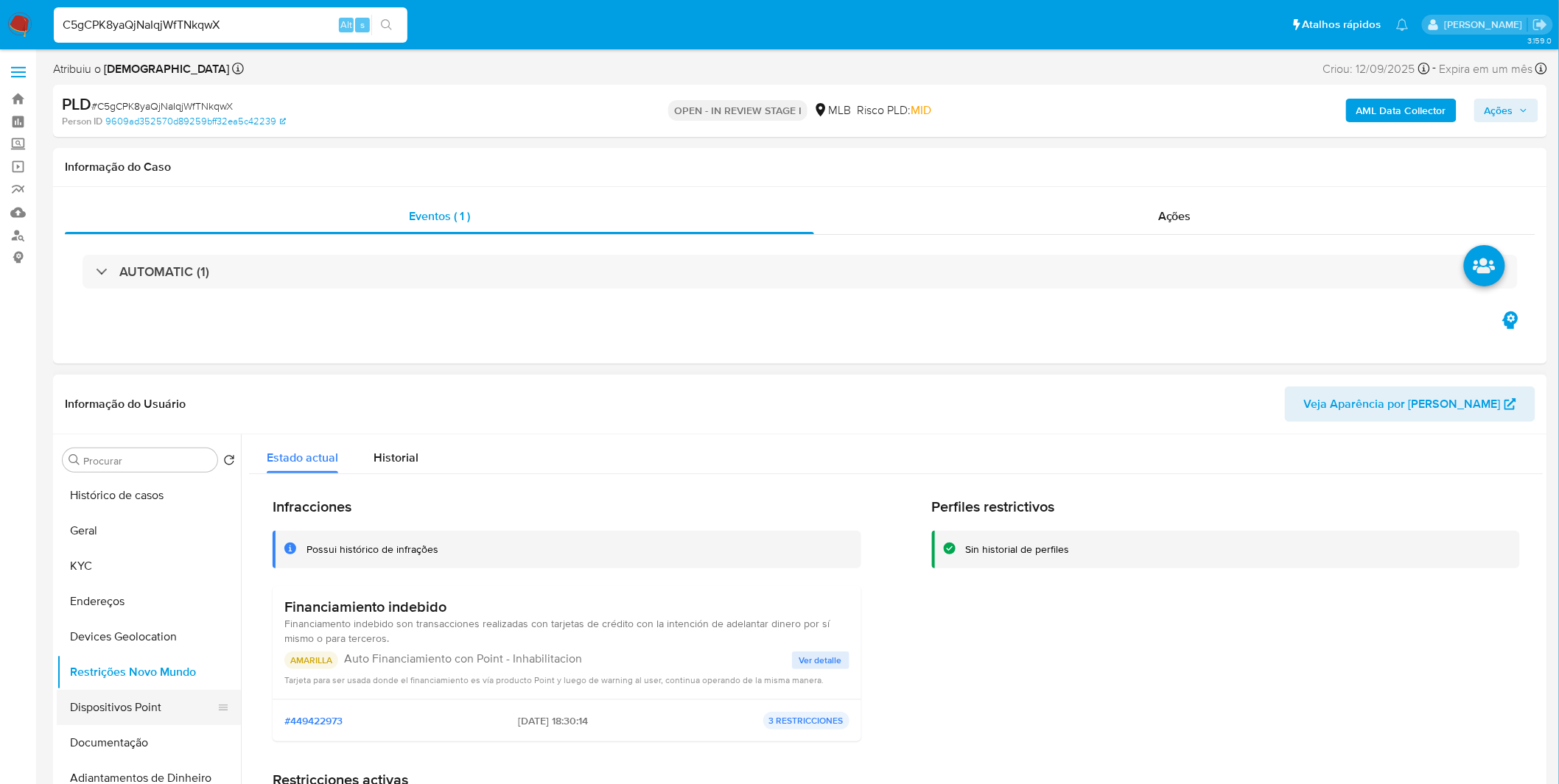
click at [128, 702] on button "Dispositivos Point" at bounding box center [143, 708] width 173 height 35
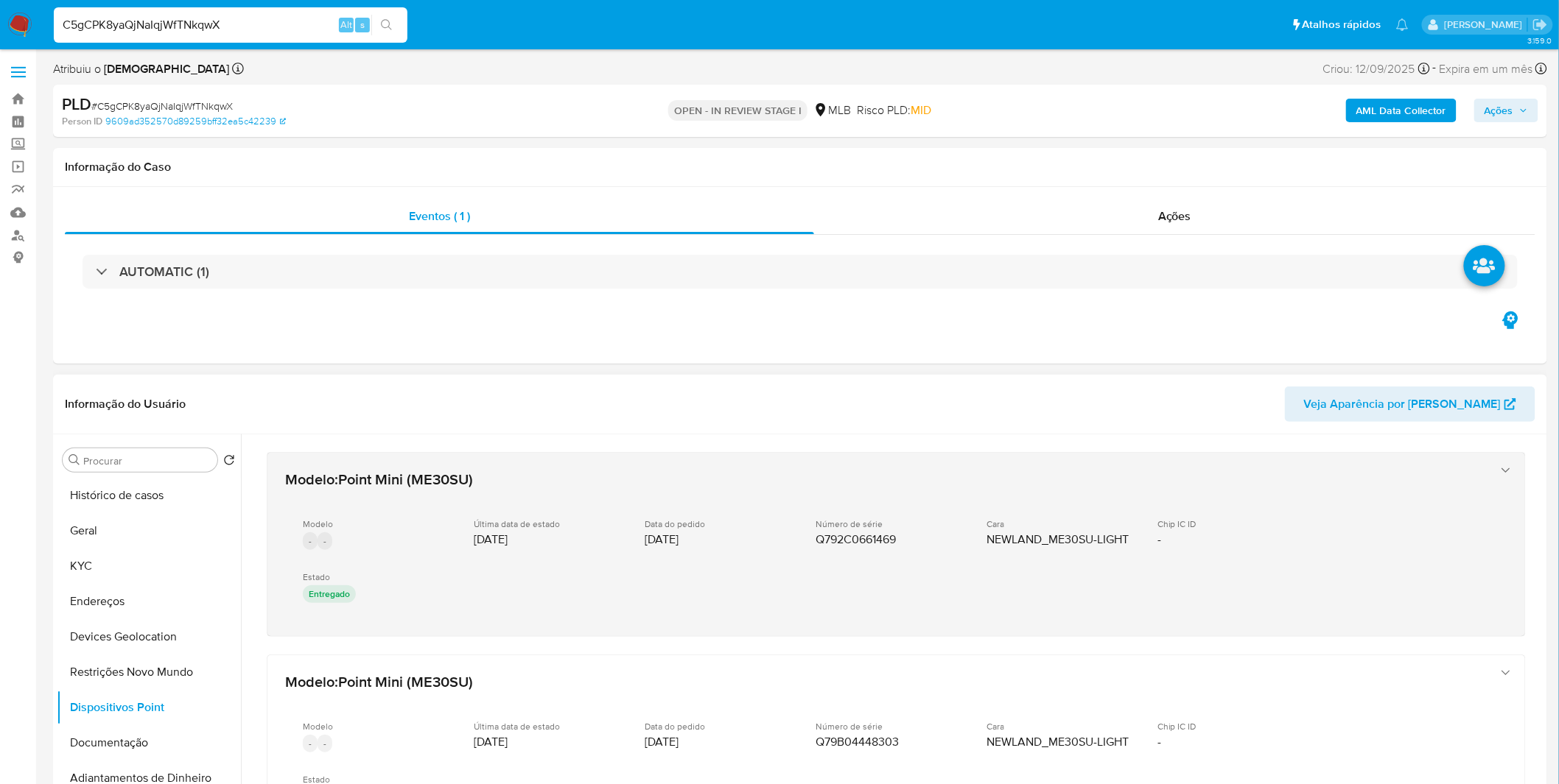
scroll to position [82, 0]
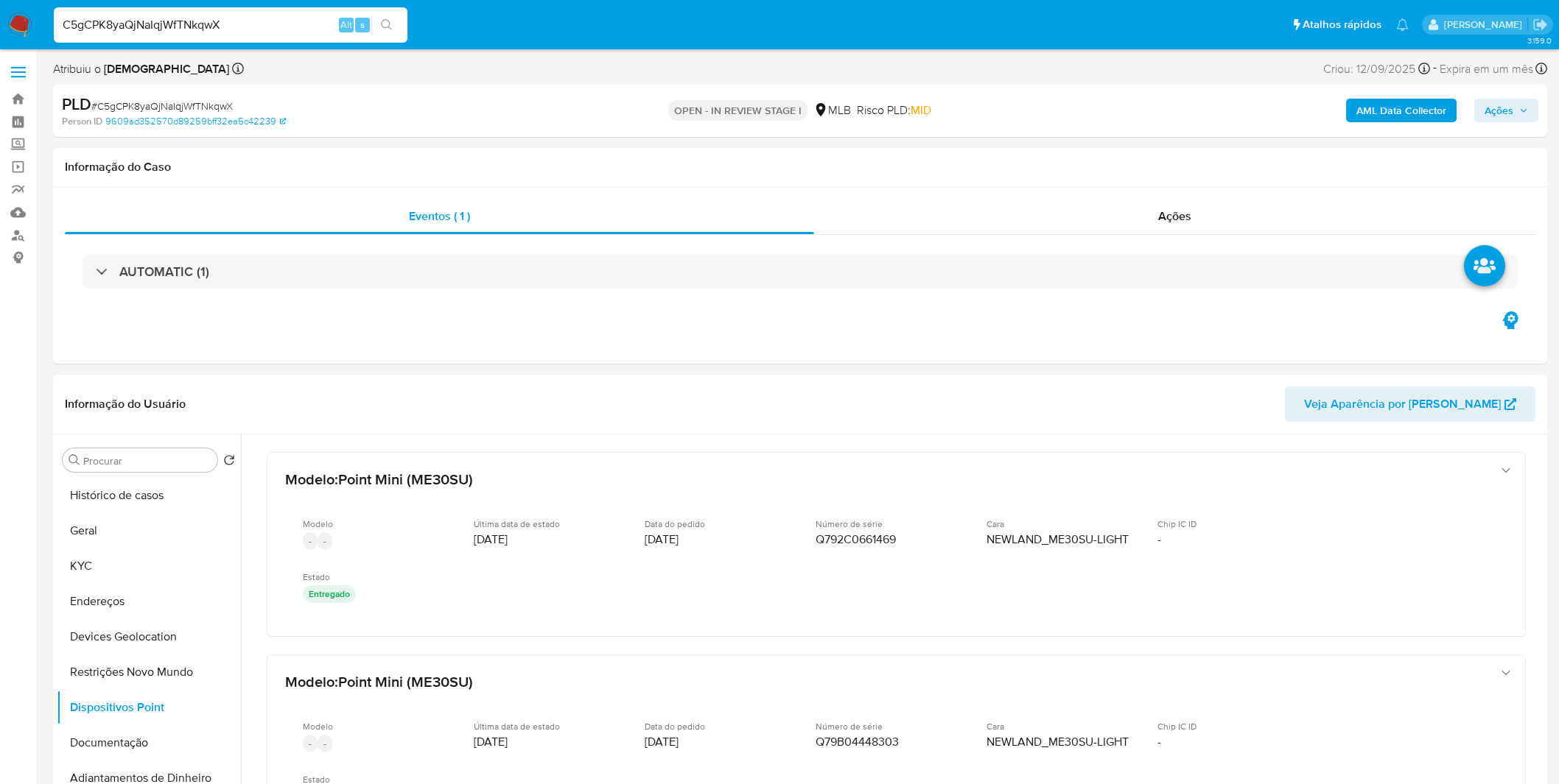
select select "10"
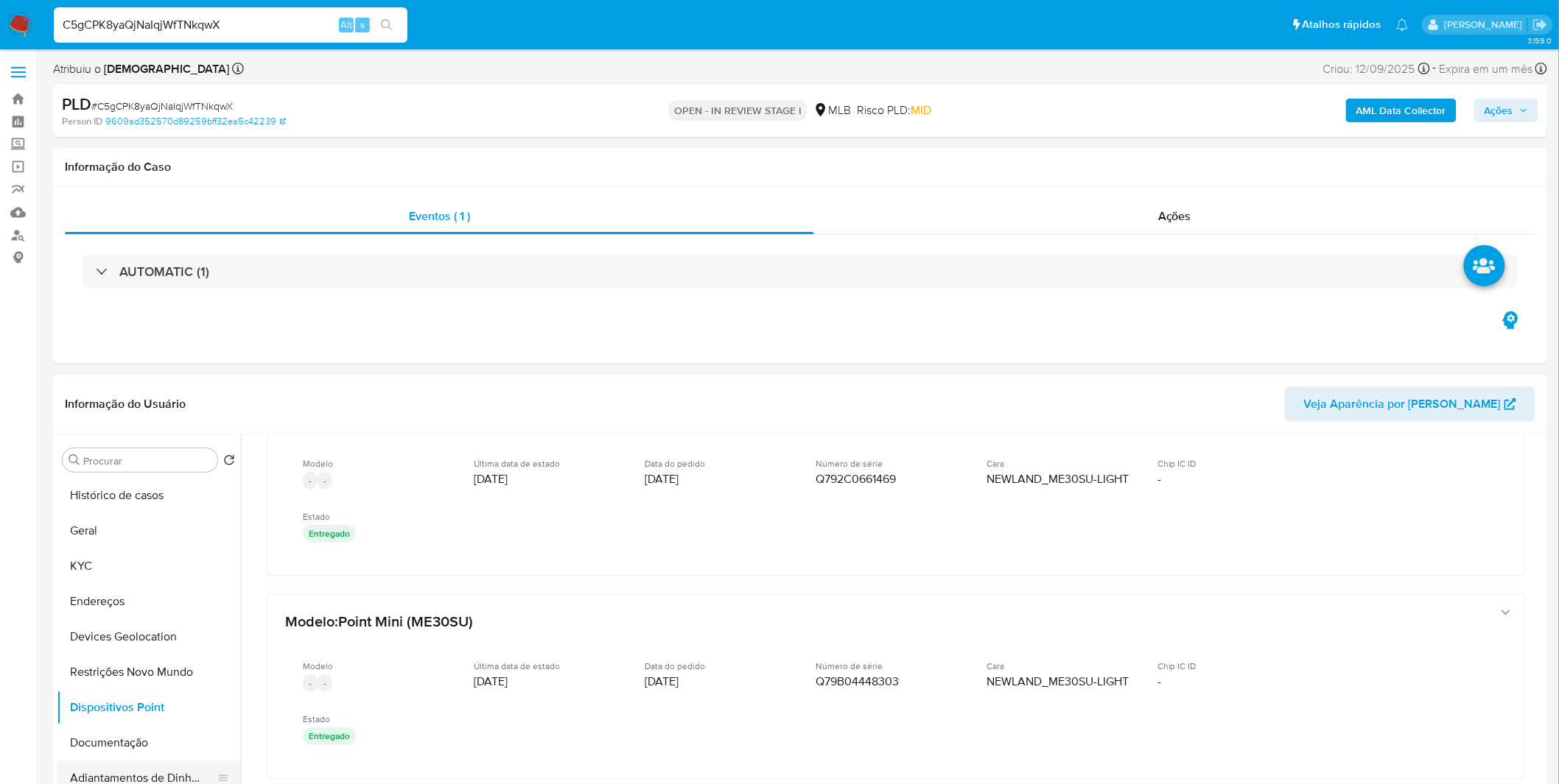
scroll to position [82, 0]
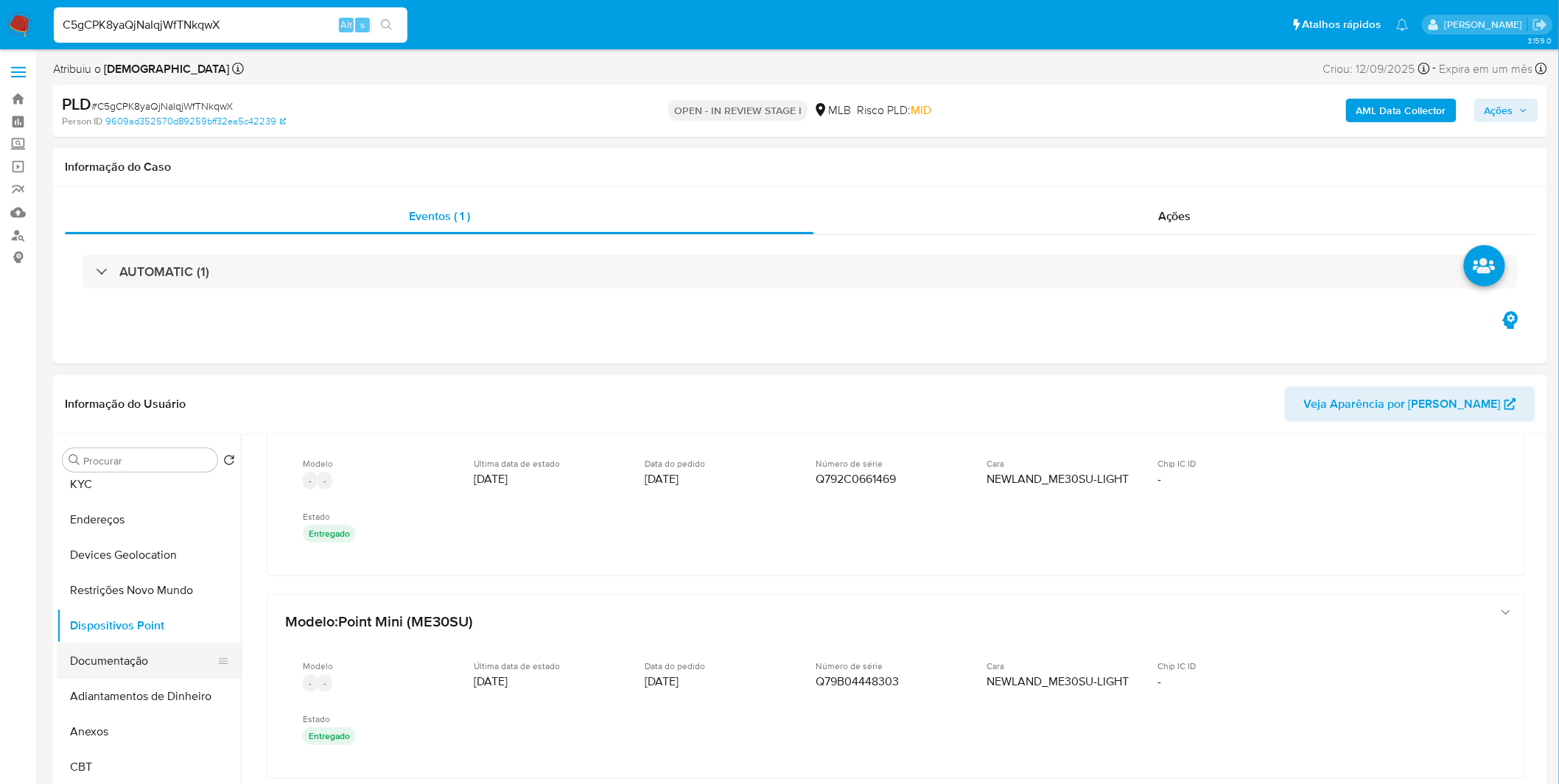
click at [89, 644] on button "Documentação" at bounding box center [143, 661] width 173 height 35
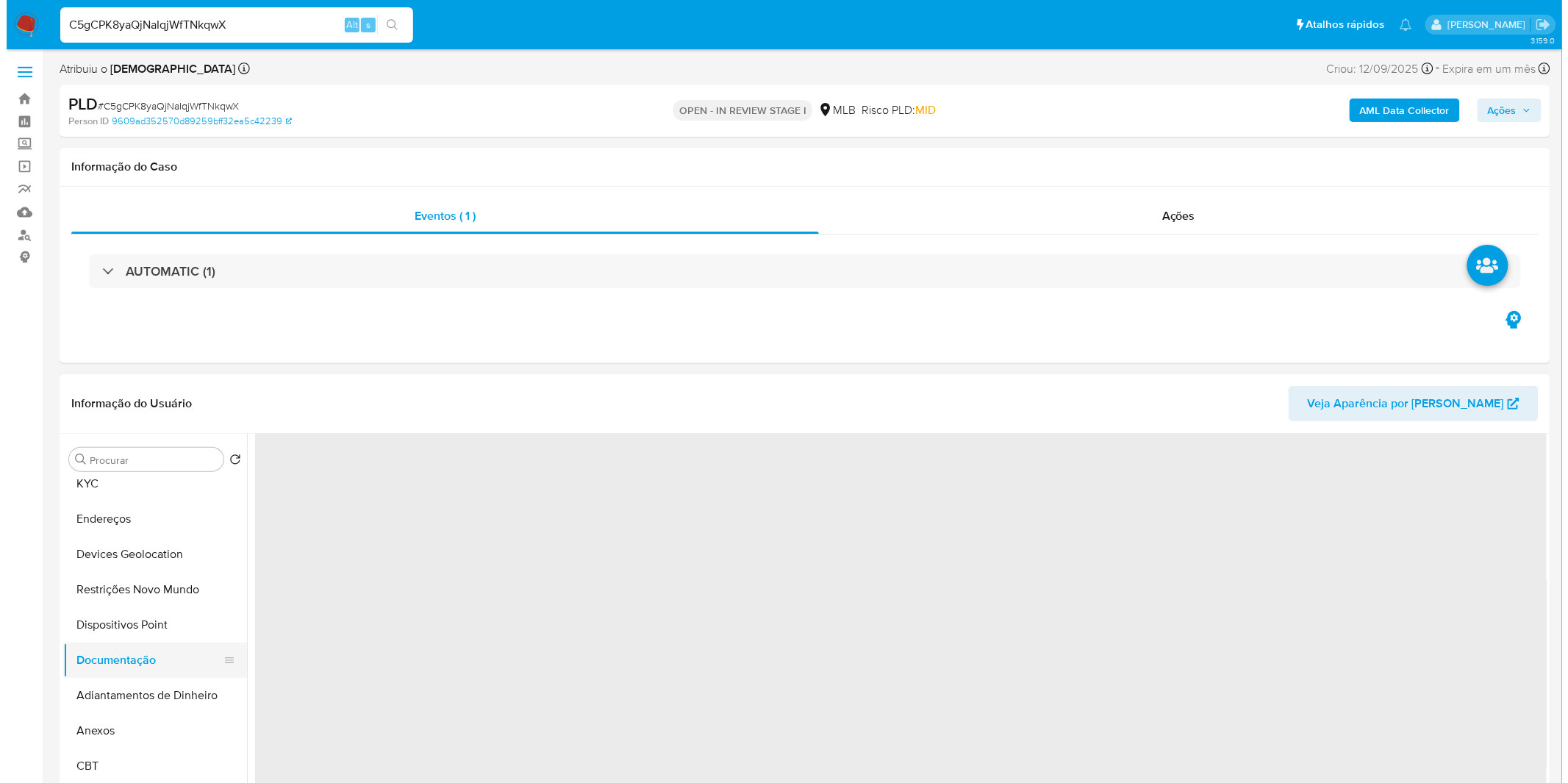
scroll to position [0, 0]
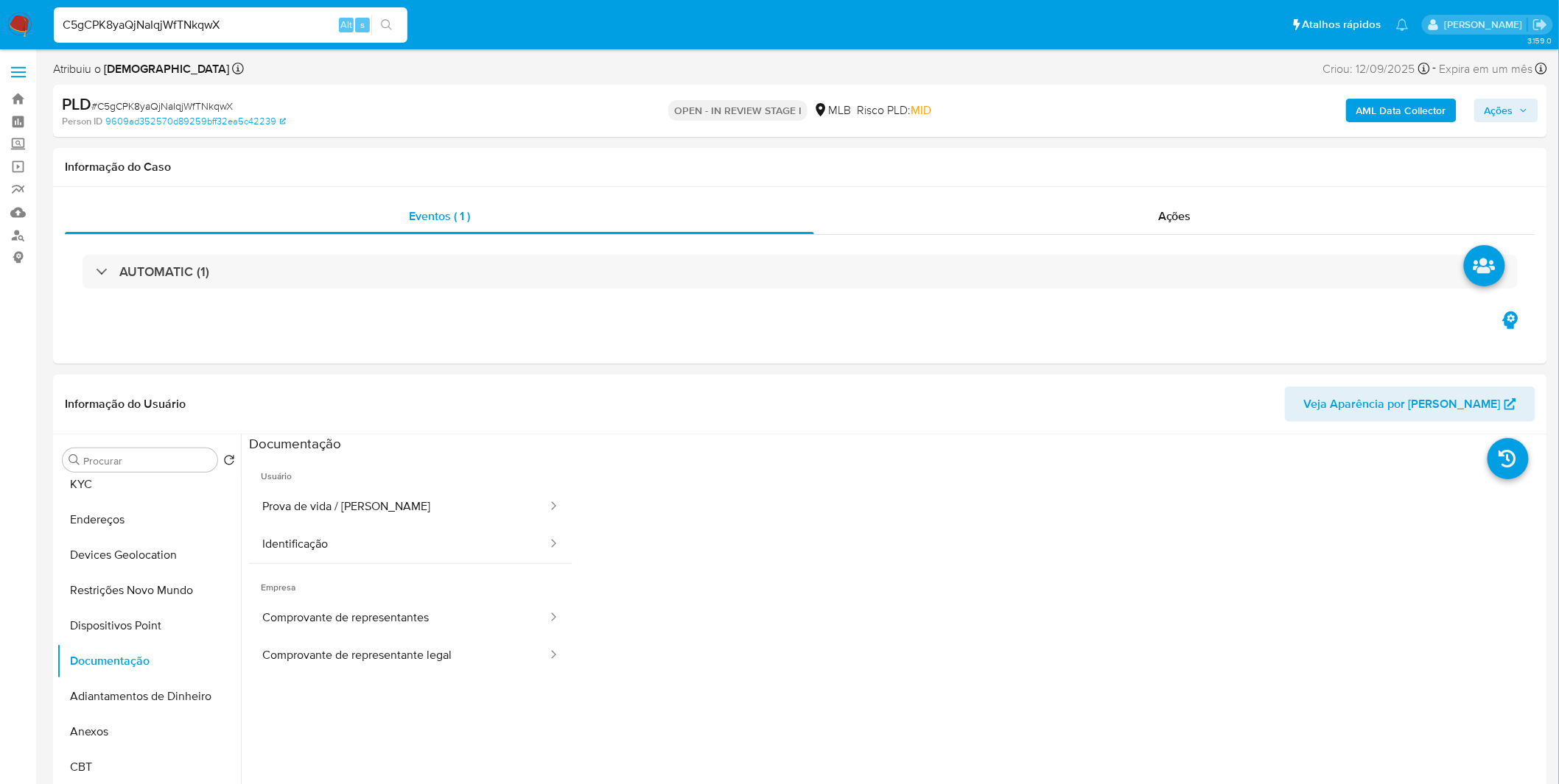
click at [1393, 101] on b "AML Data Collector" at bounding box center [1401, 110] width 90 height 23
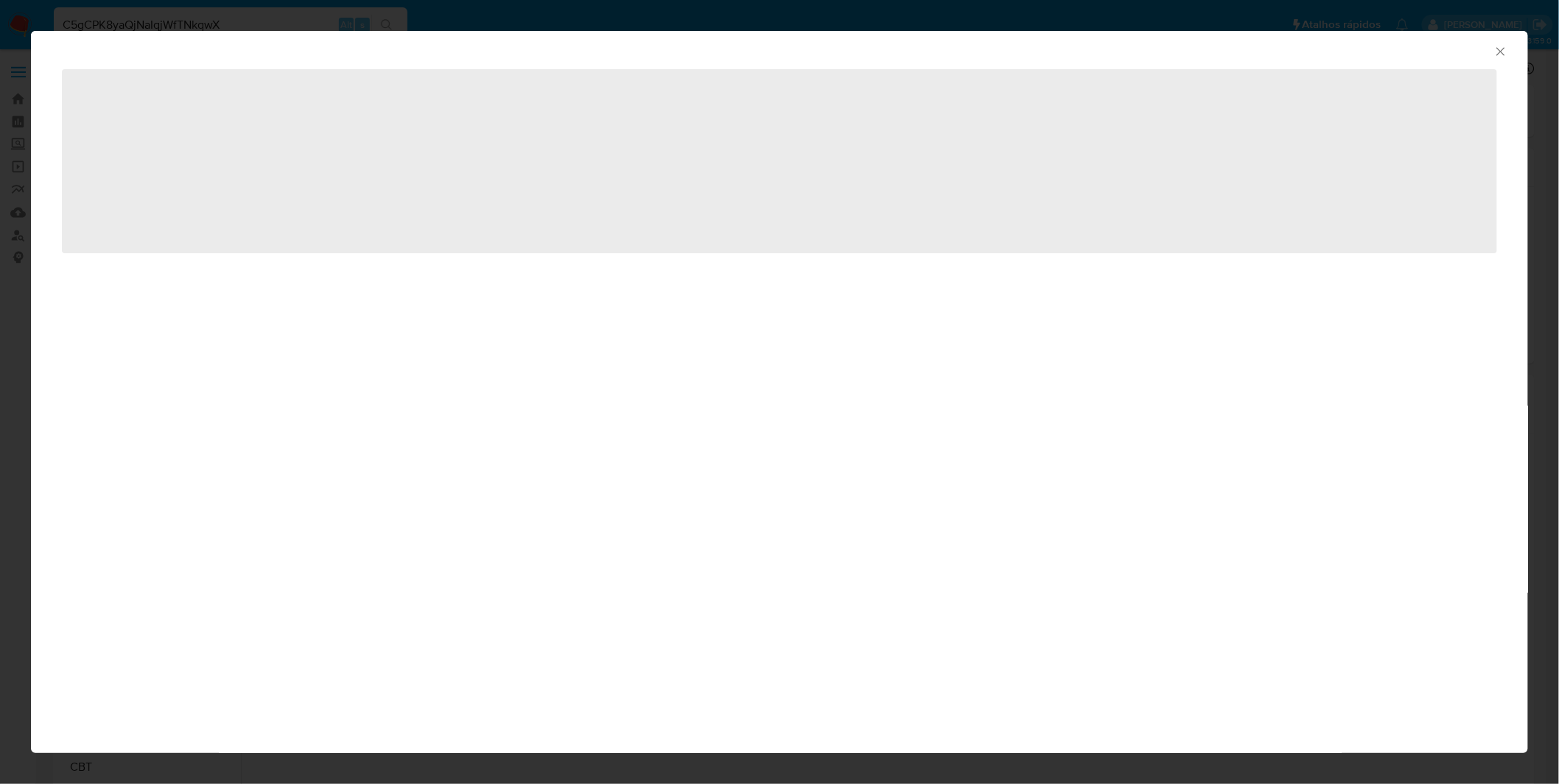
click at [1393, 101] on div "AML Data Collector ‌" at bounding box center [779, 392] width 1559 height 784
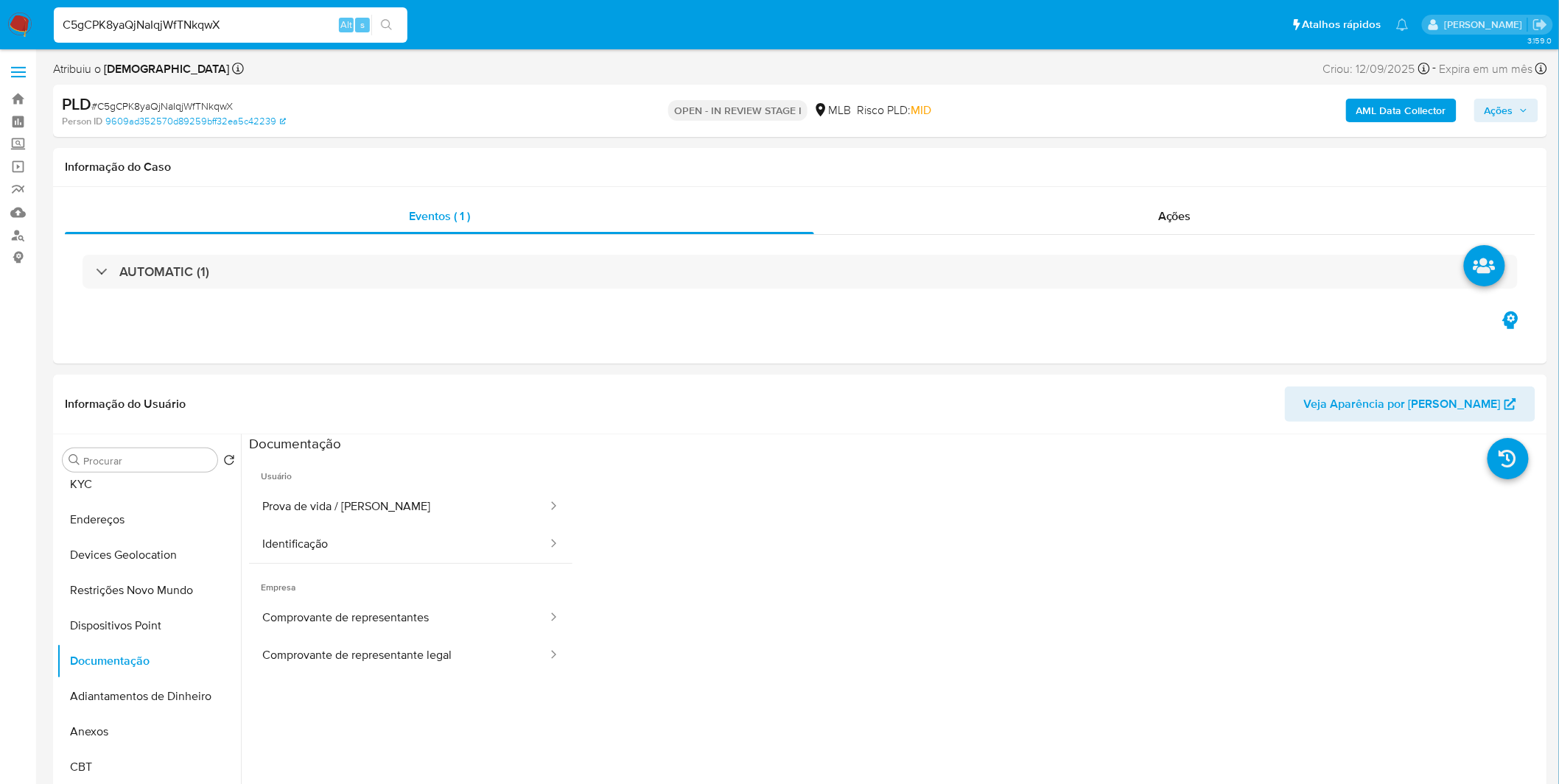
click at [1393, 101] on b "AML Data Collector" at bounding box center [1401, 110] width 90 height 23
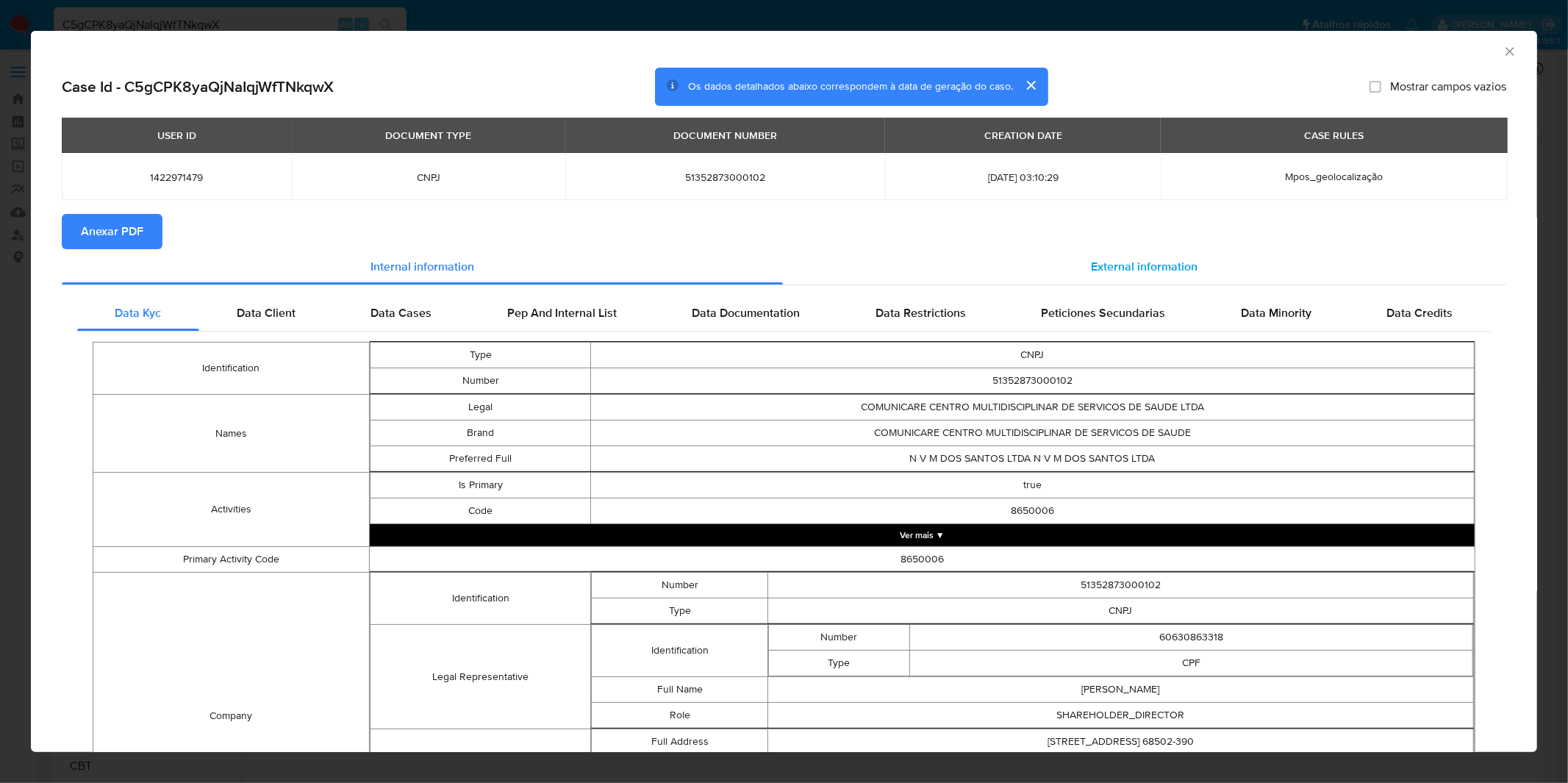
click at [1008, 259] on div "External information" at bounding box center [1144, 267] width 724 height 35
click at [1009, 258] on div "External information" at bounding box center [1144, 267] width 724 height 35
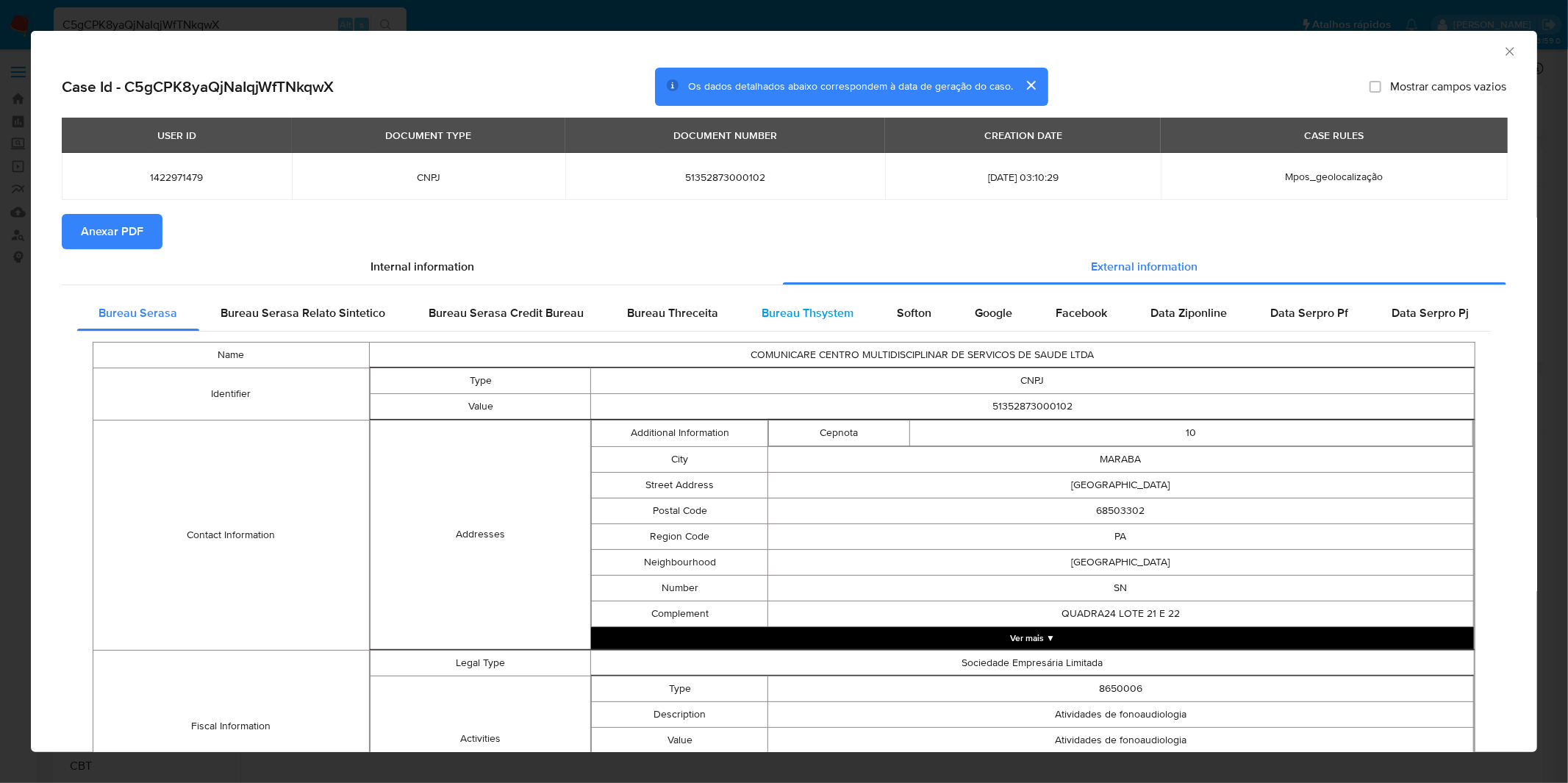
click at [842, 305] on span "Bureau Thsystem" at bounding box center [808, 313] width 92 height 17
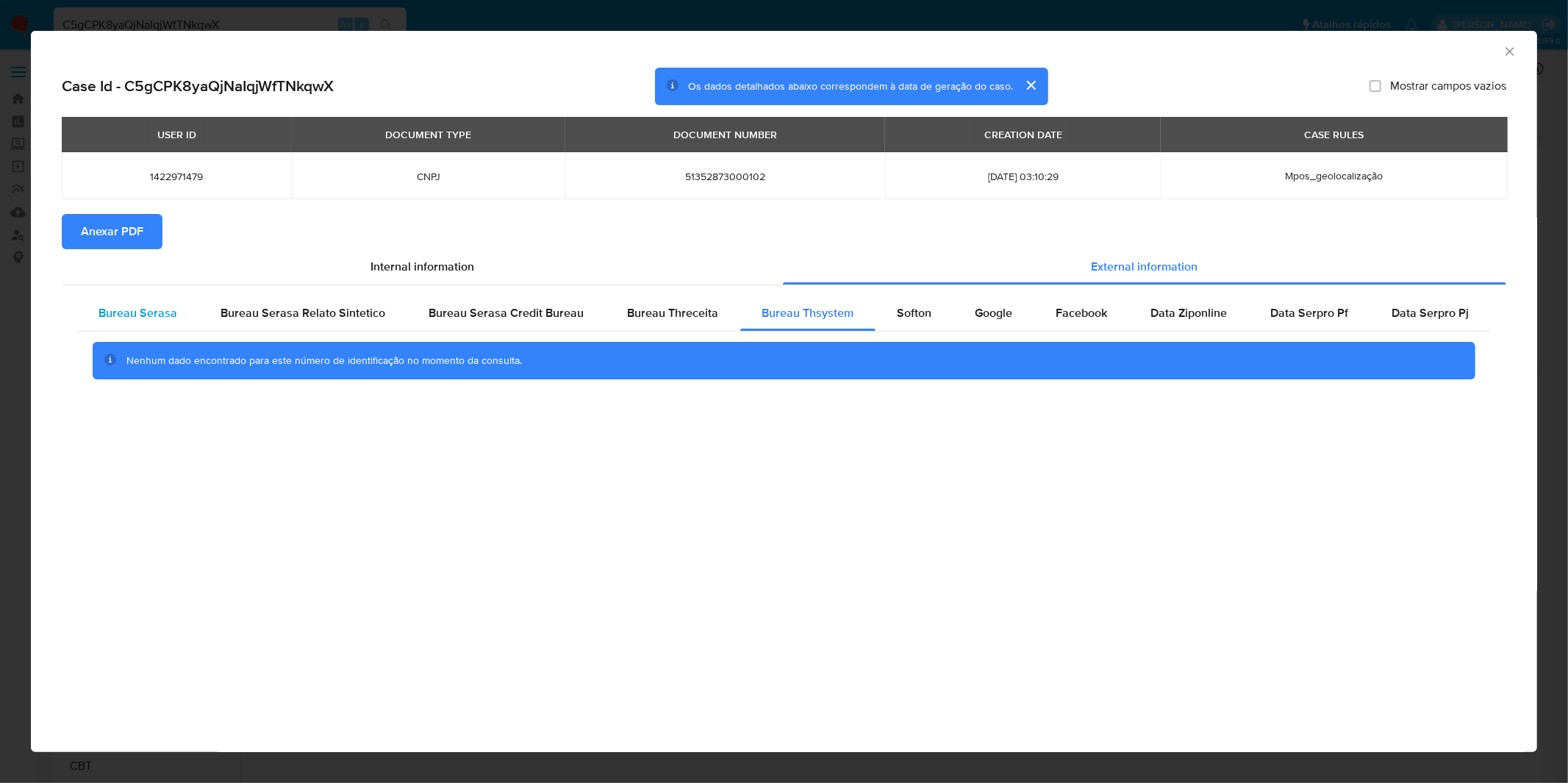
click at [155, 328] on div "Bureau Serasa" at bounding box center [138, 313] width 122 height 35
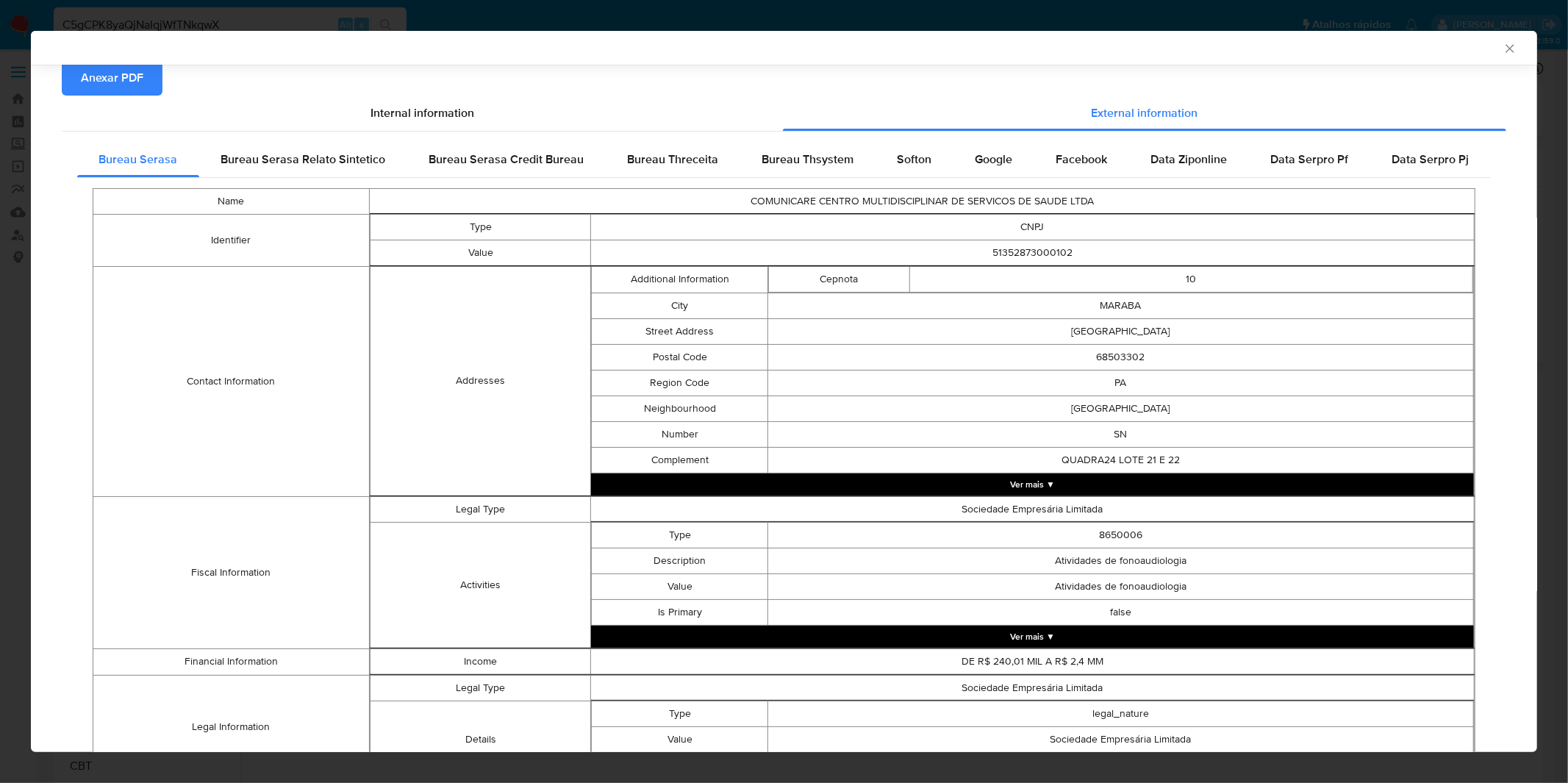
scroll to position [388, 0]
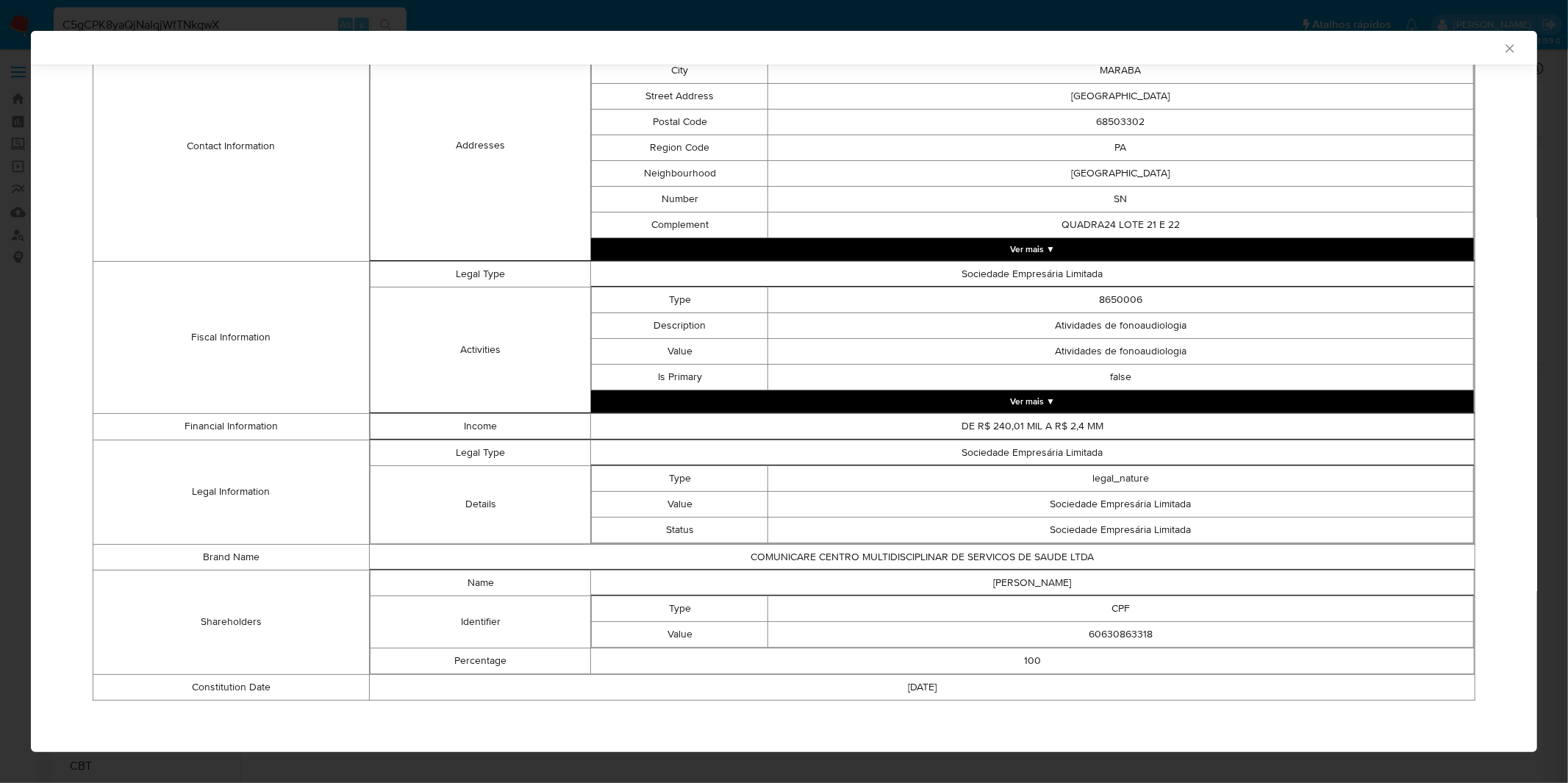
click at [1025, 582] on td "NATALIA VANESSA MENDES DOS SANTOS" at bounding box center [1033, 583] width 884 height 26
copy td "NATALIA VANESSA MENDES DOS SANTOS"
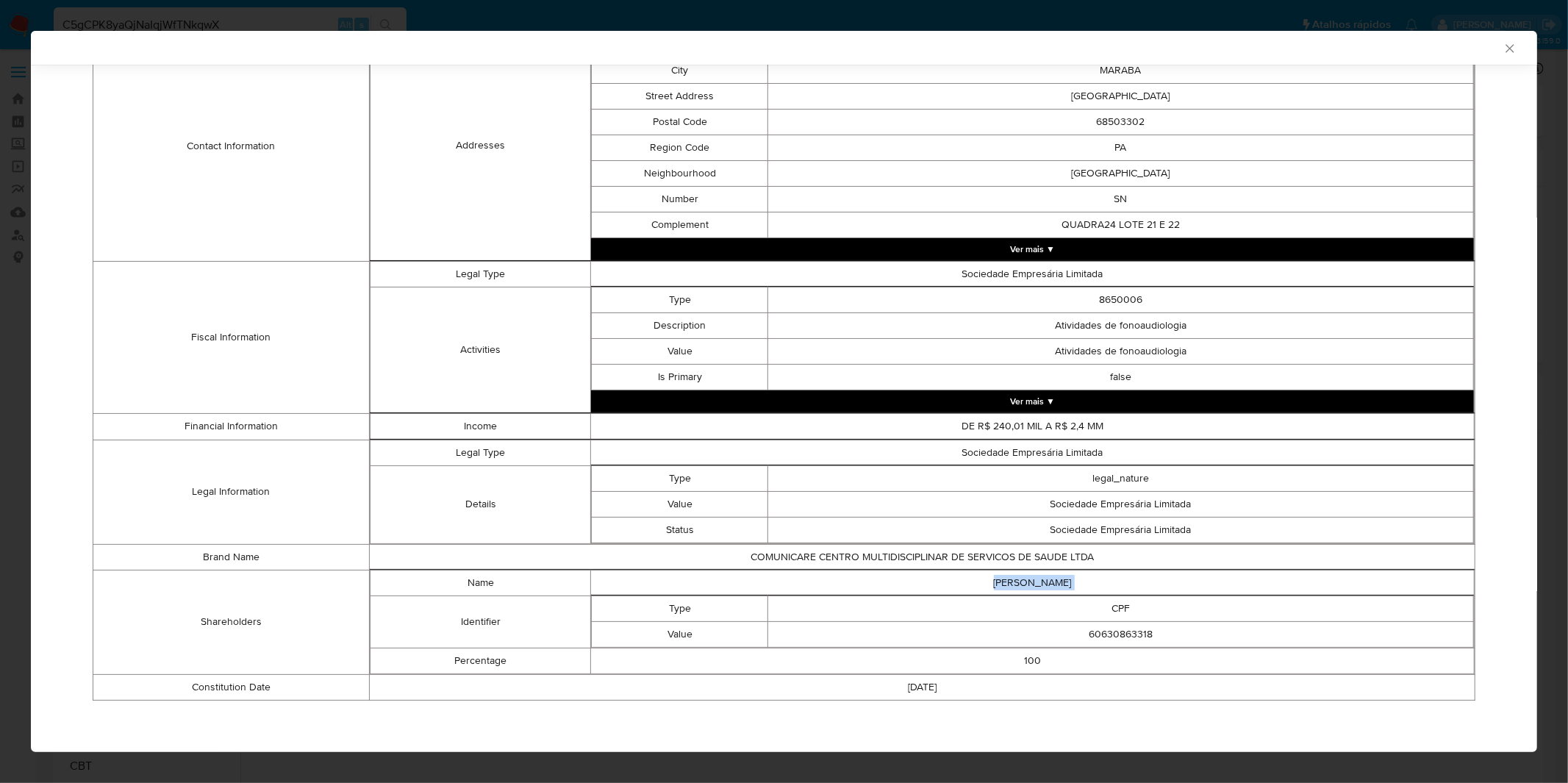
click at [1093, 628] on td "60630863318" at bounding box center [1120, 635] width 706 height 26
copy td "60630863318"
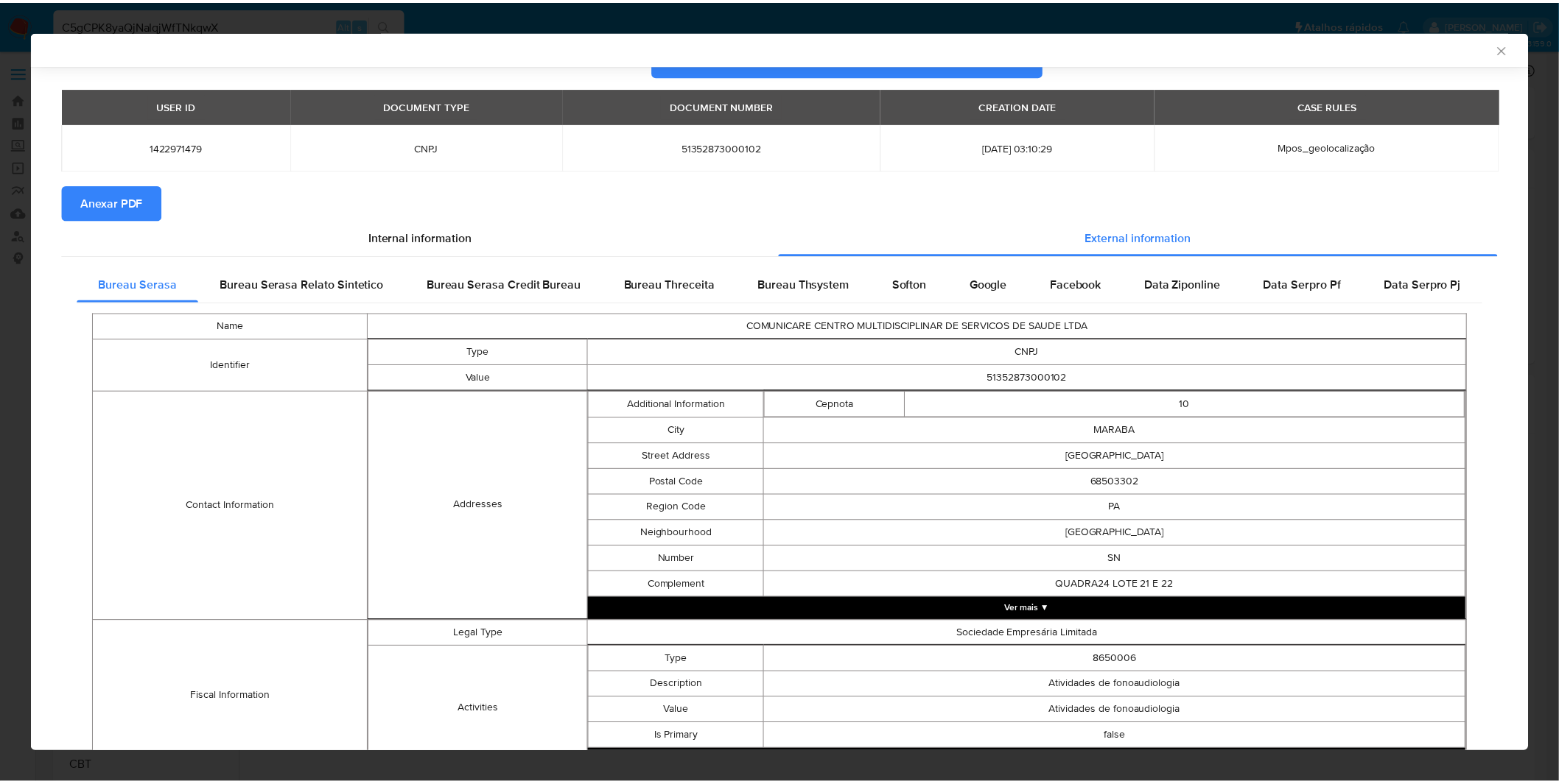
scroll to position [0, 0]
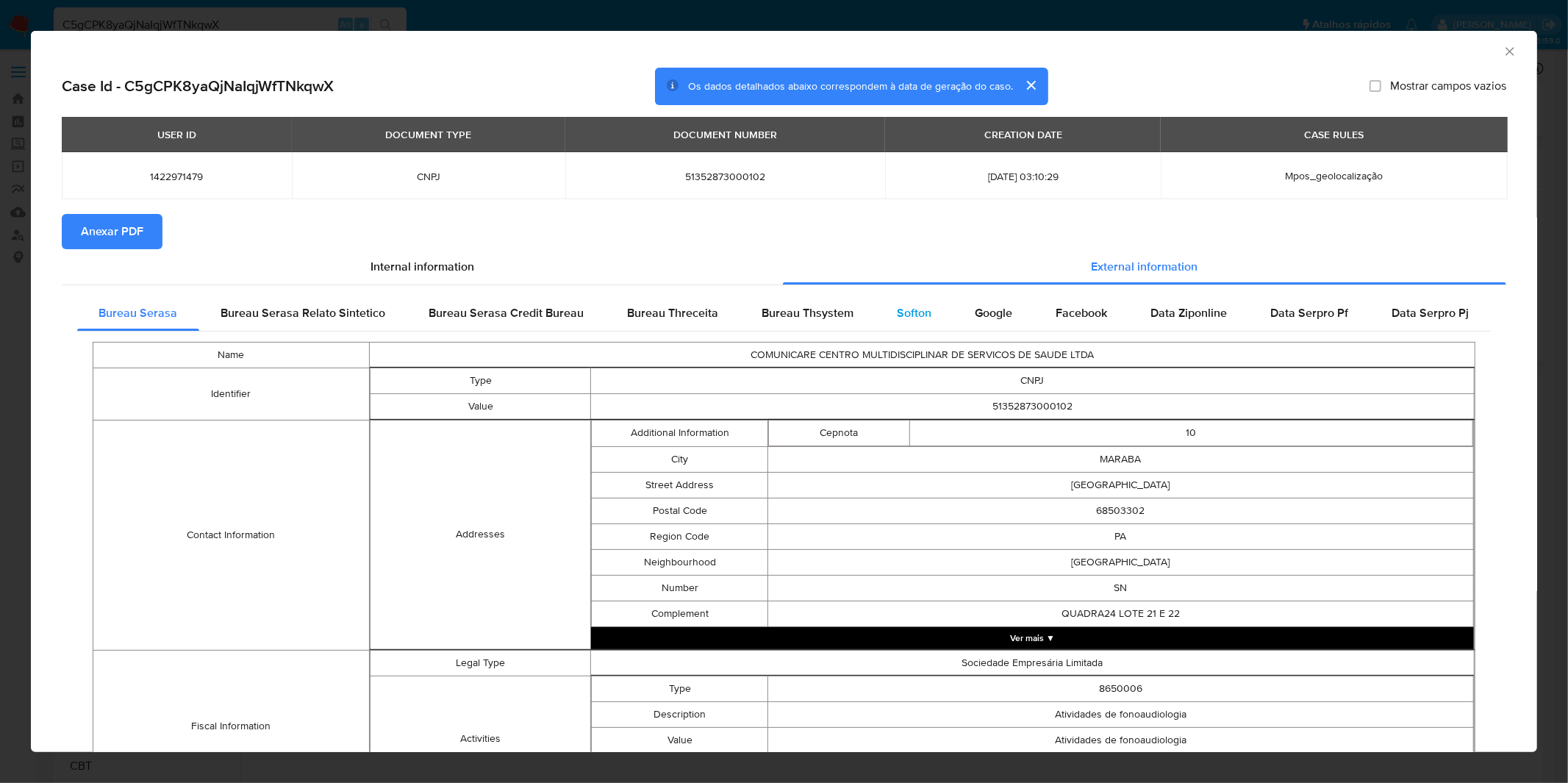
click at [898, 313] on span "Softon" at bounding box center [915, 313] width 34 height 17
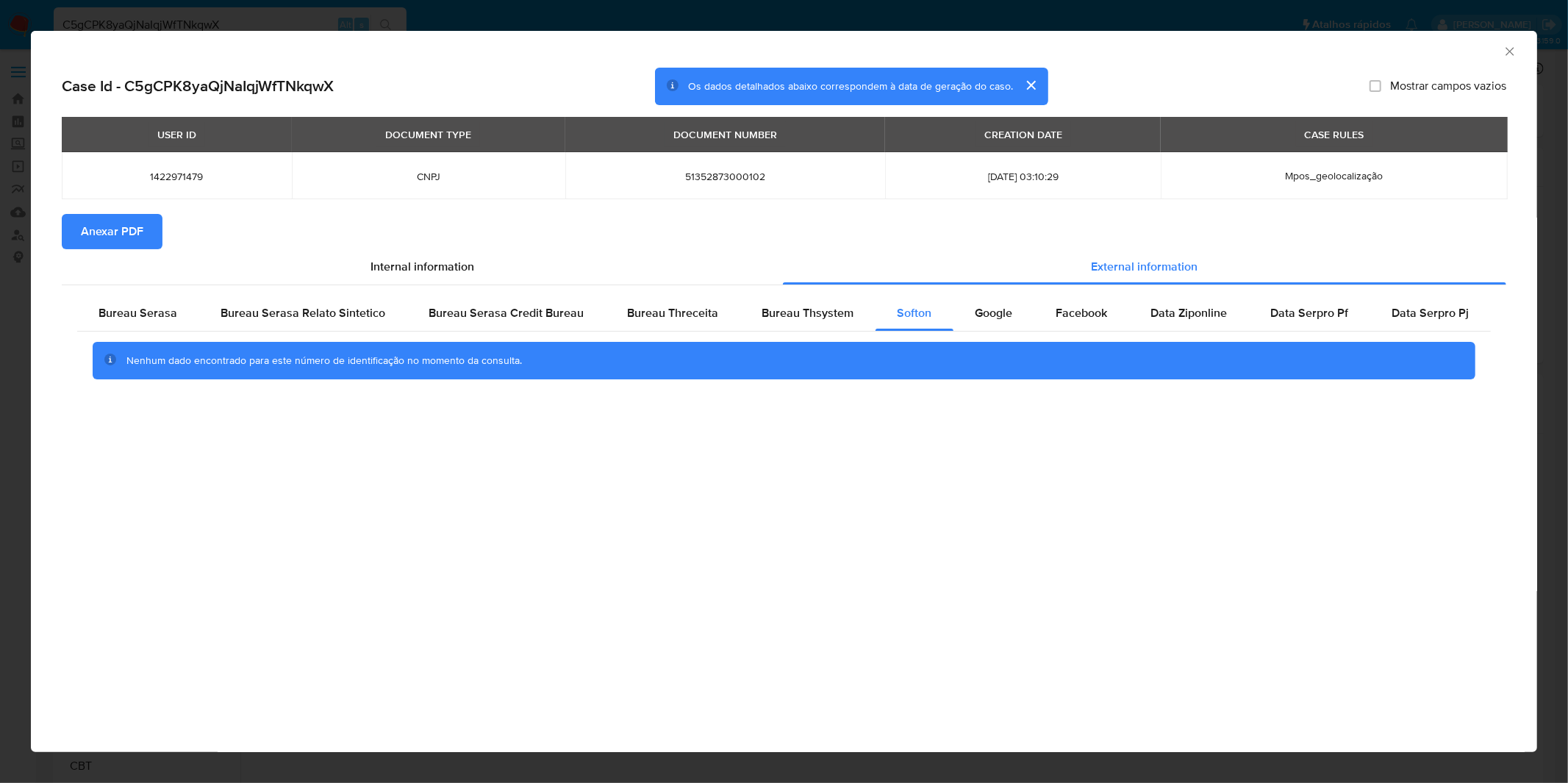
click at [100, 3] on div "AML Data Collector Case Id - C5gCPK8yaQjNaIqjWfTNkqwX Os dados detalhados abaix…" at bounding box center [784, 391] width 1568 height 783
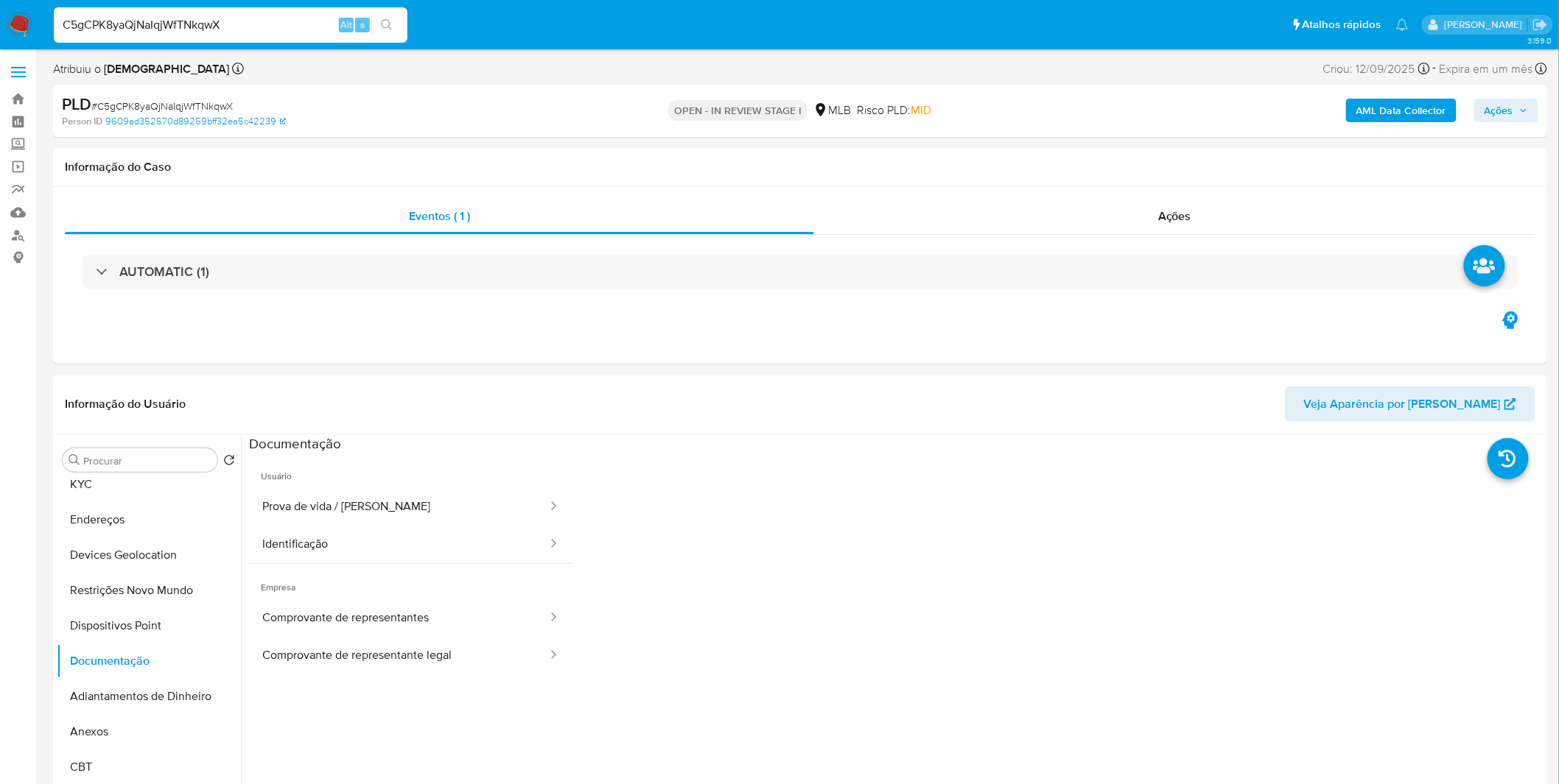
click at [32, 15] on img at bounding box center [20, 25] width 25 height 25
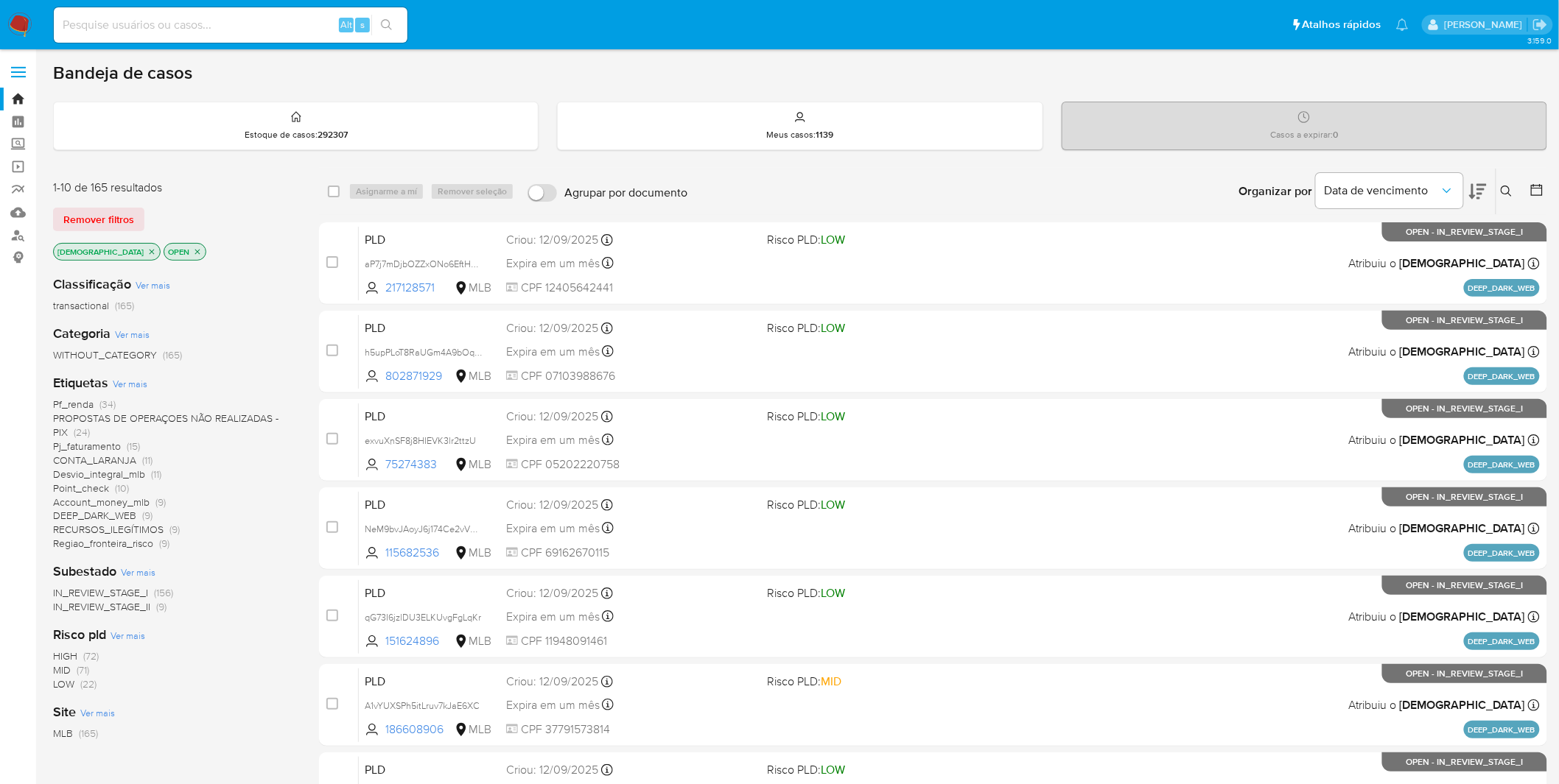
click at [33, 19] on nav "Pausado Ver notificaciones Alt s Atalhos rápidos Presiona las siguientes teclas…" at bounding box center [779, 24] width 1559 height 49
click at [25, 19] on img at bounding box center [20, 25] width 25 height 25
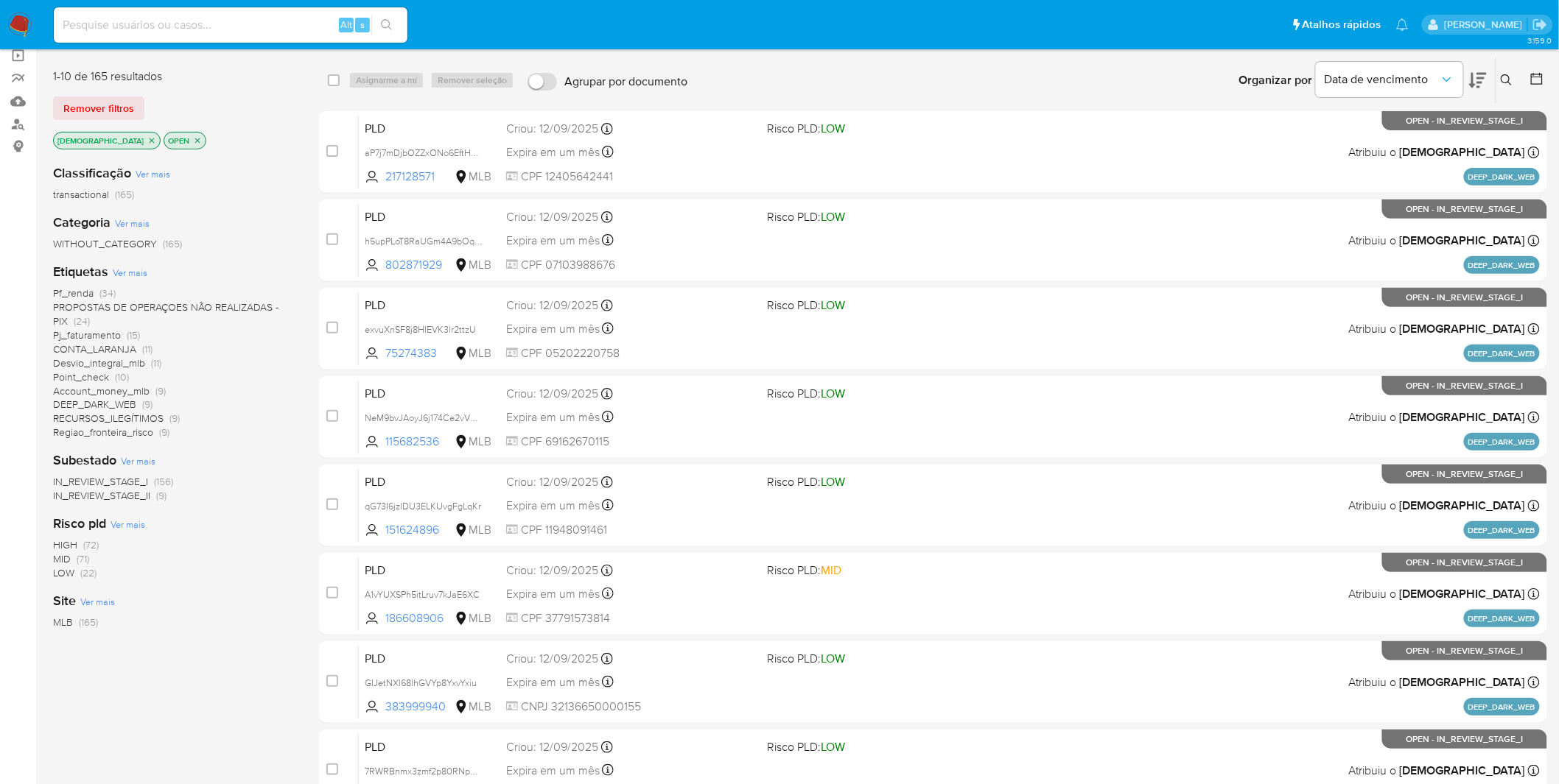
scroll to position [82, 0]
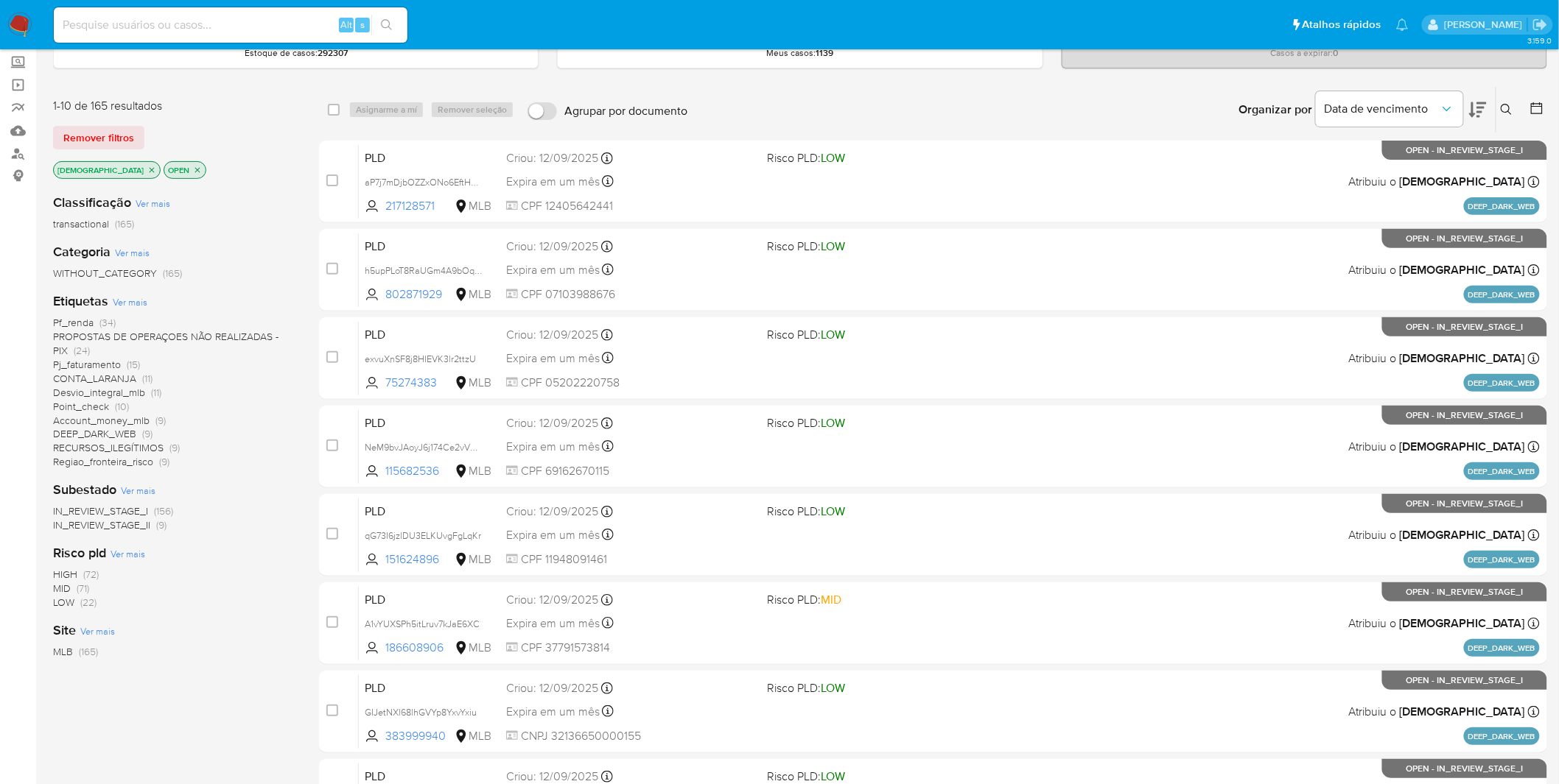
click at [20, 9] on nav "Pausado Ver notificaciones Alt s Atalhos rápidos Presiona las siguientes teclas…" at bounding box center [779, 24] width 1559 height 49
click at [28, 11] on nav "Pausado Ver notificaciones Alt s Atalhos rápidos Presiona las siguientes teclas…" at bounding box center [779, 24] width 1559 height 49
click at [28, 13] on img at bounding box center [20, 25] width 25 height 25
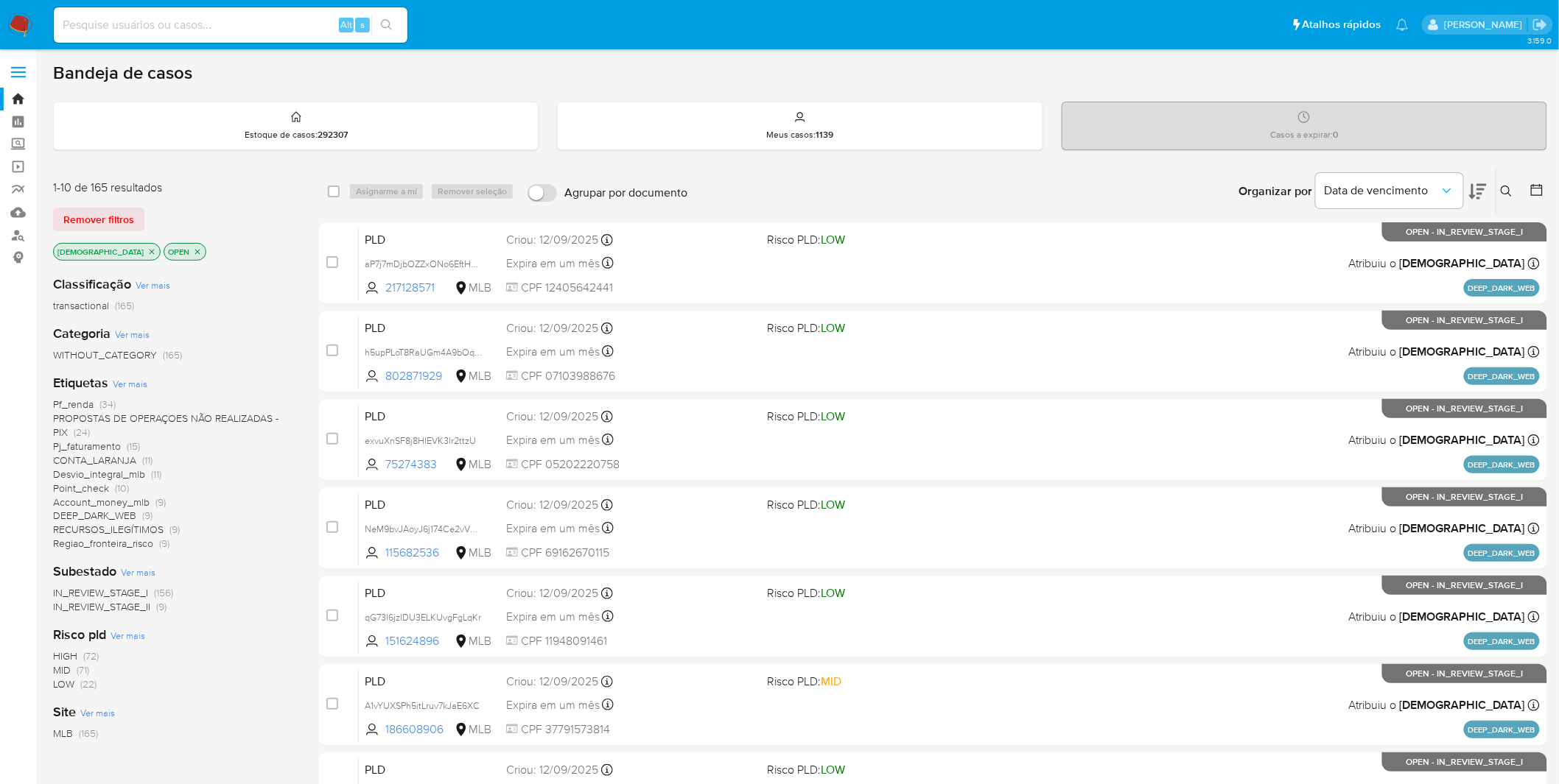
click at [26, 16] on img at bounding box center [20, 25] width 25 height 25
click at [148, 251] on icon "close-filter" at bounding box center [152, 252] width 9 height 9
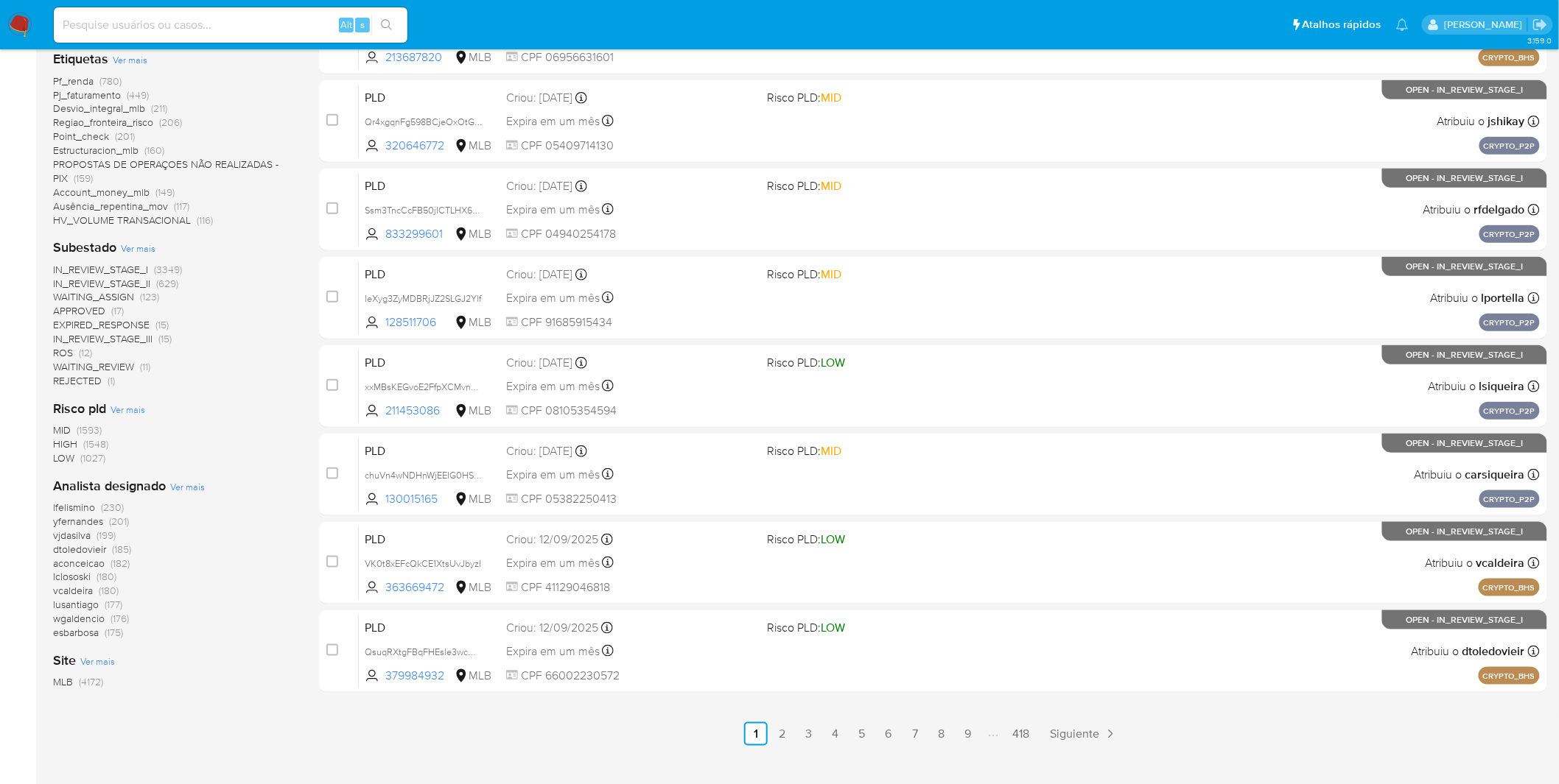
scroll to position [409, 0]
click at [190, 489] on span "Ver mais" at bounding box center [187, 484] width 34 height 13
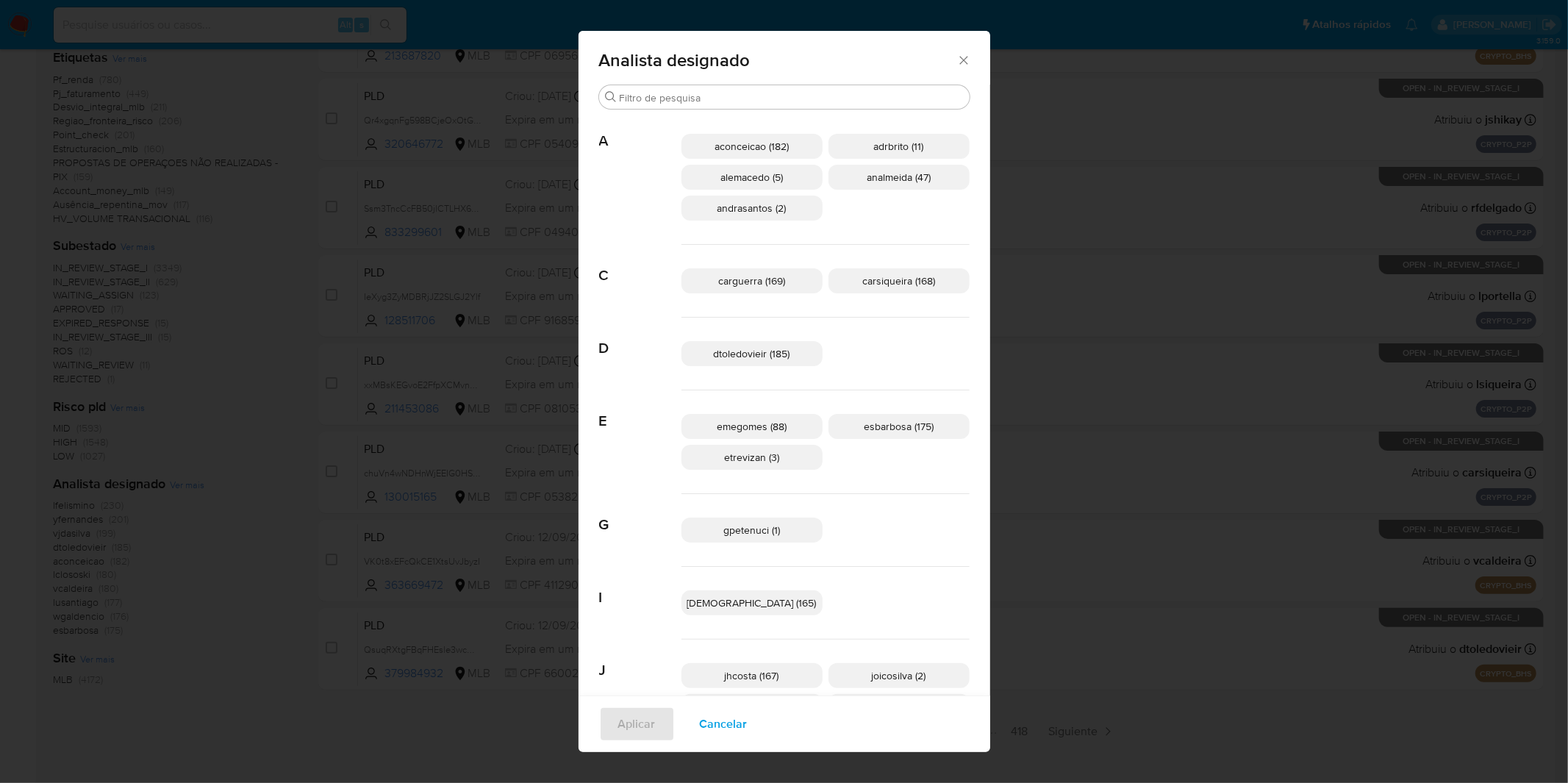
click at [203, 518] on div "Analista designado Buscar A aconceicao (182) adrbrito (11) alemacedo (5) analme…" at bounding box center [784, 391] width 1568 height 783
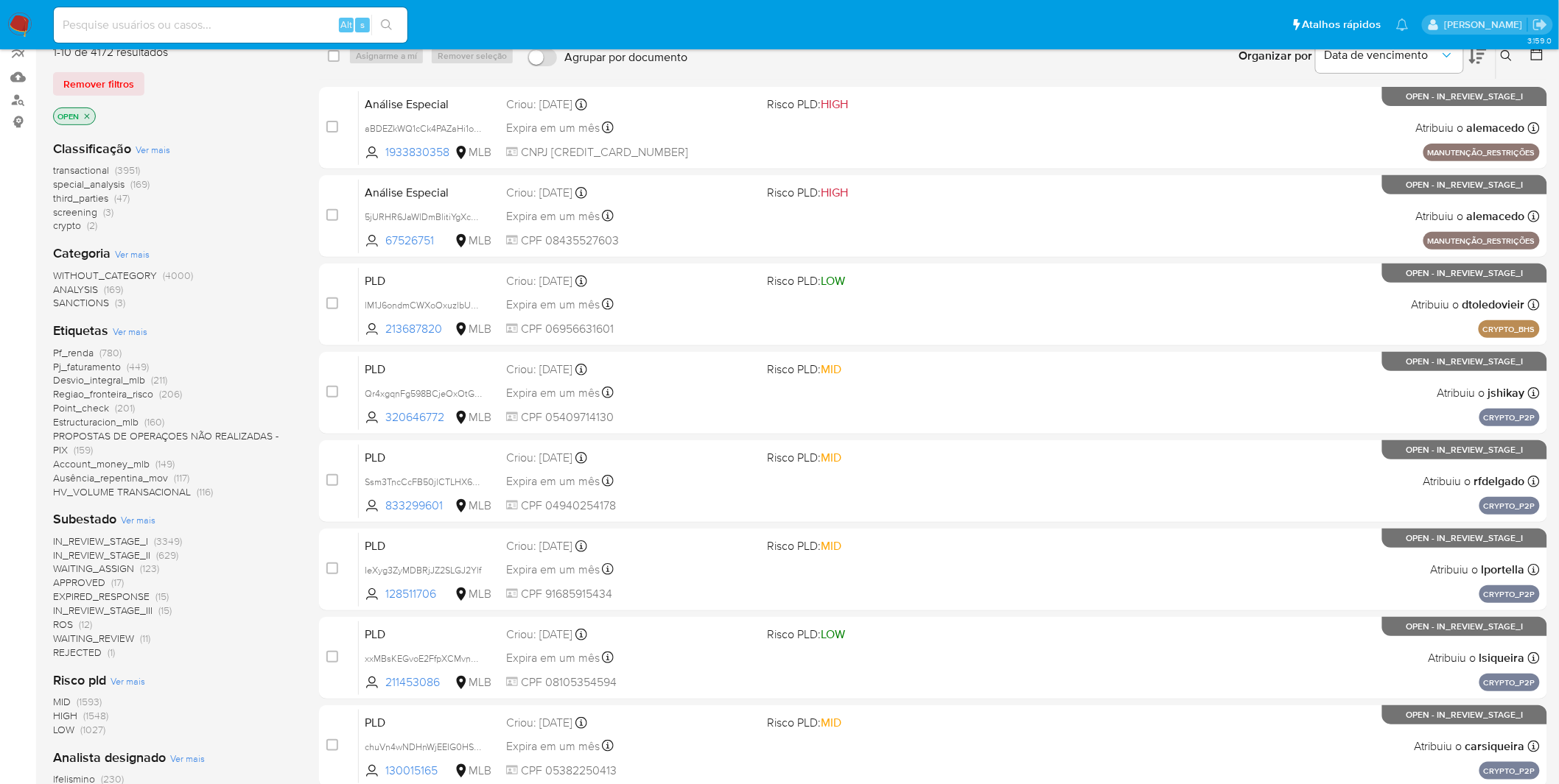
scroll to position [163, 0]
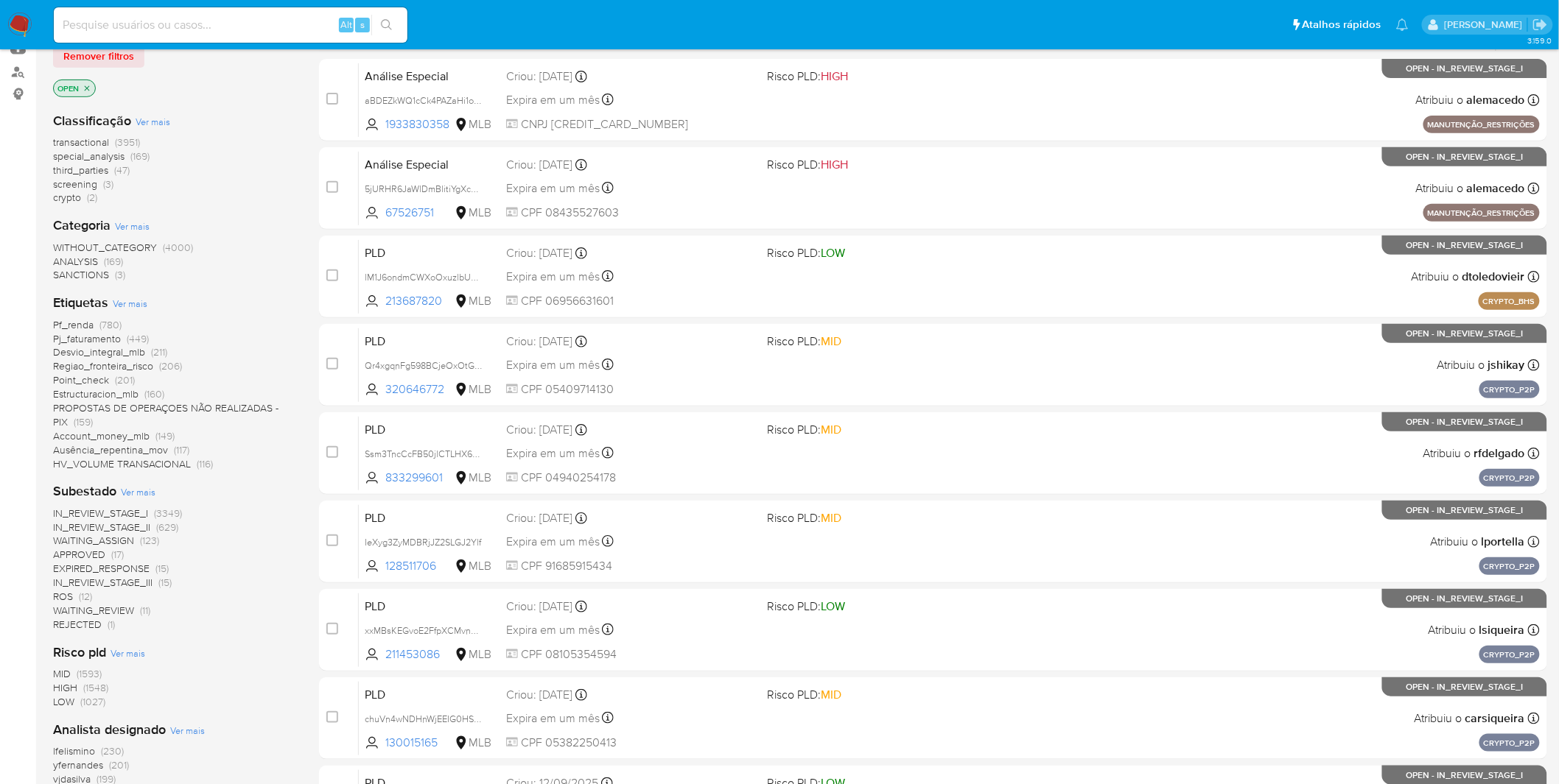
click at [117, 511] on span "IN_REVIEW_STAGE_I" at bounding box center [100, 513] width 95 height 15
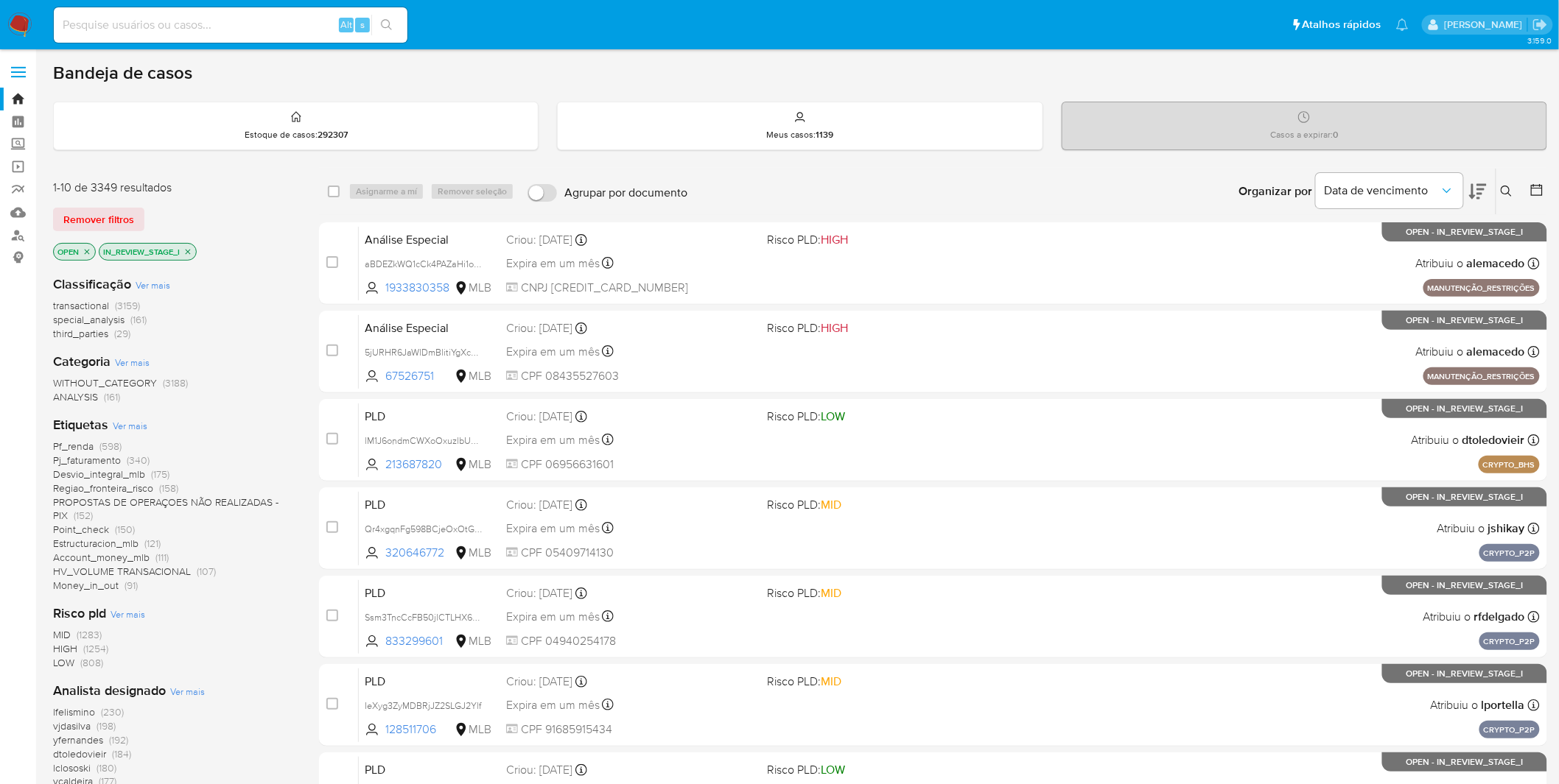
click at [27, 15] on img at bounding box center [20, 25] width 25 height 25
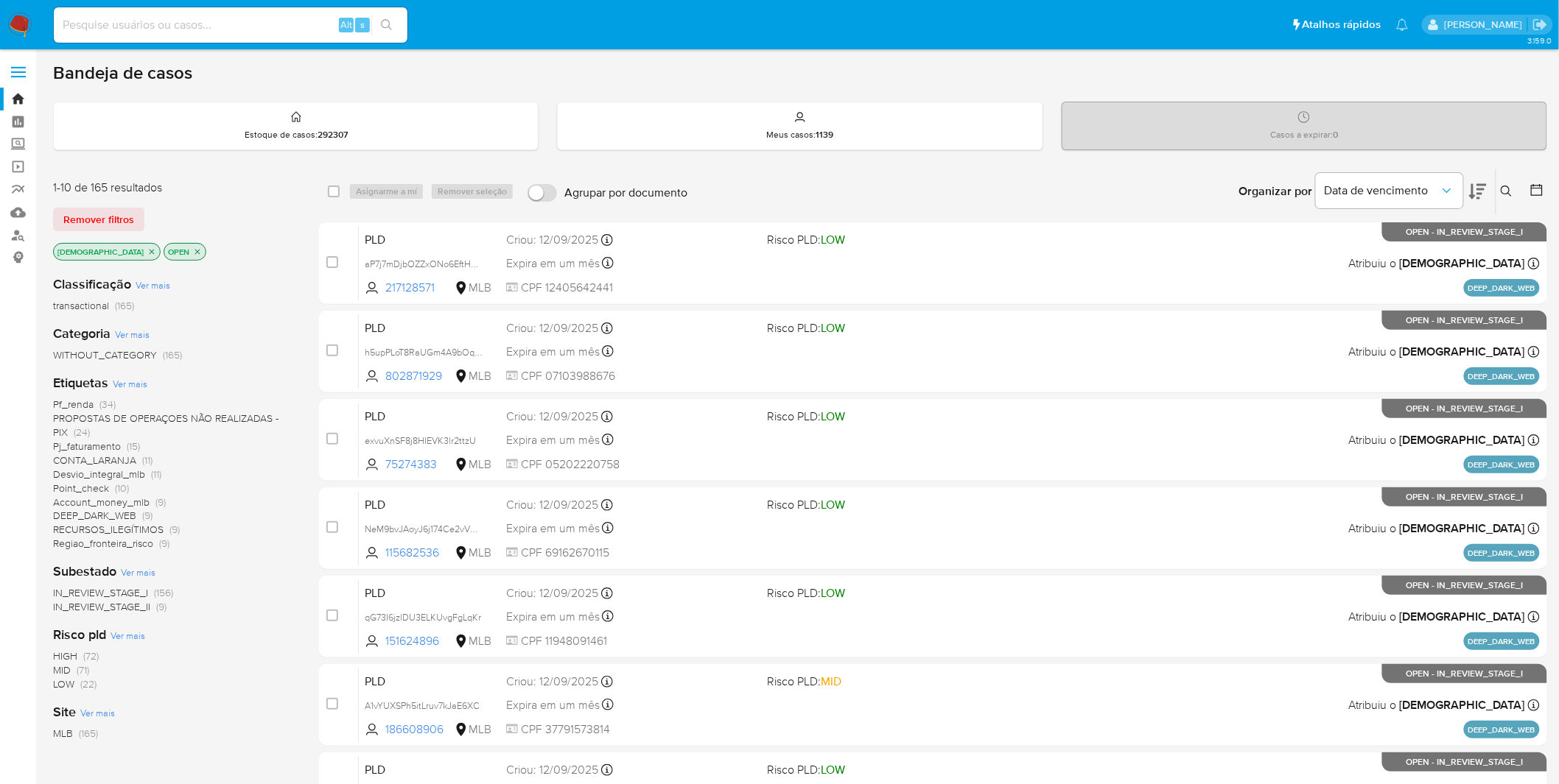
click at [124, 378] on span "Ver mais" at bounding box center [130, 383] width 34 height 13
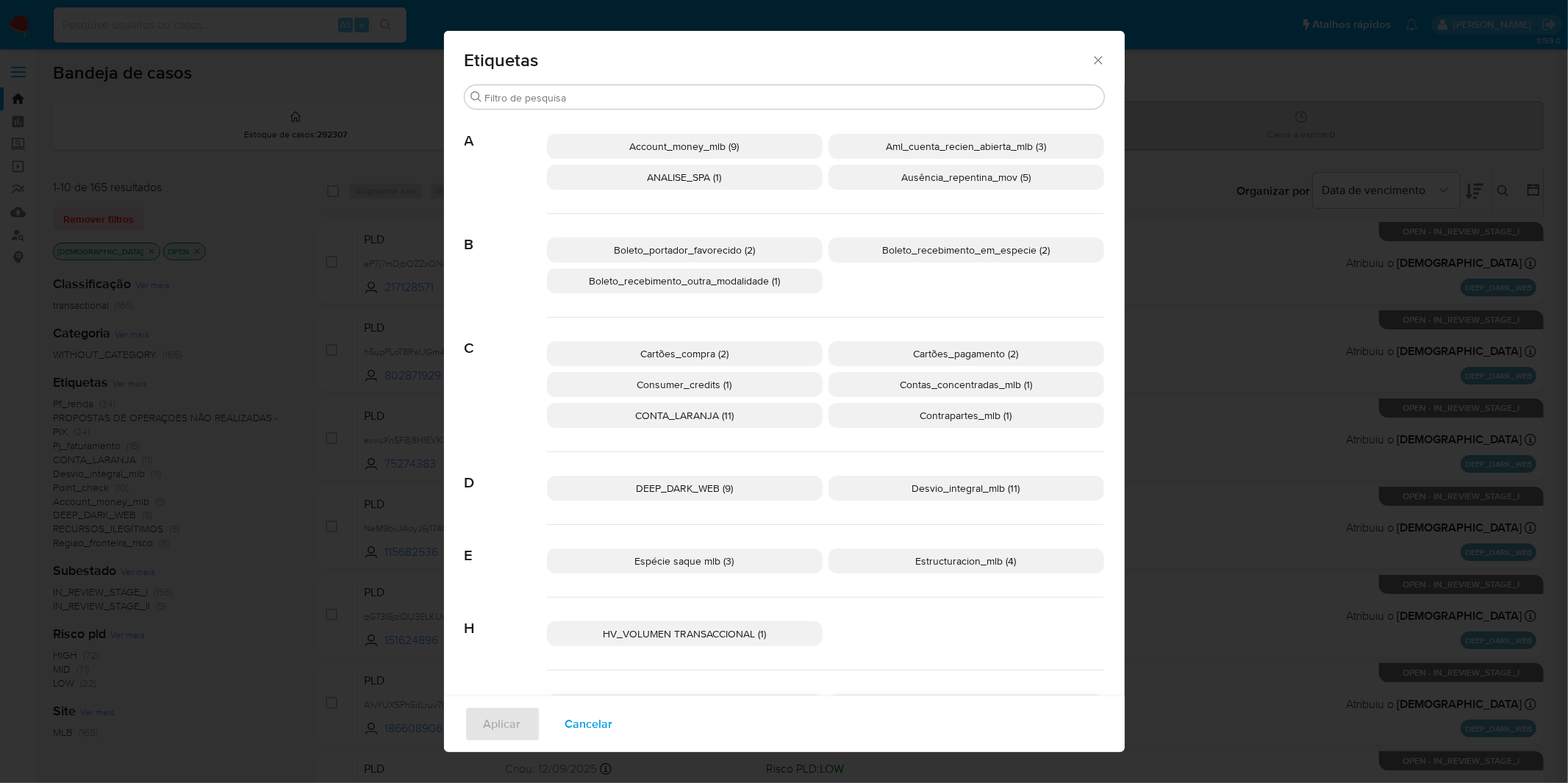
click at [612, 732] on button "Cancelar" at bounding box center [589, 724] width 86 height 35
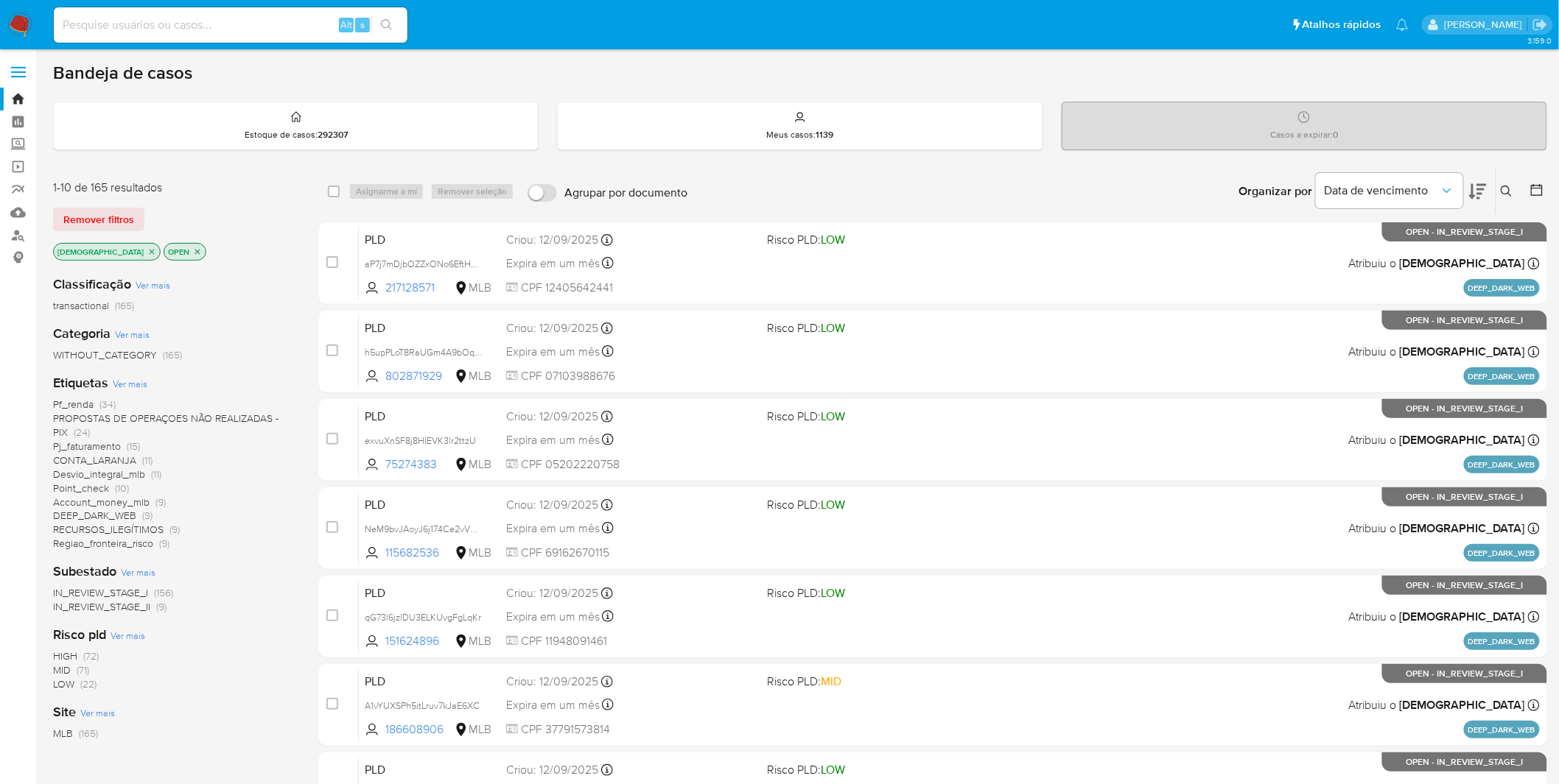
click at [28, 33] on img at bounding box center [20, 25] width 25 height 25
click at [21, 32] on img at bounding box center [20, 25] width 25 height 25
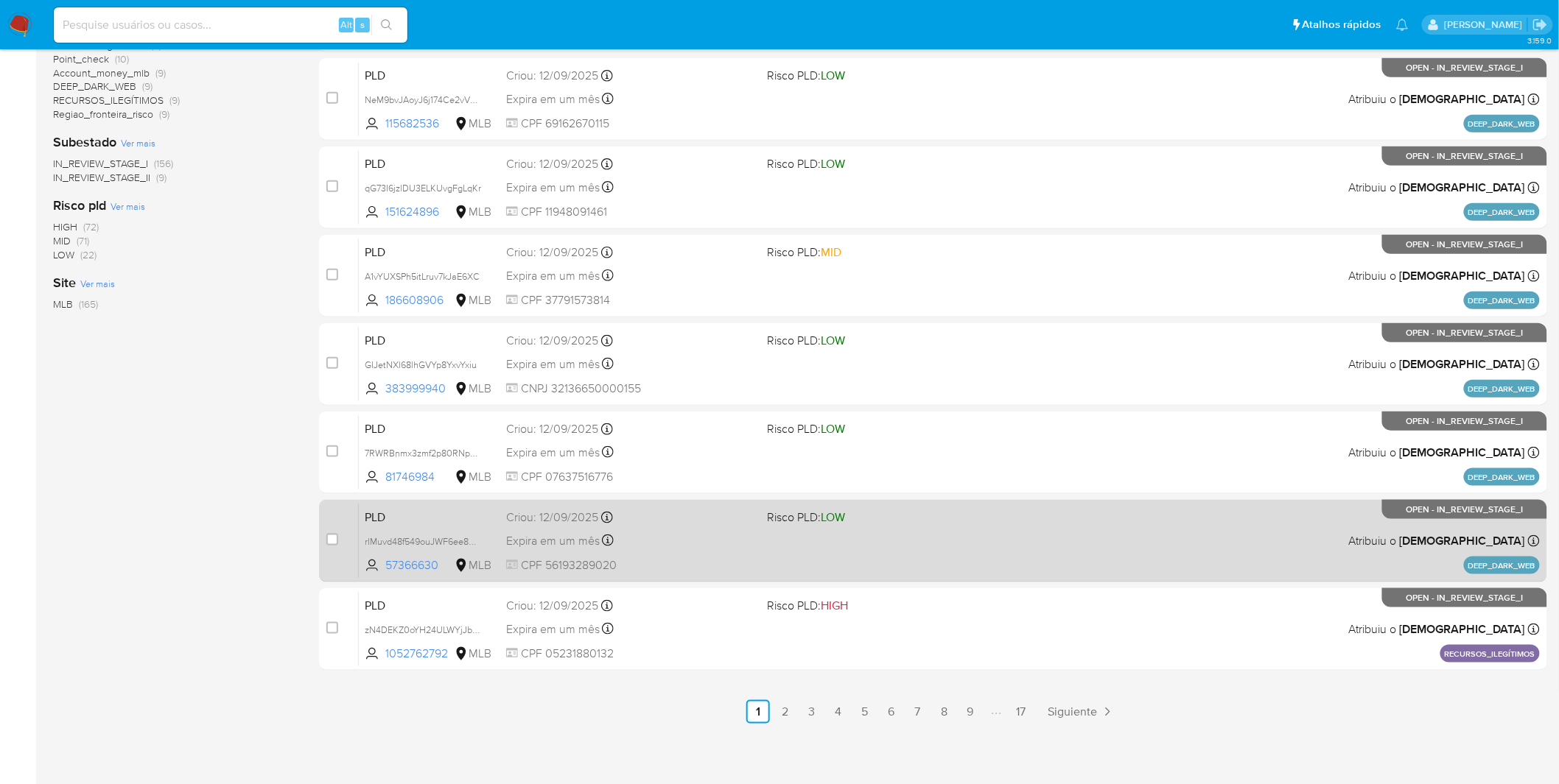
scroll to position [430, 0]
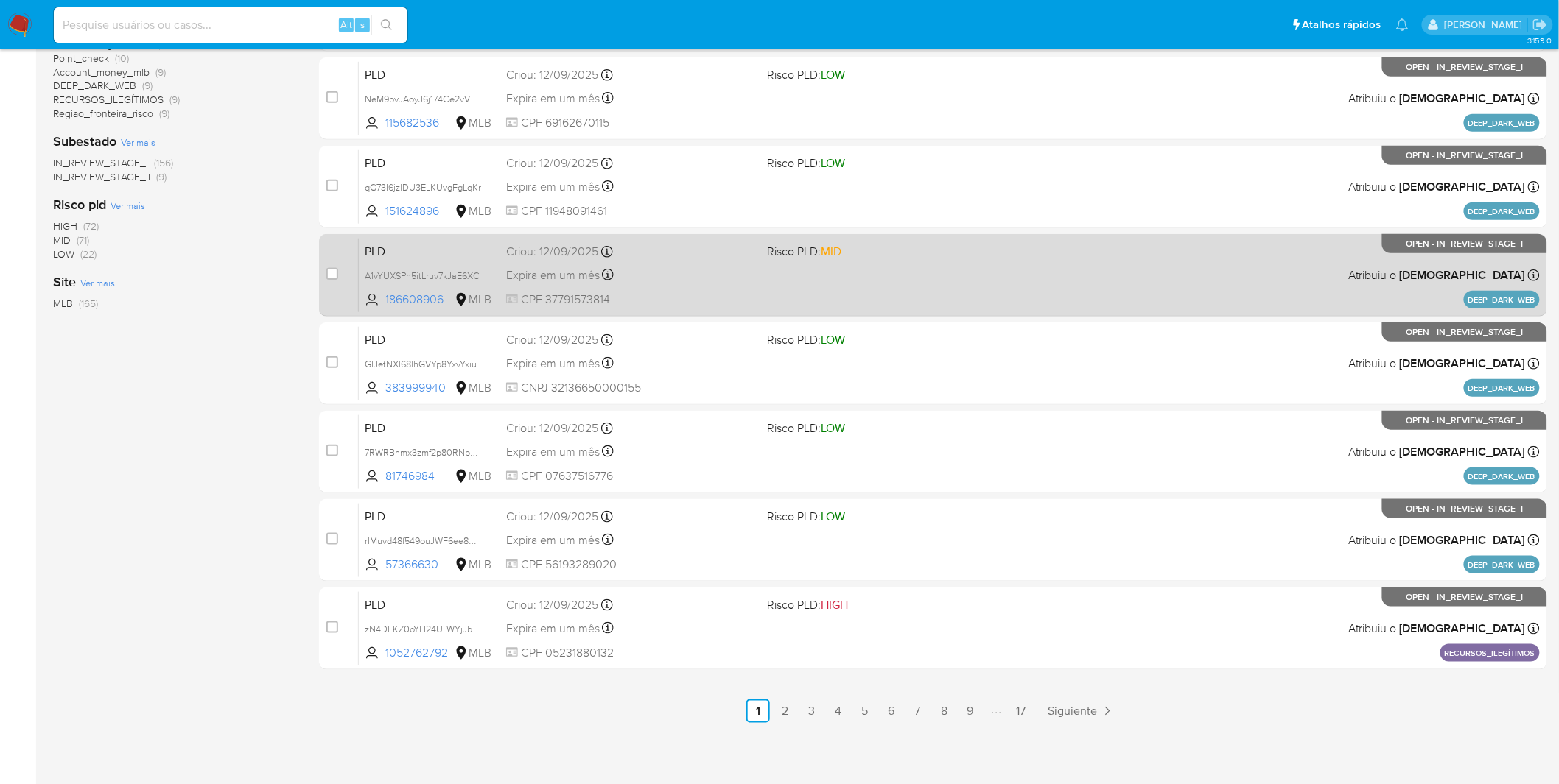
click at [1020, 717] on link "17" at bounding box center [1020, 711] width 23 height 23
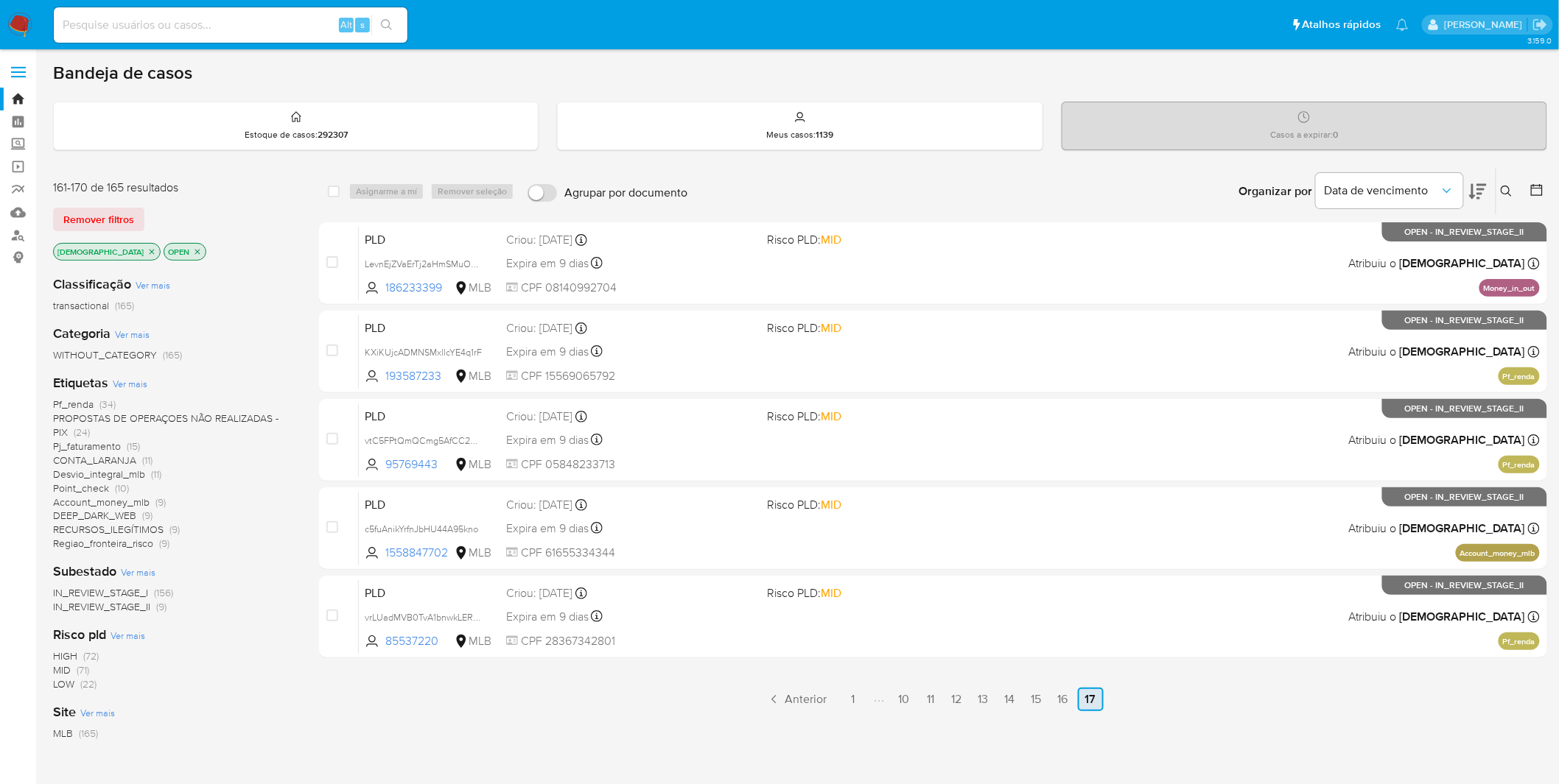
click at [1057, 696] on link "16" at bounding box center [1063, 699] width 23 height 23
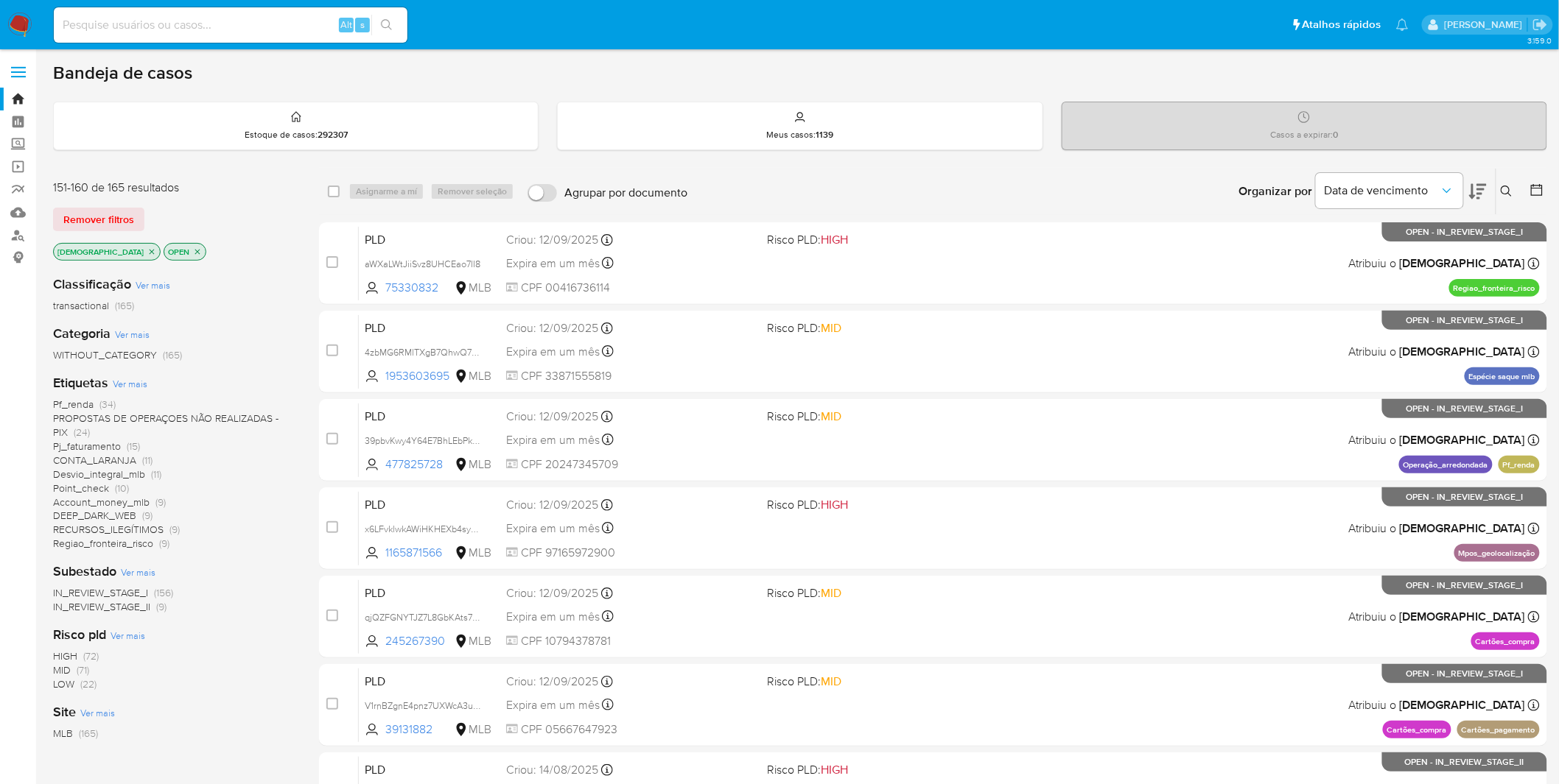
click at [25, 31] on img at bounding box center [20, 25] width 25 height 25
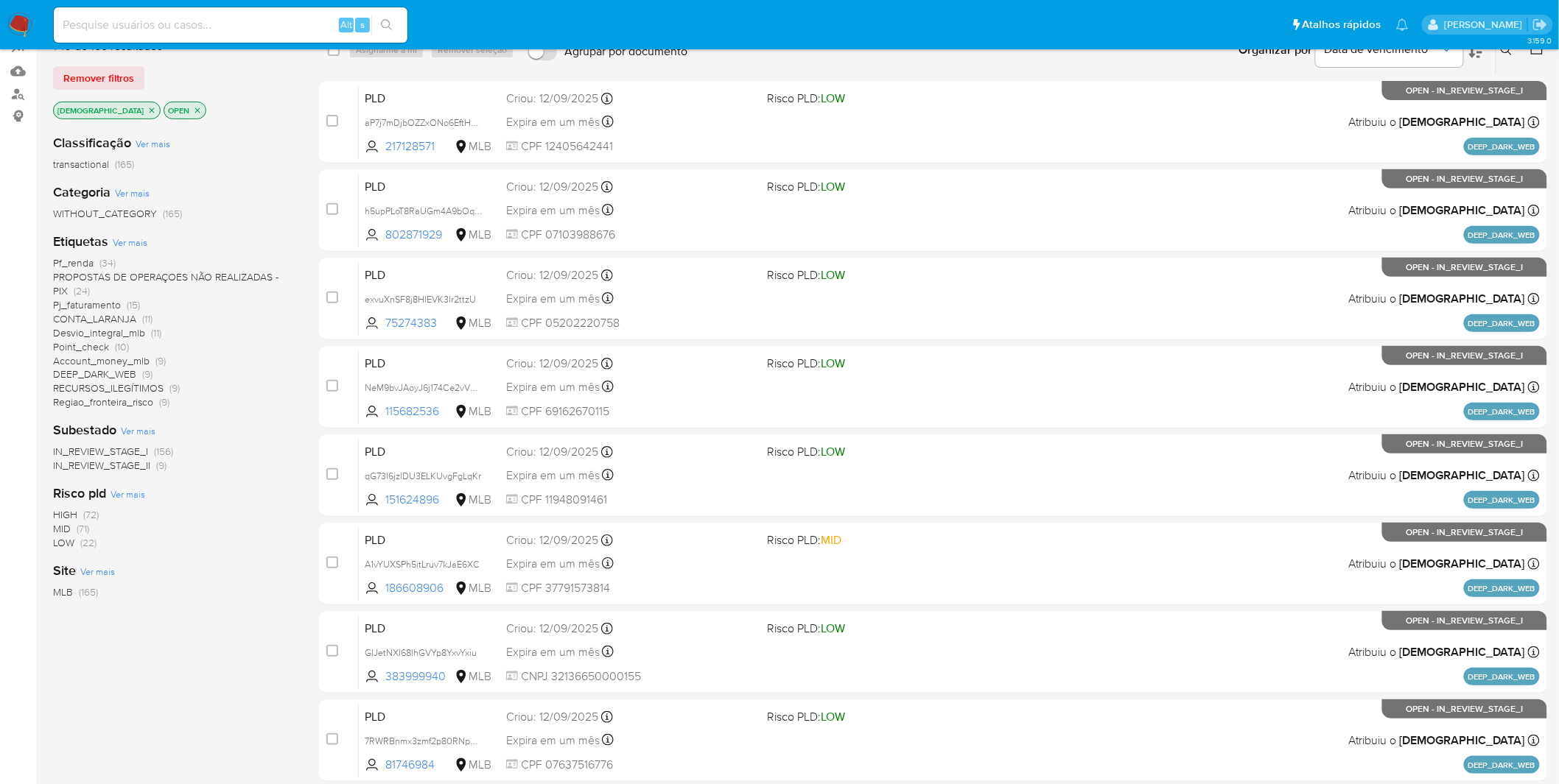
scroll to position [163, 0]
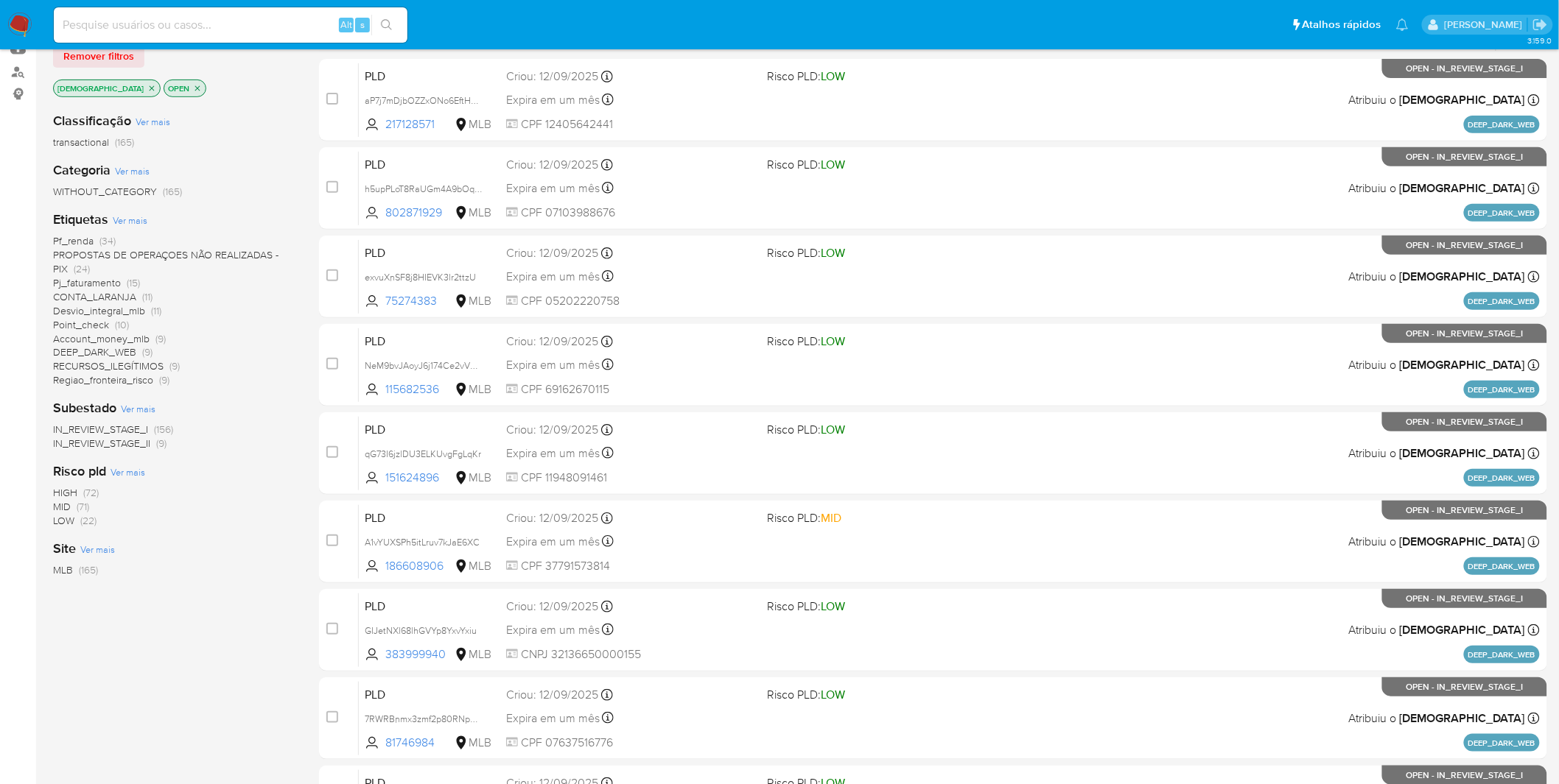
click at [148, 86] on icon "close-filter" at bounding box center [152, 88] width 9 height 9
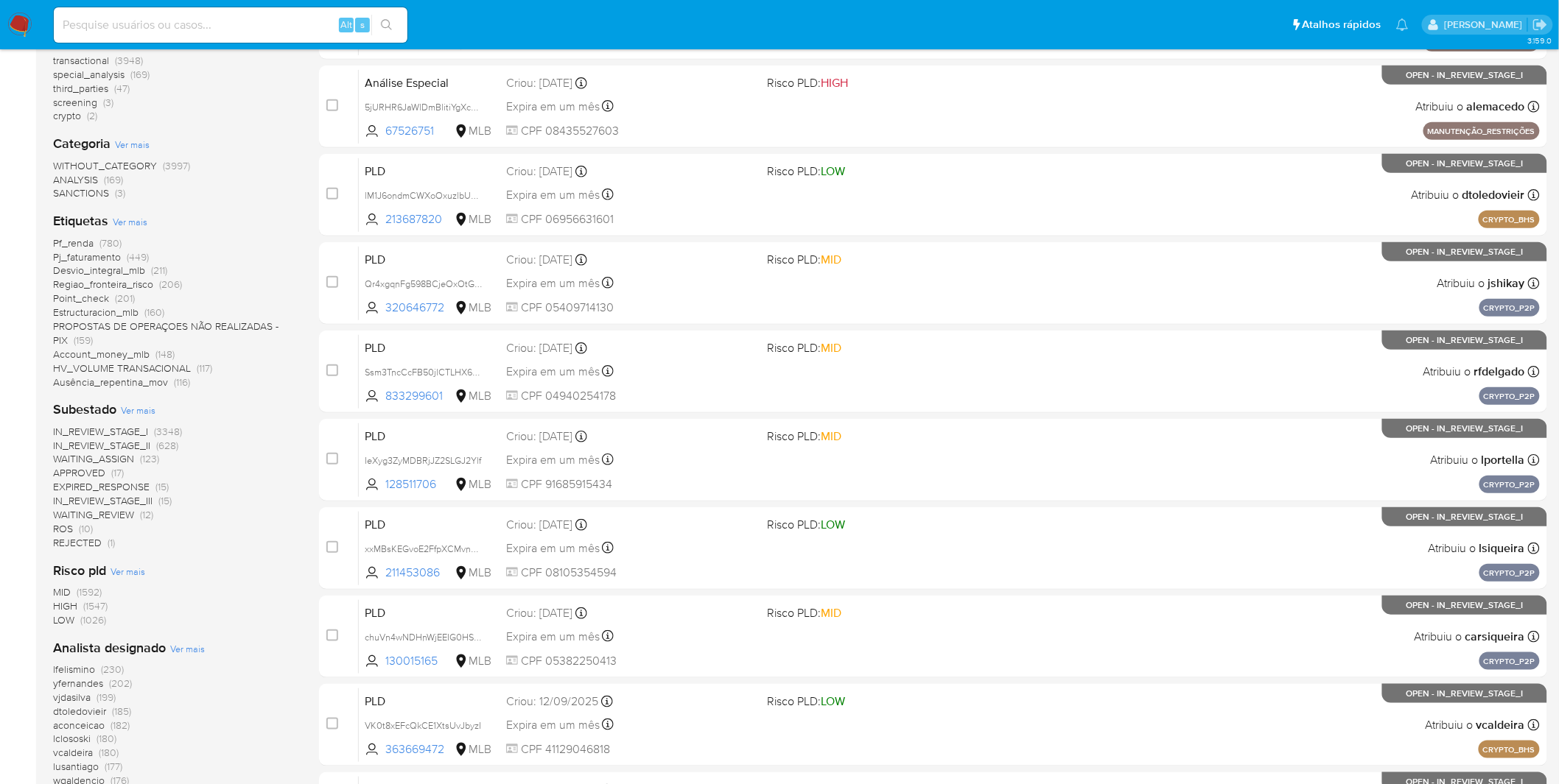
scroll to position [82, 0]
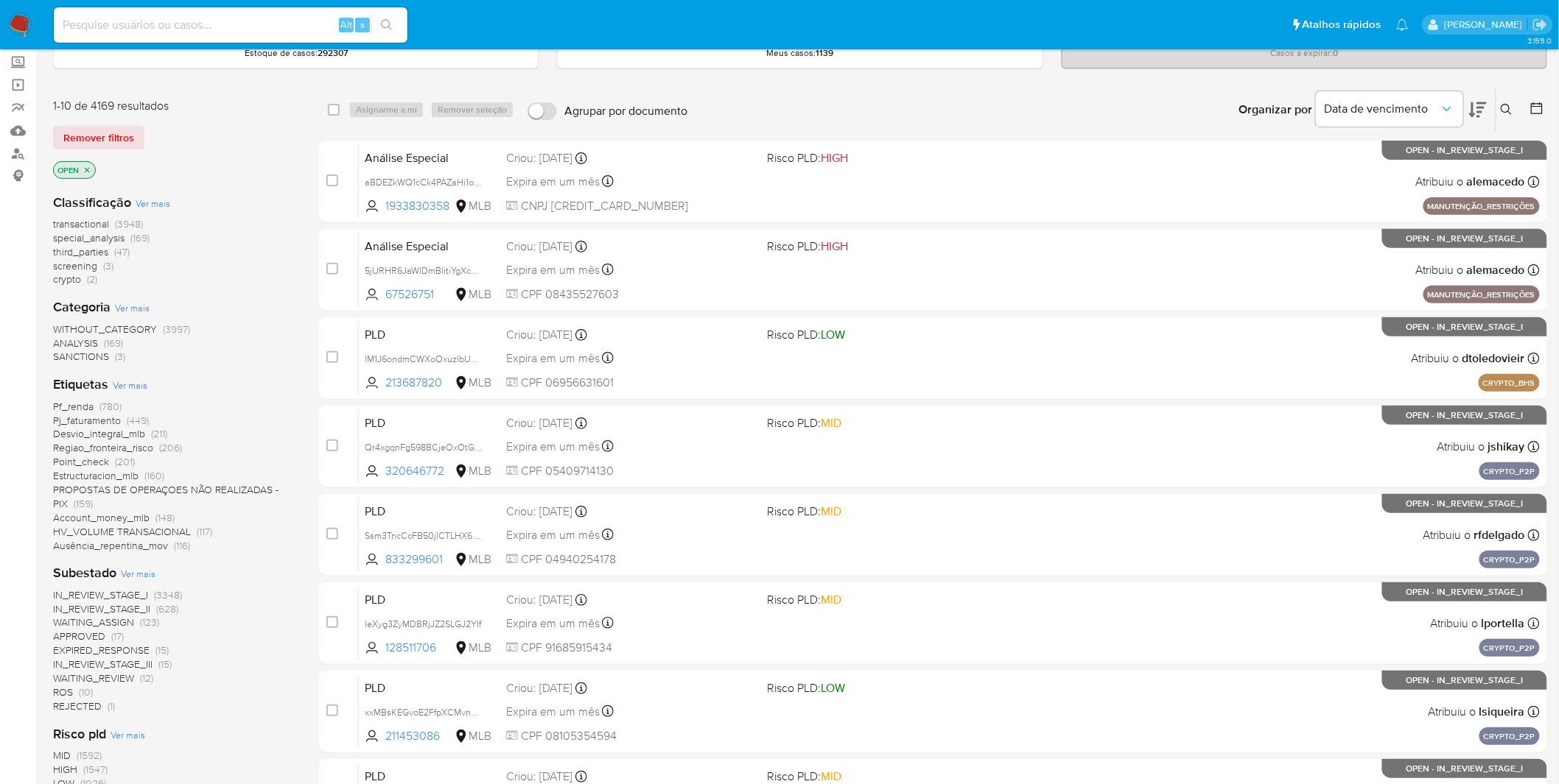
click at [28, 20] on img at bounding box center [20, 25] width 25 height 25
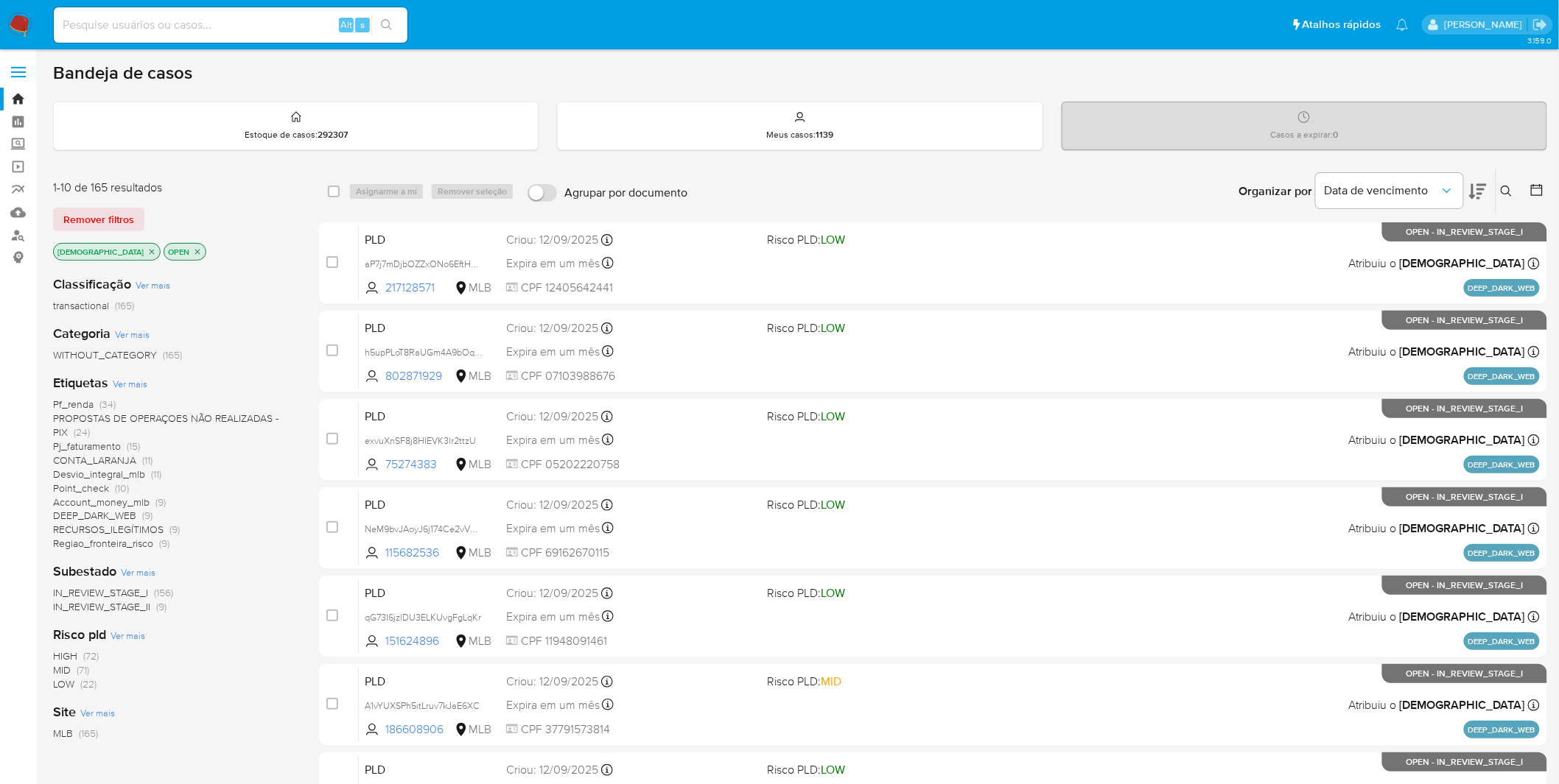
click at [195, 251] on icon "close-filter" at bounding box center [198, 252] width 5 height 5
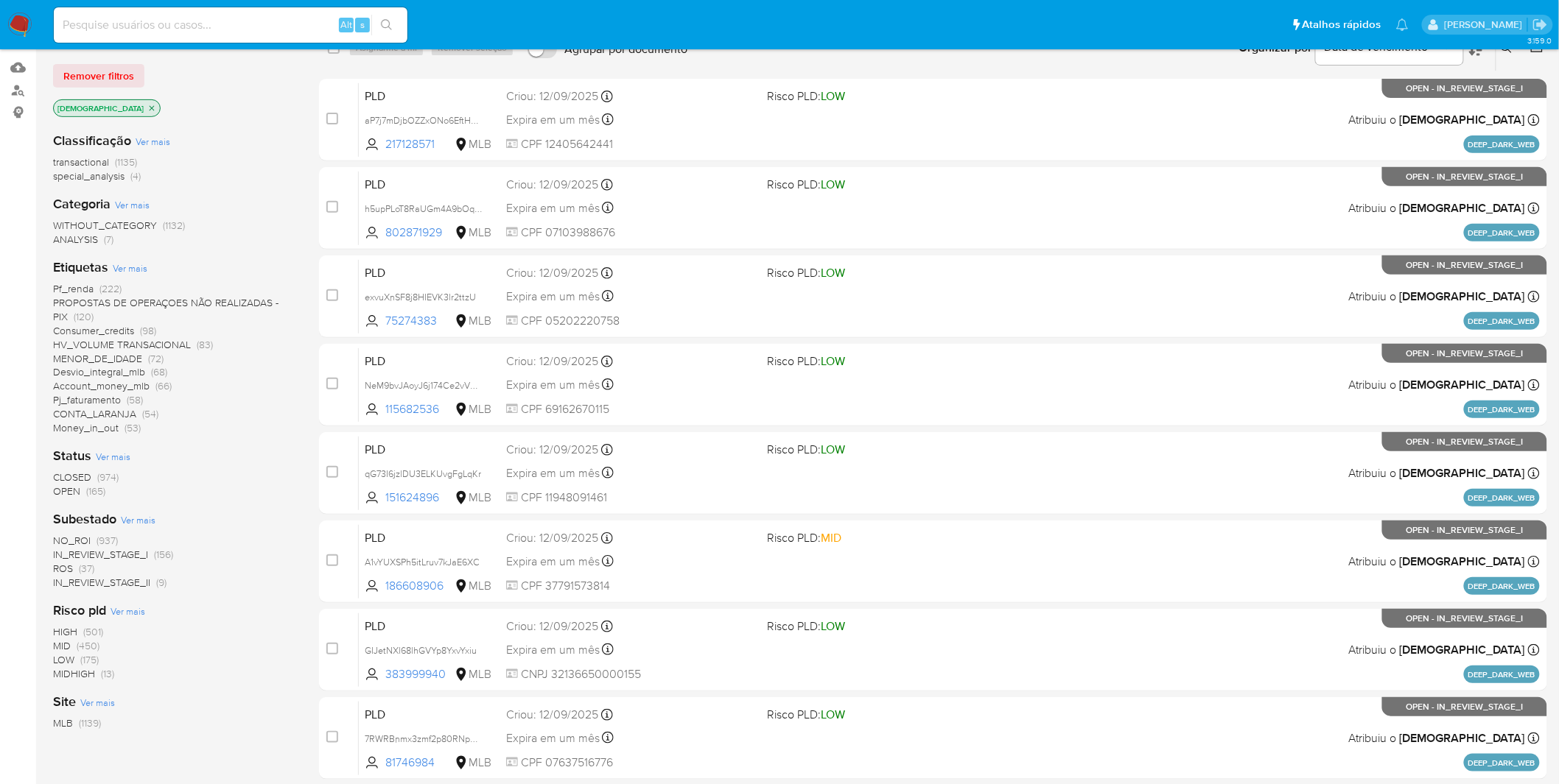
scroll to position [163, 0]
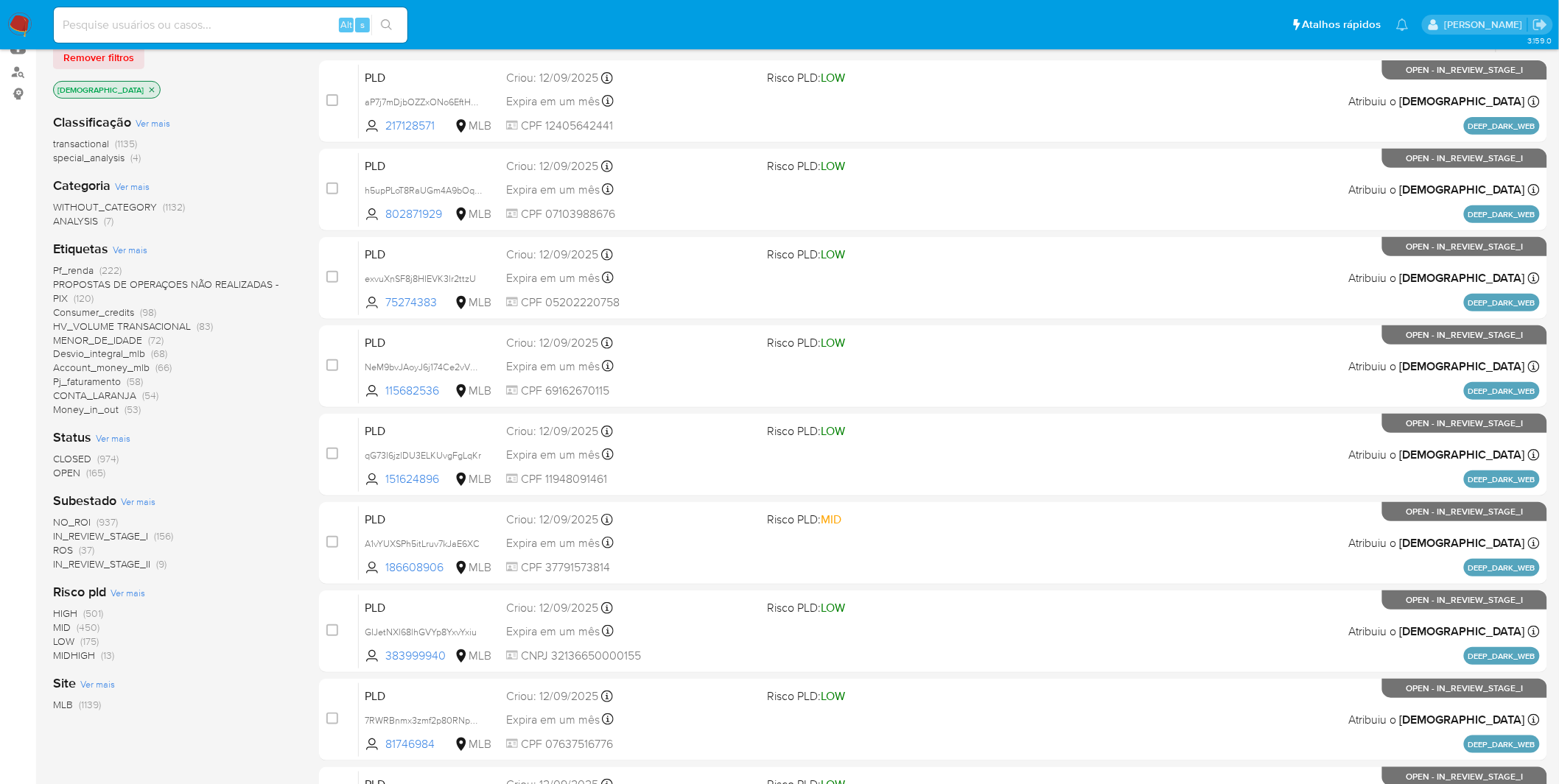
click at [136, 501] on span "Ver mais" at bounding box center [138, 501] width 34 height 13
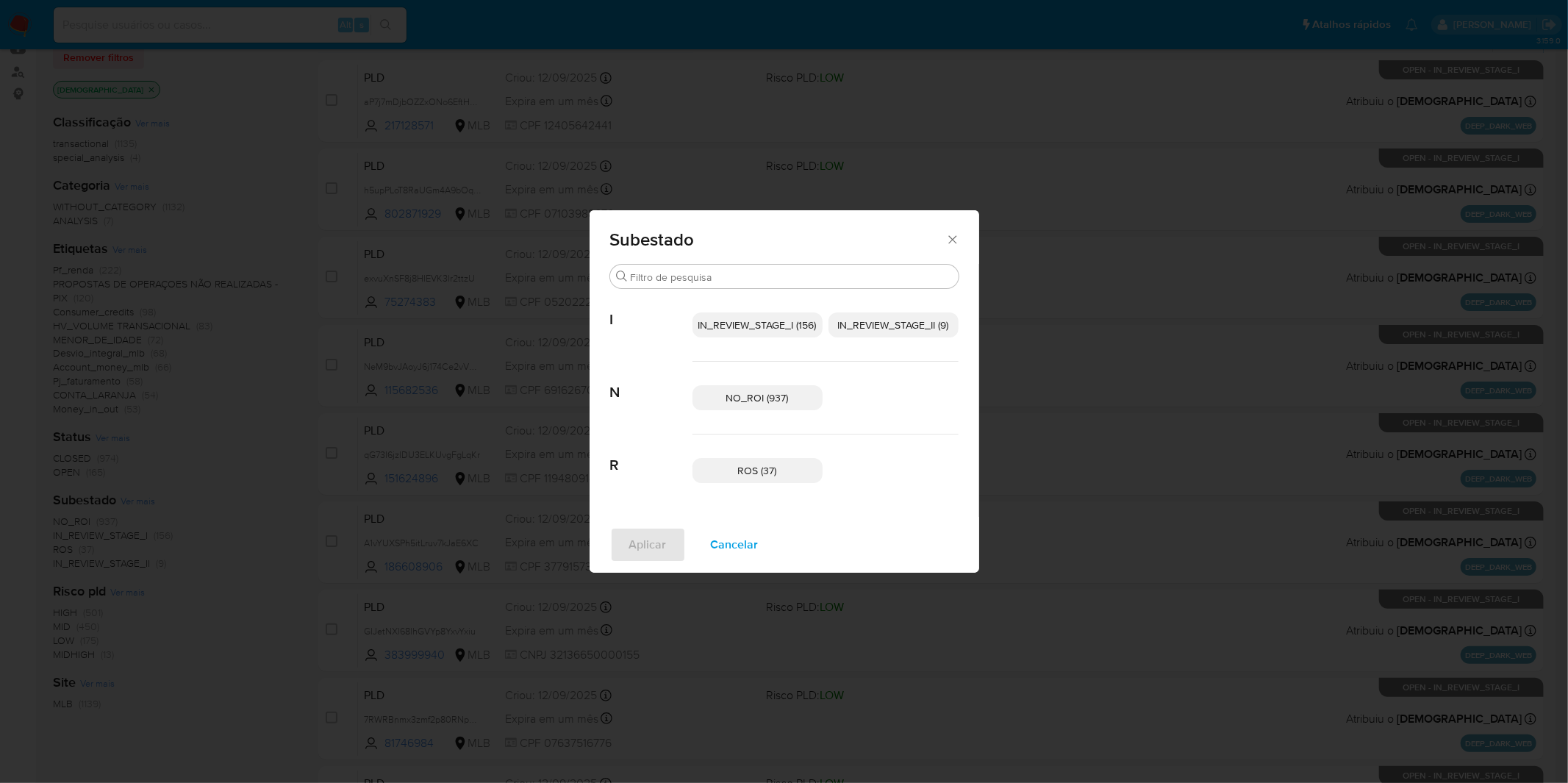
click at [747, 546] on span "Cancelar" at bounding box center [735, 545] width 48 height 33
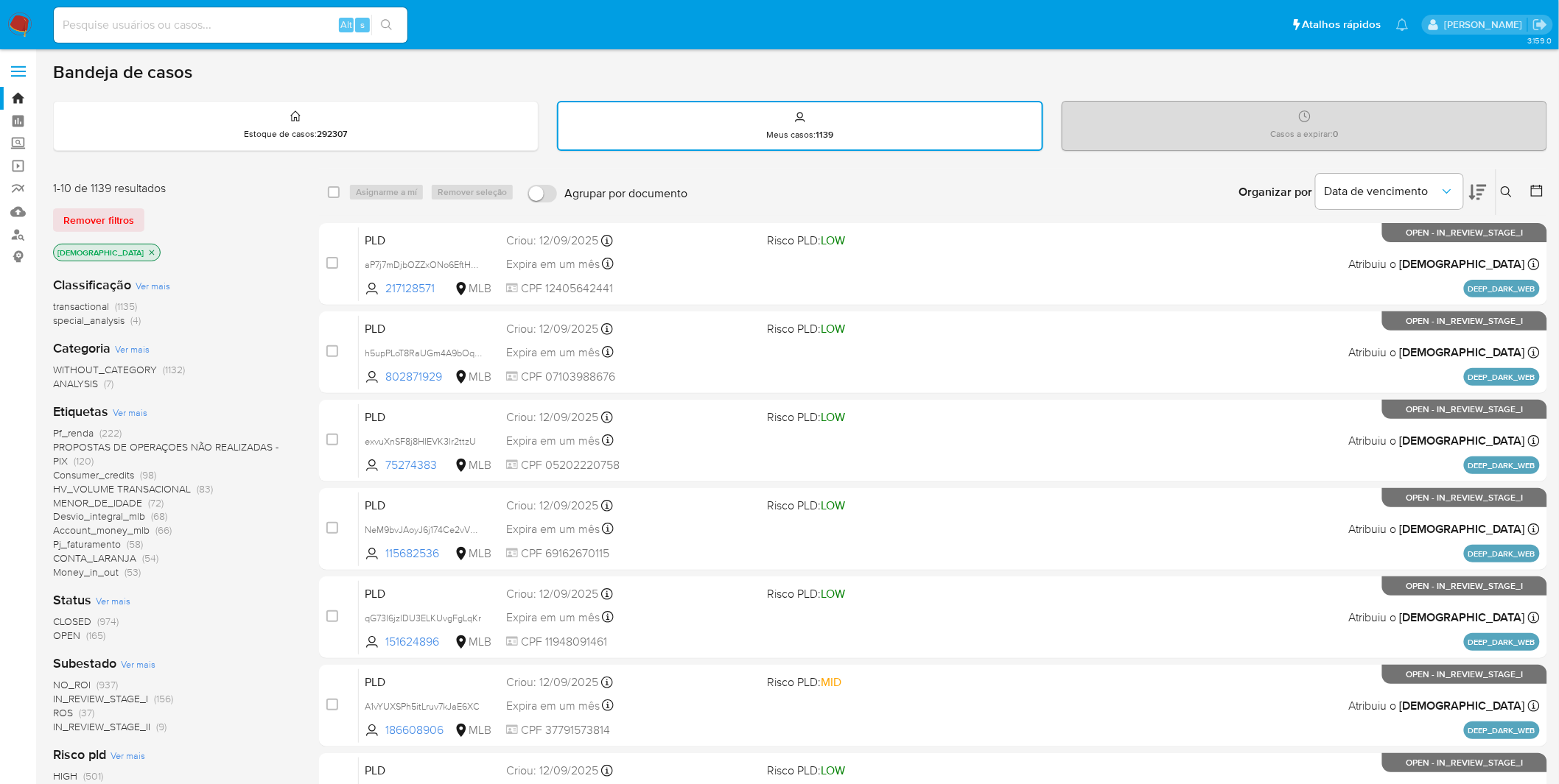
scroll to position [0, 0]
click at [31, 18] on img at bounding box center [20, 25] width 25 height 25
click at [30, 18] on img at bounding box center [20, 25] width 25 height 25
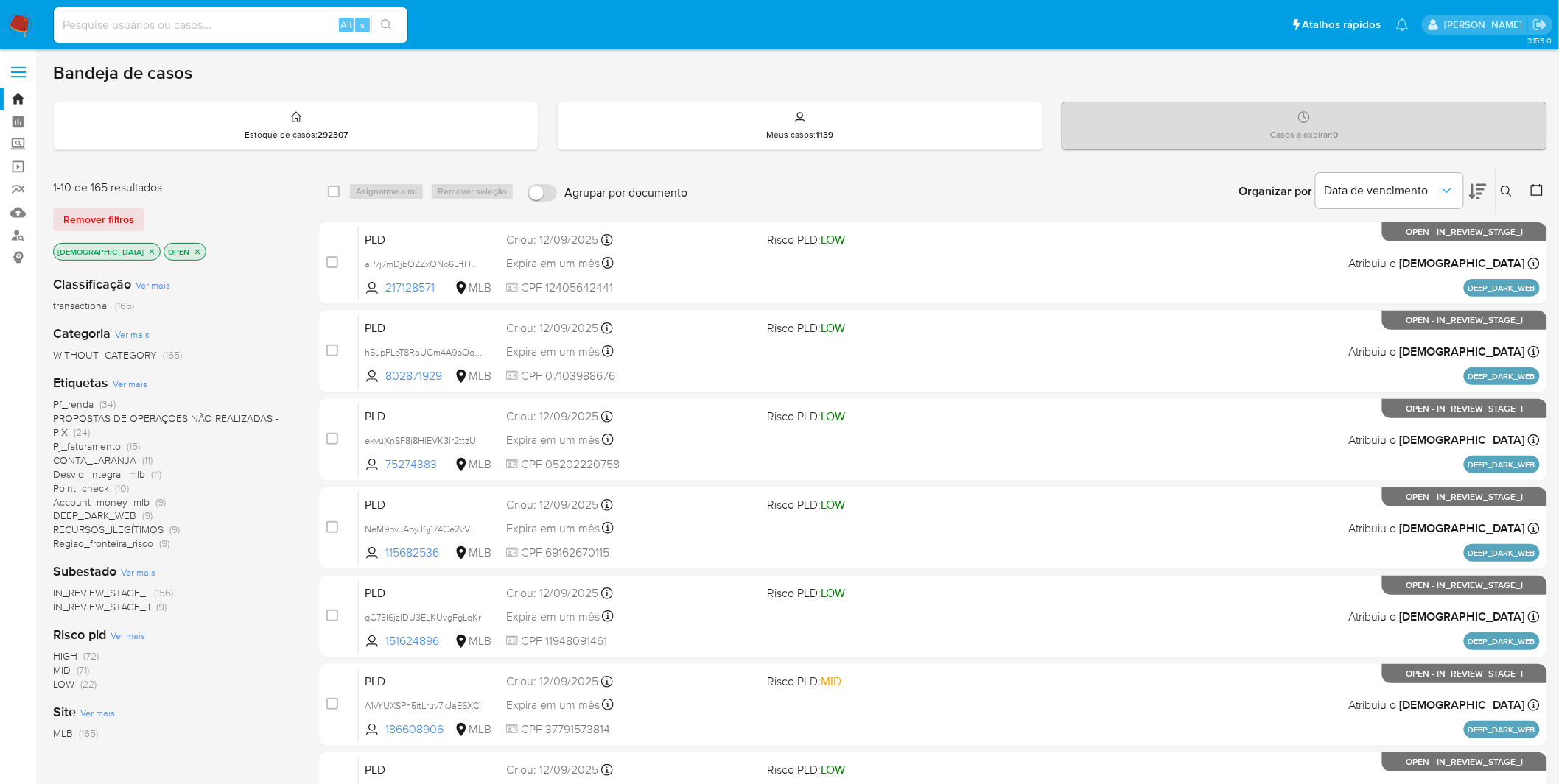
click at [13, 13] on img at bounding box center [20, 25] width 25 height 25
click at [30, 26] on img at bounding box center [20, 25] width 25 height 25
click at [137, 384] on span "Ver mais" at bounding box center [130, 383] width 34 height 13
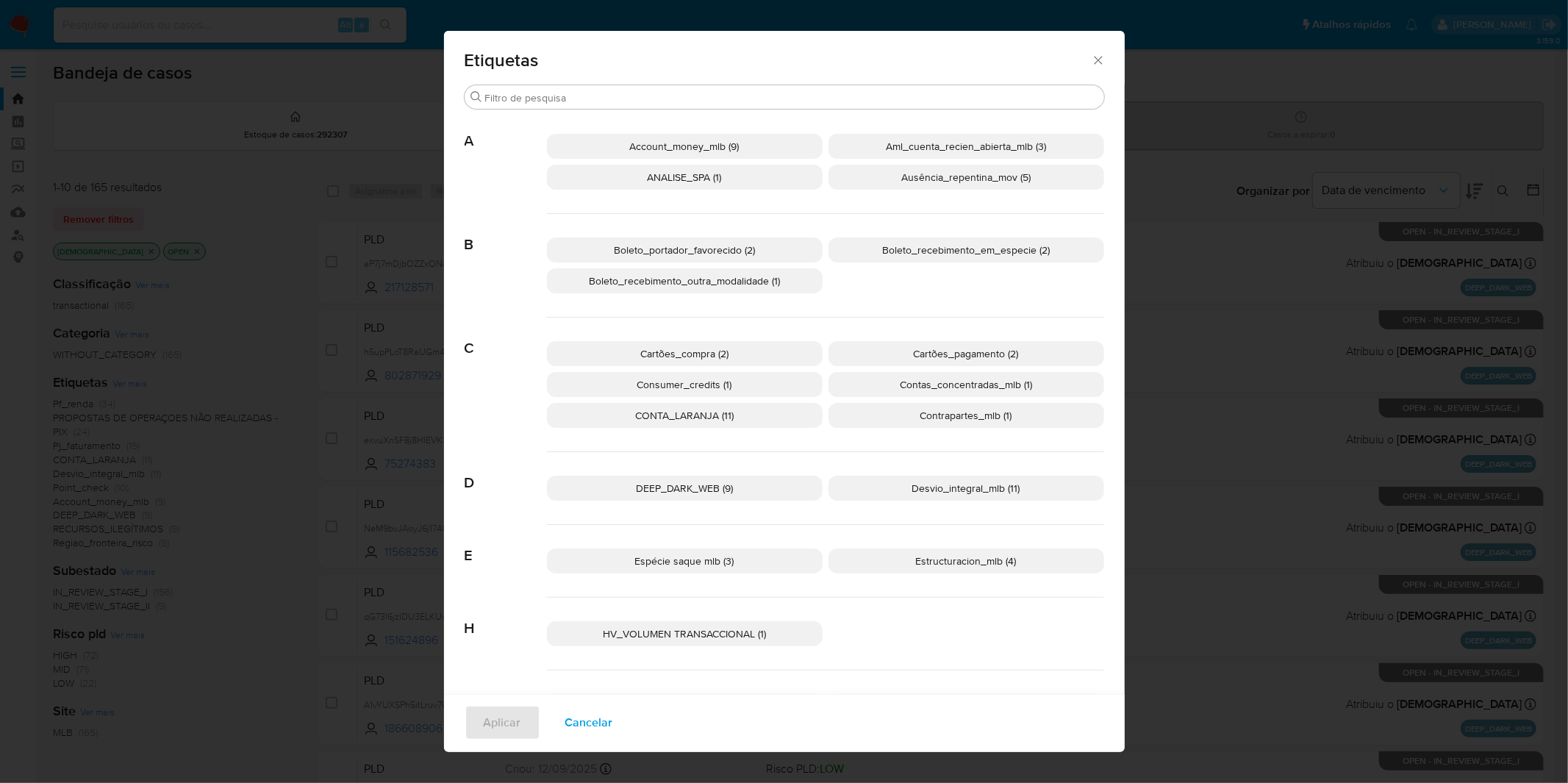
click at [575, 722] on span "Cancelar" at bounding box center [590, 723] width 48 height 33
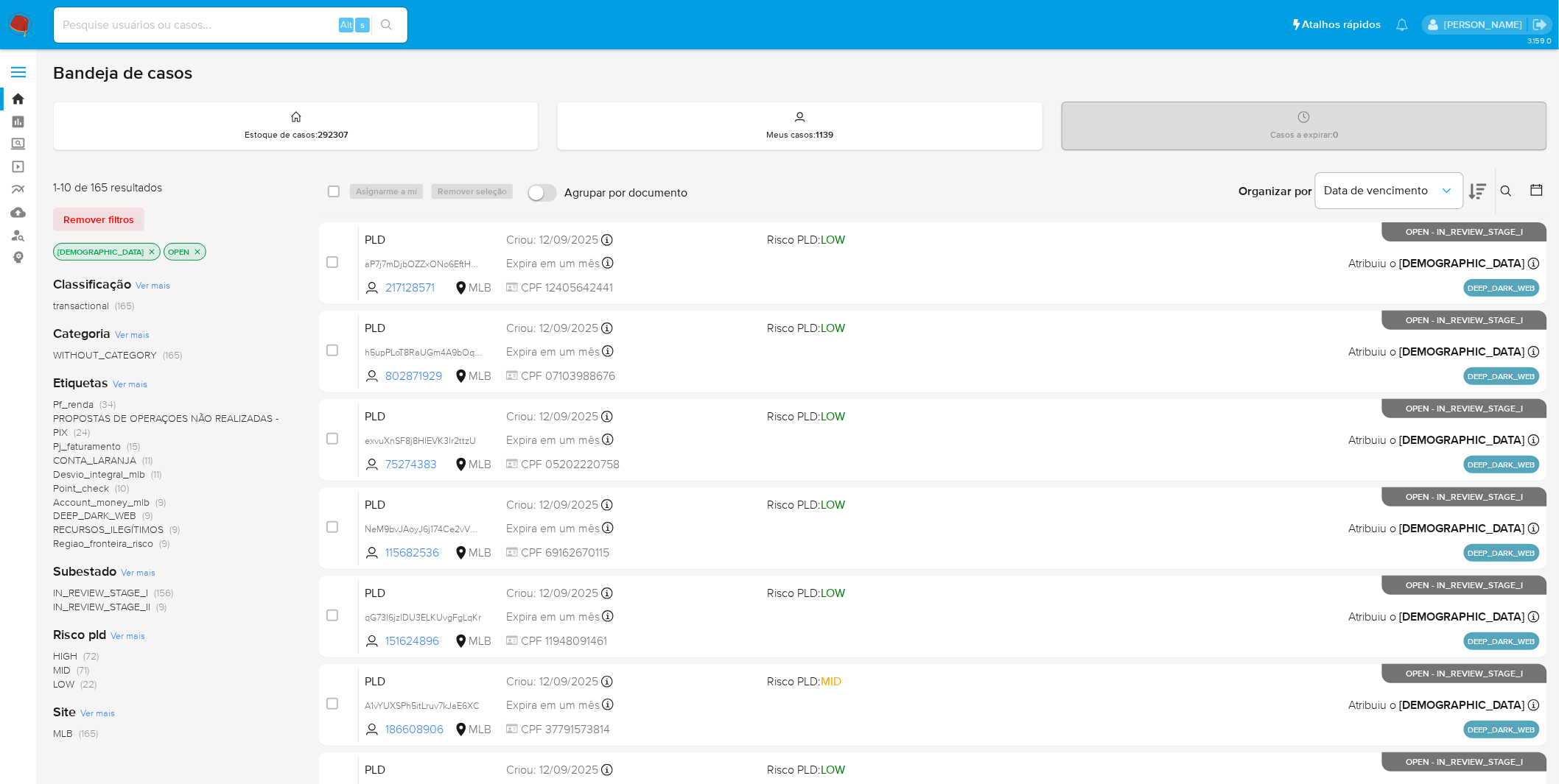
click at [115, 246] on p "[DEMOGRAPHIC_DATA]" at bounding box center [107, 252] width 107 height 16
click at [148, 252] on icon "close-filter" at bounding box center [152, 252] width 9 height 9
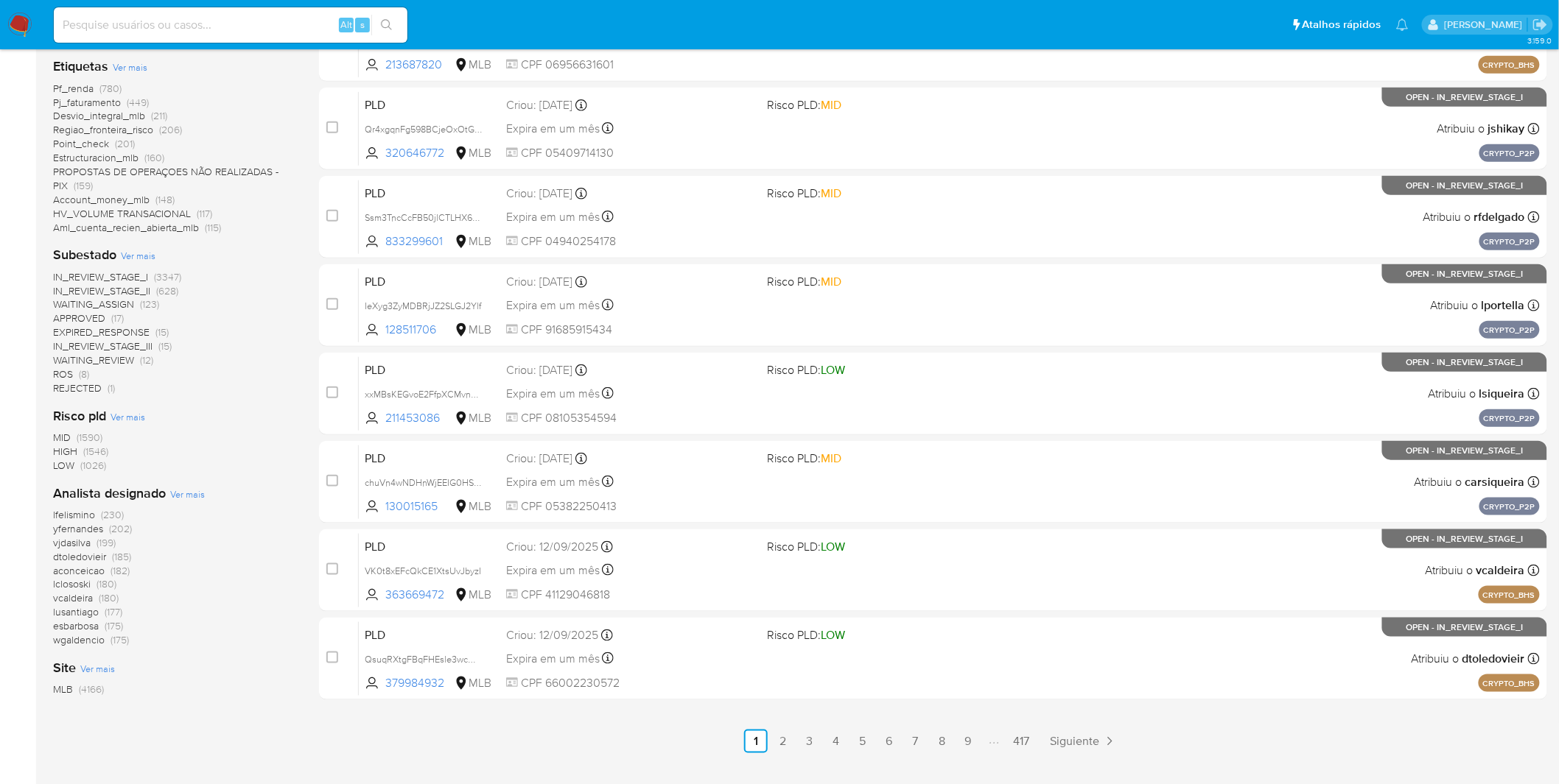
scroll to position [409, 0]
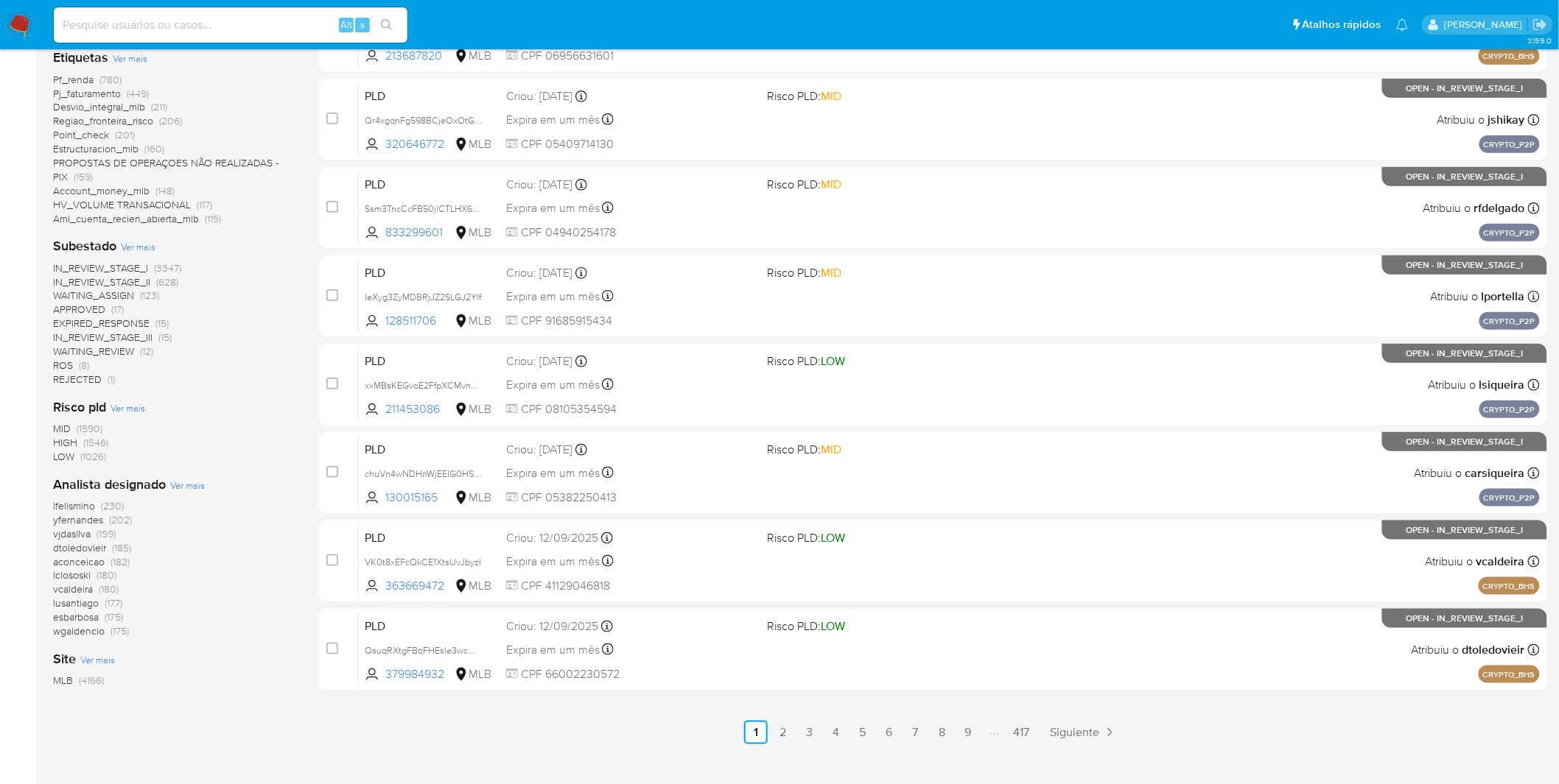
click at [85, 519] on span "yfernandes" at bounding box center [78, 520] width 50 height 15
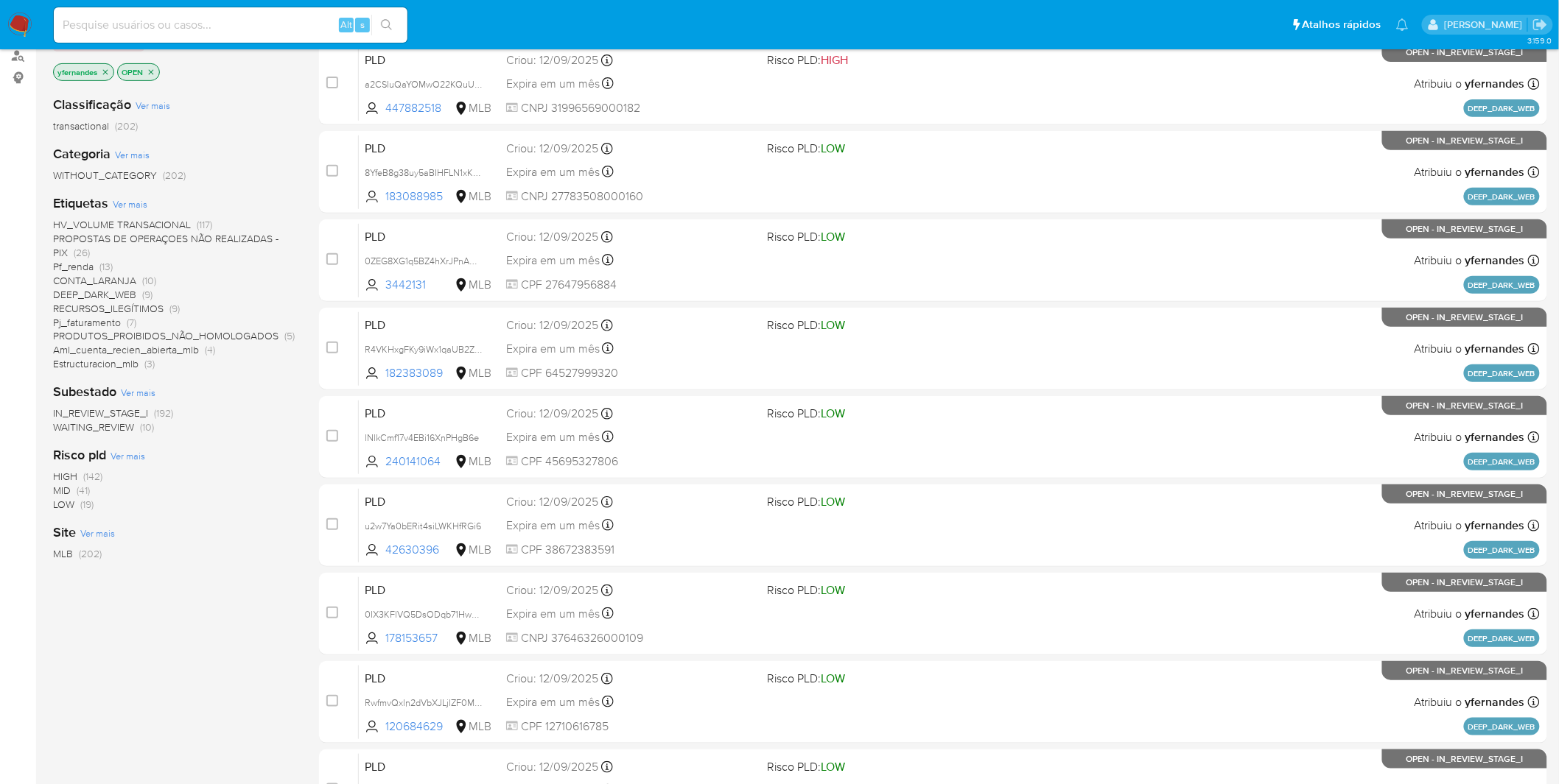
scroll to position [163, 0]
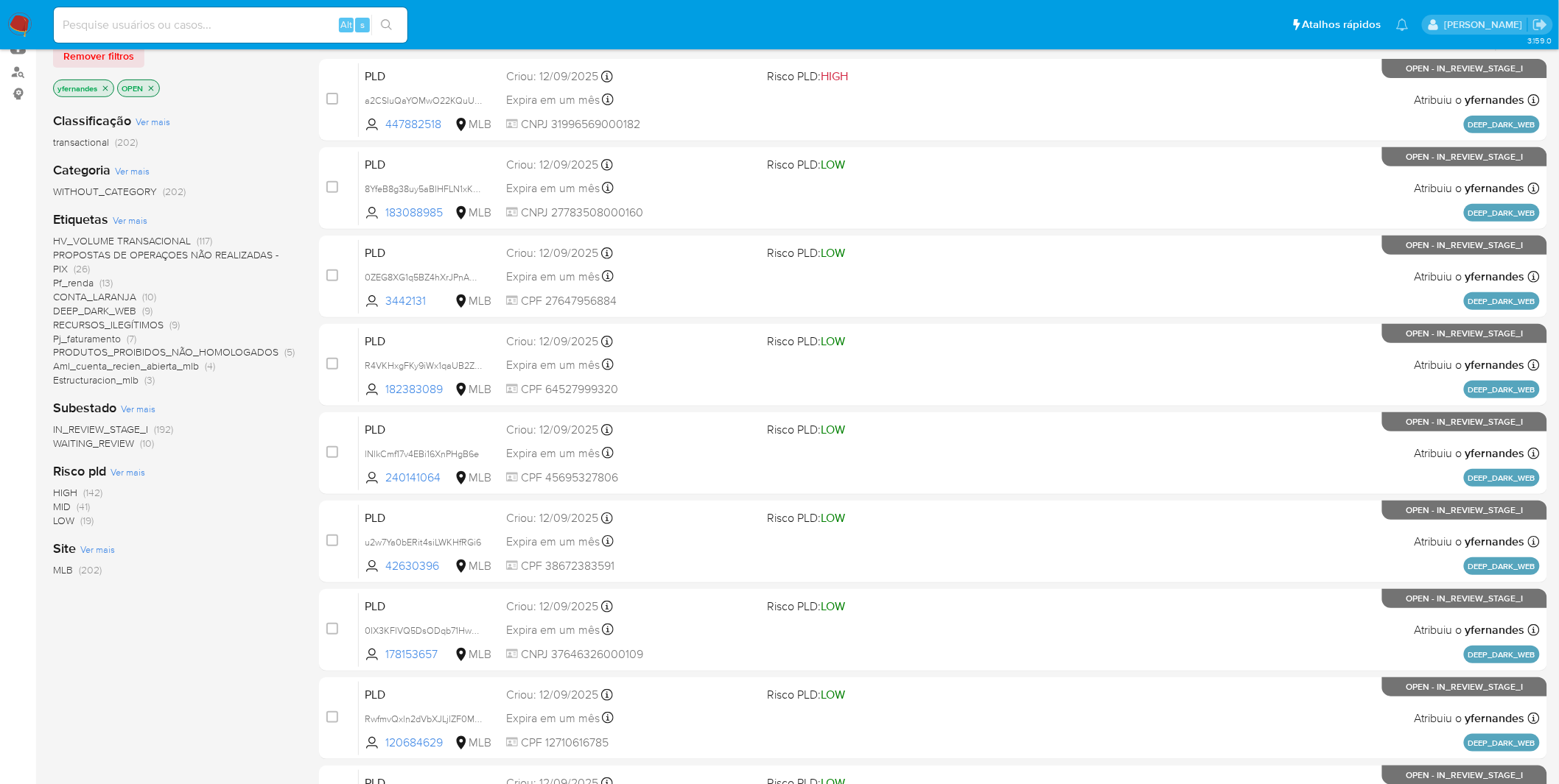
click at [106, 236] on span "HV_VOLUME TRANSACIONAL" at bounding box center [122, 240] width 137 height 15
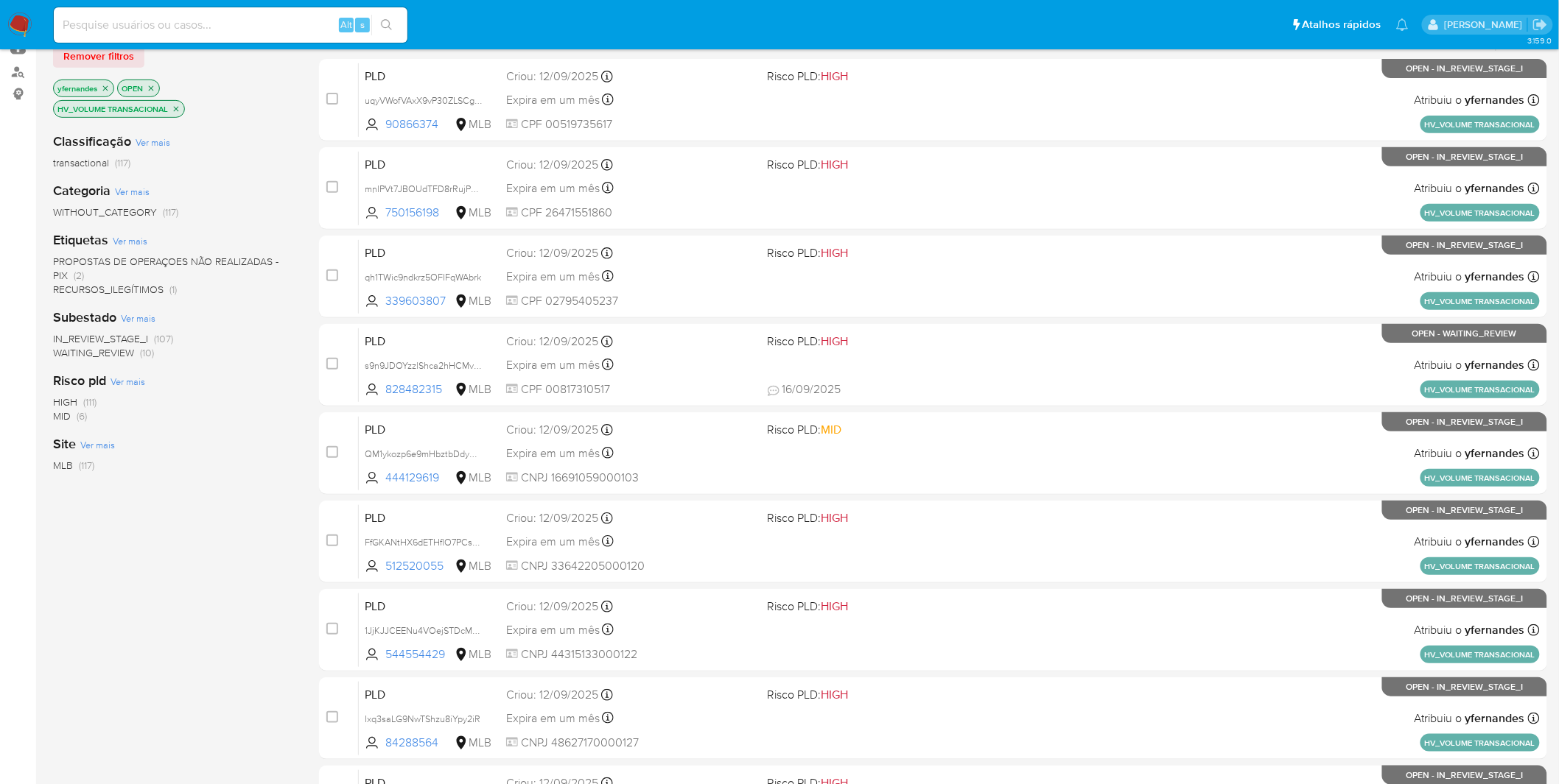
click at [21, 22] on img at bounding box center [20, 25] width 25 height 25
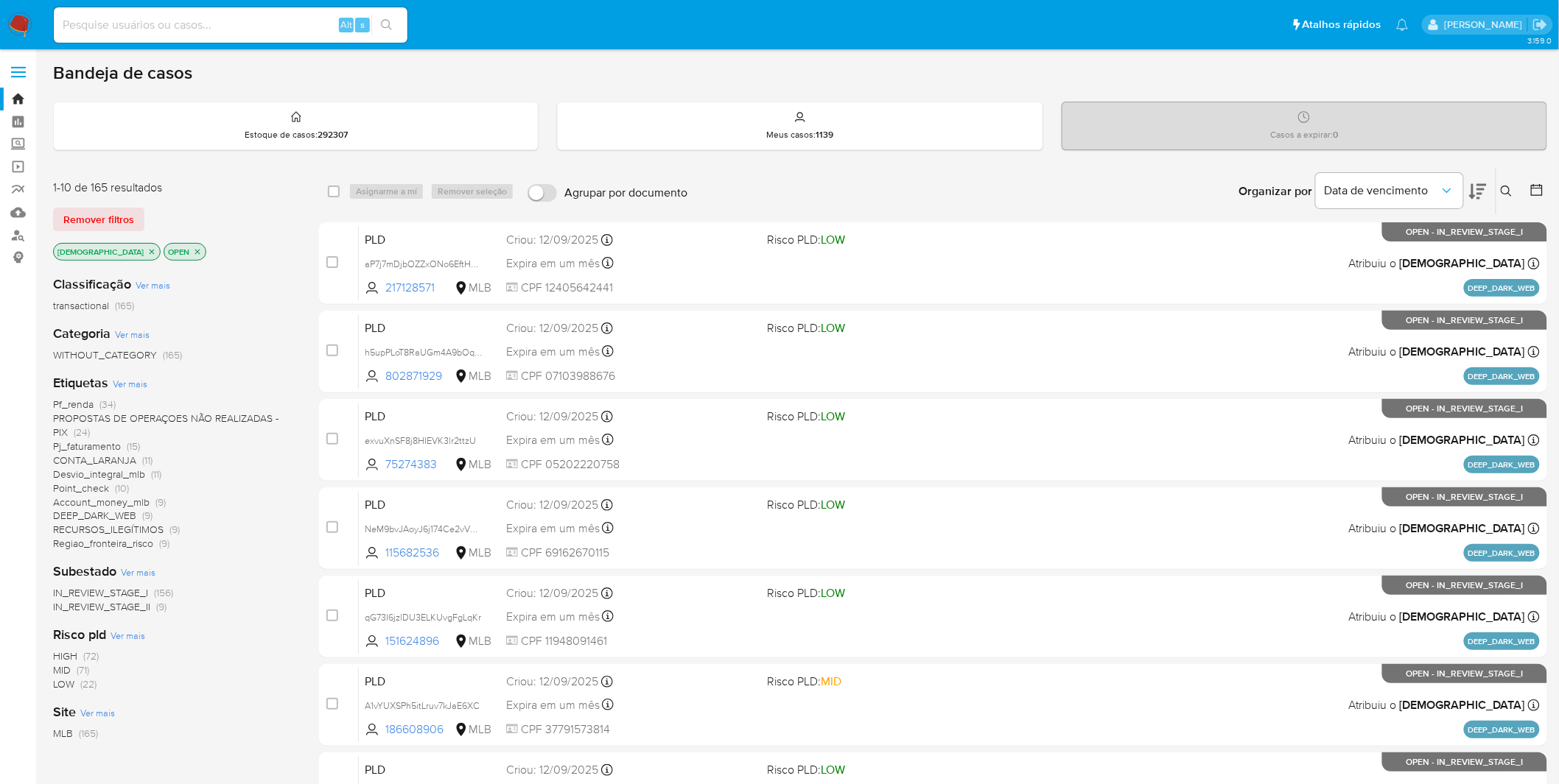
click at [13, 23] on img at bounding box center [20, 25] width 25 height 25
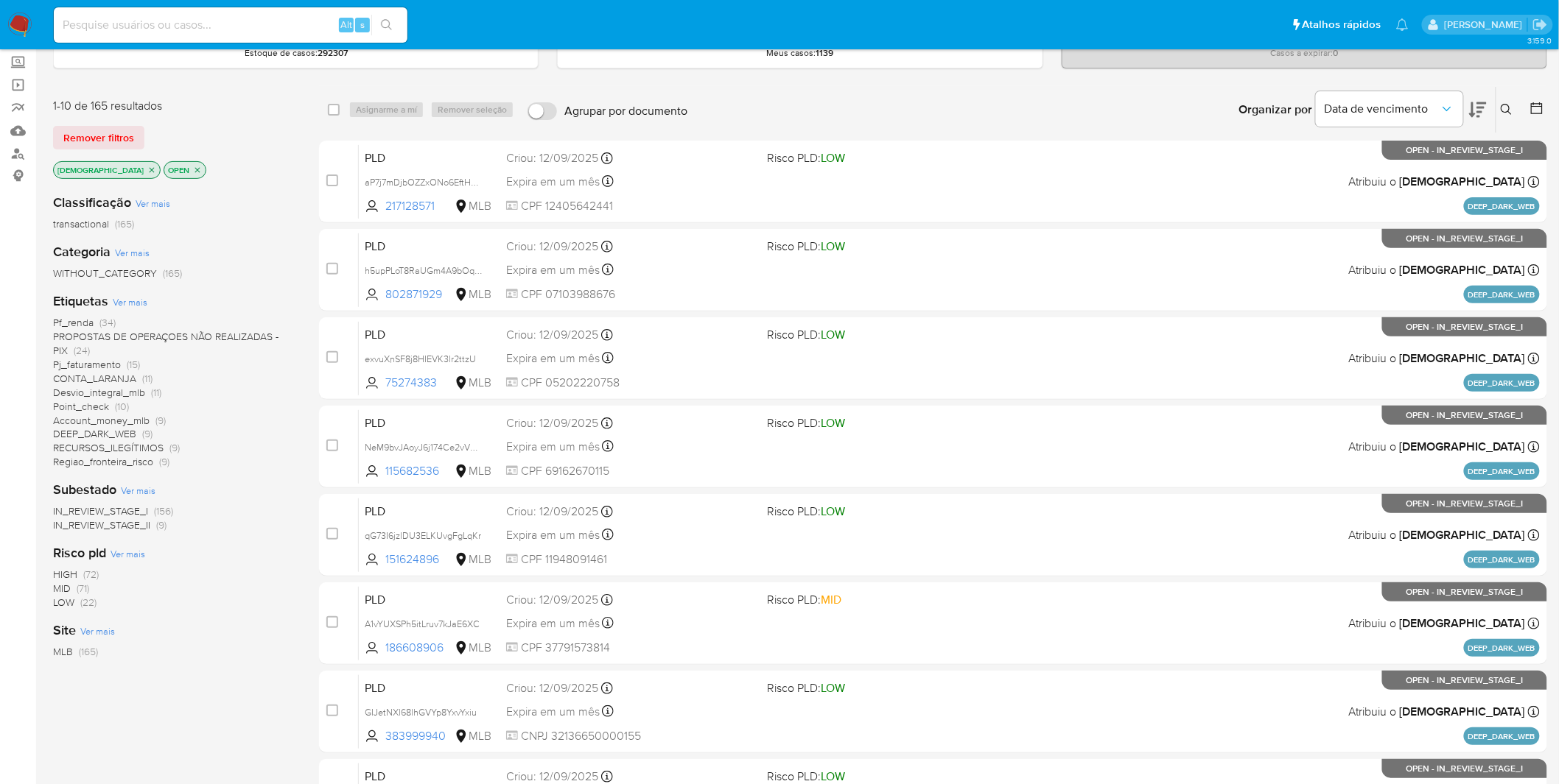
scroll to position [246, 0]
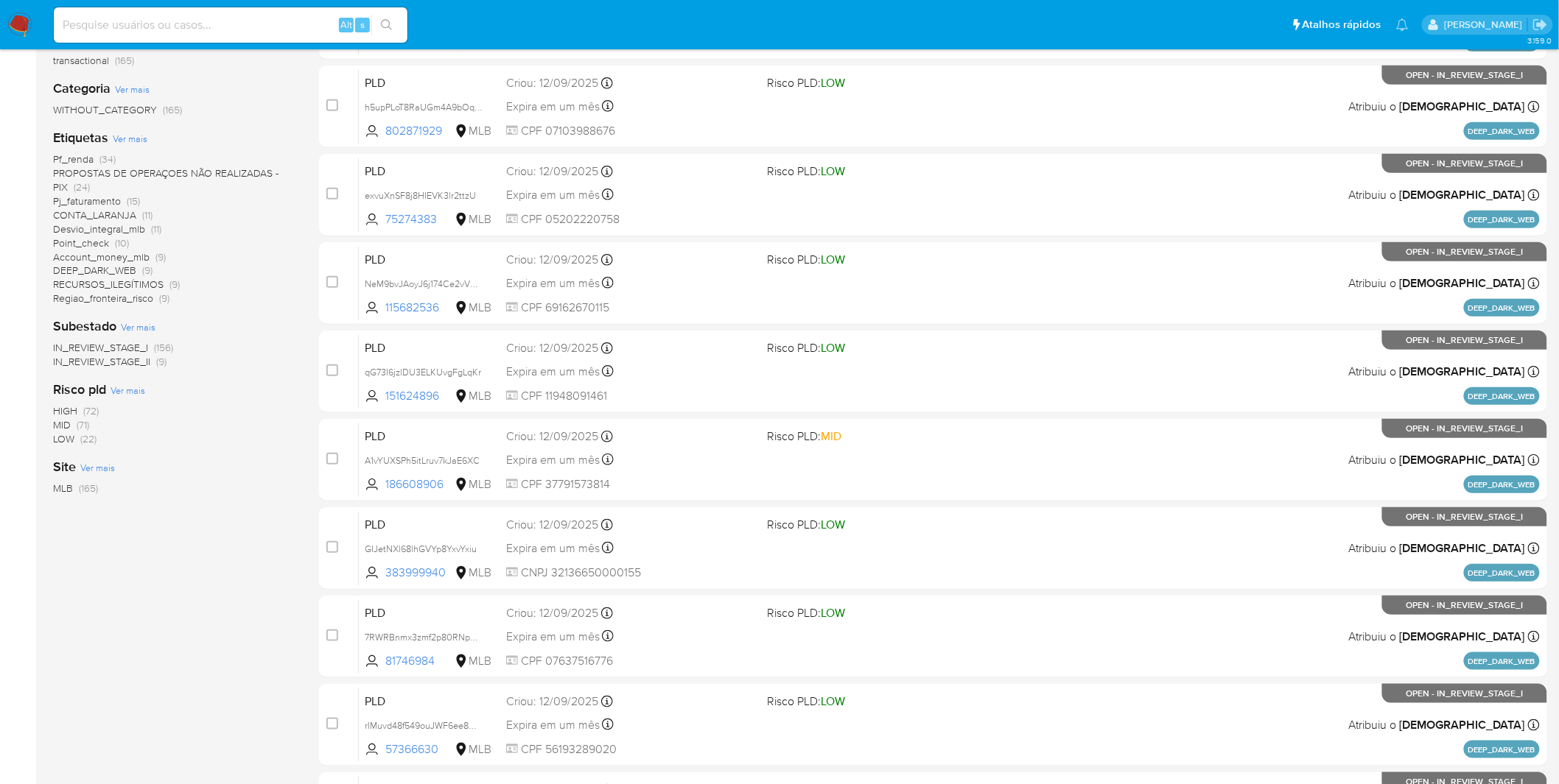
click at [131, 349] on span "IN_REVIEW_STAGE_I" at bounding box center [100, 347] width 95 height 15
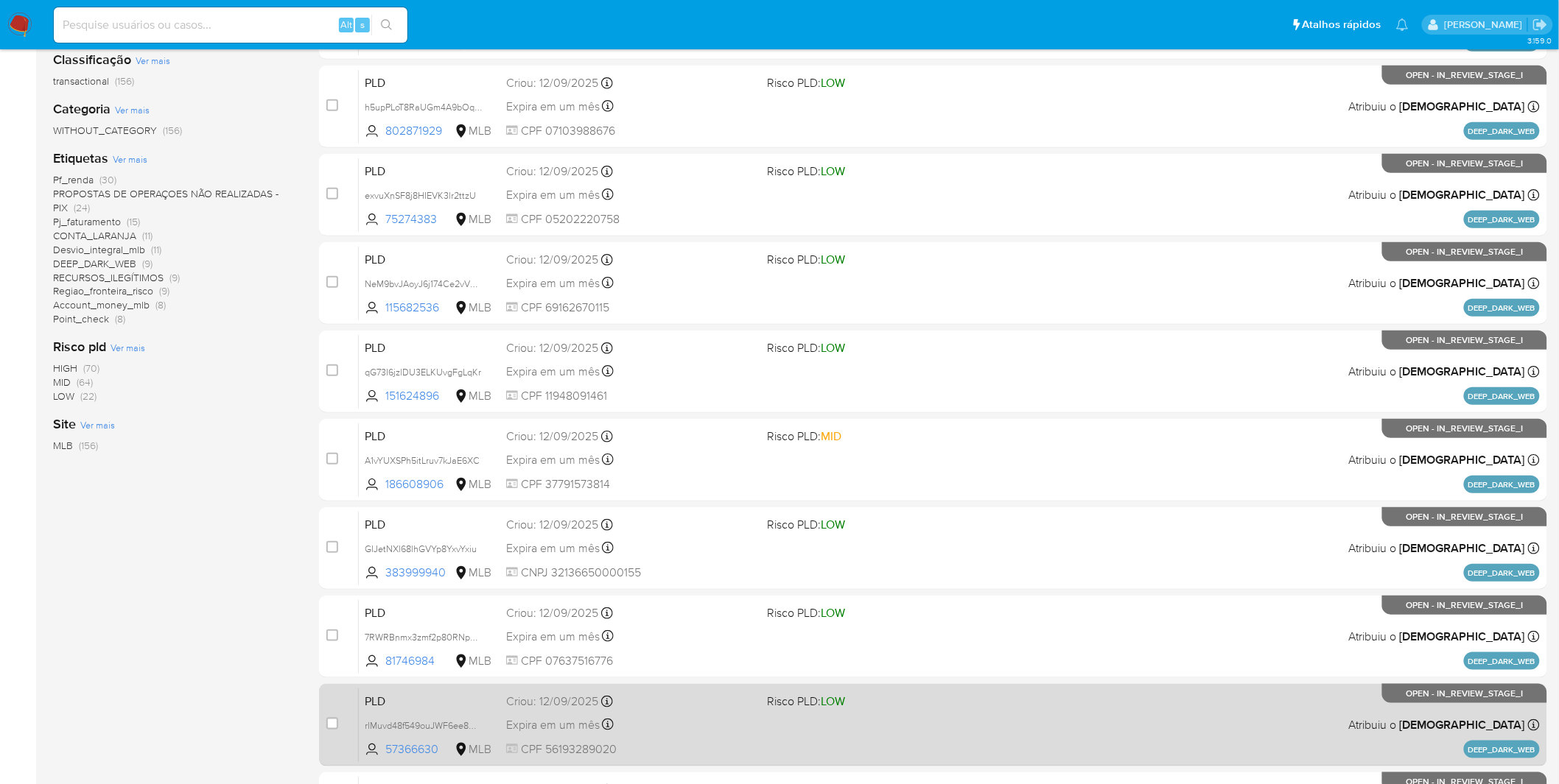
scroll to position [430, 0]
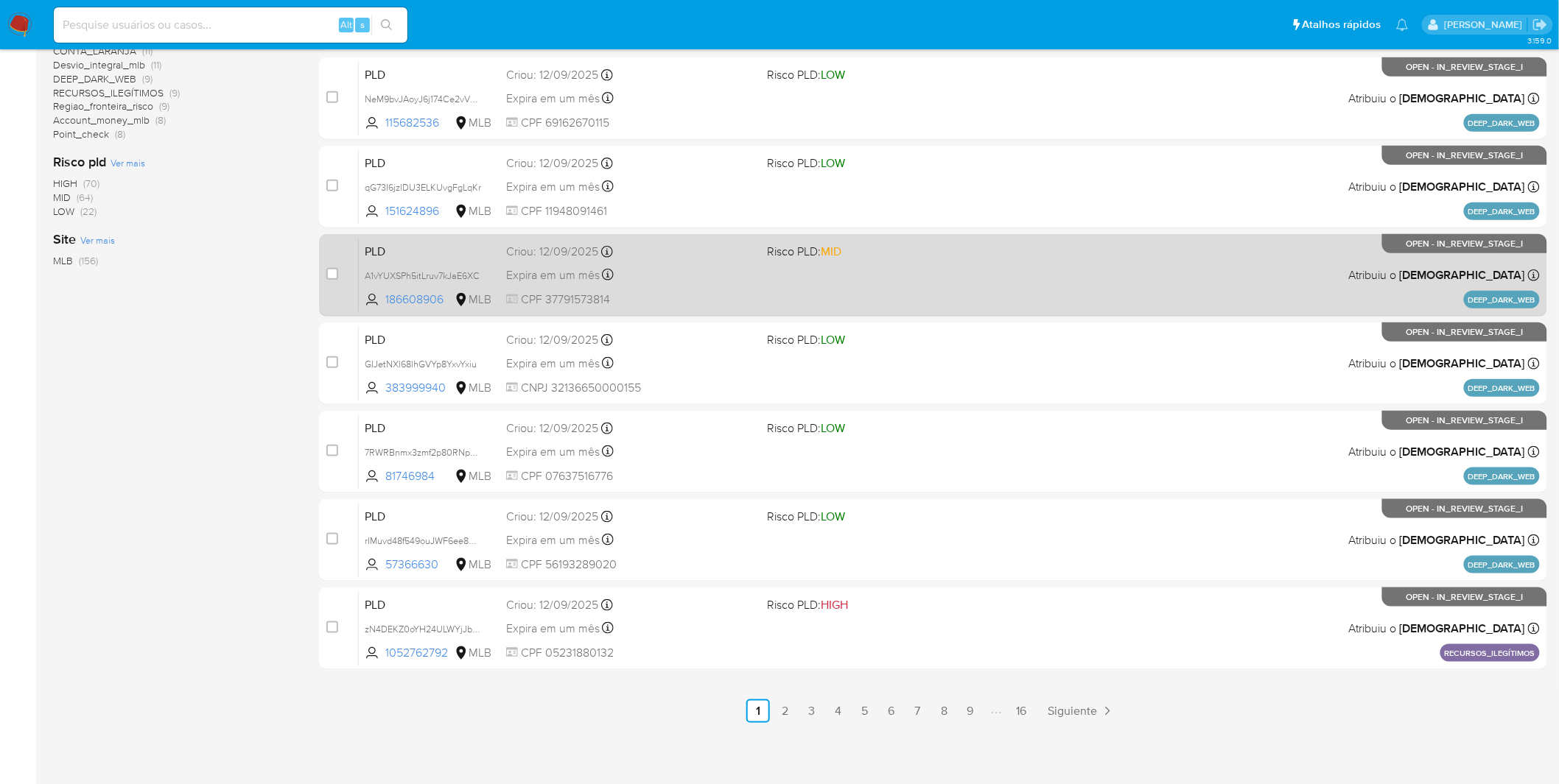
click at [1022, 710] on link "16" at bounding box center [1020, 711] width 23 height 23
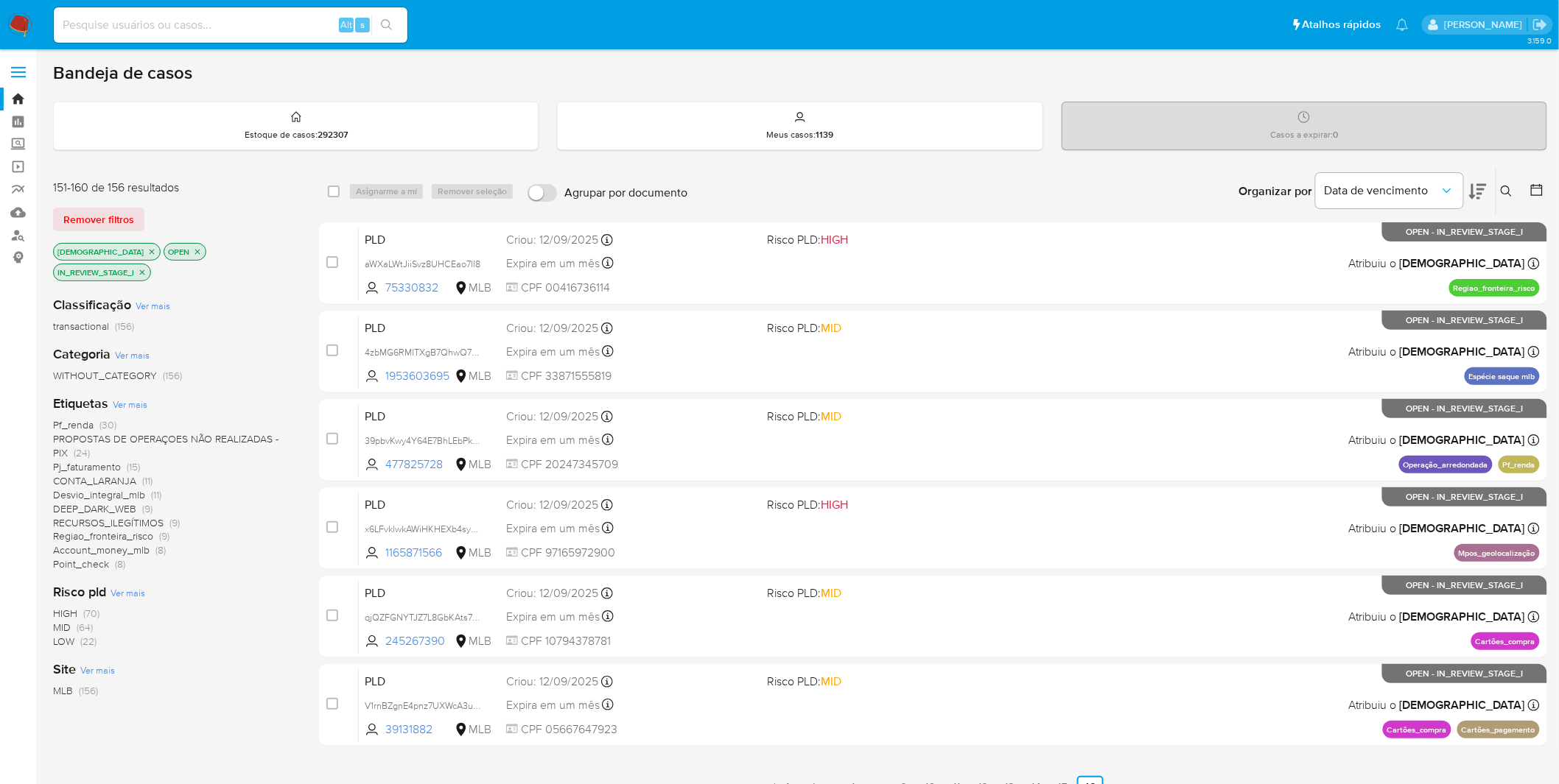
click at [27, 25] on img at bounding box center [20, 25] width 25 height 25
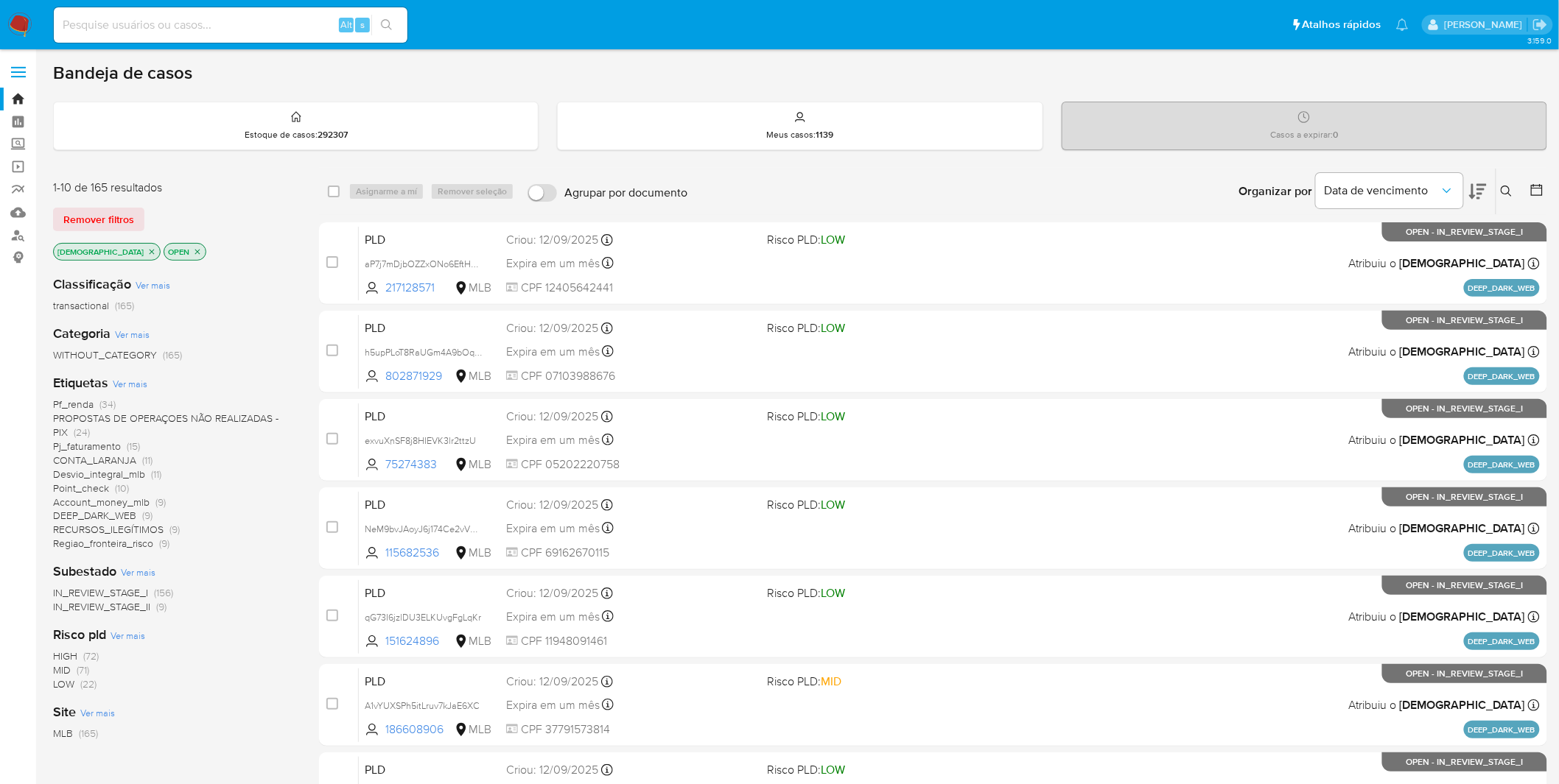
click at [18, 27] on img at bounding box center [20, 25] width 25 height 25
click at [21, 33] on img at bounding box center [20, 25] width 25 height 25
click at [995, 179] on div "Organizar por Data de vencimento Os resultados não podem ser classificados enqu…" at bounding box center [1121, 191] width 852 height 46
click at [11, 15] on img at bounding box center [20, 25] width 25 height 25
click at [132, 387] on span "Ver mais" at bounding box center [130, 383] width 34 height 13
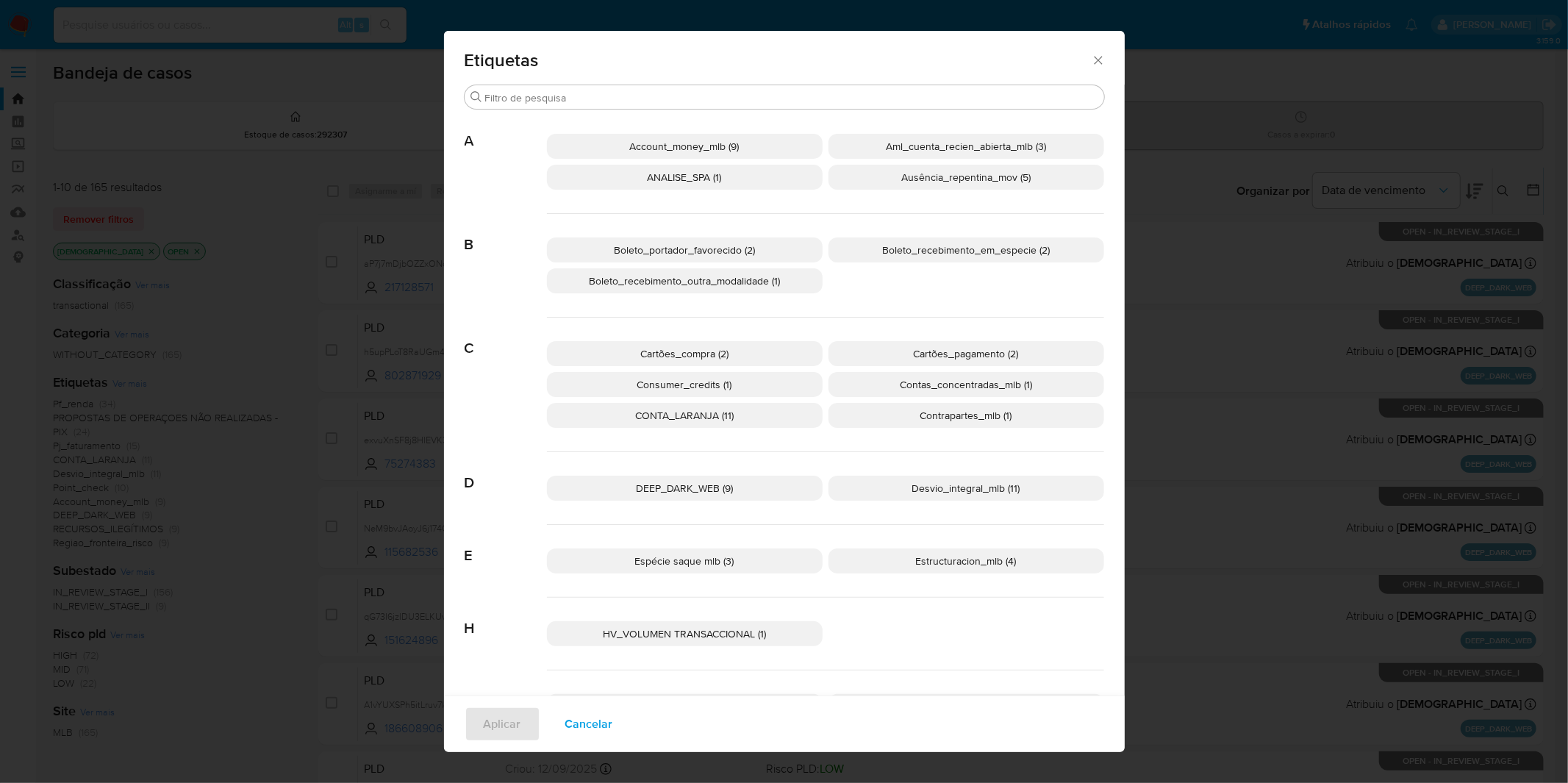
click at [765, 258] on p "Boleto_portador_favorecido (2)" at bounding box center [685, 250] width 276 height 25
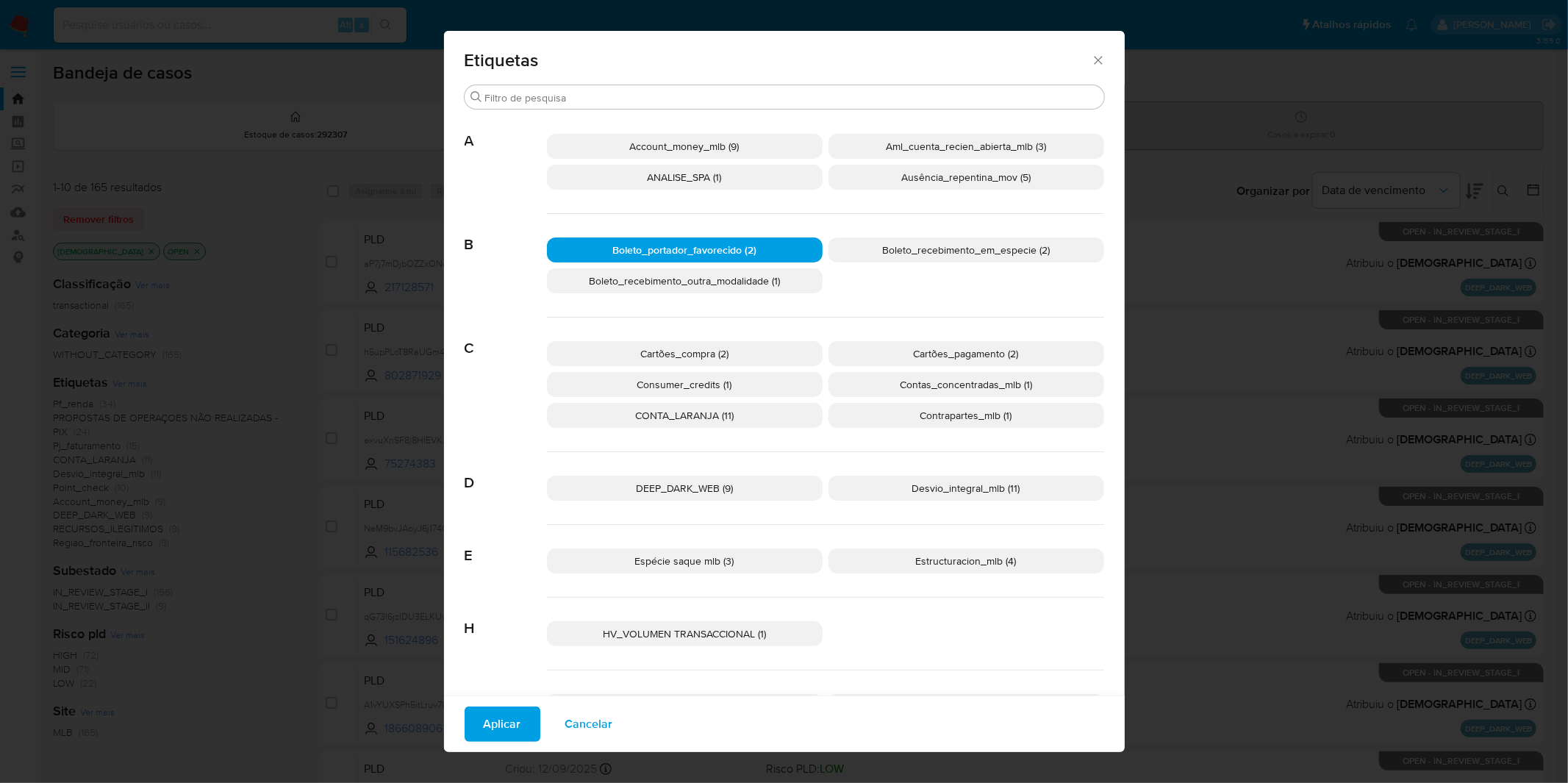
click at [508, 721] on span "Aplicar" at bounding box center [502, 725] width 38 height 33
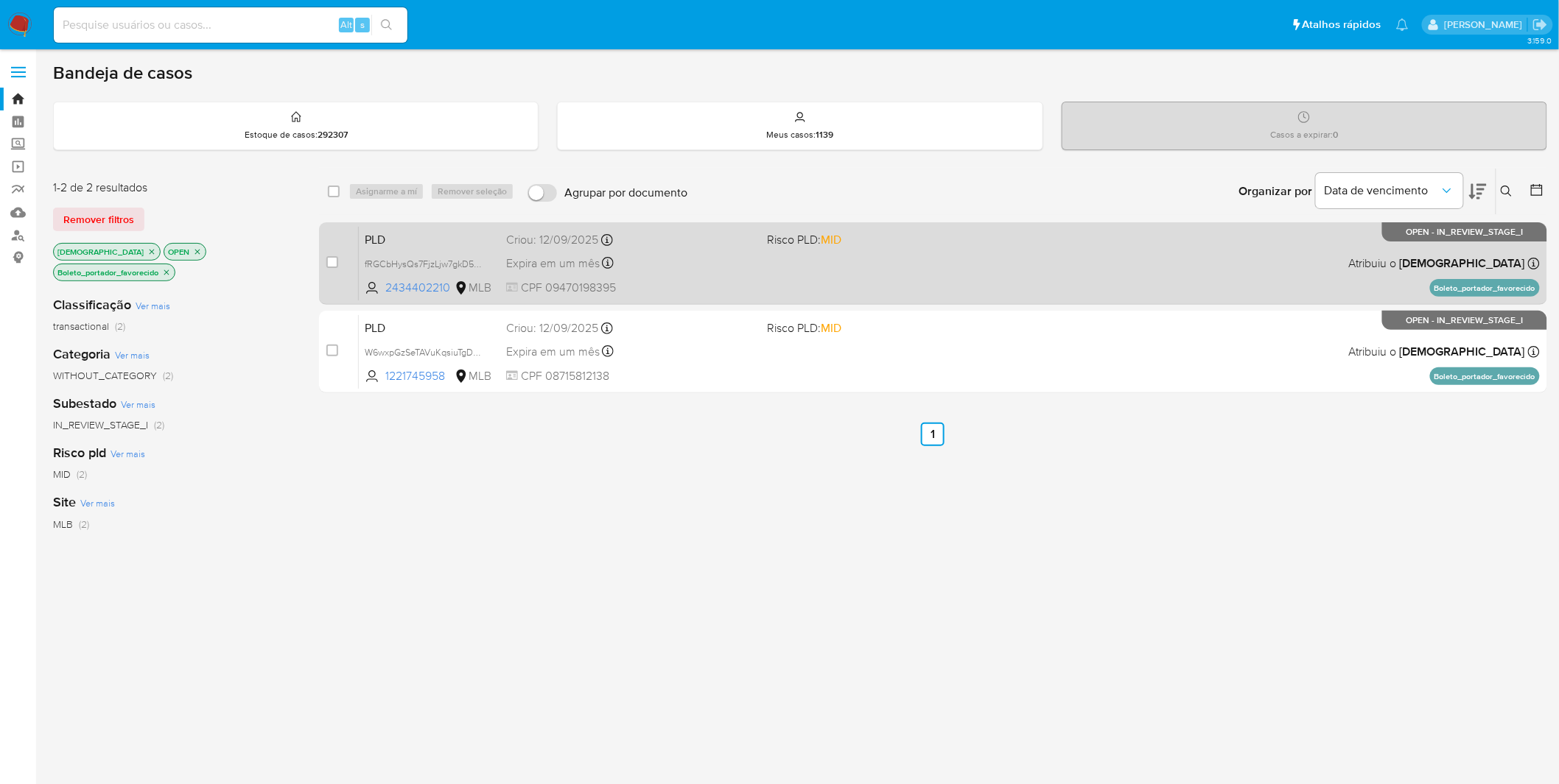
click at [697, 253] on div "Expira em um mês Expira em [DATE] 00:23:42" at bounding box center [630, 263] width 250 height 20
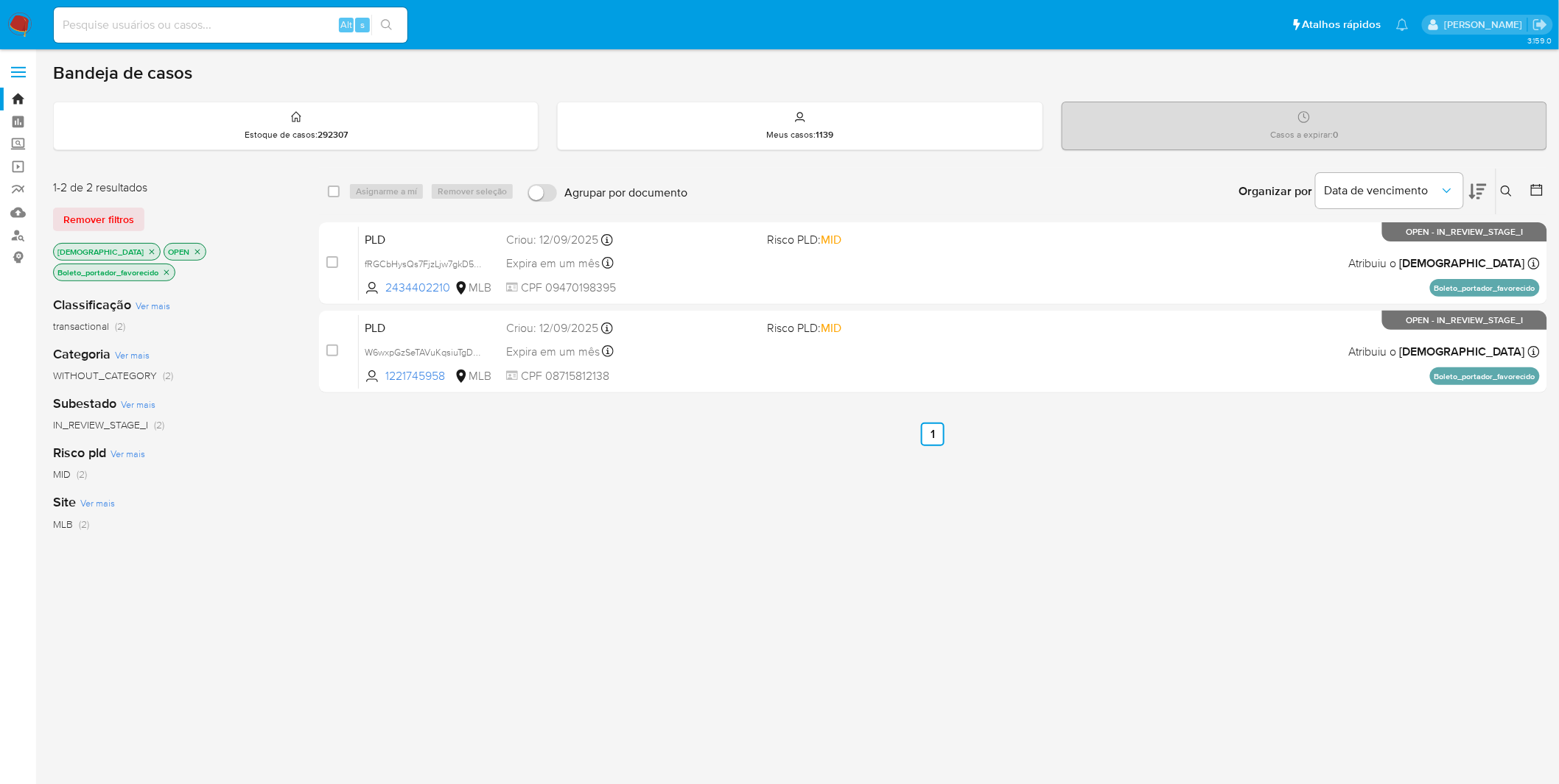
click at [168, 272] on icon "close-filter" at bounding box center [167, 272] width 5 height 5
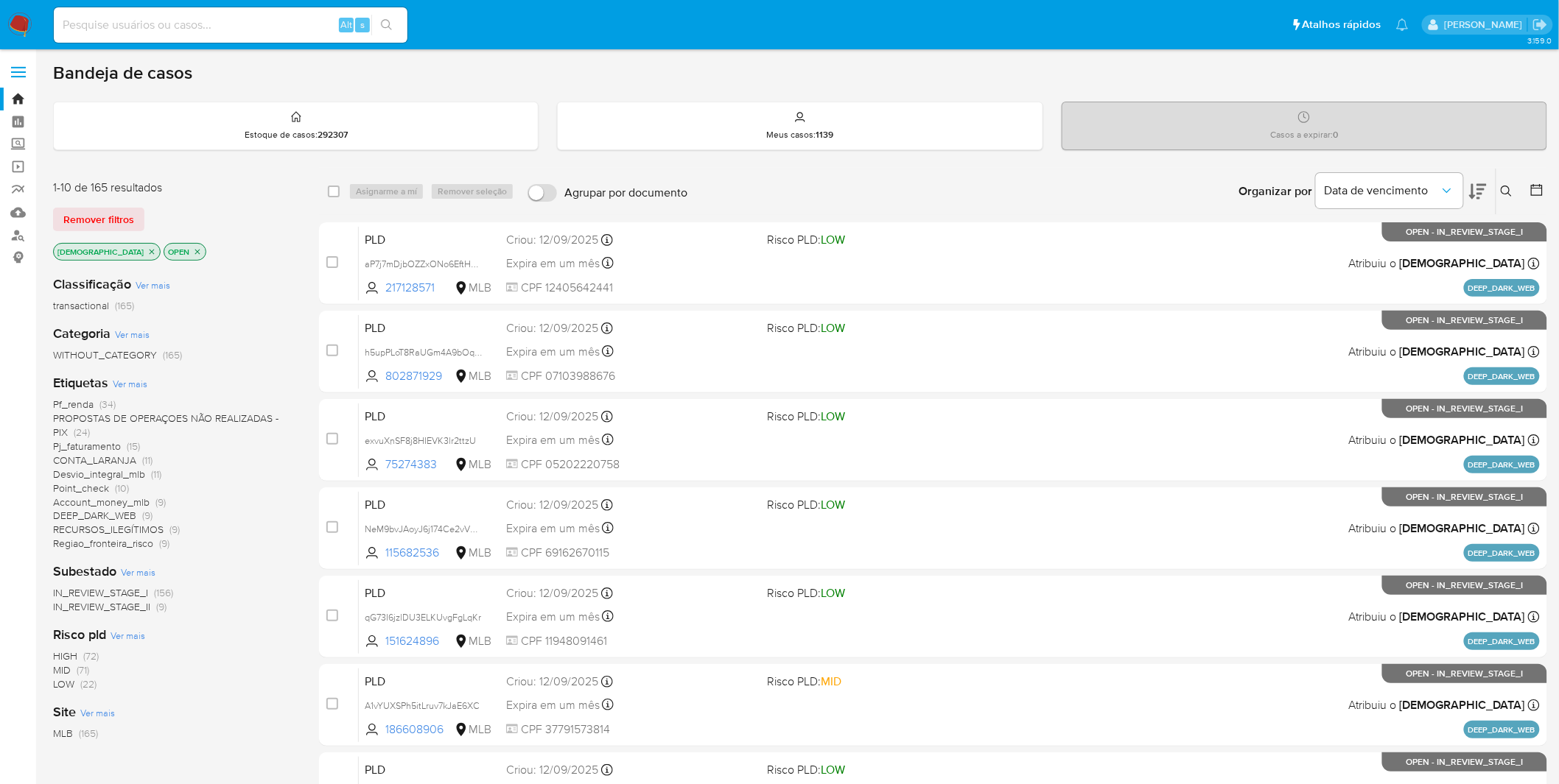
click at [134, 381] on span "Ver mais" at bounding box center [130, 383] width 34 height 13
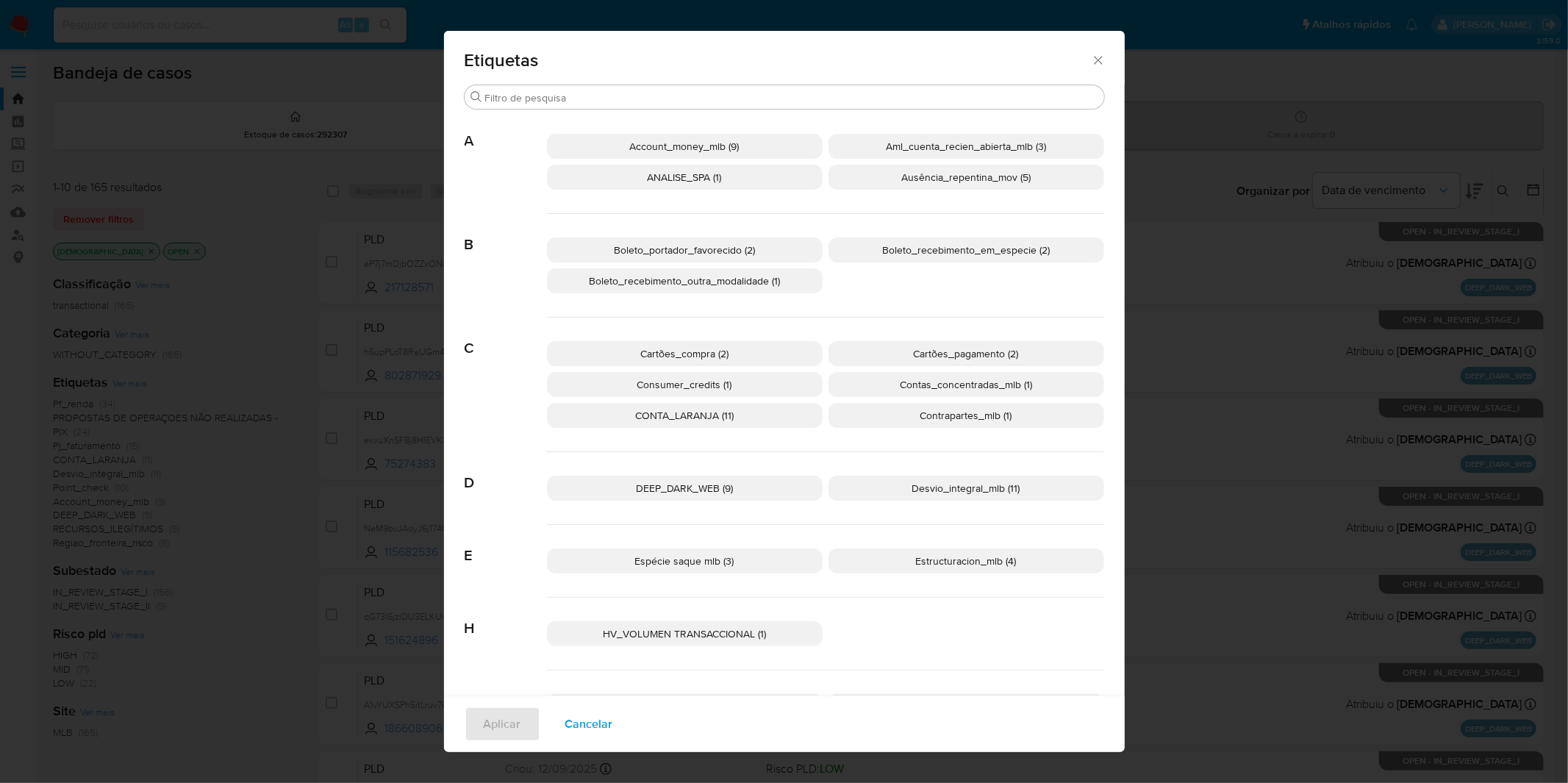
click at [897, 253] on span "Boleto_recebimento_em_especie (2)" at bounding box center [966, 250] width 168 height 15
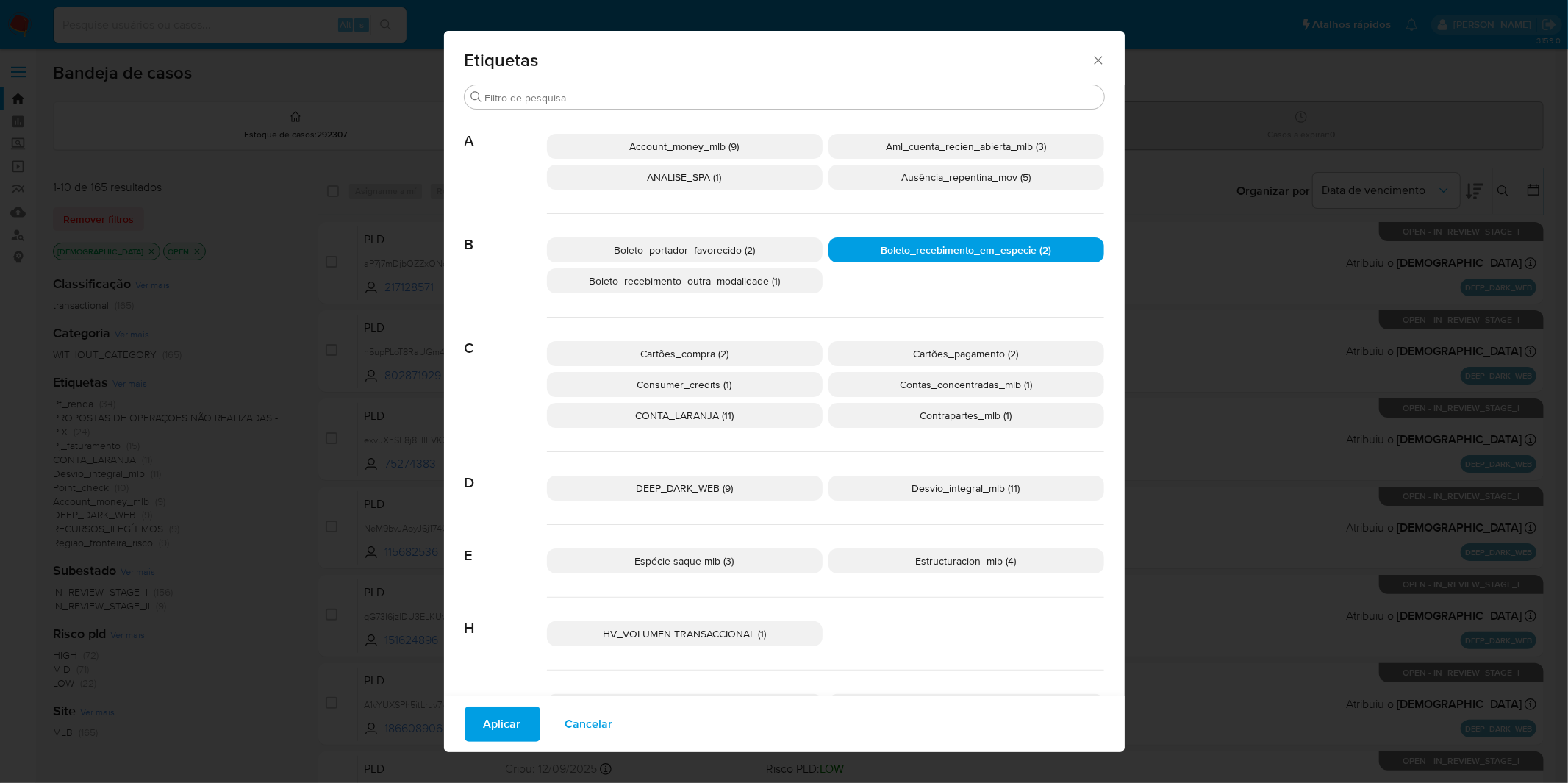
click at [755, 284] on span "Boleto_recebimento_outra_modalidade (1)" at bounding box center [684, 280] width 191 height 15
click at [744, 261] on p "Boleto_portador_favorecido (2)" at bounding box center [685, 250] width 276 height 25
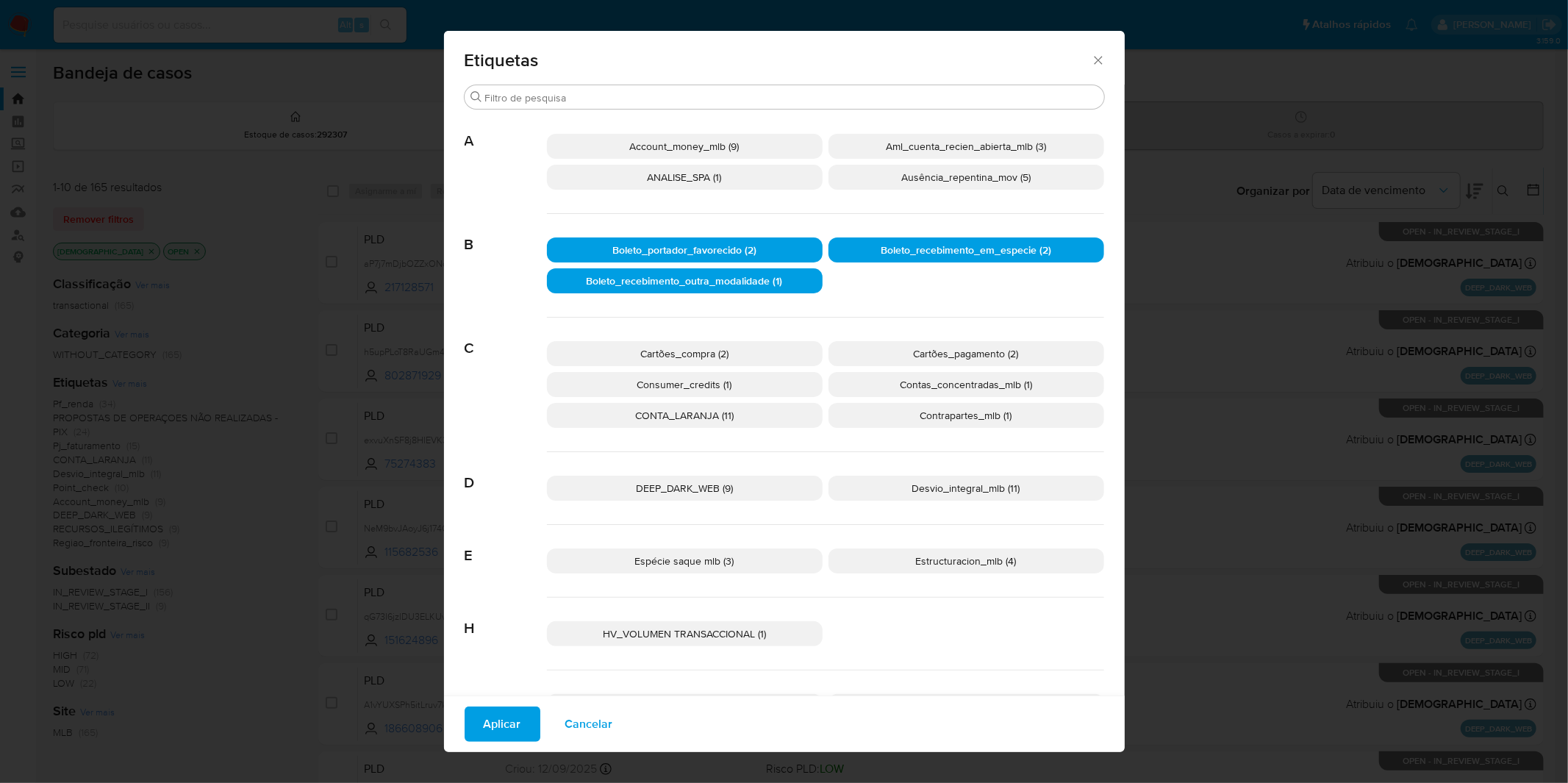
click at [501, 733] on span "Aplicar" at bounding box center [502, 725] width 38 height 33
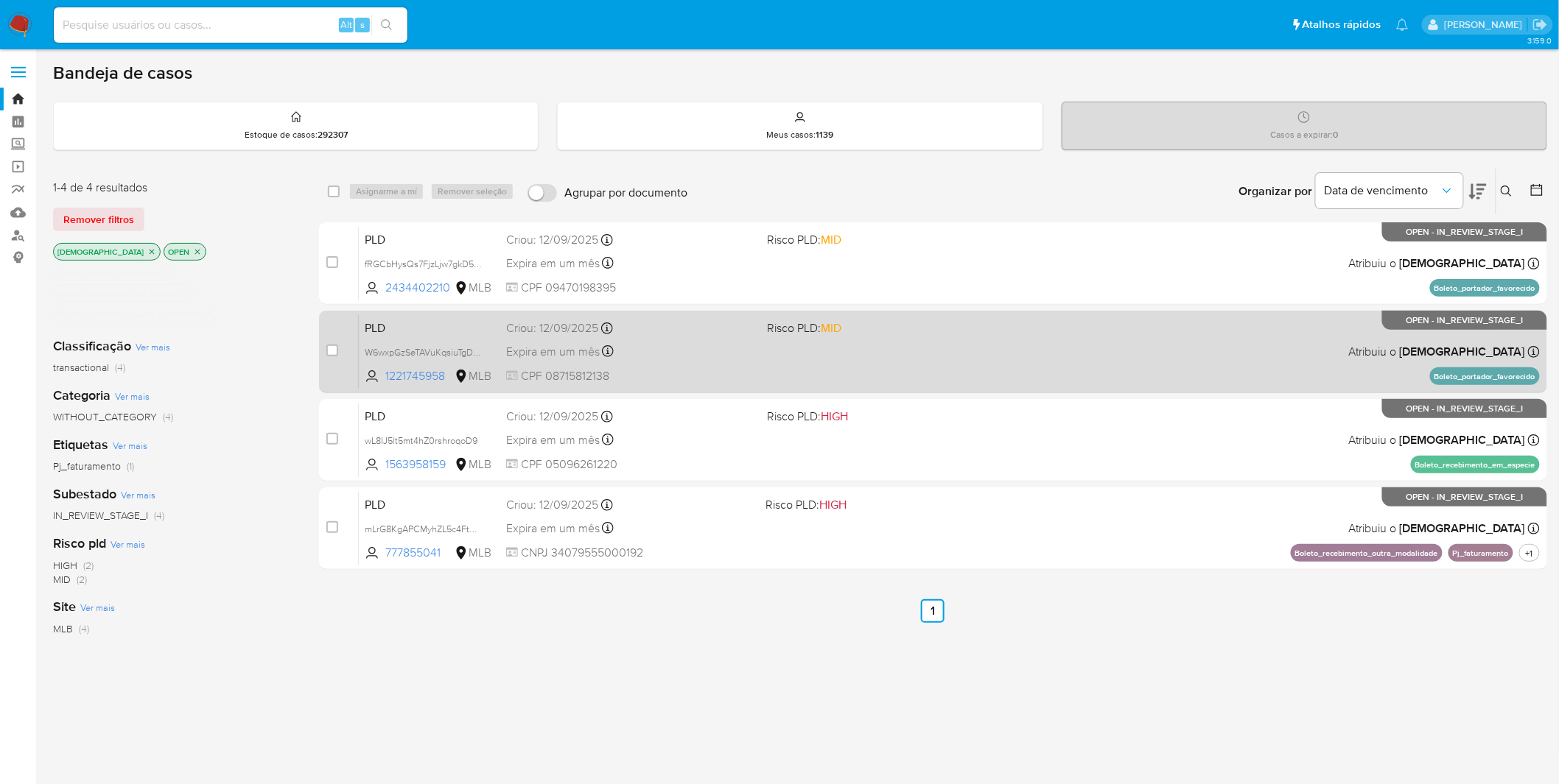
click at [1063, 372] on div "PLD W6wxpGzSeTAVuKqsiuTgDkM4 1221745958 MLB Risco PLD: MID Criou: [DATE] Criou:…" at bounding box center [949, 351] width 1181 height 75
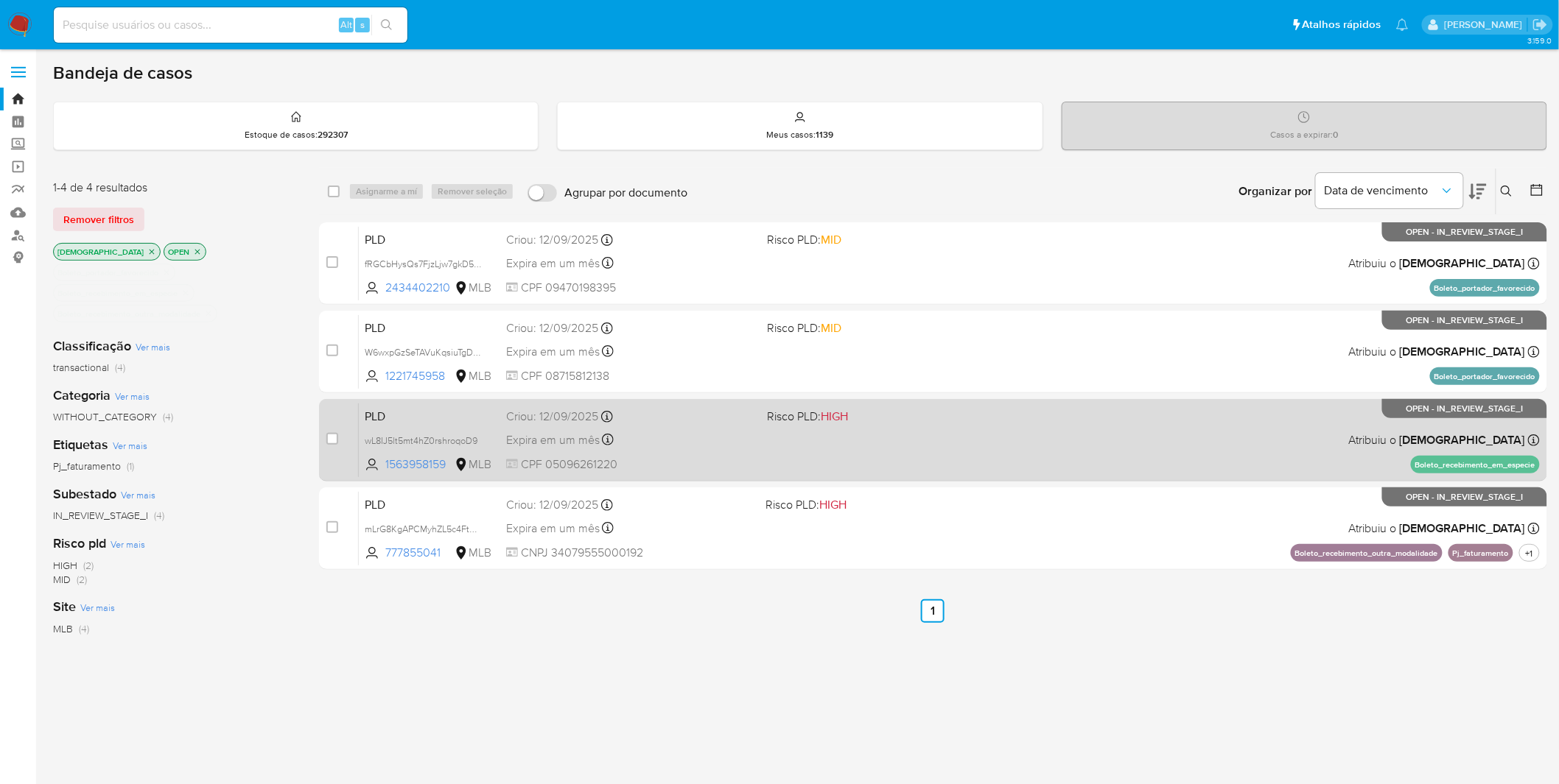
click at [919, 458] on div "PLD wL8IJ5lt5mt4hZ0rshroqoD9 1563958159 MLB Risco PLD: HIGH Criou: [DATE] Criou…" at bounding box center [949, 440] width 1181 height 75
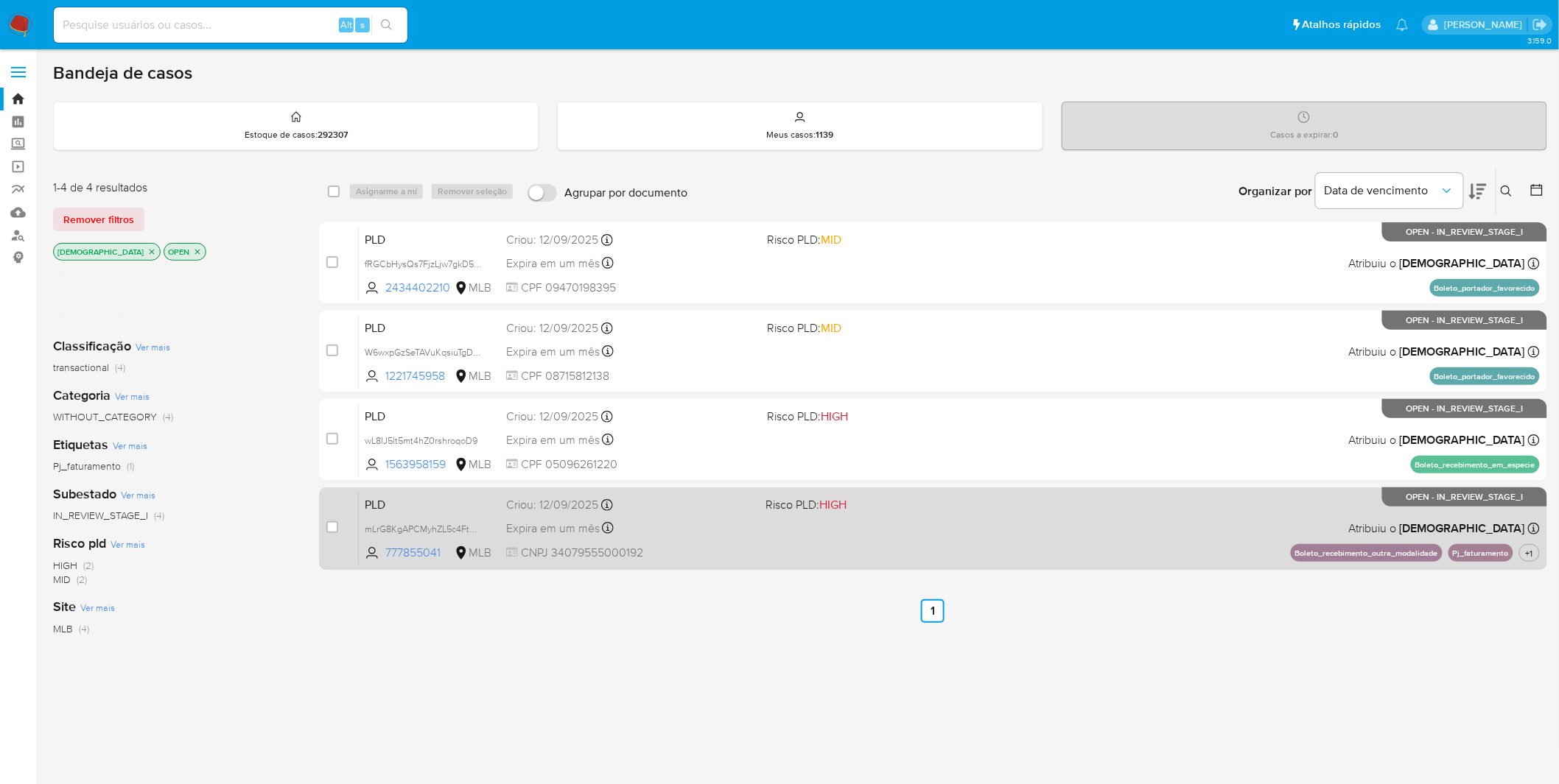
click at [879, 541] on div "PLD mLrG8KgAPCMyhZL5c4FtHixy 777855041 MLB Risco PLD: HIGH Criou: [DATE] Criou:…" at bounding box center [949, 528] width 1181 height 75
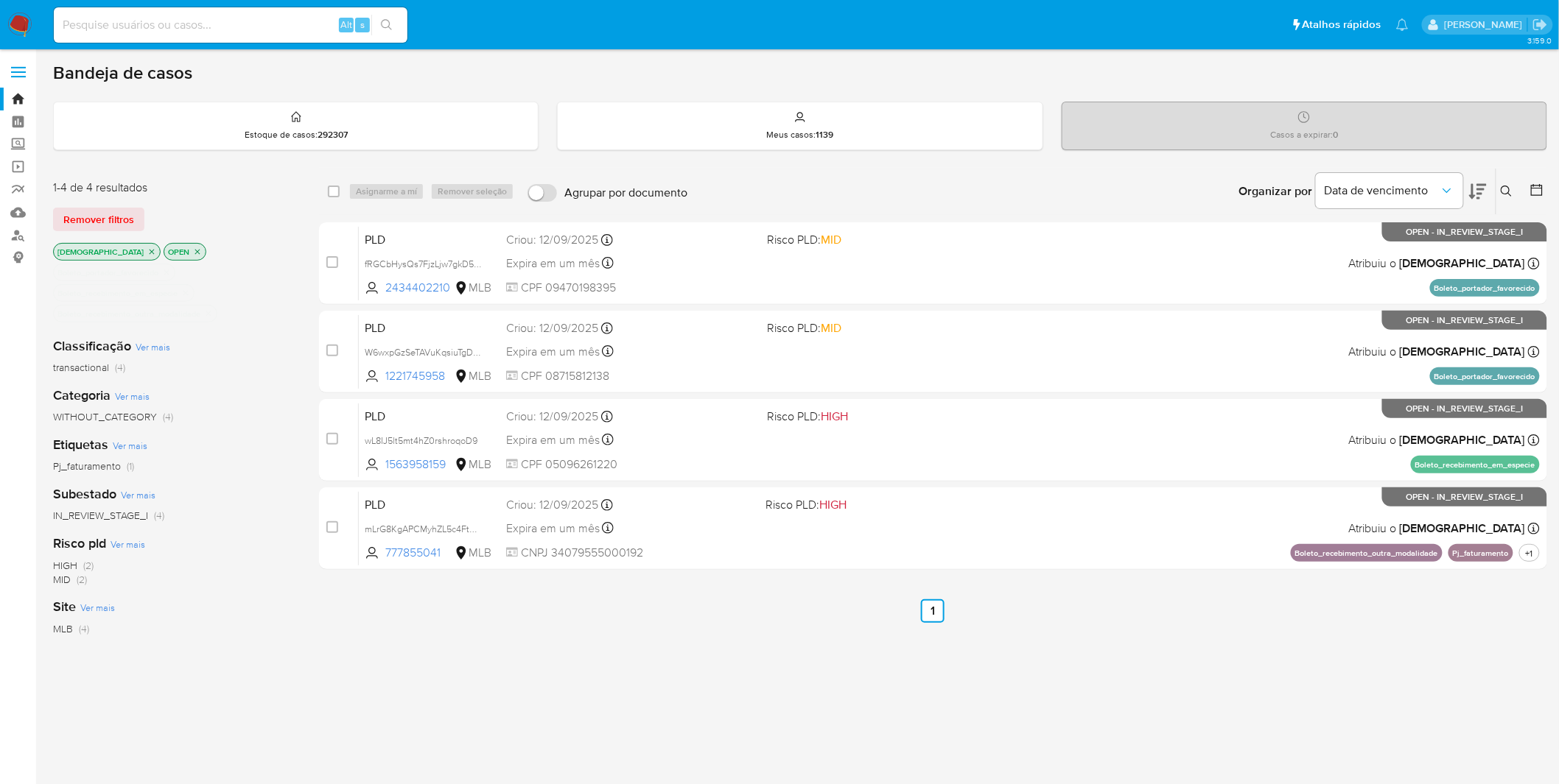
click at [32, 15] on img at bounding box center [20, 25] width 25 height 25
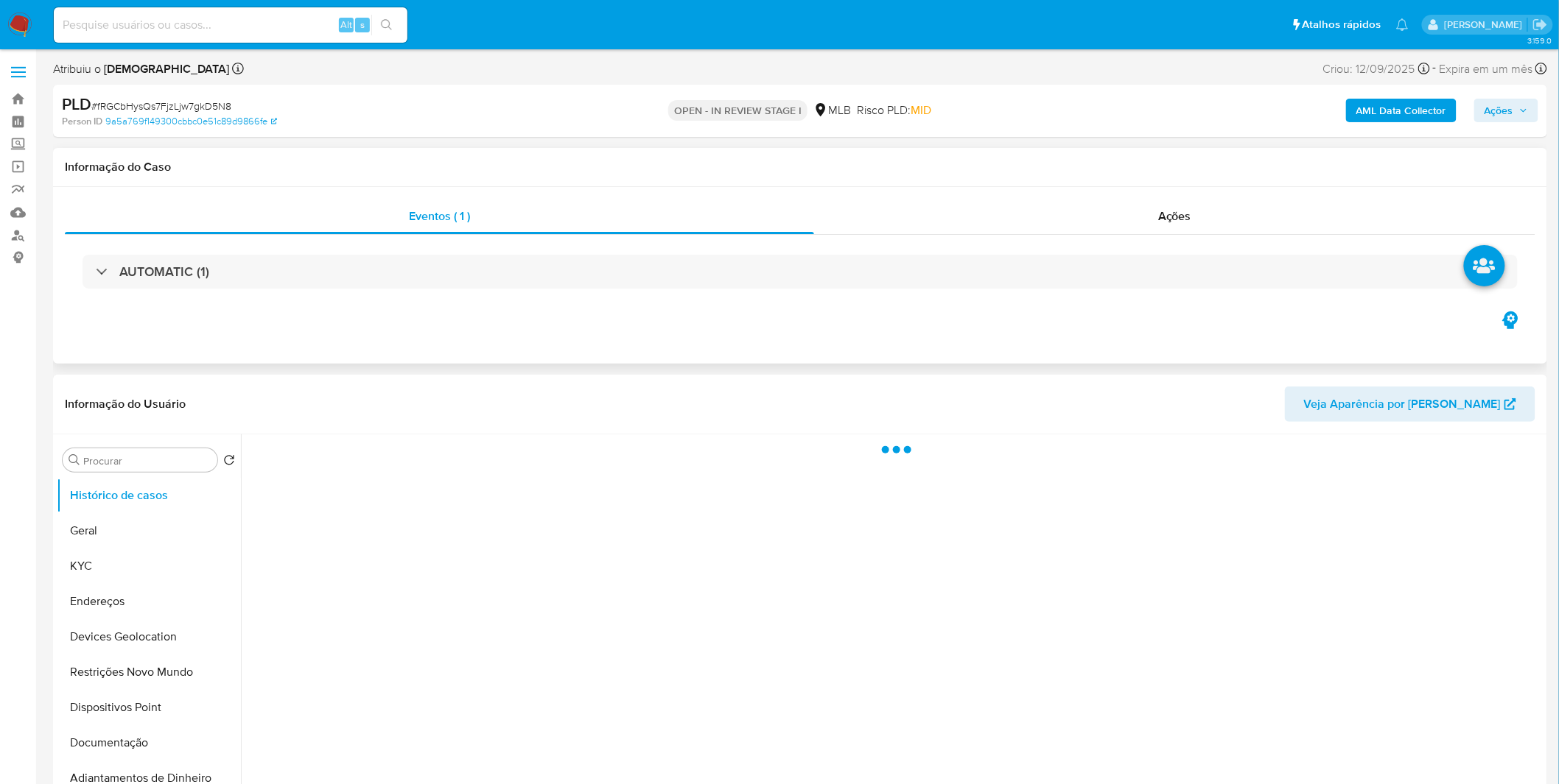
select select "10"
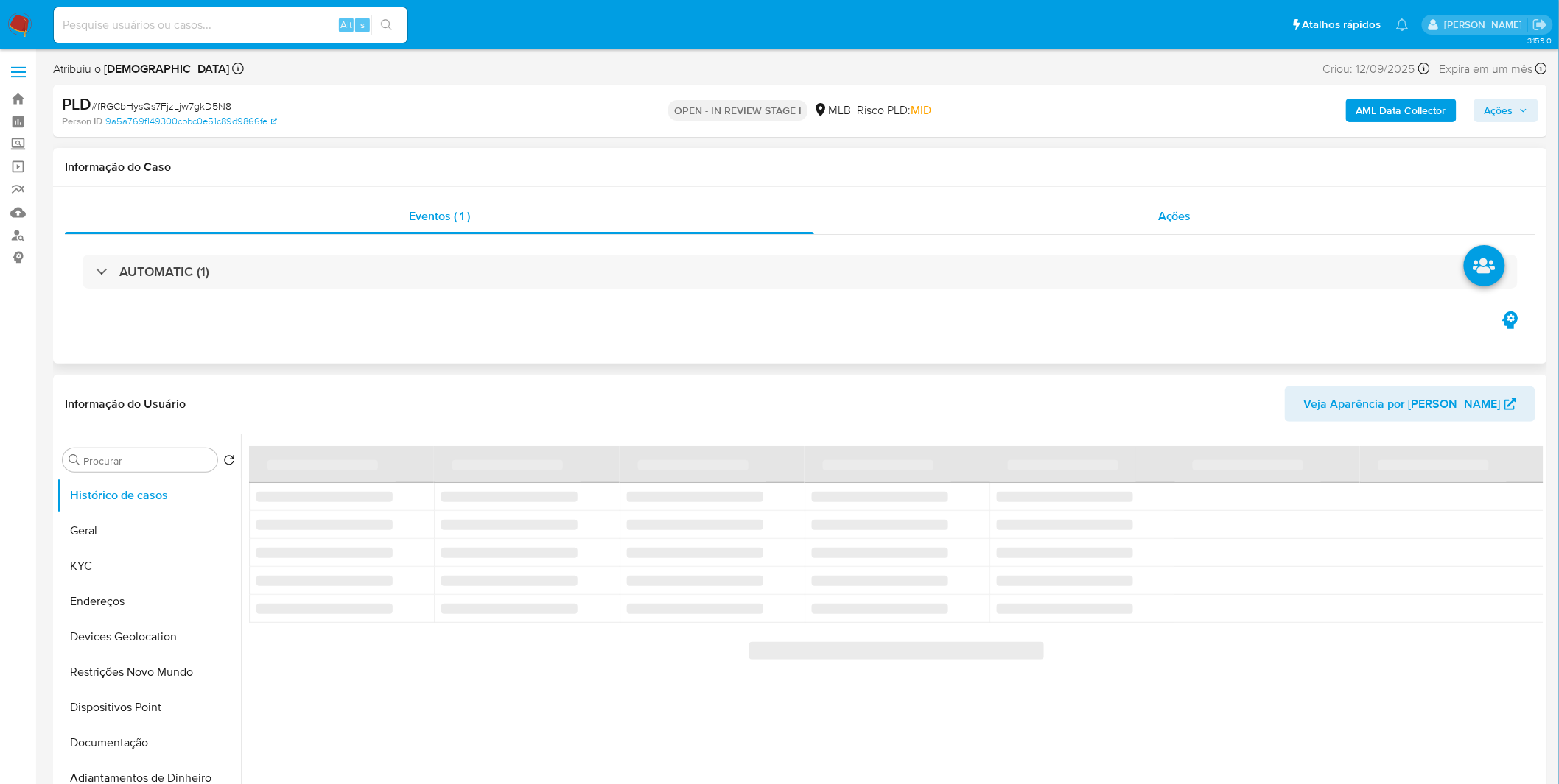
click at [1014, 218] on div "Ações" at bounding box center [1175, 216] width 722 height 35
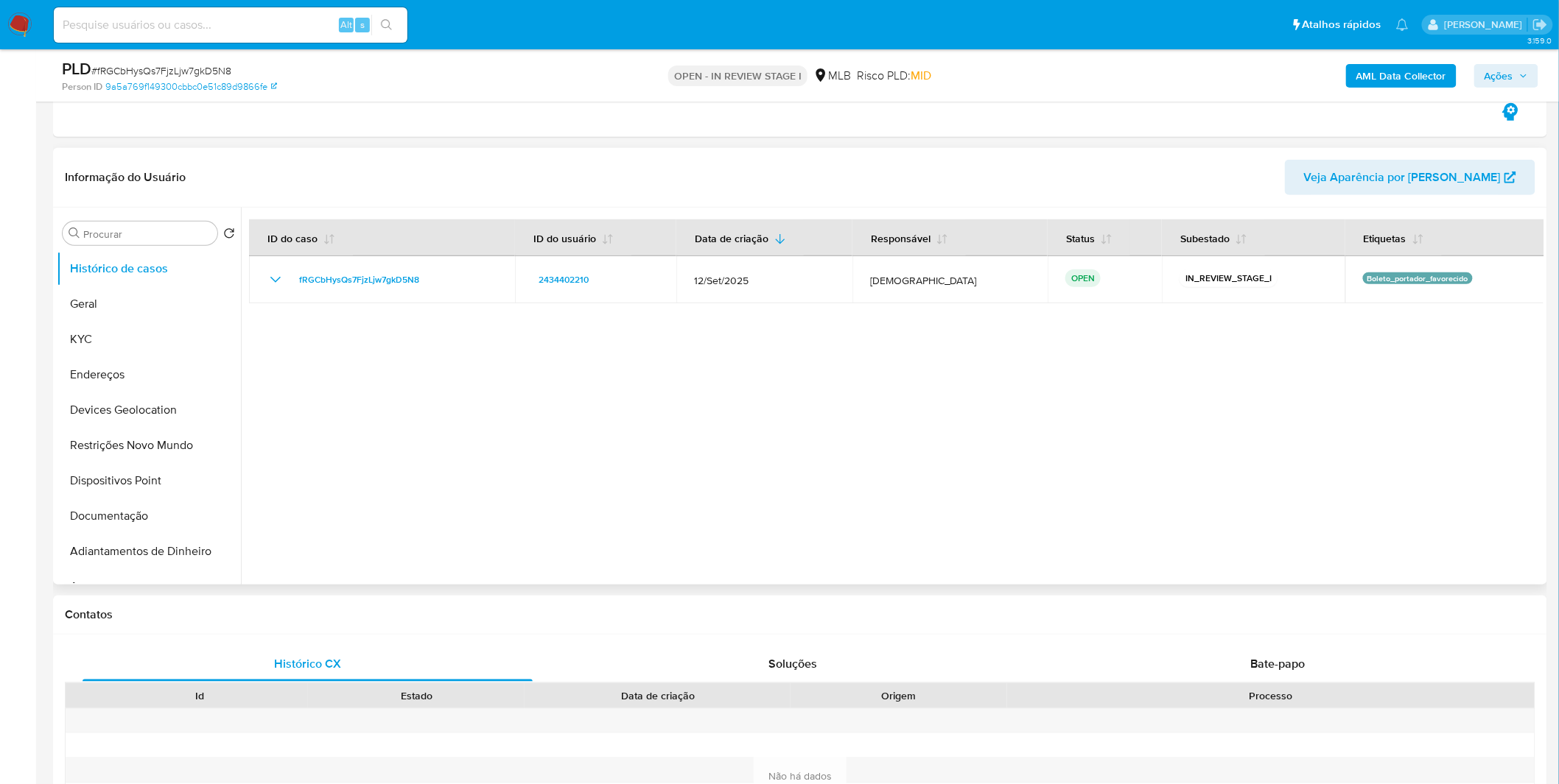
scroll to position [246, 0]
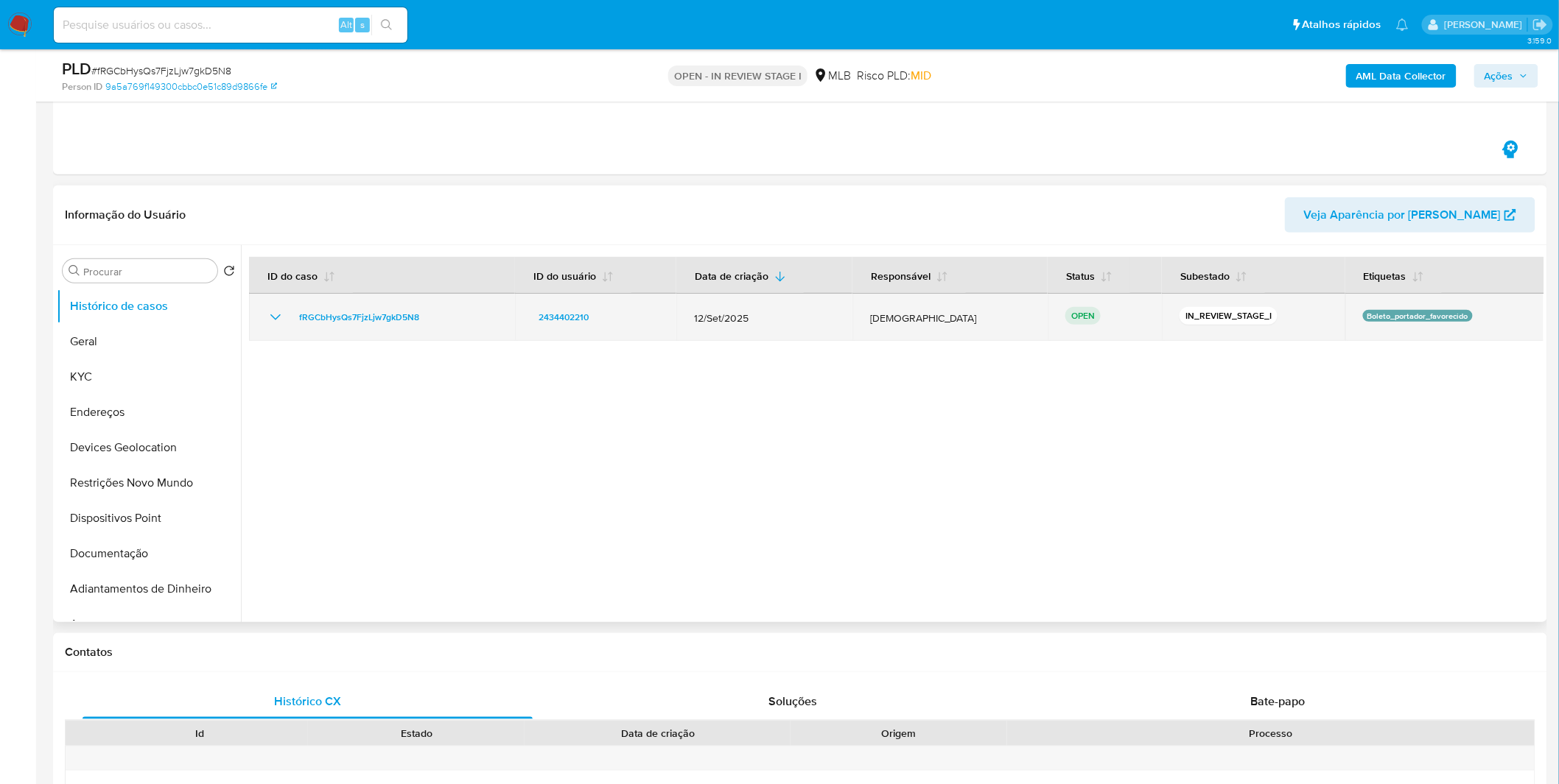
click at [282, 312] on icon "Mostrar/Ocultar" at bounding box center [275, 317] width 18 height 18
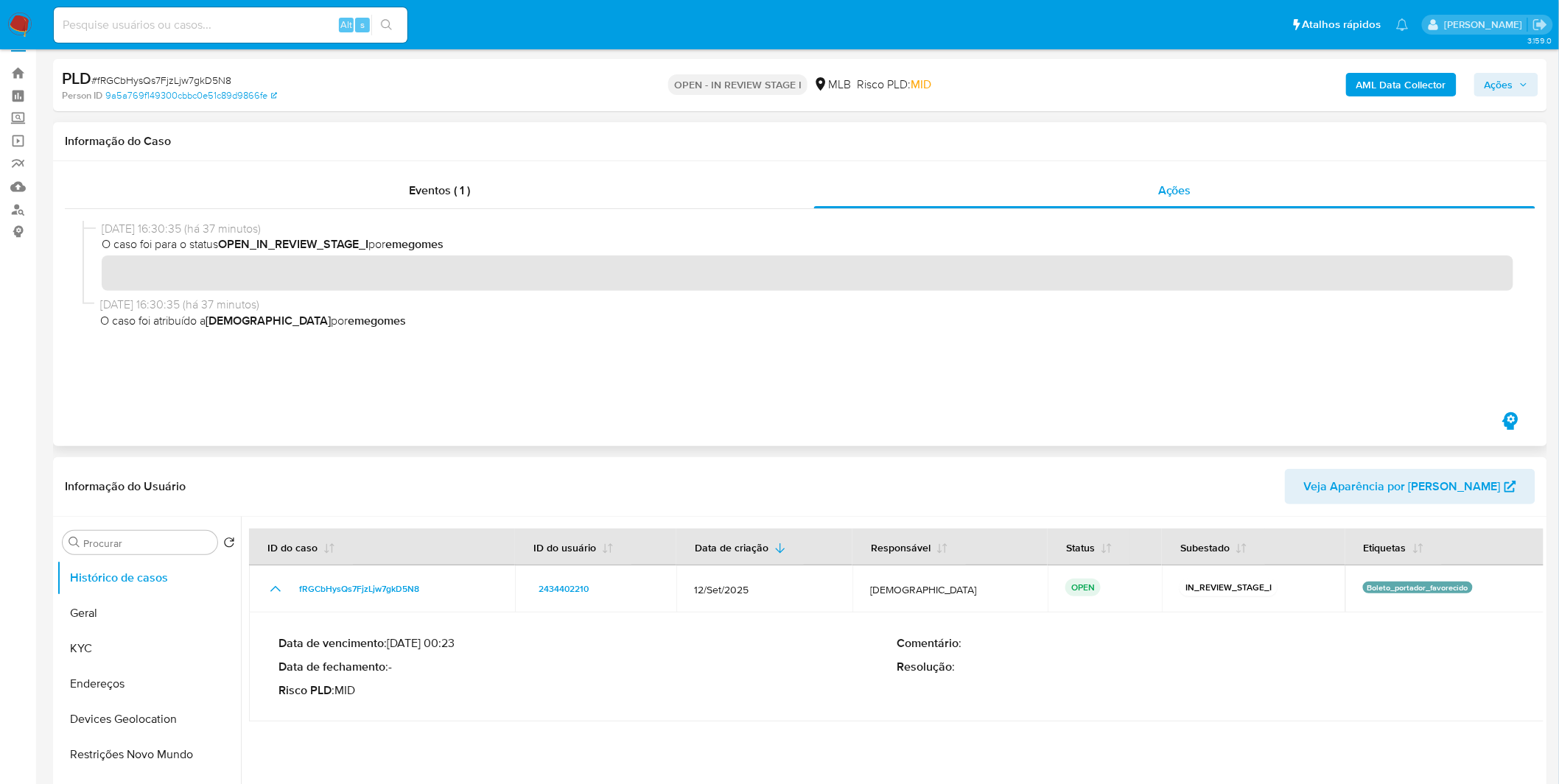
scroll to position [0, 0]
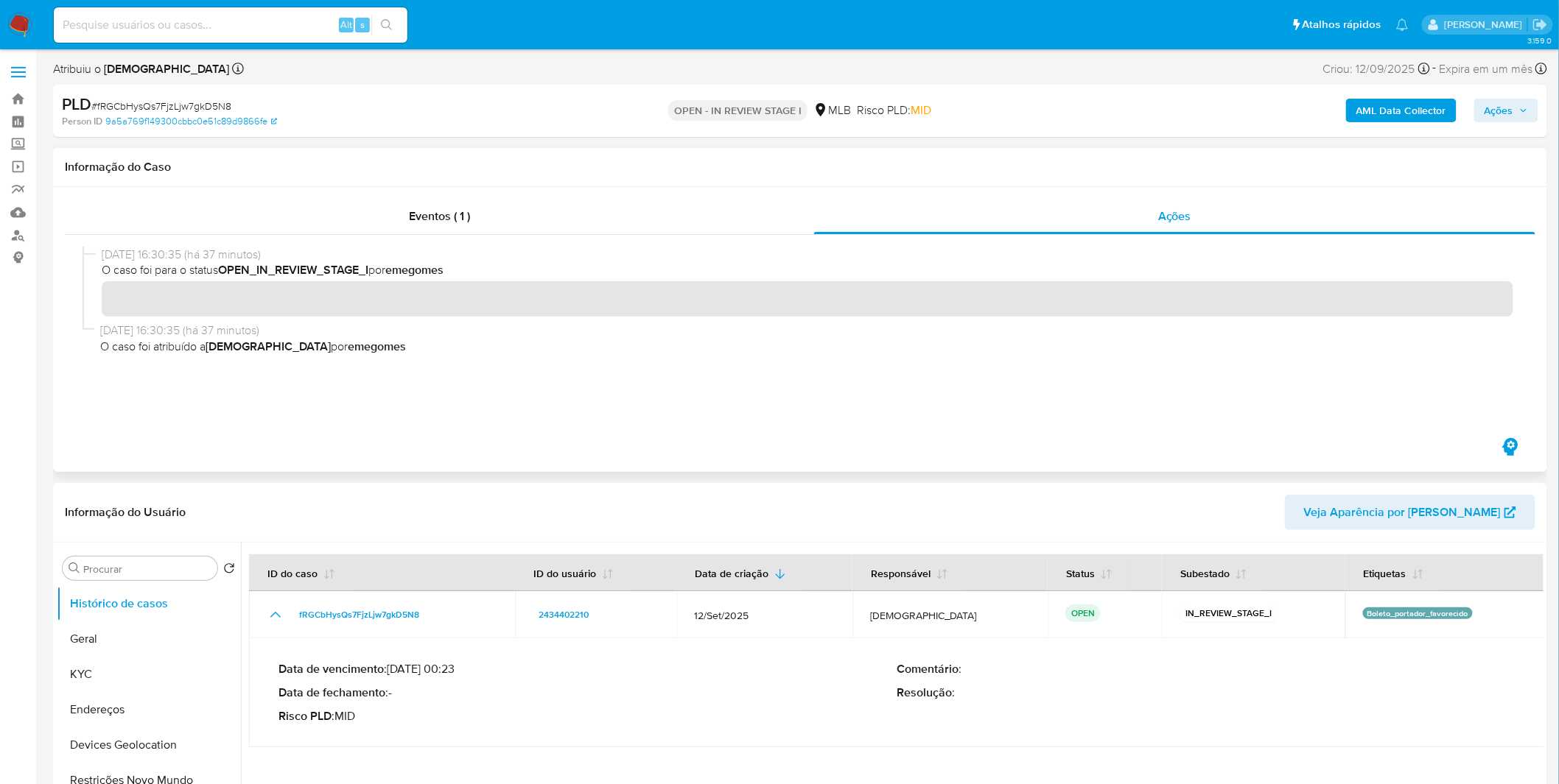
drag, startPoint x: 364, startPoint y: 362, endPoint x: 155, endPoint y: 276, distance: 226.0
click at [155, 276] on div "16/09/2025 16:30:35 (há 37 minutos) O caso foi para o status OPEN_IN_REVIEW_STA…" at bounding box center [800, 335] width 1435 height 177
click at [153, 272] on span "O caso foi para o status OPEN_IN_REVIEW_STAGE_I por emegomes" at bounding box center [807, 270] width 1411 height 16
click at [241, 214] on div "Eventos ( 1 )" at bounding box center [439, 216] width 749 height 35
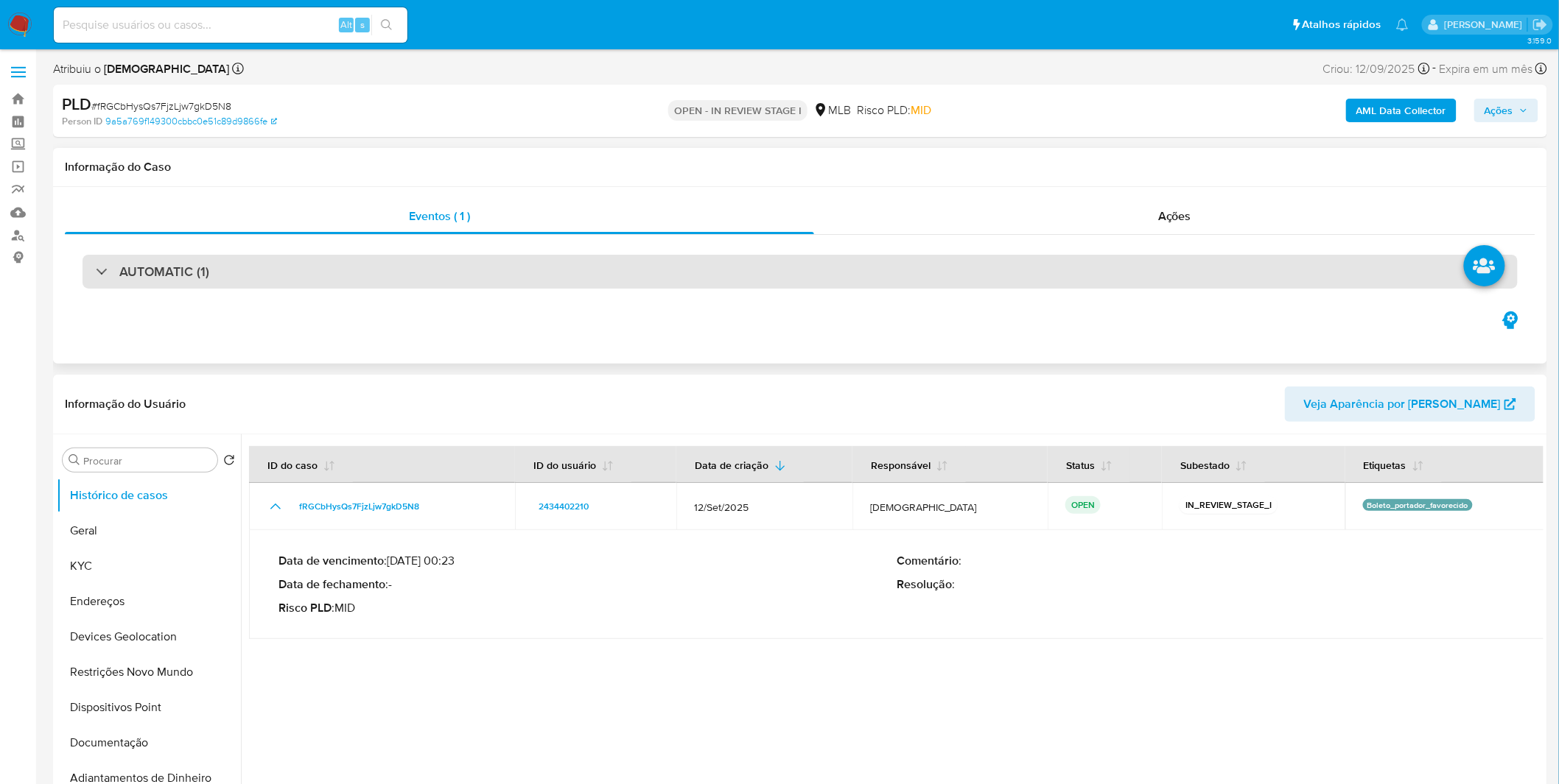
click at [100, 266] on div "AUTOMATIC (1)" at bounding box center [152, 271] width 113 height 16
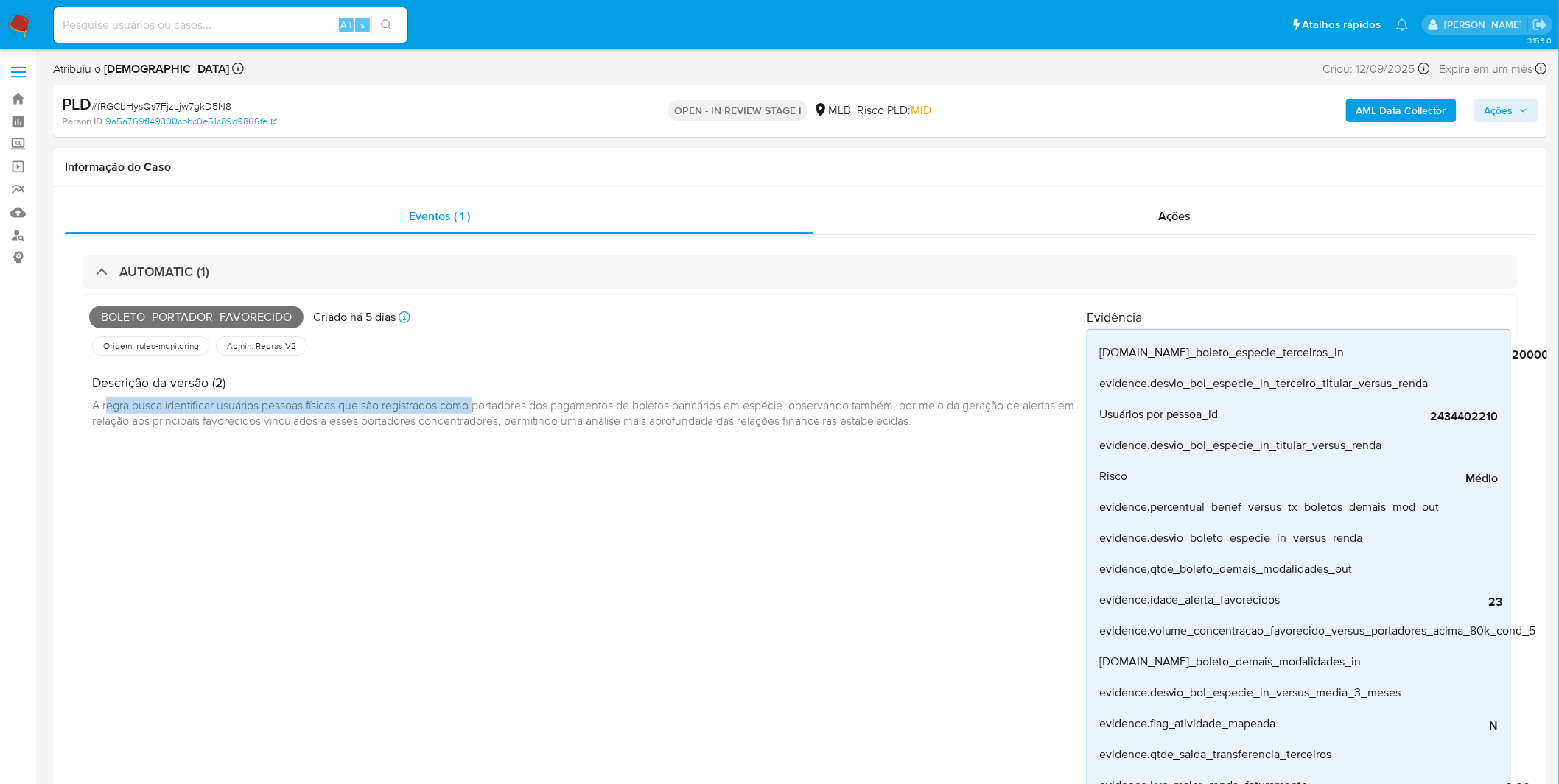
drag, startPoint x: 109, startPoint y: 406, endPoint x: 488, endPoint y: 409, distance: 379.0
click at [488, 409] on span "A regra busca identificar usuários pessoas físicas que são registrados como por…" at bounding box center [584, 413] width 985 height 33
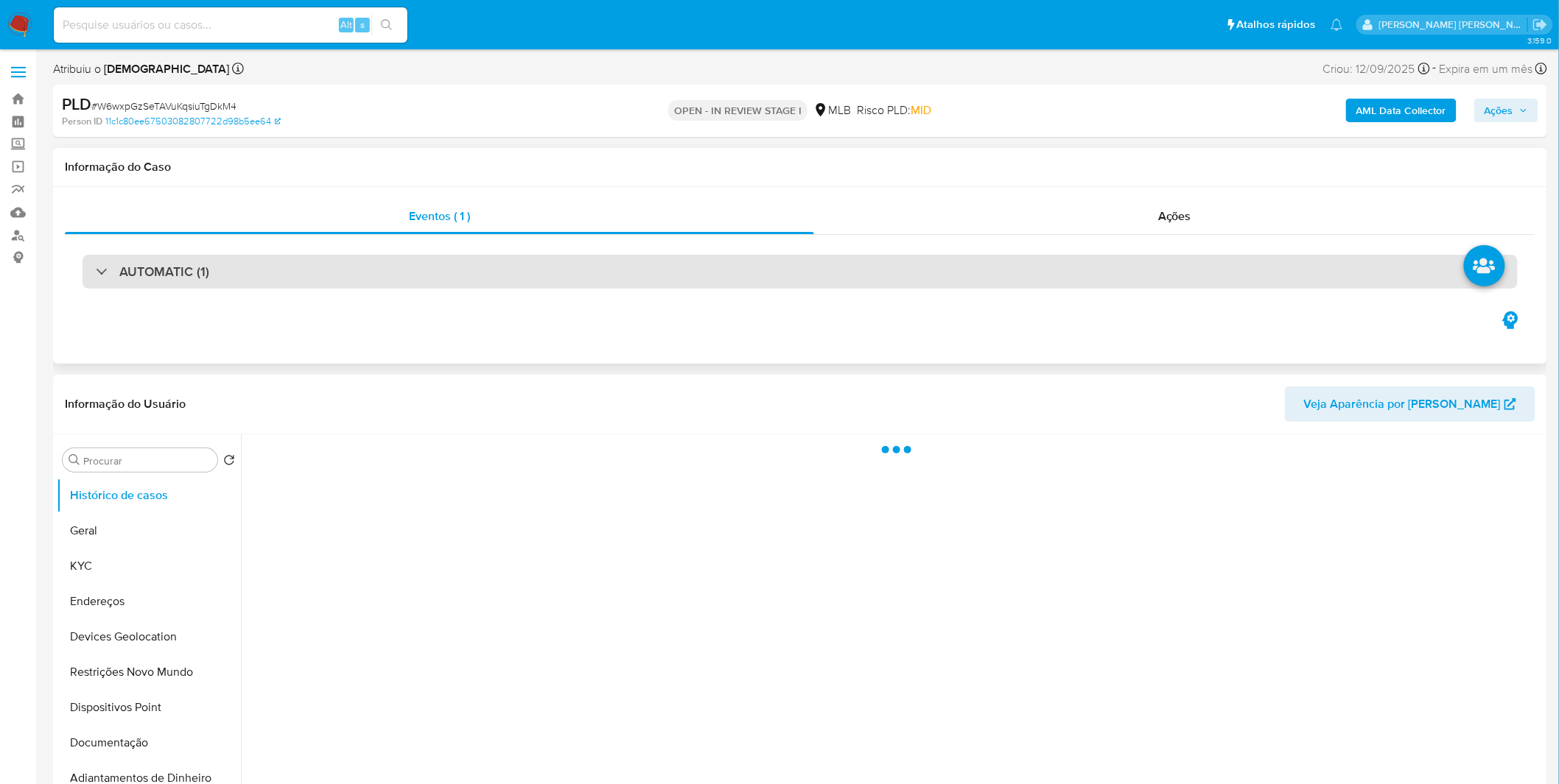
select select "10"
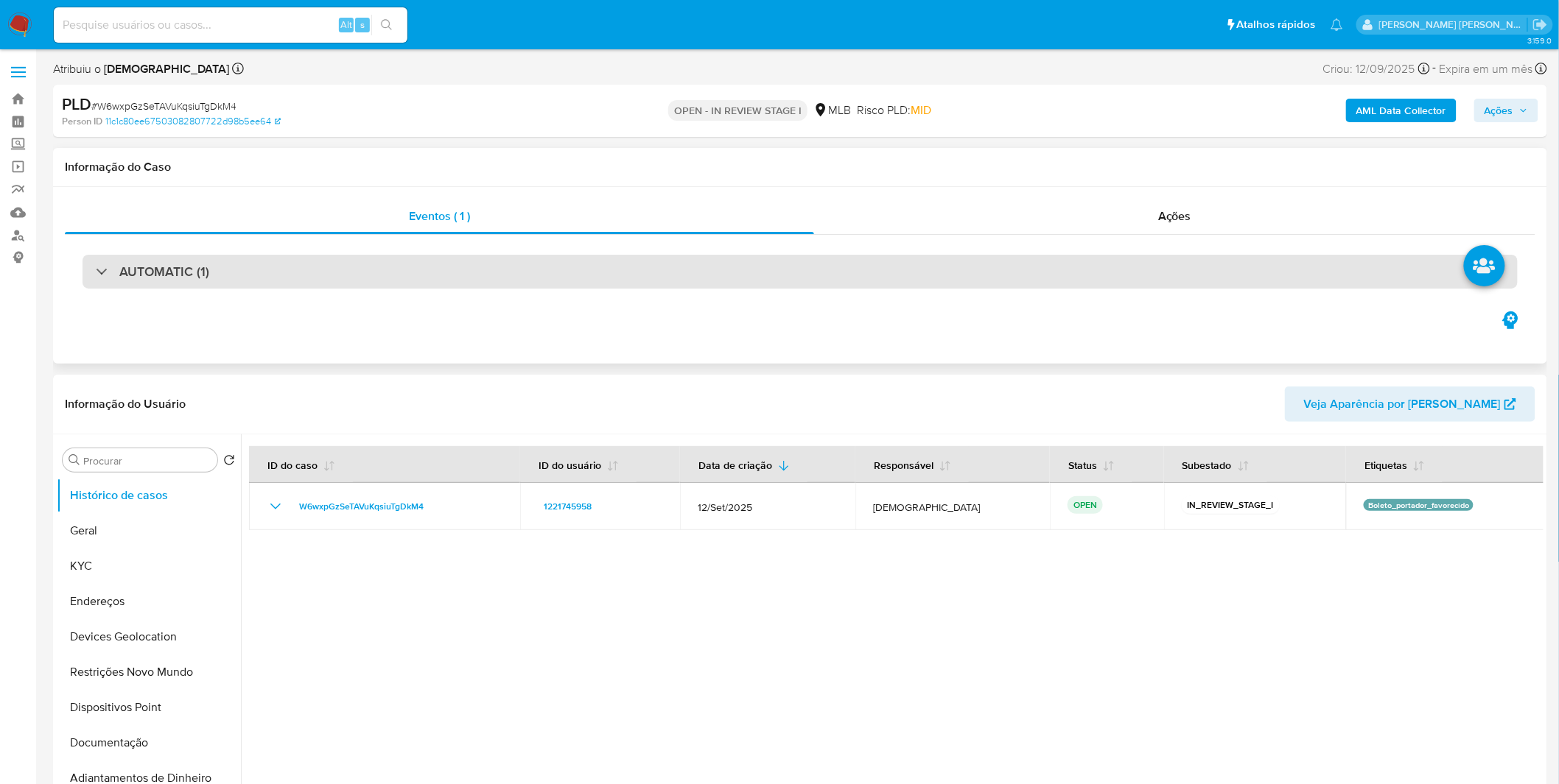
click at [682, 269] on div "AUTOMATIC (1)" at bounding box center [800, 271] width 1435 height 33
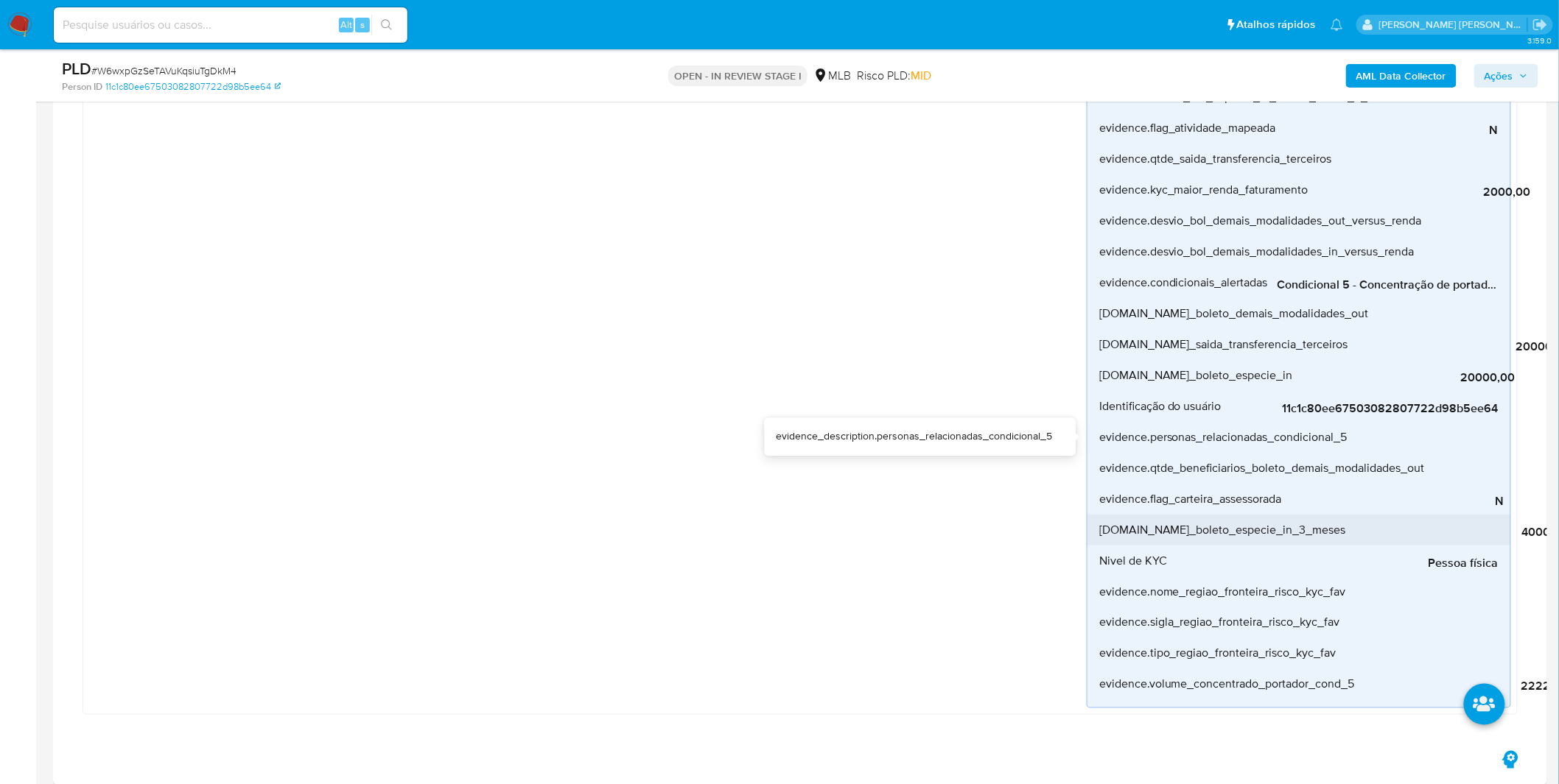
scroll to position [572, 0]
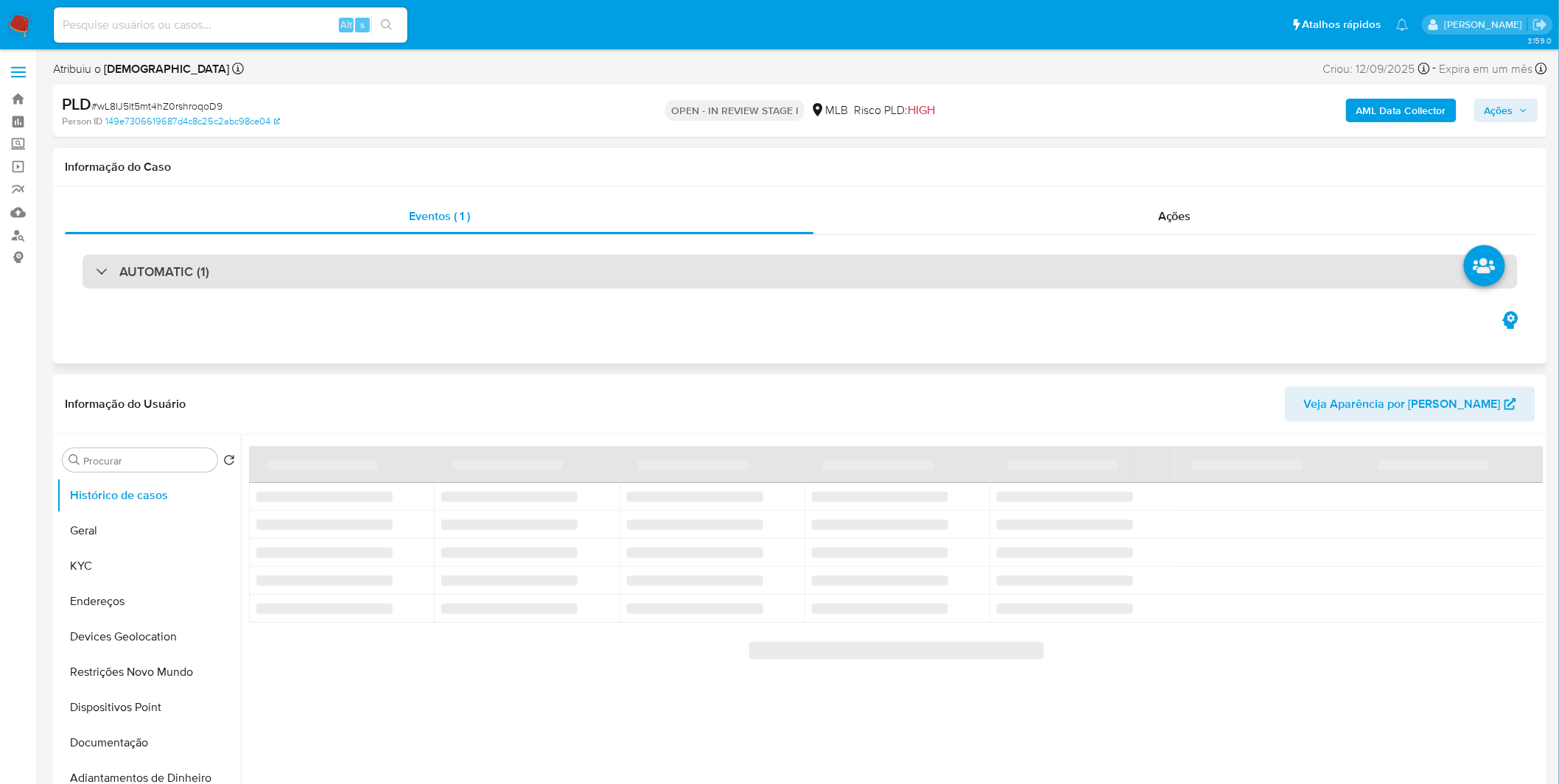
click at [108, 266] on div "AUTOMATIC (1)" at bounding box center [152, 271] width 113 height 16
select select "10"
click at [329, 277] on div "AUTOMATIC (3)" at bounding box center [800, 271] width 1435 height 33
select select "10"
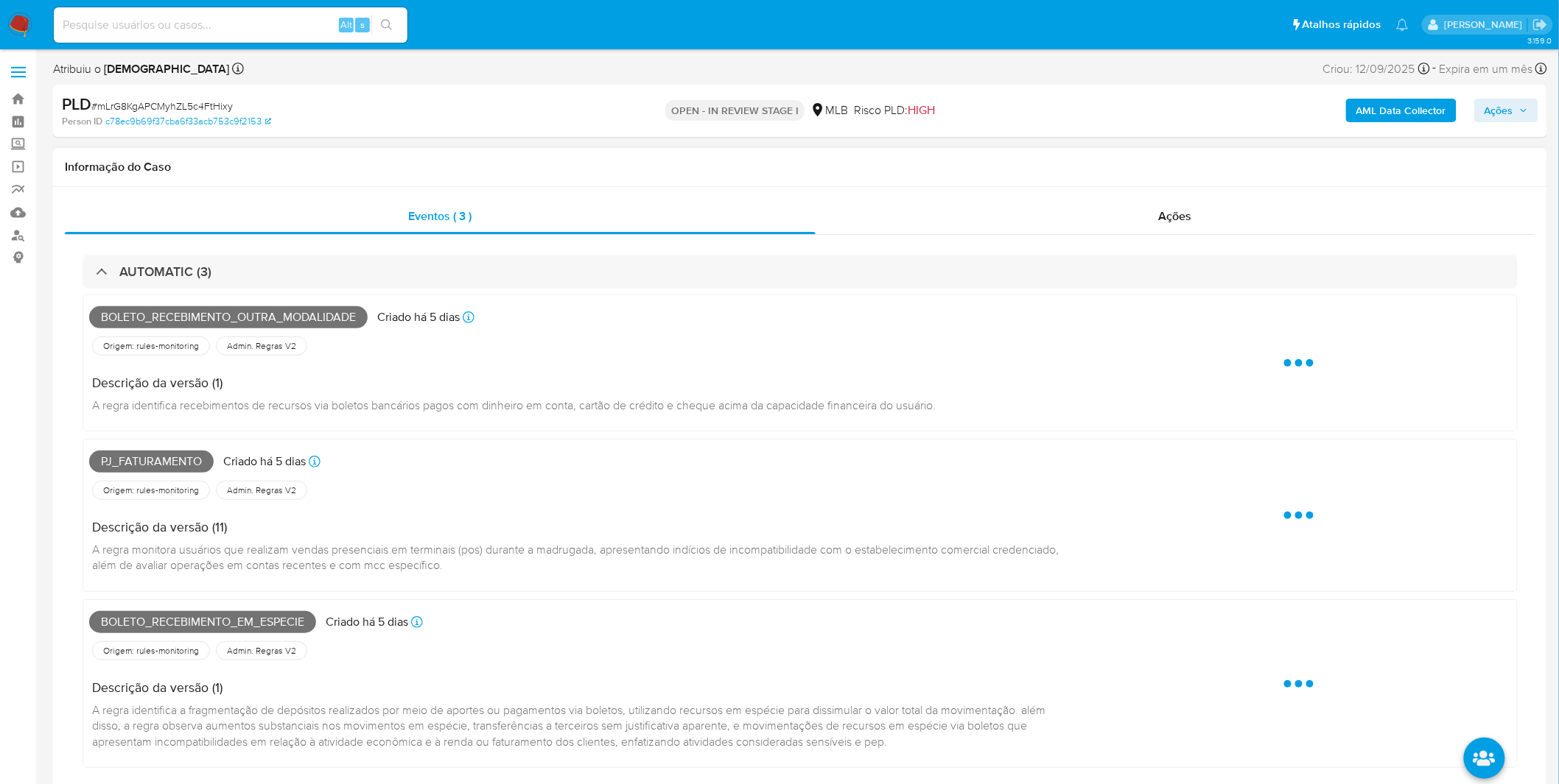
click at [381, 379] on h4 "Descrição da versão (1)" at bounding box center [514, 383] width 843 height 16
